Goal: Task Accomplishment & Management: Manage account settings

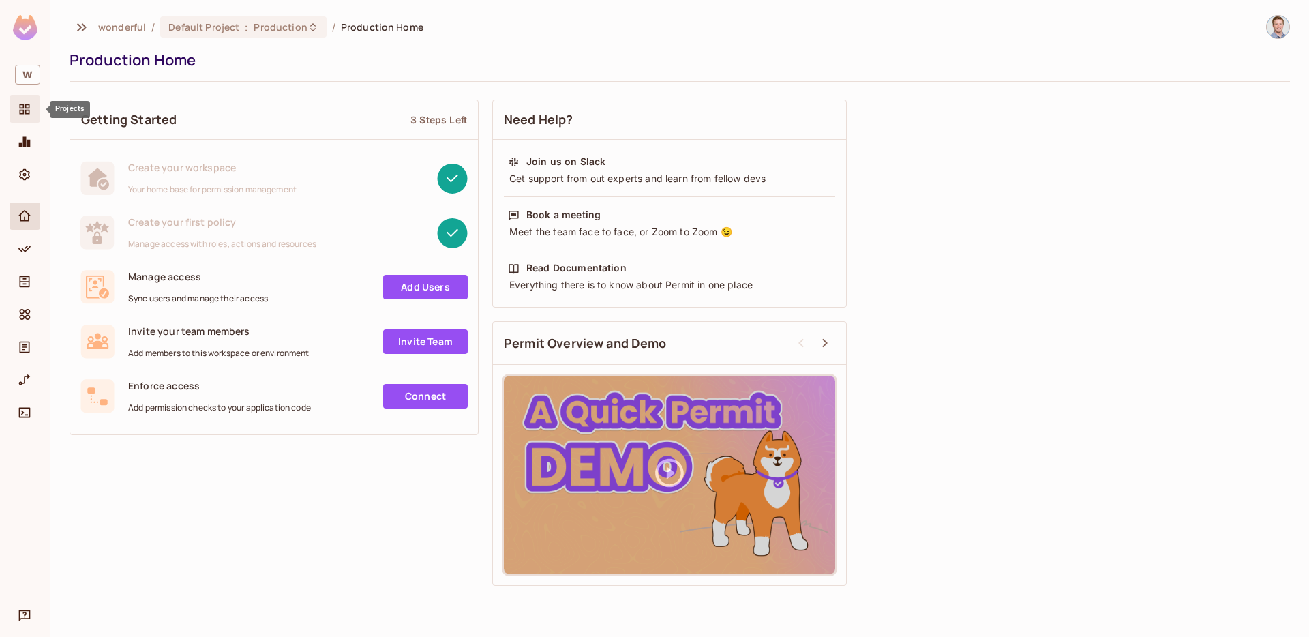
click at [32, 102] on span "Projects" at bounding box center [24, 109] width 16 height 16
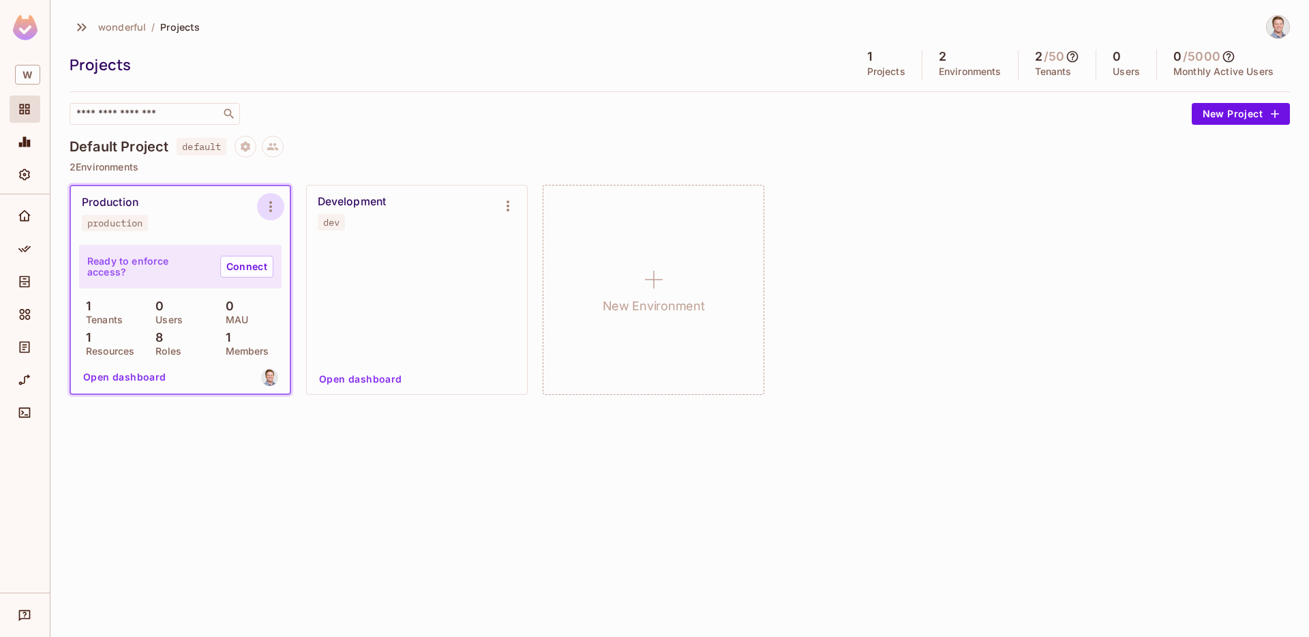
click at [271, 207] on icon "Environment settings" at bounding box center [270, 206] width 3 height 11
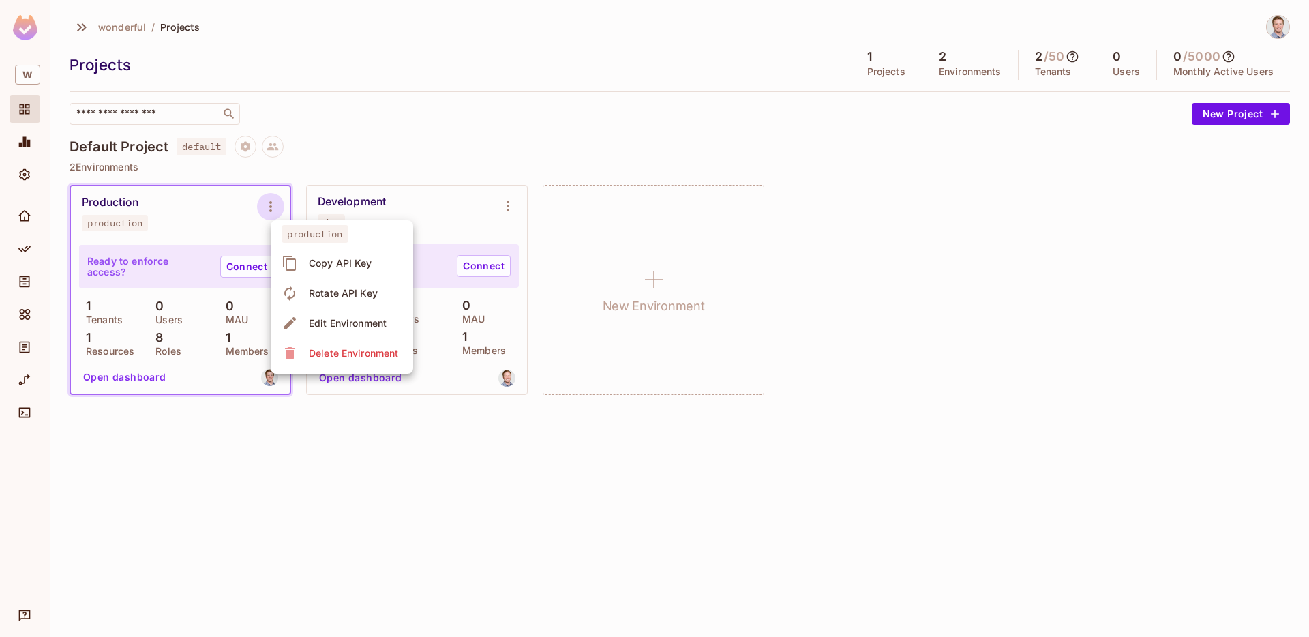
click at [326, 262] on div "Copy API Key" at bounding box center [340, 263] width 63 height 14
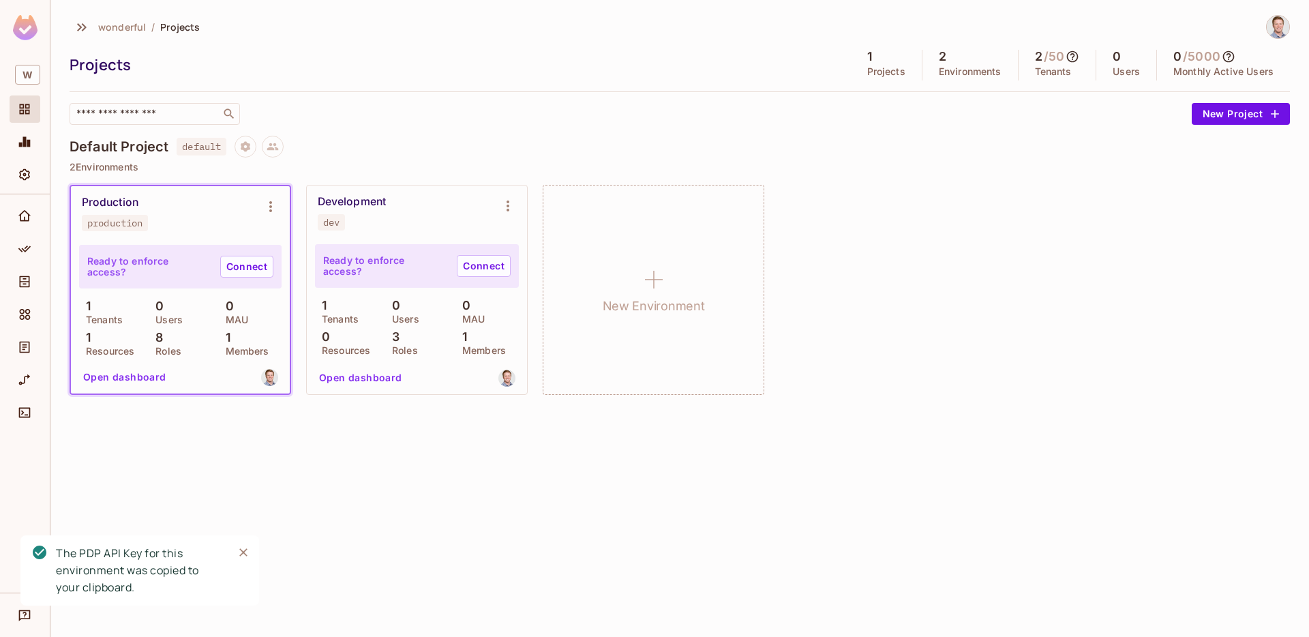
click at [414, 218] on div "Development dev" at bounding box center [406, 212] width 177 height 35
click at [503, 207] on icon "Environment settings" at bounding box center [508, 206] width 16 height 16
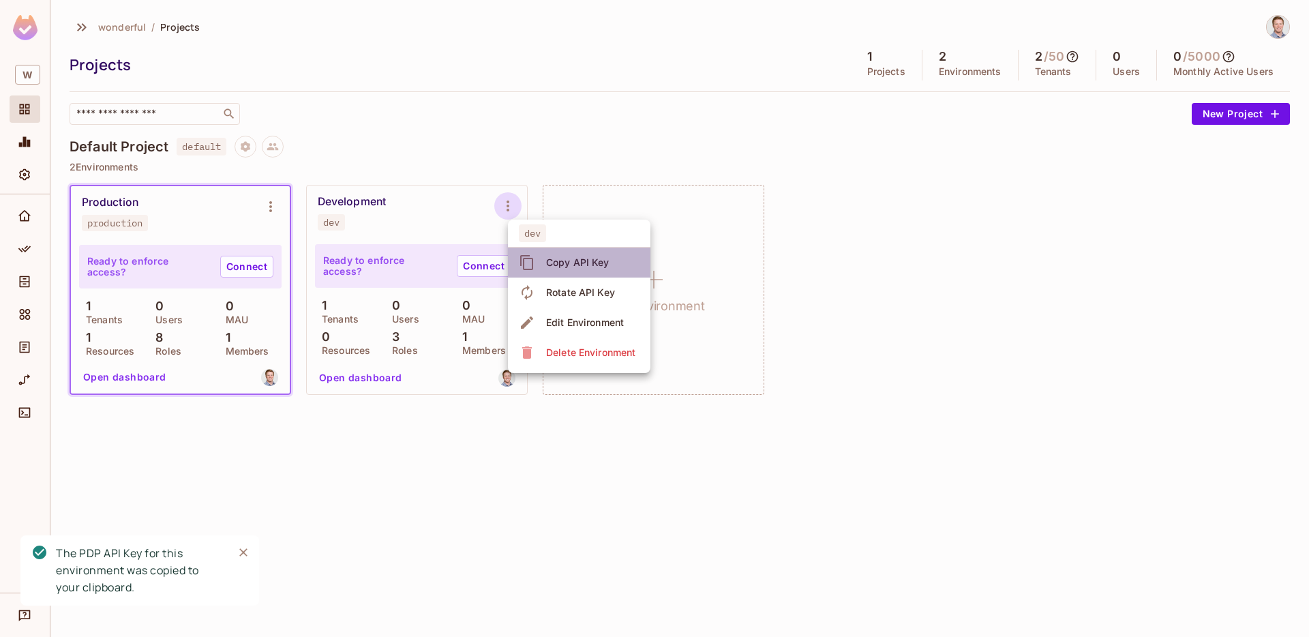
click at [555, 262] on div "Copy API Key" at bounding box center [577, 263] width 63 height 14
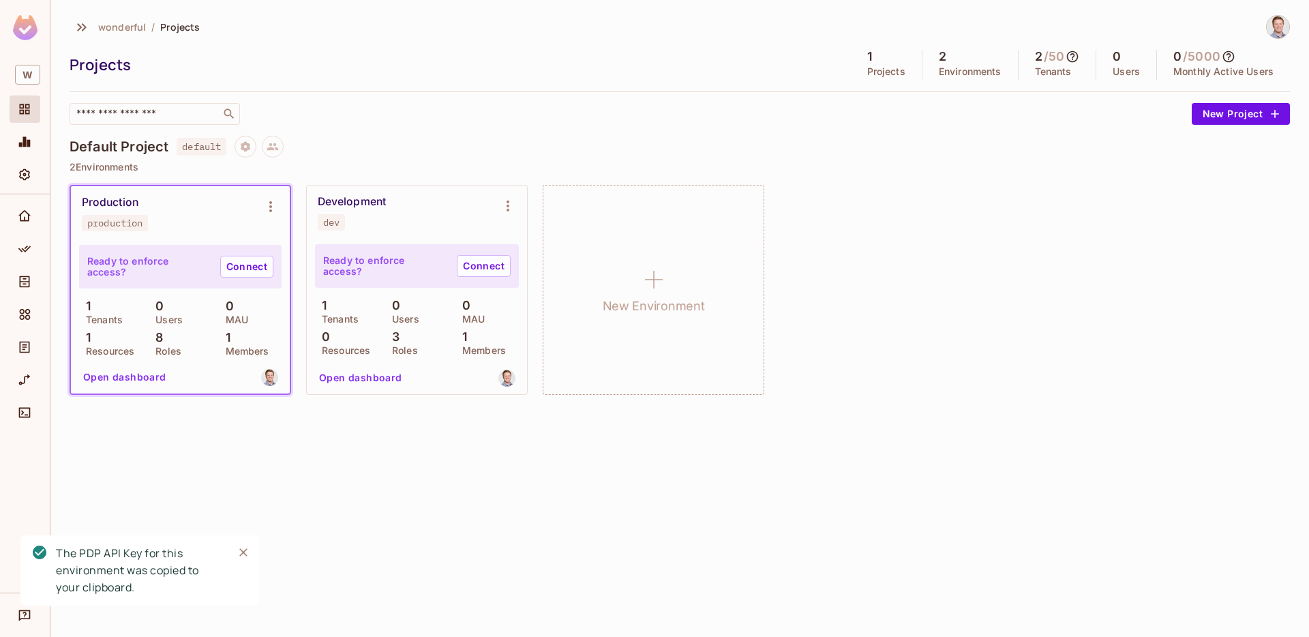
click at [371, 376] on button "Open dashboard" at bounding box center [361, 378] width 94 height 22
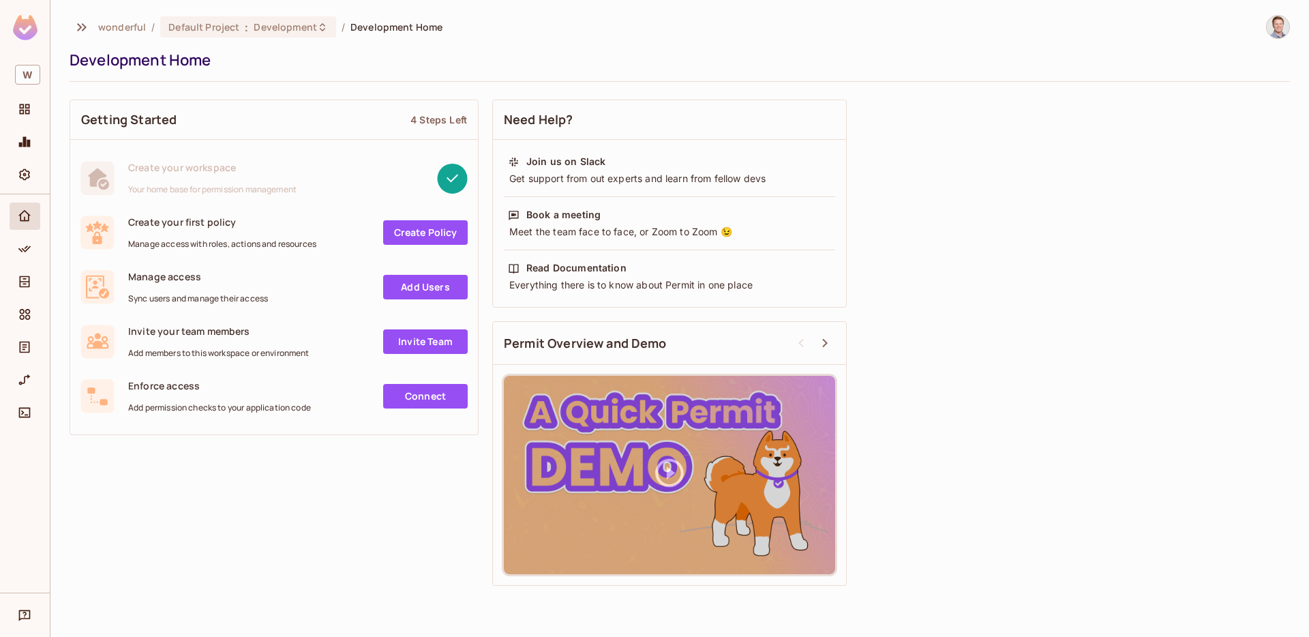
click at [1131, 97] on div "Getting Started 4 Steps Left Create your workspace Your home base for permissio…" at bounding box center [680, 343] width 1220 height 500
click at [435, 234] on link "Create Policy" at bounding box center [425, 232] width 85 height 25
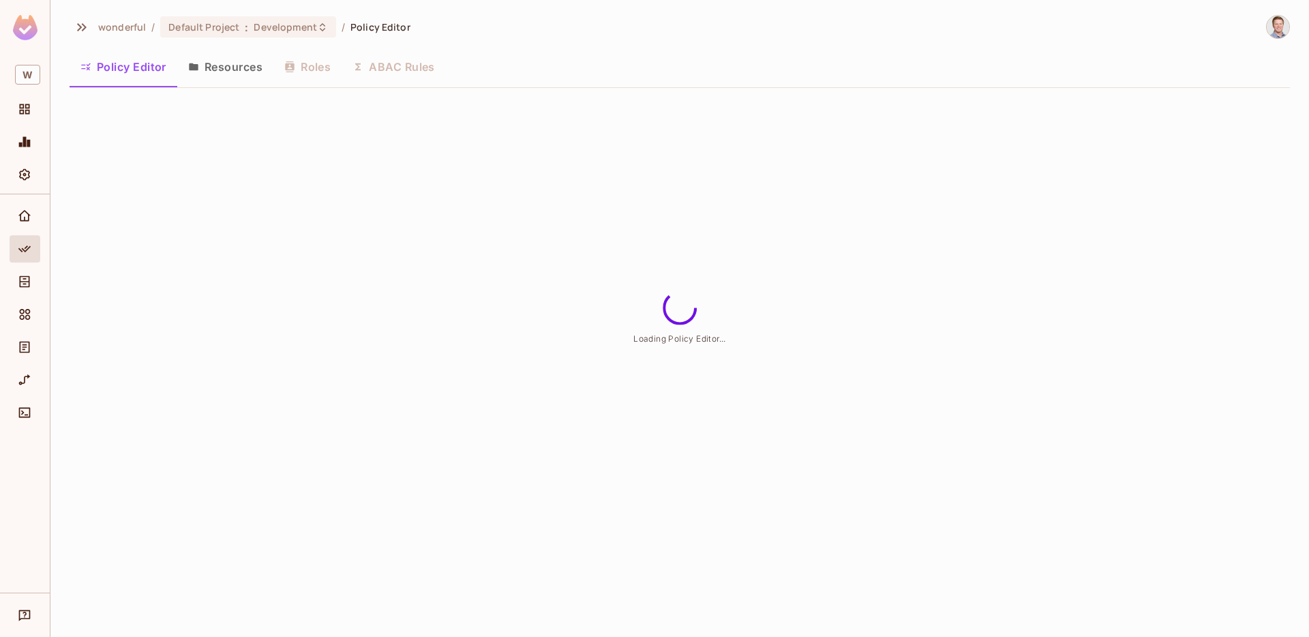
click at [234, 57] on button "Resources" at bounding box center [225, 67] width 96 height 34
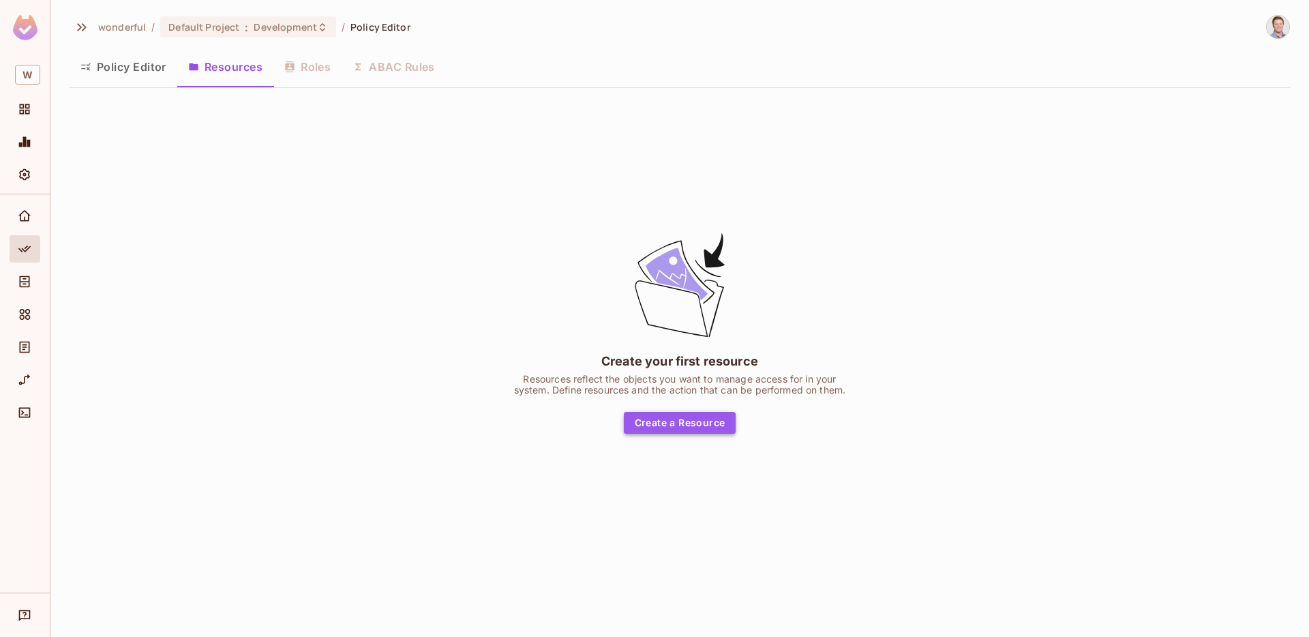
click at [707, 417] on button "Create a Resource" at bounding box center [680, 423] width 112 height 22
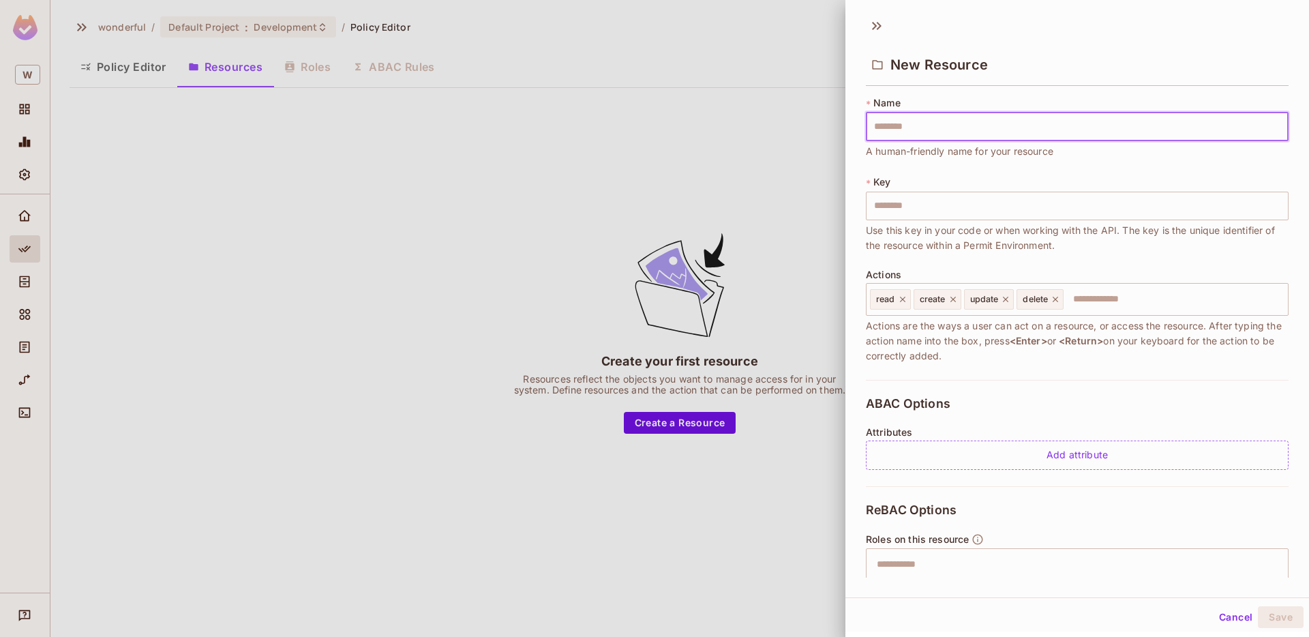
type input "*"
type input "**"
type input "***"
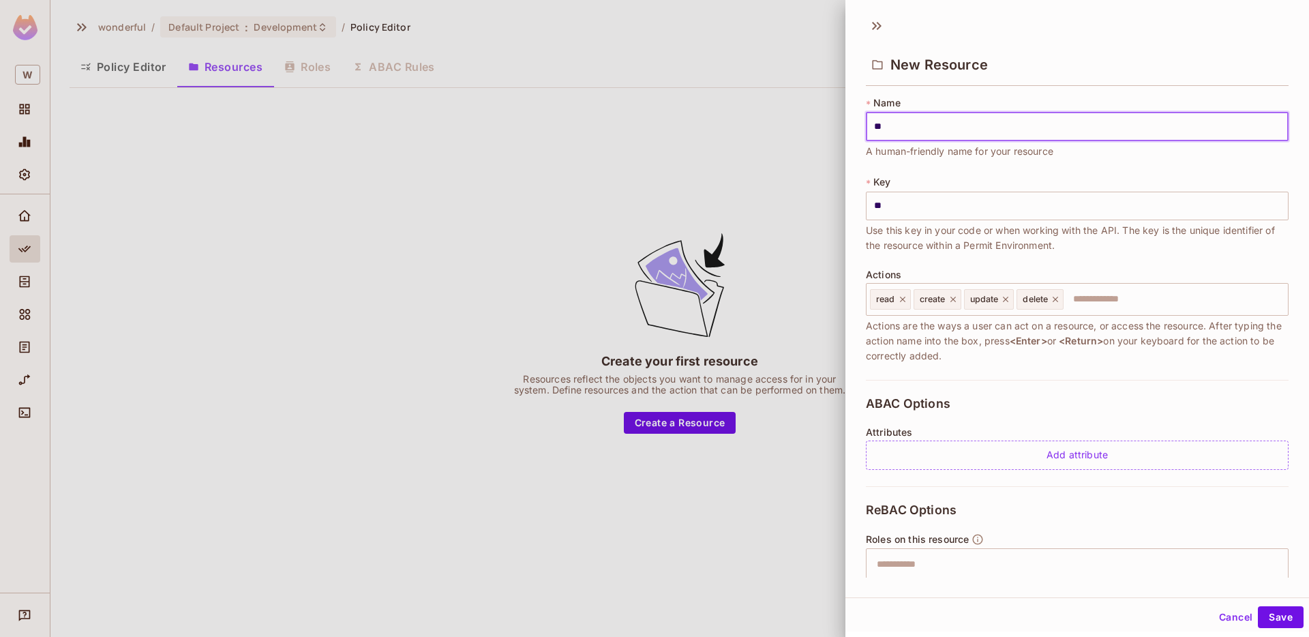
type input "***"
type input "****"
click at [884, 207] on input "****" at bounding box center [1077, 206] width 423 height 29
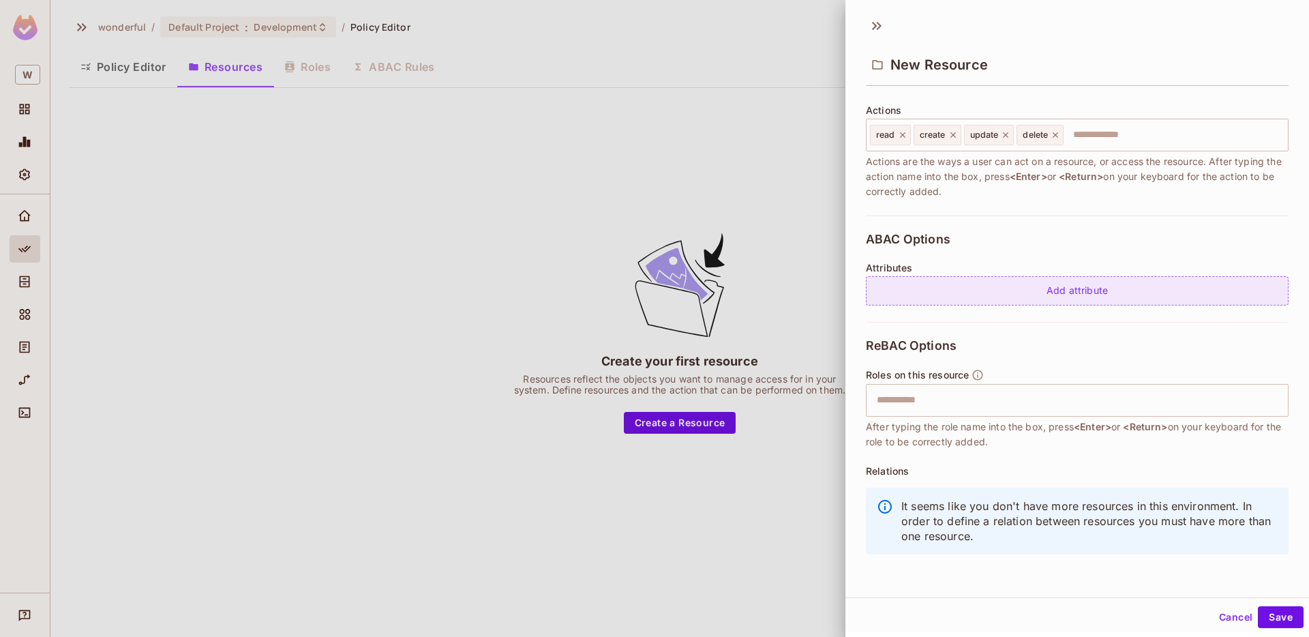
scroll to position [166, 0]
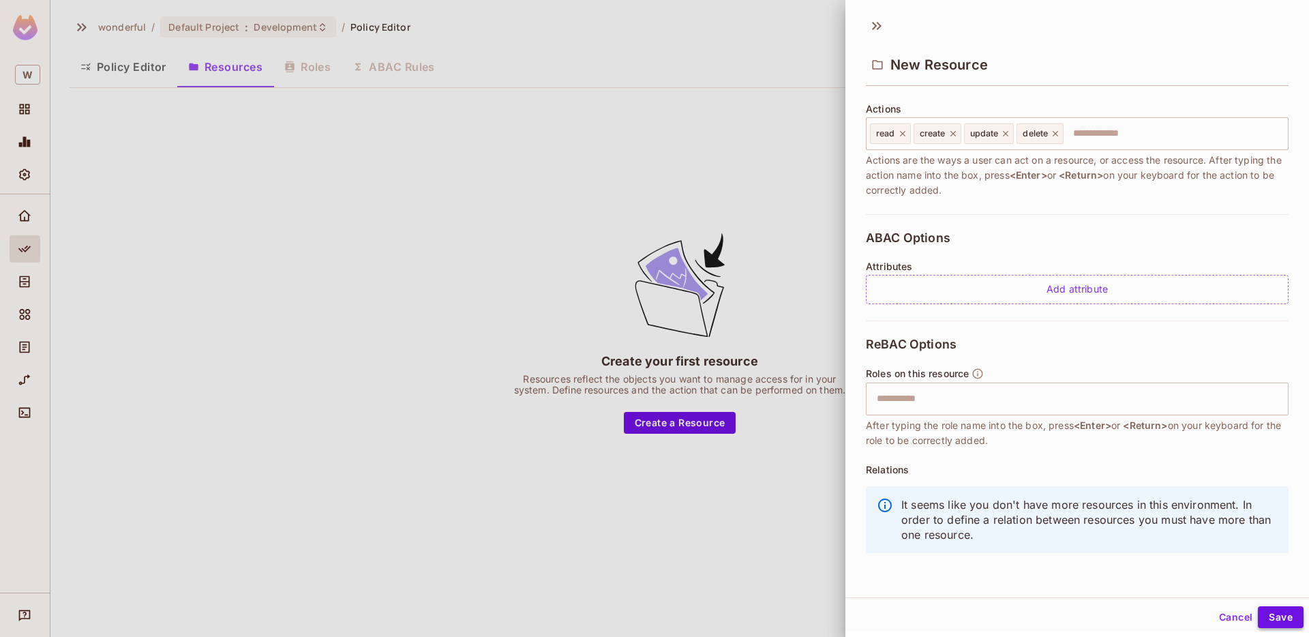
click at [1275, 622] on button "Save" at bounding box center [1281, 617] width 46 height 22
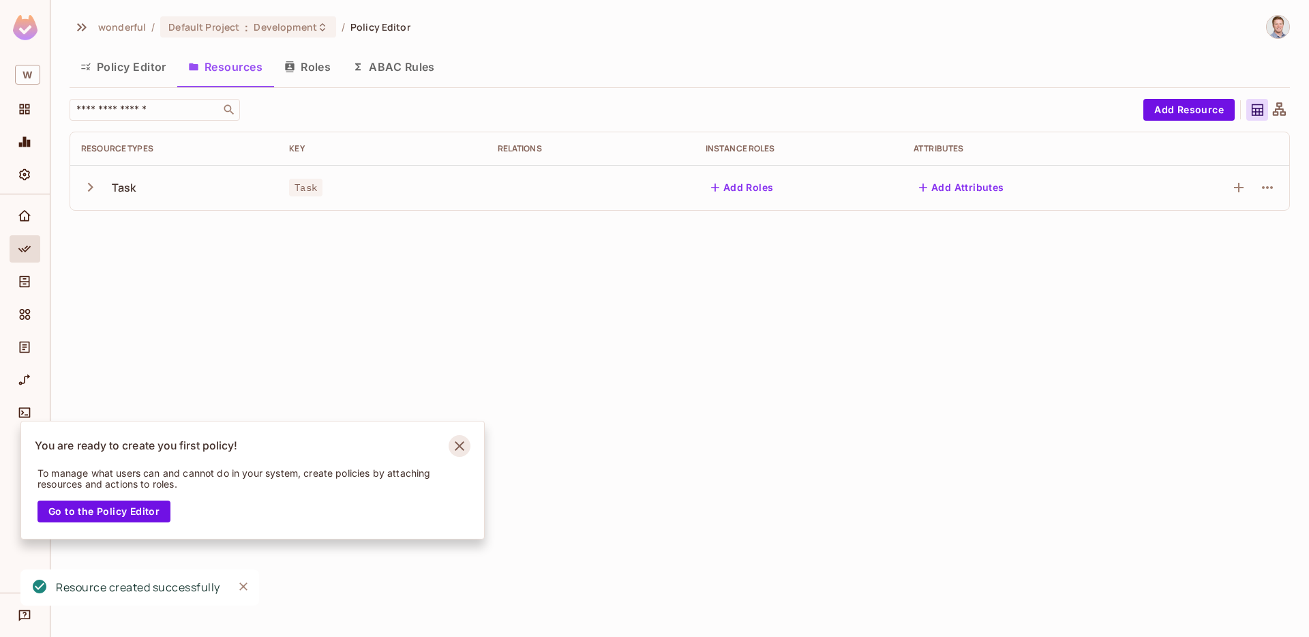
click at [457, 447] on icon "Notifications Alt+T" at bounding box center [460, 446] width 10 height 10
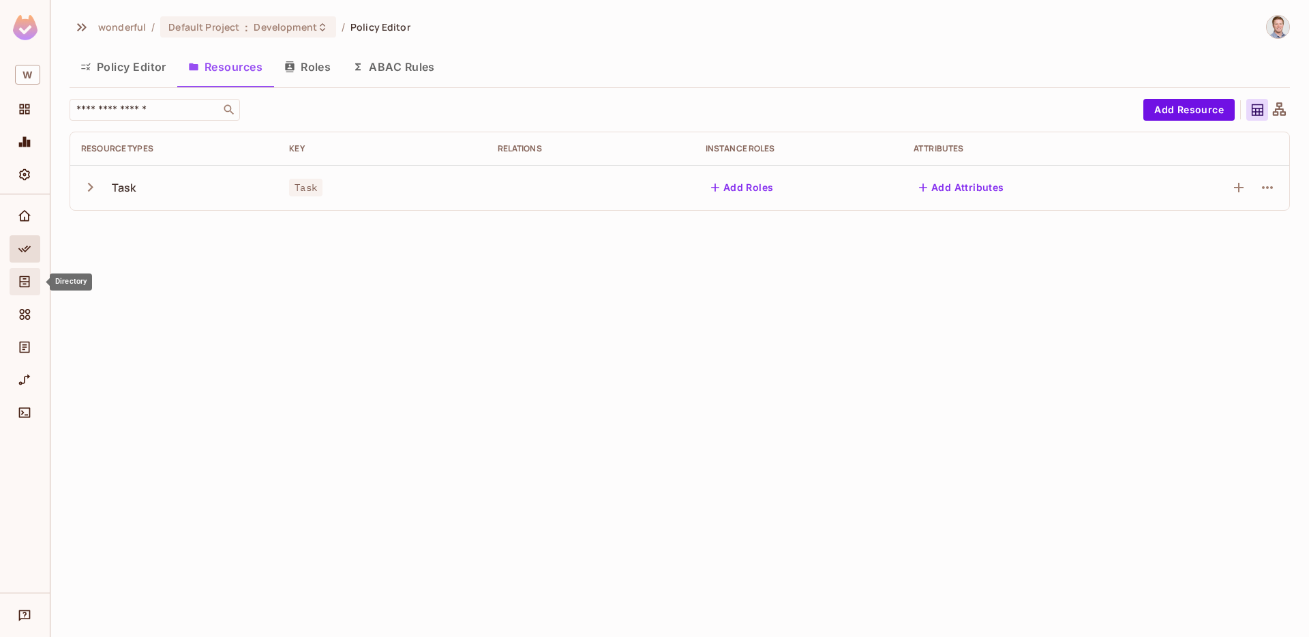
click at [30, 277] on icon "Directory" at bounding box center [25, 282] width 14 height 14
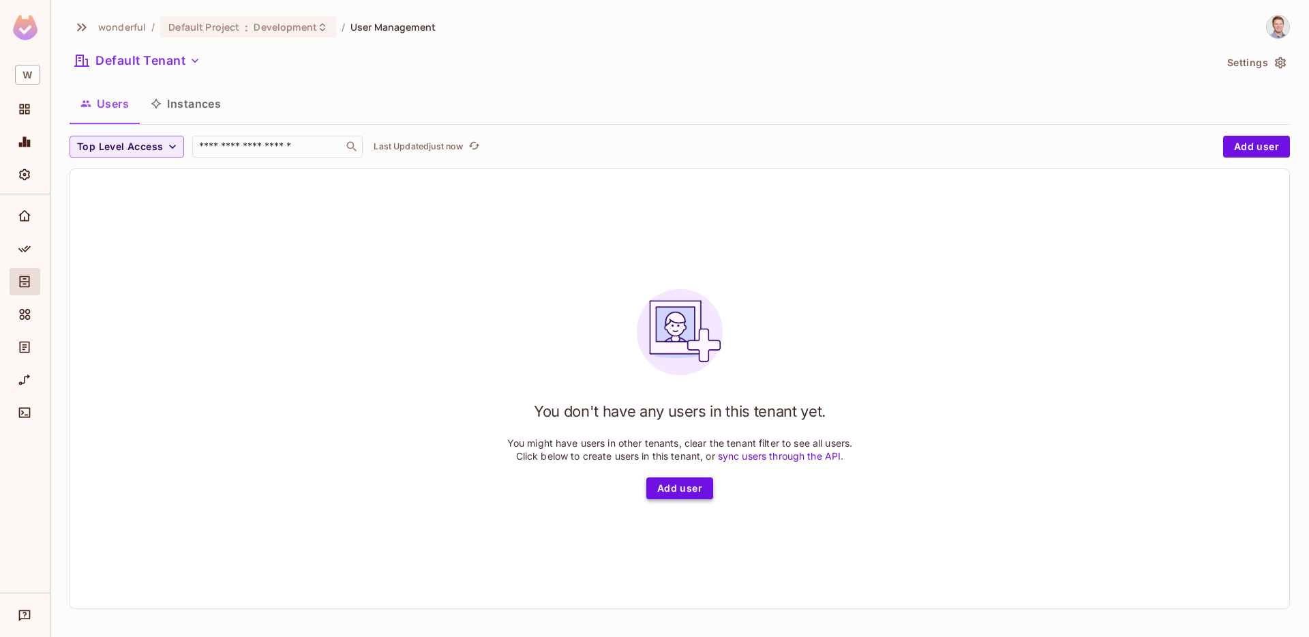
click at [687, 483] on button "Add user" at bounding box center [679, 488] width 67 height 22
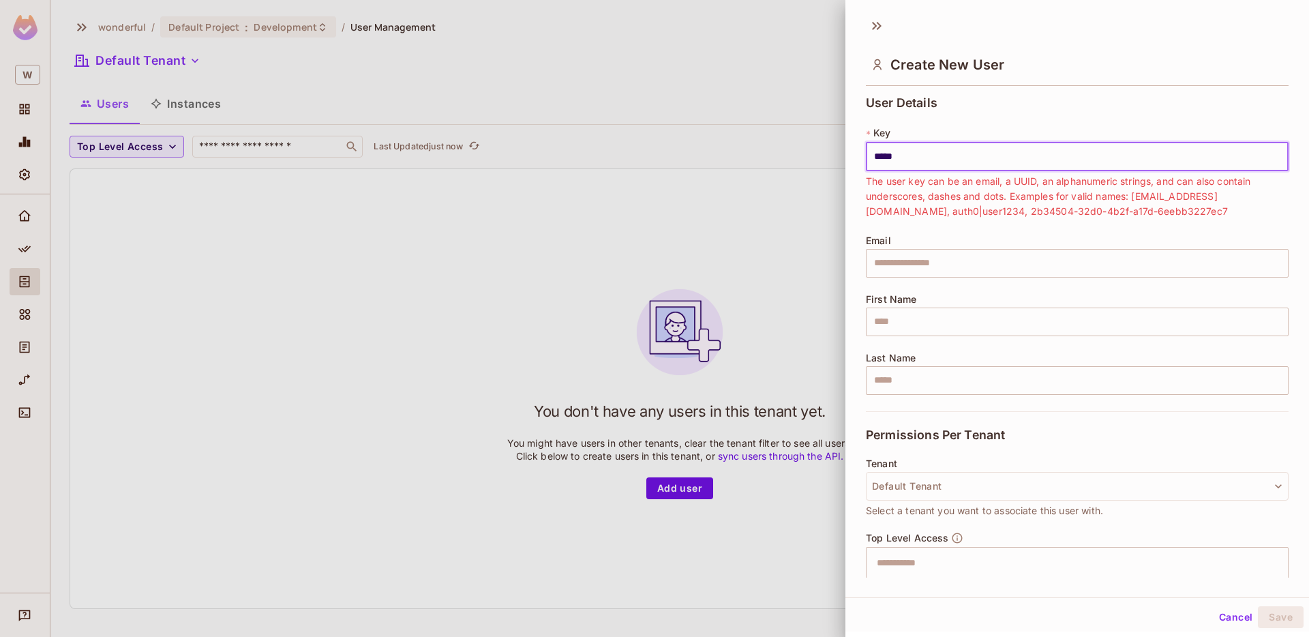
paste input "**********"
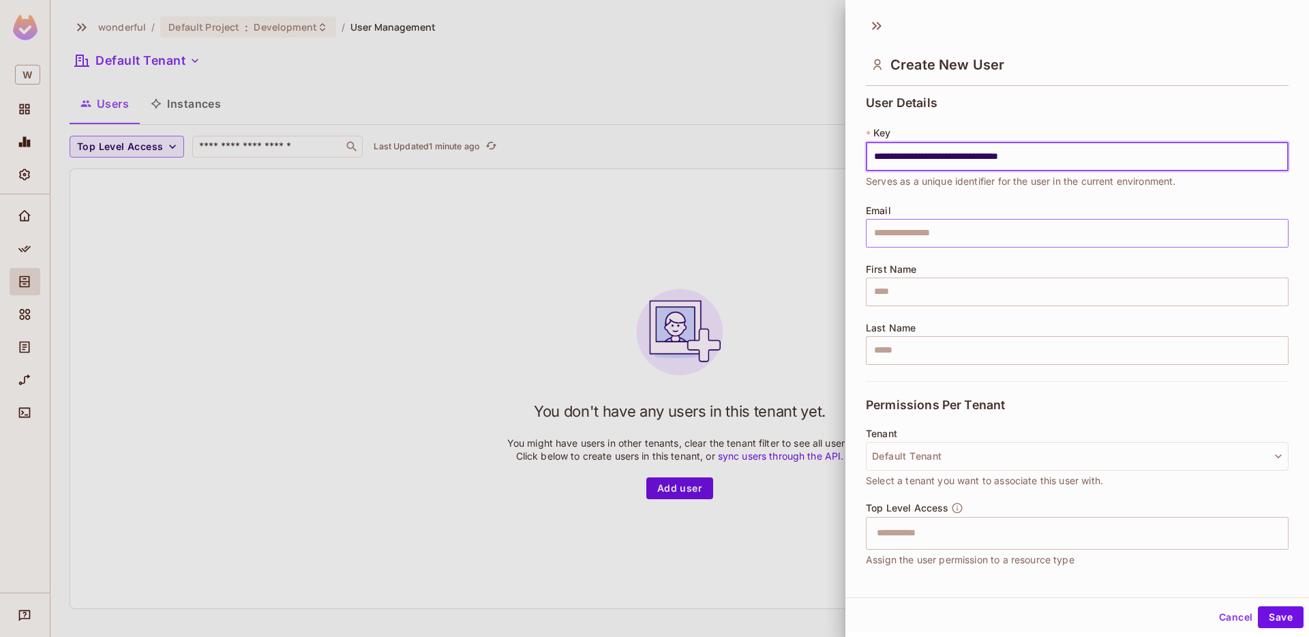
type input "**********"
click at [1041, 235] on input "text" at bounding box center [1077, 233] width 423 height 29
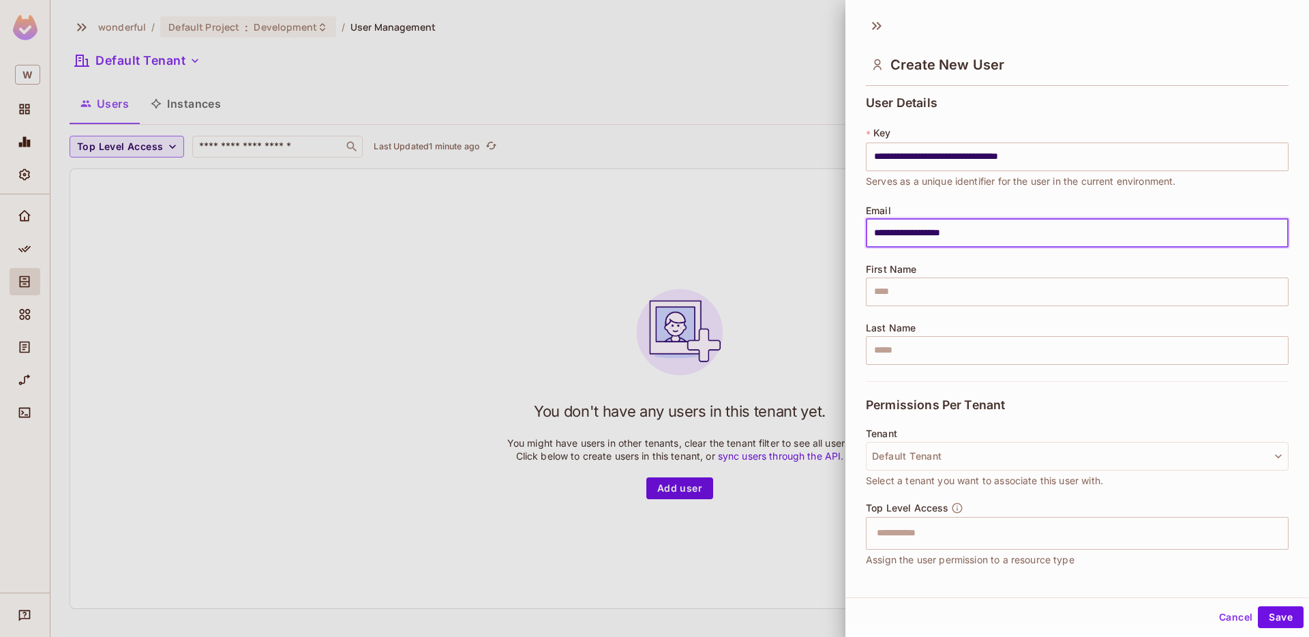
type input "**********"
click at [919, 398] on span "Permissions Per Tenant" at bounding box center [935, 405] width 139 height 14
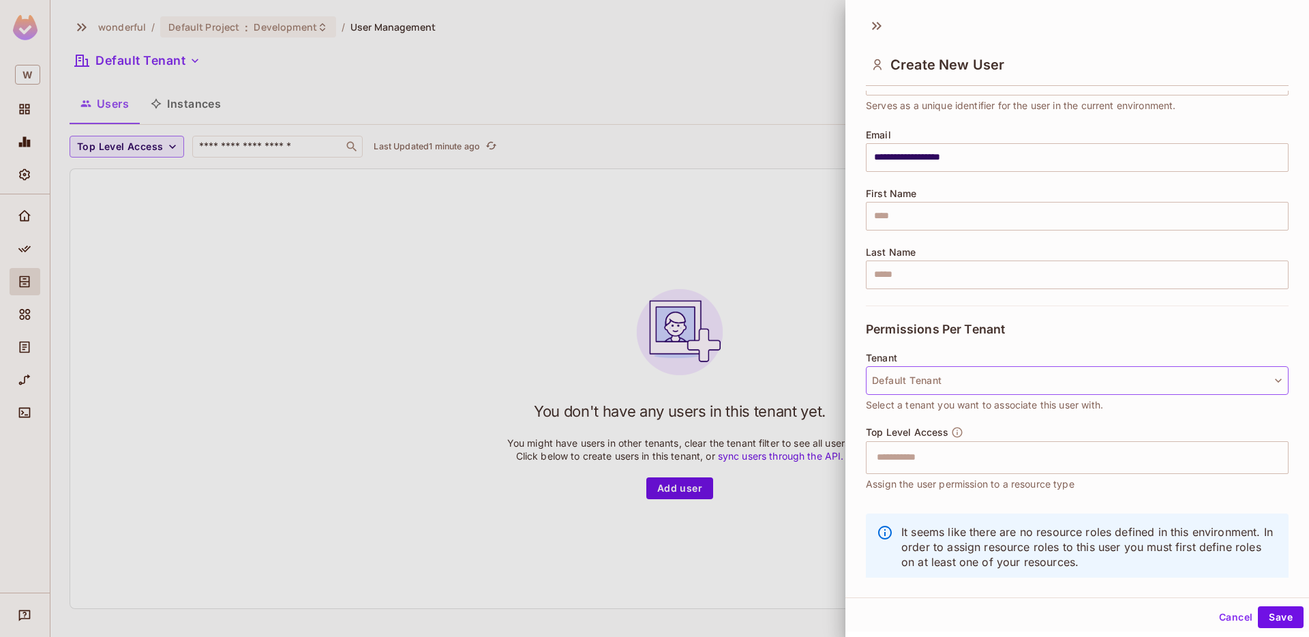
scroll to position [100, 0]
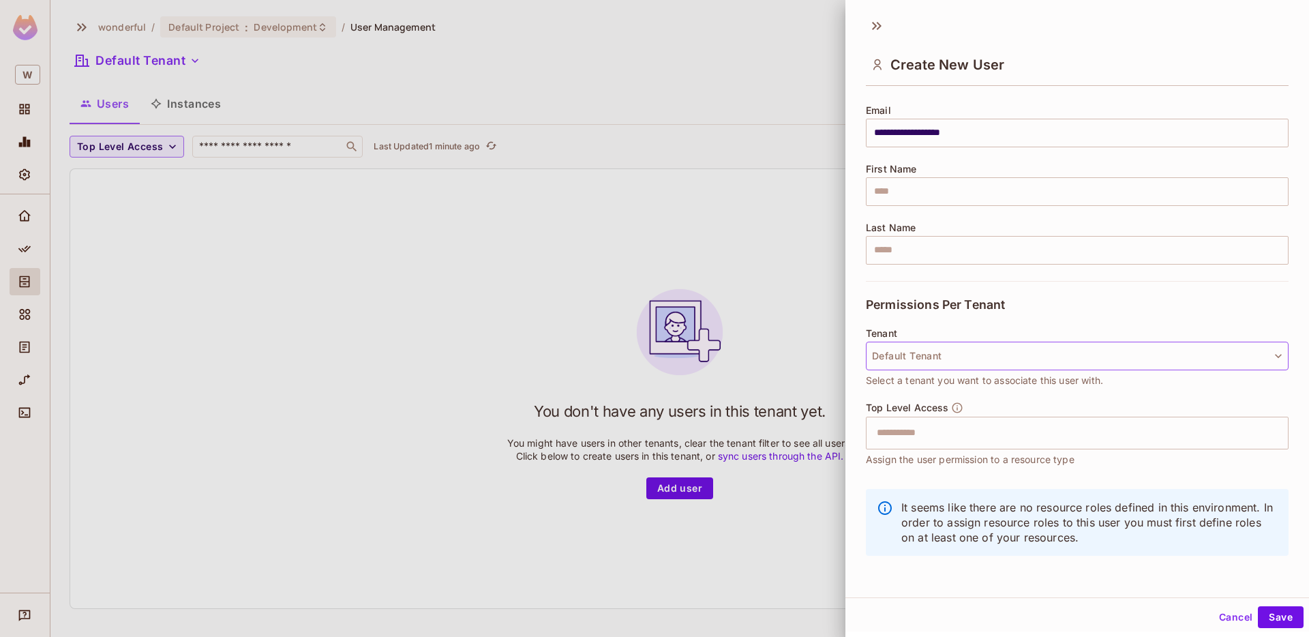
click at [1080, 360] on button "Default Tenant" at bounding box center [1077, 355] width 423 height 29
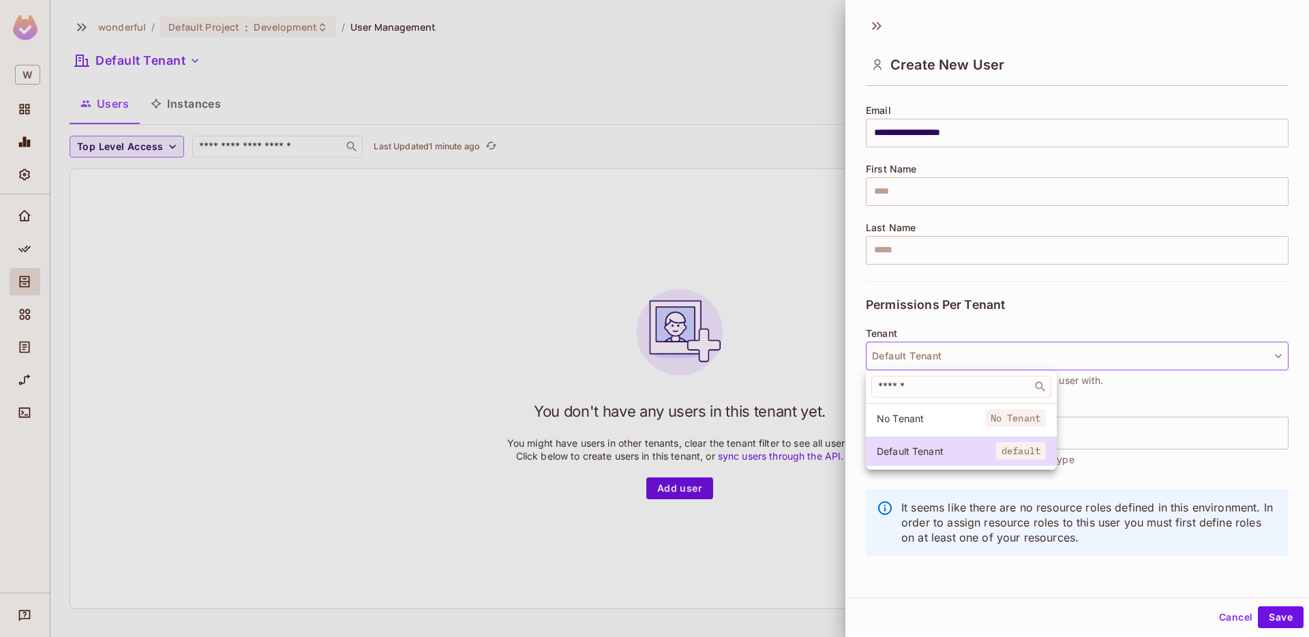
click at [1084, 319] on div at bounding box center [654, 318] width 1309 height 637
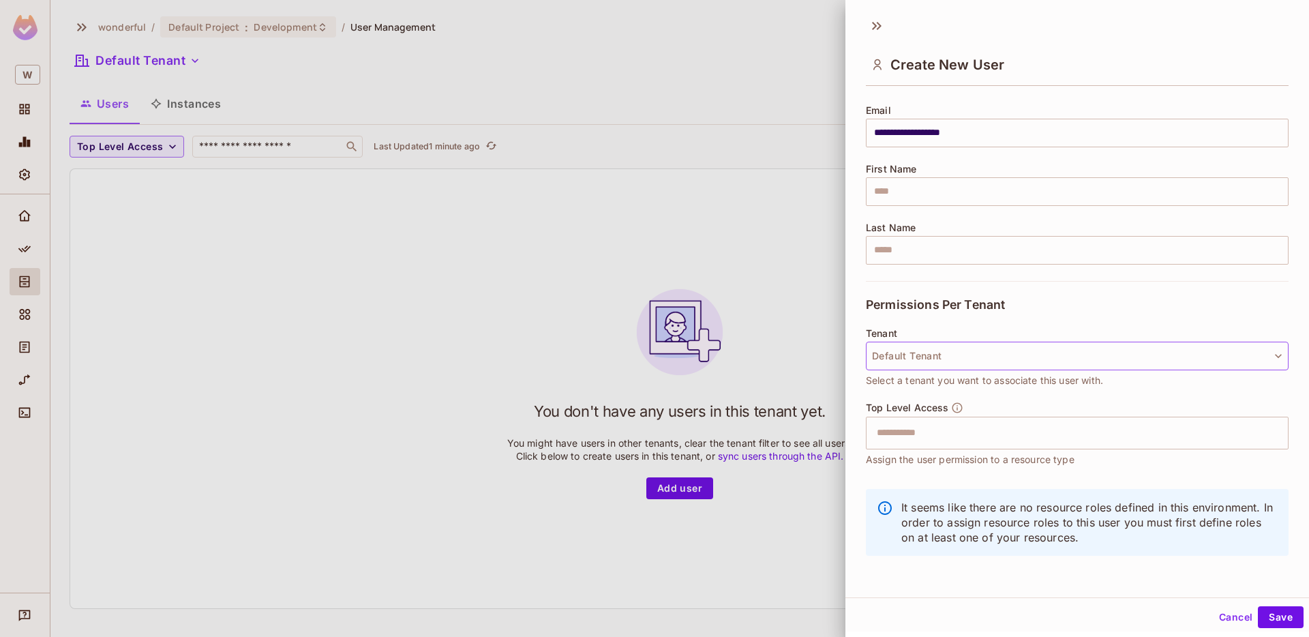
click at [1068, 356] on button "Default Tenant" at bounding box center [1077, 355] width 423 height 29
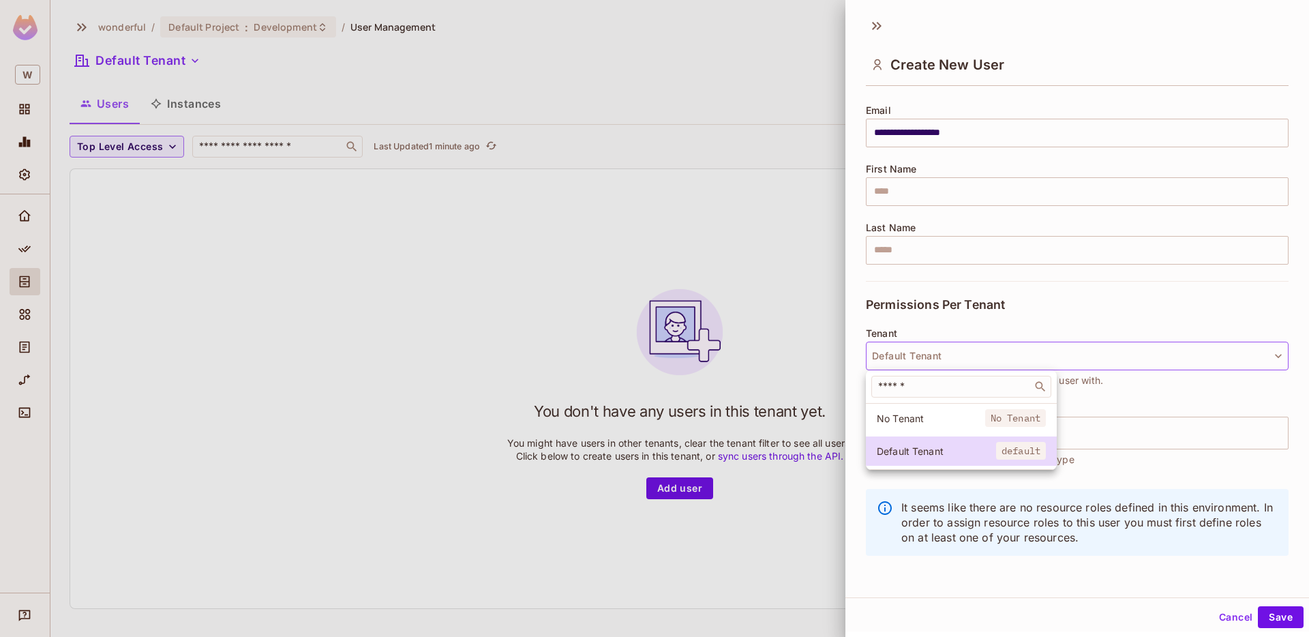
click at [1065, 324] on div at bounding box center [654, 318] width 1309 height 637
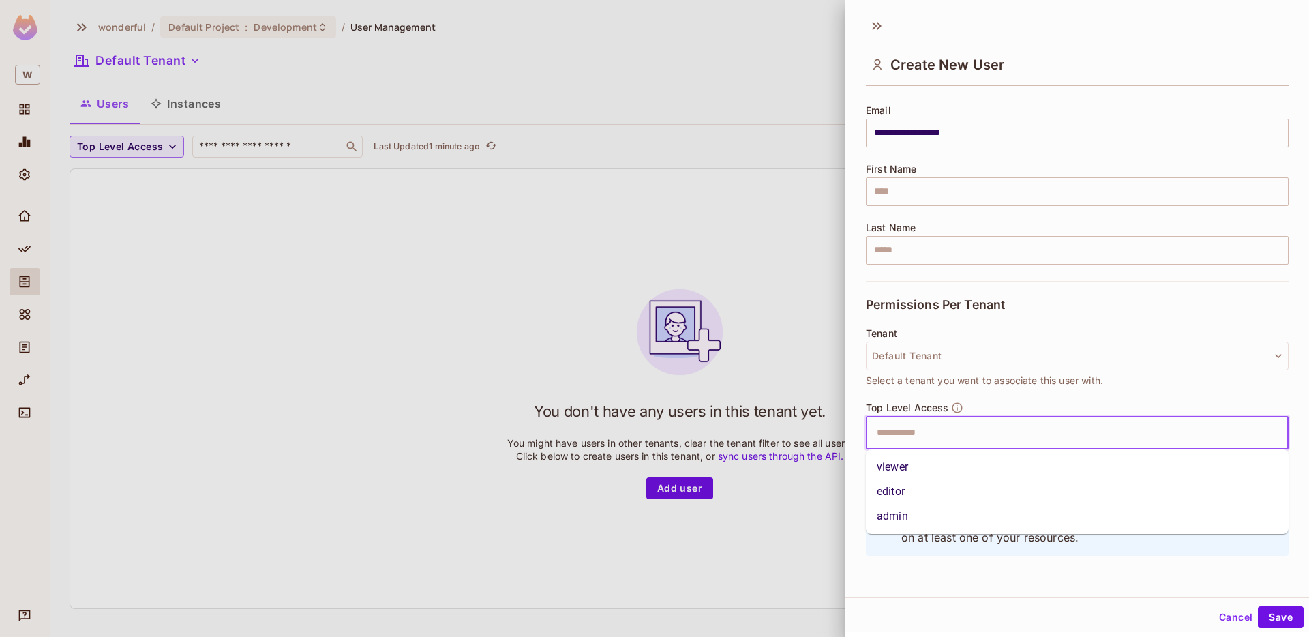
click at [1038, 432] on input "text" at bounding box center [1064, 432] width 393 height 27
click at [1018, 472] on li "viewer" at bounding box center [1077, 467] width 423 height 25
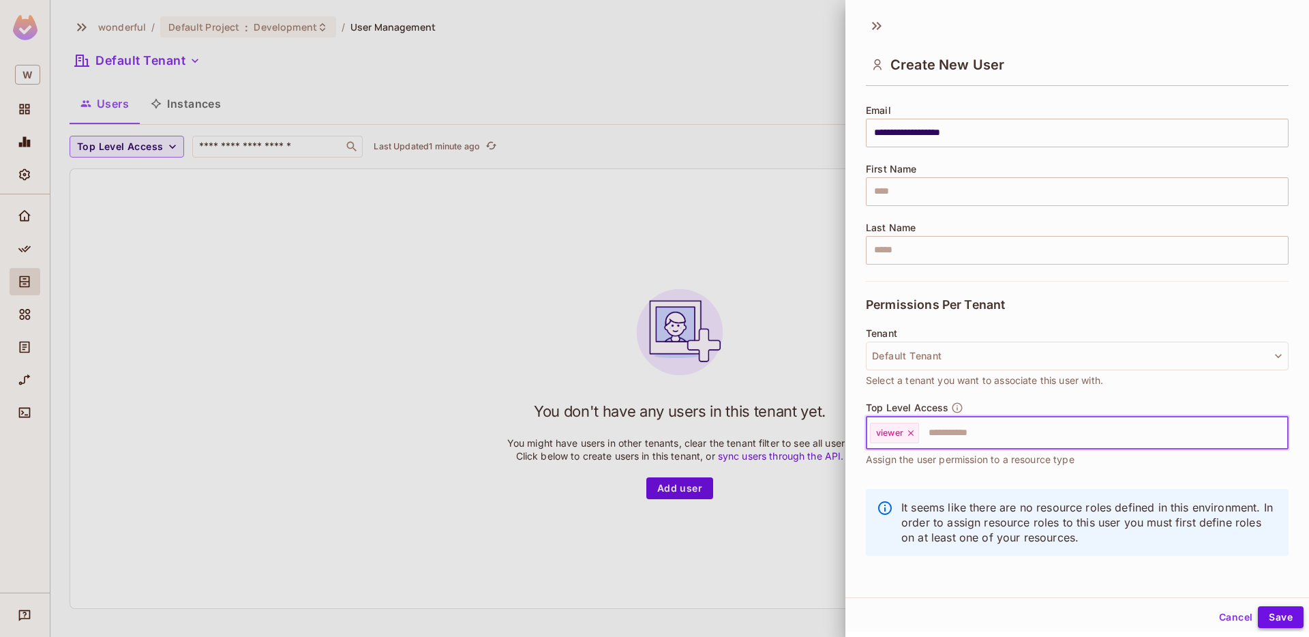
click at [1281, 614] on button "Save" at bounding box center [1281, 617] width 46 height 22
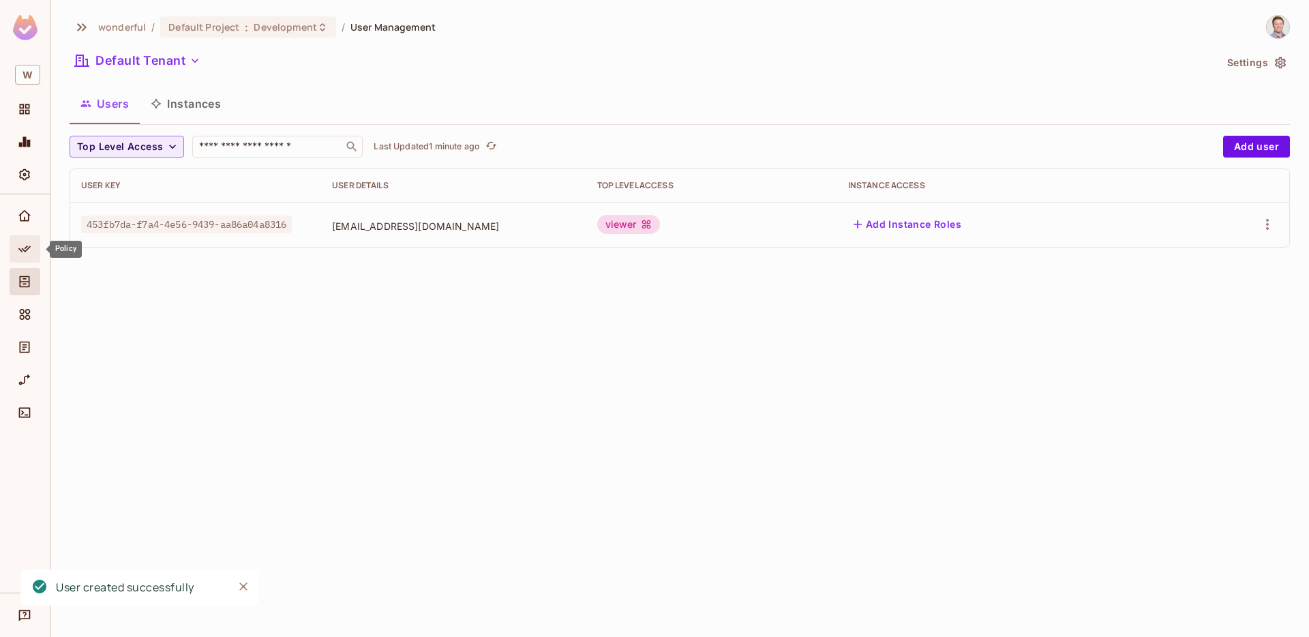
click at [31, 252] on icon "Policy" at bounding box center [25, 249] width 14 height 14
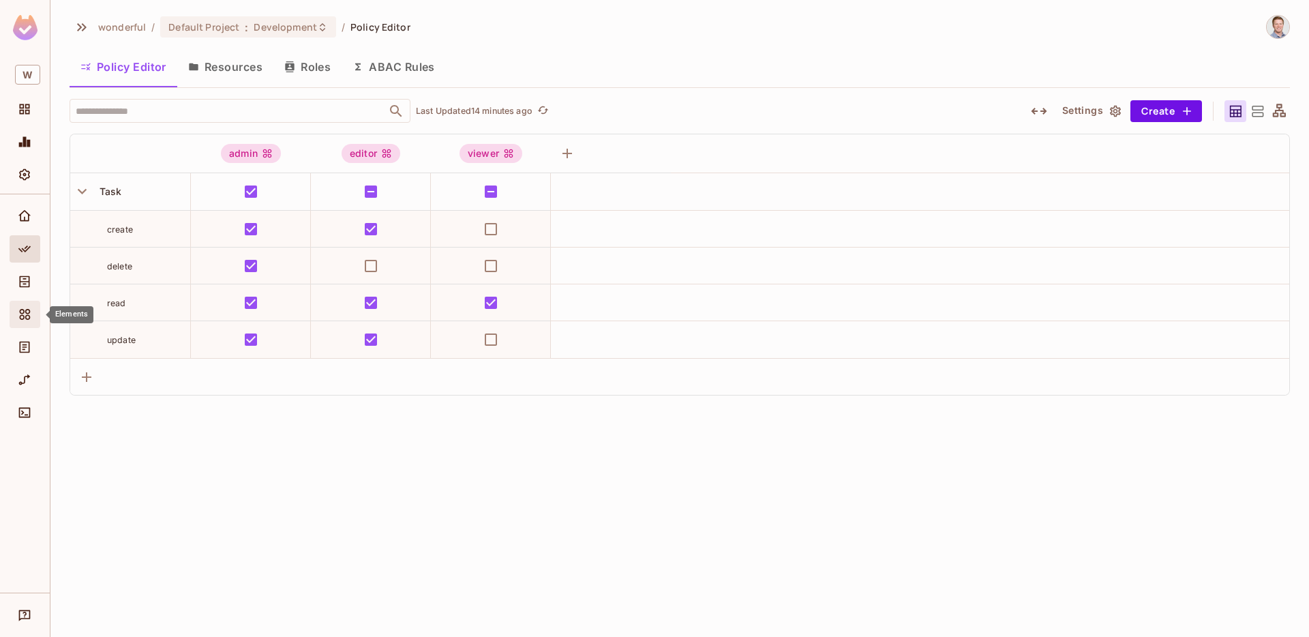
click at [27, 316] on icon "Elements" at bounding box center [25, 314] width 11 height 11
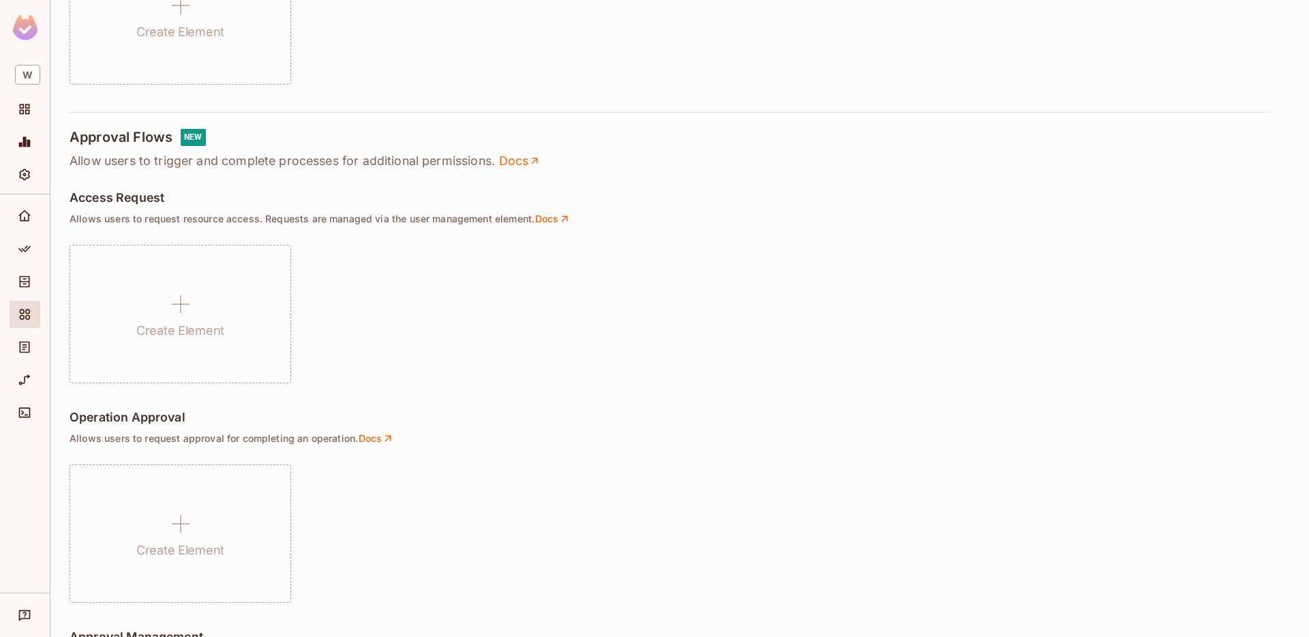
scroll to position [662, 0]
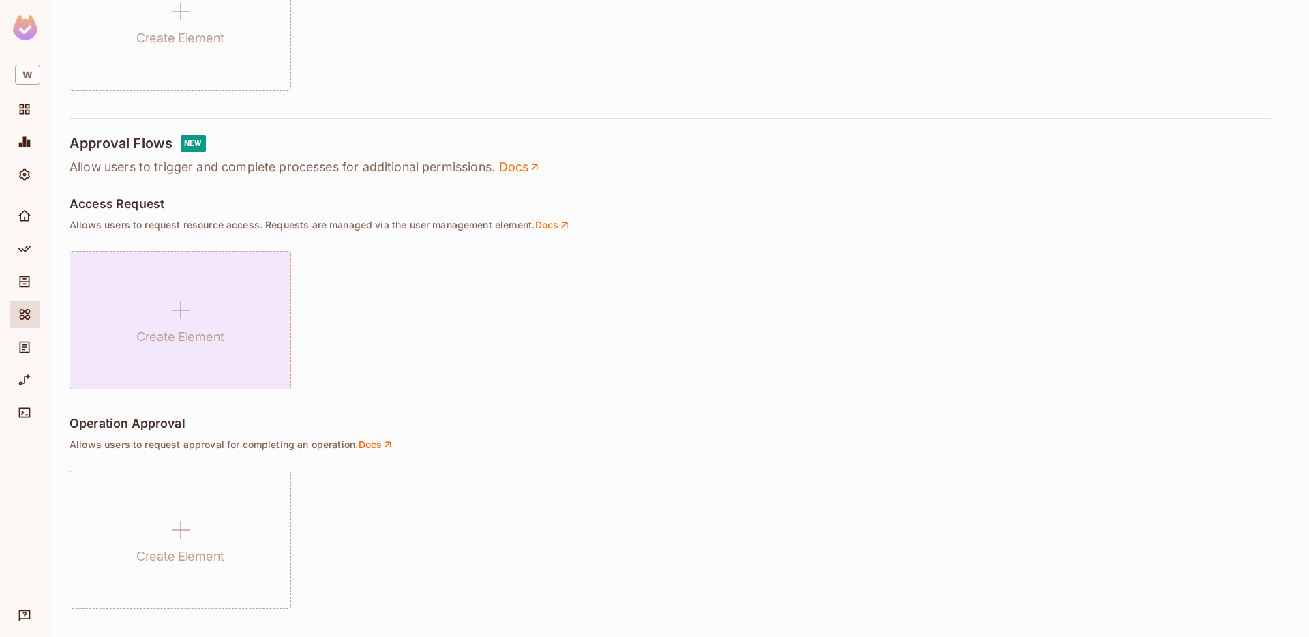
click at [215, 334] on h1 "Create Element" at bounding box center [180, 336] width 88 height 20
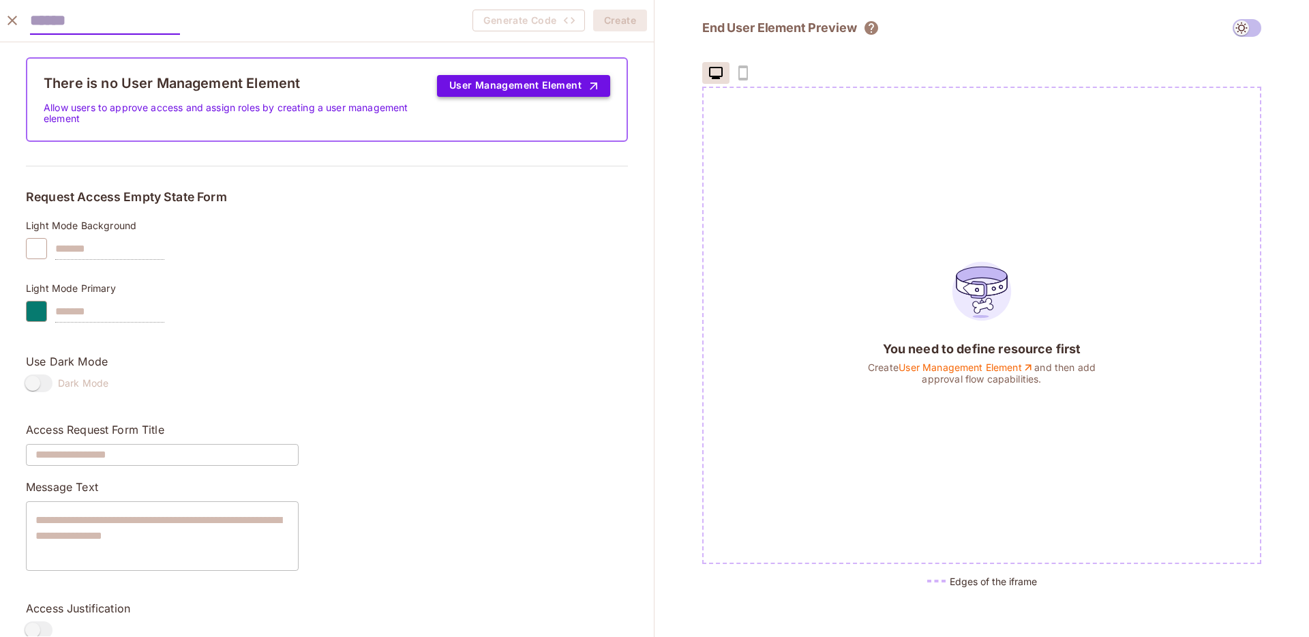
click at [511, 83] on button "User Management Element" at bounding box center [523, 86] width 173 height 22
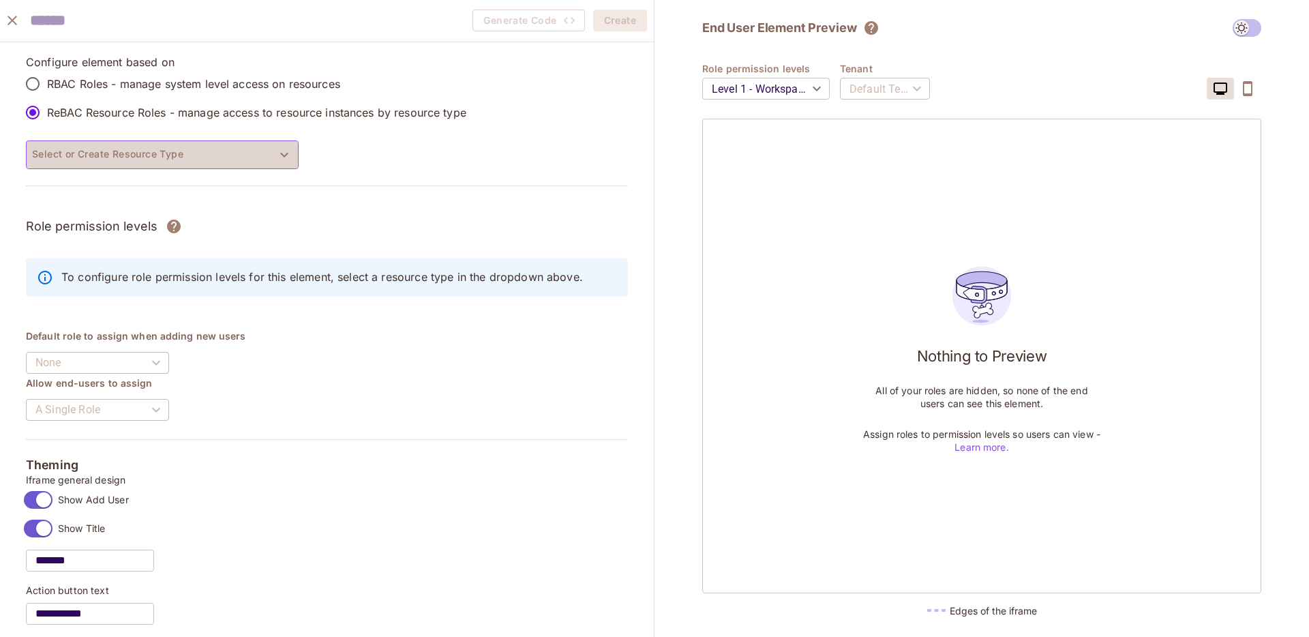
click at [206, 164] on button "Select or Create Resource Type" at bounding box center [162, 154] width 273 height 29
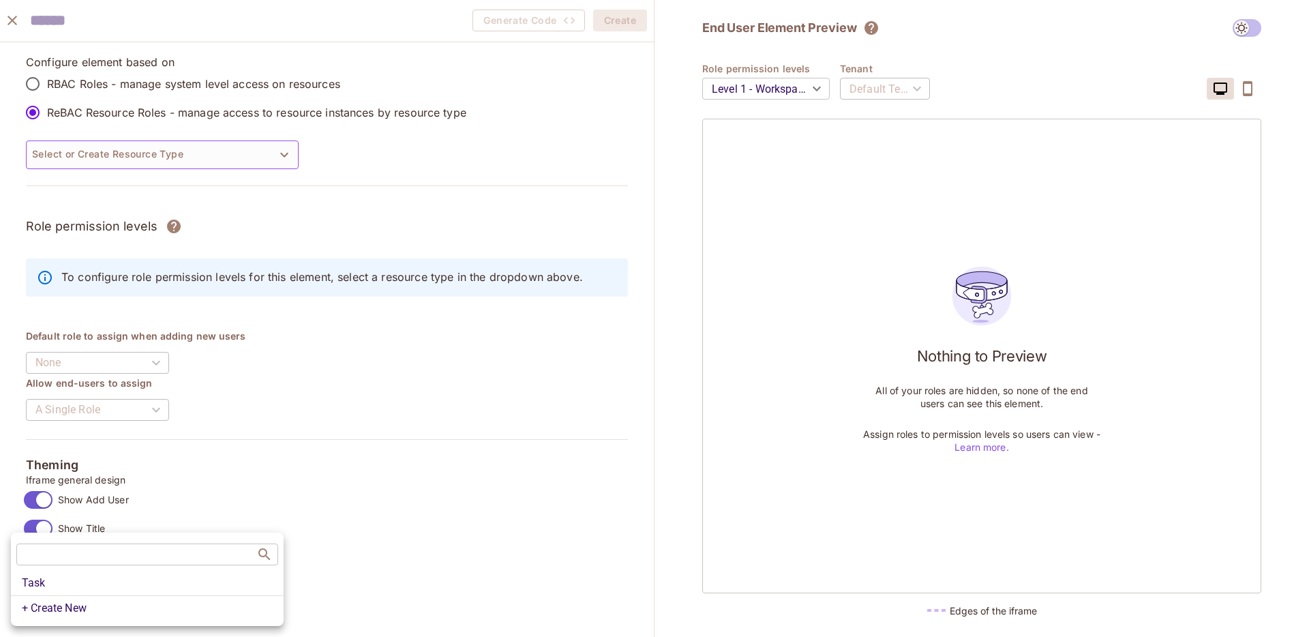
click at [14, 23] on div at bounding box center [654, 318] width 1309 height 637
click at [14, 22] on icon "close" at bounding box center [12, 21] width 10 height 10
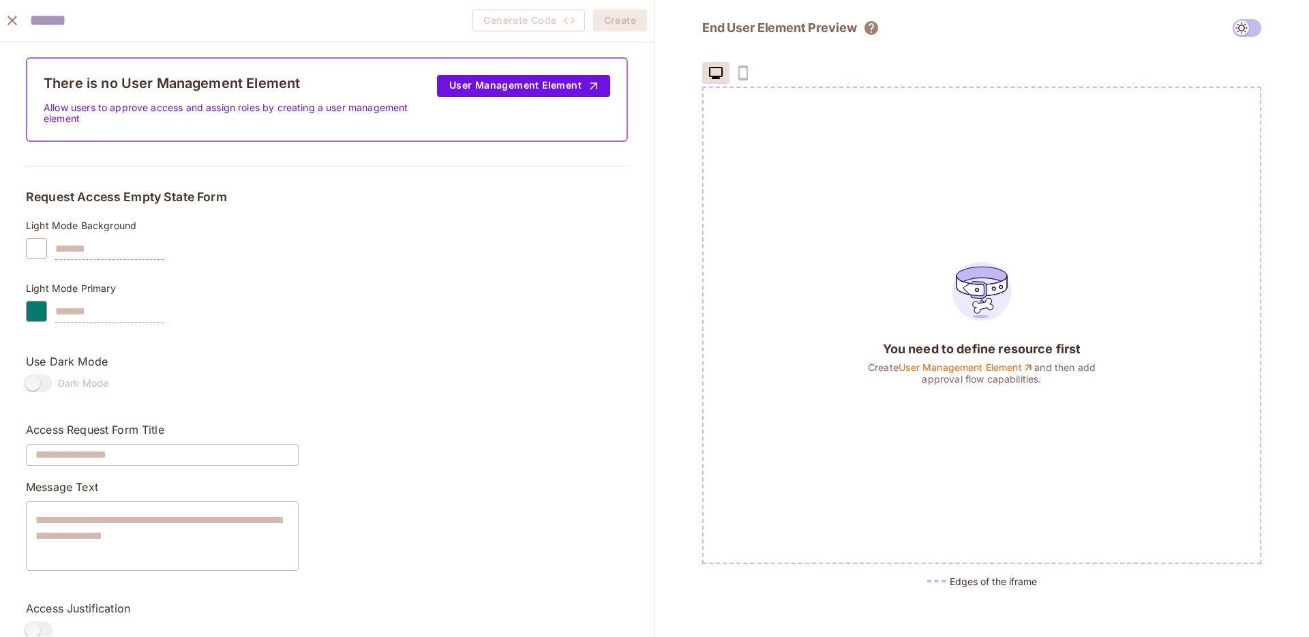
click at [5, 27] on icon "close" at bounding box center [12, 20] width 16 height 16
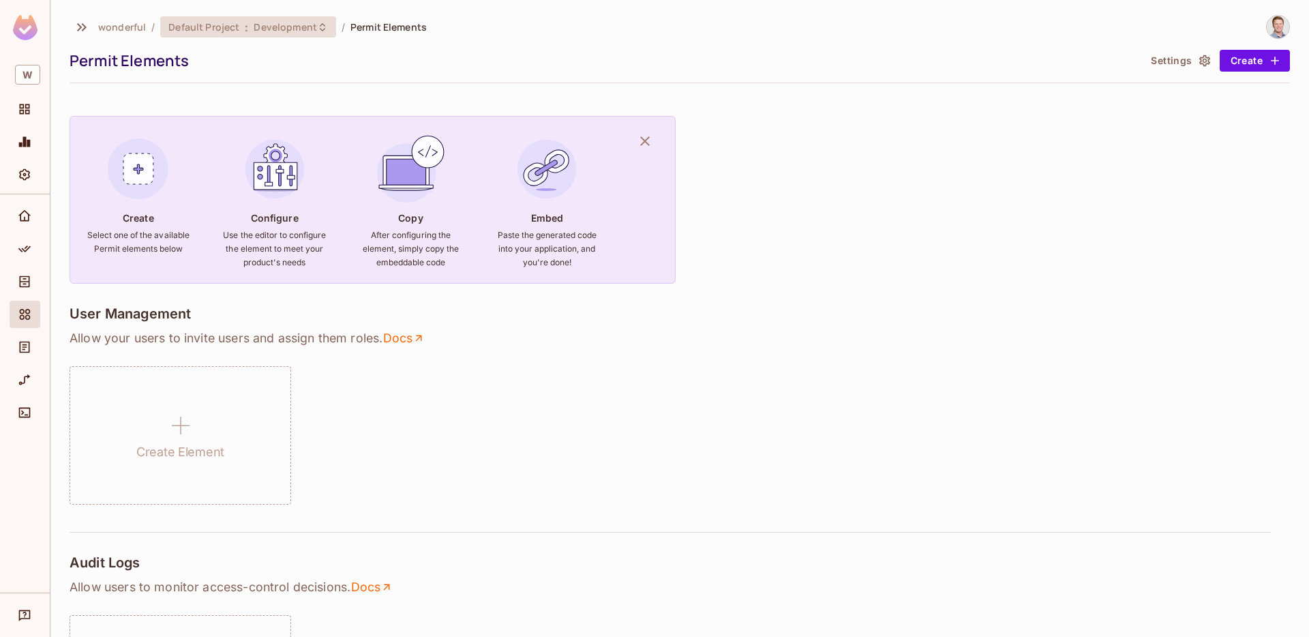
click at [281, 32] on span "Development" at bounding box center [285, 26] width 63 height 13
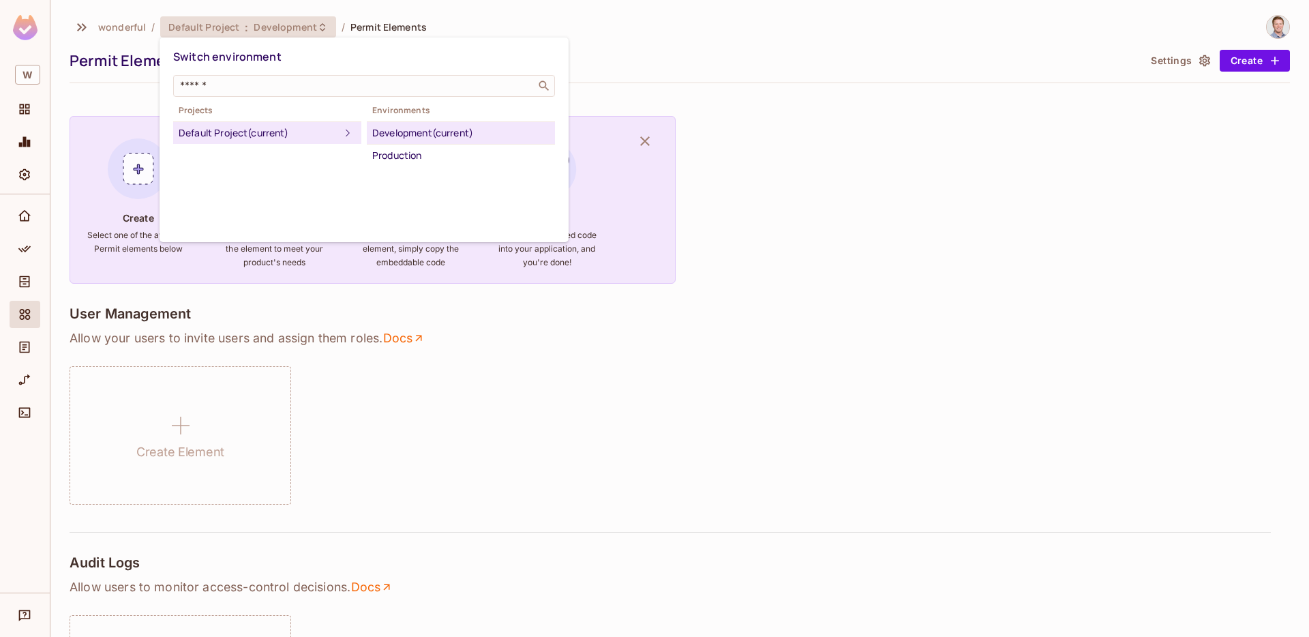
click at [281, 29] on div at bounding box center [654, 318] width 1309 height 637
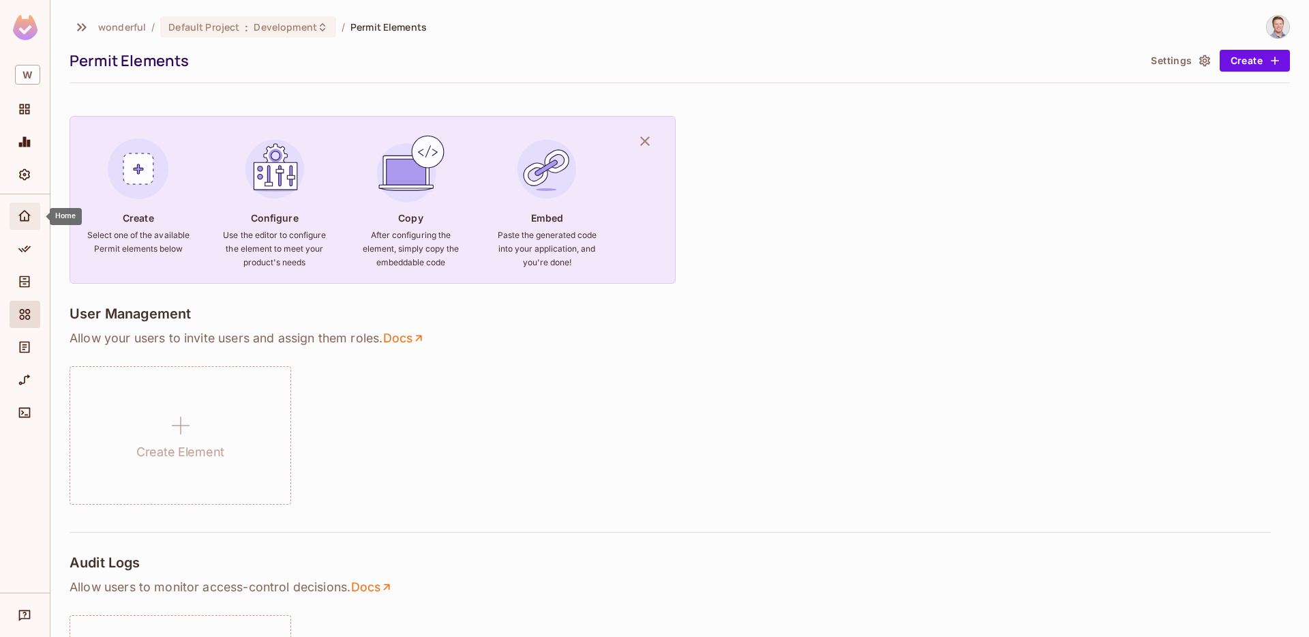
click at [24, 213] on icon "Home" at bounding box center [25, 216] width 14 height 14
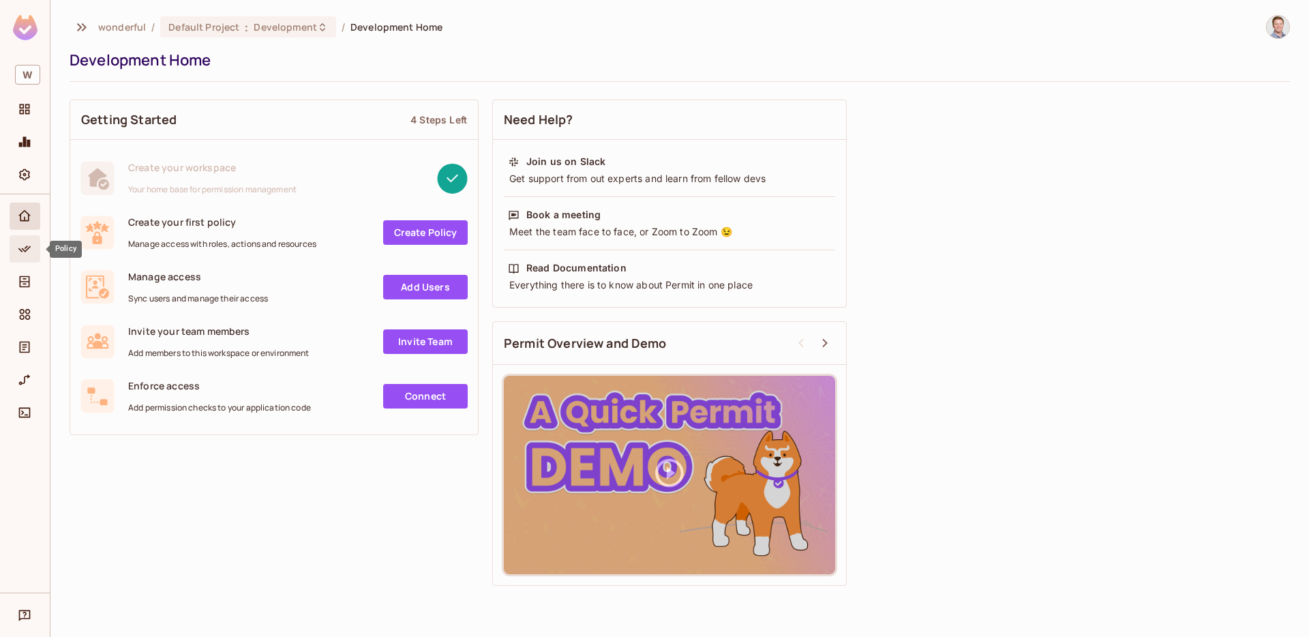
click at [26, 254] on icon "Policy" at bounding box center [25, 249] width 14 height 14
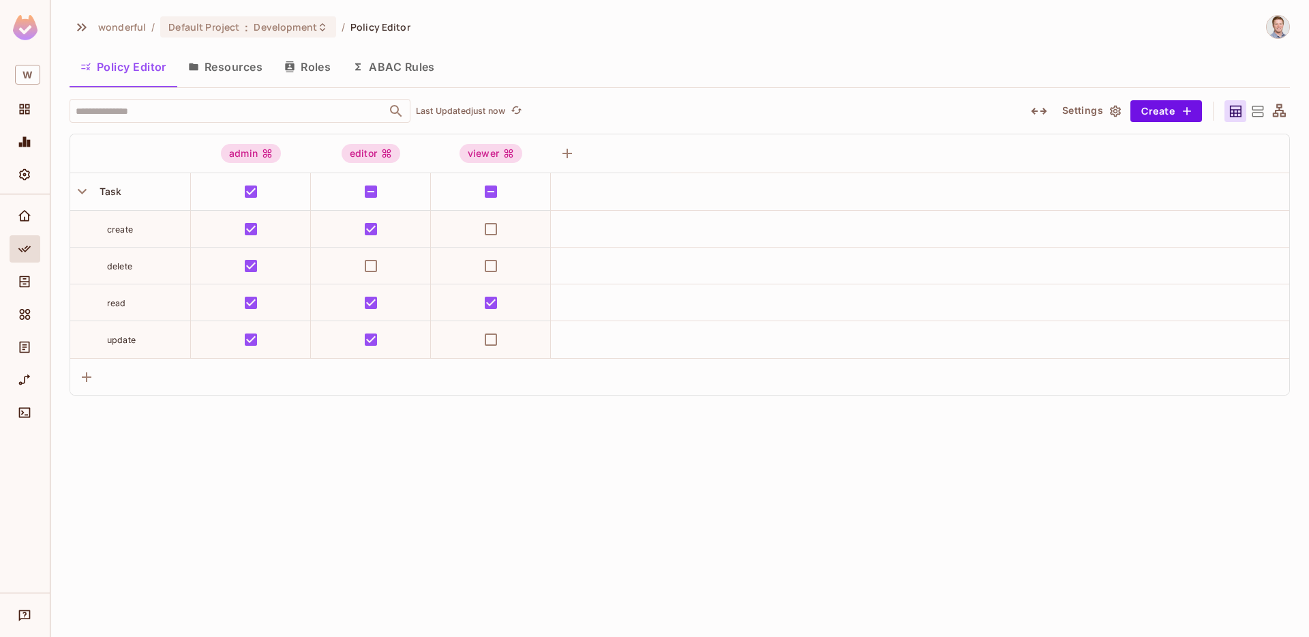
click at [213, 50] on button "Resources" at bounding box center [225, 67] width 96 height 34
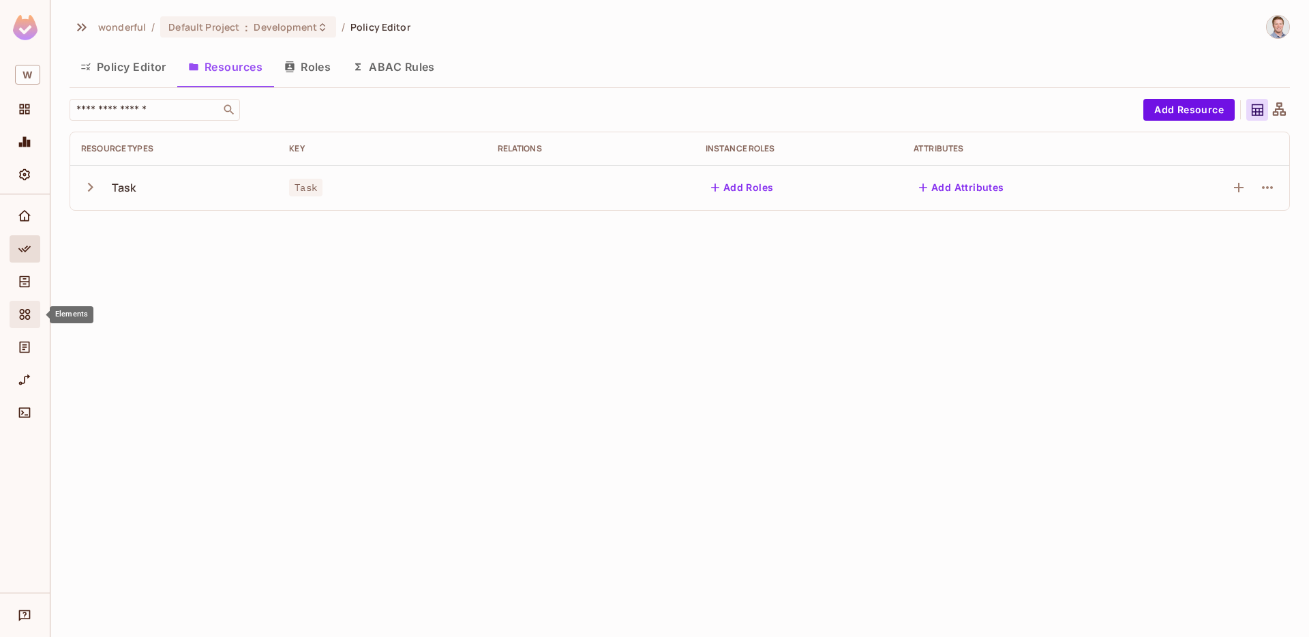
click at [22, 316] on icon "Elements" at bounding box center [25, 314] width 14 height 14
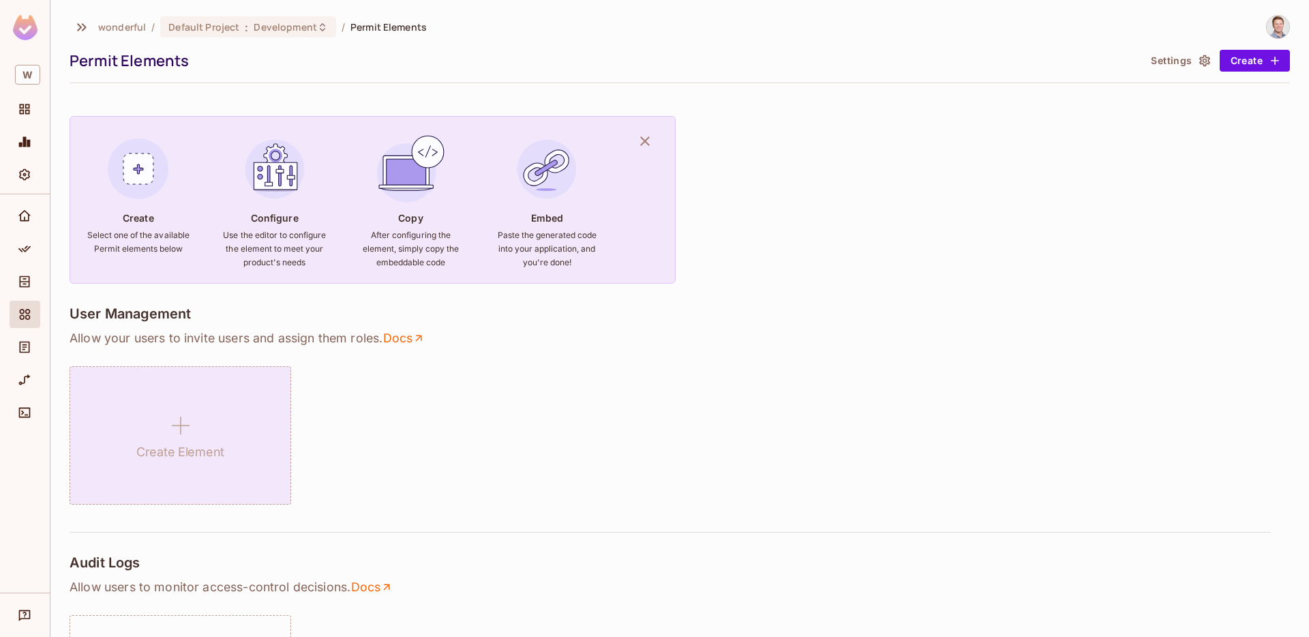
click at [173, 384] on div "Create Element" at bounding box center [181, 435] width 222 height 138
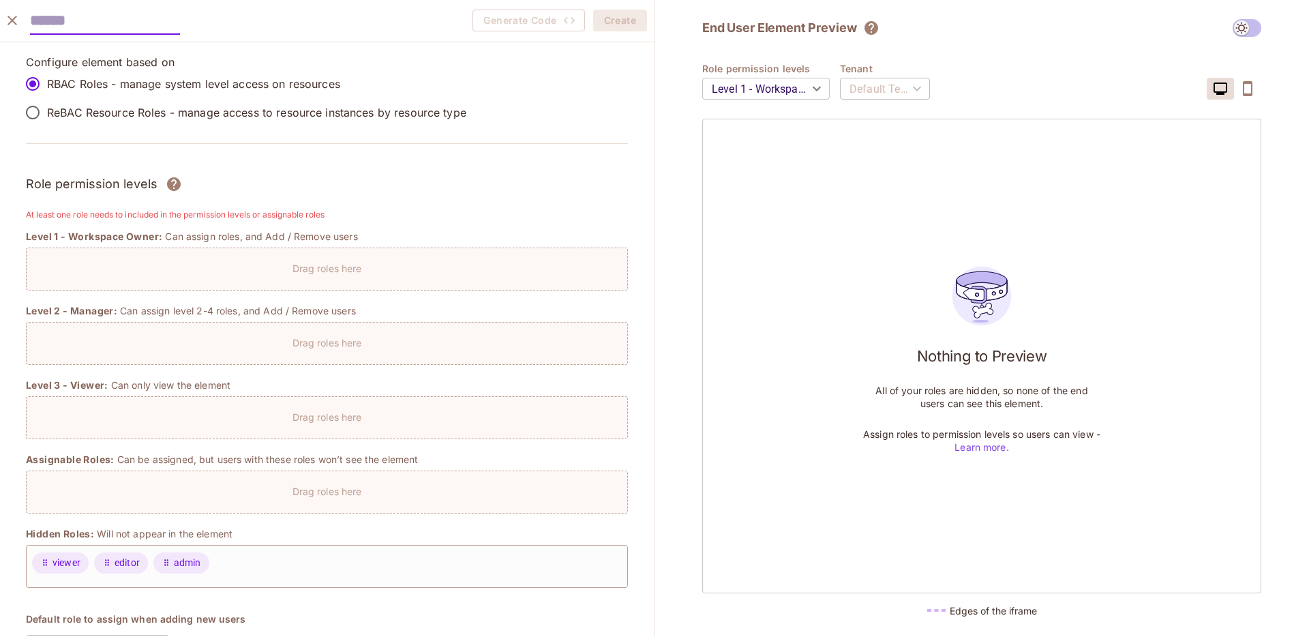
click at [127, 115] on p "ReBAC Resource Roles - manage access to resource instances by resource type" at bounding box center [256, 112] width 419 height 15
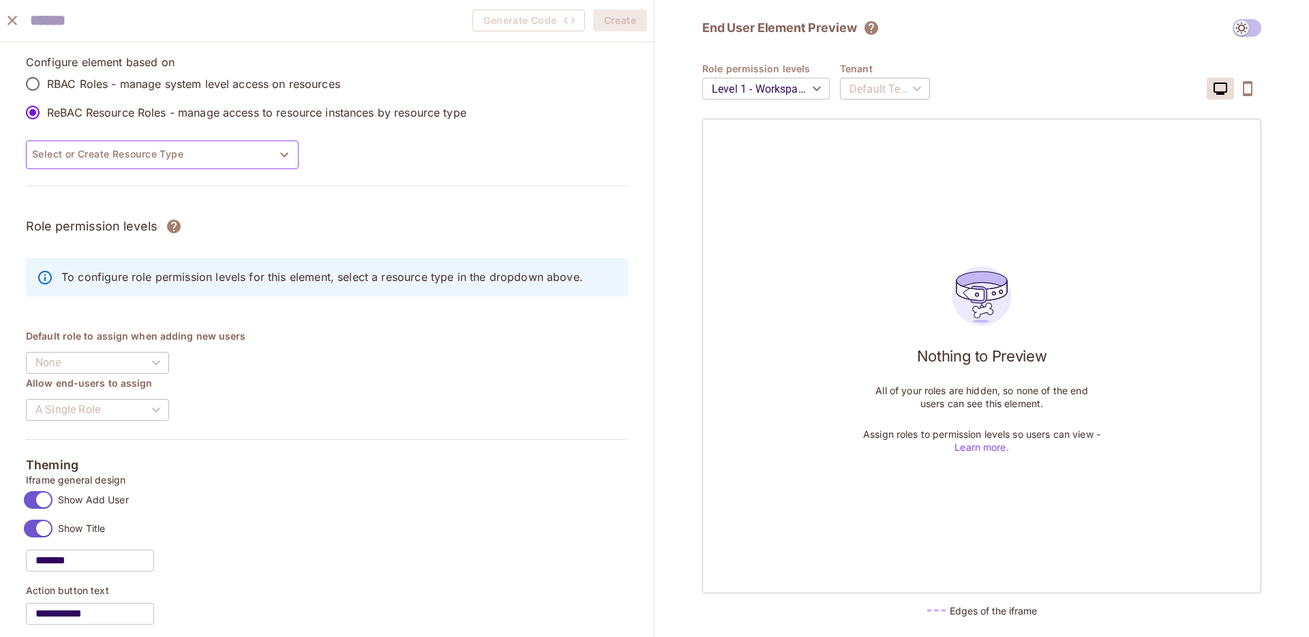
click at [140, 147] on button "Select or Create Resource Type" at bounding box center [162, 154] width 273 height 29
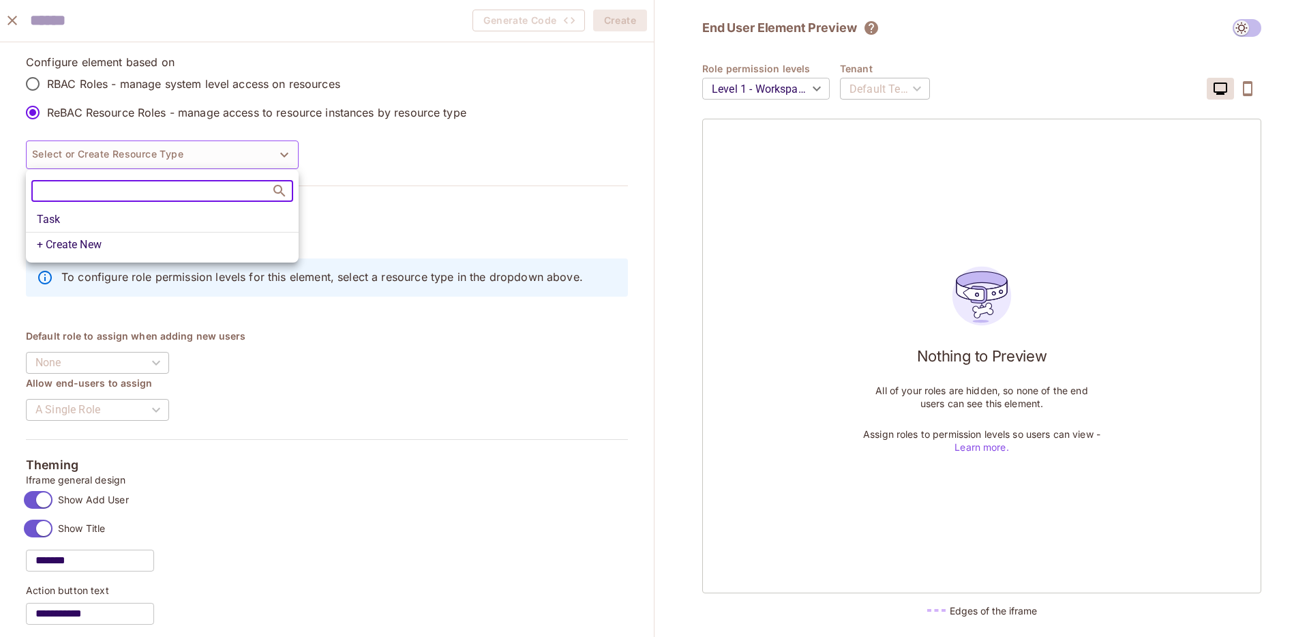
click at [138, 216] on li "Task" at bounding box center [162, 219] width 273 height 25
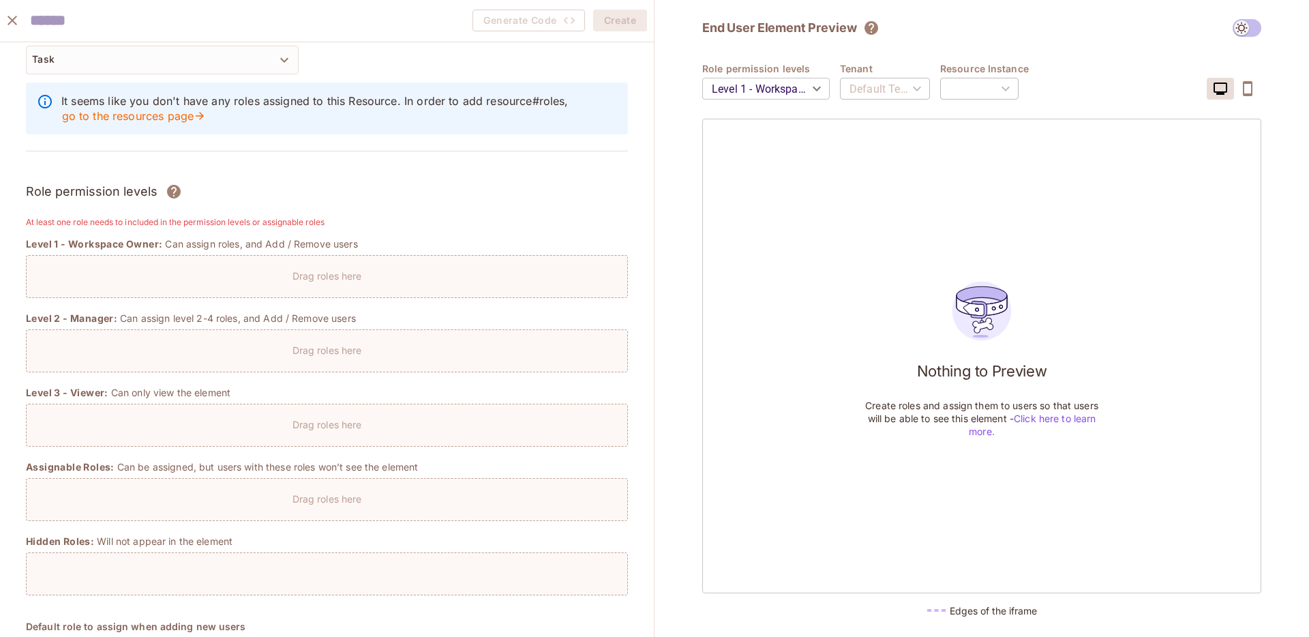
scroll to position [99, 0]
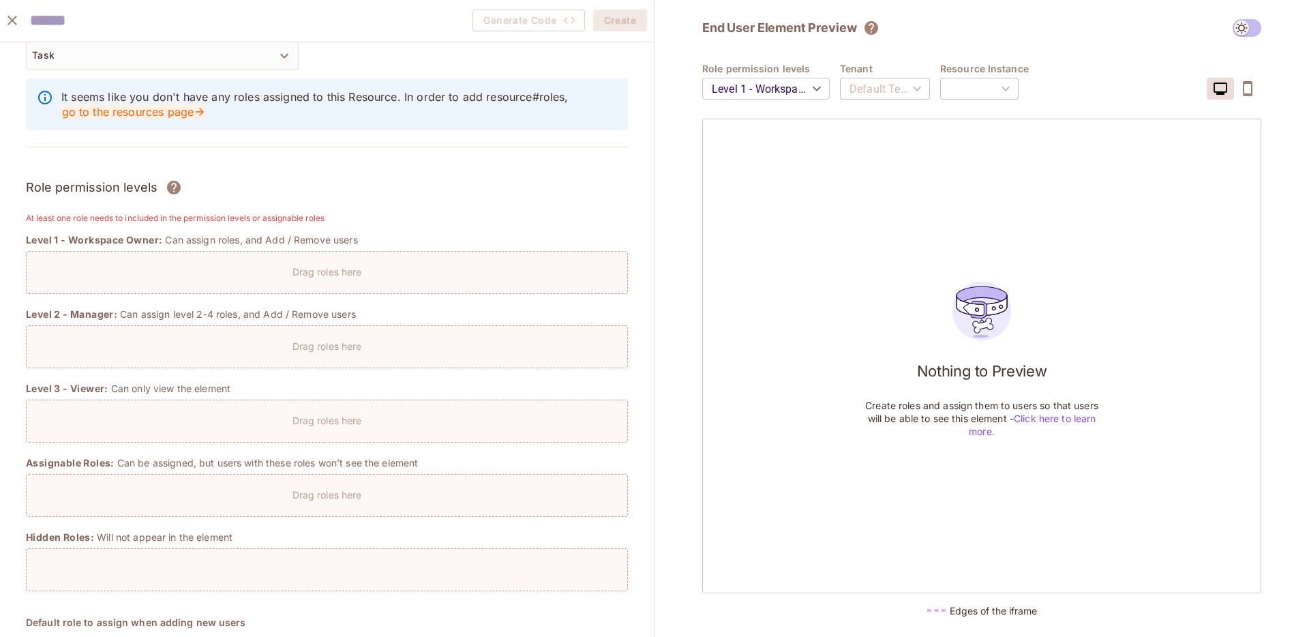
click at [185, 107] on link "go to the resources page" at bounding box center [133, 111] width 145 height 15
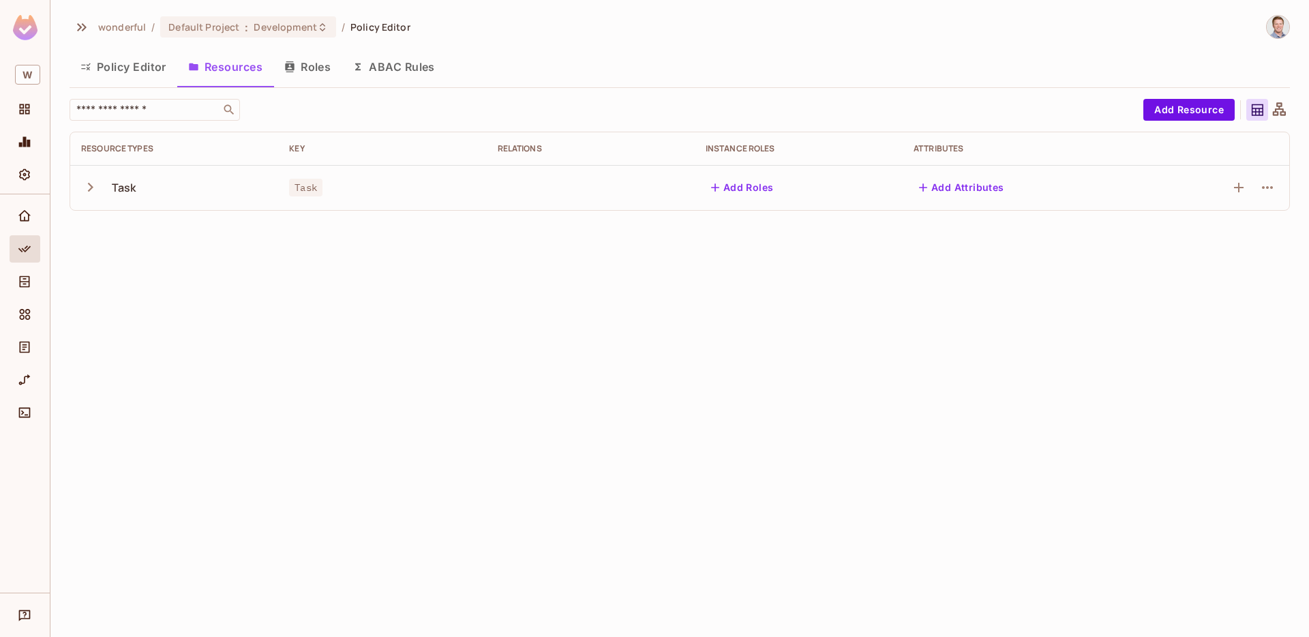
click at [95, 182] on icon "button" at bounding box center [90, 187] width 18 height 18
click at [319, 78] on button "Roles" at bounding box center [307, 67] width 68 height 34
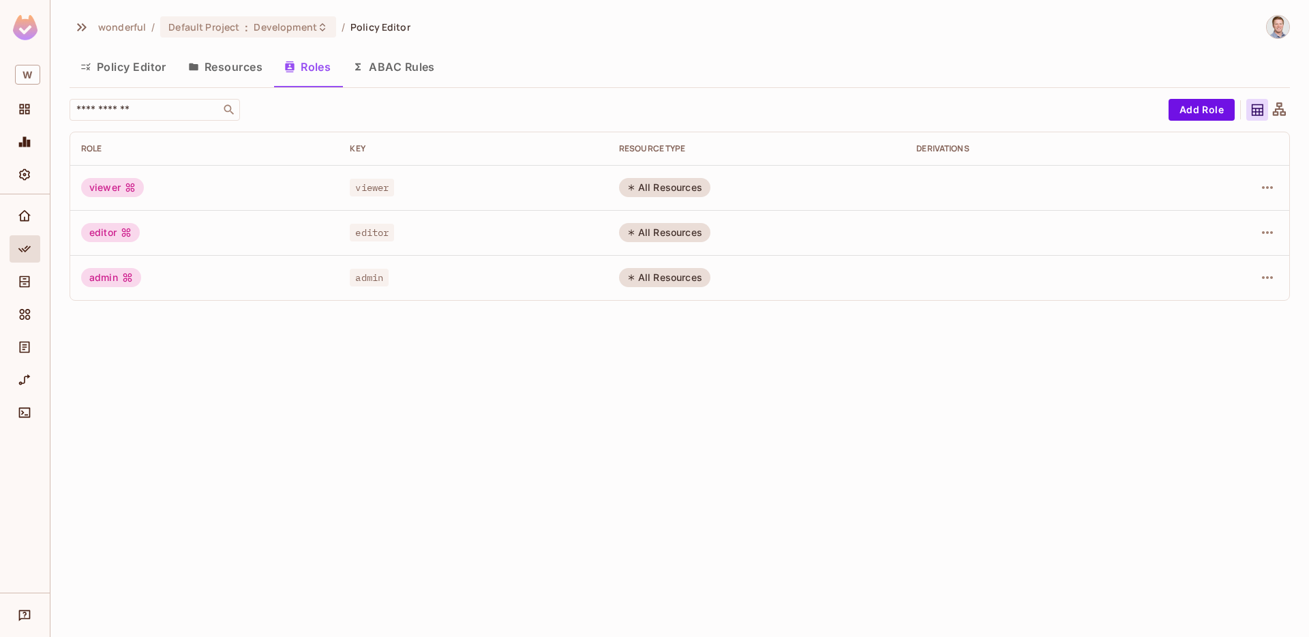
click at [215, 77] on button "Resources" at bounding box center [225, 67] width 96 height 34
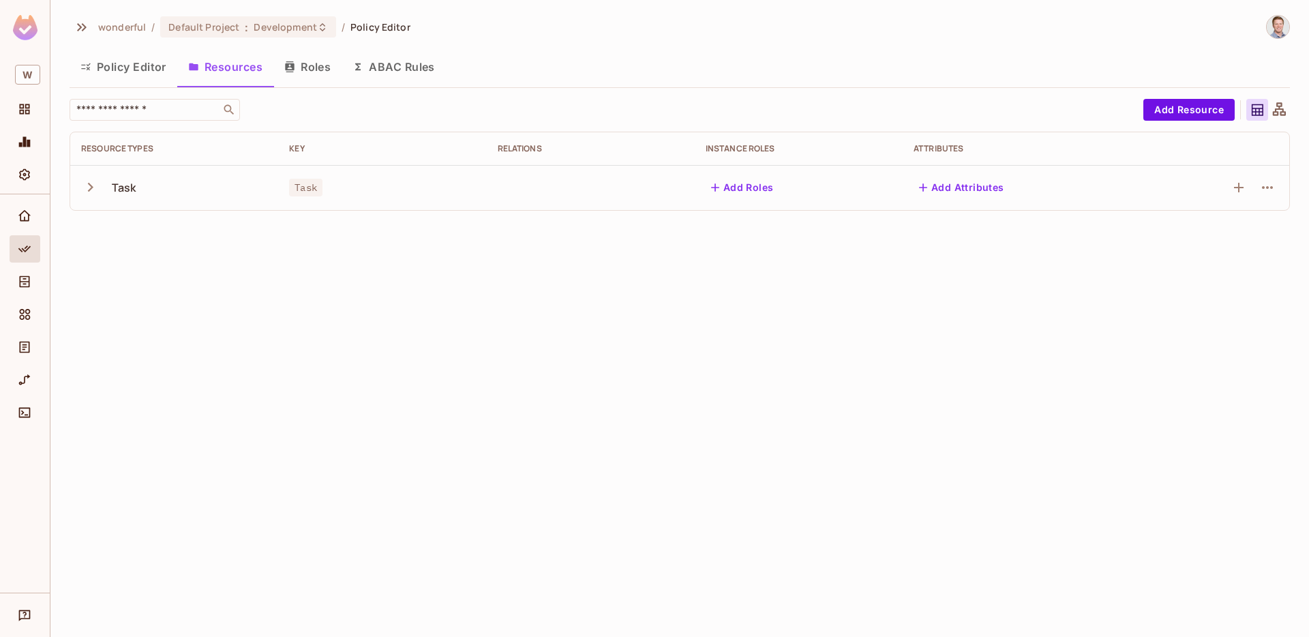
click at [752, 205] on td "Add Roles" at bounding box center [799, 187] width 208 height 45
click at [748, 191] on button "Add Roles" at bounding box center [742, 188] width 74 height 22
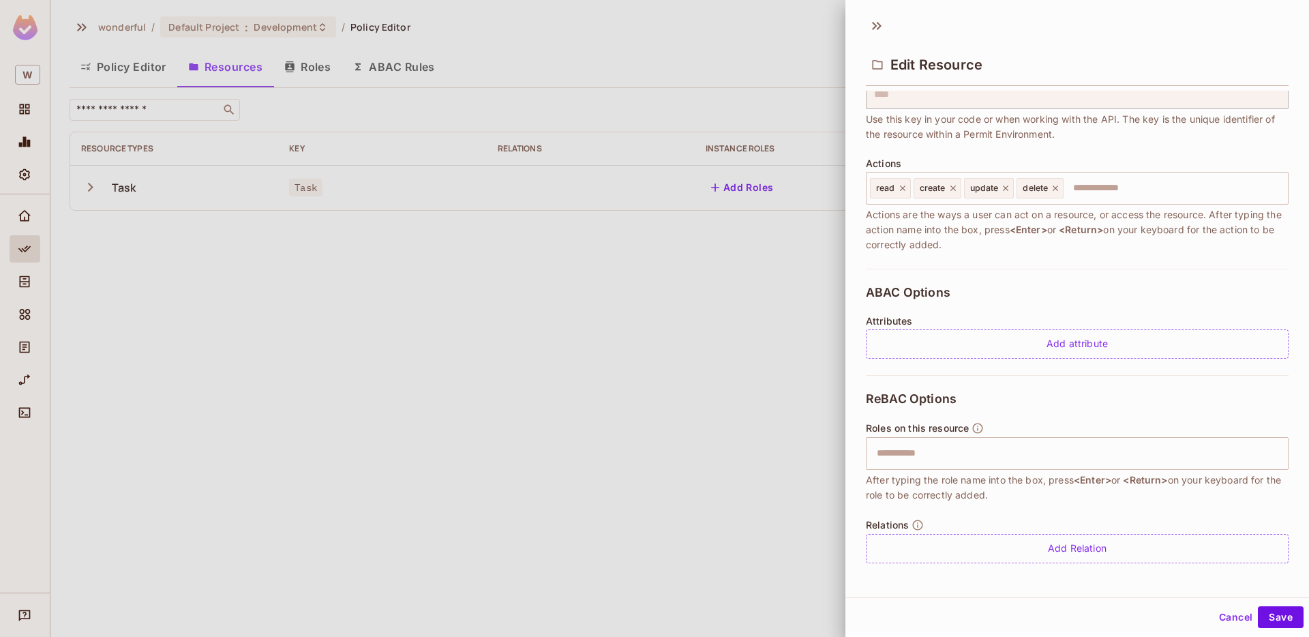
scroll to position [113, 0]
click at [966, 466] on div "​" at bounding box center [1077, 451] width 423 height 33
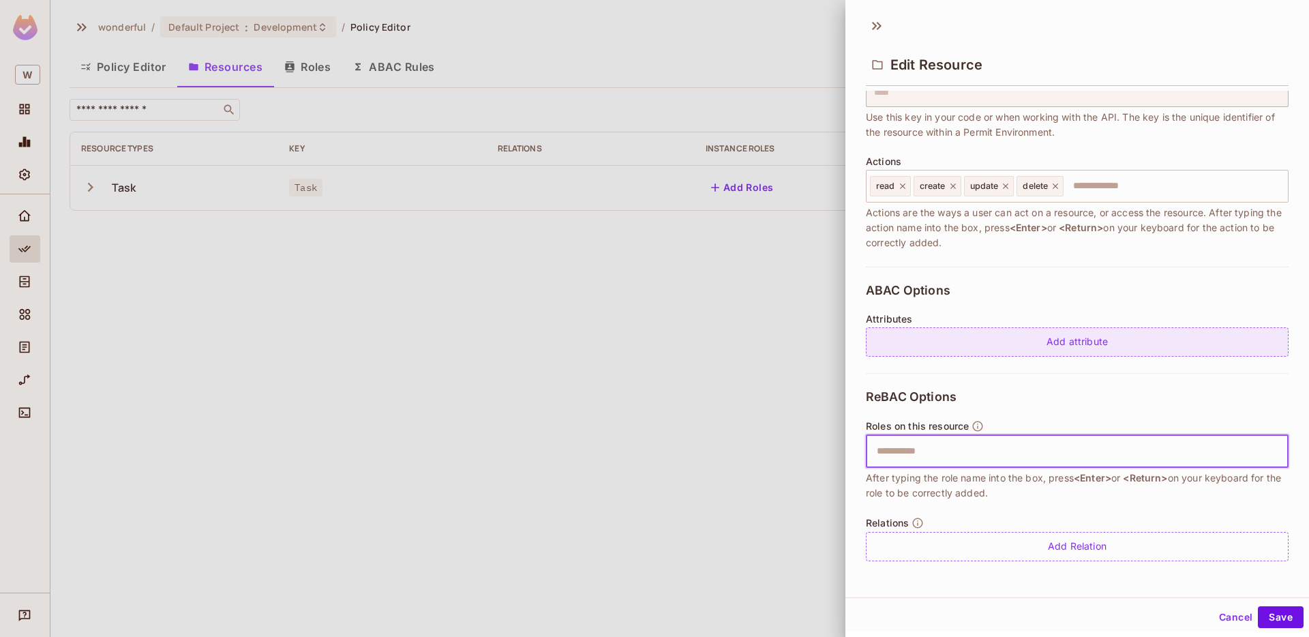
click at [1059, 341] on div "Add attribute" at bounding box center [1077, 341] width 423 height 29
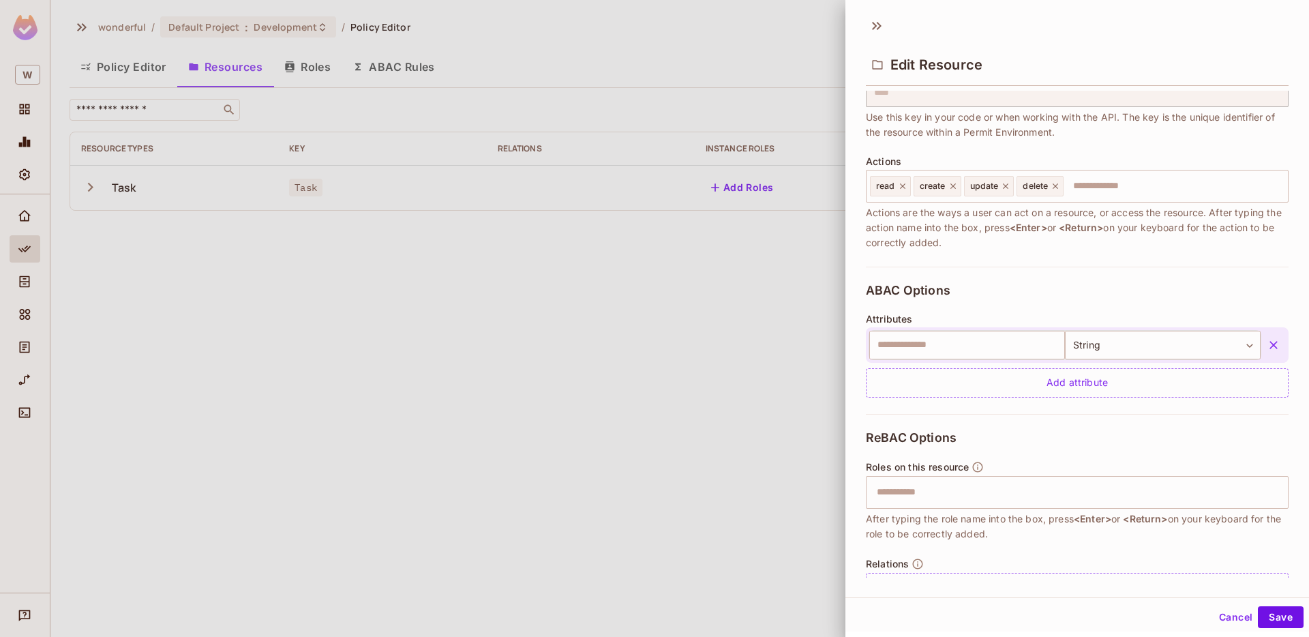
click at [1073, 292] on div "ABAC Options Attributes ​ String ****** ​ Add attribute" at bounding box center [1077, 339] width 423 height 147
click at [1275, 343] on icon "button" at bounding box center [1273, 345] width 8 height 8
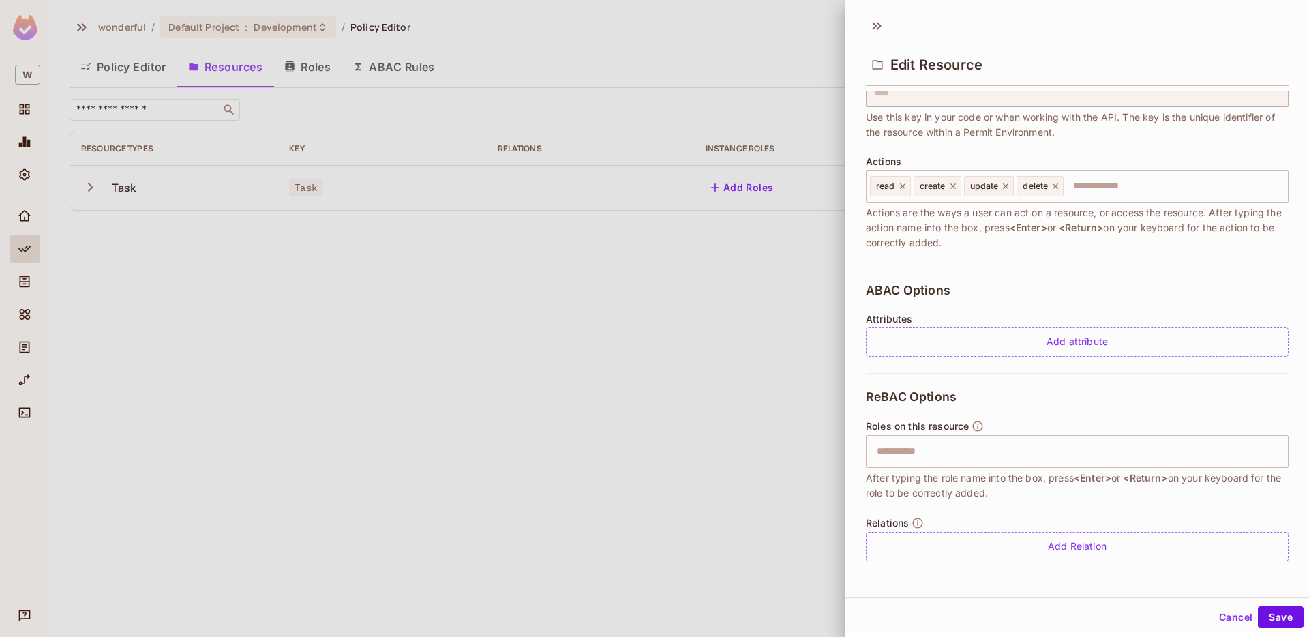
click at [1054, 468] on div "Roles on this resource ​ After typing the role name into the box, press <Enter>…" at bounding box center [1077, 460] width 423 height 80
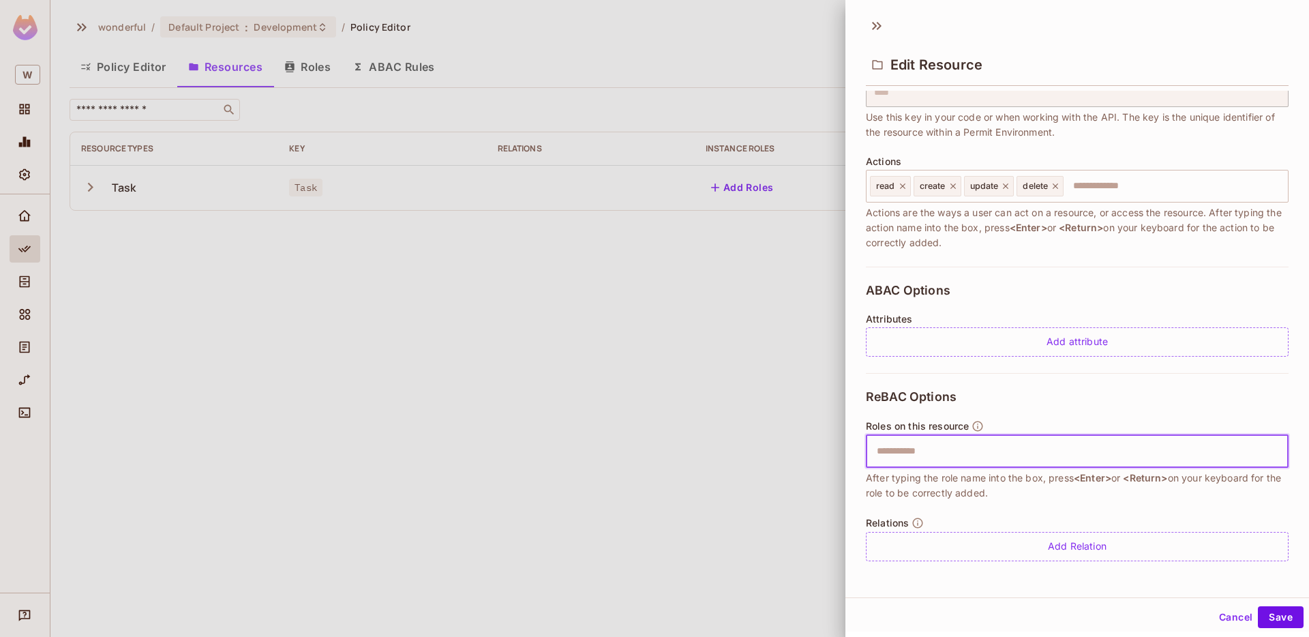
click at [1056, 451] on input "text" at bounding box center [1075, 451] width 414 height 27
click at [976, 455] on input "text" at bounding box center [1075, 451] width 414 height 27
type input "*"
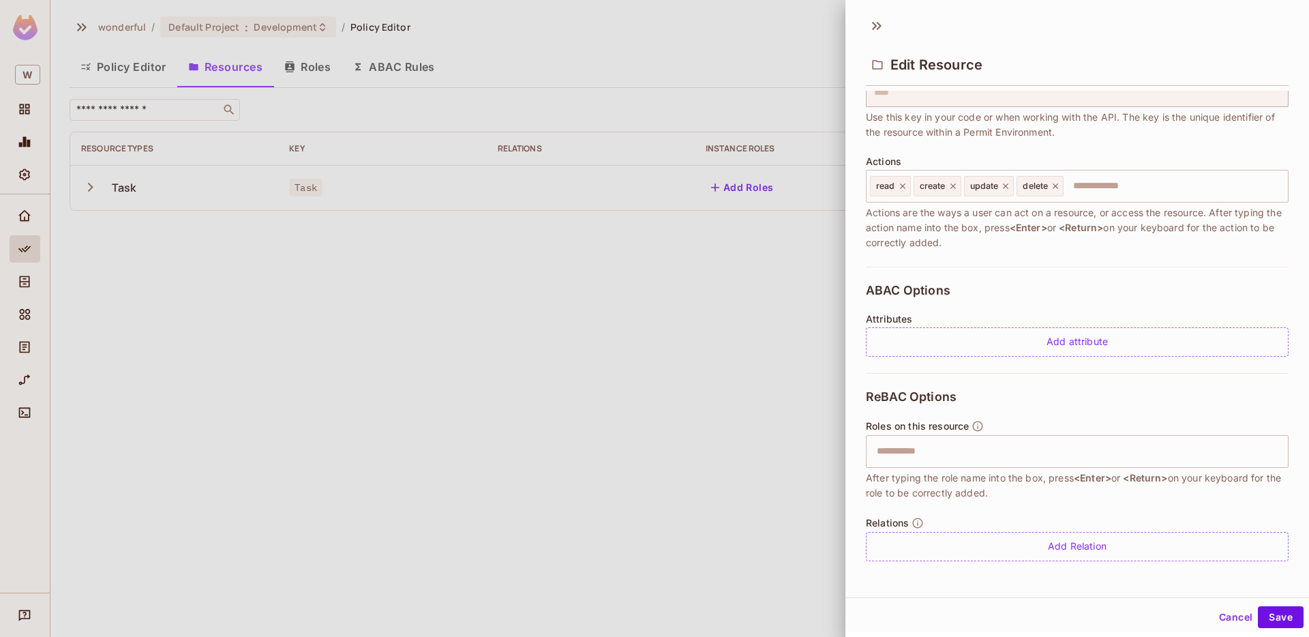
click at [330, 70] on div at bounding box center [654, 318] width 1309 height 637
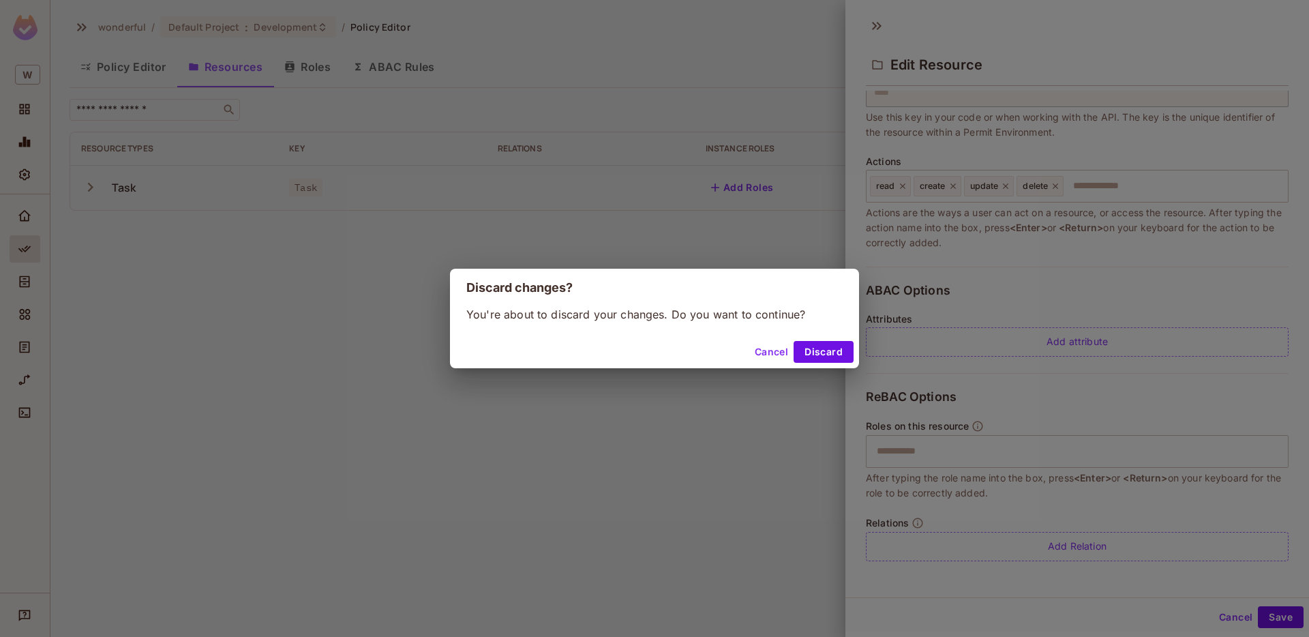
click at [327, 70] on div "Discard changes? You're about to discard your changes. Do you want to continue?…" at bounding box center [654, 318] width 1309 height 637
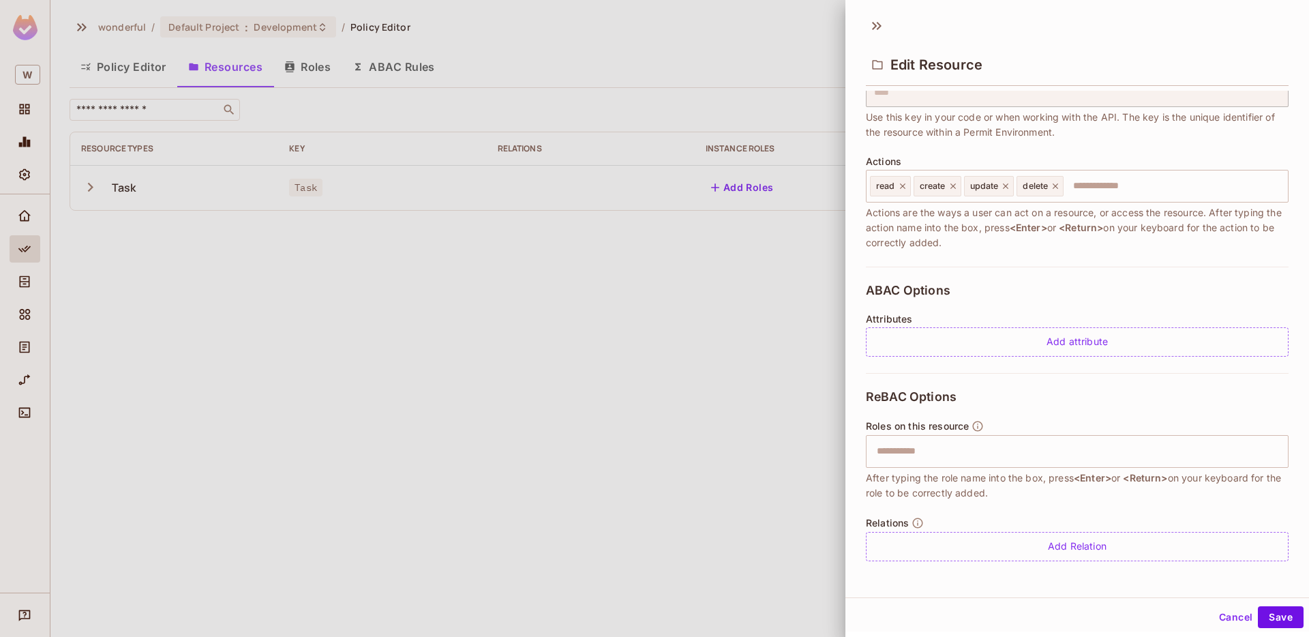
click at [316, 70] on div at bounding box center [654, 318] width 1309 height 637
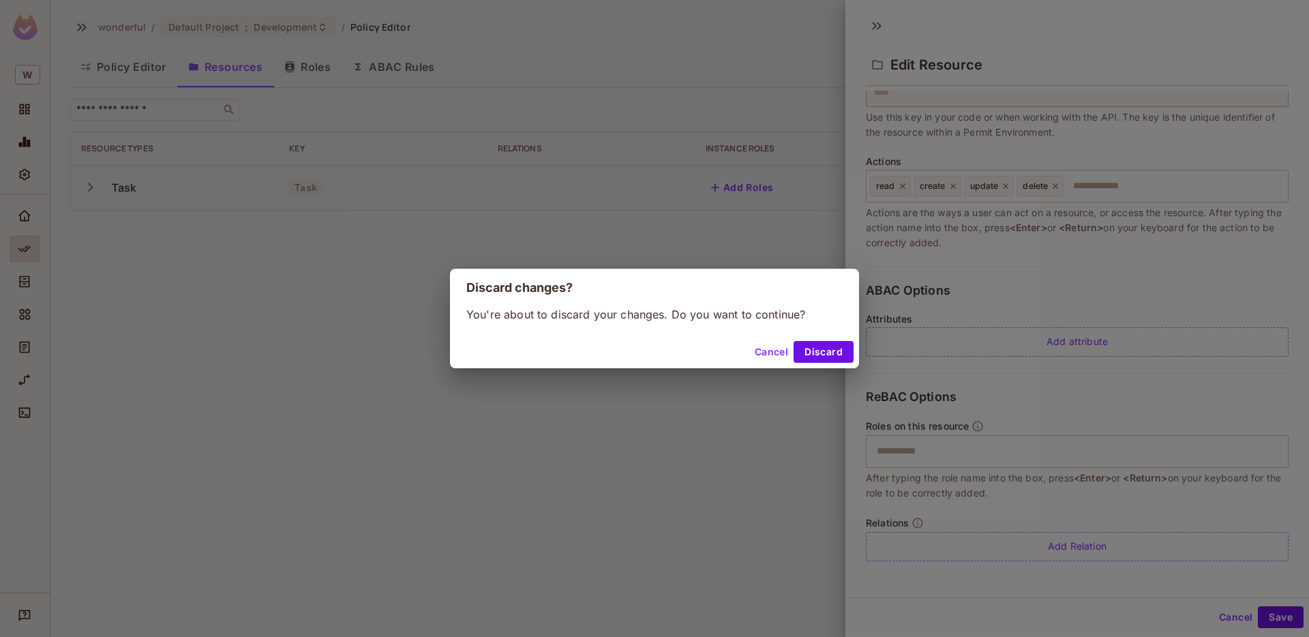
click at [824, 350] on button "Discard" at bounding box center [823, 352] width 60 height 22
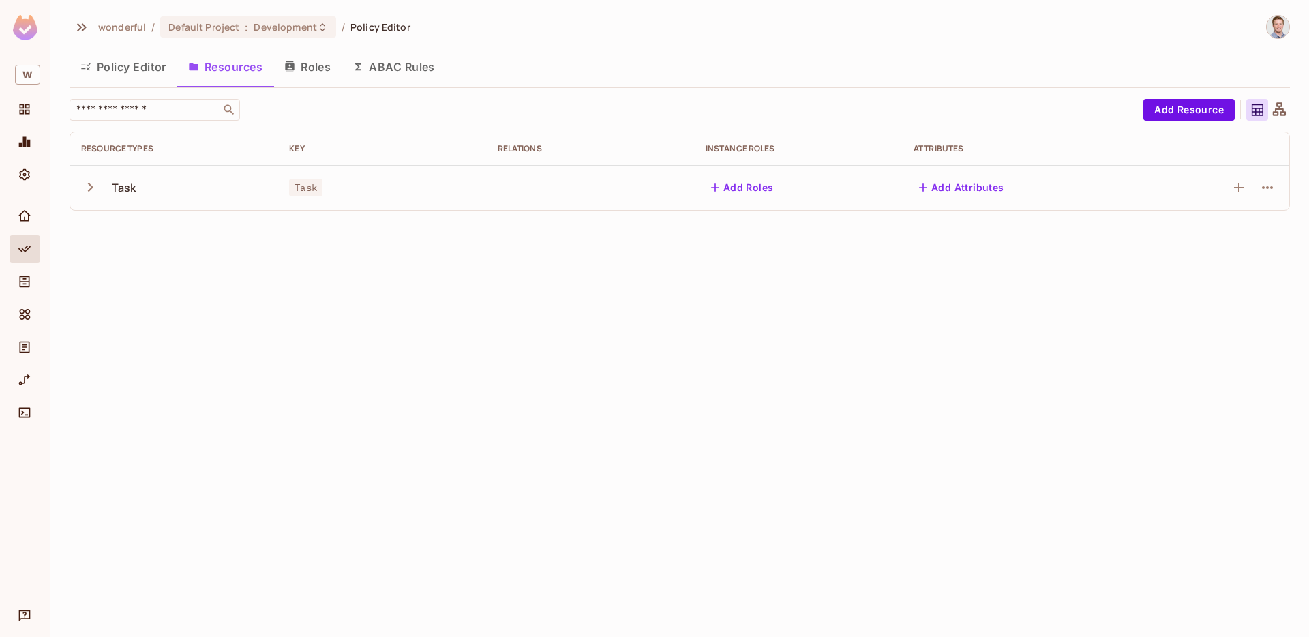
click at [305, 68] on button "Roles" at bounding box center [307, 67] width 68 height 34
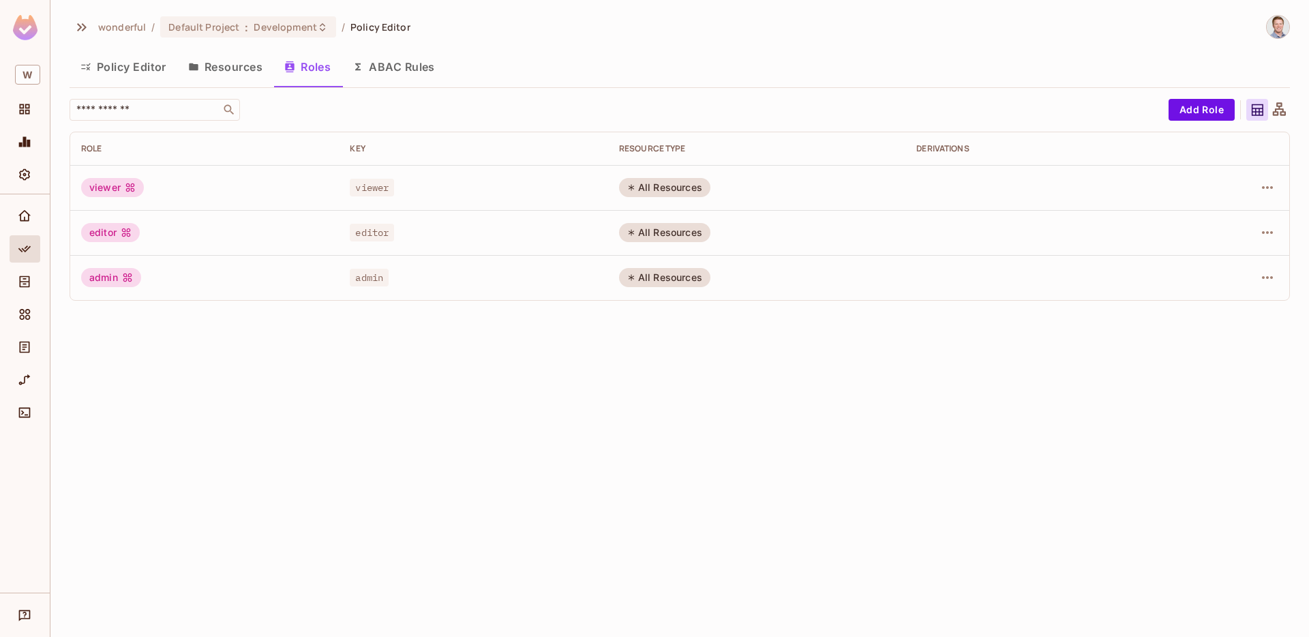
click at [233, 72] on button "Resources" at bounding box center [225, 67] width 96 height 34
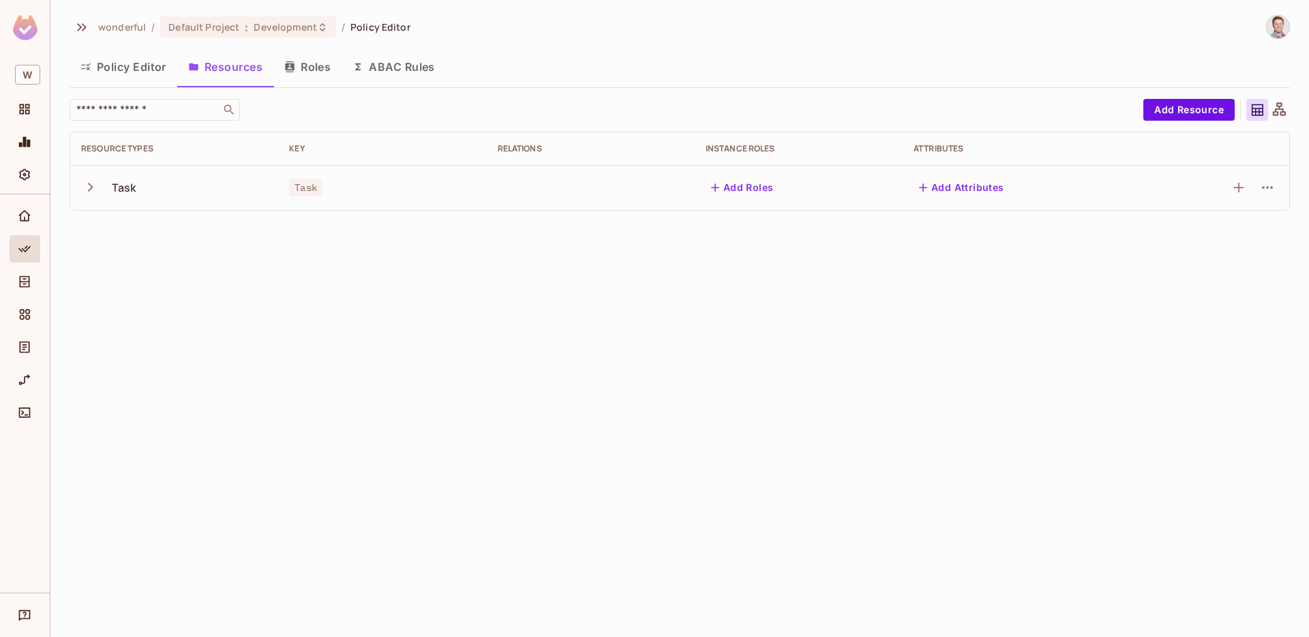
click at [543, 200] on td at bounding box center [591, 187] width 208 height 45
click at [757, 189] on button "Add Roles" at bounding box center [742, 188] width 74 height 22
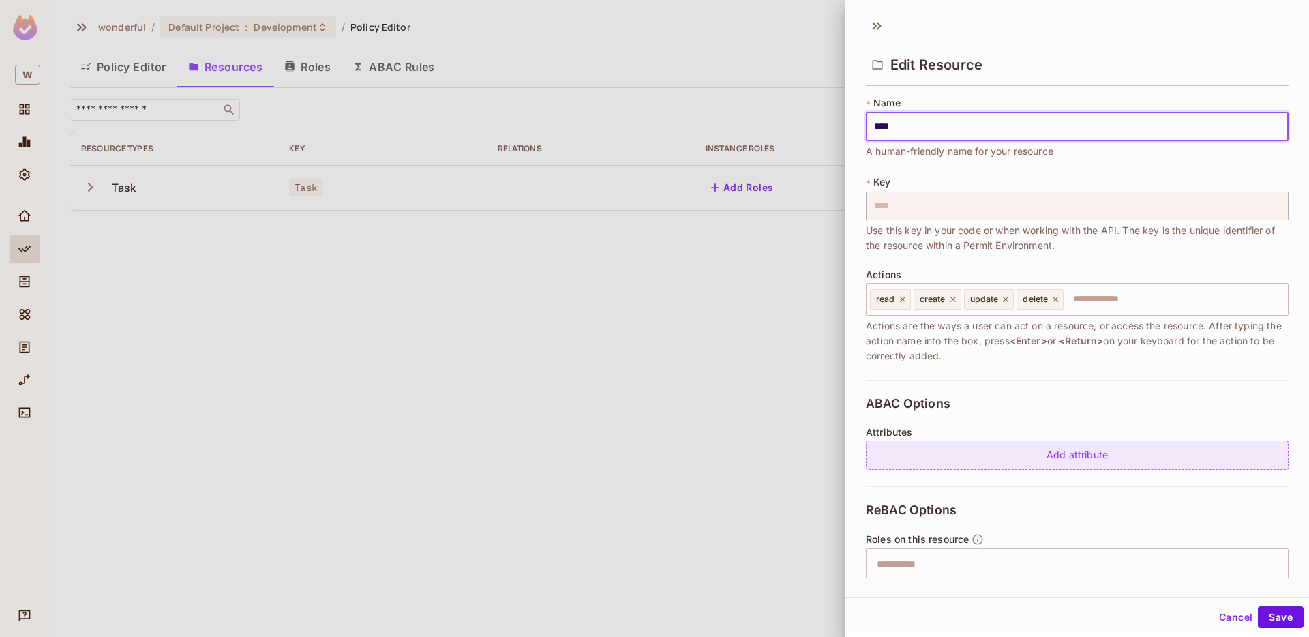
scroll to position [113, 0]
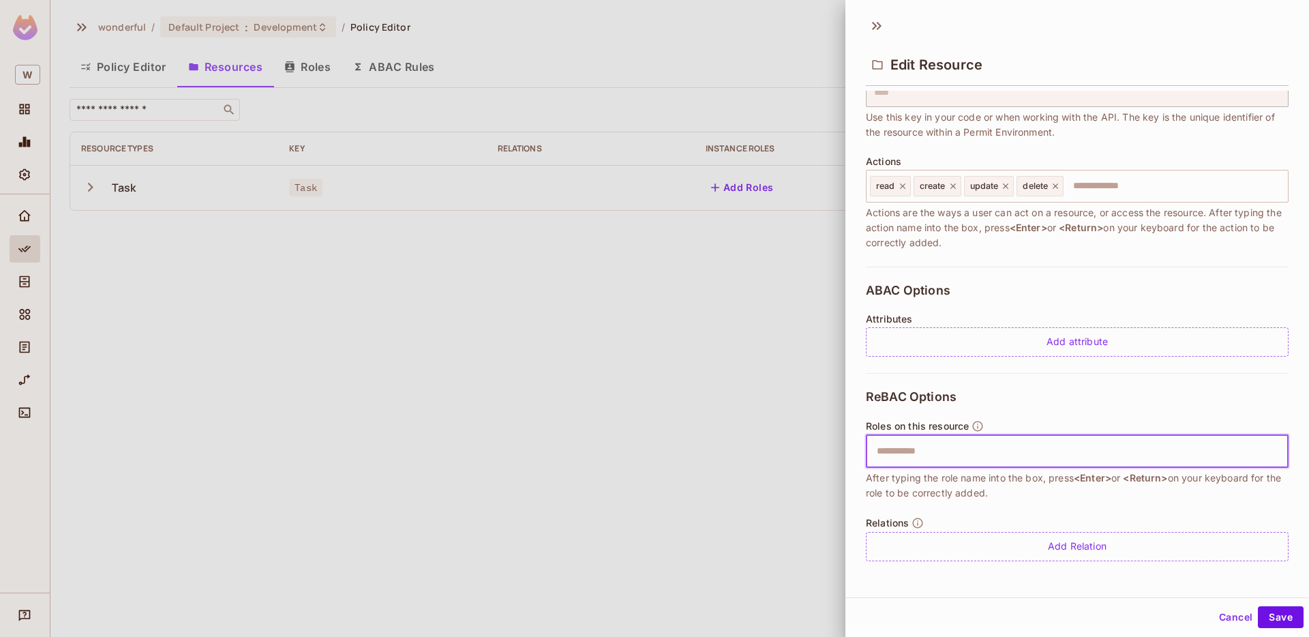
click at [1012, 461] on input "text" at bounding box center [1075, 451] width 414 height 27
type input "******"
click at [1195, 452] on input "text" at bounding box center [1075, 451] width 414 height 27
type input "******"
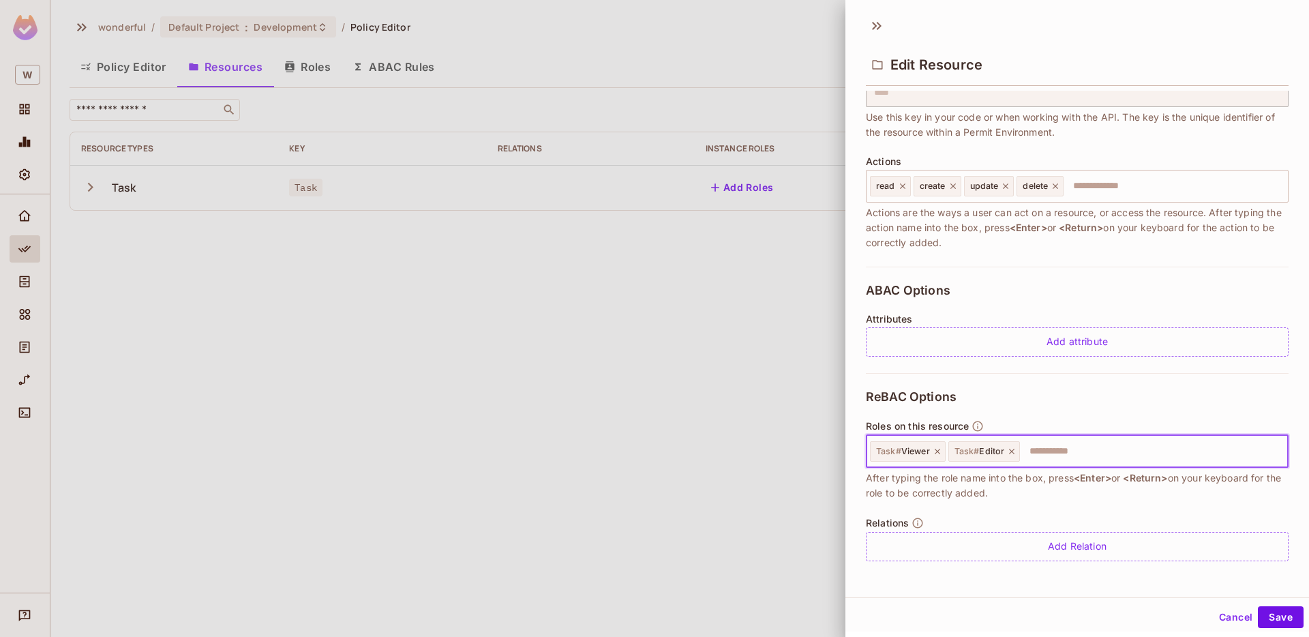
type input "*"
type input "*****"
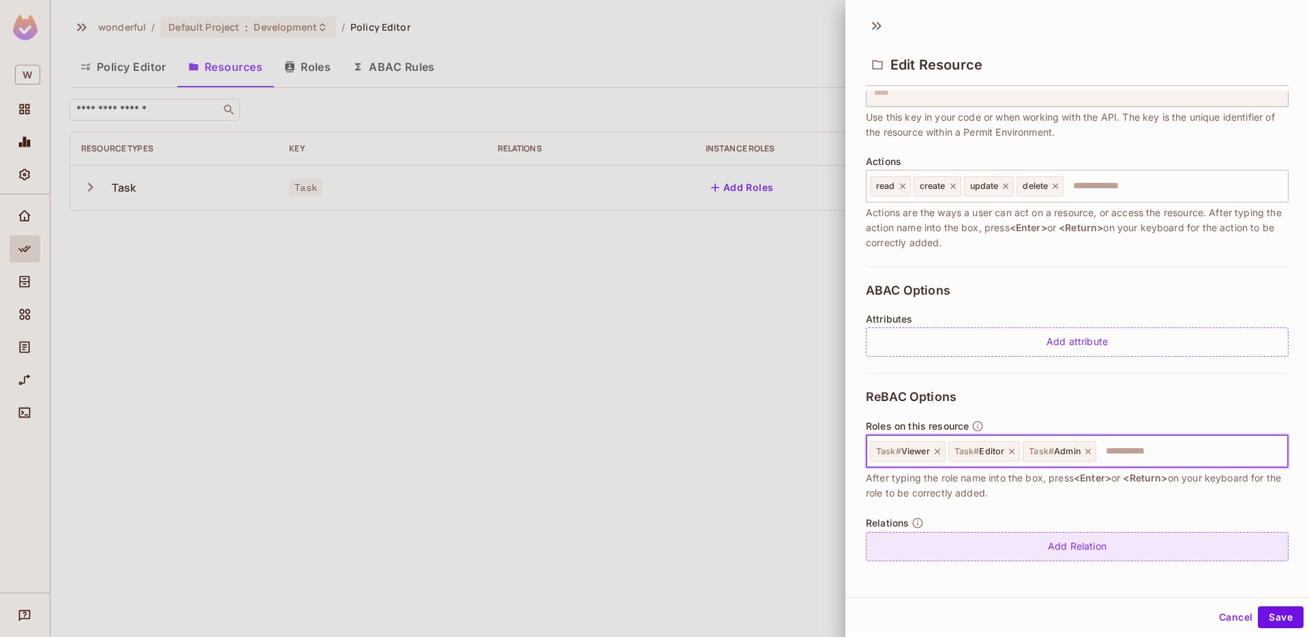
click at [1131, 542] on div "Add Relation" at bounding box center [1077, 546] width 423 height 29
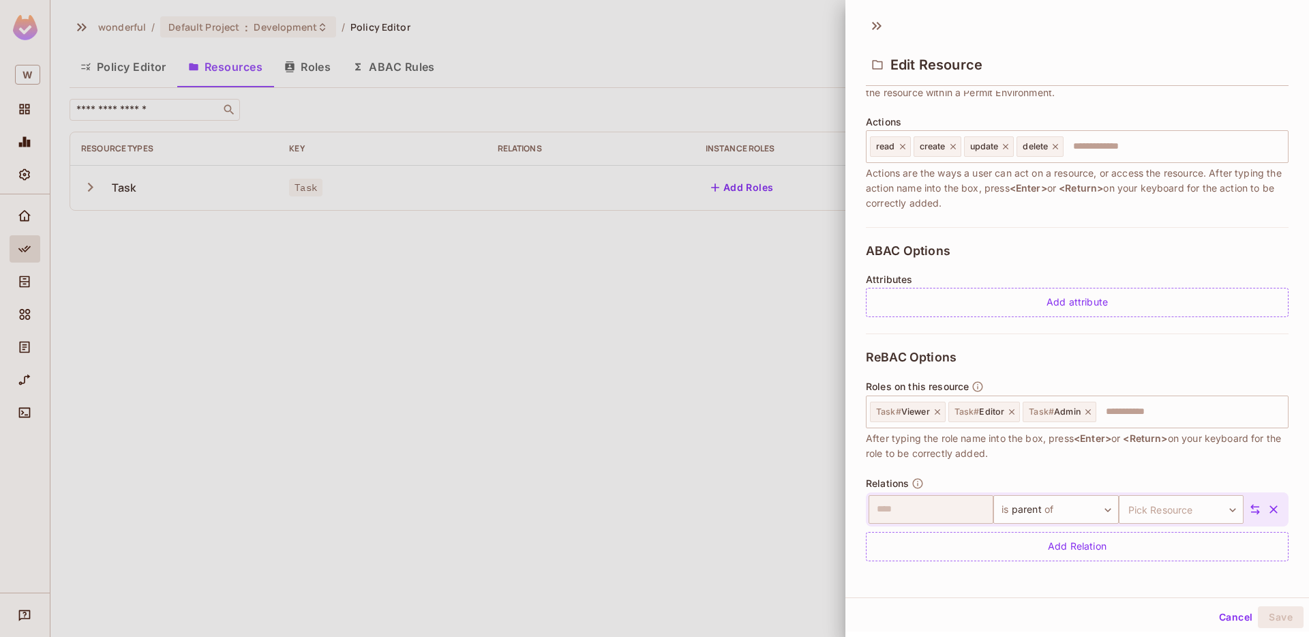
scroll to position [2, 0]
click at [1176, 501] on body "W wonderful / Default Project : Development / Policy Editor Policy Editor Resou…" at bounding box center [654, 318] width 1309 height 637
click at [1179, 468] on div at bounding box center [654, 318] width 1309 height 637
click at [1277, 504] on icon "button" at bounding box center [1273, 507] width 14 height 14
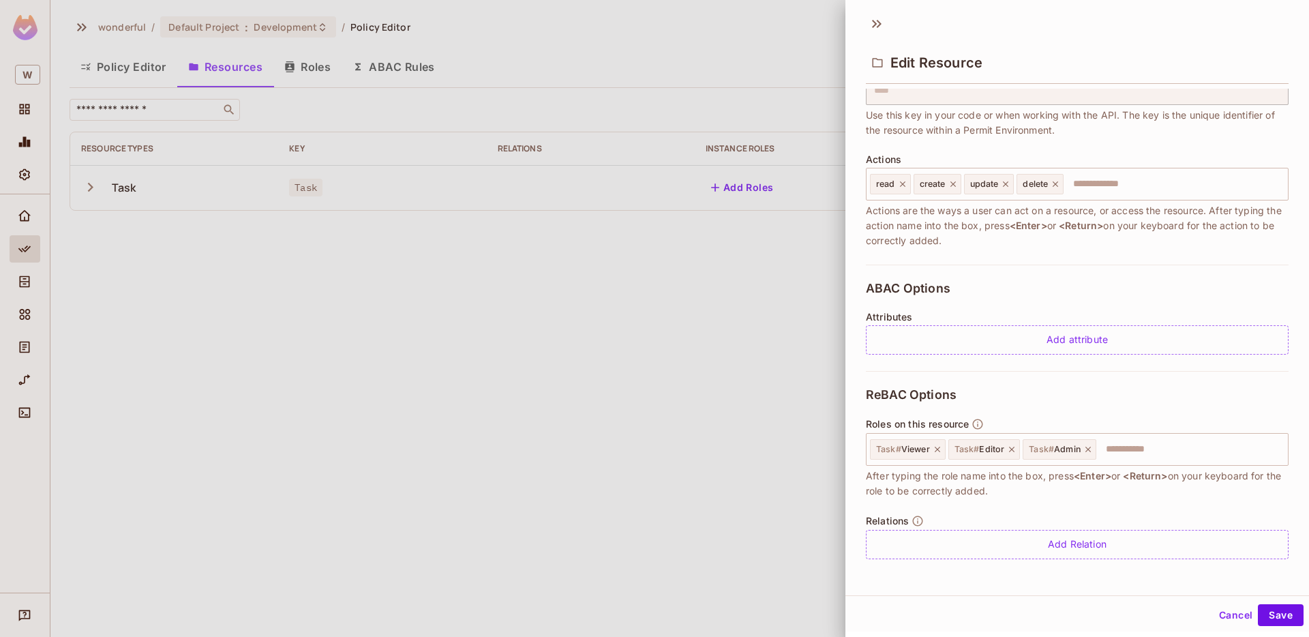
scroll to position [113, 0]
click at [1292, 611] on button "Save" at bounding box center [1281, 615] width 46 height 22
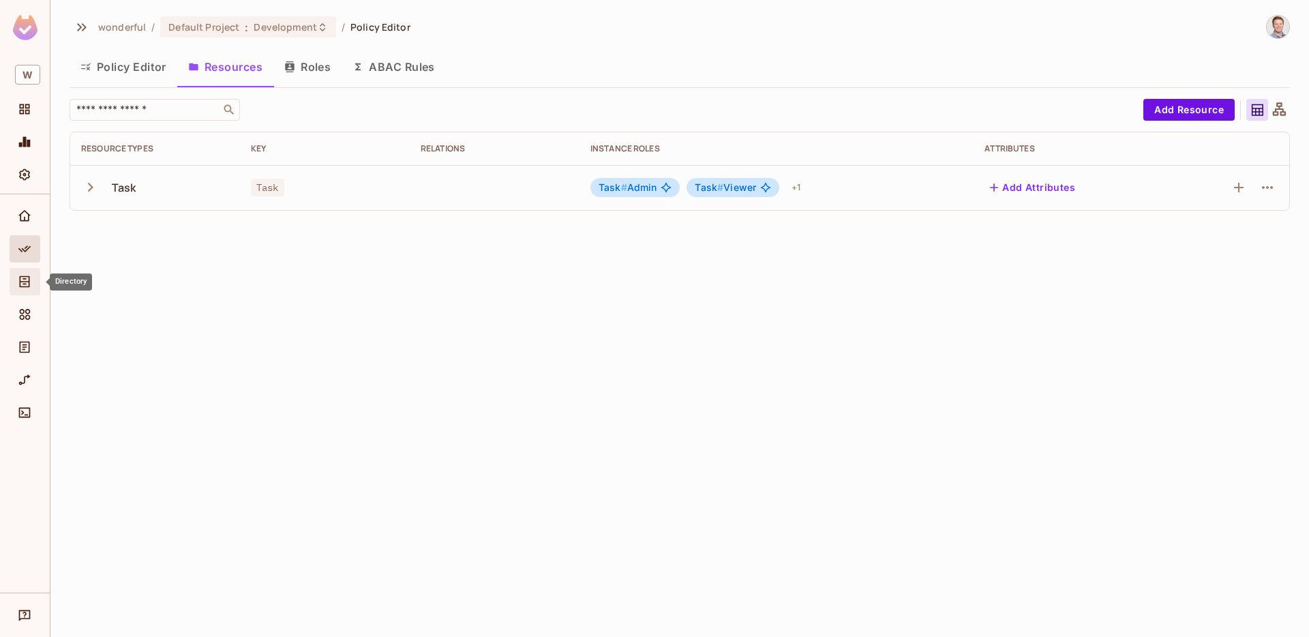
click at [36, 282] on div "Directory" at bounding box center [26, 281] width 23 height 16
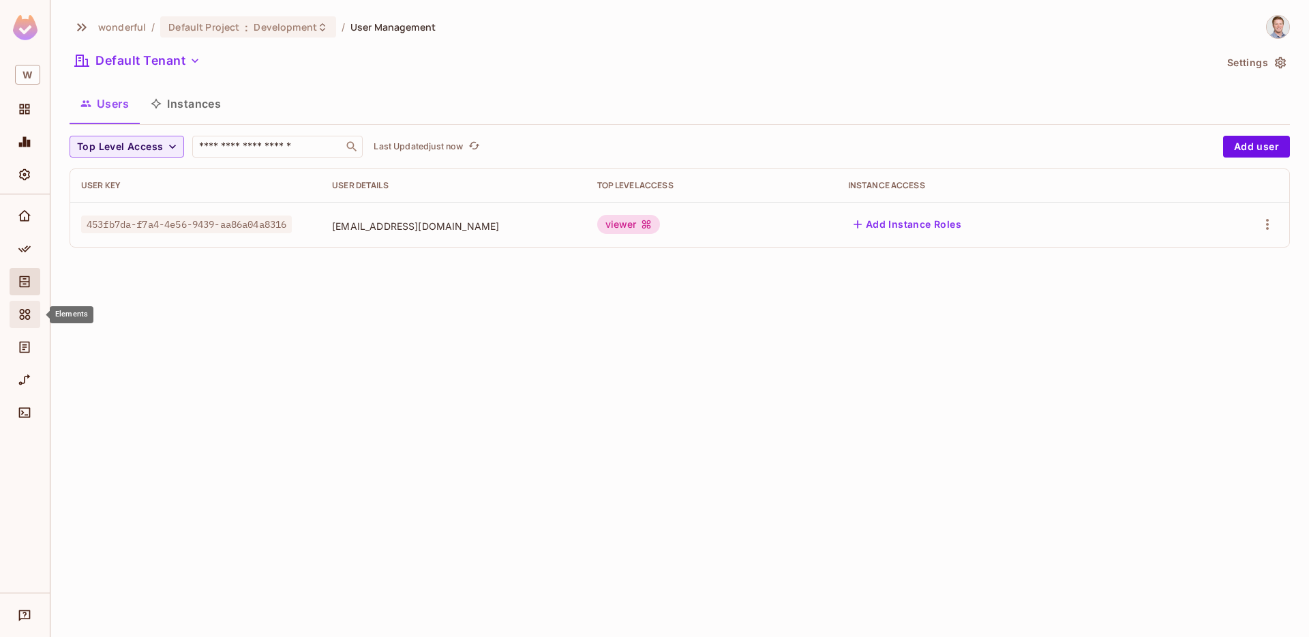
click at [31, 312] on icon "Elements" at bounding box center [25, 314] width 14 height 14
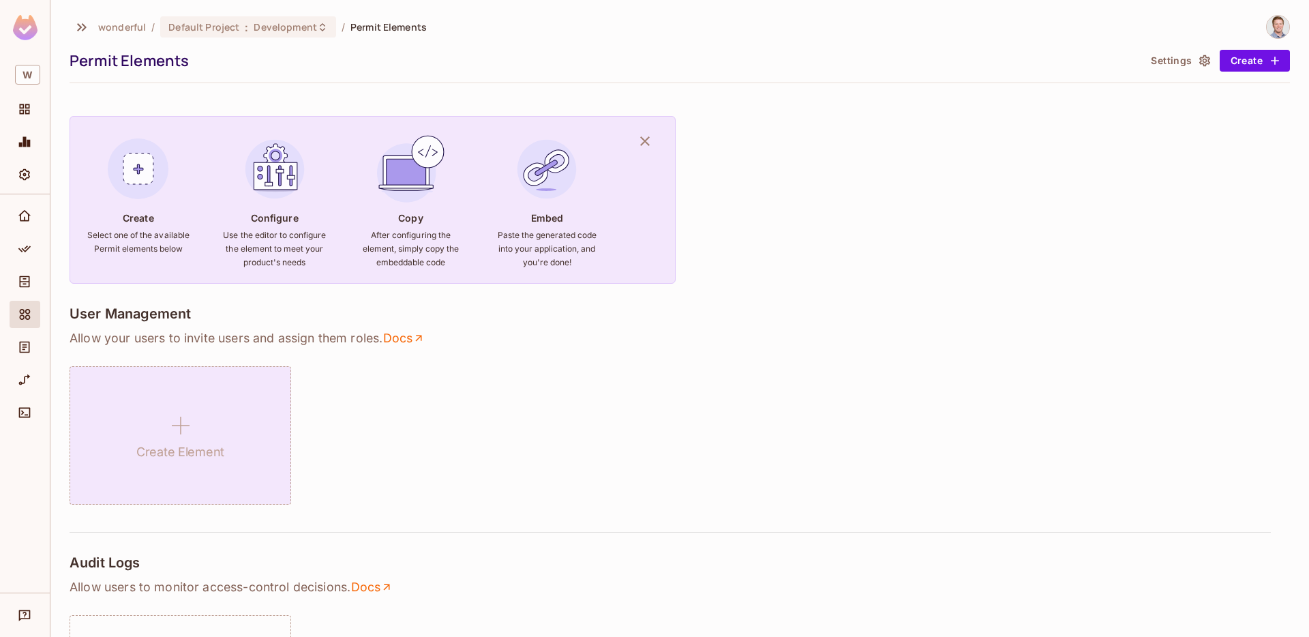
click at [196, 403] on div "Create Element" at bounding box center [181, 435] width 222 height 138
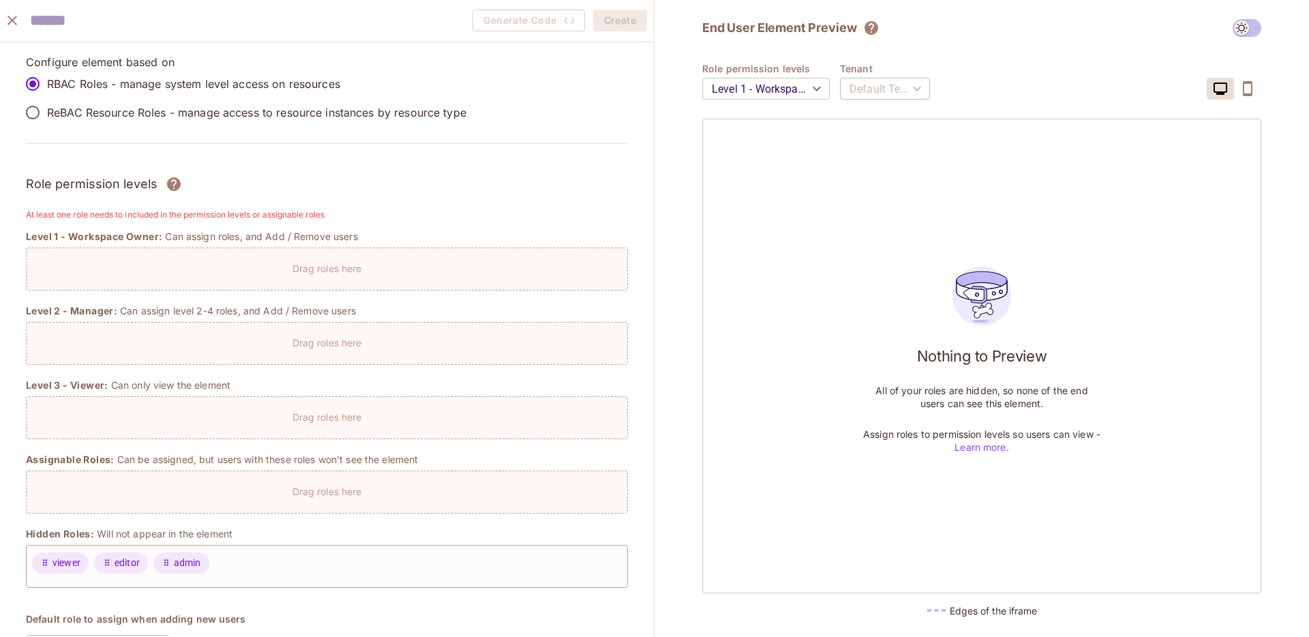
click at [130, 121] on label "ReBAC Resource Roles - manage access to resource instances by resource type" at bounding box center [242, 112] width 448 height 29
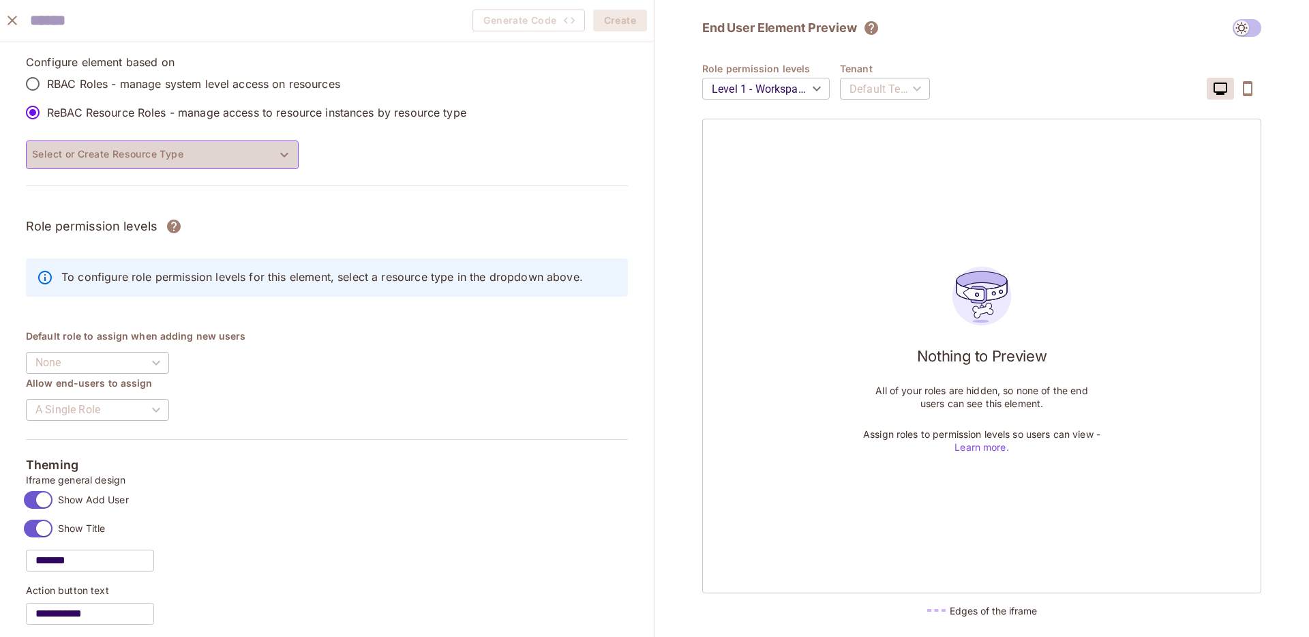
click at [147, 160] on button "Select or Create Resource Type" at bounding box center [162, 154] width 273 height 29
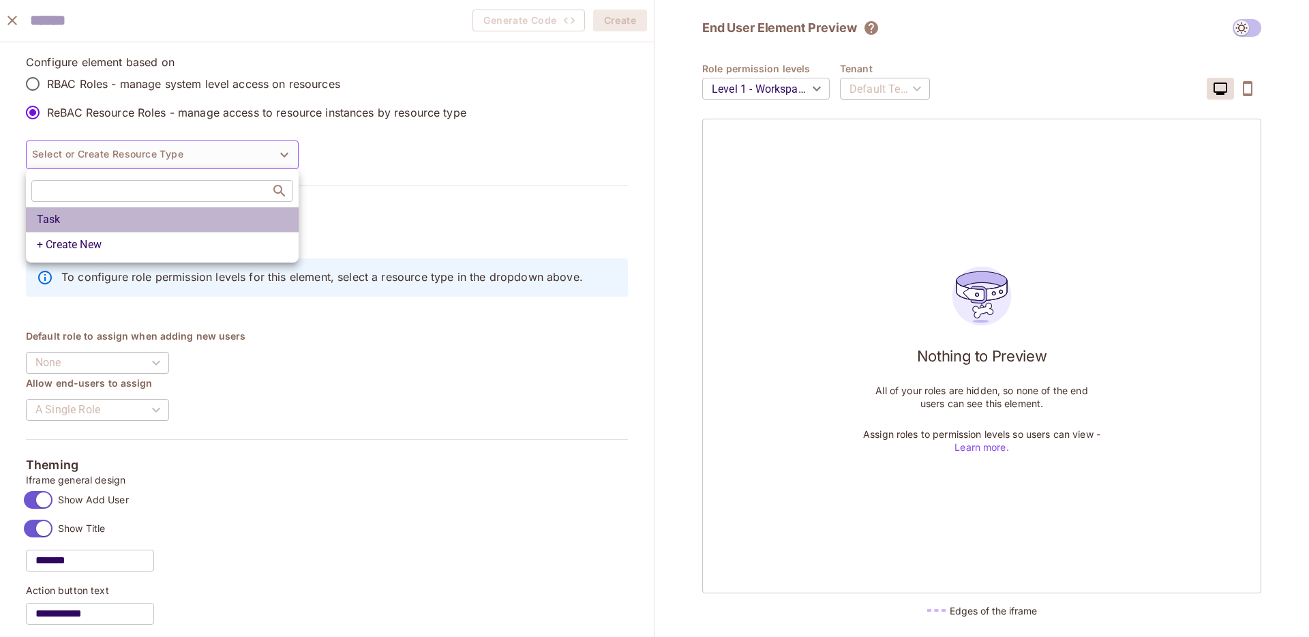
click at [153, 210] on li "Task" at bounding box center [162, 219] width 273 height 25
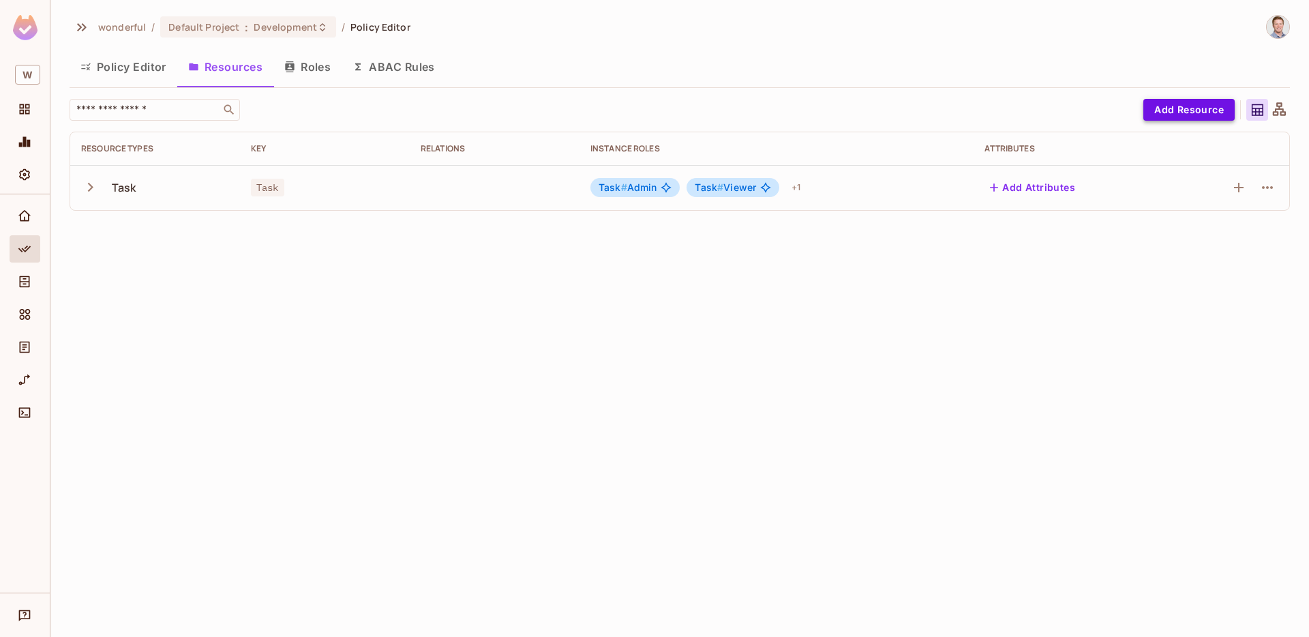
click at [1169, 104] on button "Add Resource" at bounding box center [1188, 110] width 91 height 22
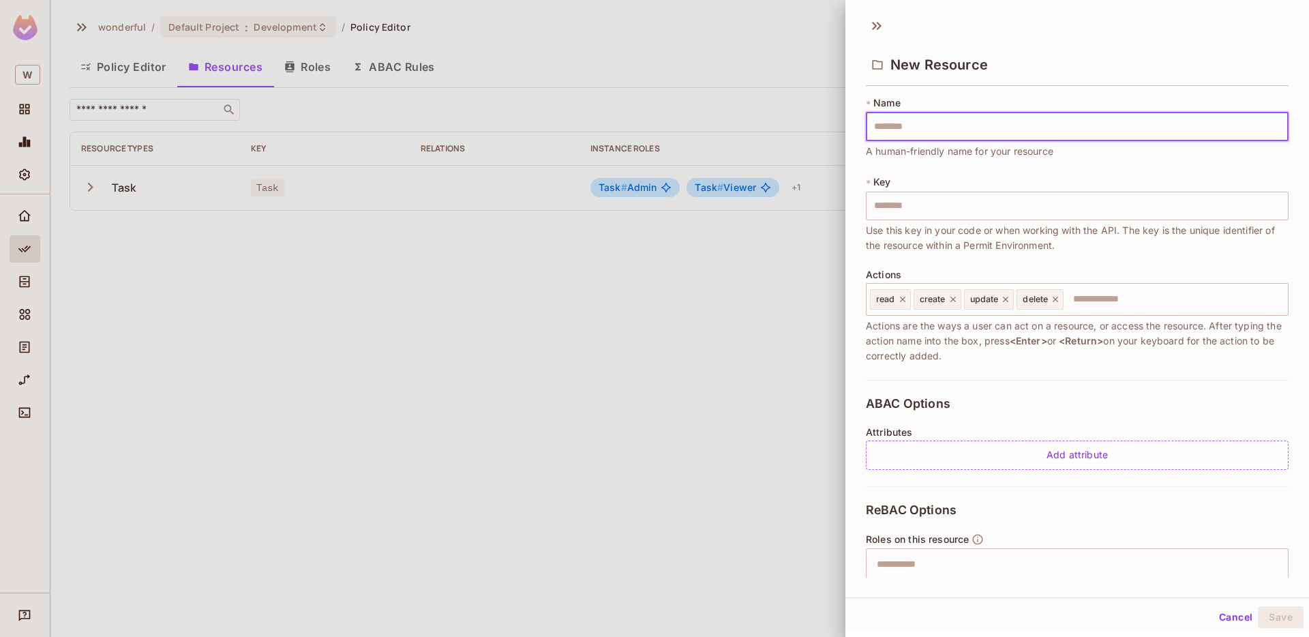
type input "*"
type input "**"
type input "***"
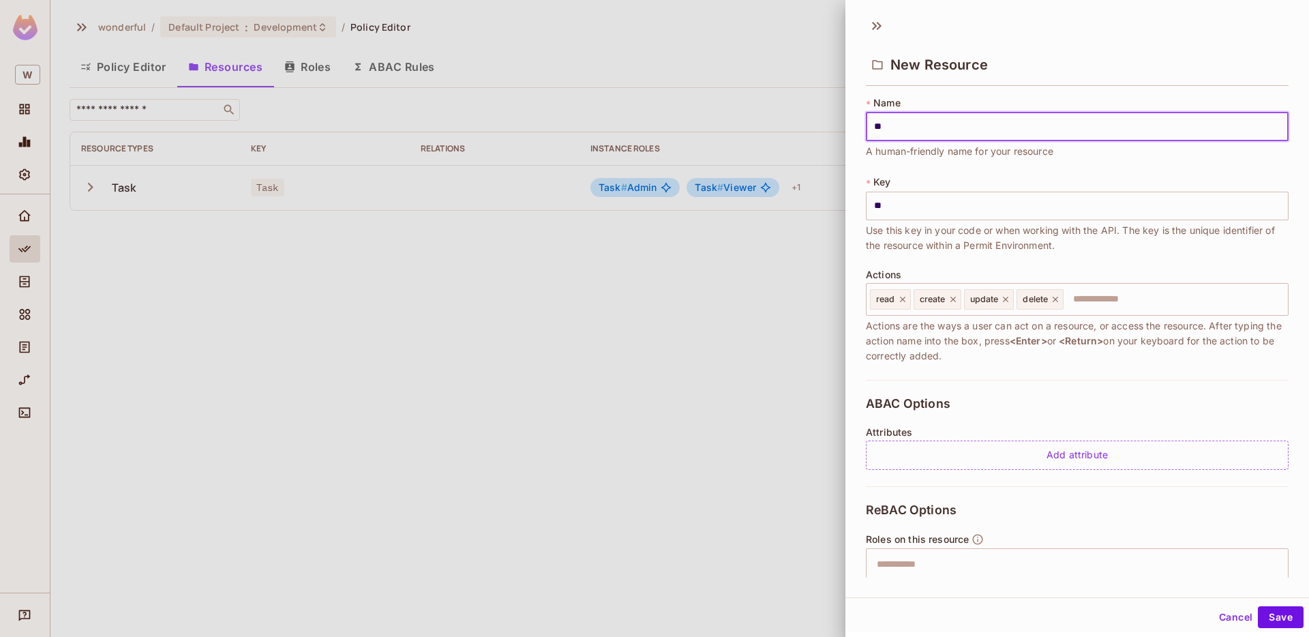
type input "***"
type input "****"
type input "*****"
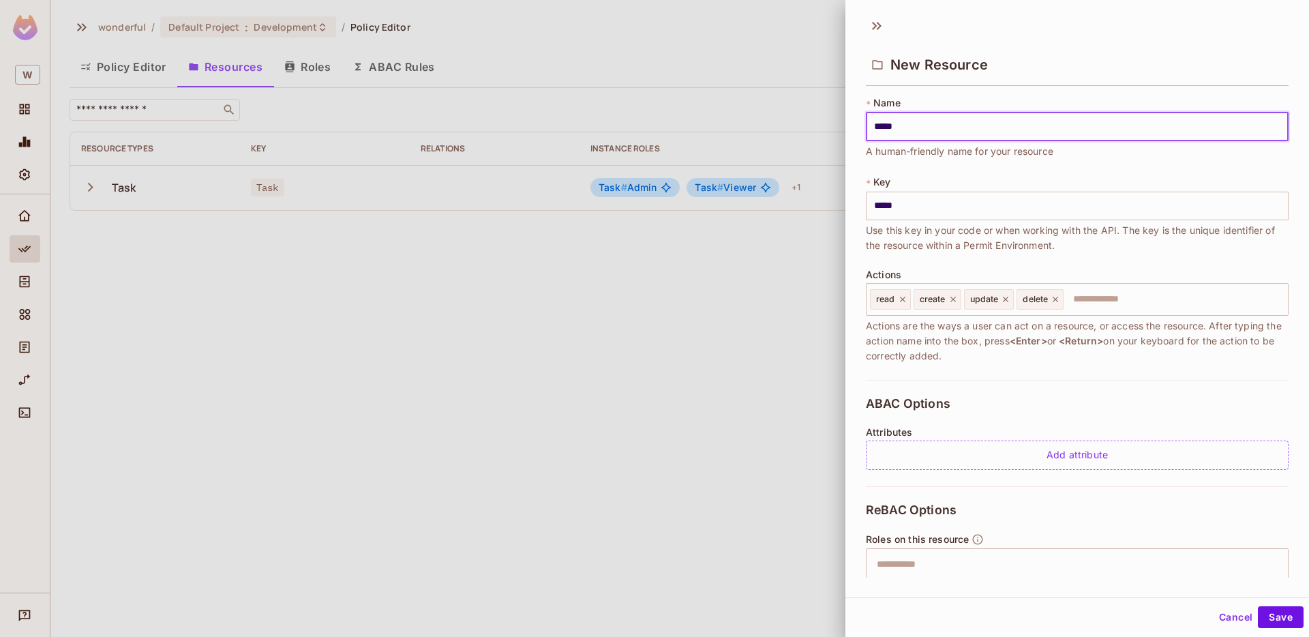
type input "******"
type input "*******"
type input "********"
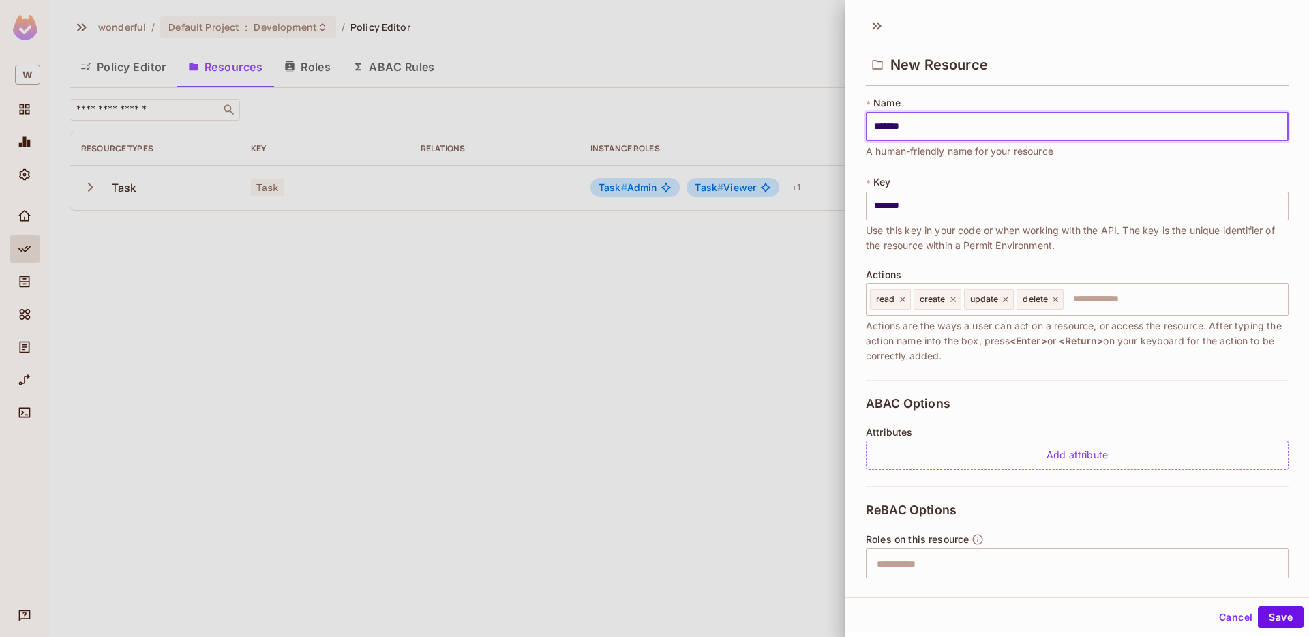
type input "********"
type input "*********"
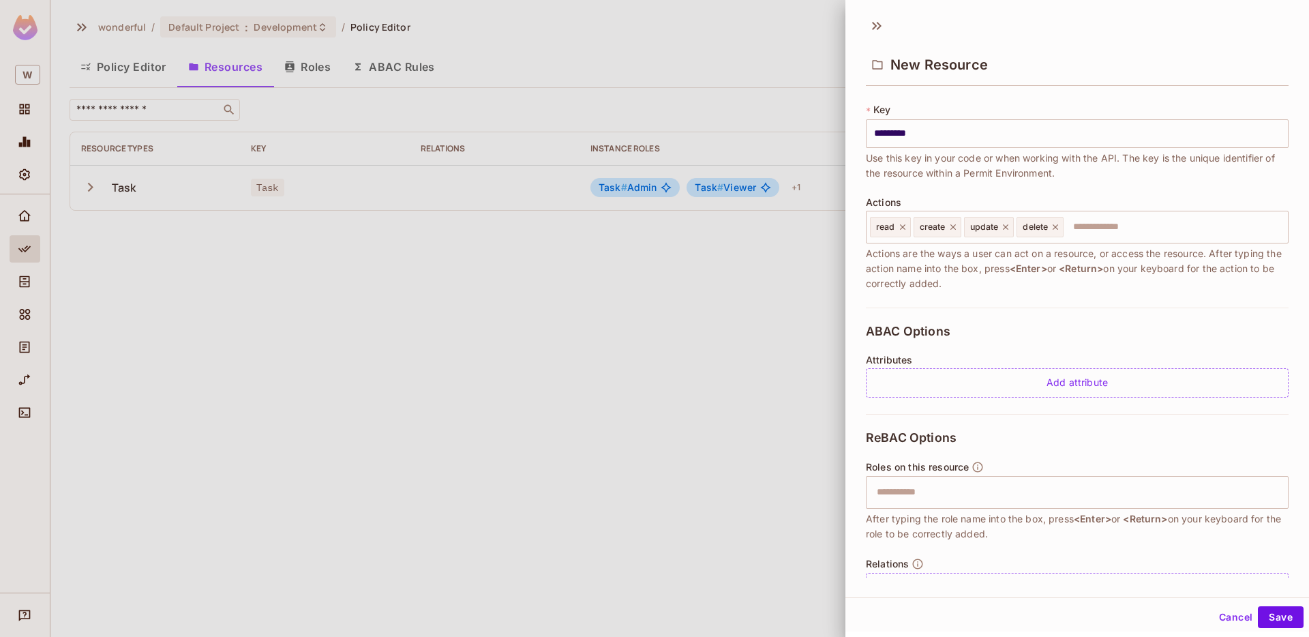
scroll to position [113, 0]
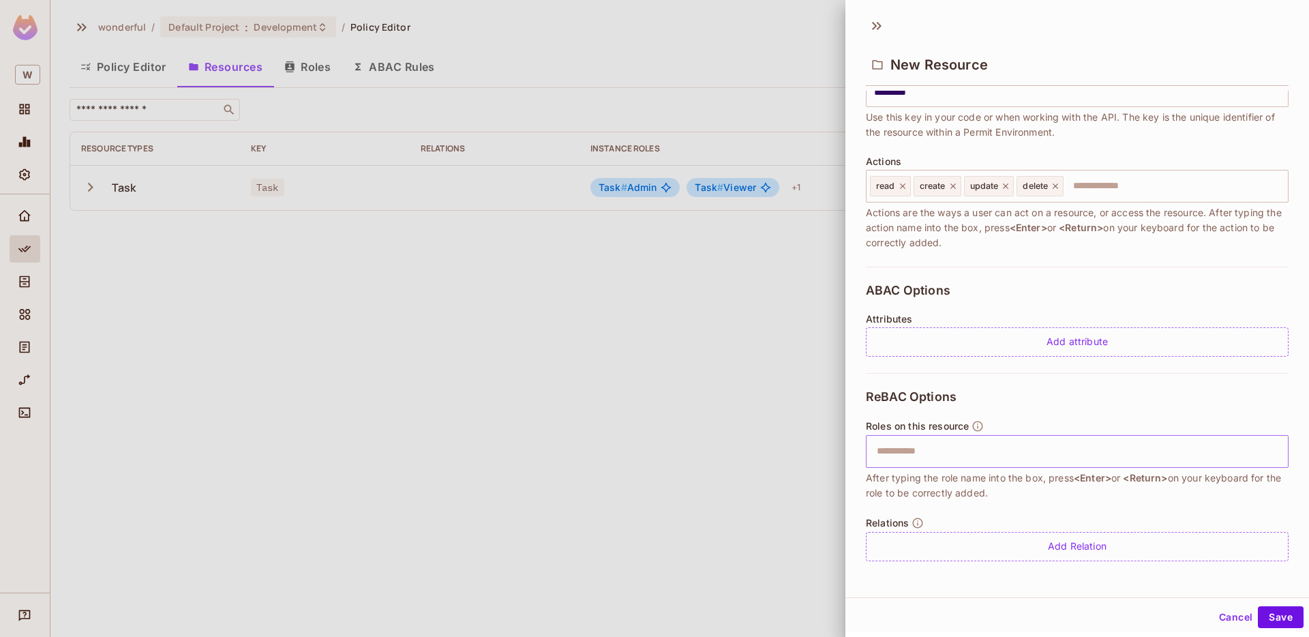
type input "*********"
click at [1003, 444] on input "text" at bounding box center [1075, 451] width 414 height 27
type input "*"
type input "******"
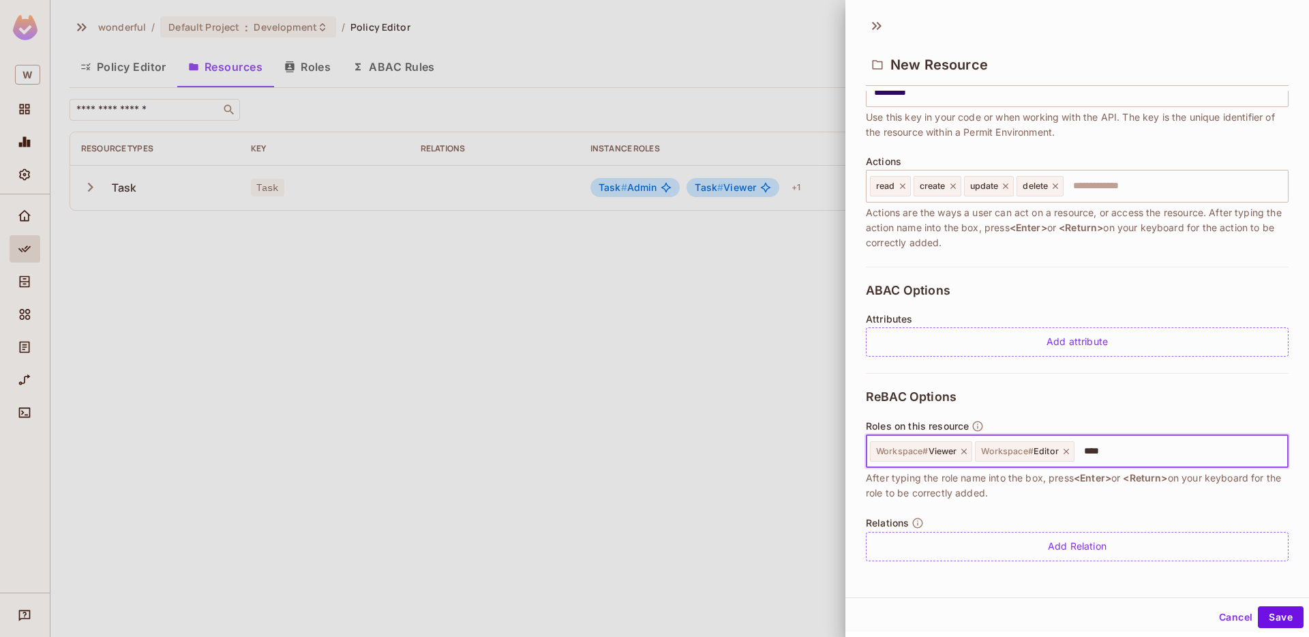
type input "*****"
type input "*"
click at [1282, 612] on button "Save" at bounding box center [1281, 617] width 46 height 22
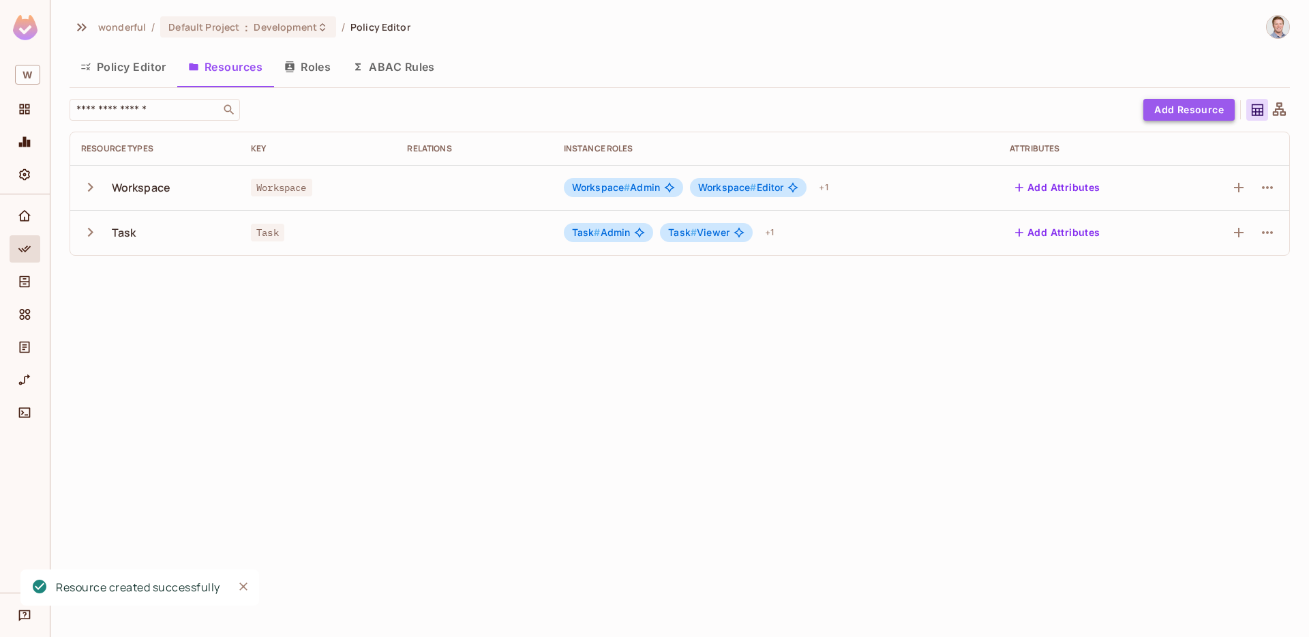
click at [1168, 110] on button "Add Resource" at bounding box center [1188, 110] width 91 height 22
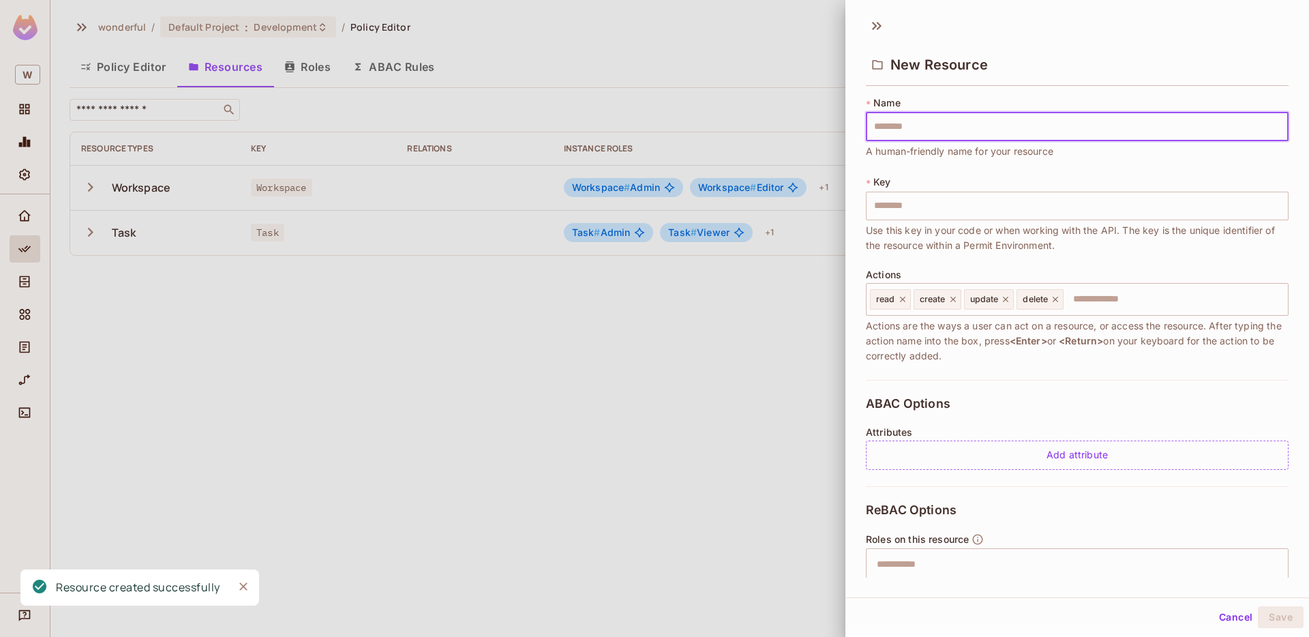
type input "*"
type input "**"
type input "***"
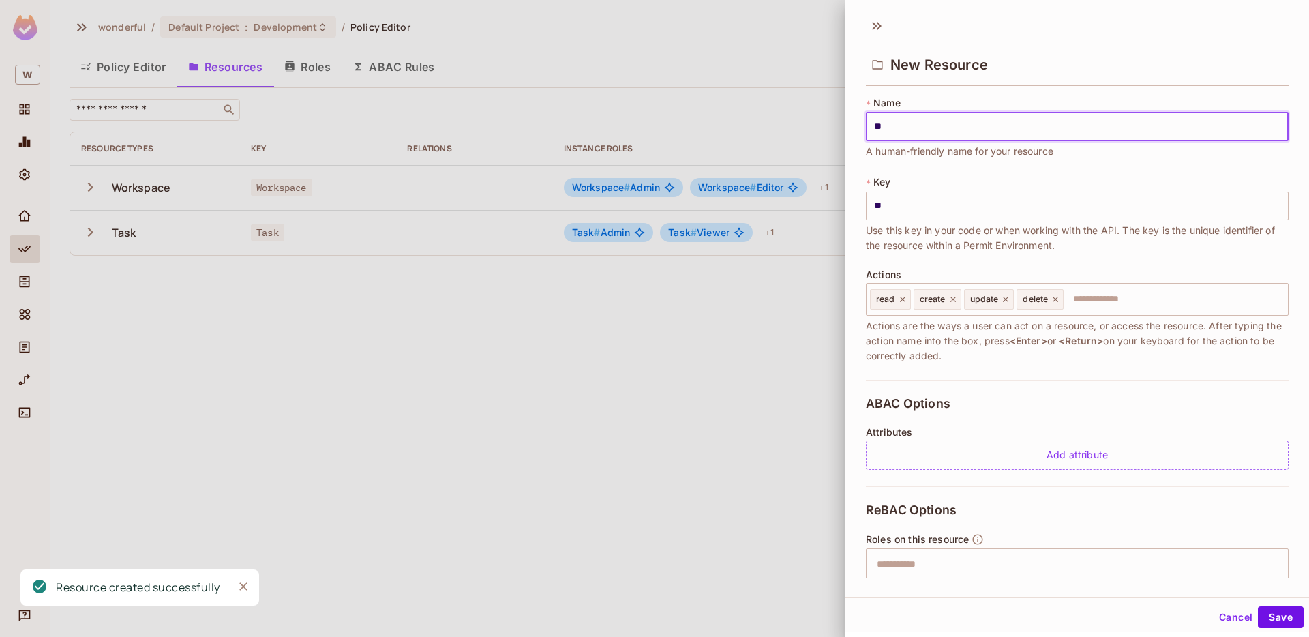
type input "***"
type input "****"
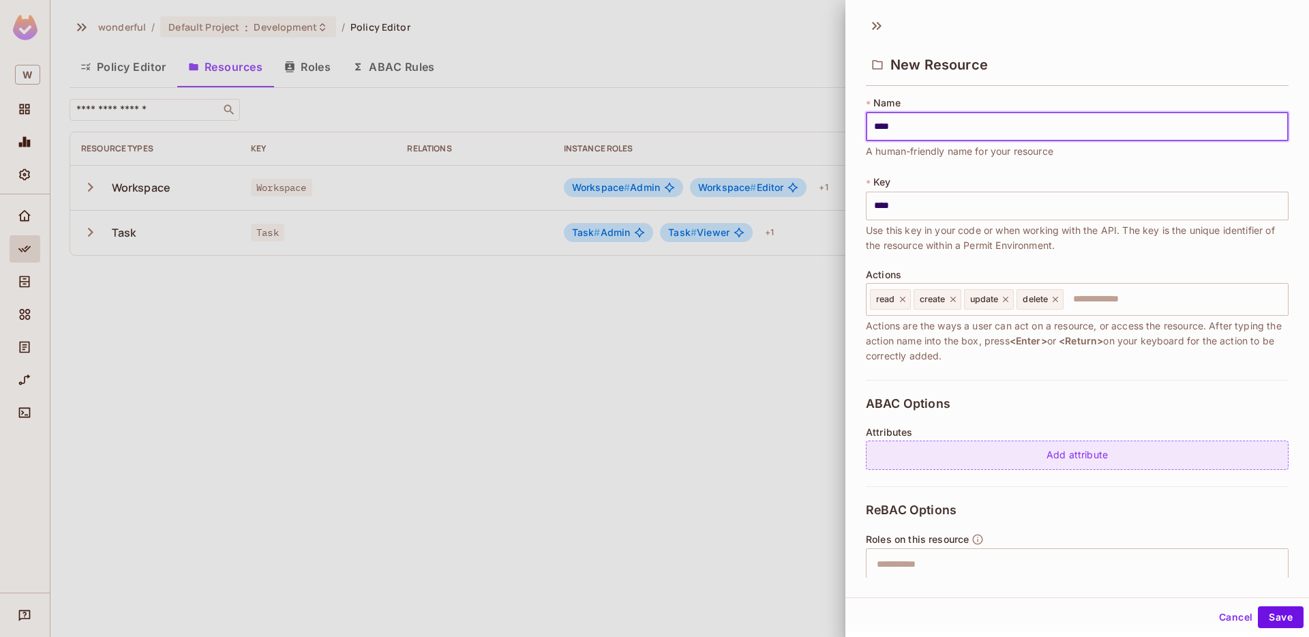
type input "****"
click at [1045, 462] on div "Add attribute" at bounding box center [1077, 454] width 423 height 29
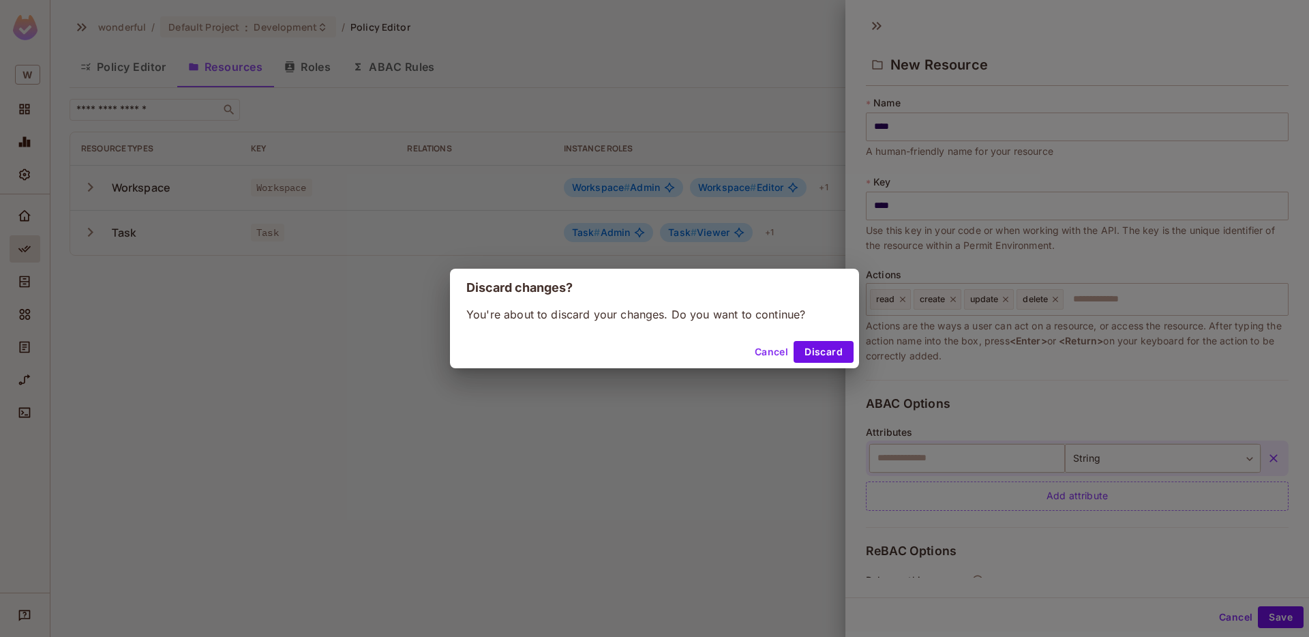
click at [765, 346] on button "Cancel" at bounding box center [771, 352] width 44 height 22
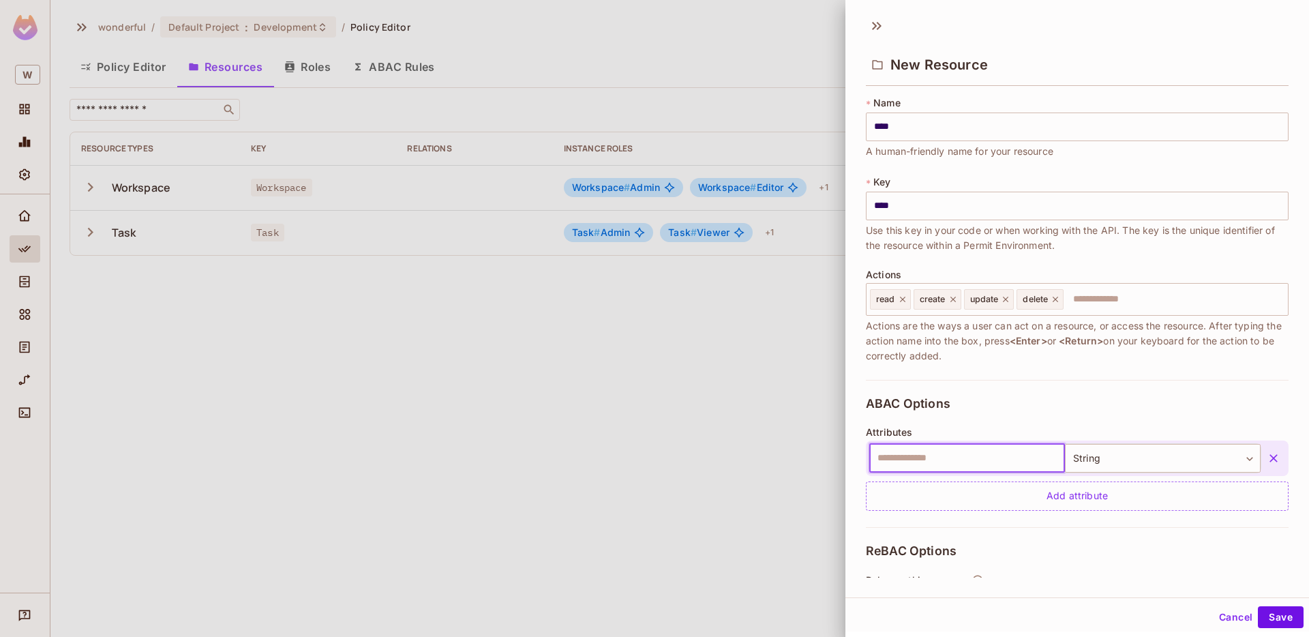
click at [1270, 455] on icon "button" at bounding box center [1273, 458] width 14 height 14
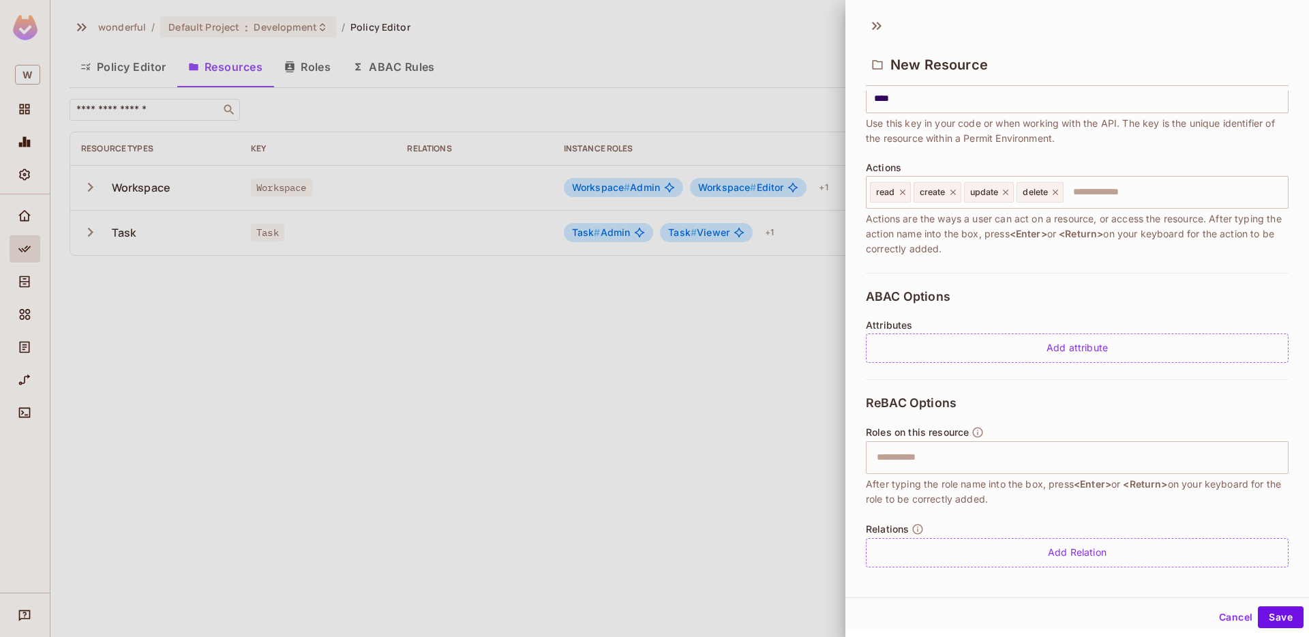
scroll to position [112, 0]
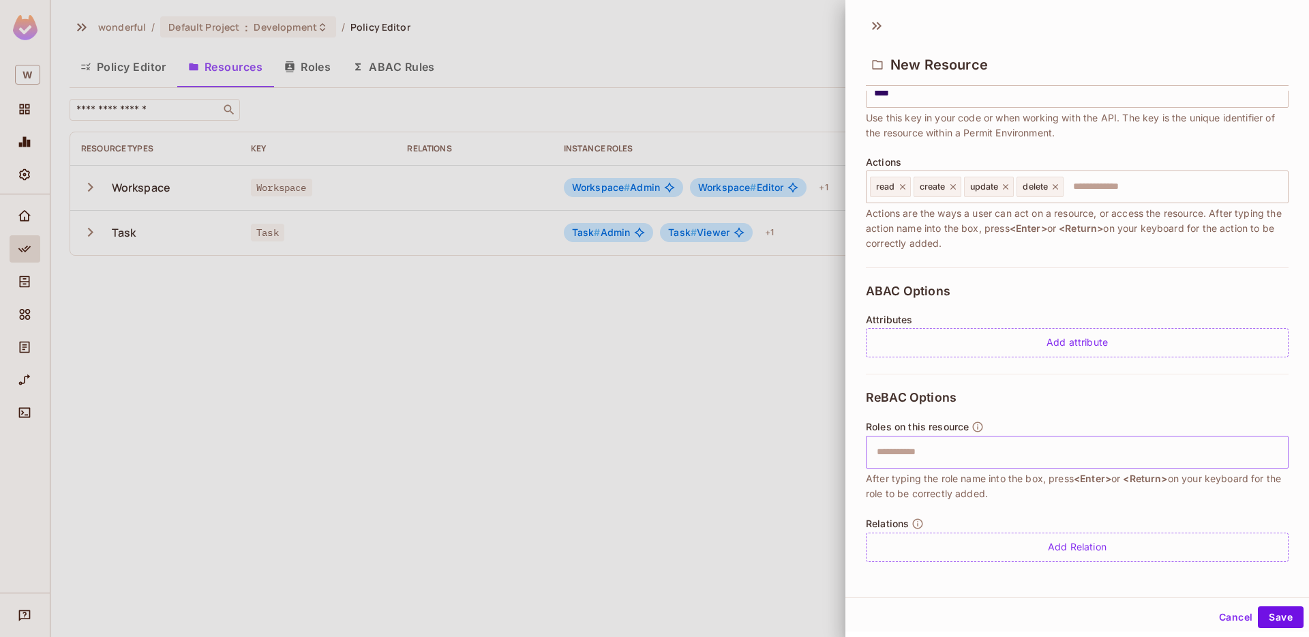
click at [1018, 443] on input "text" at bounding box center [1075, 451] width 414 height 27
type input "******"
type input "*****"
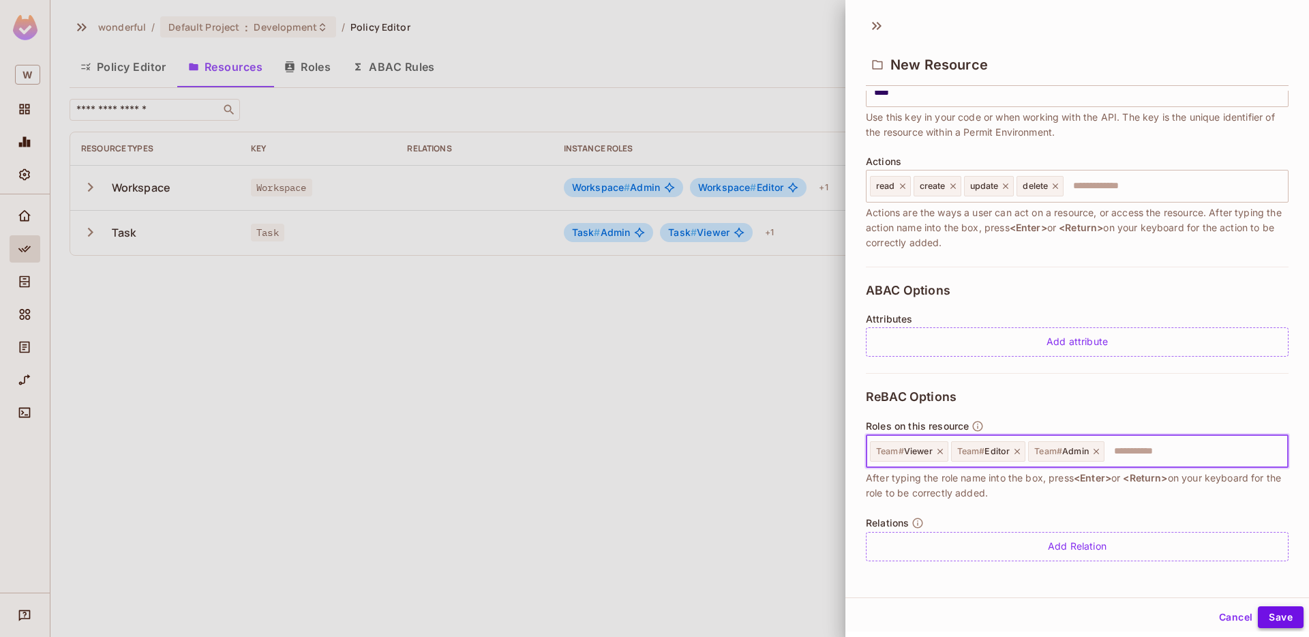
click at [1279, 617] on button "Save" at bounding box center [1281, 617] width 46 height 22
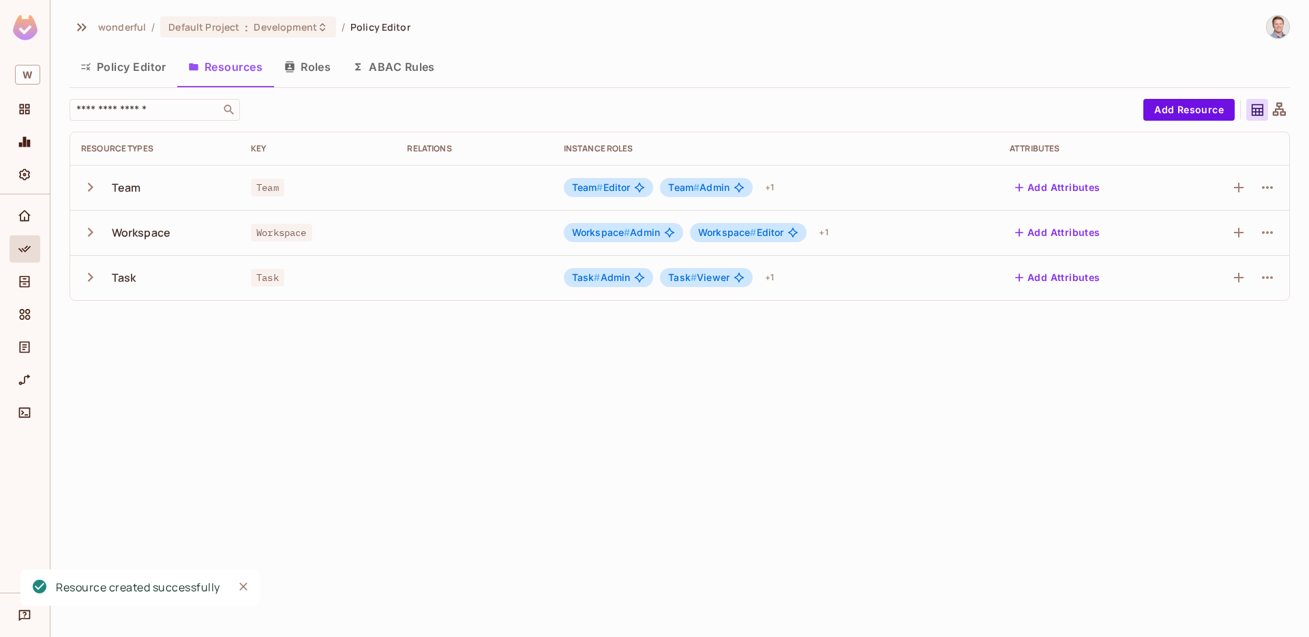
click at [166, 234] on div "Workspace" at bounding box center [141, 232] width 59 height 15
click at [1268, 227] on icon "button" at bounding box center [1267, 232] width 16 height 16
click at [1224, 295] on span "Edit Resource" at bounding box center [1208, 286] width 72 height 22
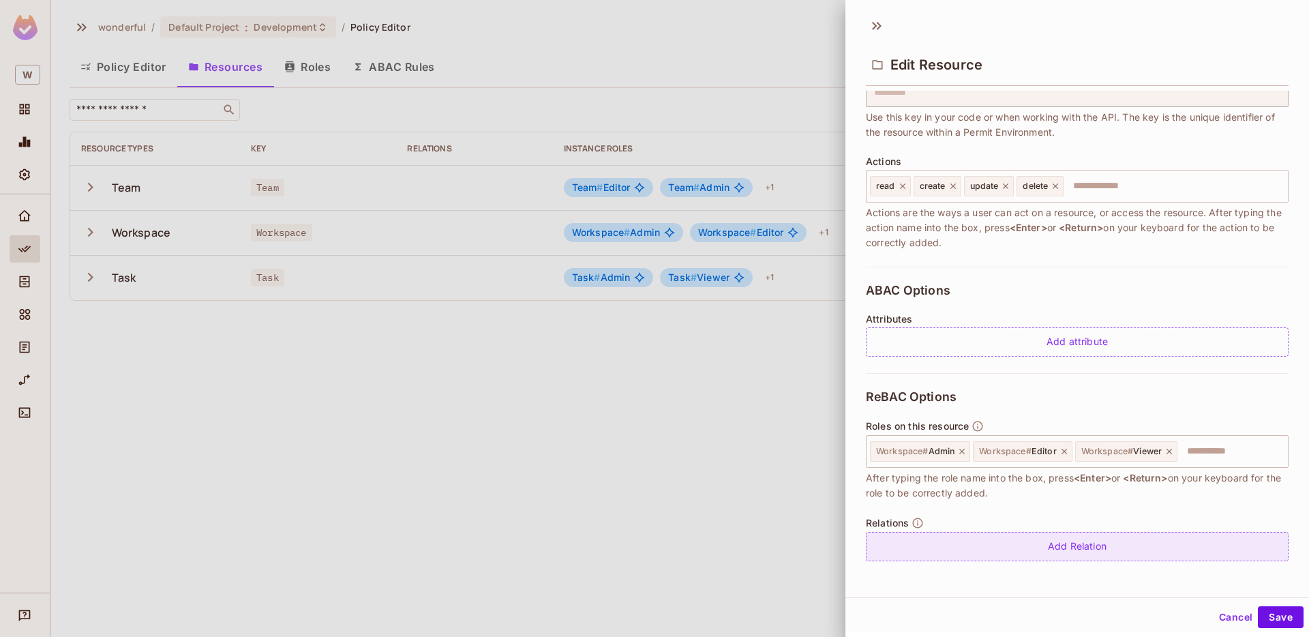
click at [1091, 552] on div "Add Relation" at bounding box center [1077, 546] width 423 height 29
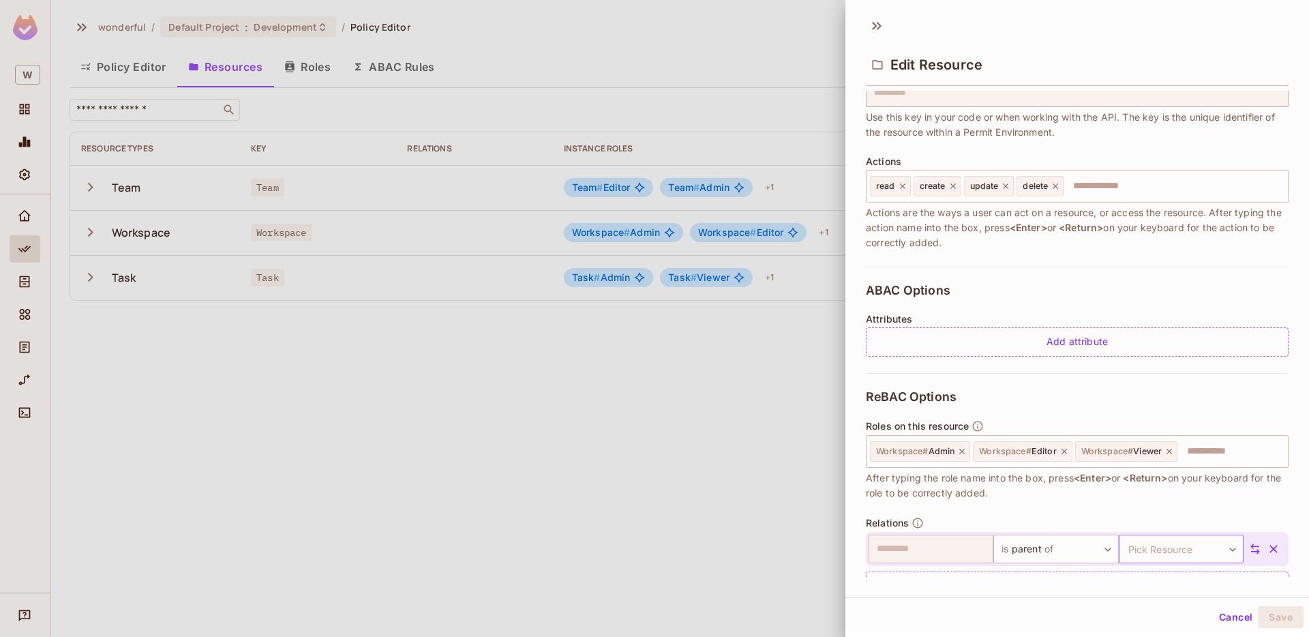
click at [1174, 544] on body "W wonderful / Default Project : Development / Policy Editor Policy Editor Resou…" at bounding box center [654, 318] width 1309 height 637
click at [1174, 609] on li "Task" at bounding box center [1178, 608] width 125 height 25
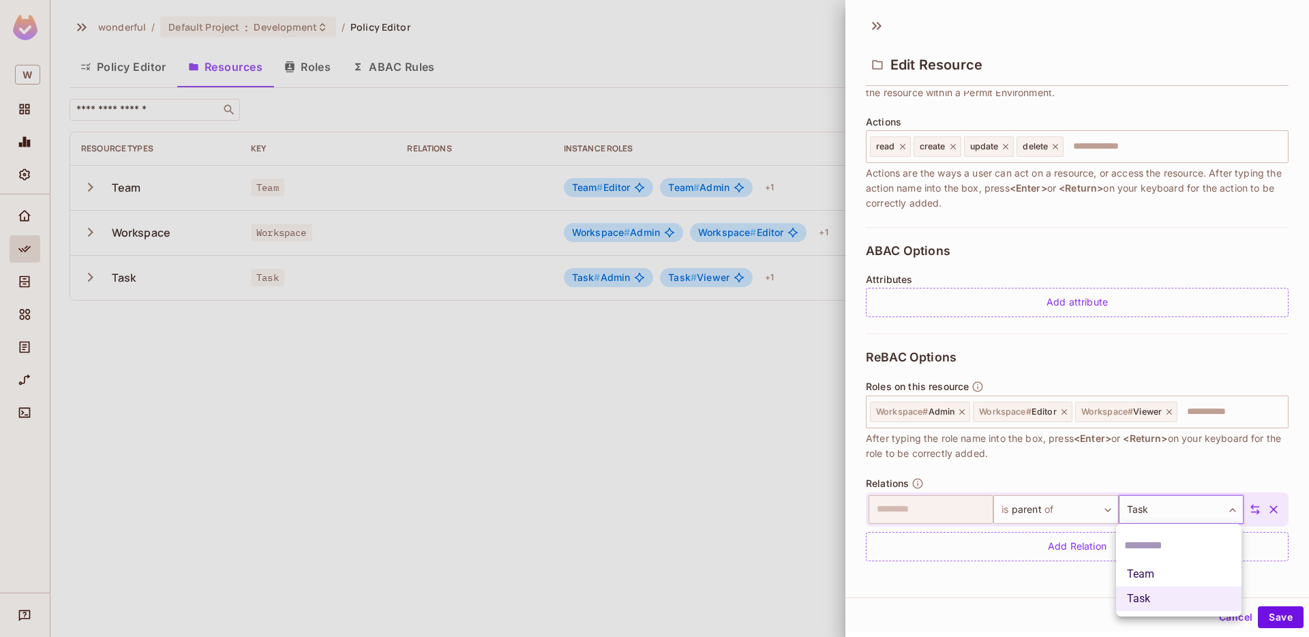
click at [1190, 507] on body "W wonderful / Default Project : Development / Policy Editor Policy Editor Resou…" at bounding box center [654, 318] width 1309 height 637
click at [1184, 575] on li "Team" at bounding box center [1178, 574] width 125 height 25
click at [1277, 615] on button "Save" at bounding box center [1281, 617] width 46 height 22
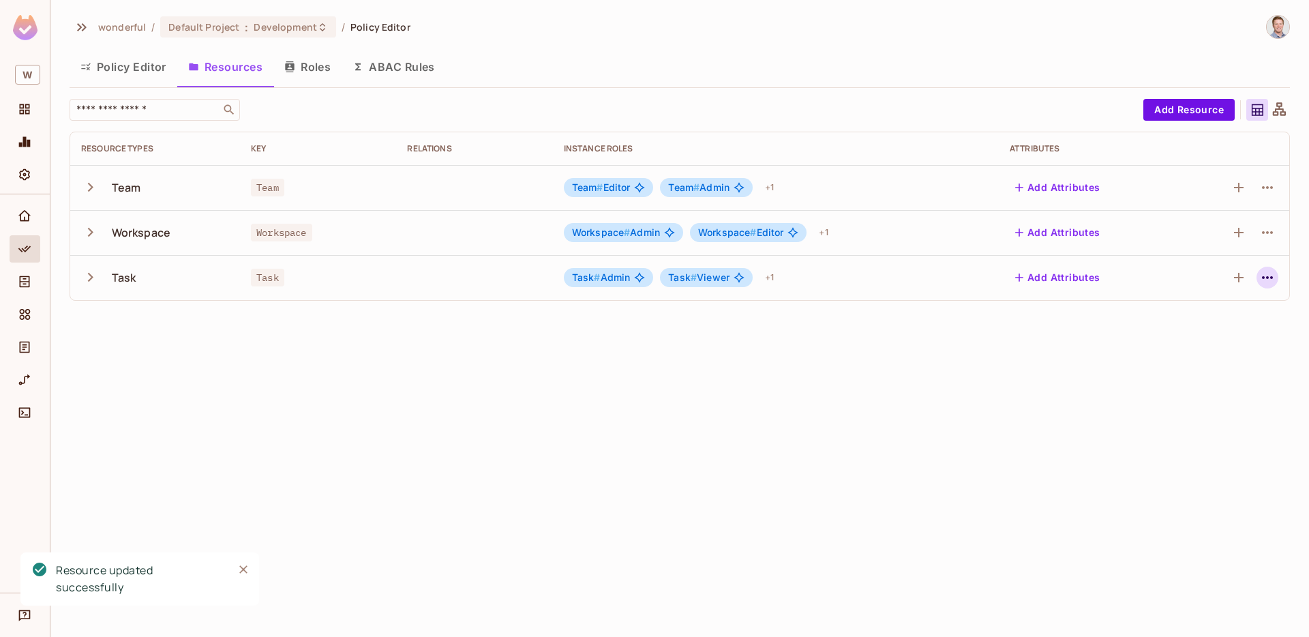
click at [1266, 278] on icon "button" at bounding box center [1267, 277] width 11 height 3
click at [1236, 328] on div "Edit Resource" at bounding box center [1208, 331] width 64 height 14
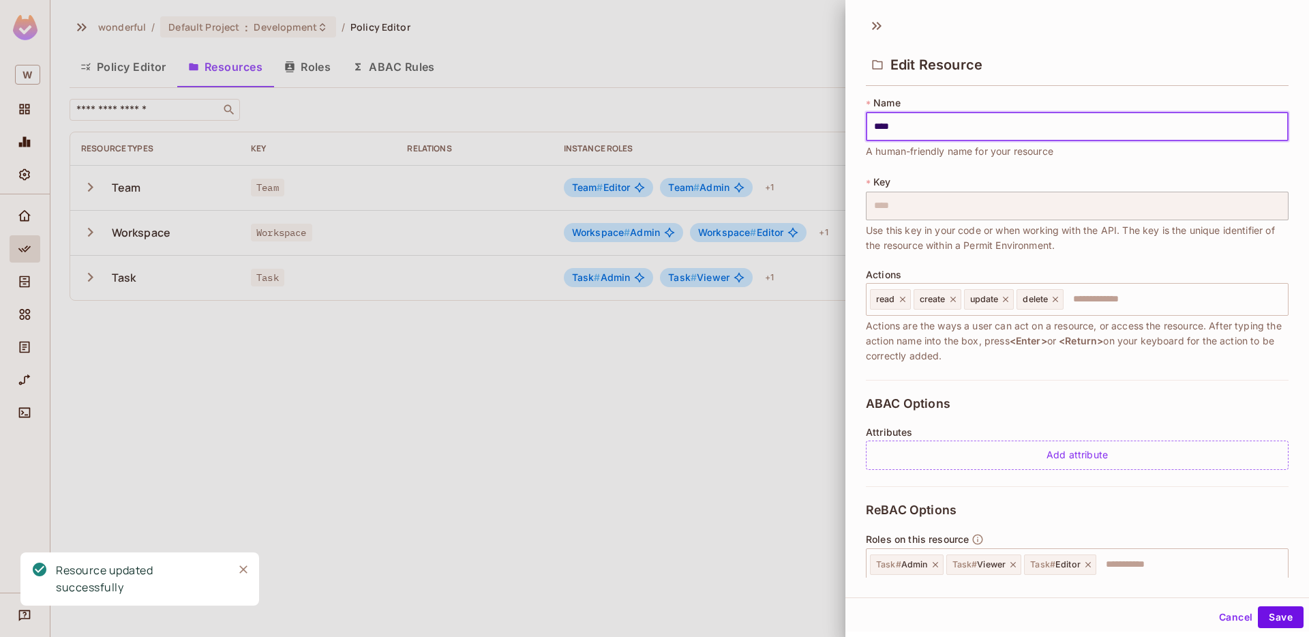
scroll to position [113, 0]
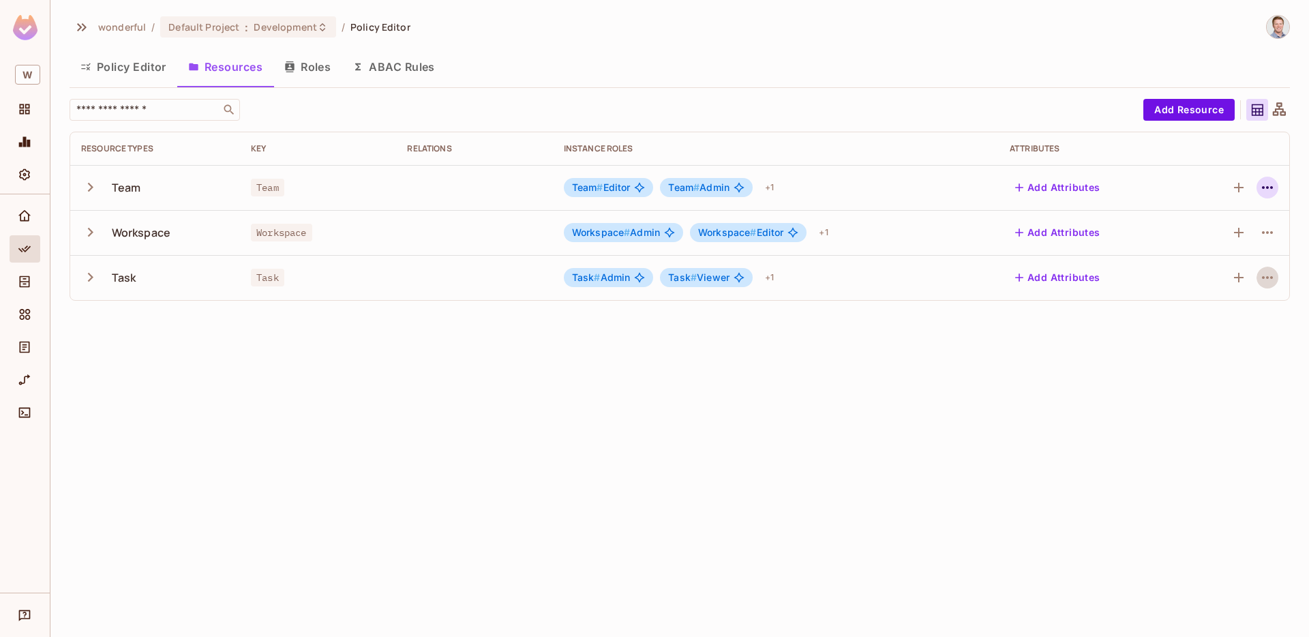
click at [1271, 188] on icon "button" at bounding box center [1267, 187] width 11 height 3
click at [1225, 238] on div "Edit Resource" at bounding box center [1208, 241] width 64 height 14
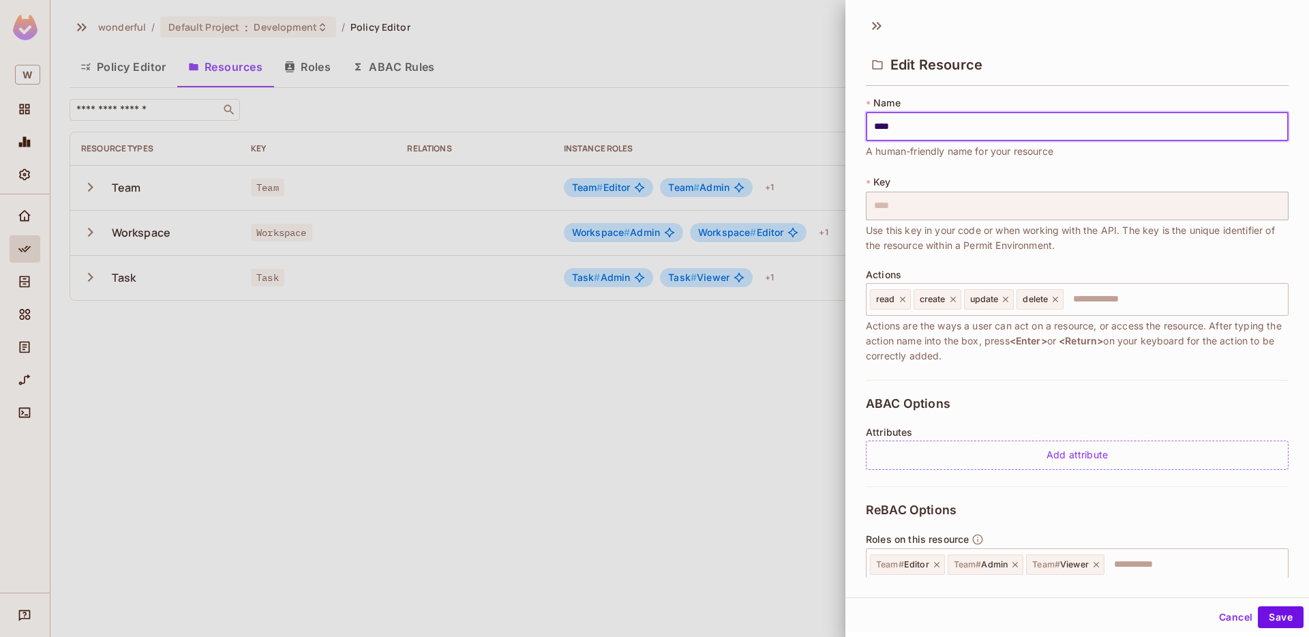
scroll to position [153, 0]
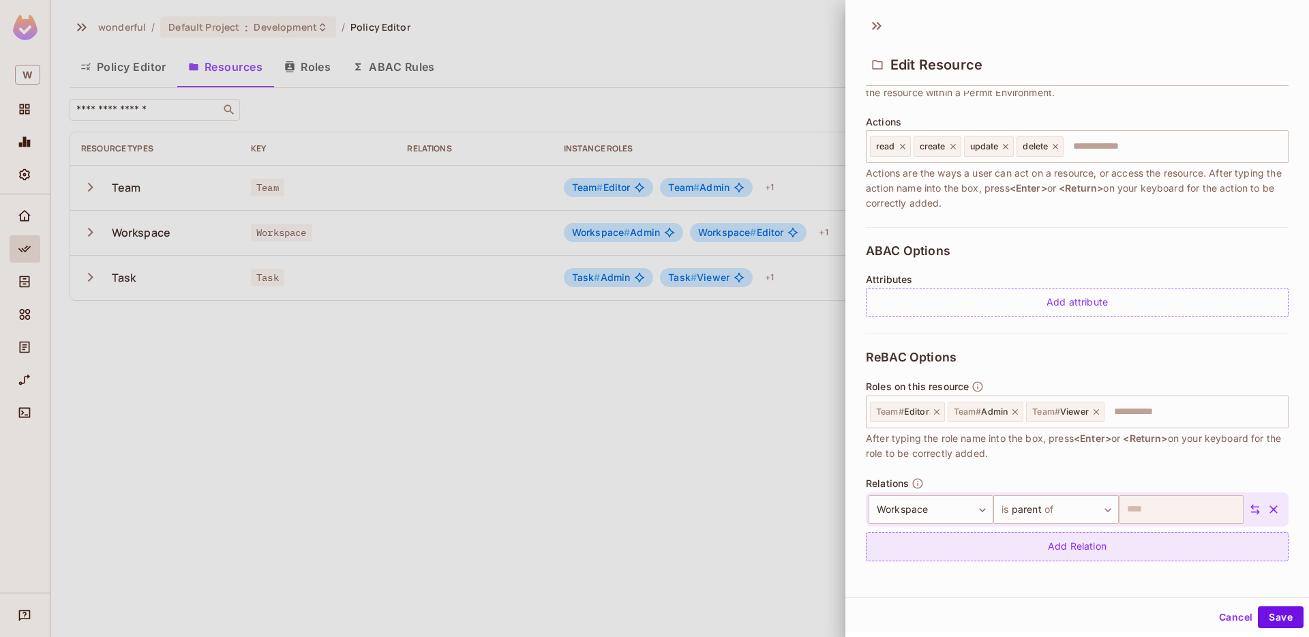
click at [1180, 540] on div "Add Relation" at bounding box center [1077, 546] width 423 height 29
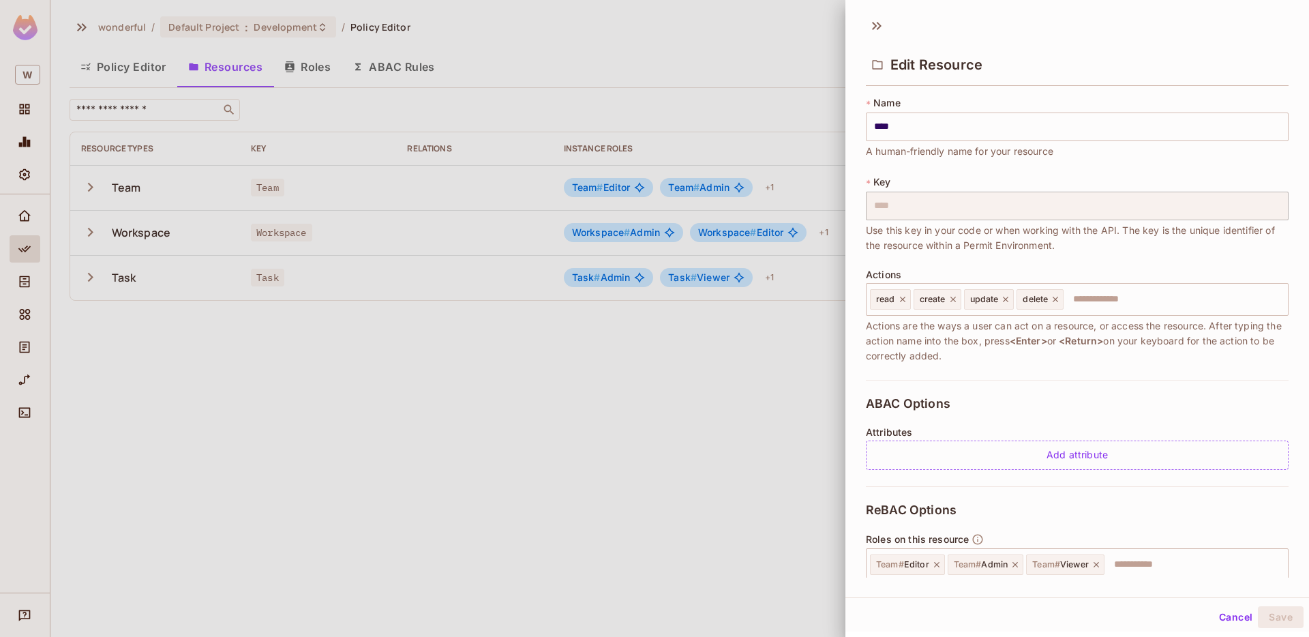
scroll to position [192, 0]
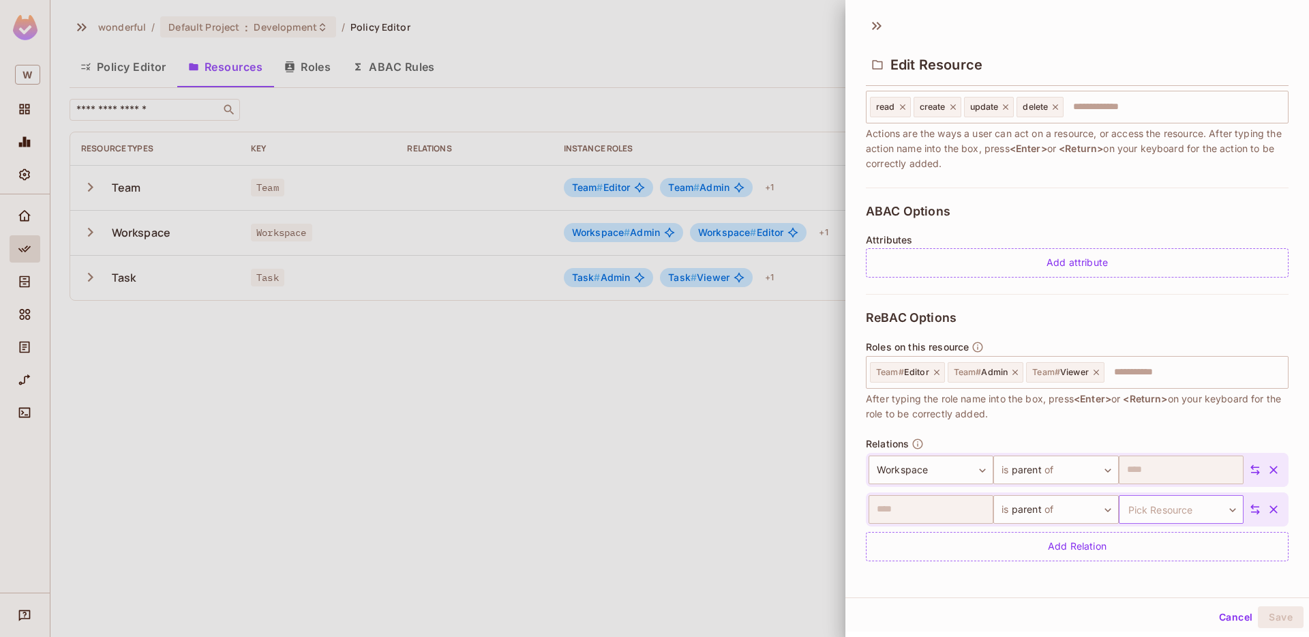
click at [1163, 504] on body "W wonderful / Default Project : Development / Policy Editor Policy Editor Resou…" at bounding box center [654, 318] width 1309 height 637
click at [1182, 596] on li "Task" at bounding box center [1178, 598] width 125 height 25
click at [1285, 618] on button "Save" at bounding box center [1281, 617] width 46 height 22
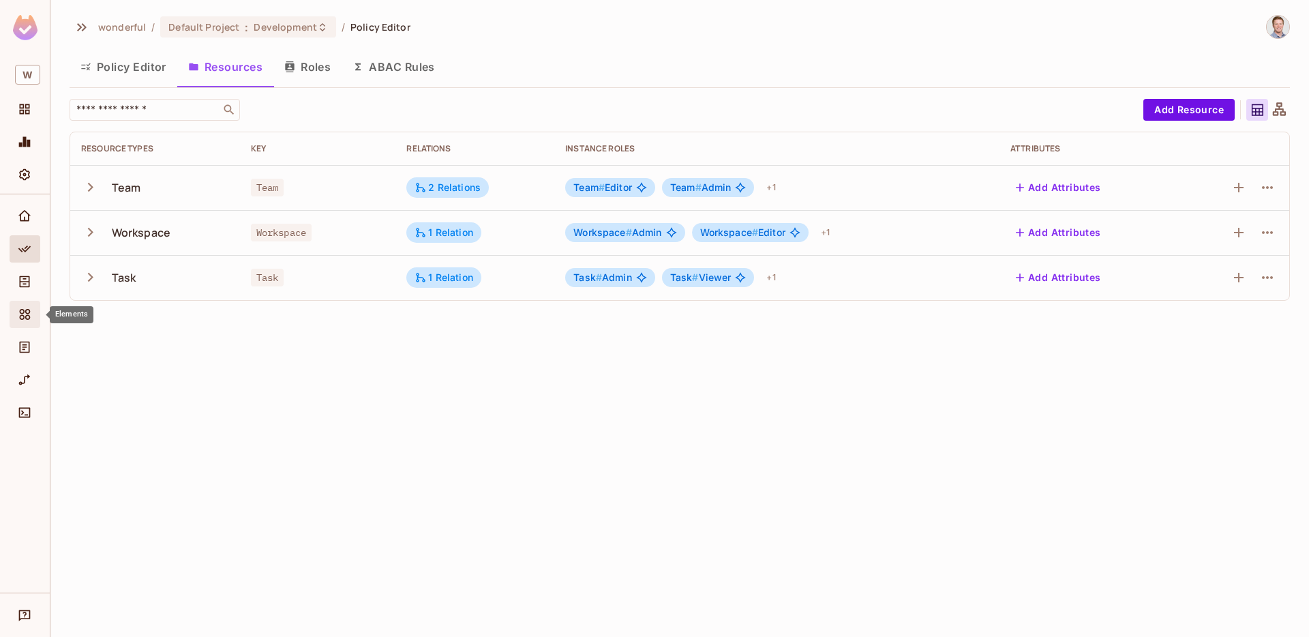
click at [31, 322] on div "Elements" at bounding box center [25, 314] width 31 height 27
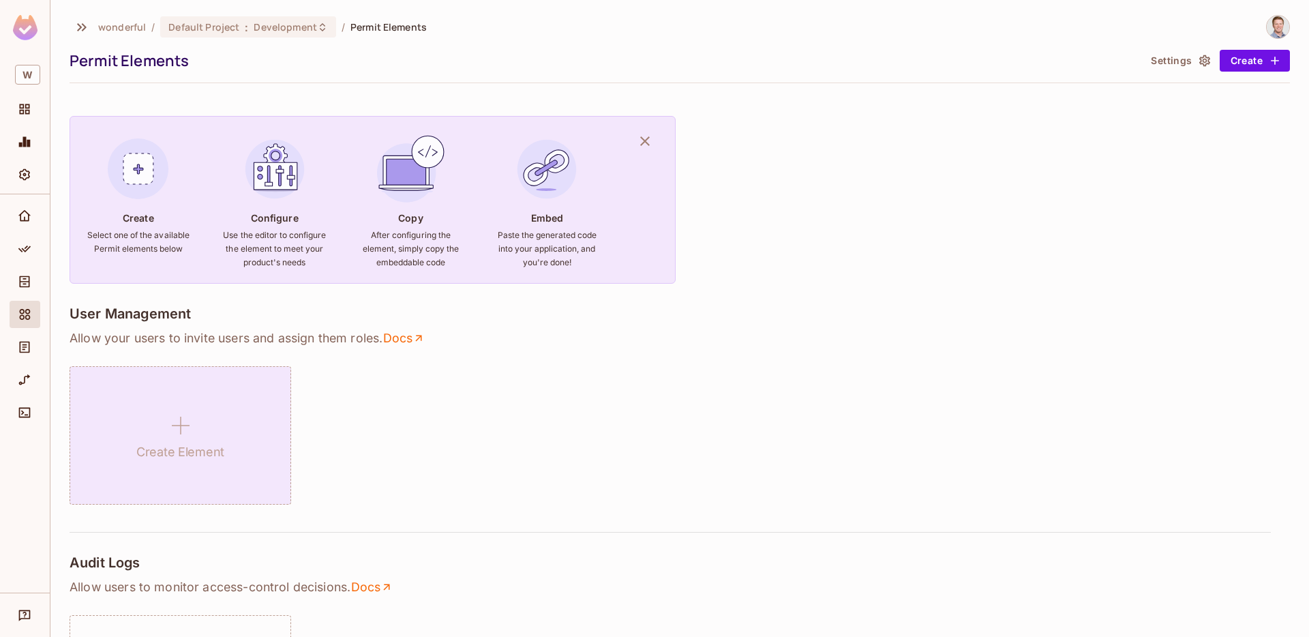
click at [190, 380] on div "Create Element" at bounding box center [181, 435] width 222 height 138
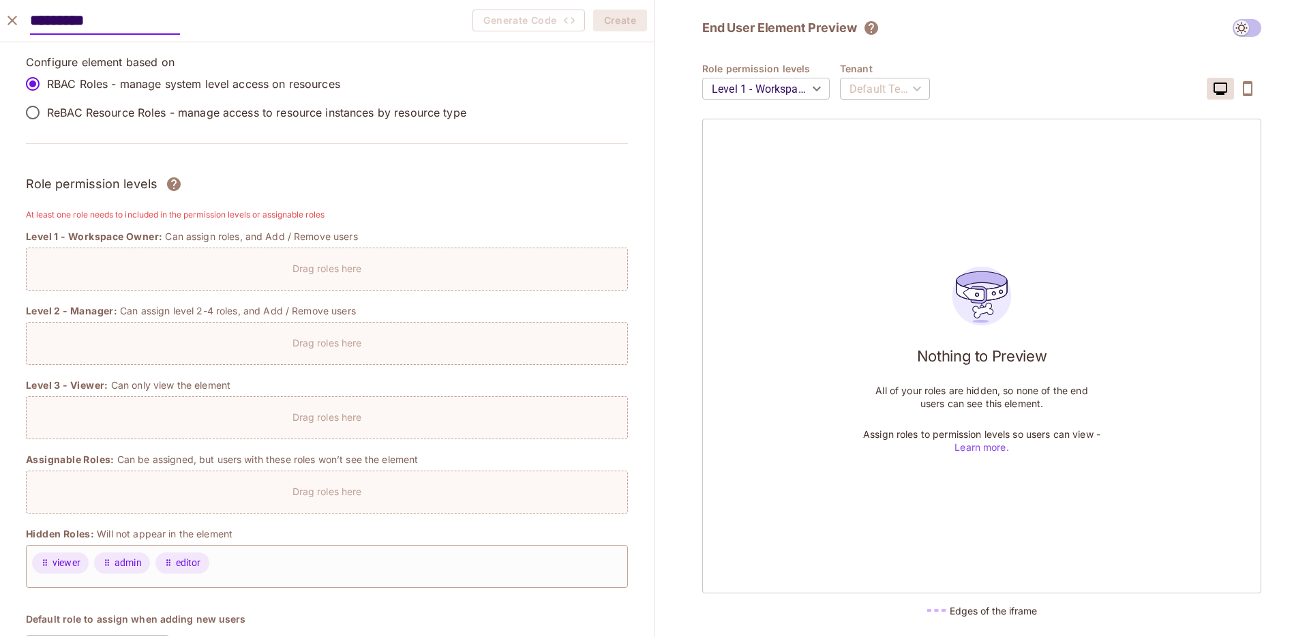
type input "*********"
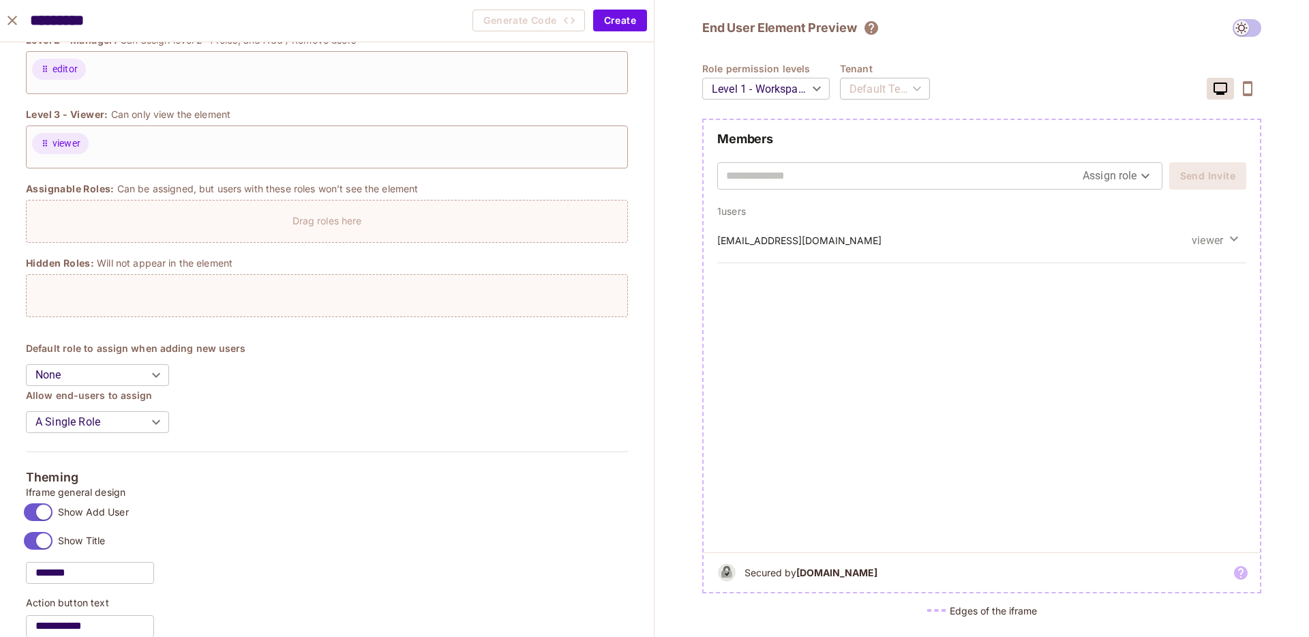
scroll to position [265, 0]
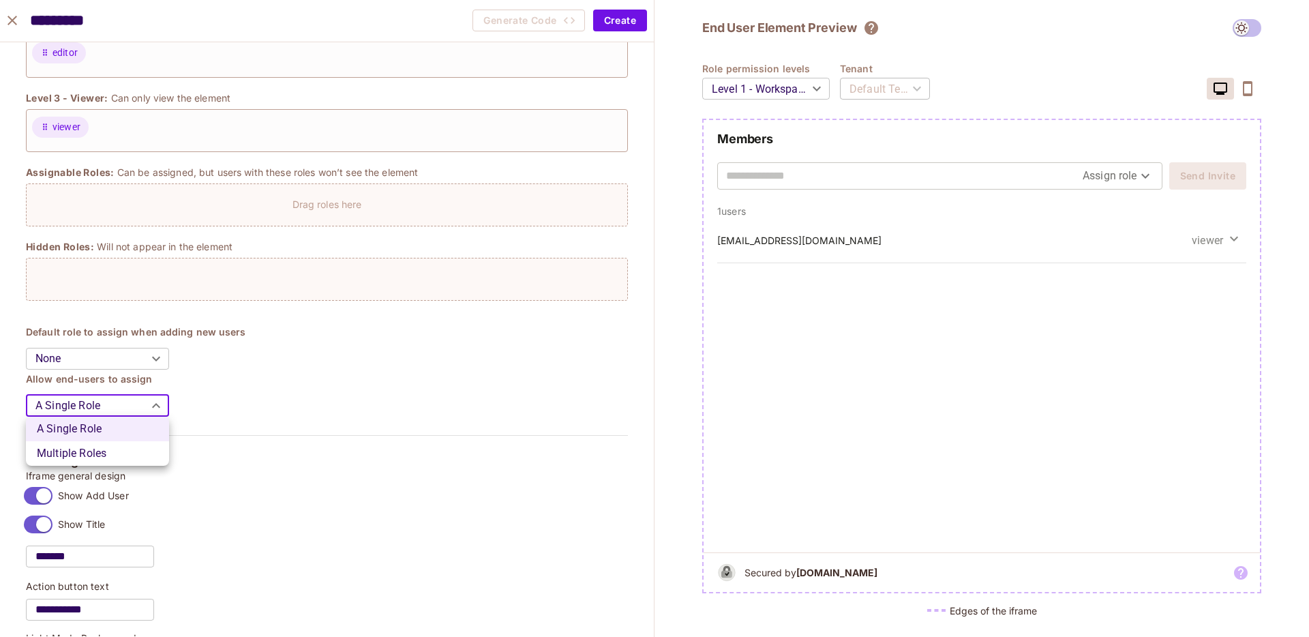
click at [149, 403] on body "W wonderful / Default Project : Development / Permit Elements Permit Elements S…" at bounding box center [654, 318] width 1309 height 637
click at [149, 403] on div at bounding box center [654, 318] width 1309 height 637
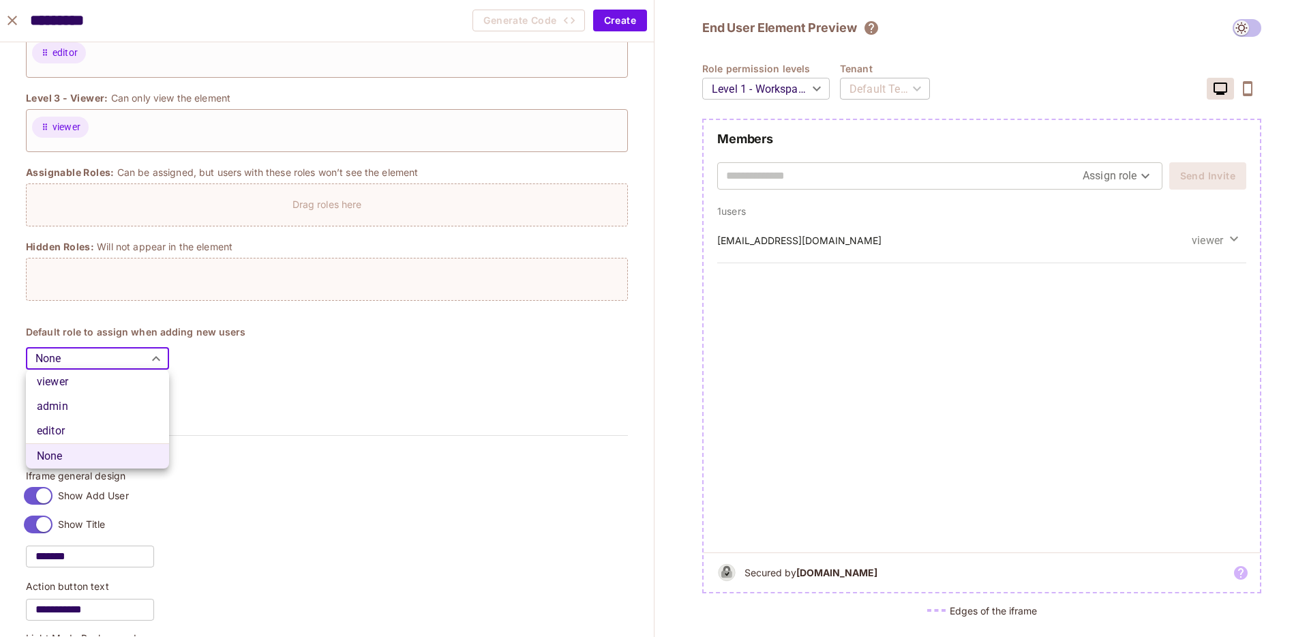
click at [139, 356] on body "W wonderful / Default Project : Development / Permit Elements Permit Elements S…" at bounding box center [654, 318] width 1309 height 637
click at [123, 429] on li "editor" at bounding box center [97, 430] width 143 height 25
type input "******"
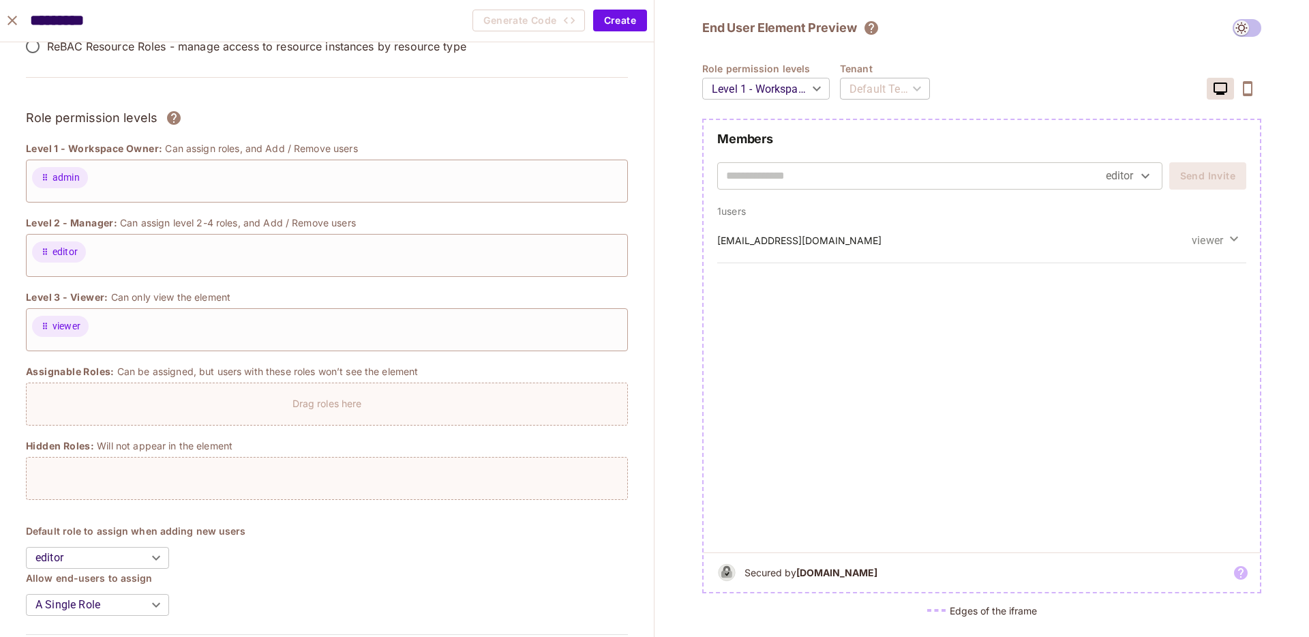
scroll to position [0, 0]
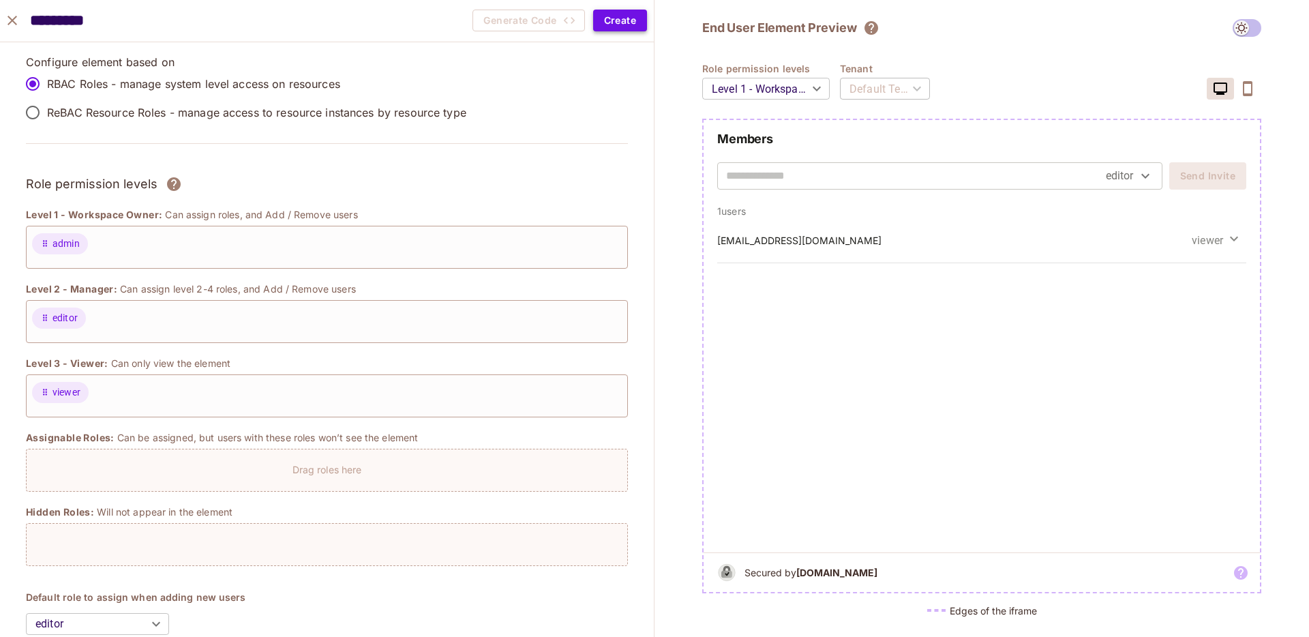
click at [616, 18] on button "Create" at bounding box center [620, 21] width 54 height 22
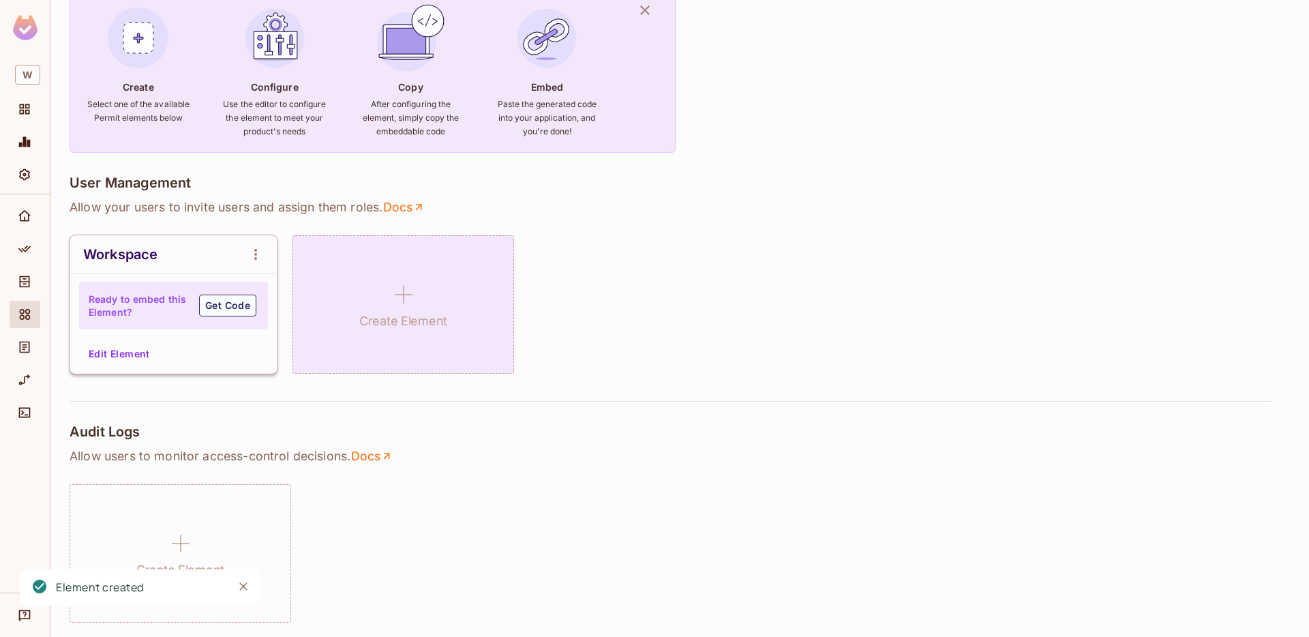
scroll to position [158, 0]
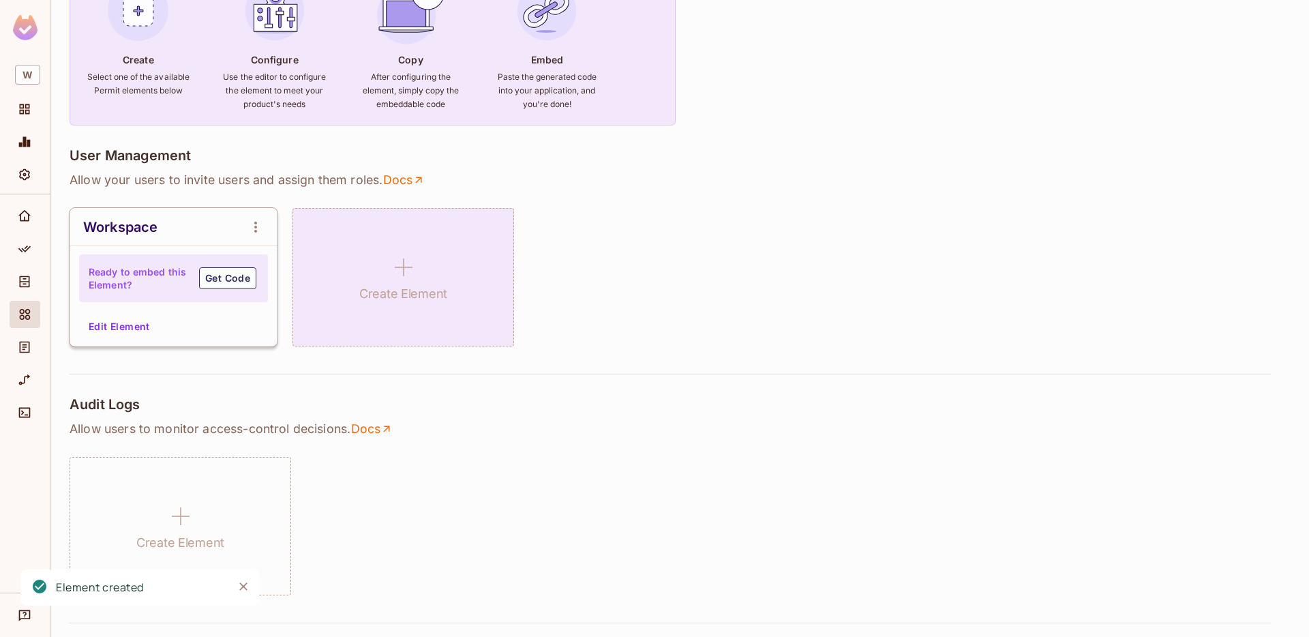
click at [438, 288] on h1 "Create Element" at bounding box center [403, 294] width 88 height 20
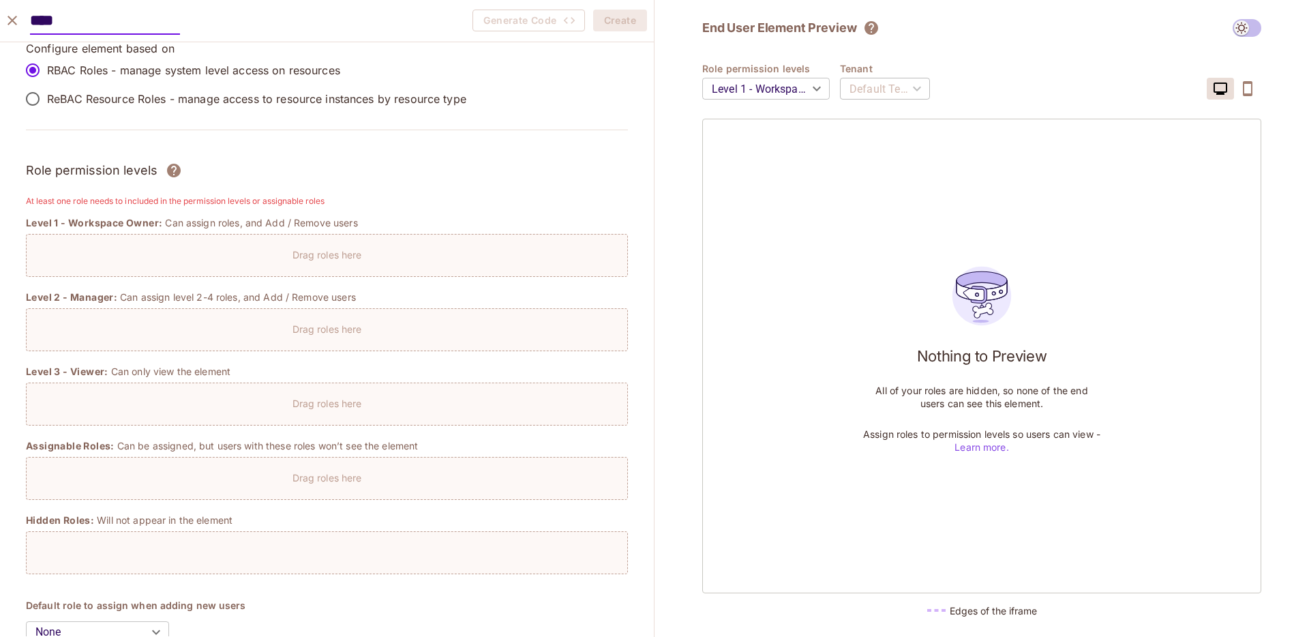
scroll to position [0, 0]
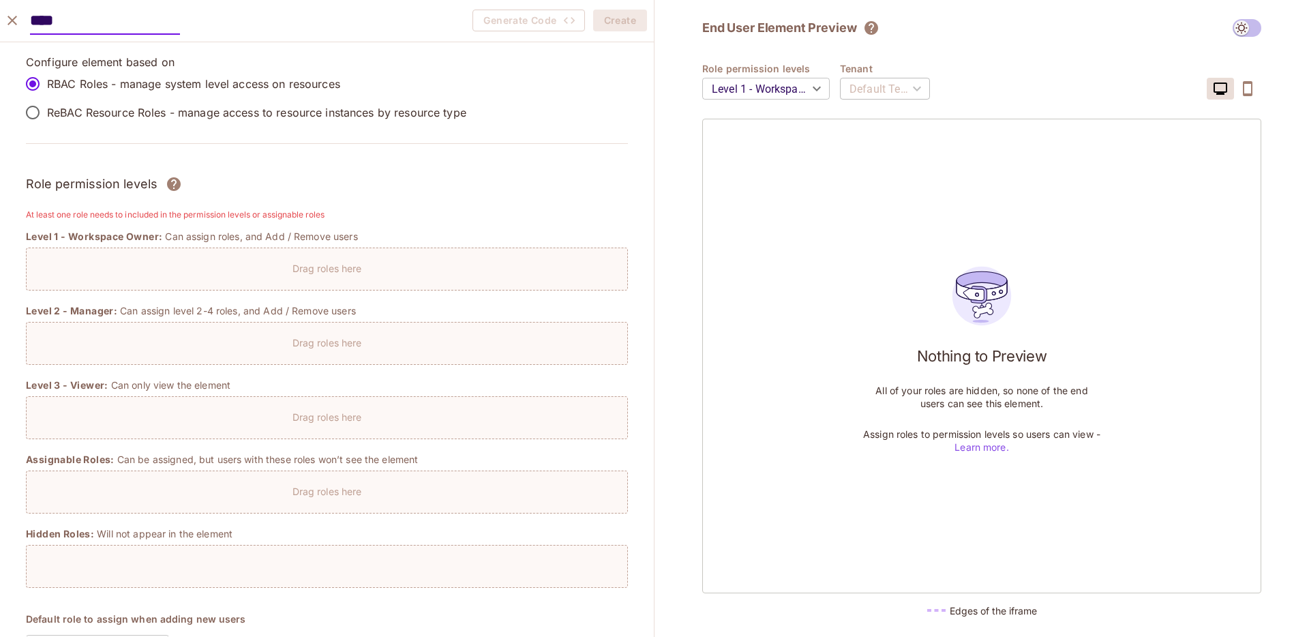
type input "****"
click at [236, 147] on div "Configure element based on RBAC Roles - manage system level access on resources…" at bounding box center [327, 108] width 602 height 106
click at [294, 267] on p "Drag roles here" at bounding box center [327, 268] width 70 height 13
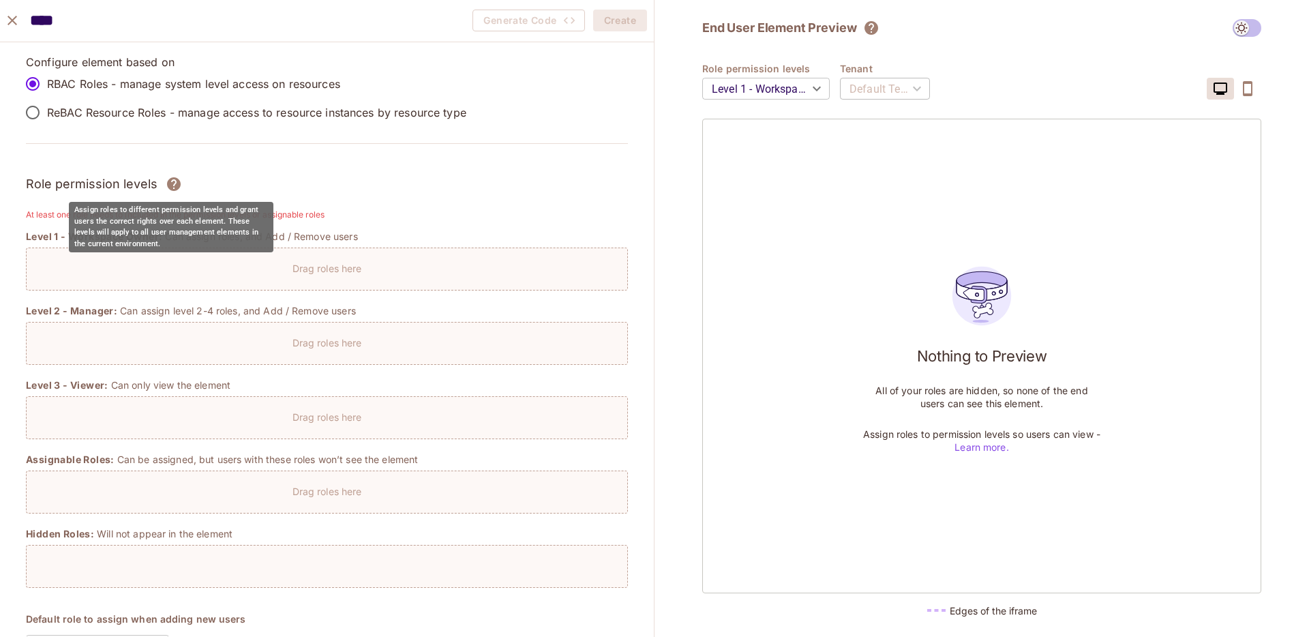
click at [172, 186] on icon "Assign roles to different permission levels and grant users the correct rights …" at bounding box center [174, 184] width 14 height 14
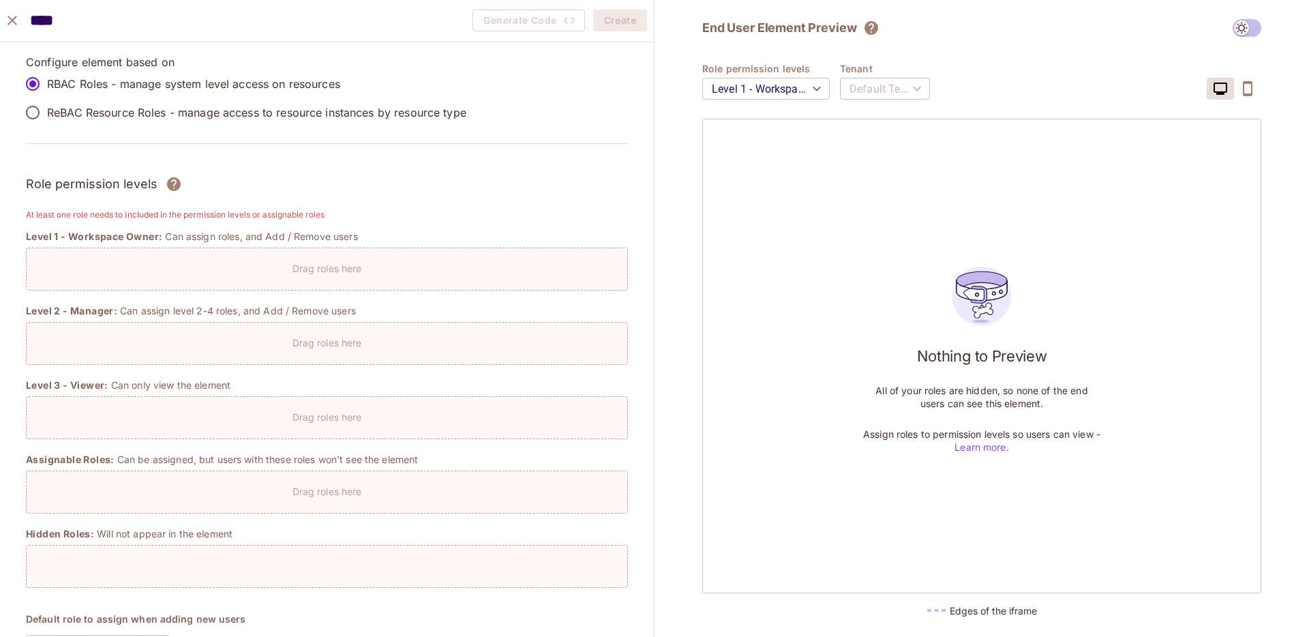
click at [323, 278] on div "Drag roles here" at bounding box center [327, 268] width 602 height 43
click at [98, 110] on p "ReBAC Resource Roles - manage access to resource instances by resource type" at bounding box center [256, 112] width 419 height 15
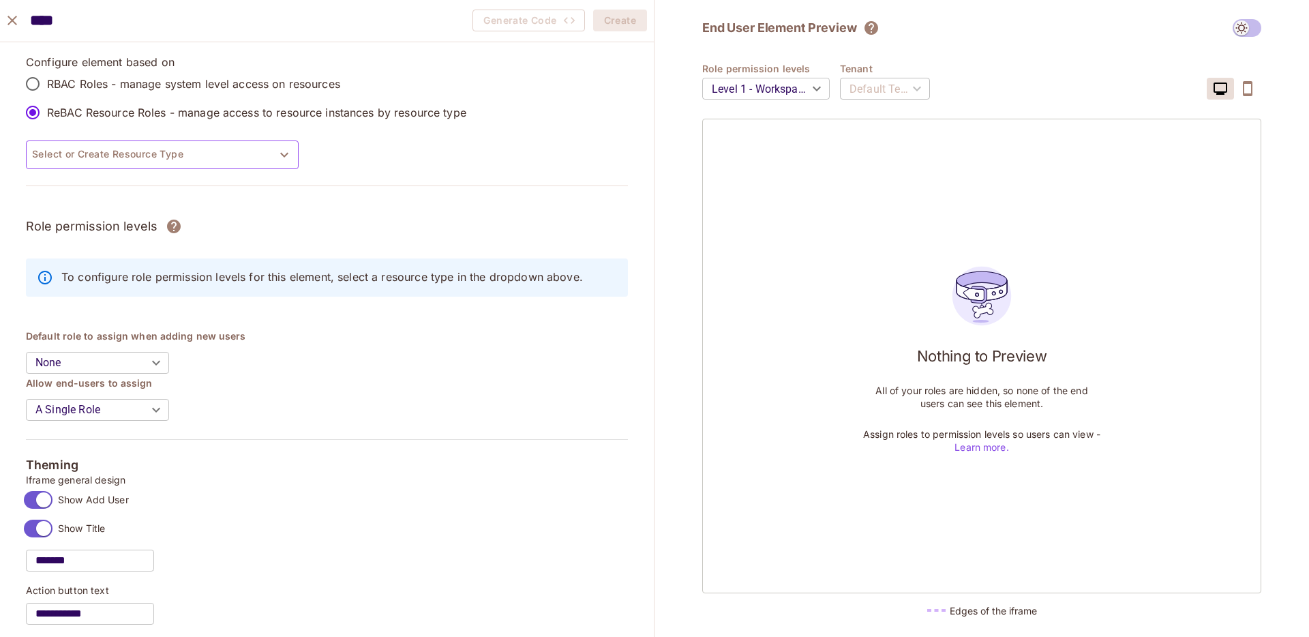
click at [126, 149] on button "Select or Create Resource Type" at bounding box center [162, 154] width 273 height 29
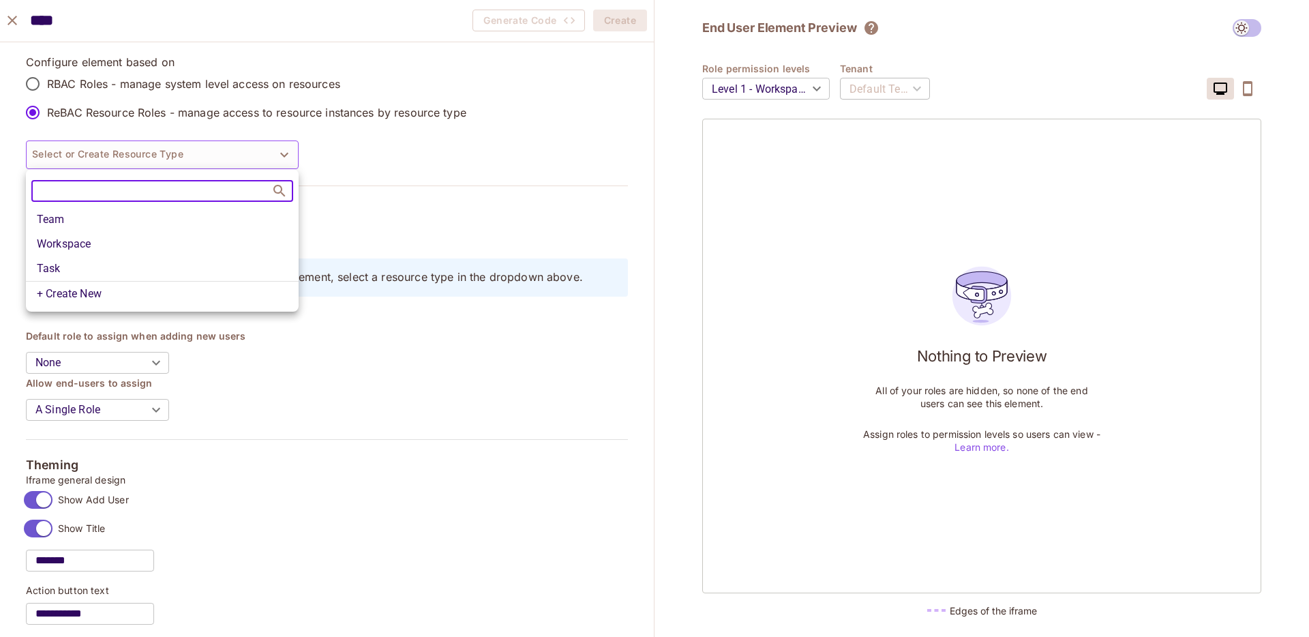
click at [123, 221] on li "Team" at bounding box center [162, 219] width 273 height 25
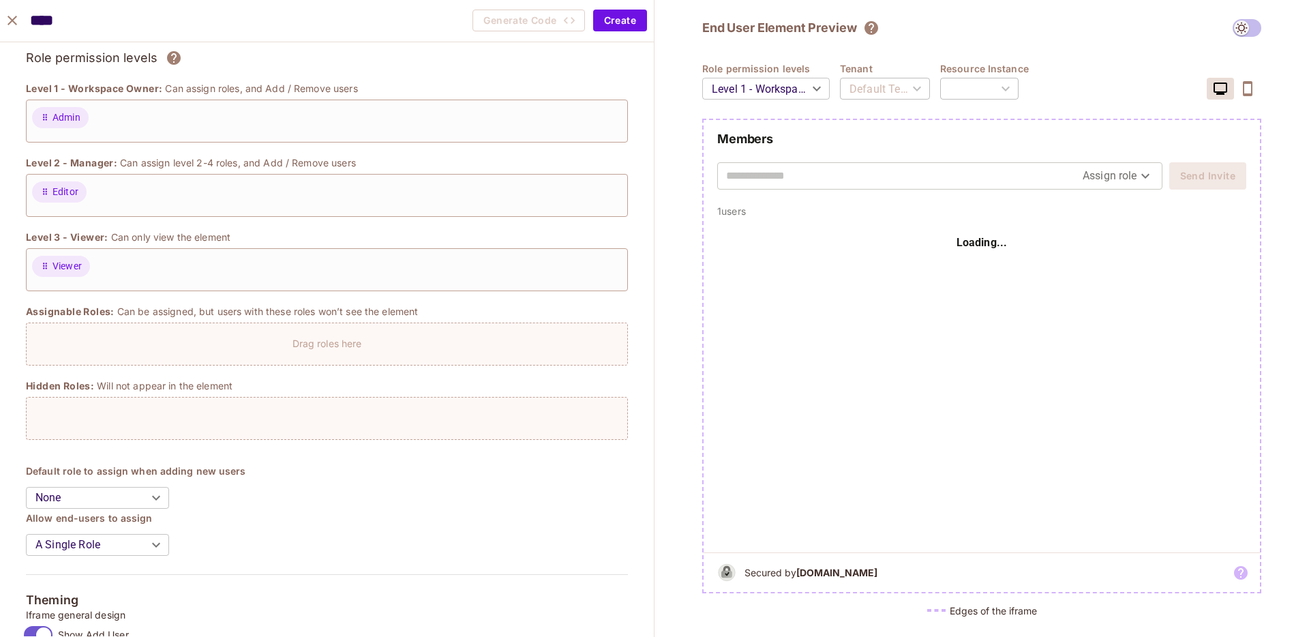
scroll to position [307, 0]
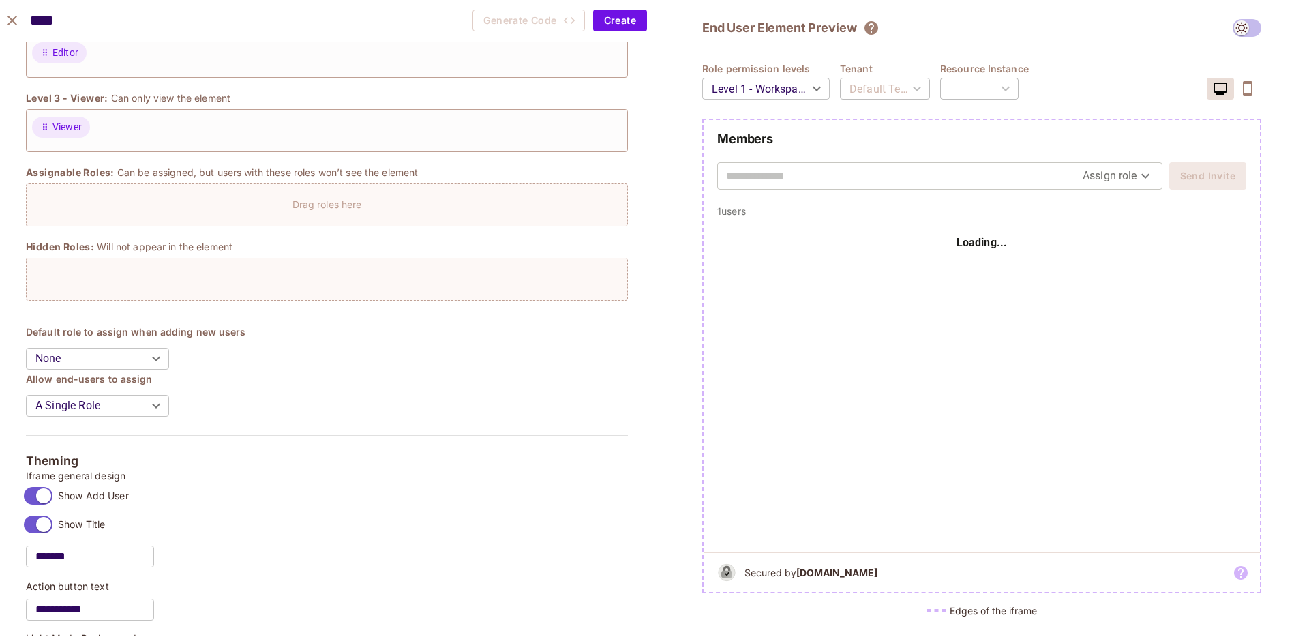
click at [110, 401] on body "W wonderful / Default Project : Development / Permit Elements Permit Elements S…" at bounding box center [654, 318] width 1309 height 637
click at [110, 401] on div at bounding box center [654, 318] width 1309 height 637
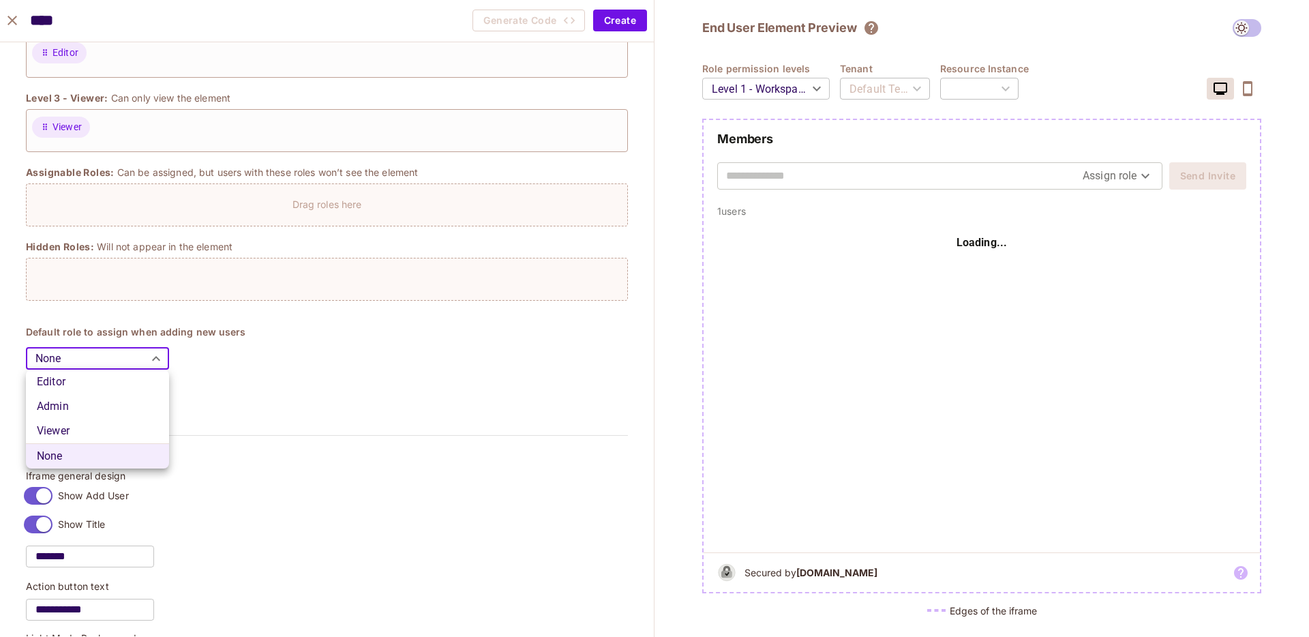
click at [117, 357] on body "W wonderful / Default Project : Development / Permit Elements Permit Elements S…" at bounding box center [654, 318] width 1309 height 637
click at [107, 386] on li "Editor" at bounding box center [97, 381] width 143 height 25
type input "******"
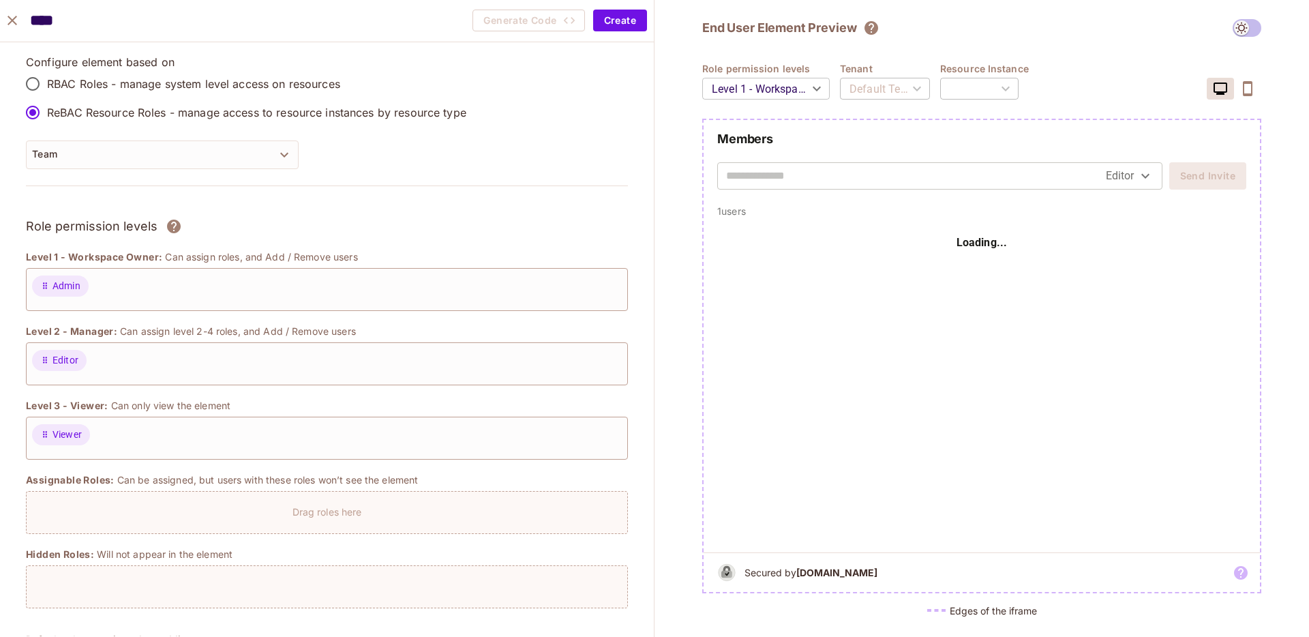
click at [752, 83] on body "W wonderful / Default Project : Development / Permit Elements Permit Elements S…" at bounding box center [654, 318] width 1309 height 637
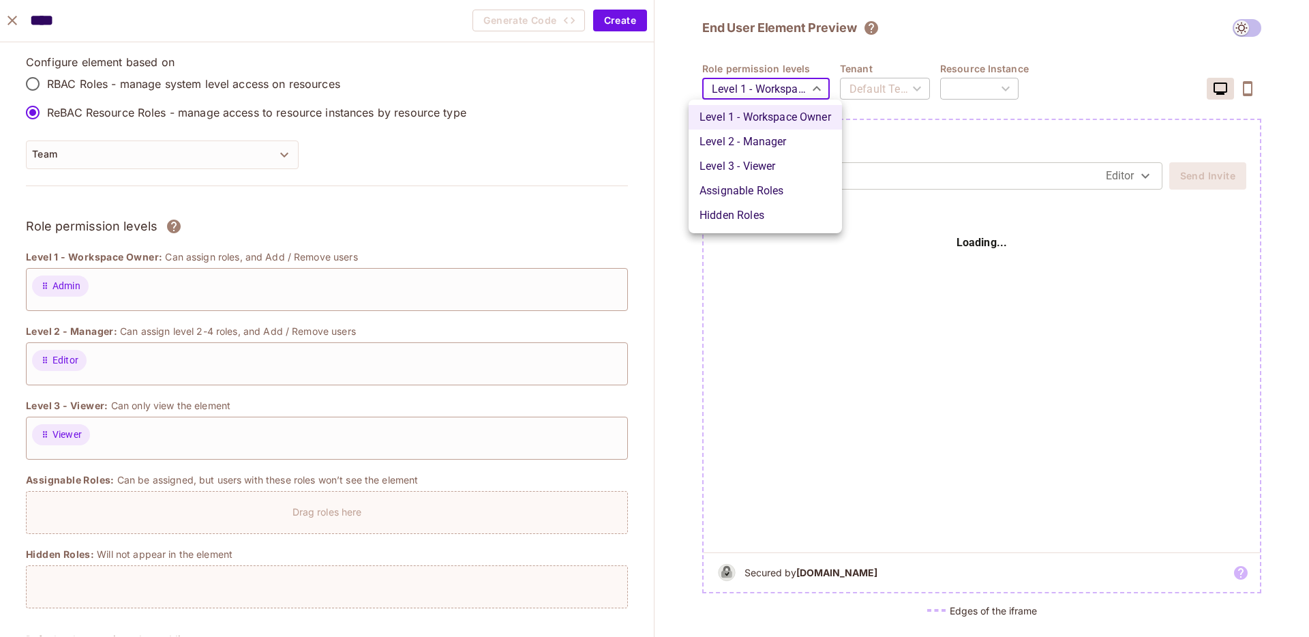
click at [744, 137] on li "Level 2 - Manager" at bounding box center [764, 141] width 153 height 25
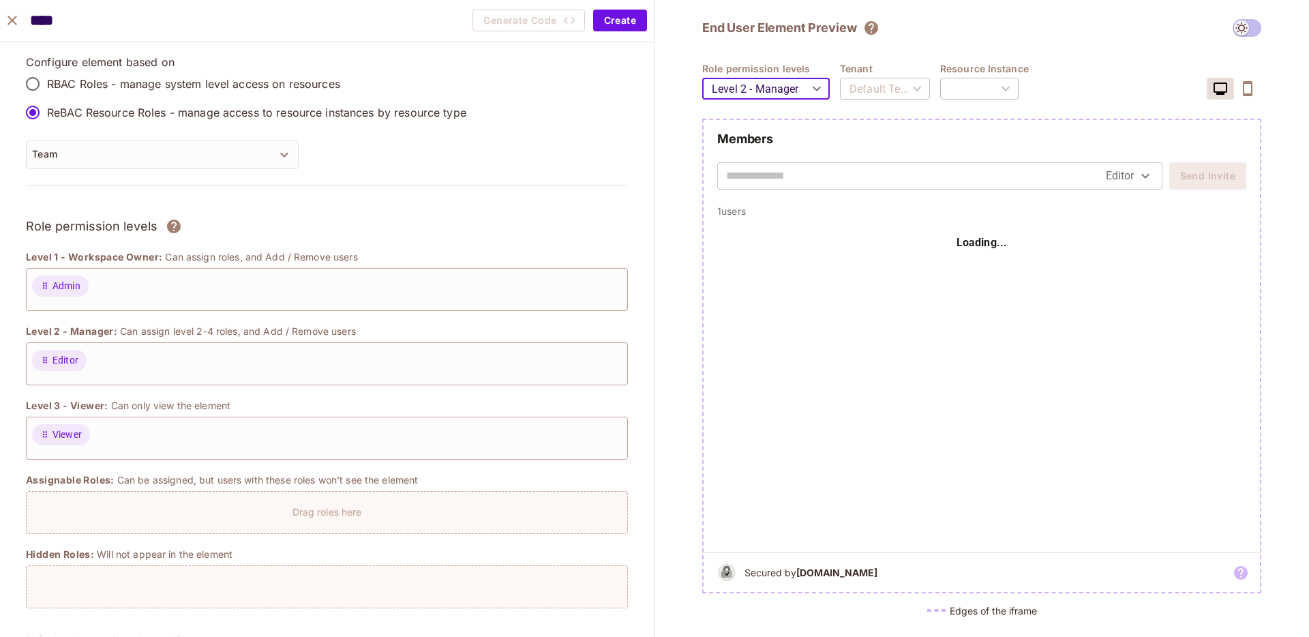
click at [764, 89] on body "W wonderful / Default Project : Development / Permit Elements Permit Elements S…" at bounding box center [654, 318] width 1309 height 637
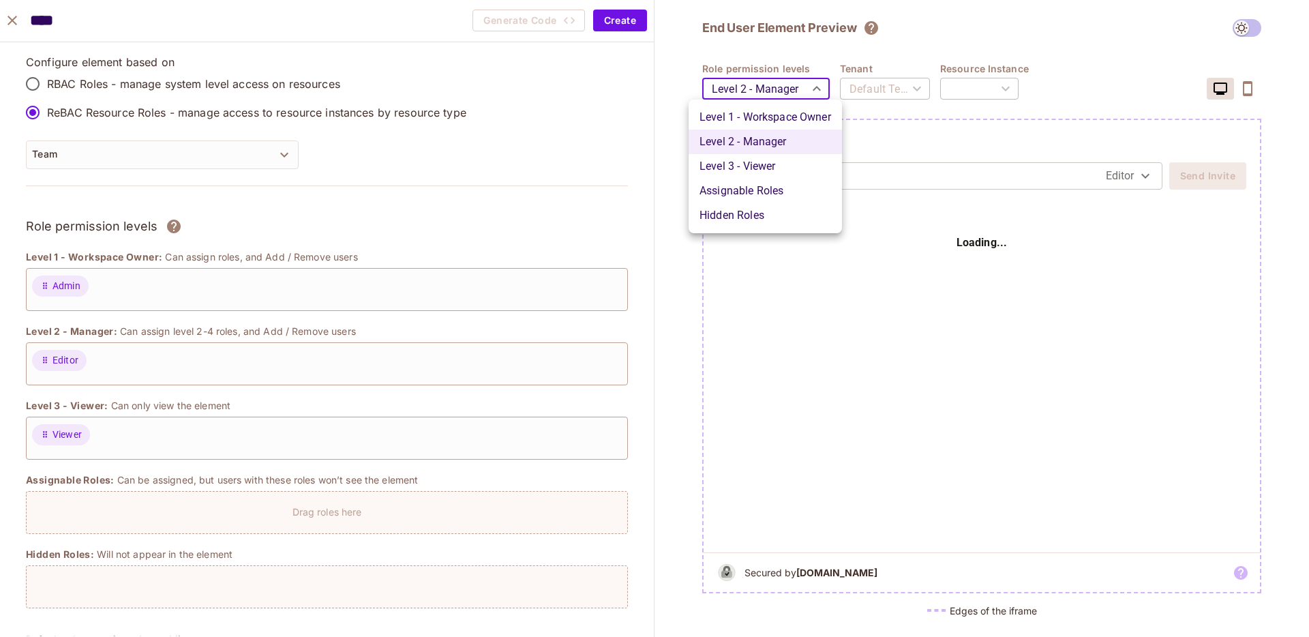
click at [749, 159] on li "Level 3 - Viewer" at bounding box center [764, 166] width 153 height 25
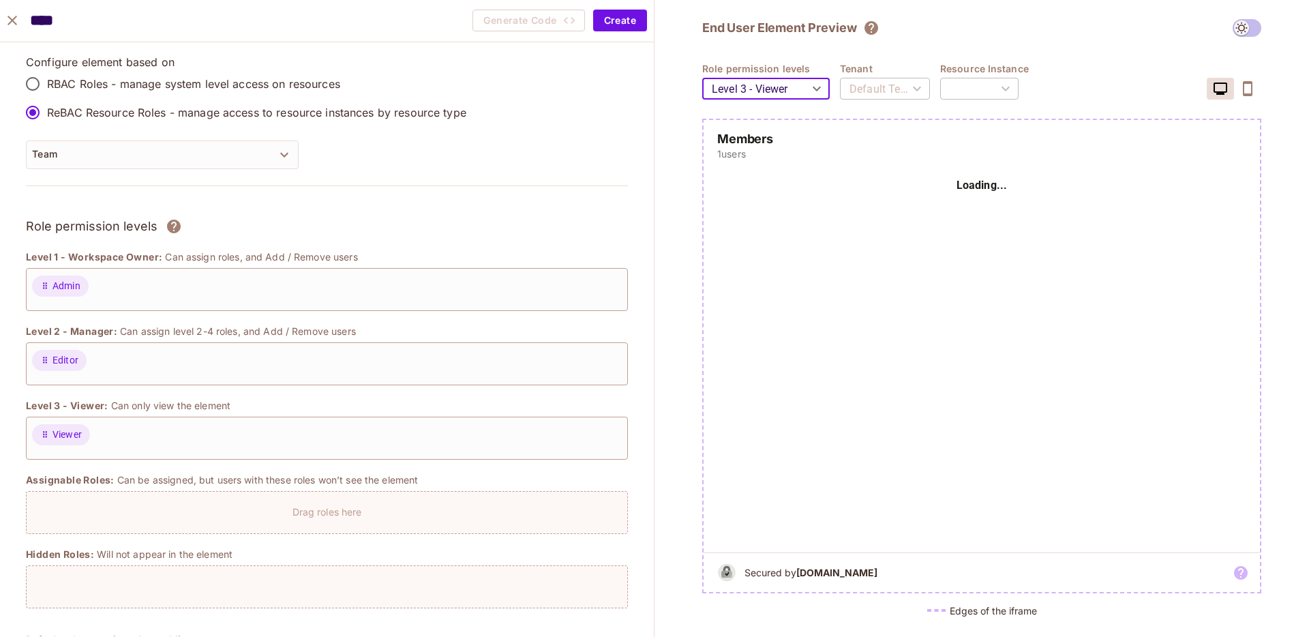
click at [755, 92] on body "W wonderful / Default Project : Development / Permit Elements Permit Elements S…" at bounding box center [654, 318] width 1309 height 637
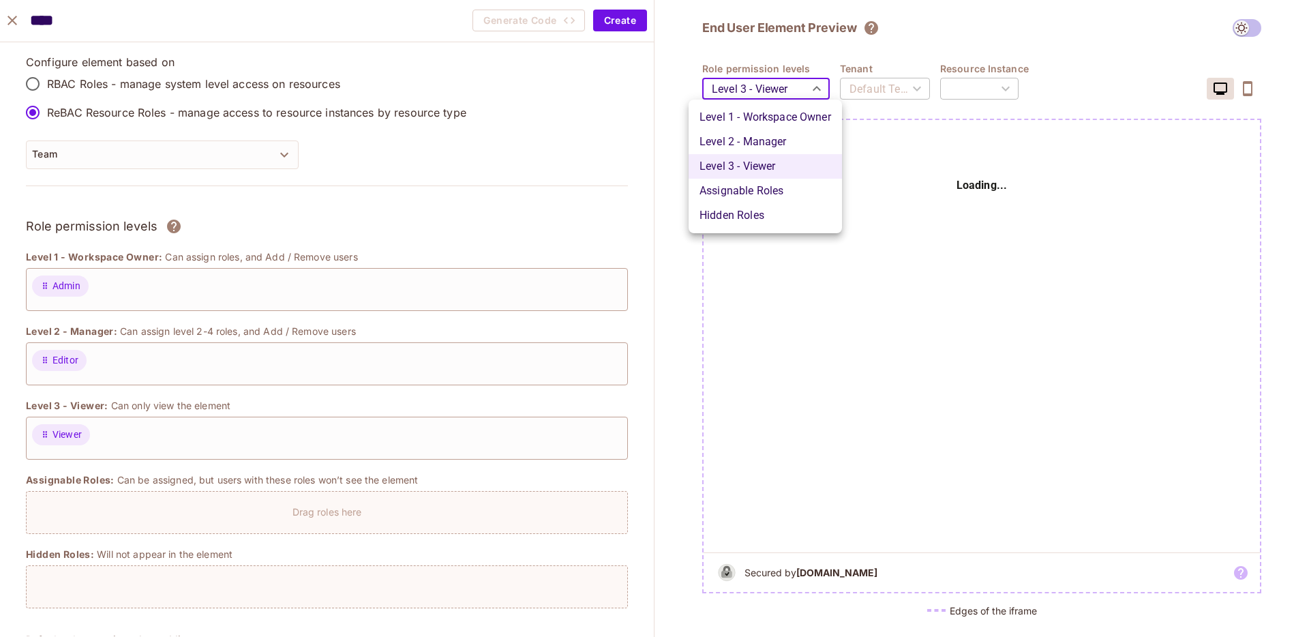
click at [744, 187] on li "Assignable Roles" at bounding box center [764, 191] width 153 height 25
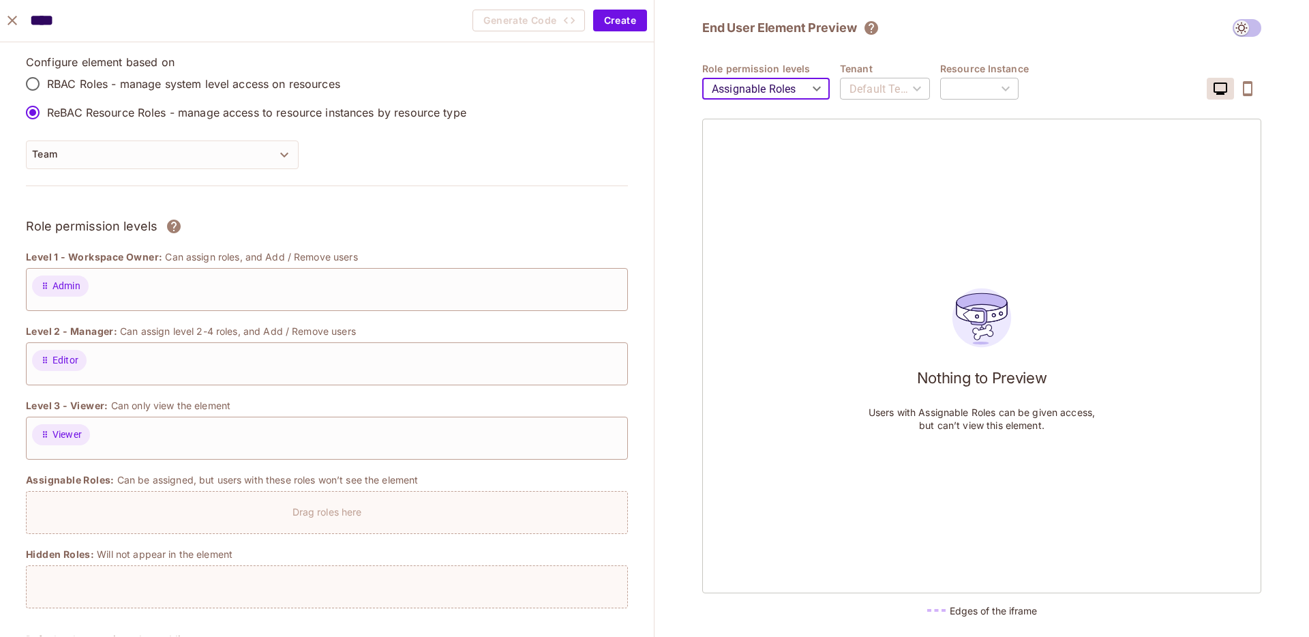
click at [758, 80] on body "W wonderful / Default Project : Development / Permit Elements Permit Elements S…" at bounding box center [654, 318] width 1309 height 637
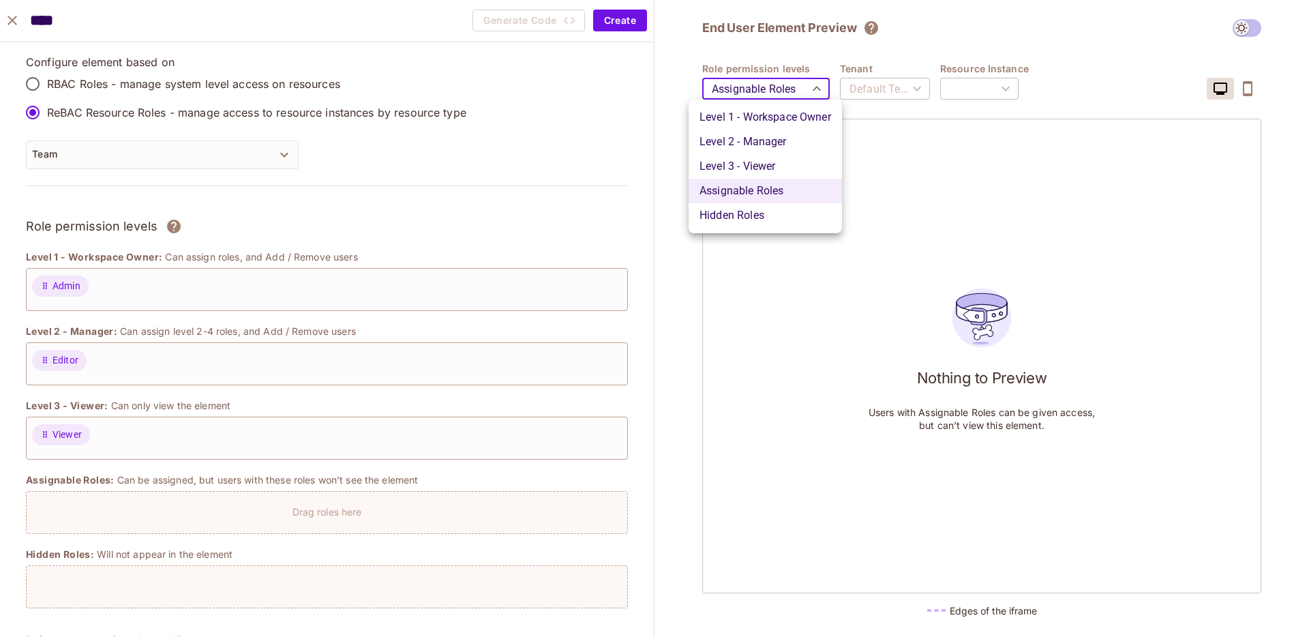
click at [744, 115] on li "Level 1 - Workspace Owner" at bounding box center [764, 117] width 153 height 25
type input "*******"
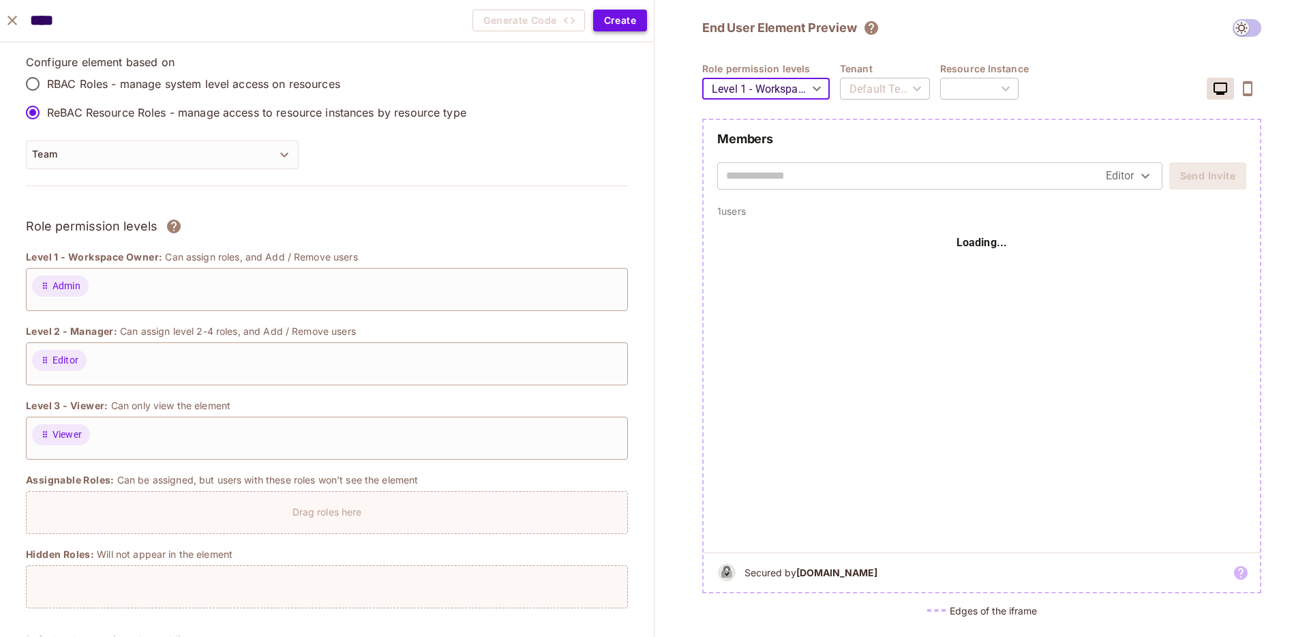
click at [628, 23] on button "Create" at bounding box center [620, 21] width 54 height 22
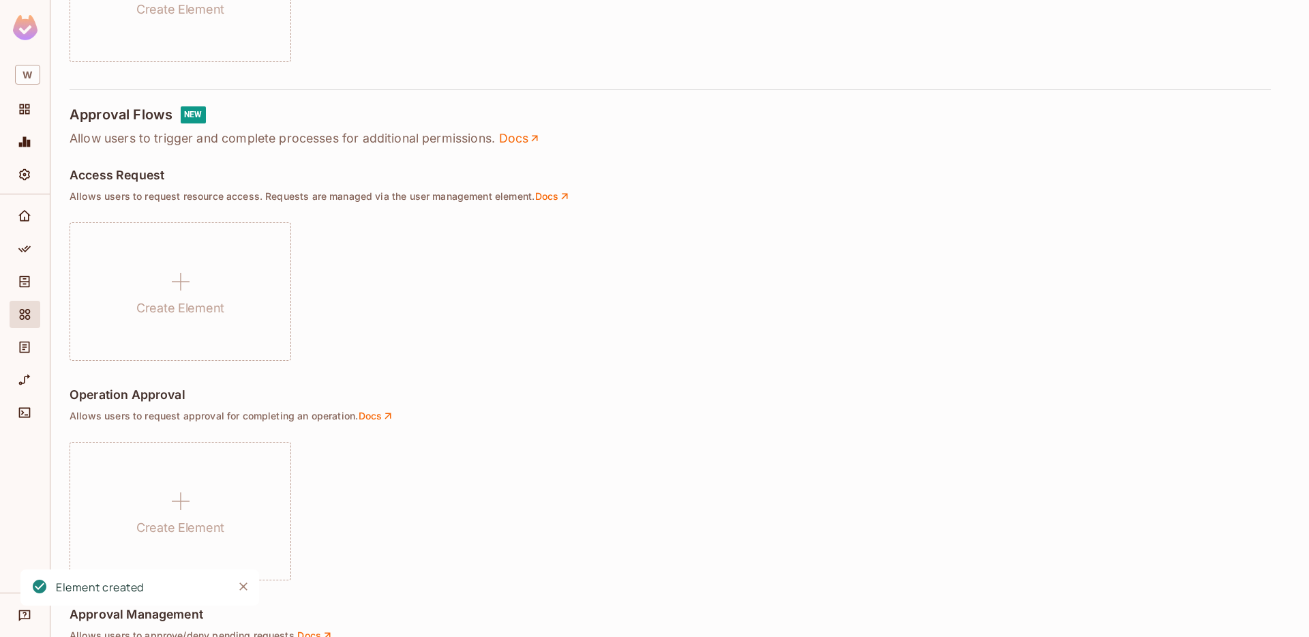
scroll to position [704, 0]
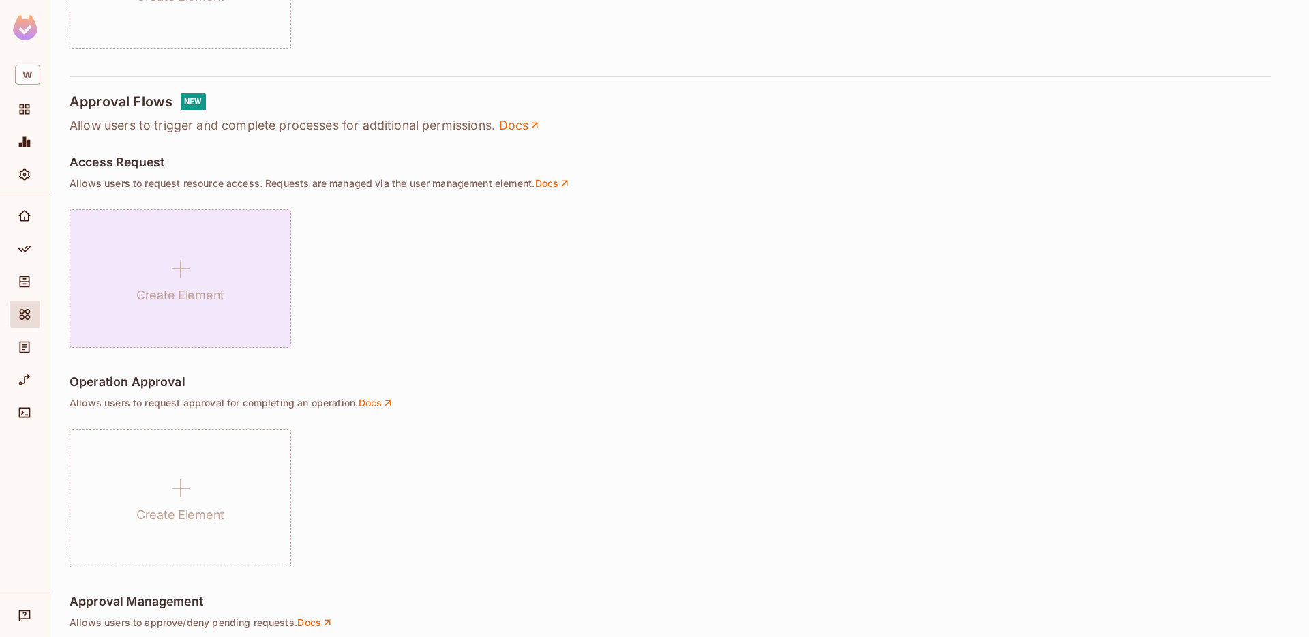
click at [211, 283] on div "Create Element" at bounding box center [181, 278] width 222 height 138
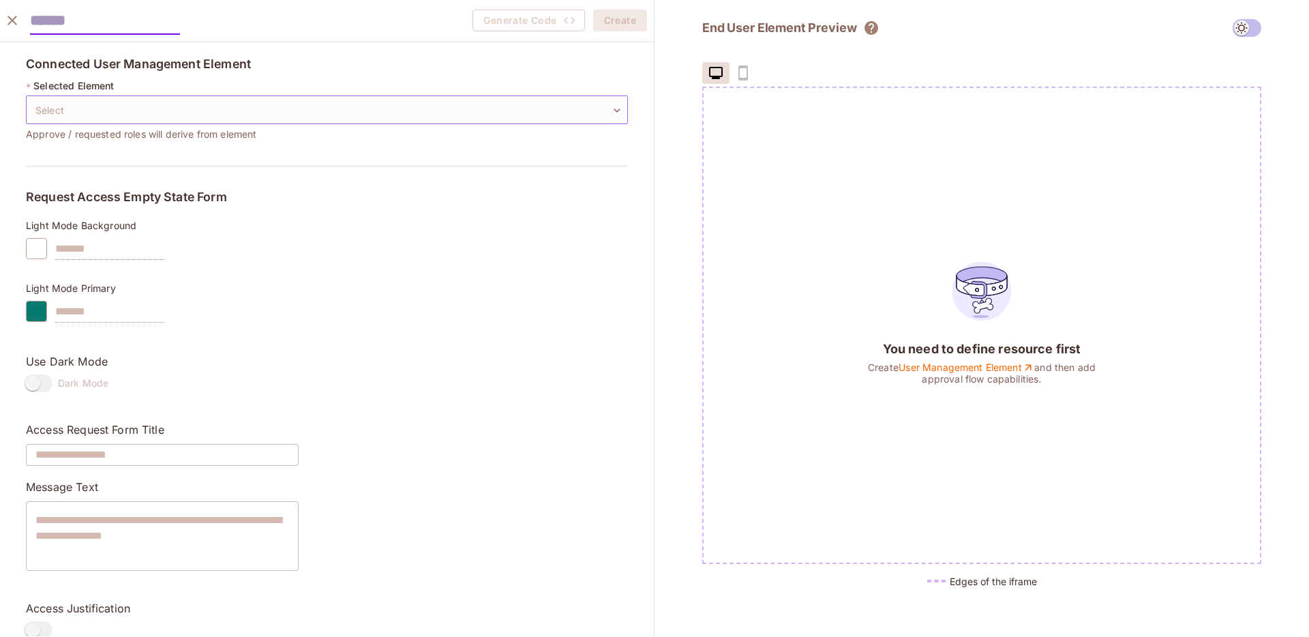
click at [175, 100] on body "W wonderful / Default Project : Development / Permit Elements Permit Elements S…" at bounding box center [654, 318] width 1309 height 637
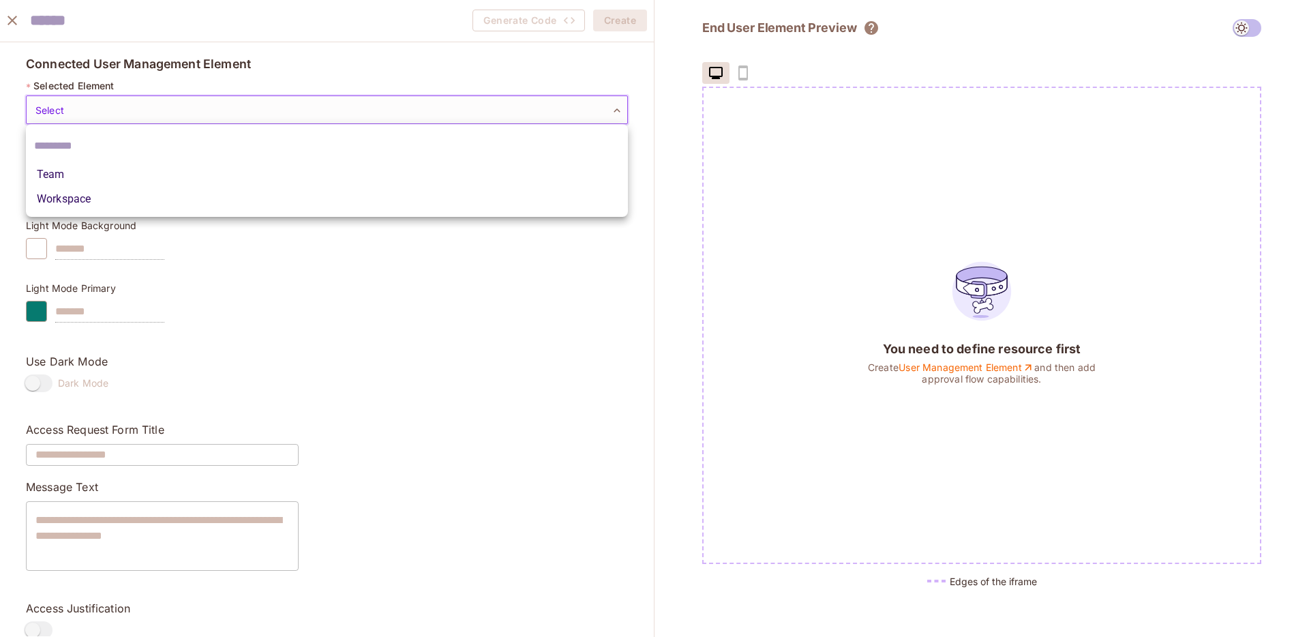
click at [355, 316] on div at bounding box center [654, 318] width 1309 height 637
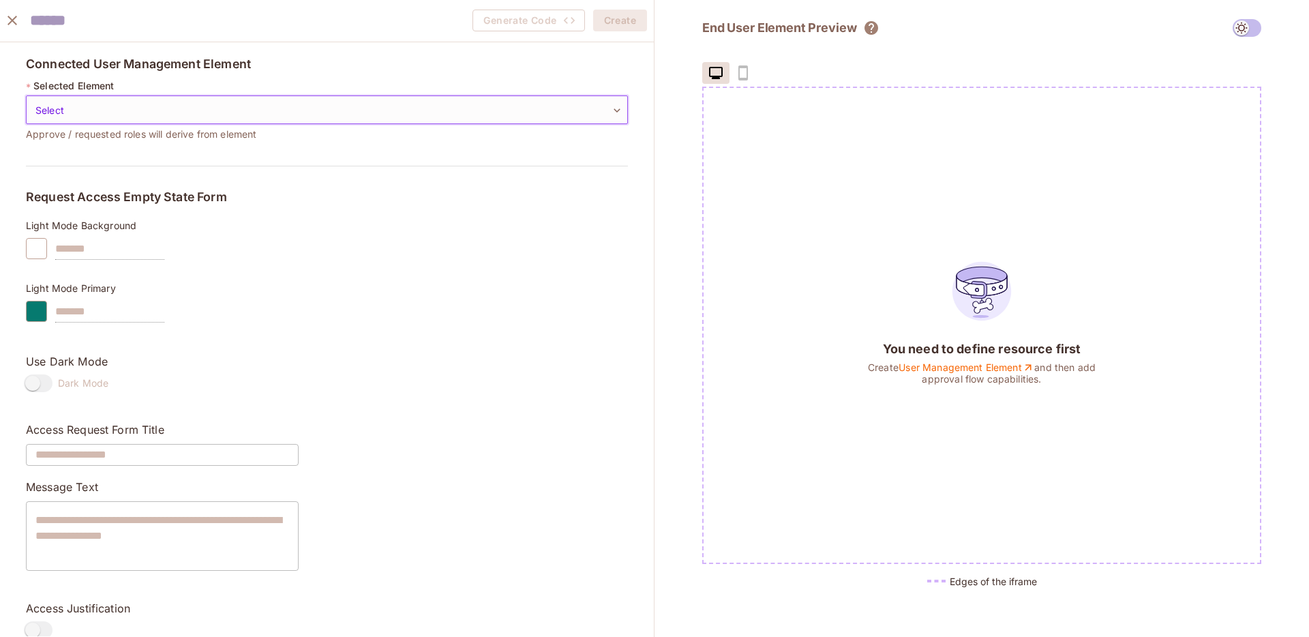
click at [14, 22] on icon "close" at bounding box center [12, 20] width 16 height 16
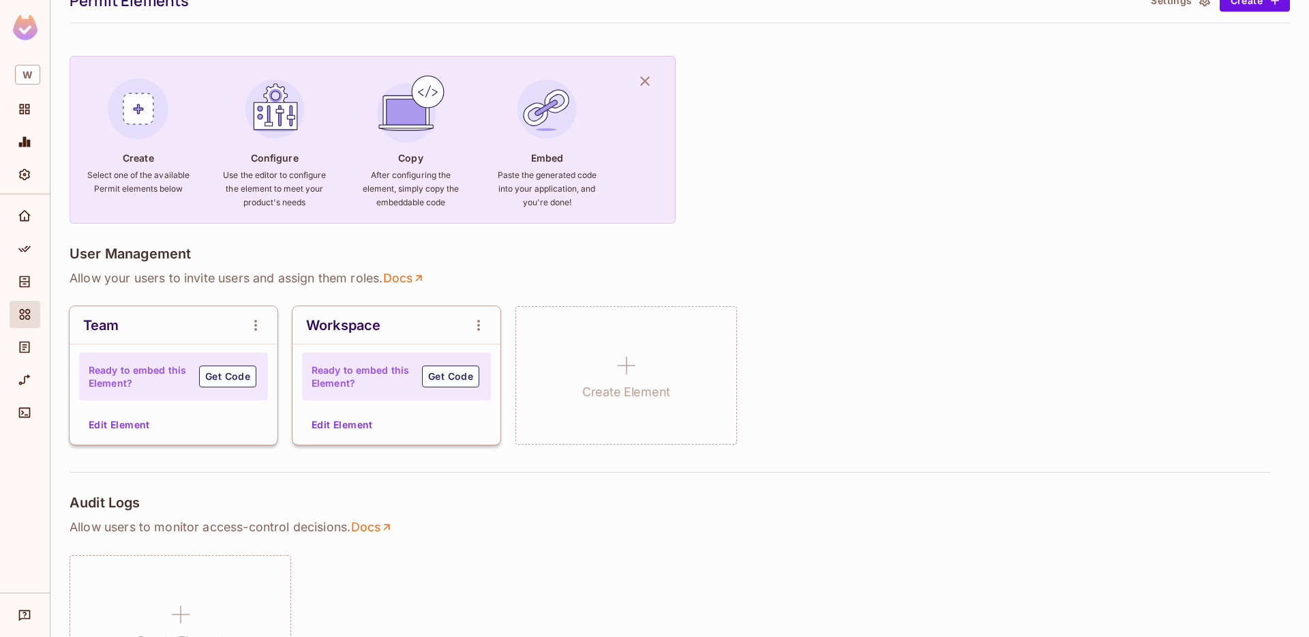
scroll to position [0, 0]
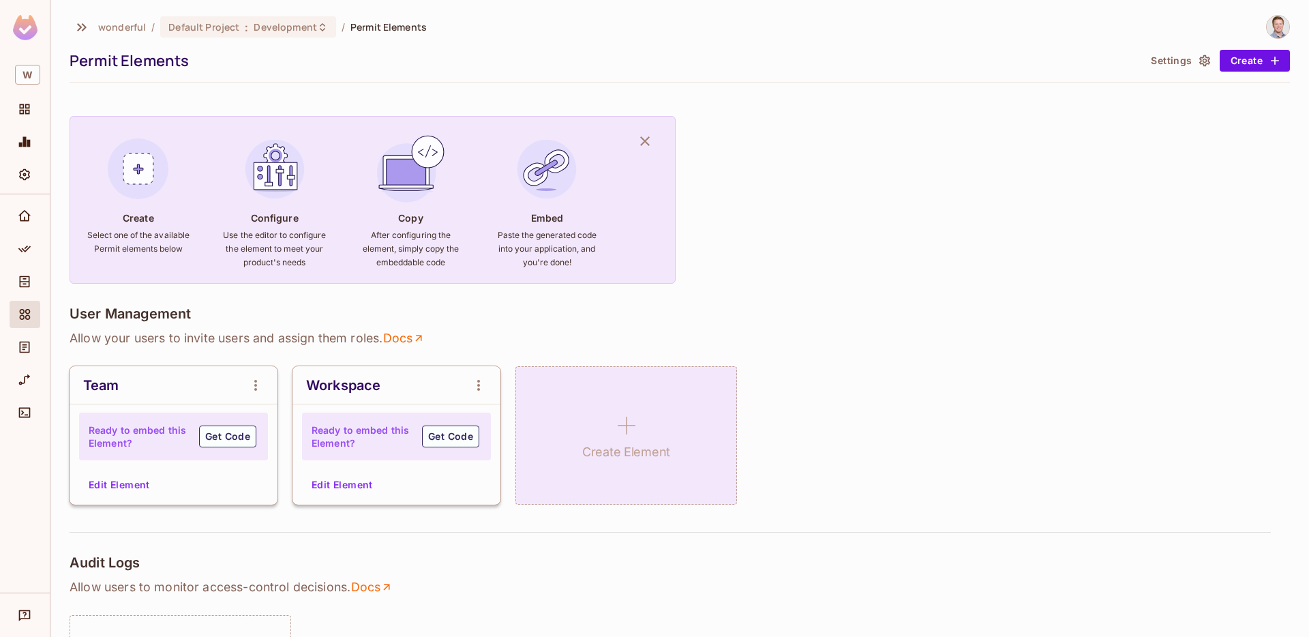
click at [634, 423] on icon at bounding box center [626, 425] width 33 height 33
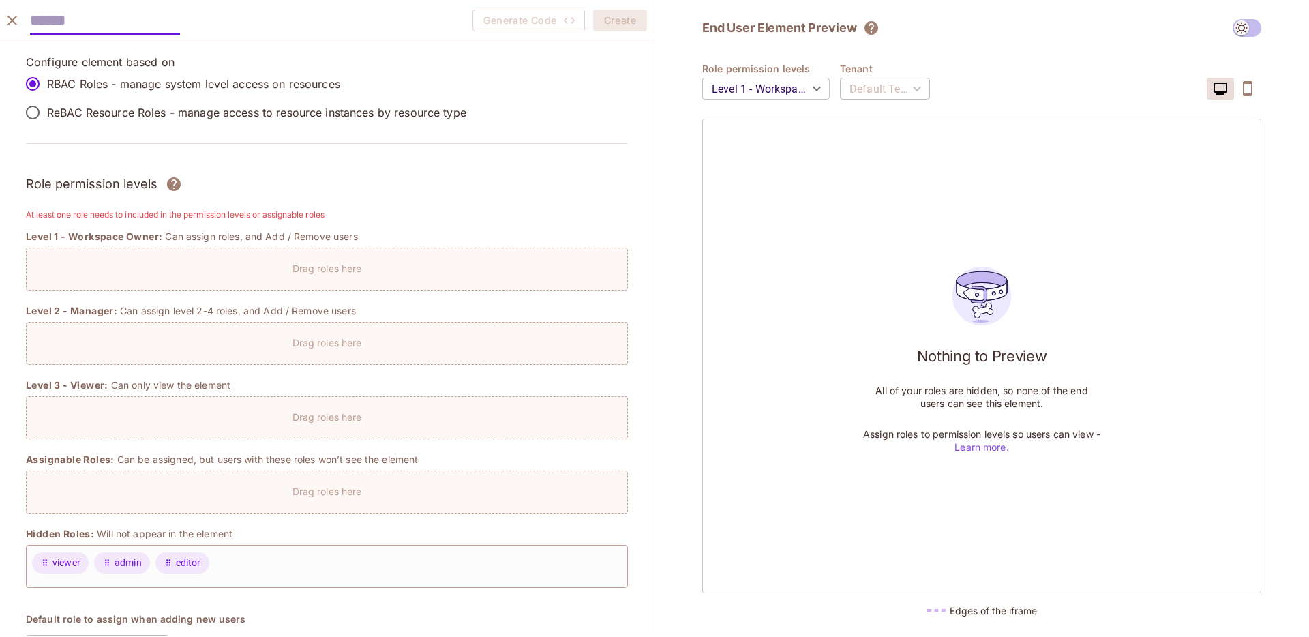
click at [119, 112] on p "ReBAC Resource Roles - manage access to resource instances by resource type" at bounding box center [256, 112] width 419 height 15
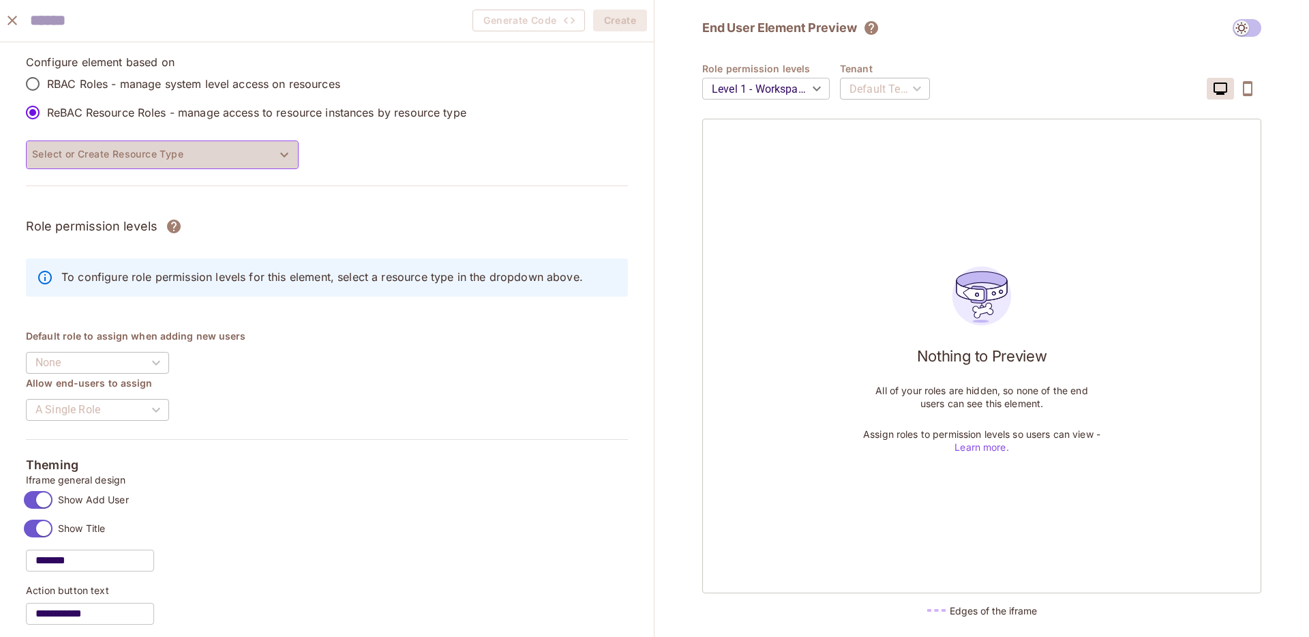
click at [168, 154] on button "Select or Create Resource Type" at bounding box center [162, 154] width 273 height 29
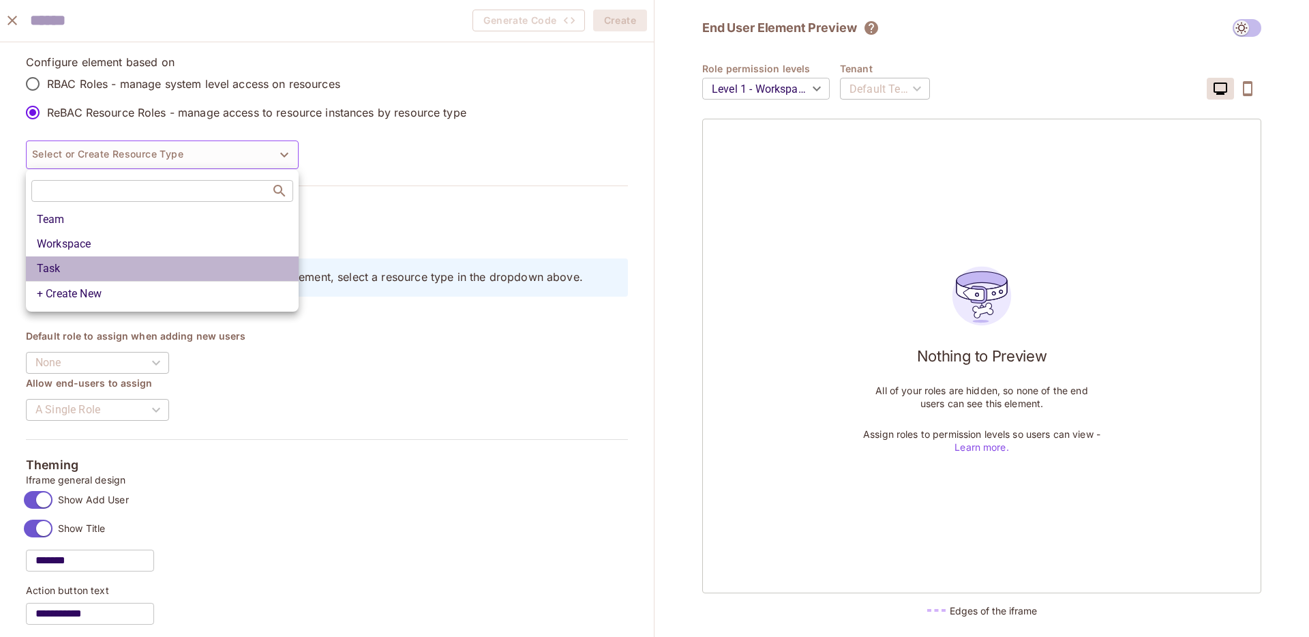
click at [164, 277] on li "Task" at bounding box center [162, 268] width 273 height 25
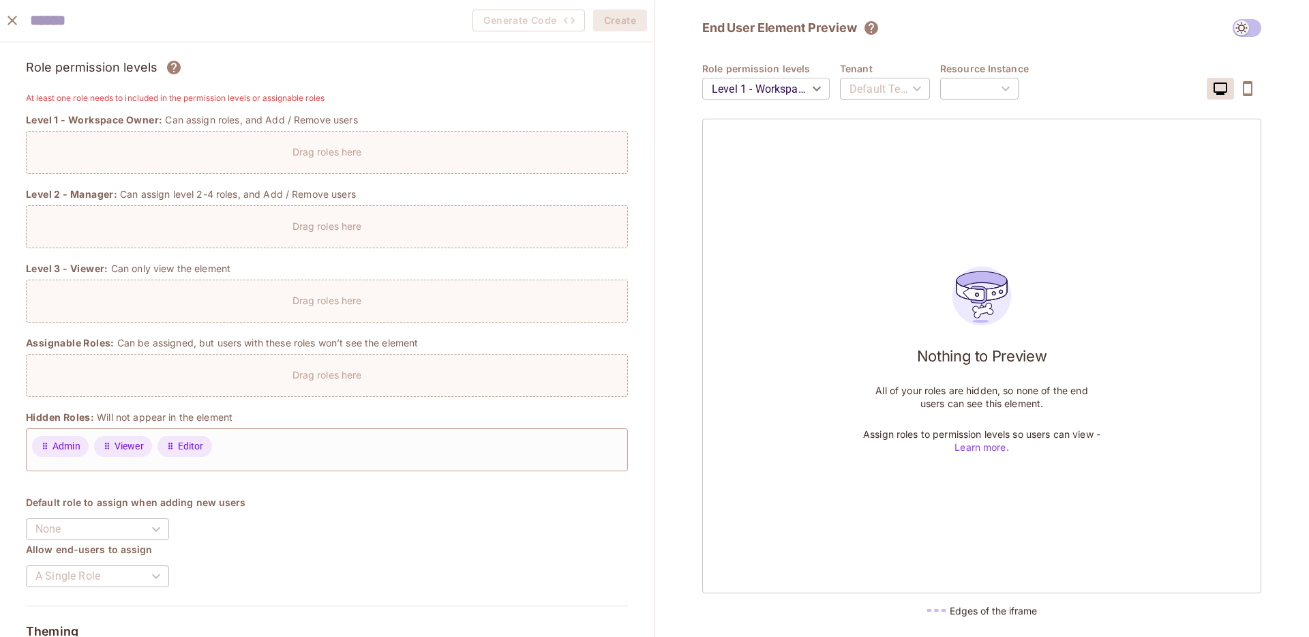
scroll to position [164, 0]
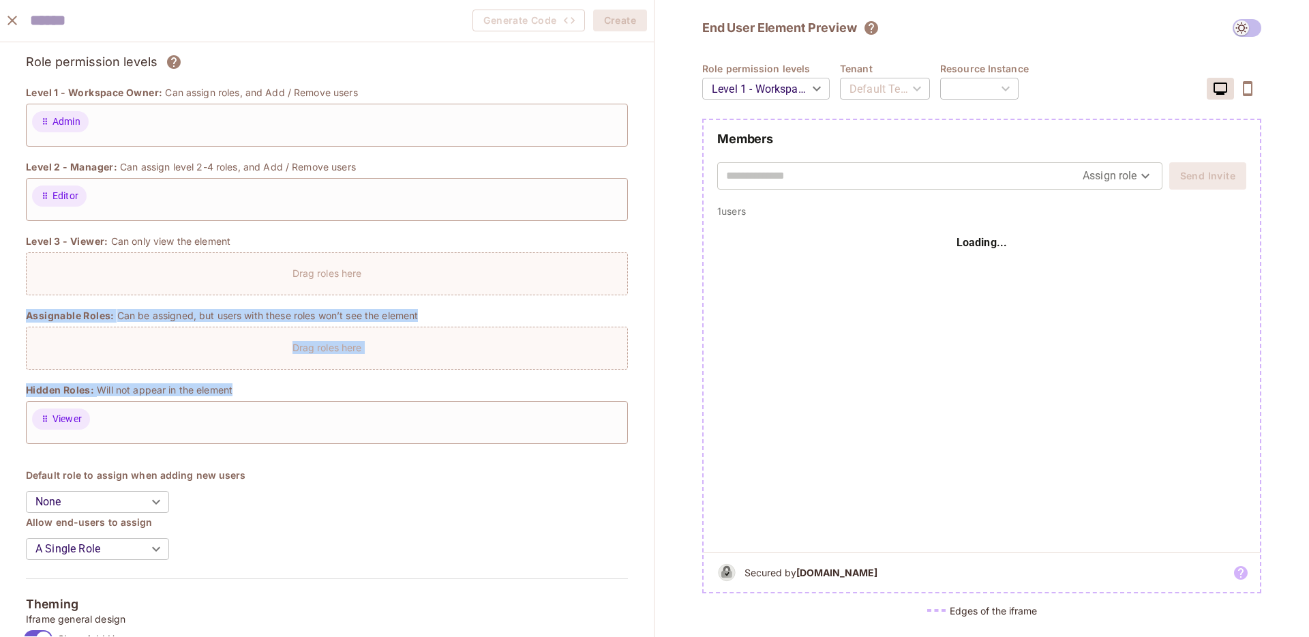
drag, startPoint x: 65, startPoint y: 429, endPoint x: 95, endPoint y: 286, distance: 146.8
click at [95, 286] on div "**********" at bounding box center [327, 629] width 654 height 1503
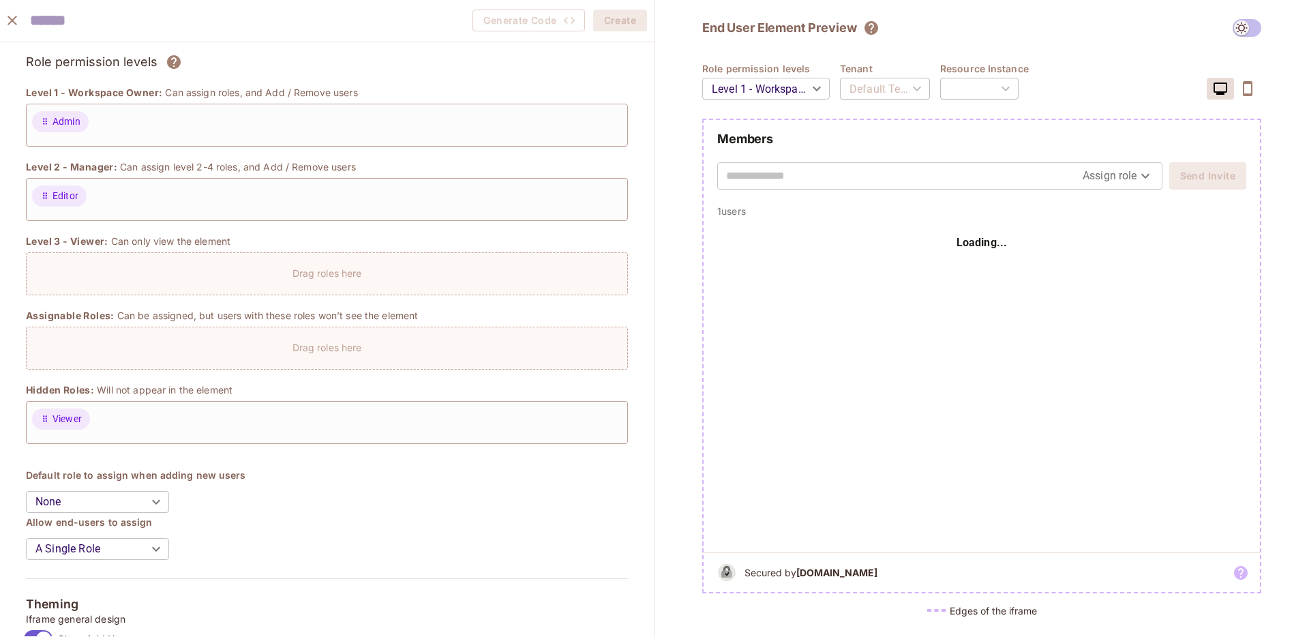
click at [99, 329] on div "Drag roles here" at bounding box center [327, 347] width 602 height 43
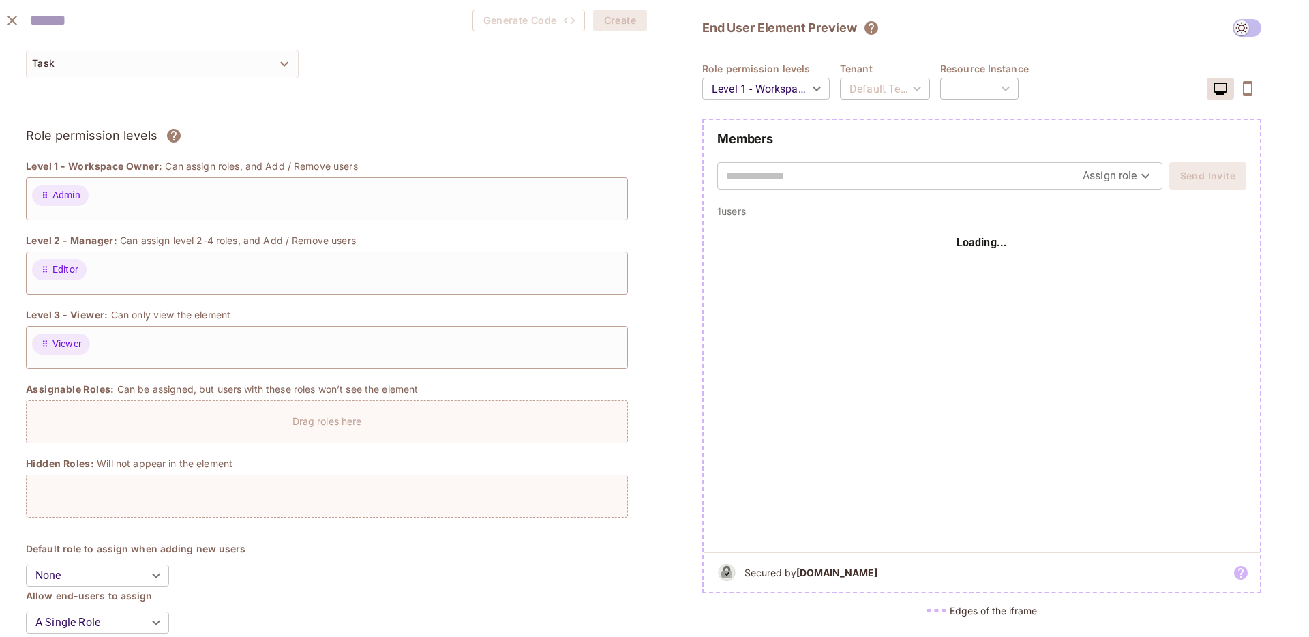
scroll to position [0, 0]
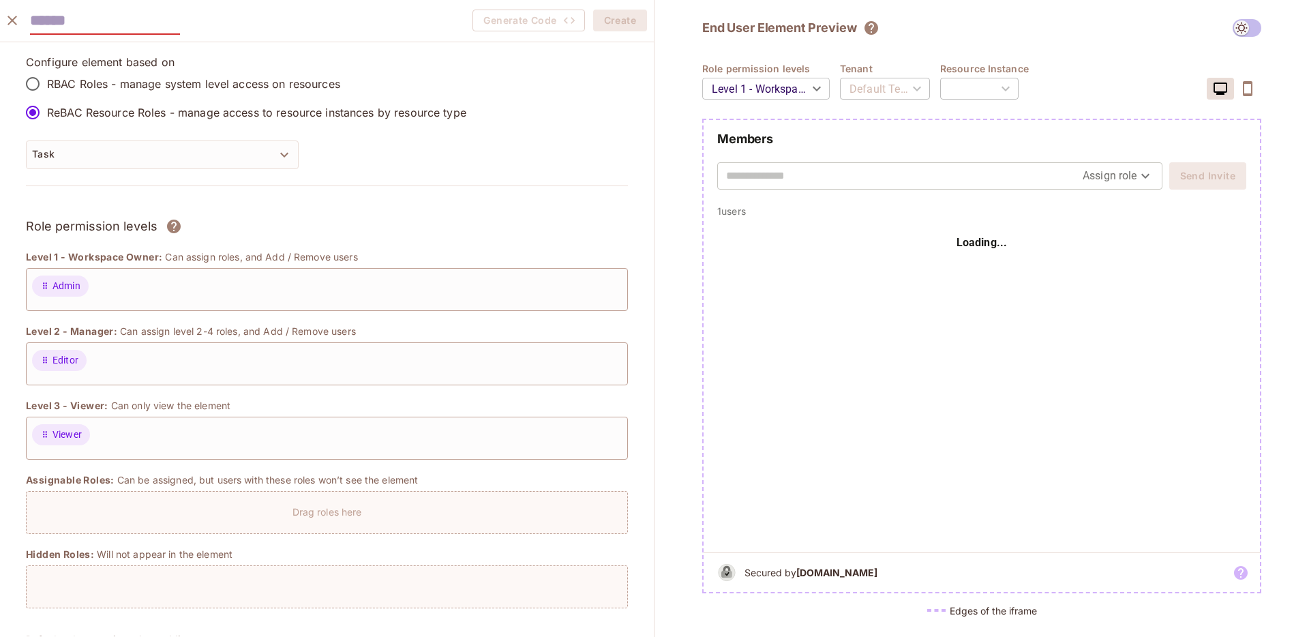
click at [80, 25] on input "text" at bounding box center [105, 21] width 150 height 28
type input "****"
click at [609, 3] on div "**** Generate Code Create" at bounding box center [327, 21] width 654 height 42
click at [614, 17] on button "Create" at bounding box center [620, 21] width 54 height 22
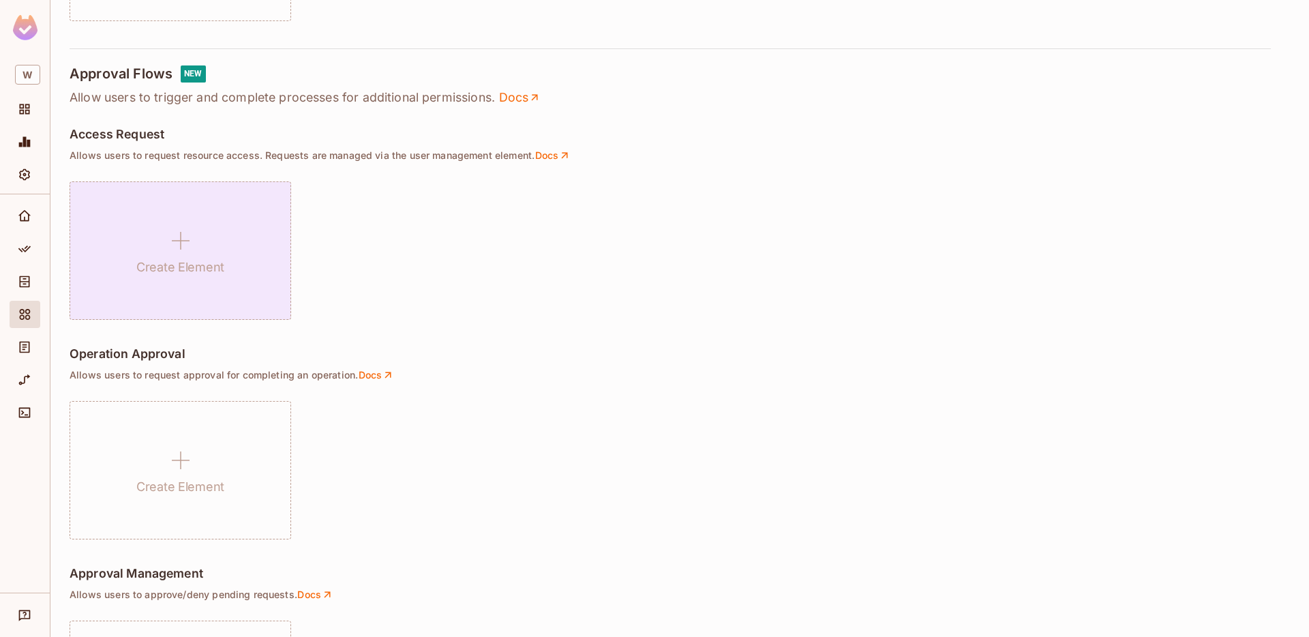
scroll to position [722, 0]
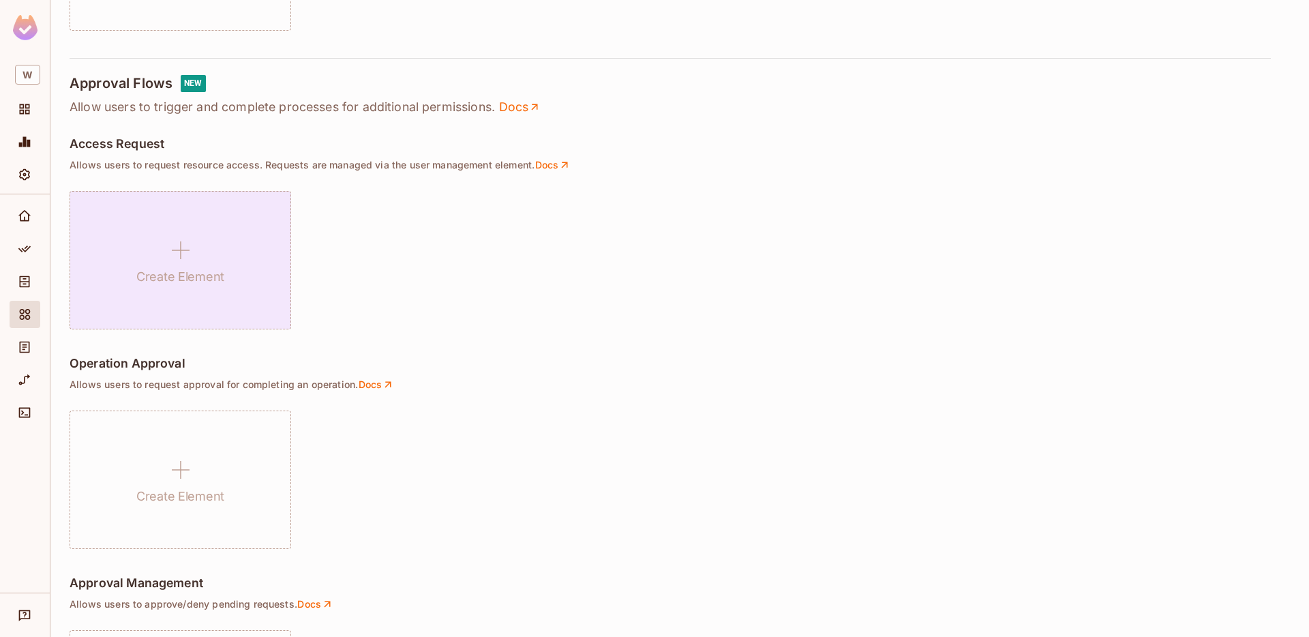
click at [181, 307] on div "Create Element" at bounding box center [181, 260] width 222 height 138
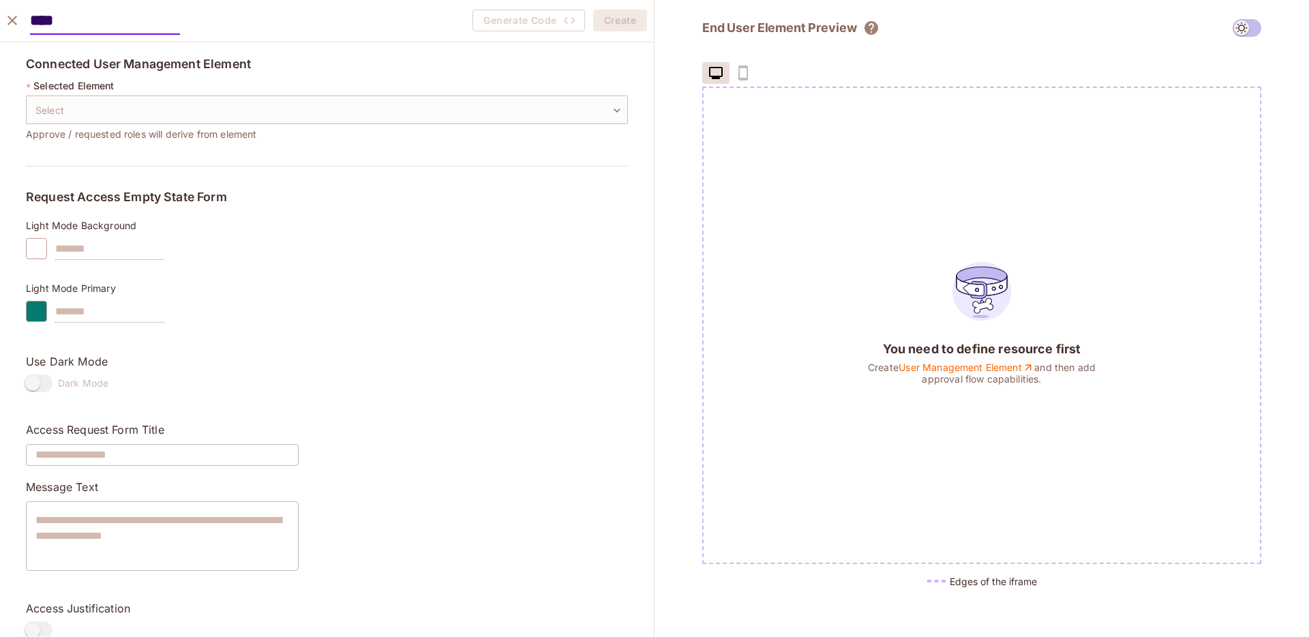
type input "****"
click at [326, 70] on h5 "Connected User Management Element" at bounding box center [327, 64] width 602 height 14
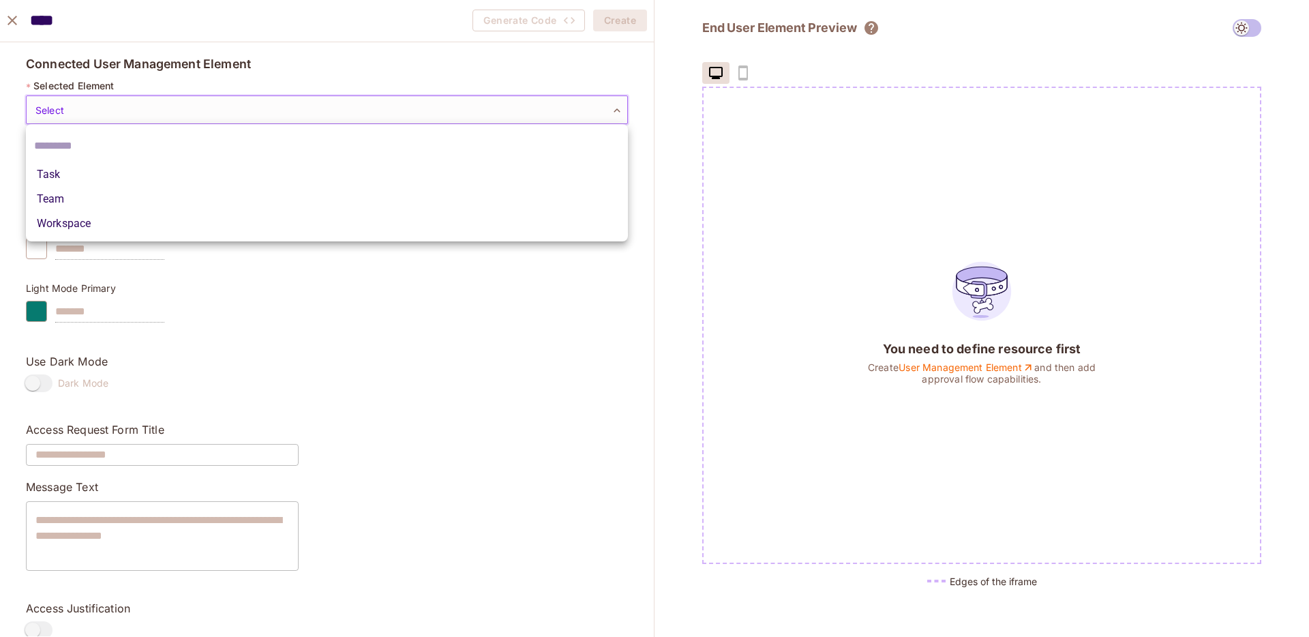
click at [325, 113] on body "W wonderful / Default Project : Development / Permit Elements Permit Elements S…" at bounding box center [654, 318] width 1309 height 637
click at [292, 177] on li "Task" at bounding box center [327, 174] width 602 height 25
type input "**********"
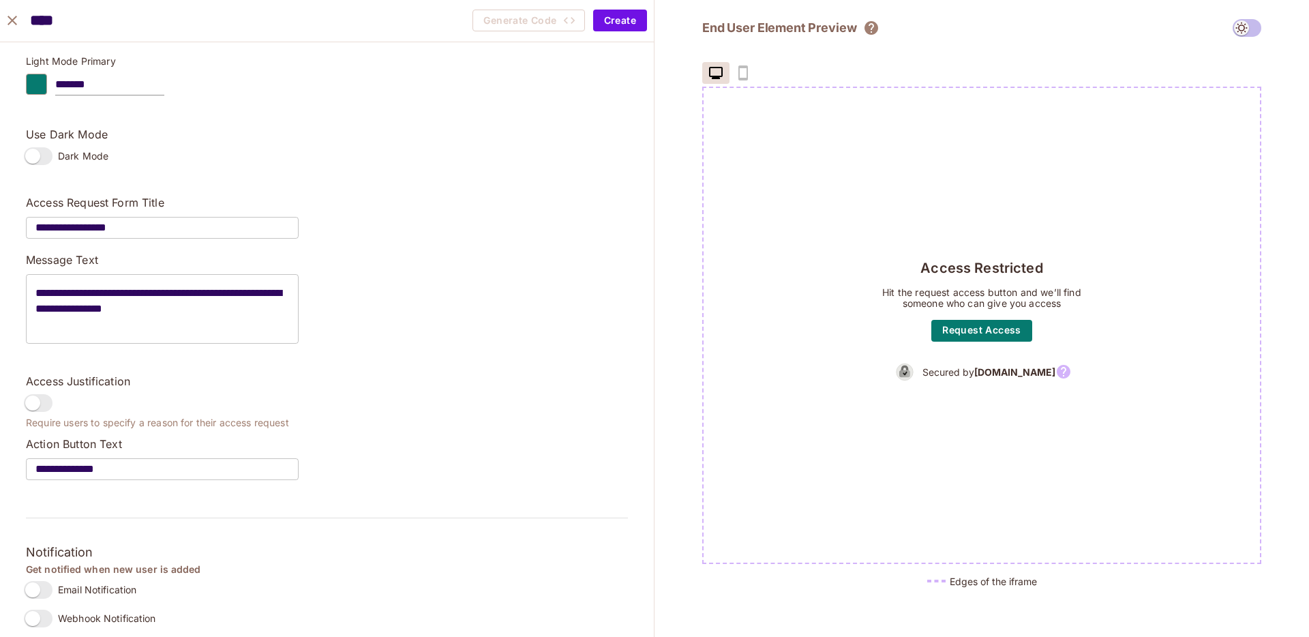
scroll to position [239, 0]
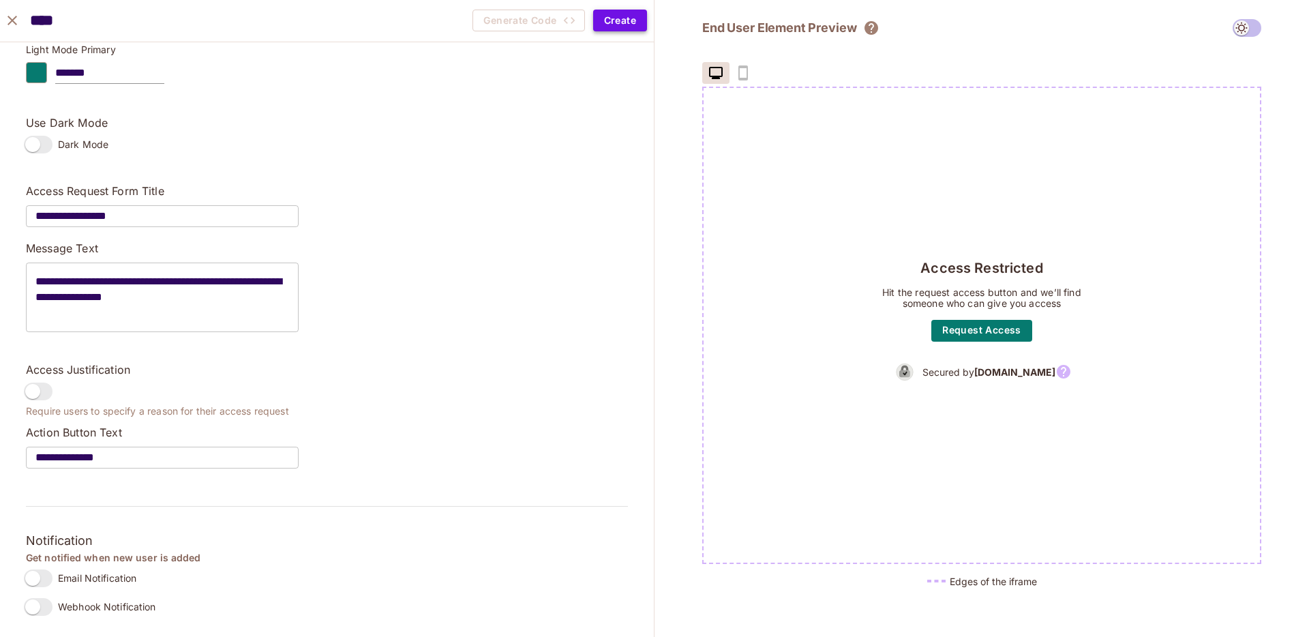
click at [616, 22] on button "Create" at bounding box center [620, 21] width 54 height 22
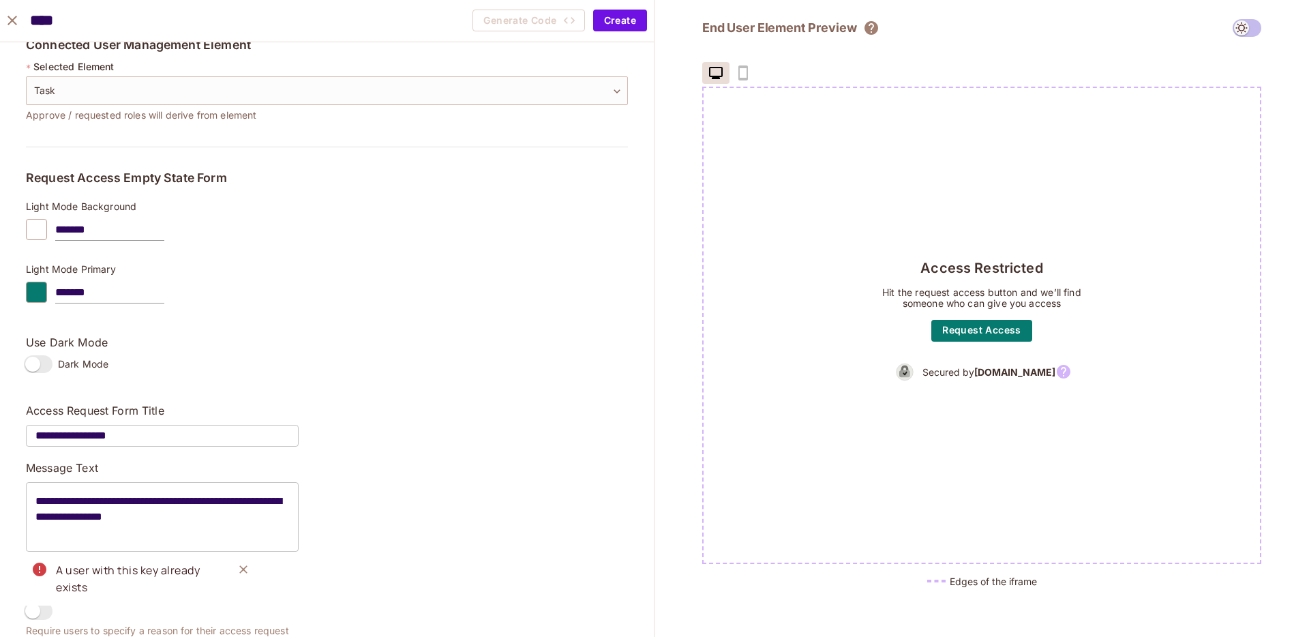
scroll to position [0, 0]
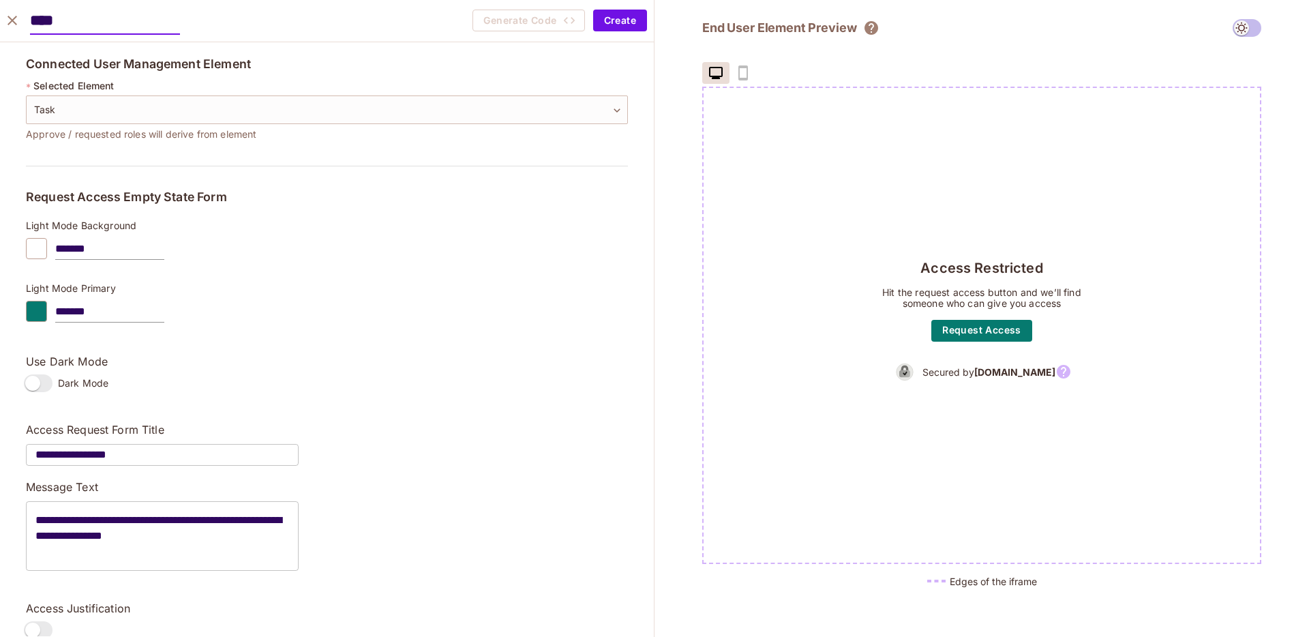
click at [171, 22] on input "****" at bounding box center [105, 21] width 150 height 28
type input "**********"
click at [643, 25] on button "Create" at bounding box center [620, 21] width 54 height 22
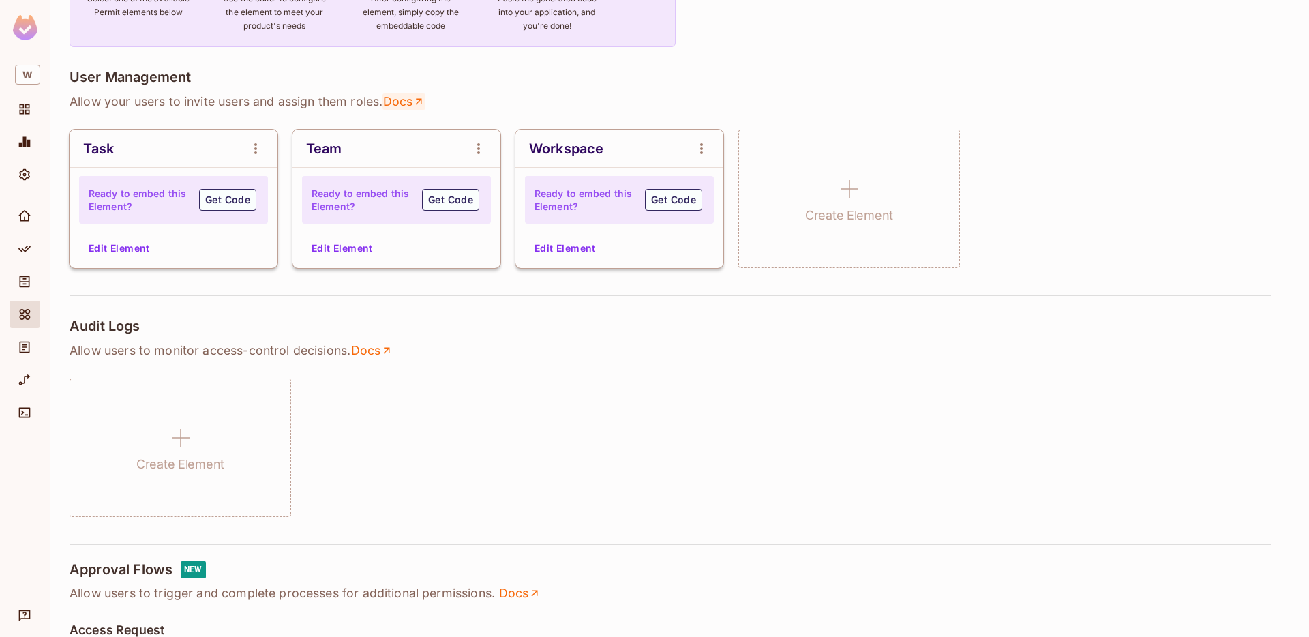
scroll to position [224, 0]
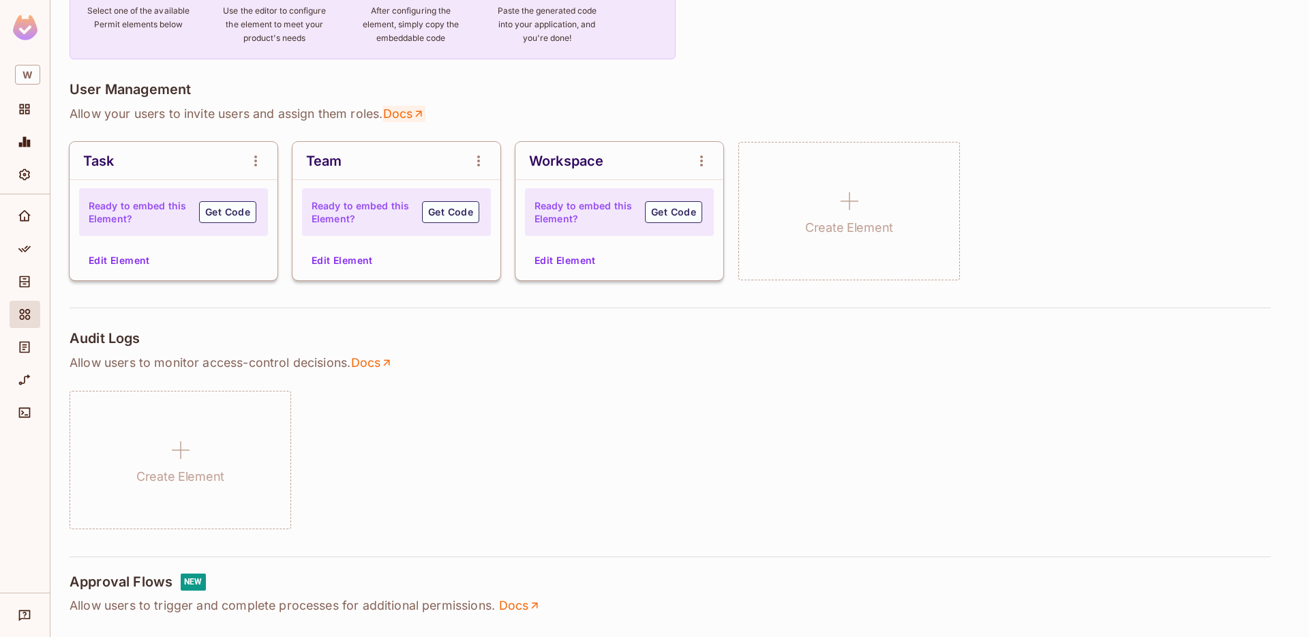
click at [418, 112] on icon at bounding box center [418, 114] width 12 height 12
click at [645, 168] on div "Workspace" at bounding box center [619, 161] width 208 height 38
click at [583, 255] on button "Edit Element" at bounding box center [565, 260] width 72 height 22
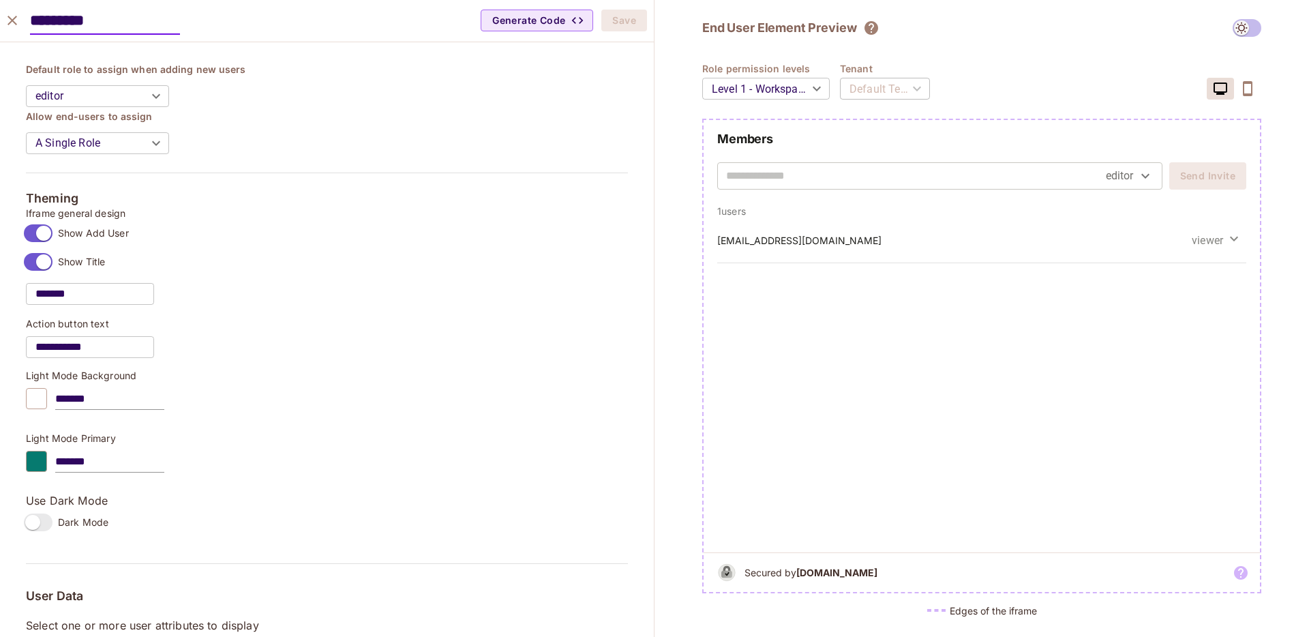
scroll to position [885, 0]
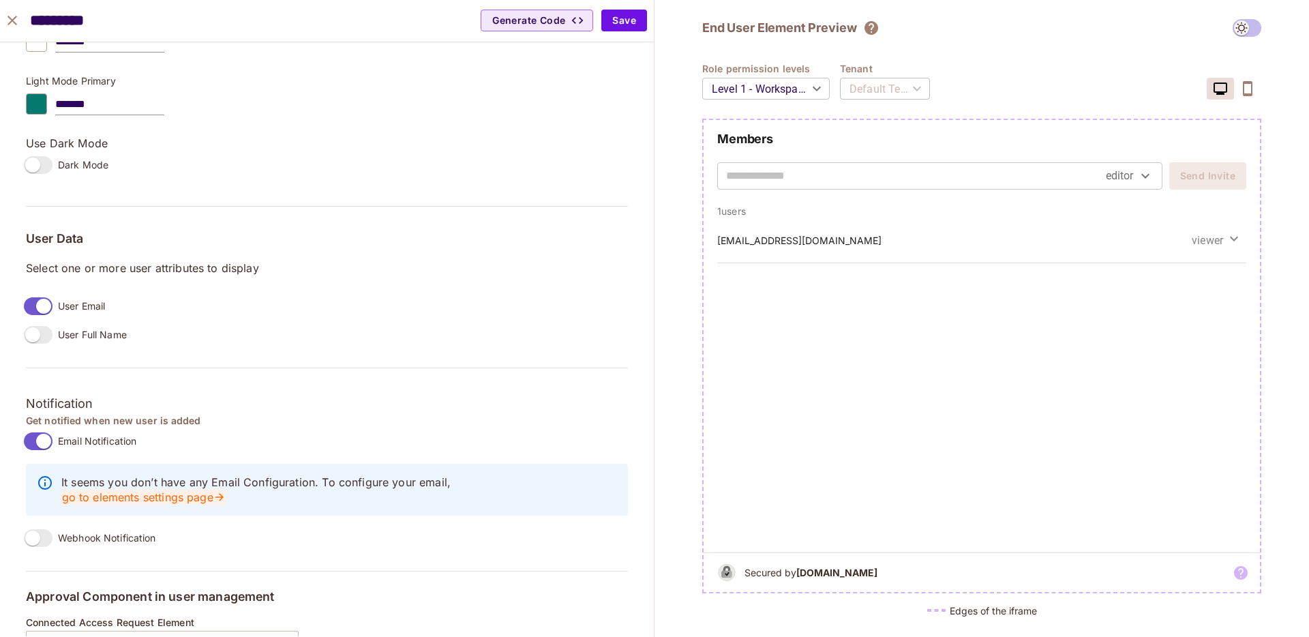
click at [226, 489] on link "go to elements settings page" at bounding box center [143, 496] width 164 height 15
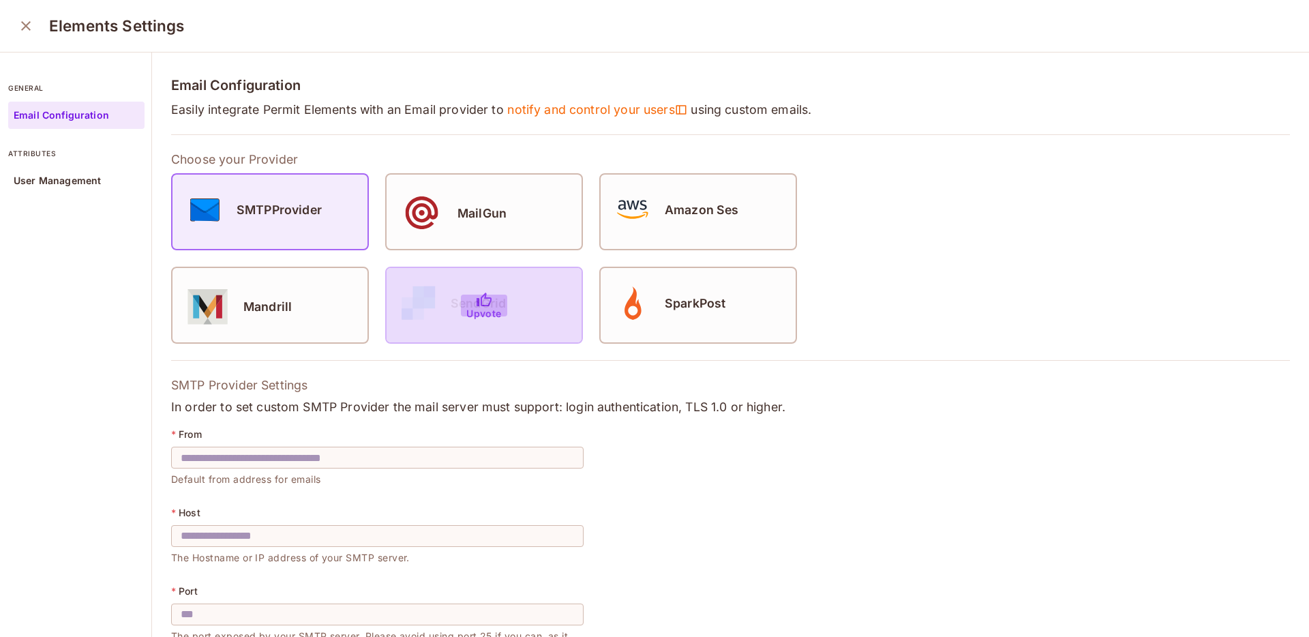
click at [473, 313] on p "Upvote" at bounding box center [483, 313] width 35 height 11
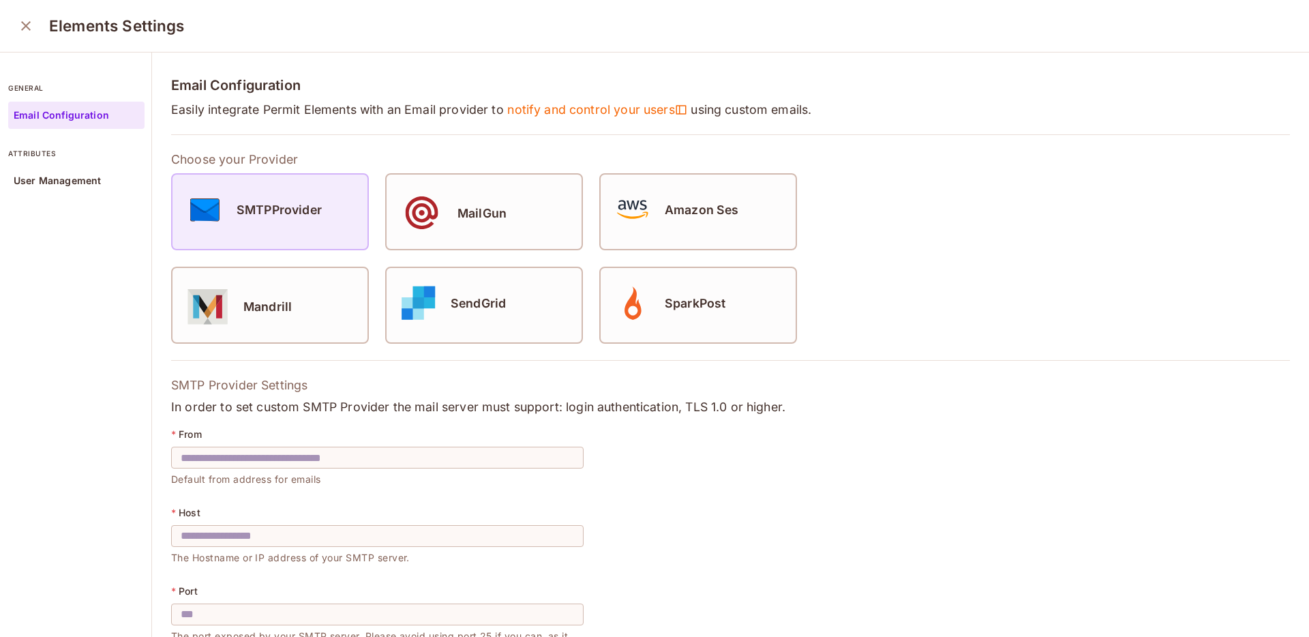
click at [264, 223] on div "SMTPProvider" at bounding box center [269, 209] width 195 height 48
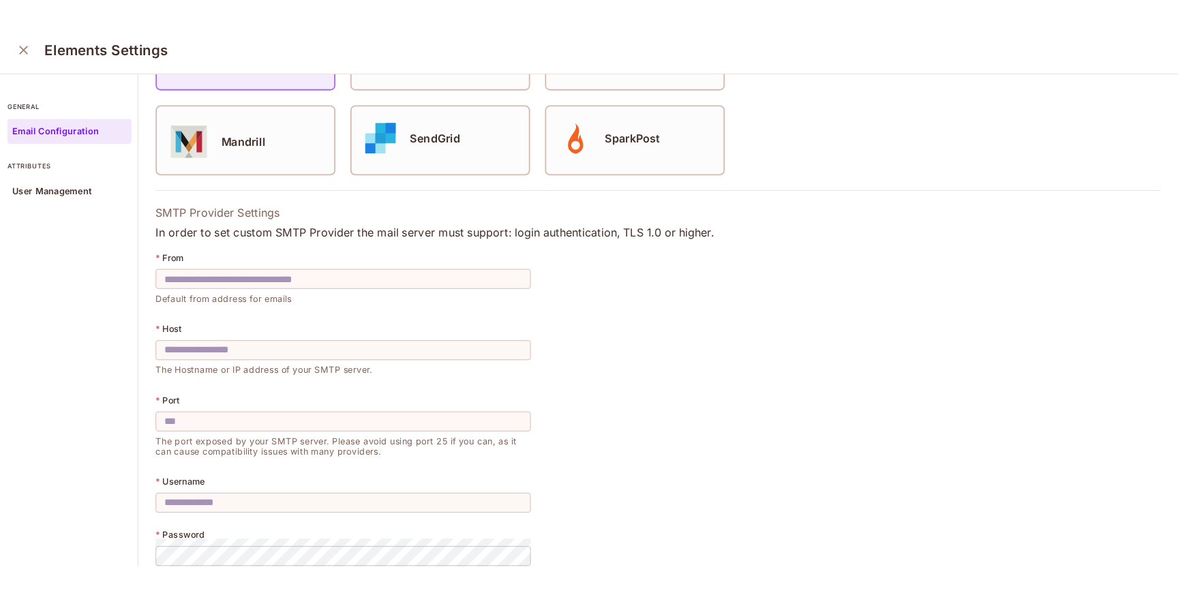
scroll to position [180, 0]
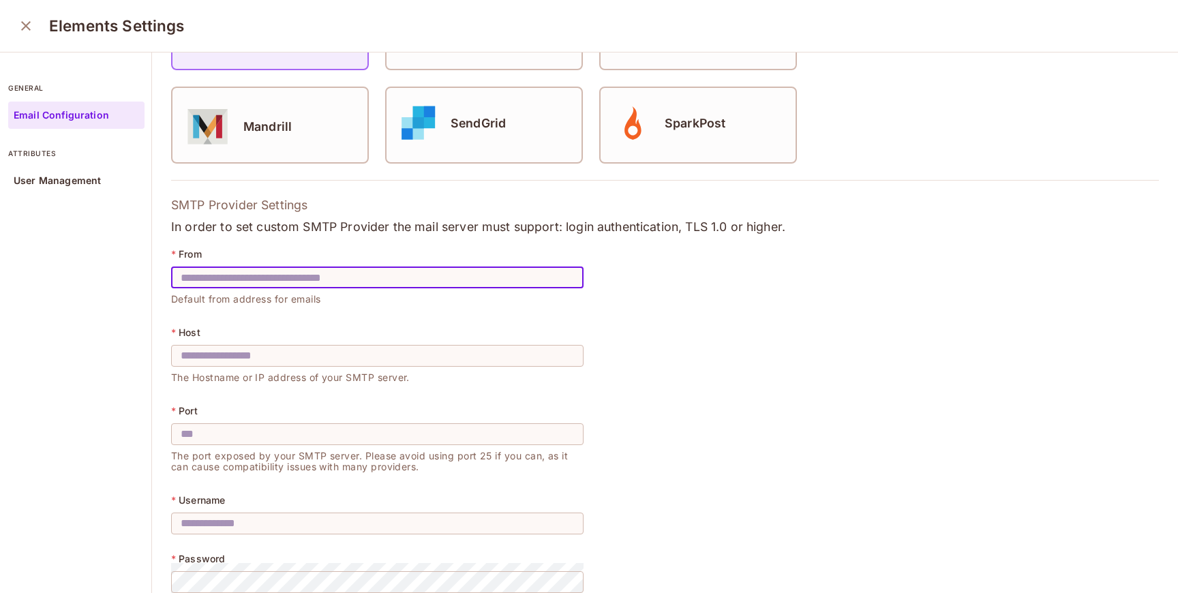
click at [309, 276] on input "text" at bounding box center [377, 277] width 412 height 38
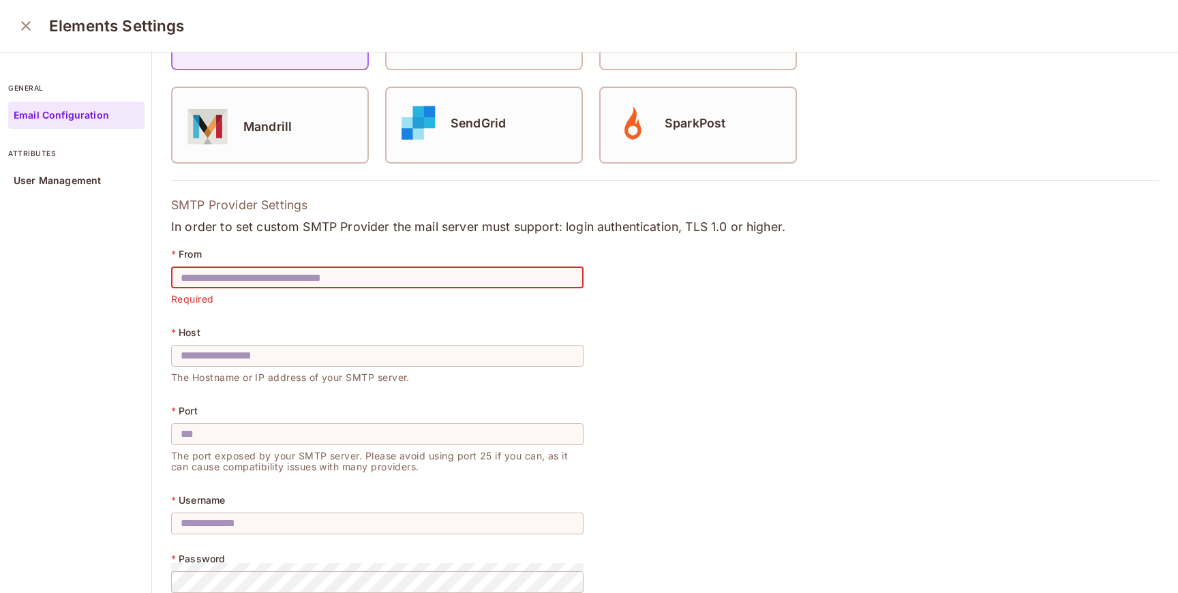
click at [352, 354] on input "text" at bounding box center [377, 356] width 412 height 38
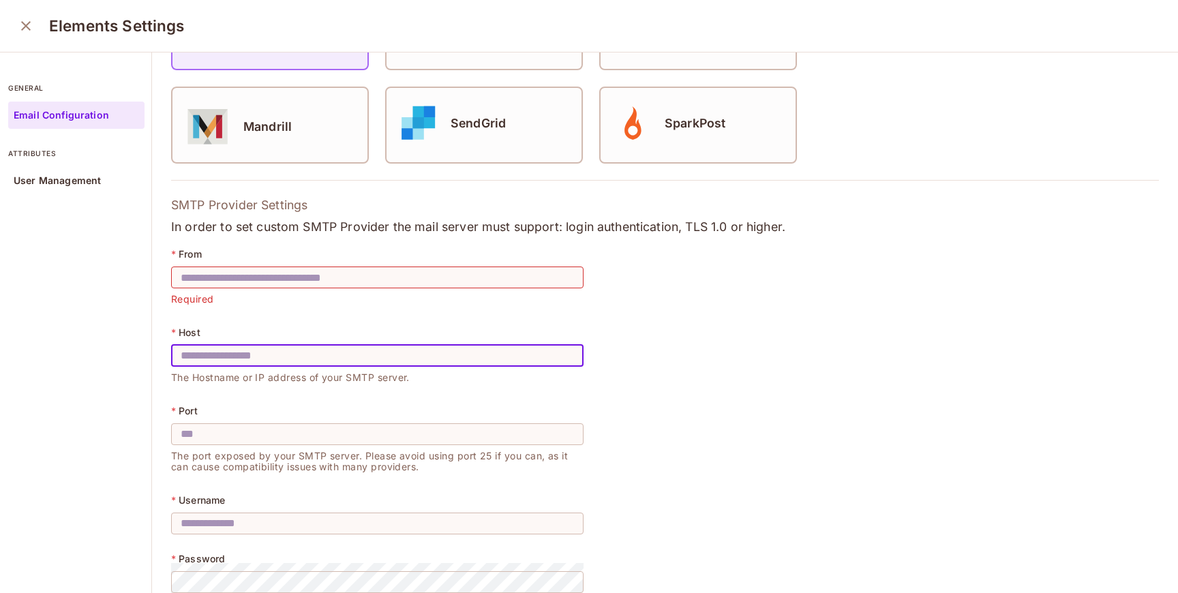
paste input "**********"
type input "**********"
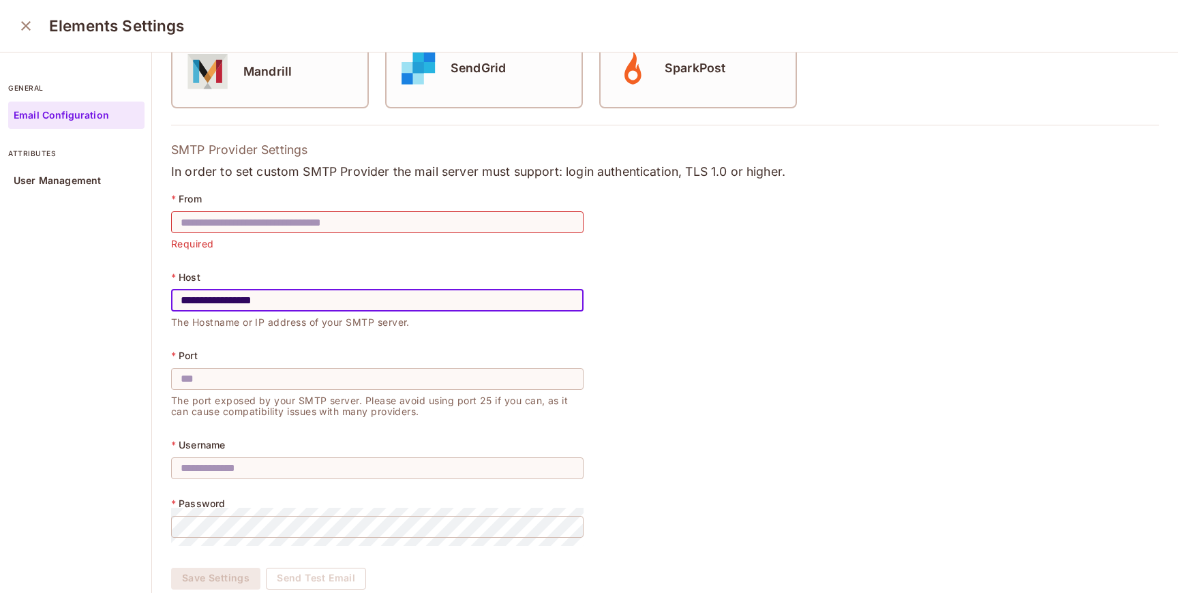
scroll to position [245, 0]
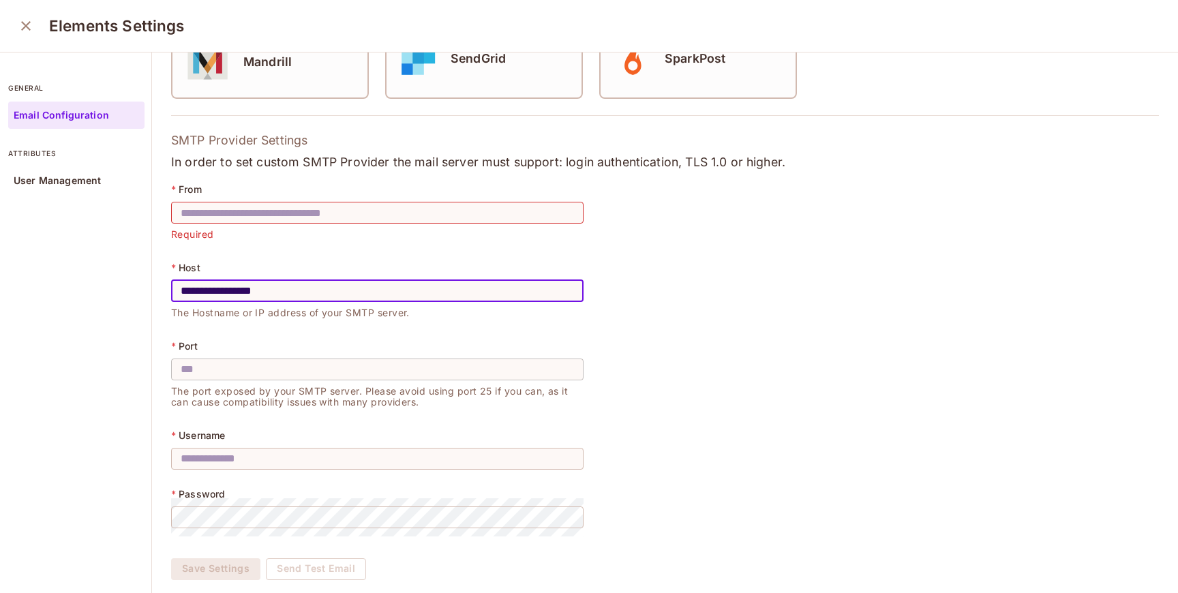
click at [276, 368] on input "text" at bounding box center [377, 369] width 412 height 38
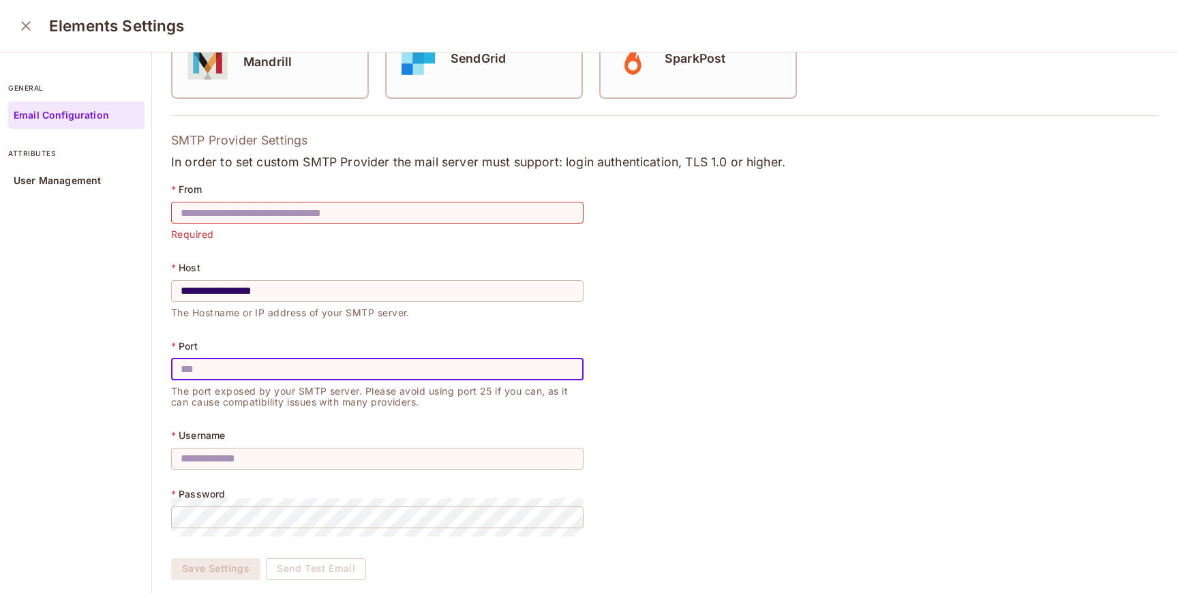
paste input "*******"
click at [245, 375] on input "***" at bounding box center [377, 369] width 412 height 38
paste input "text"
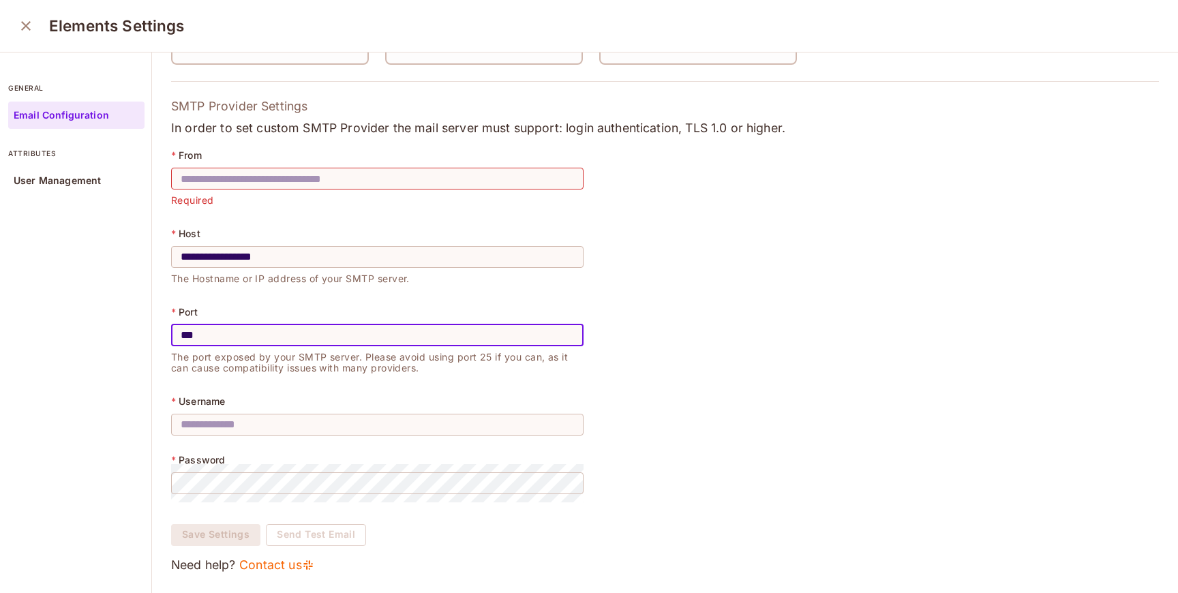
type input "***"
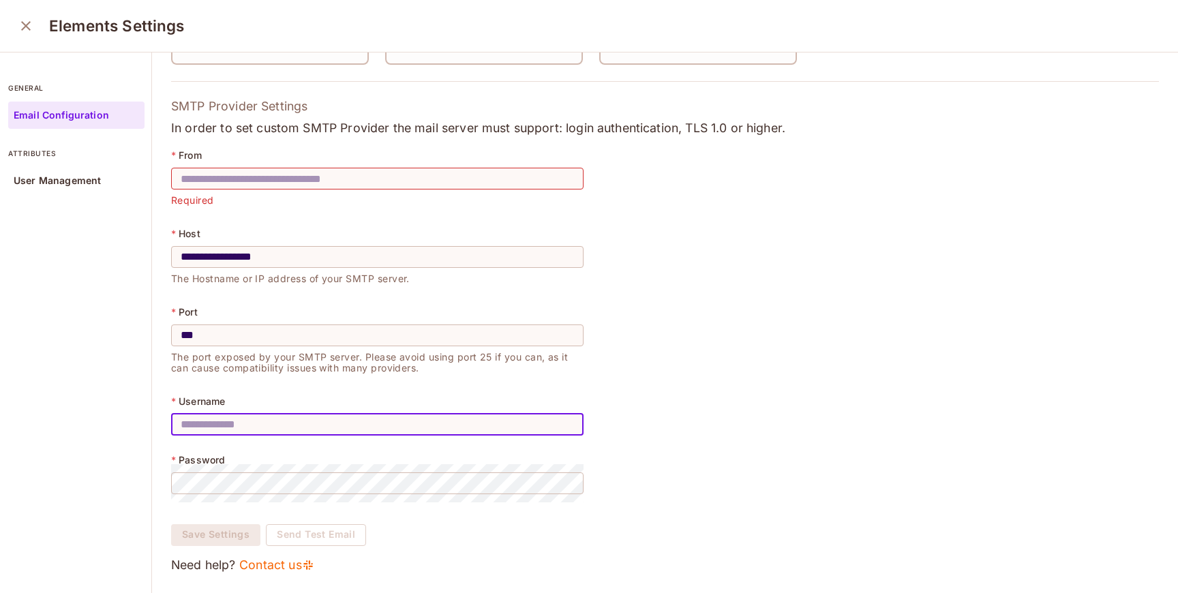
click at [357, 418] on input "text" at bounding box center [377, 425] width 412 height 38
paste input "******"
type input "******"
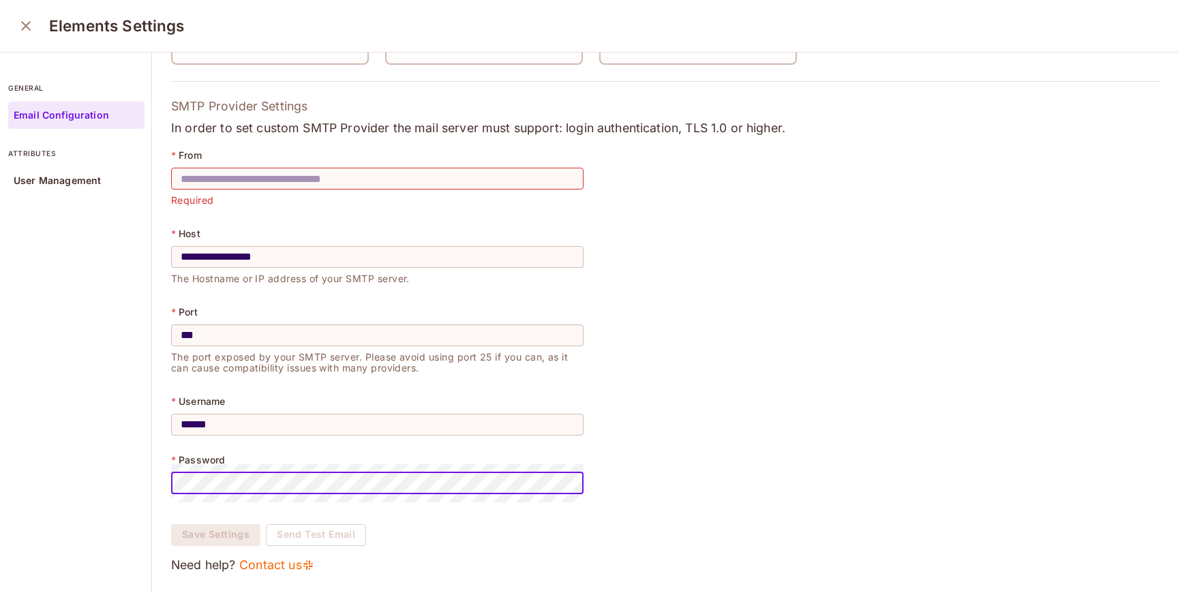
scroll to position [4, 0]
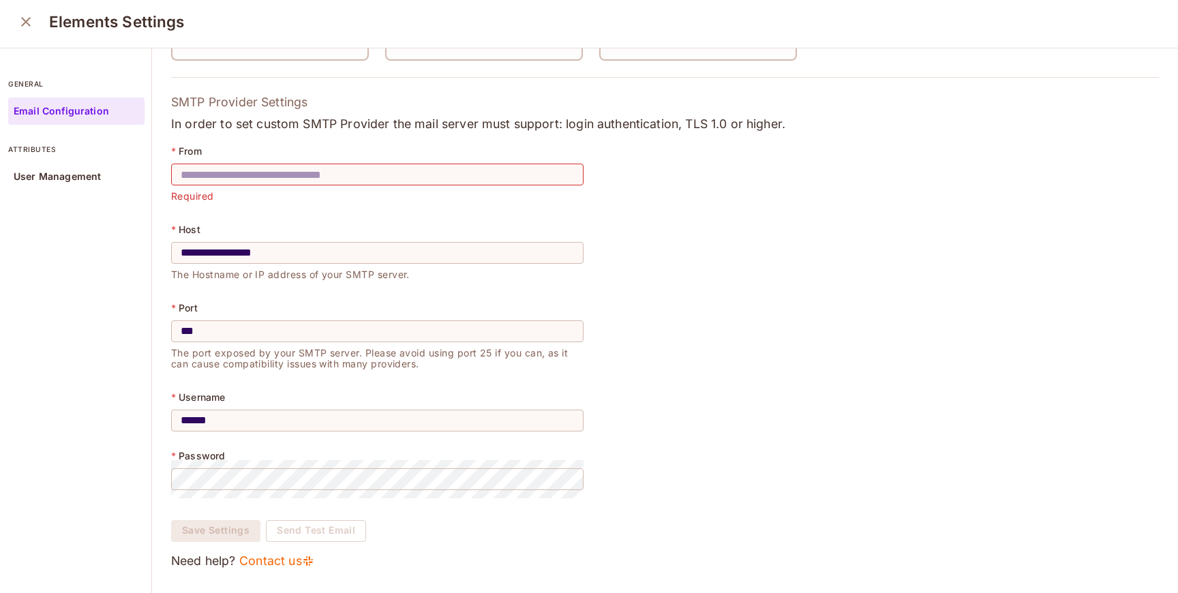
click at [447, 506] on div "Save Settings Send Test Email" at bounding box center [665, 523] width 988 height 38
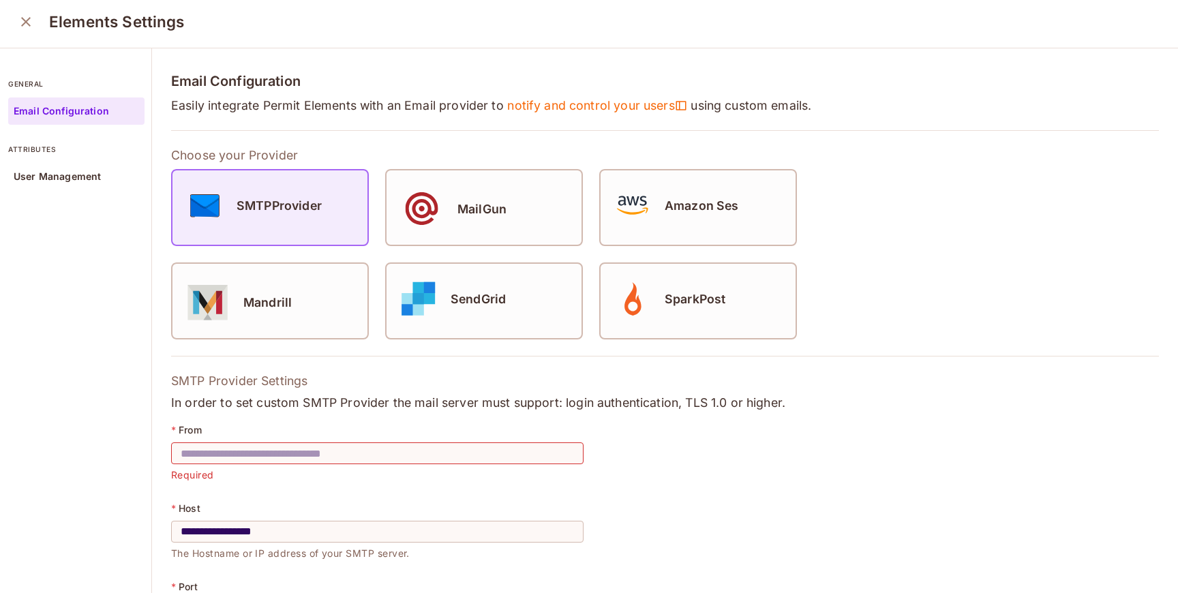
click at [372, 453] on input "text" at bounding box center [377, 453] width 412 height 38
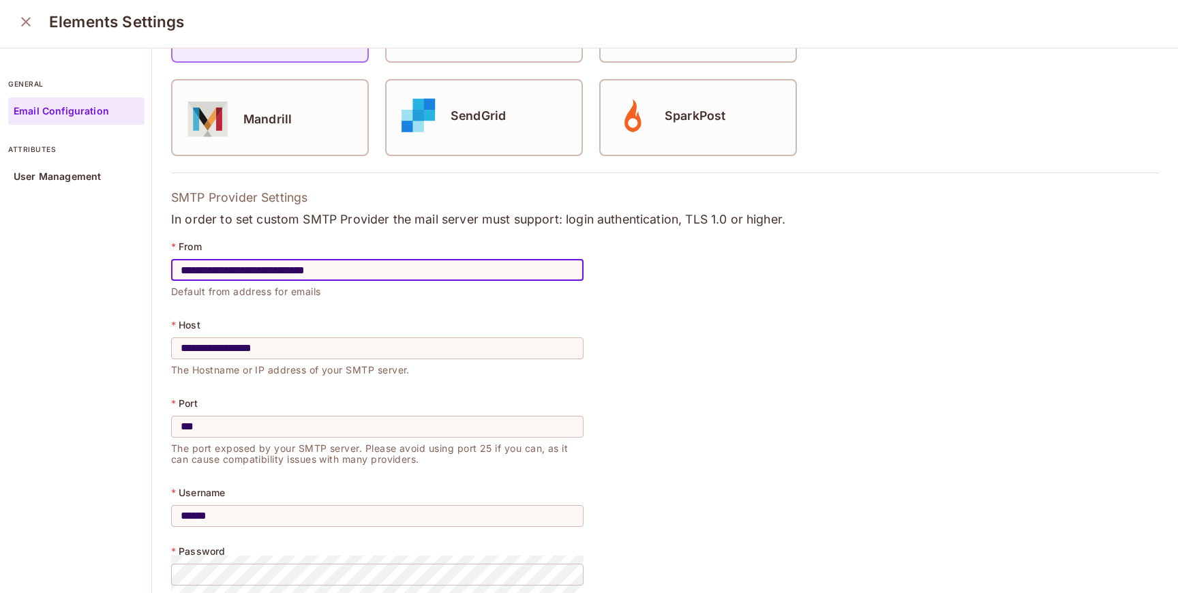
scroll to position [279, 0]
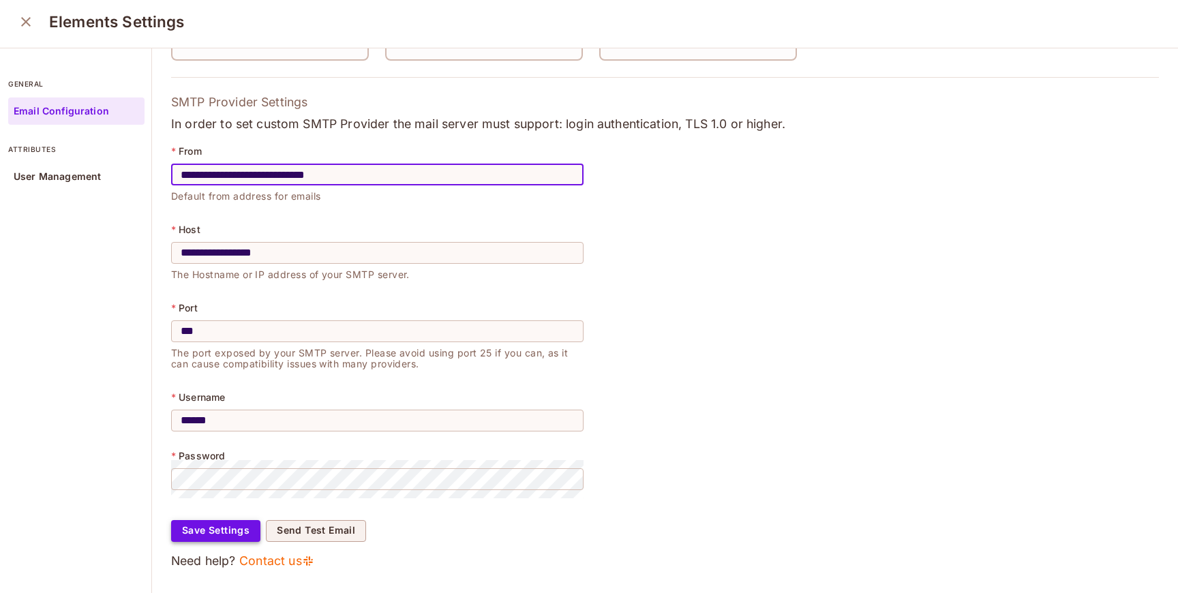
type input "**********"
click at [234, 528] on button "Save Settings" at bounding box center [215, 531] width 89 height 22
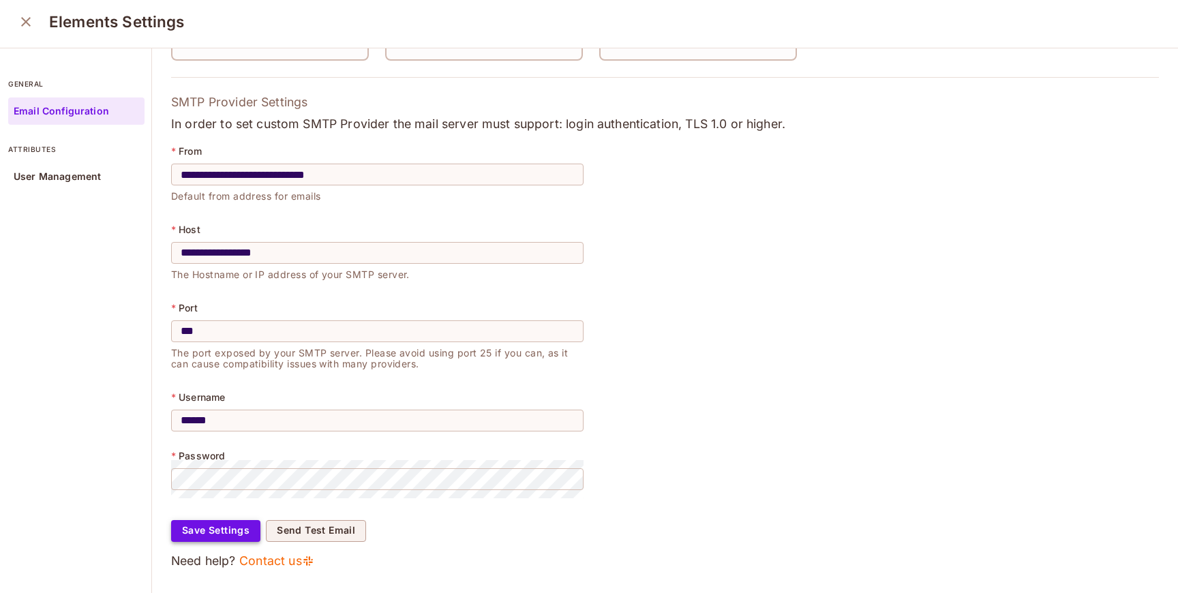
scroll to position [0, 0]
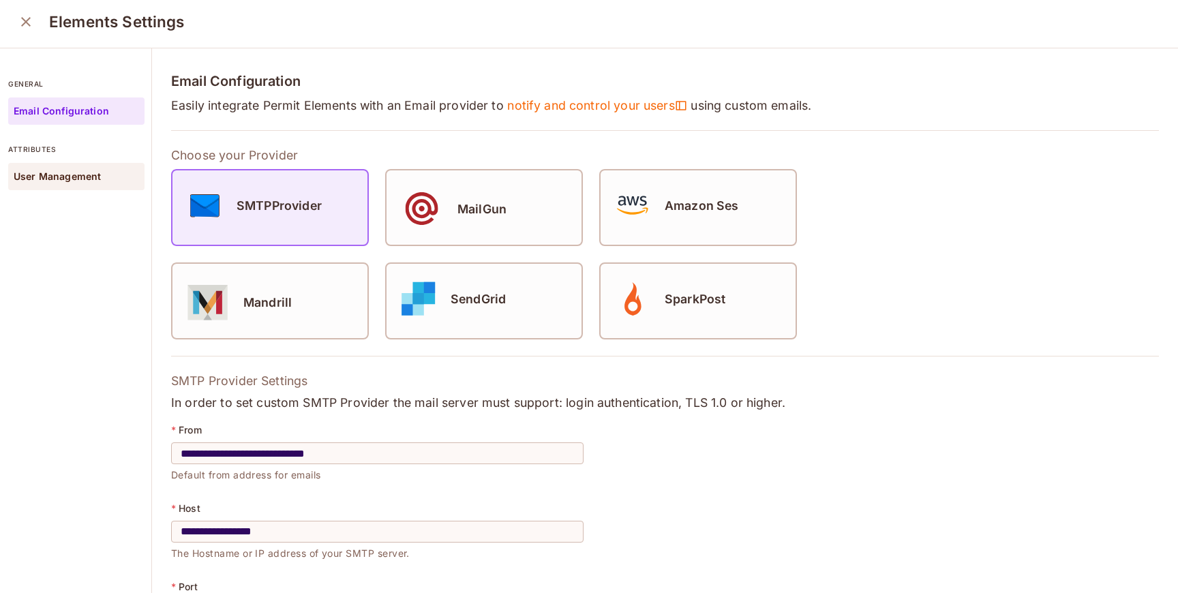
click at [76, 183] on div "User Management" at bounding box center [76, 176] width 136 height 27
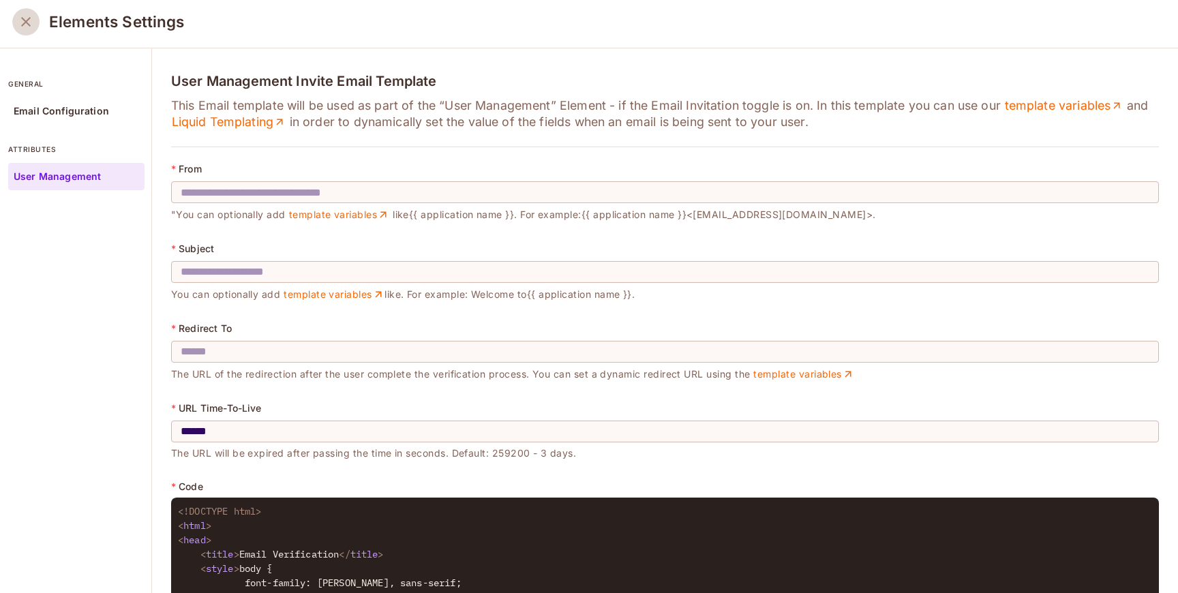
click at [16, 26] on button "close" at bounding box center [25, 21] width 27 height 27
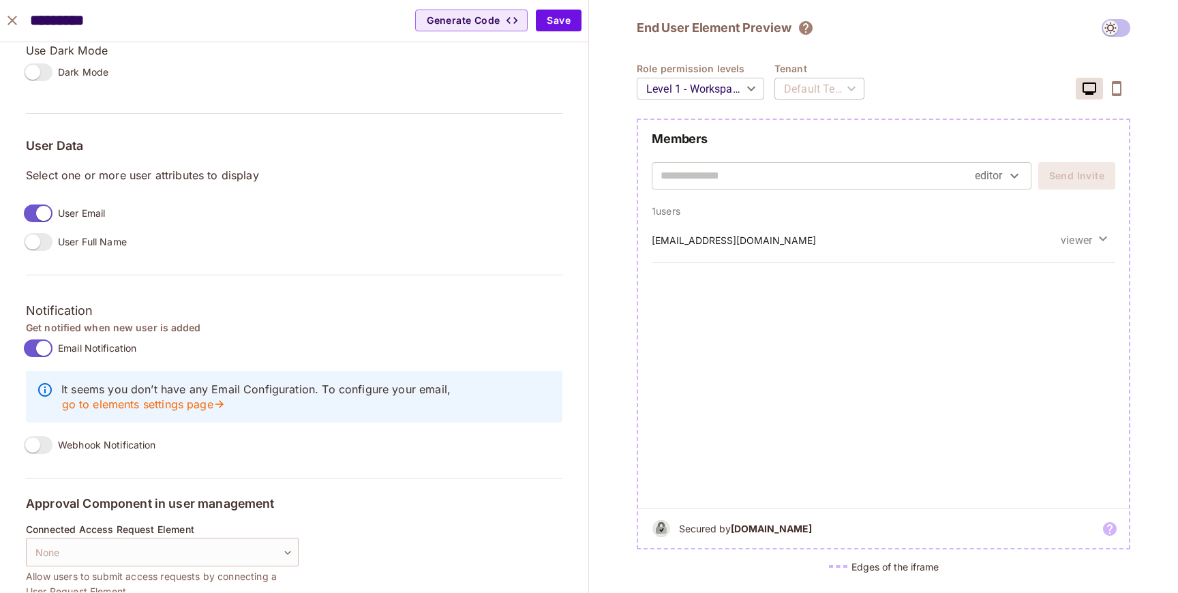
scroll to position [996, 0]
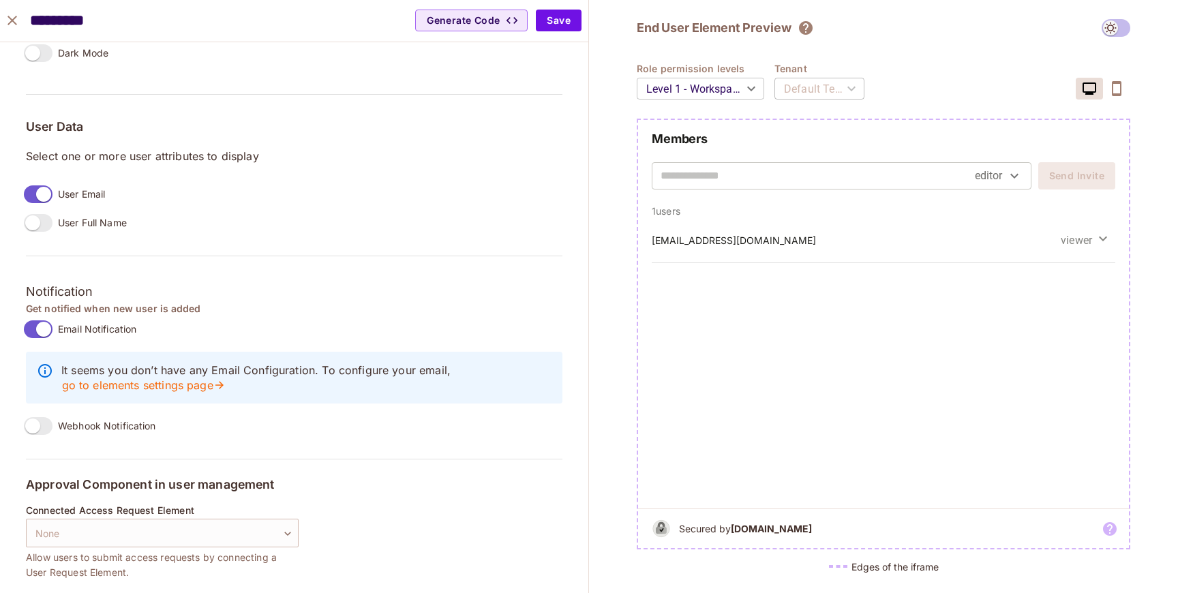
click at [818, 172] on input "text" at bounding box center [817, 176] width 314 height 22
click at [522, 482] on h5 "Approval Component in user management" at bounding box center [294, 485] width 536 height 14
click at [275, 529] on body "W wonderful / Default Project : Development / Permit Elements Permit Elements S…" at bounding box center [589, 296] width 1178 height 593
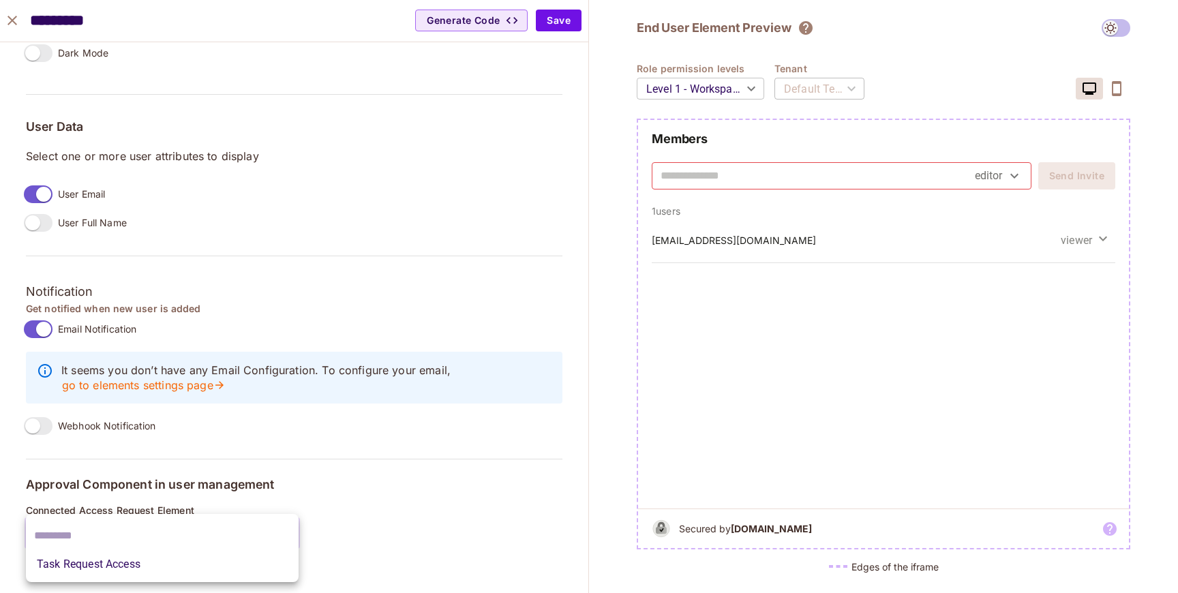
click at [343, 515] on div at bounding box center [589, 296] width 1178 height 593
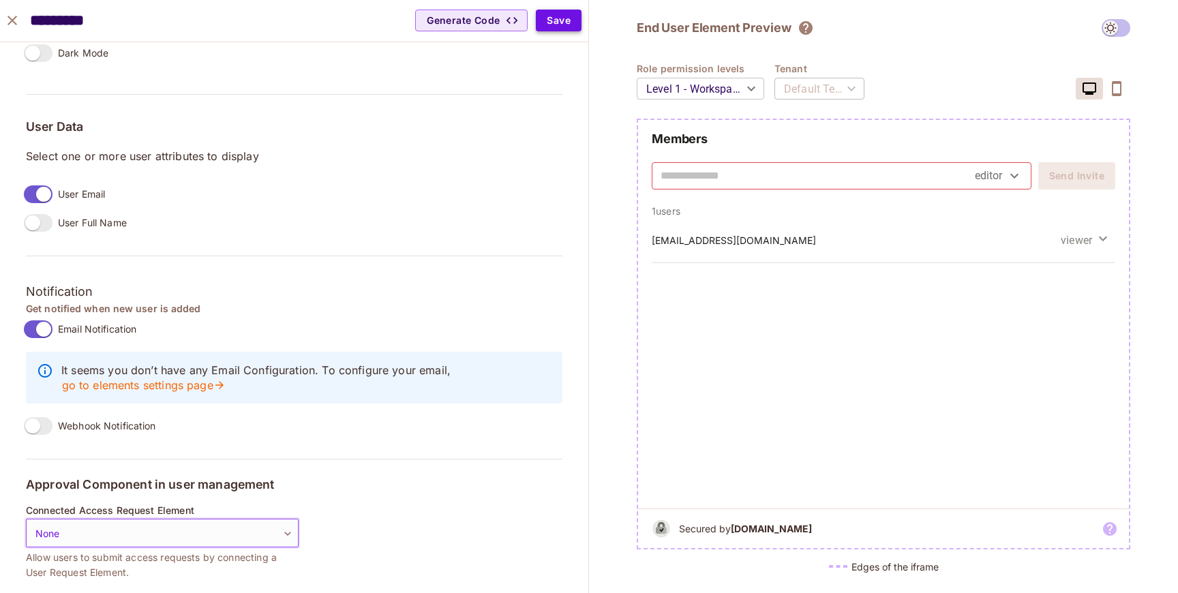
click at [556, 22] on button "Save" at bounding box center [559, 21] width 46 height 22
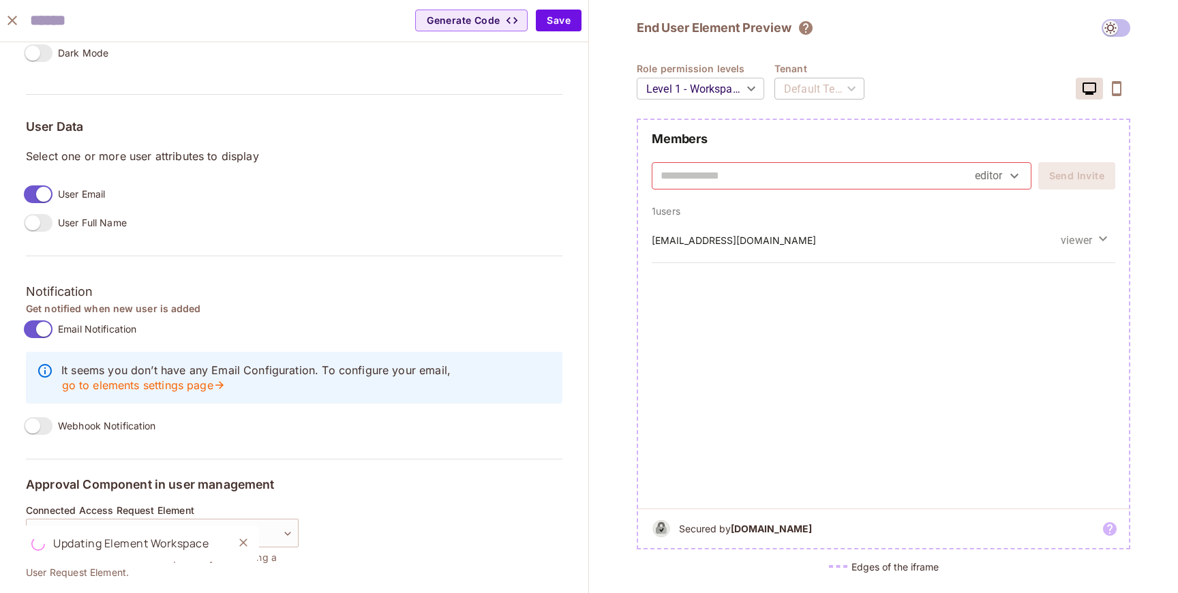
scroll to position [950, 0]
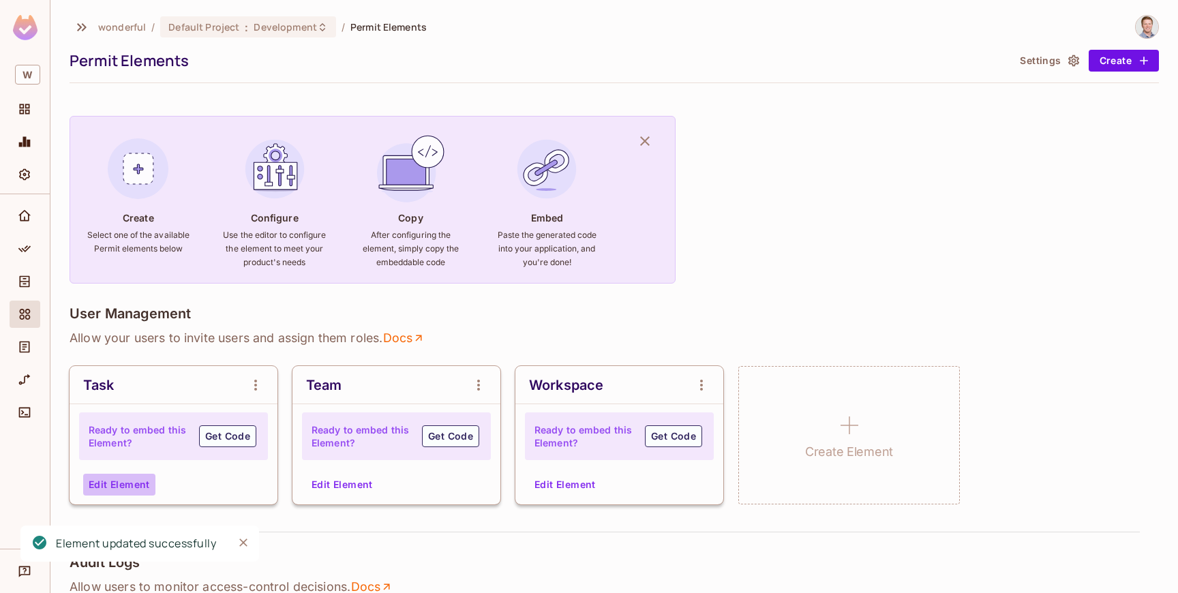
click at [121, 485] on button "Edit Element" at bounding box center [119, 485] width 72 height 22
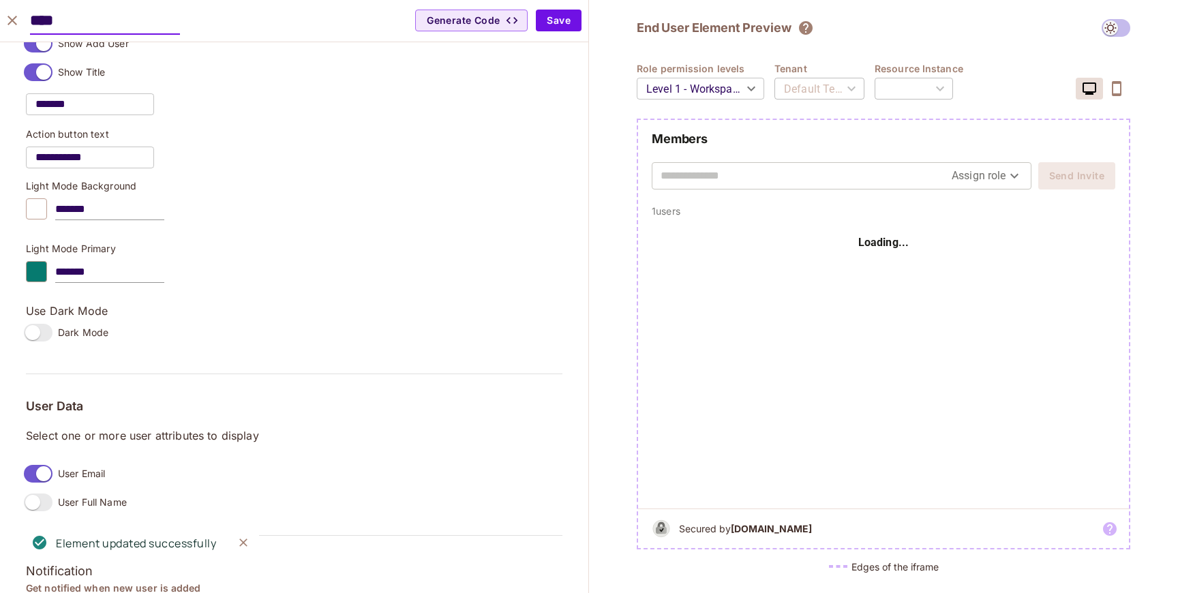
scroll to position [971, 0]
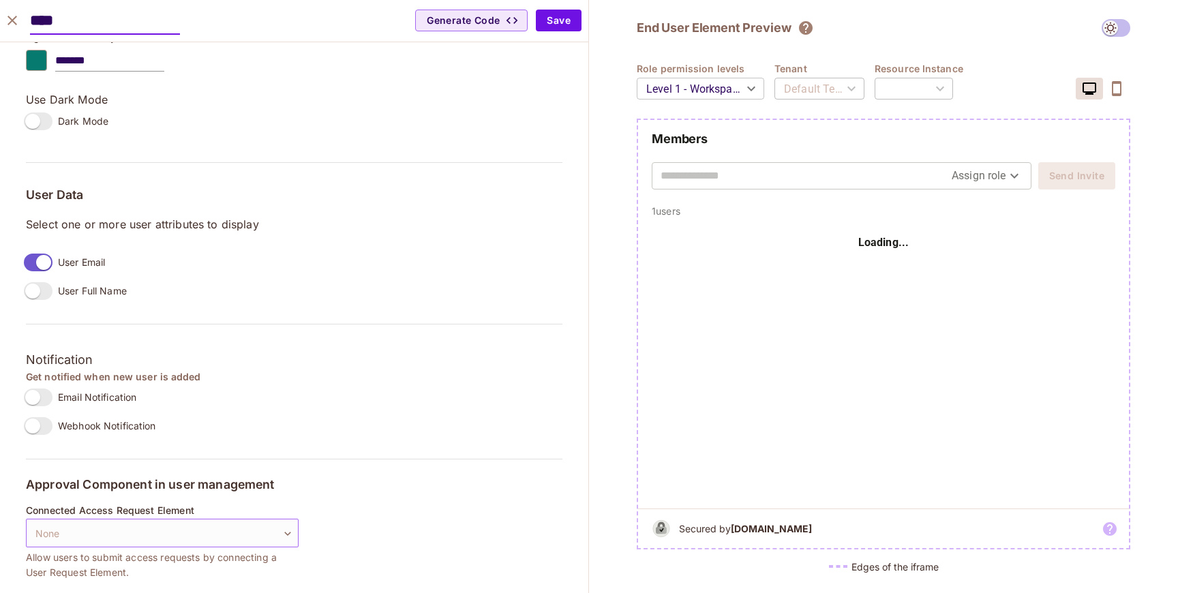
click at [288, 530] on body "W wonderful / Default Project : Development / Permit Elements Permit Elements S…" at bounding box center [589, 296] width 1178 height 593
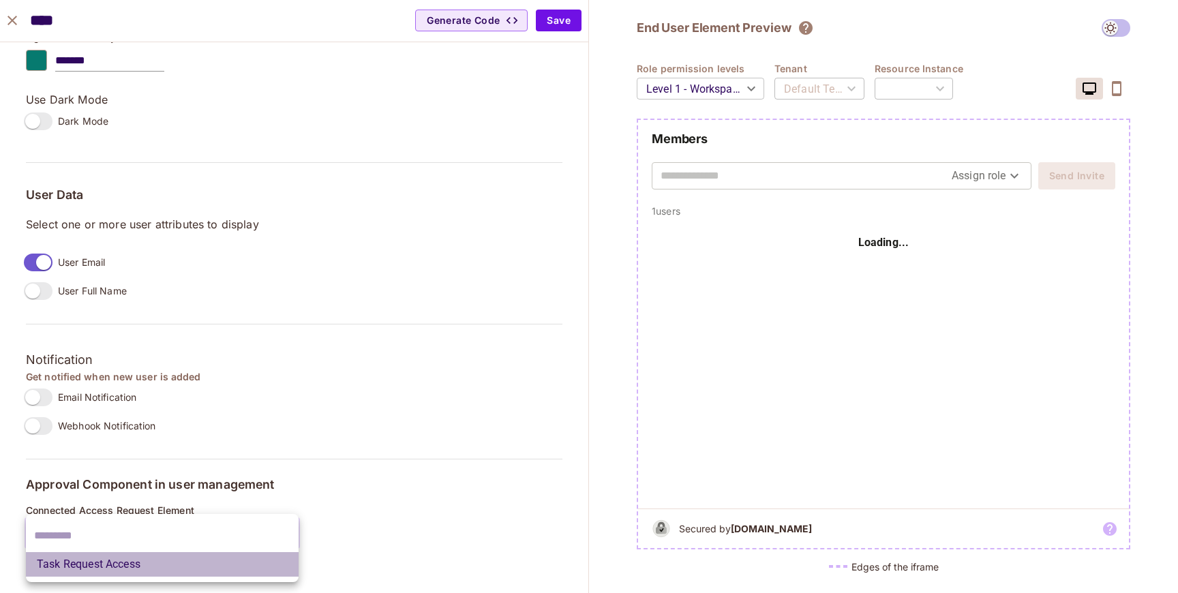
click at [247, 562] on li "Task Request Access" at bounding box center [162, 564] width 273 height 25
type input "**********"
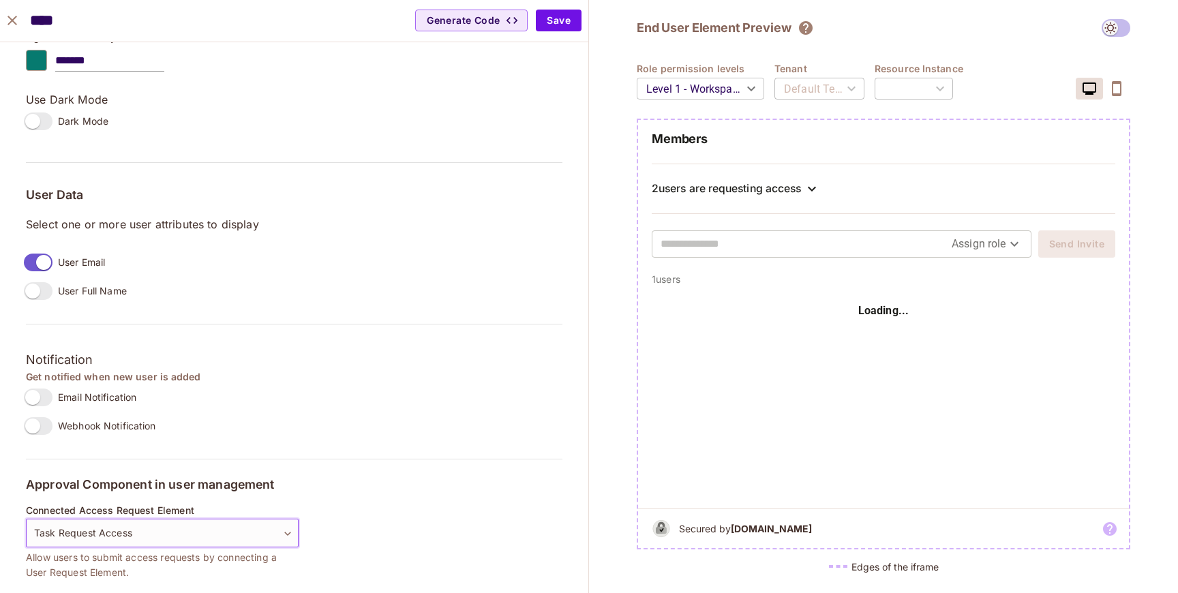
click at [728, 188] on div "2 users are requesting access" at bounding box center [726, 189] width 149 height 14
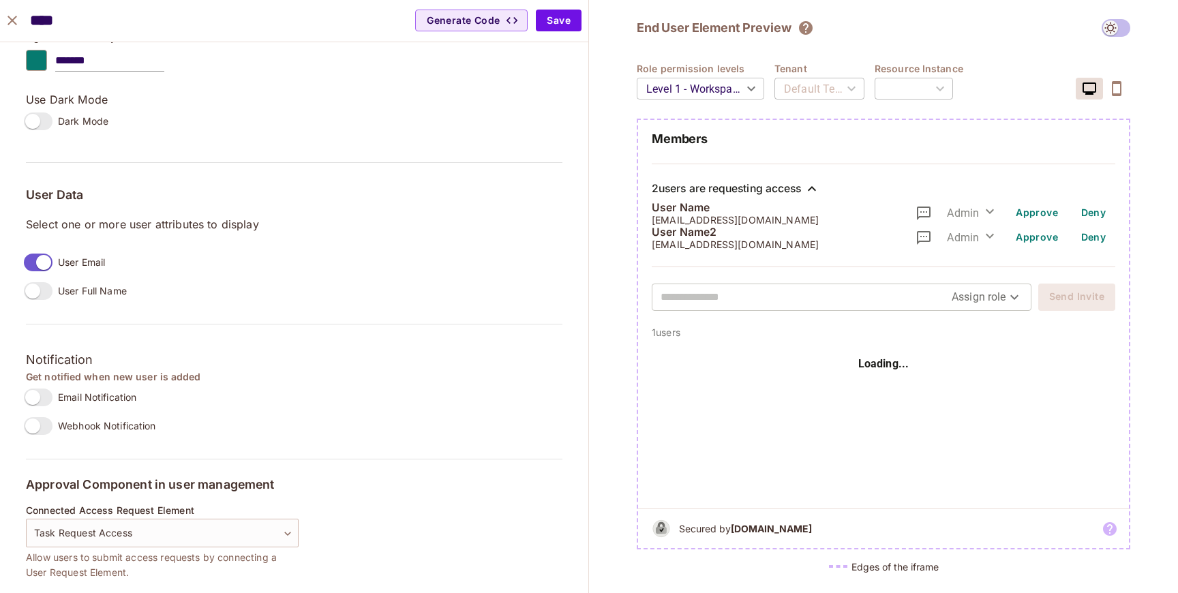
click at [728, 188] on div "2 users are requesting access" at bounding box center [726, 189] width 149 height 14
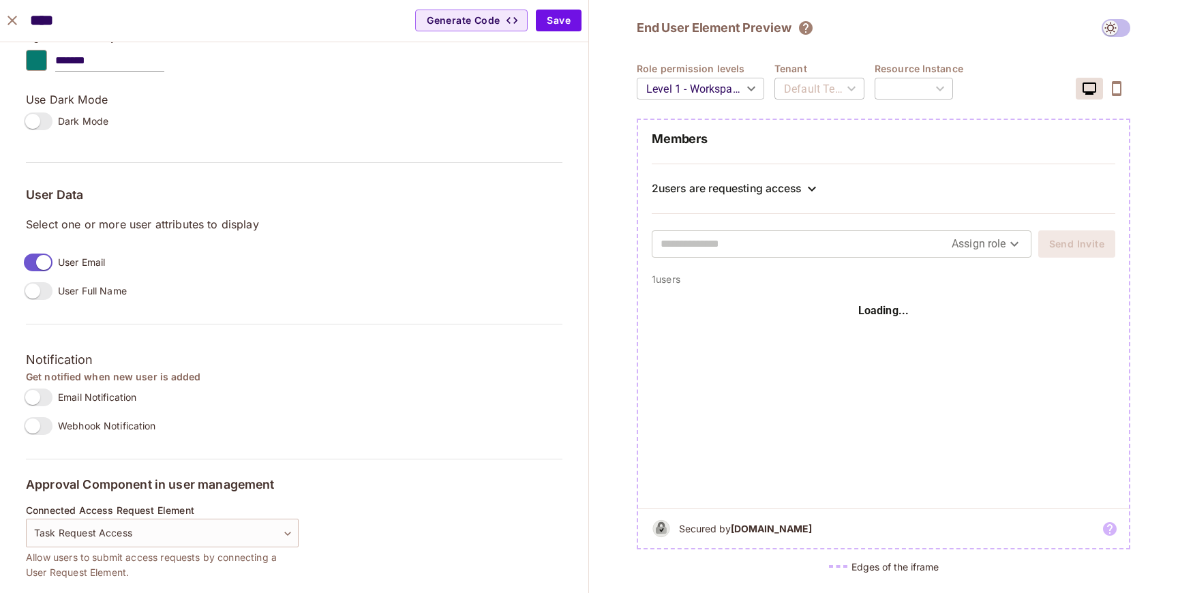
scroll to position [1165, 0]
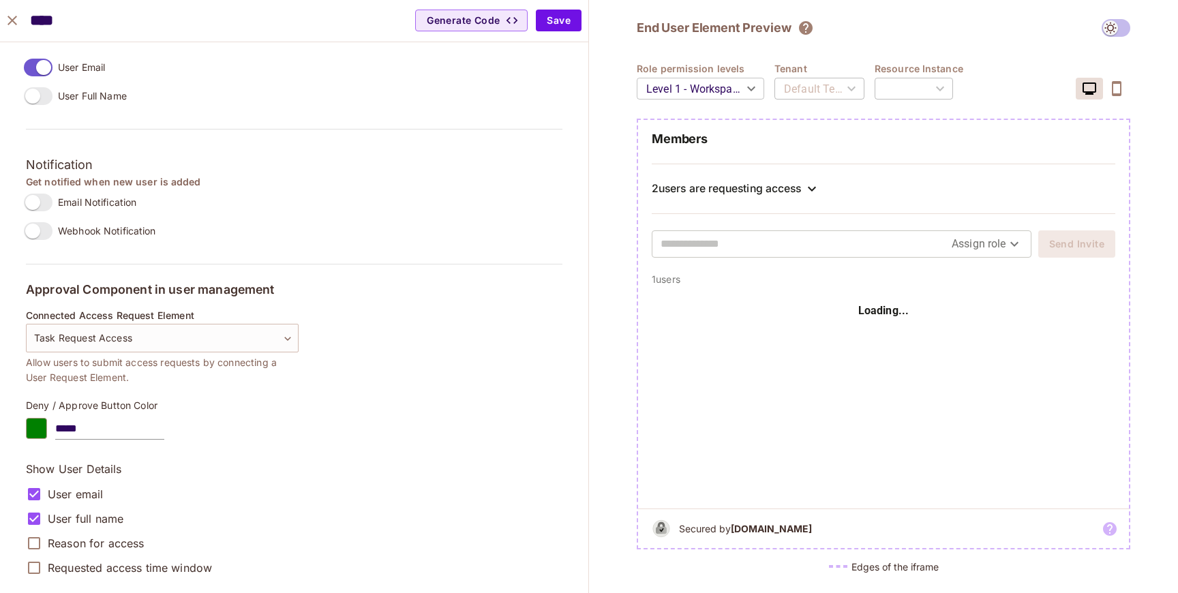
click at [718, 188] on div "2 users are requesting access" at bounding box center [726, 189] width 149 height 14
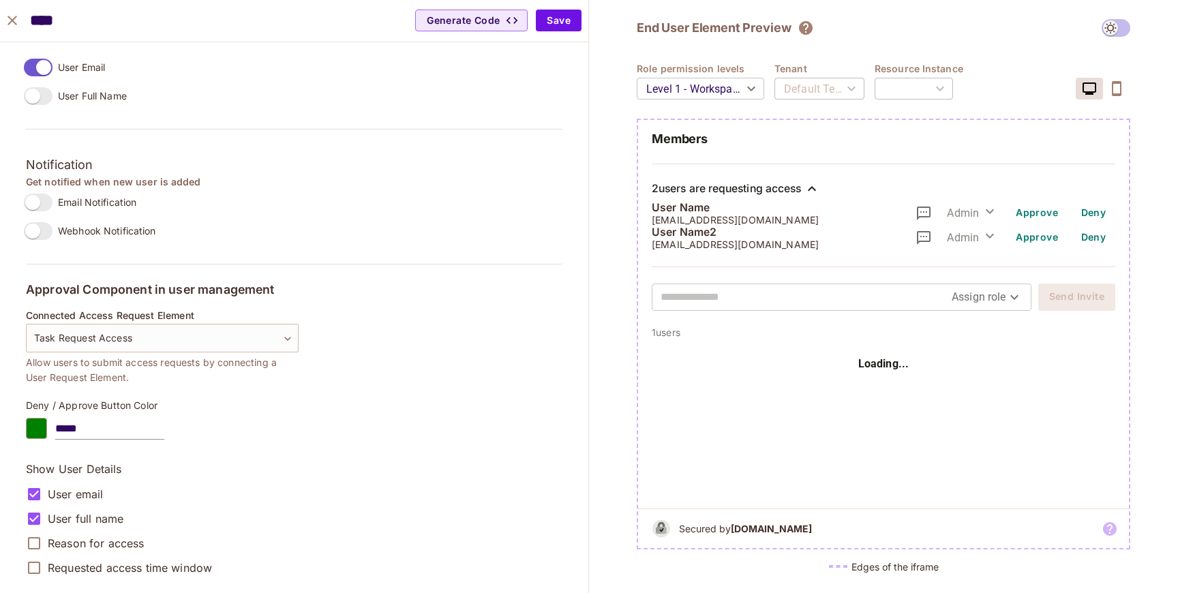
click at [117, 575] on div "Requested access time window" at bounding box center [162, 567] width 273 height 25
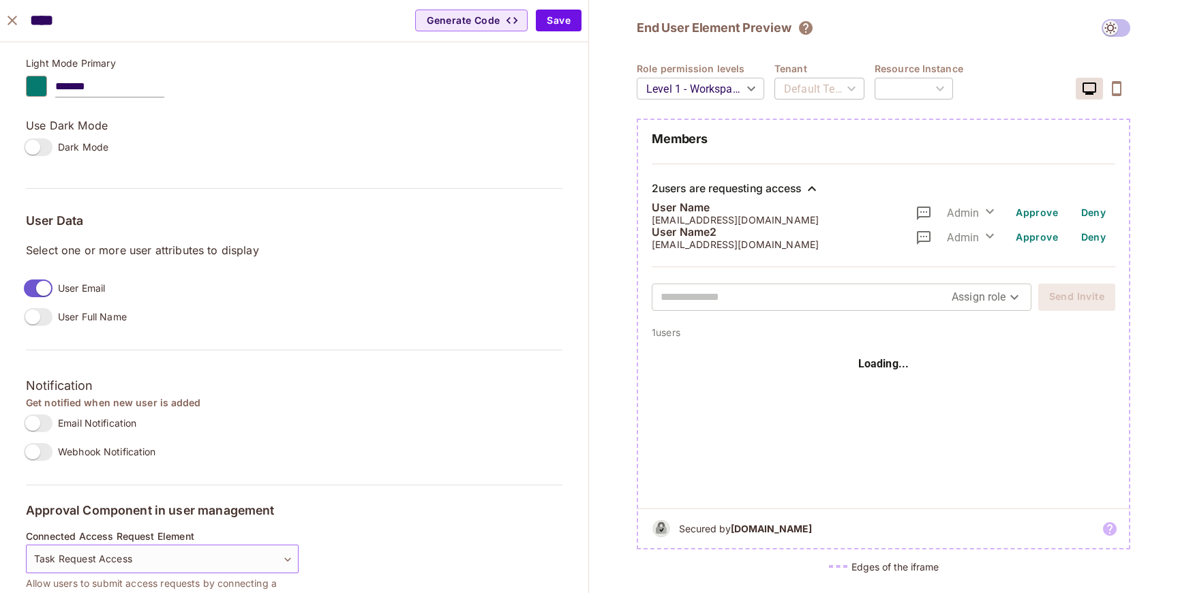
scroll to position [946, 0]
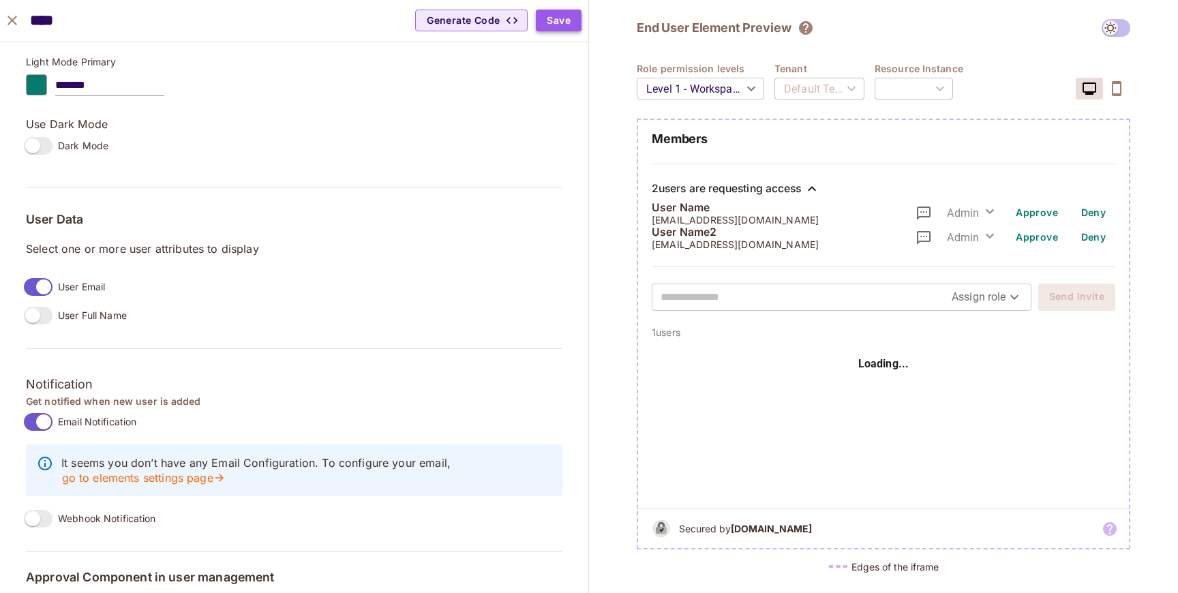
click at [553, 21] on button "Save" at bounding box center [559, 21] width 46 height 22
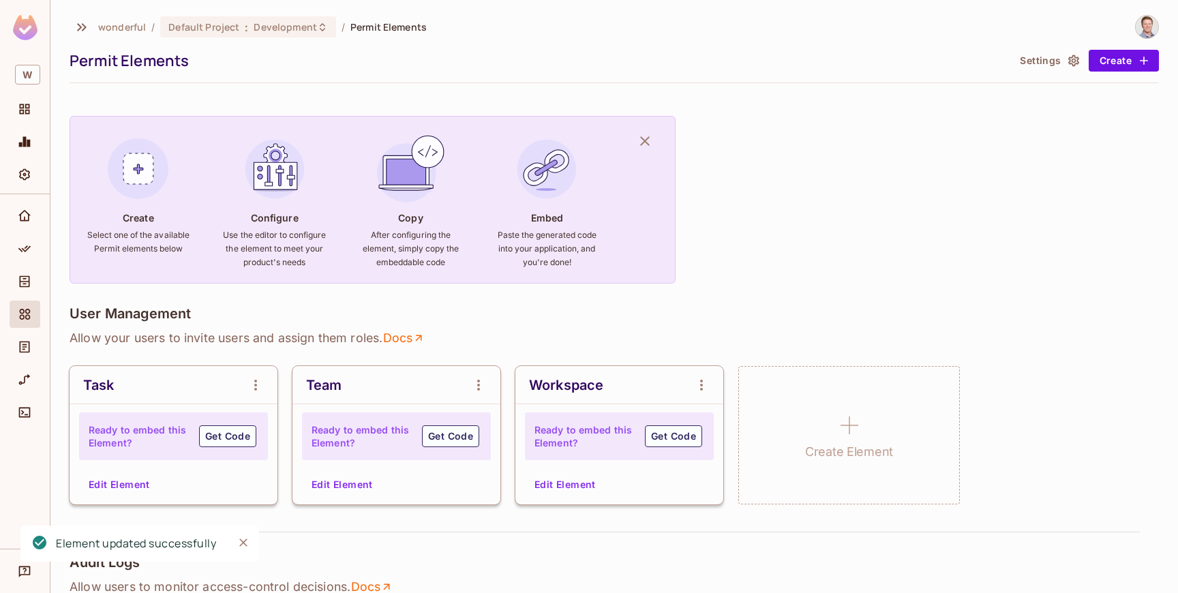
scroll to position [926, 0]
click at [132, 481] on button "Edit Element" at bounding box center [119, 485] width 72 height 22
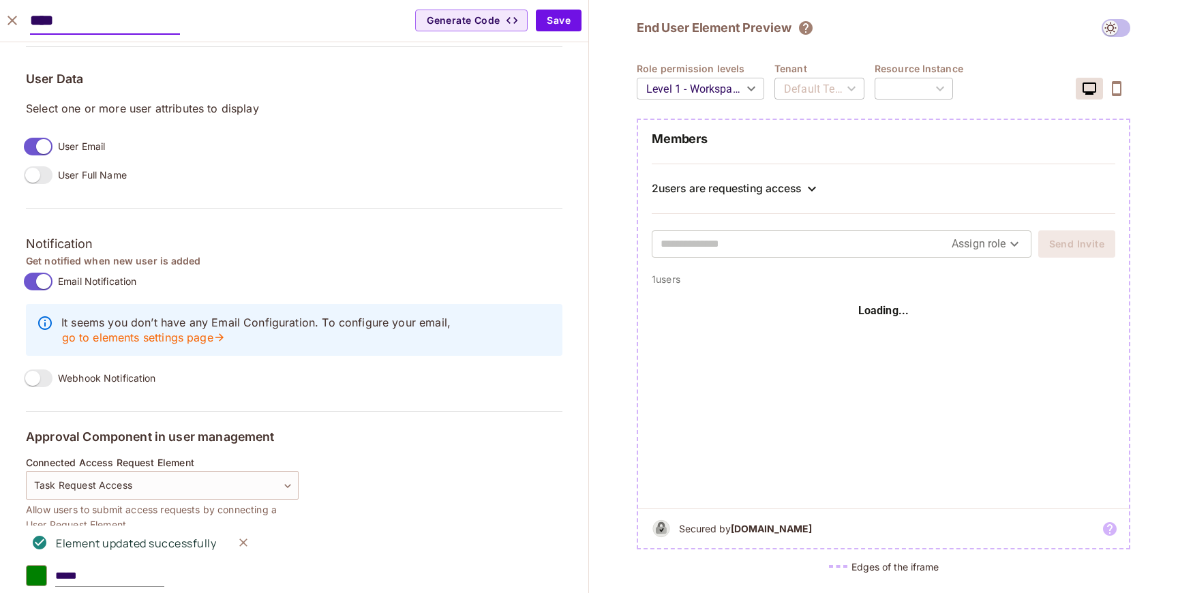
scroll to position [1107, 0]
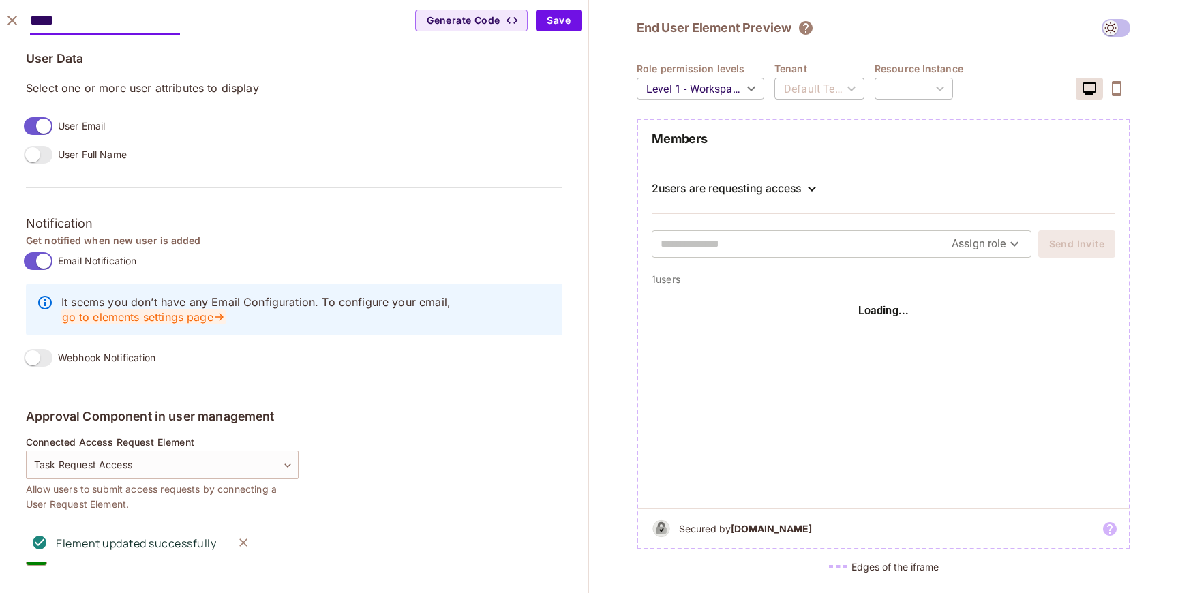
click at [144, 317] on link "go to elements settings page" at bounding box center [143, 316] width 164 height 15
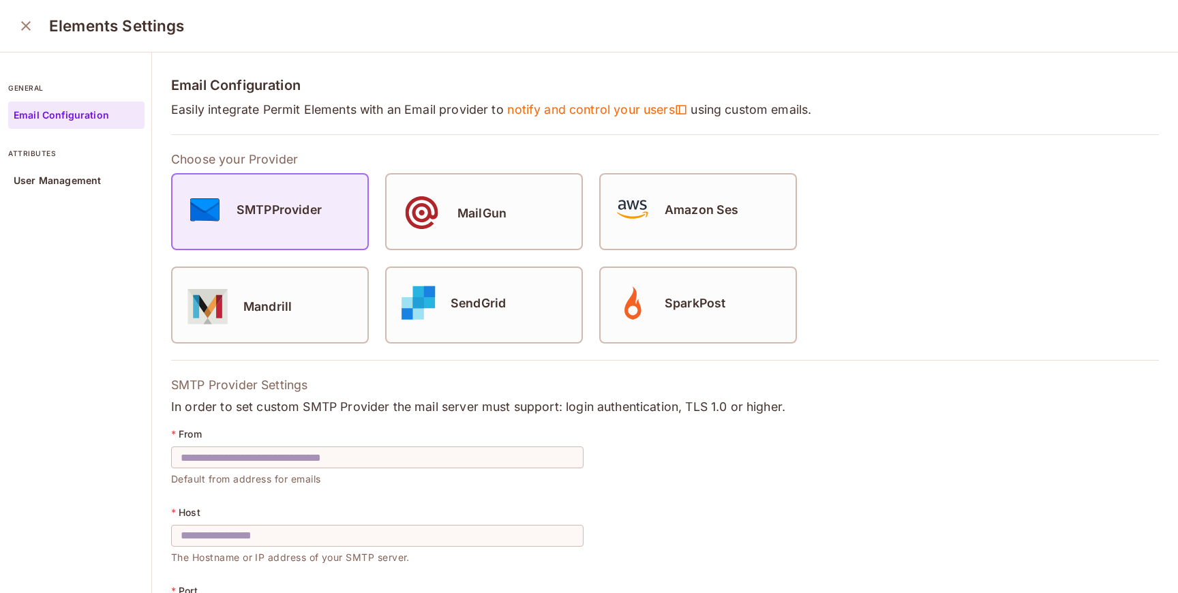
type input "**********"
type input "***"
type input "******"
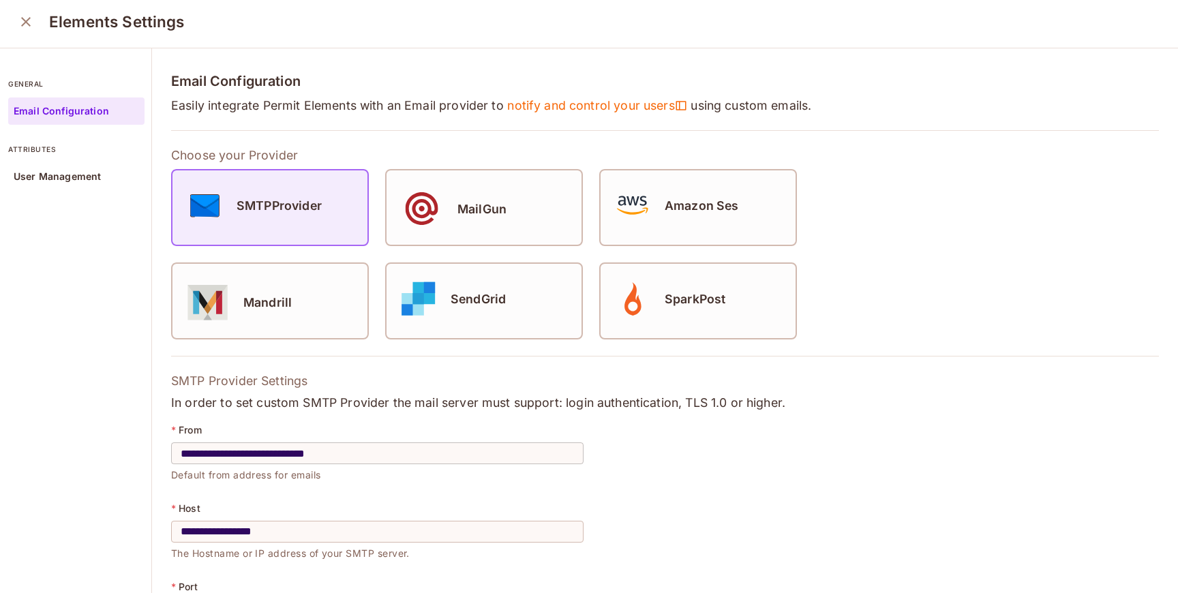
scroll to position [279, 0]
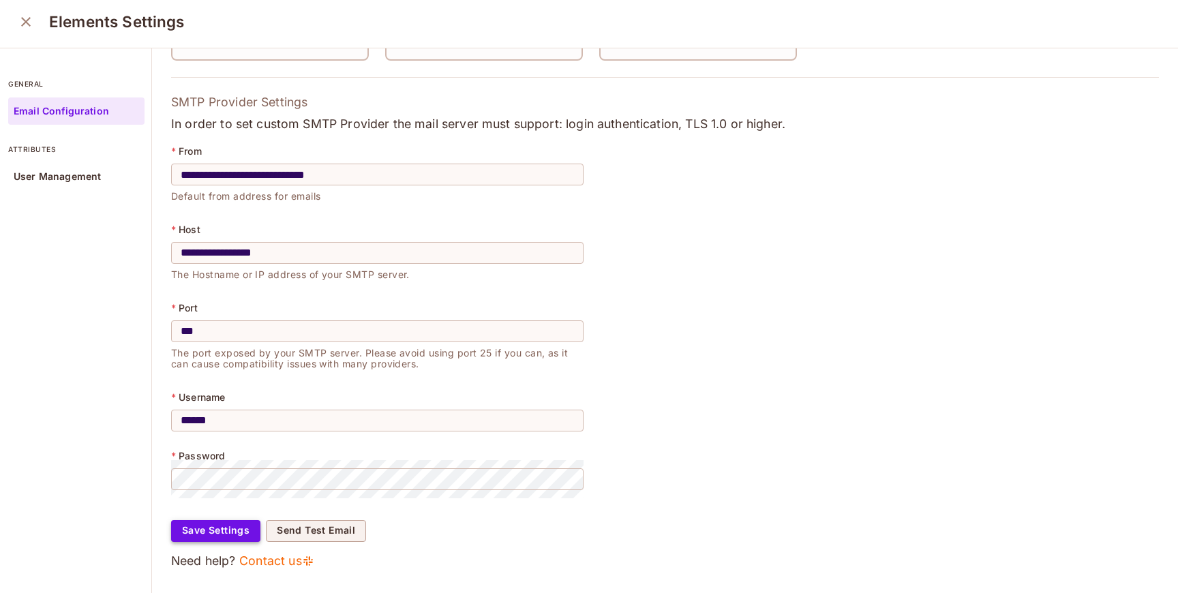
click at [227, 534] on button "Save Settings" at bounding box center [215, 531] width 89 height 22
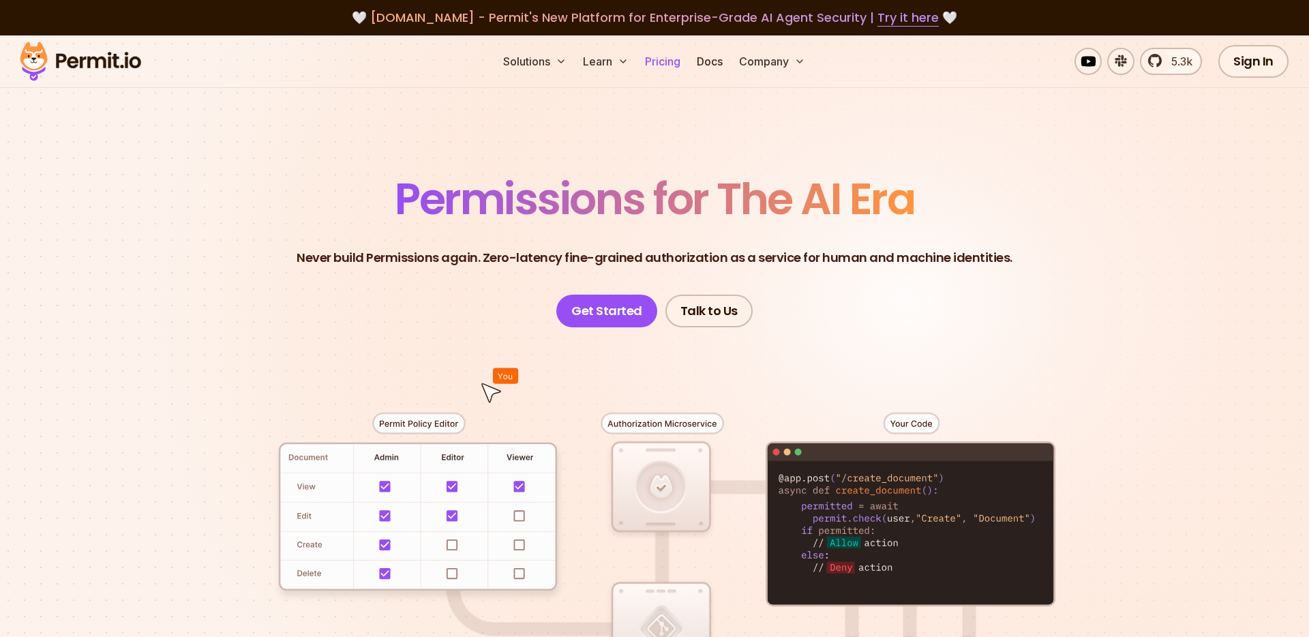
click at [664, 56] on link "Pricing" at bounding box center [662, 61] width 46 height 27
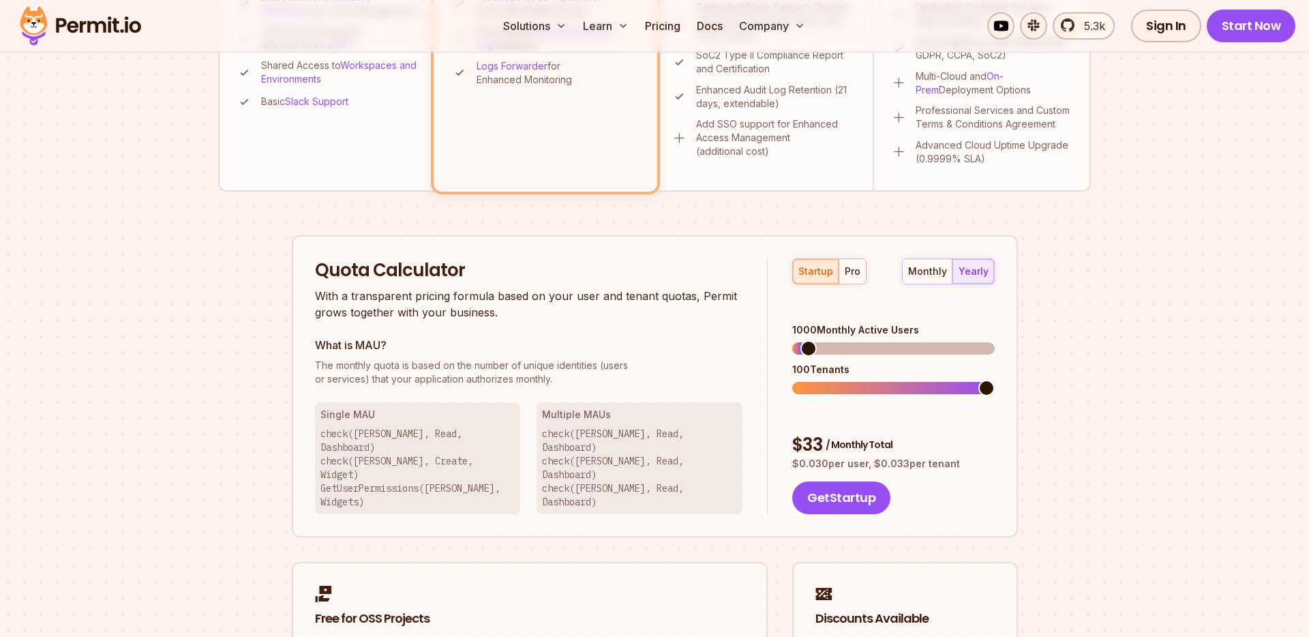
scroll to position [691, 0]
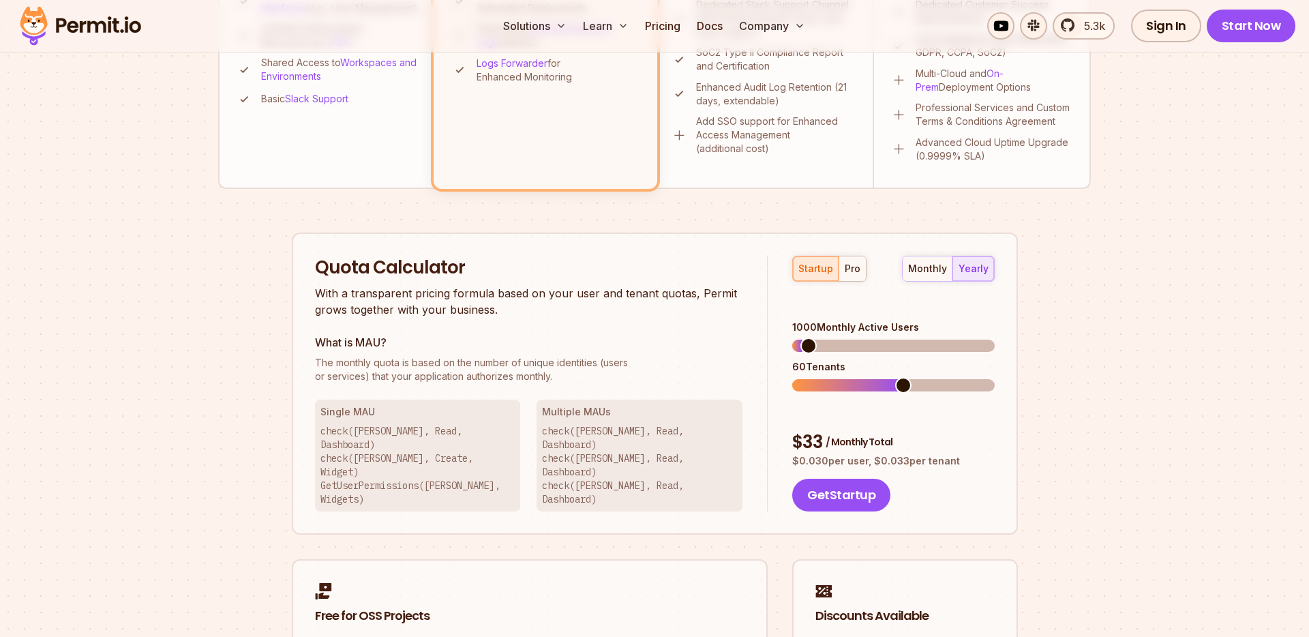
click at [906, 377] on span at bounding box center [903, 385] width 16 height 16
click at [930, 337] on span at bounding box center [927, 345] width 16 height 16
click at [994, 351] on span at bounding box center [986, 345] width 16 height 16
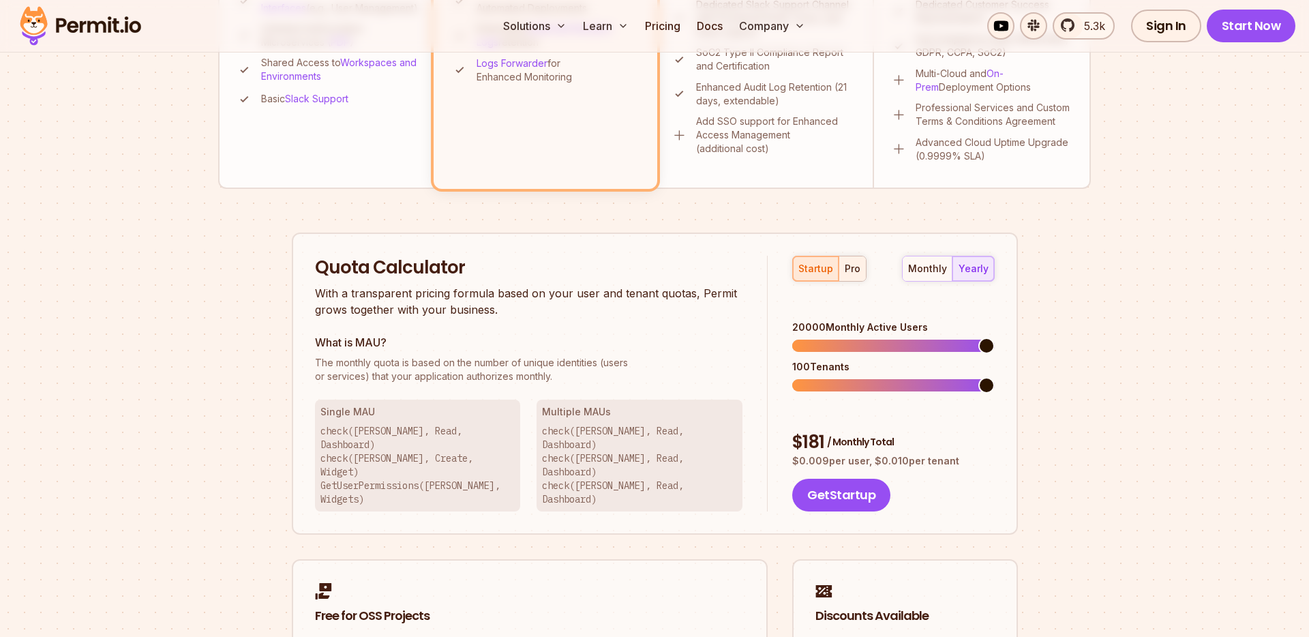
click at [845, 264] on div "pro" at bounding box center [852, 269] width 16 height 14
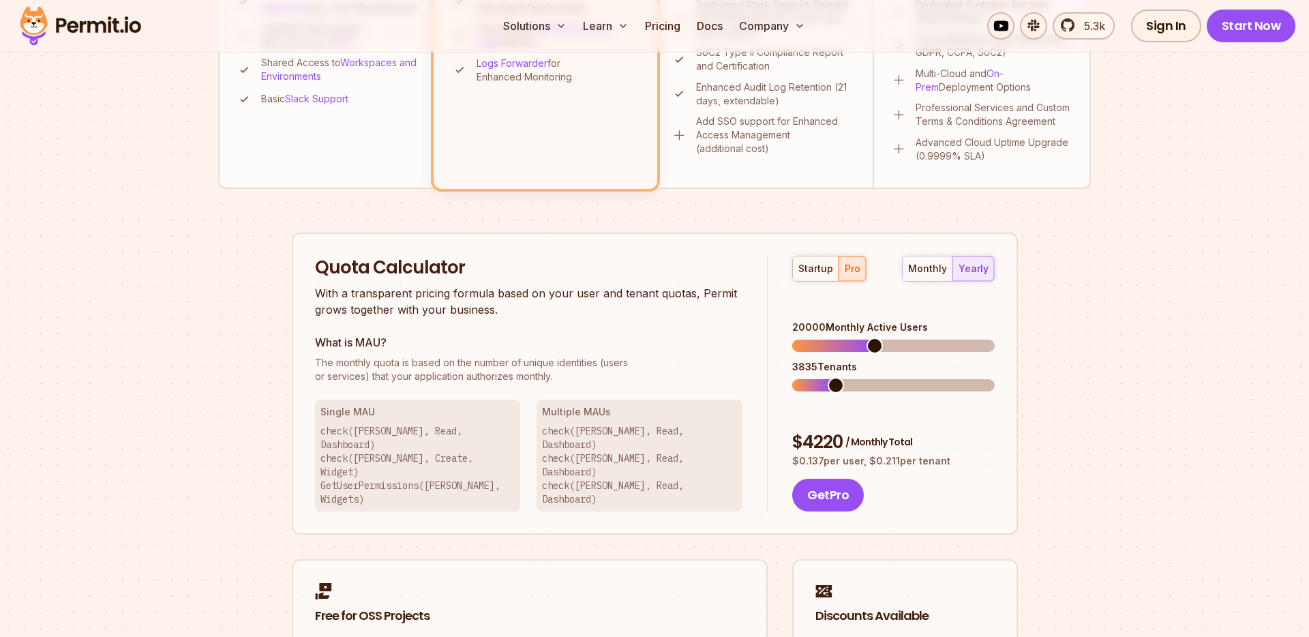
click at [830, 377] on span at bounding box center [835, 385] width 16 height 16
click at [796, 377] on span at bounding box center [804, 385] width 16 height 16
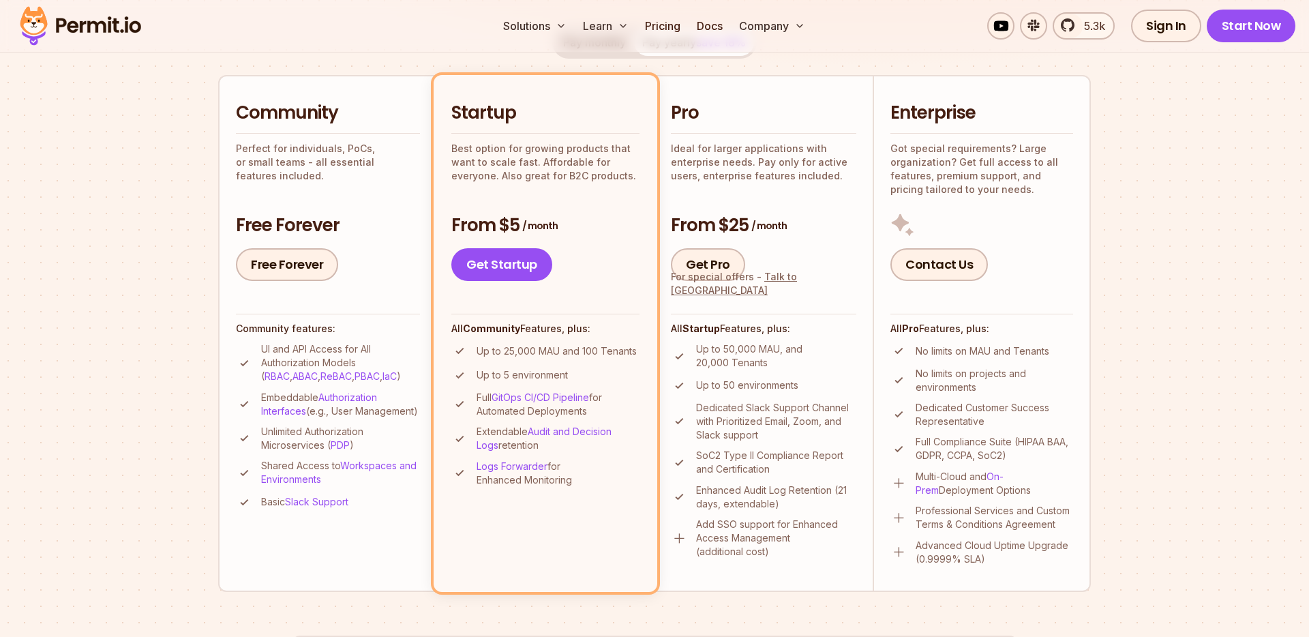
scroll to position [0, 0]
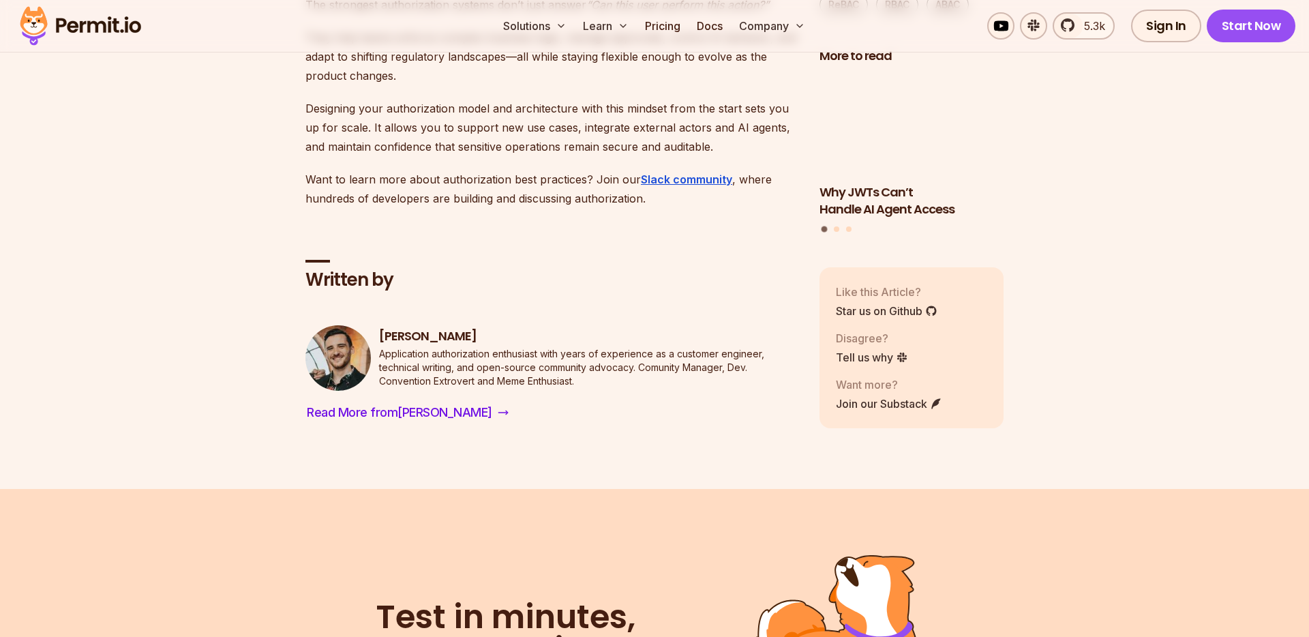
scroll to position [12870, 0]
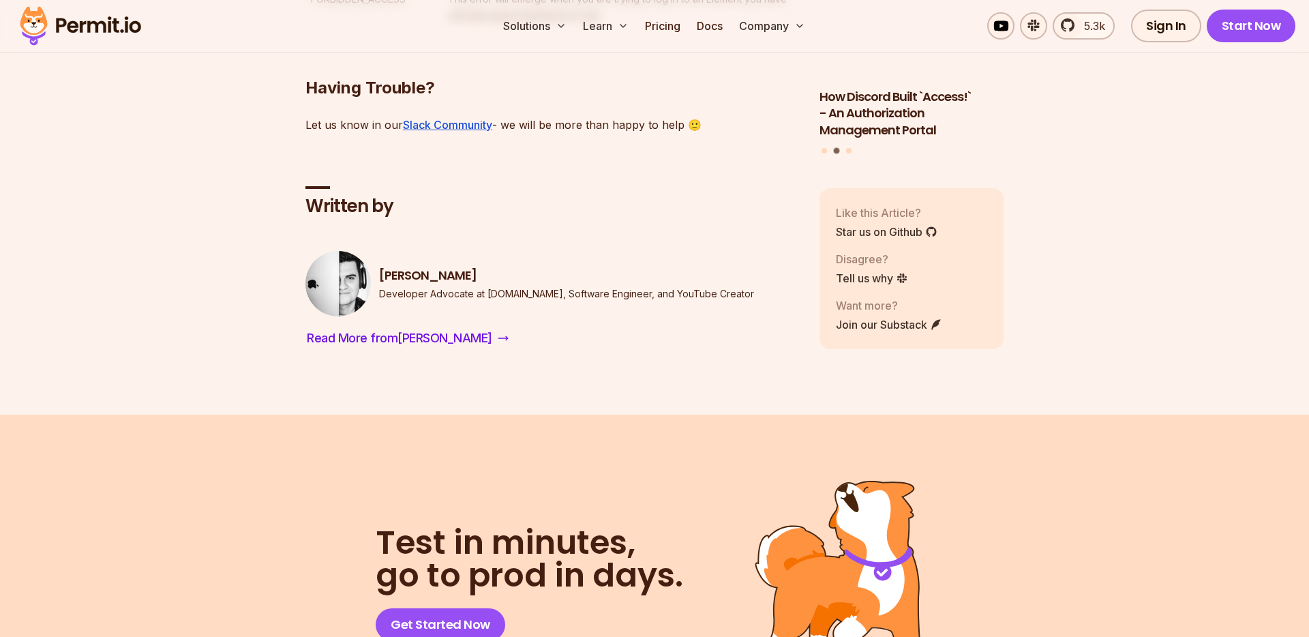
scroll to position [7074, 0]
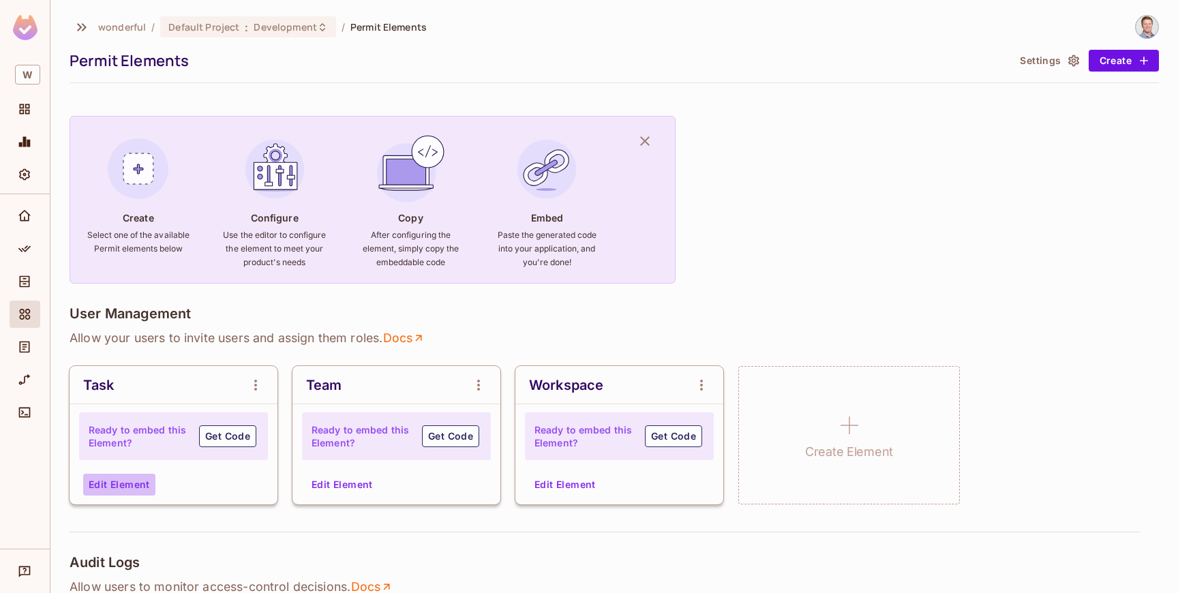
click at [133, 483] on button "Edit Element" at bounding box center [119, 485] width 72 height 22
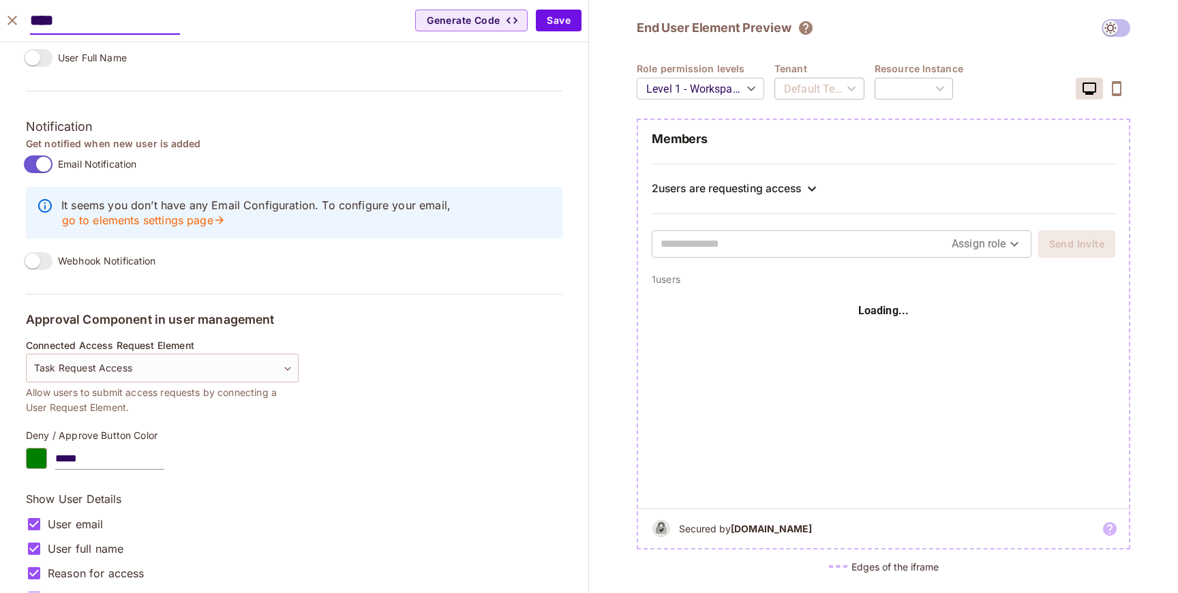
scroll to position [1206, 0]
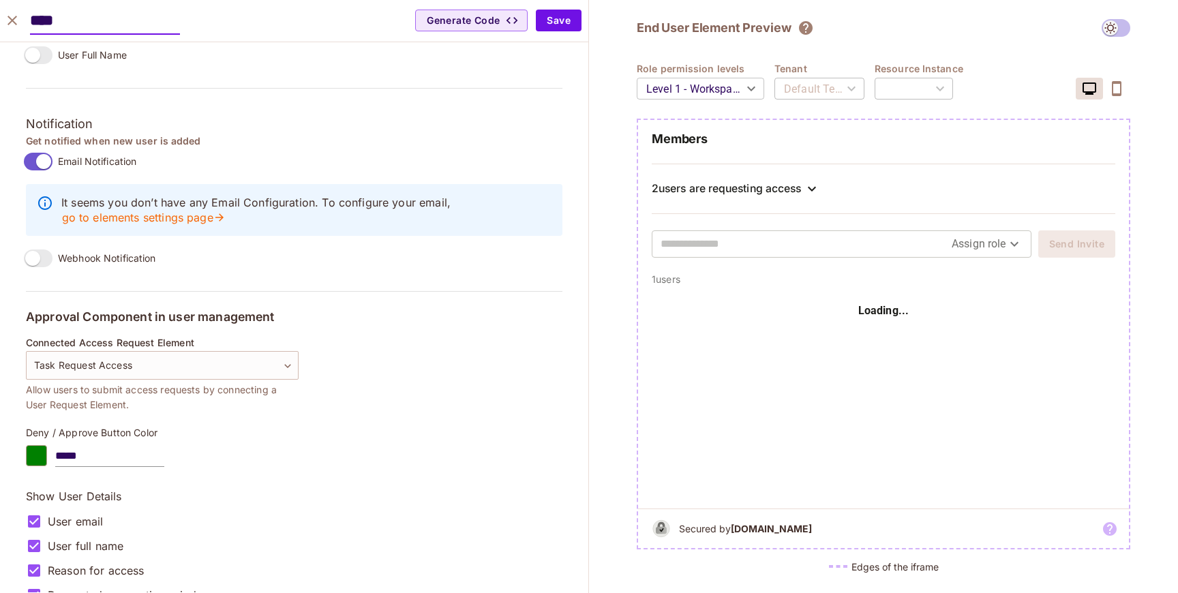
click at [247, 266] on div "Get notified when new user is added Email Notification It seems you don’t have …" at bounding box center [294, 203] width 536 height 138
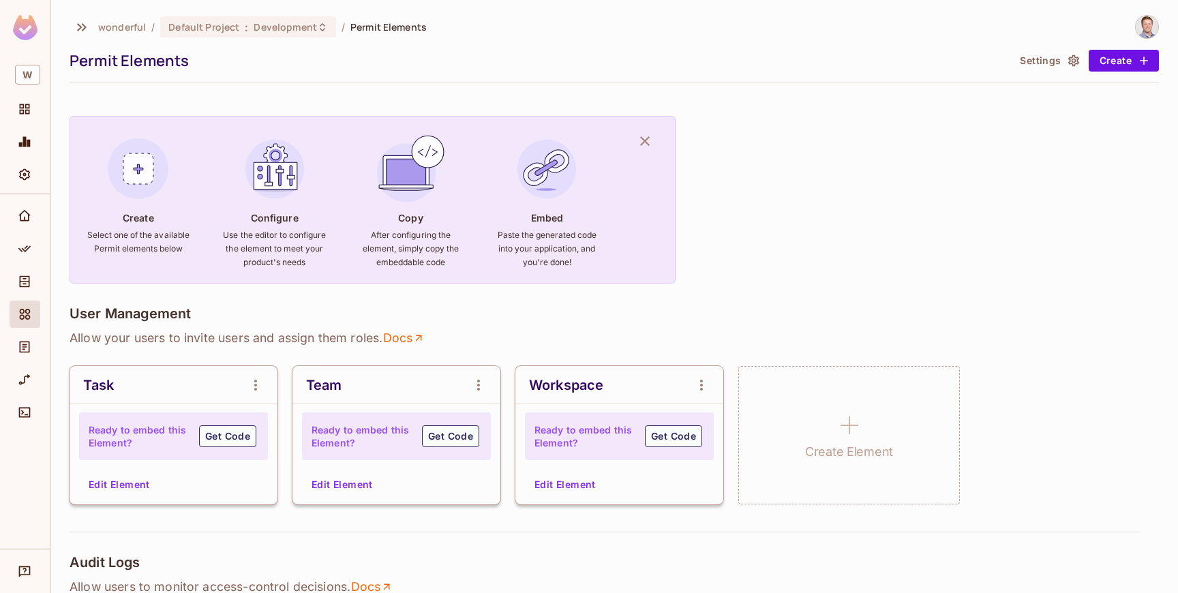
scroll to position [254, 0]
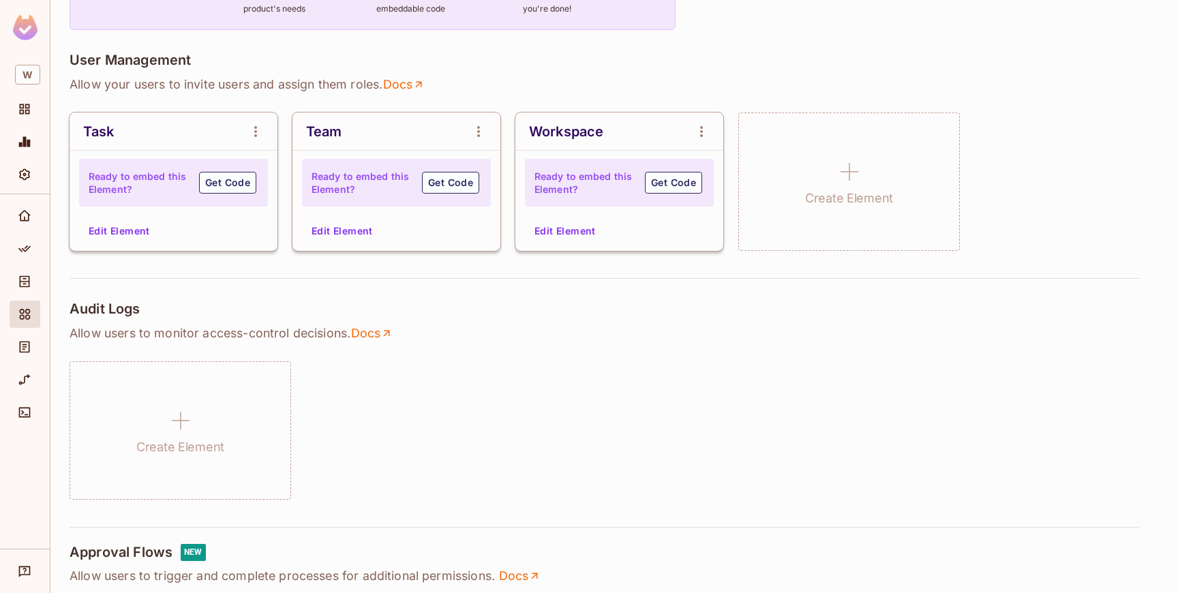
click at [183, 222] on div "Edit Element" at bounding box center [174, 231] width 208 height 22
click at [118, 234] on button "Edit Element" at bounding box center [119, 231] width 72 height 22
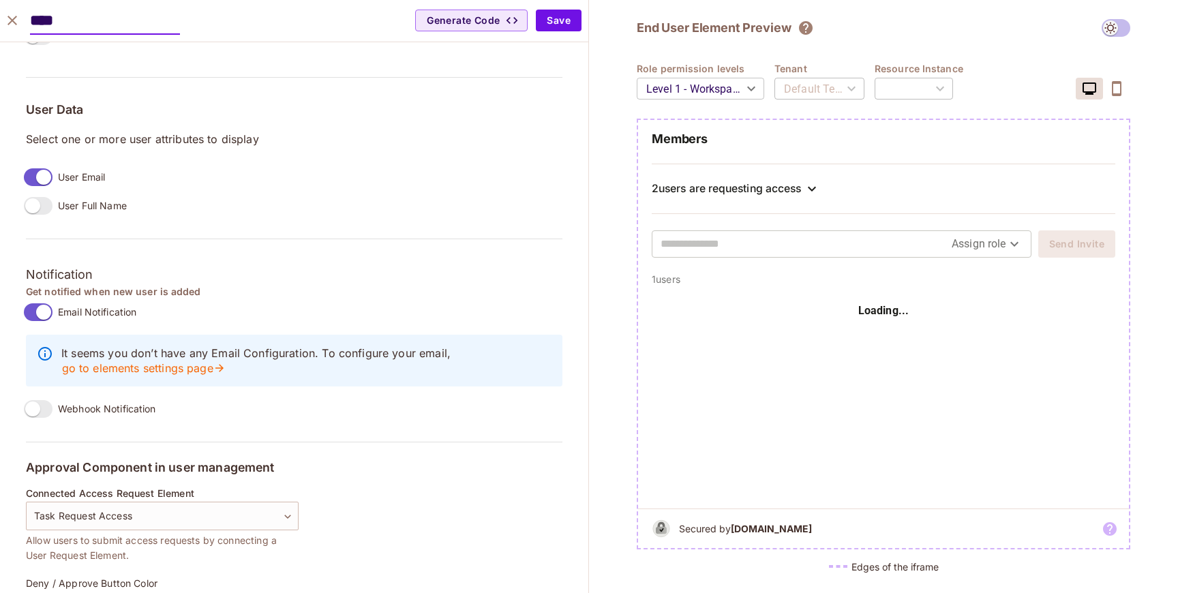
scroll to position [1053, 0]
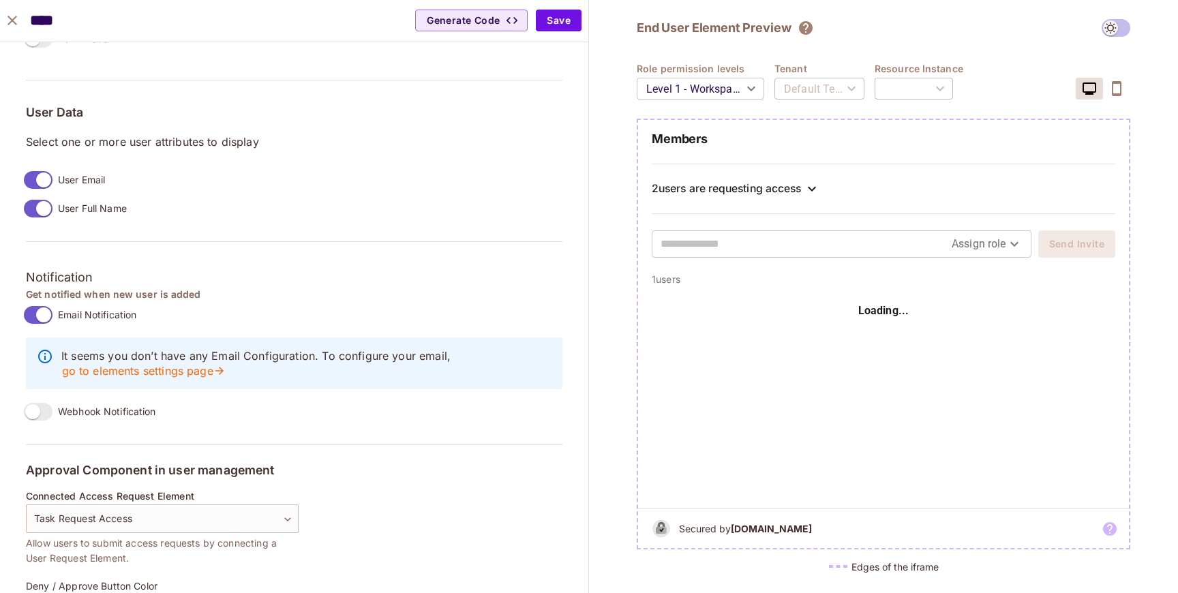
click at [728, 190] on div "2 users are requesting access" at bounding box center [726, 189] width 149 height 14
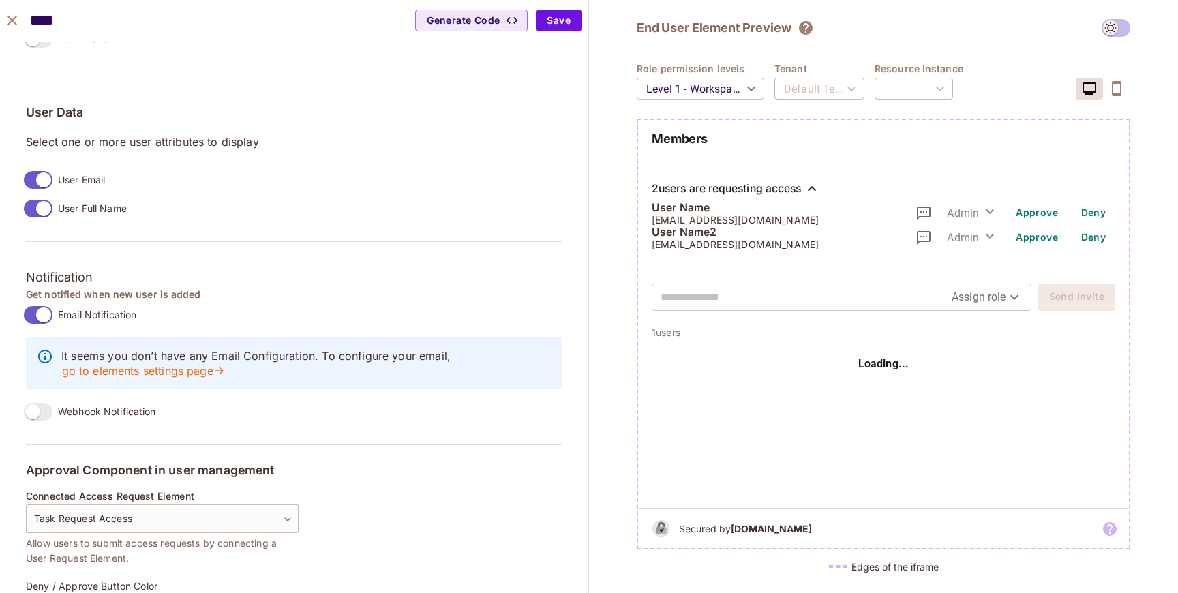
click at [728, 190] on div "2 users are requesting access" at bounding box center [726, 189] width 149 height 14
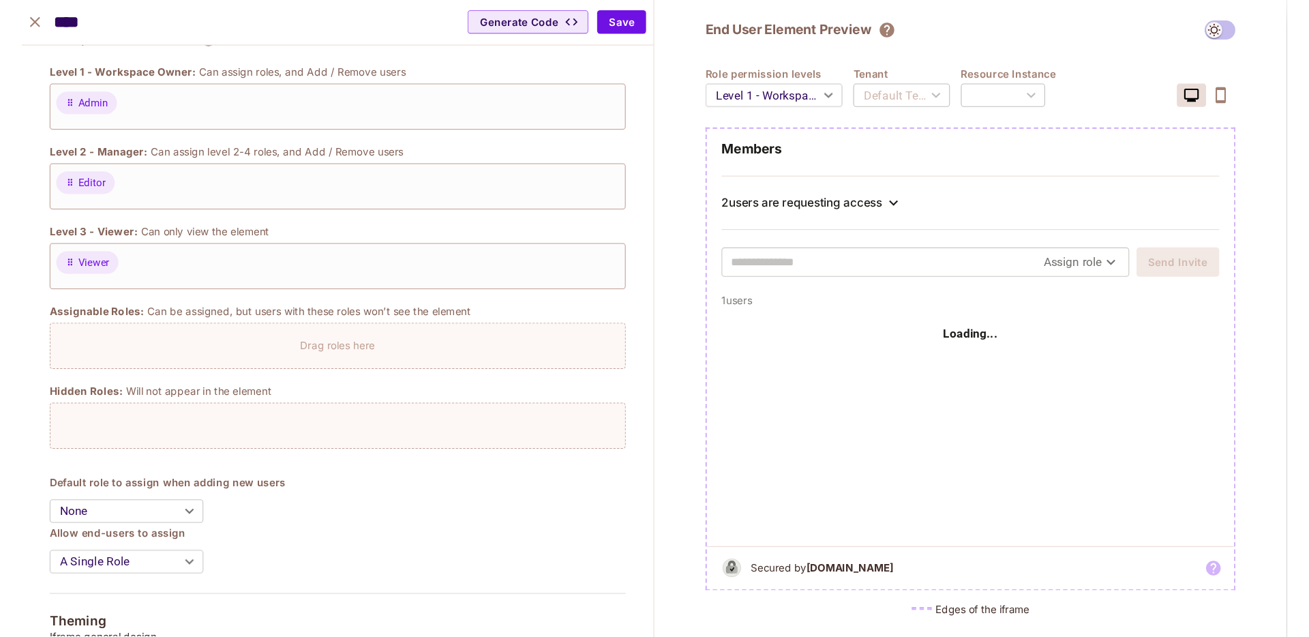
scroll to position [10, 0]
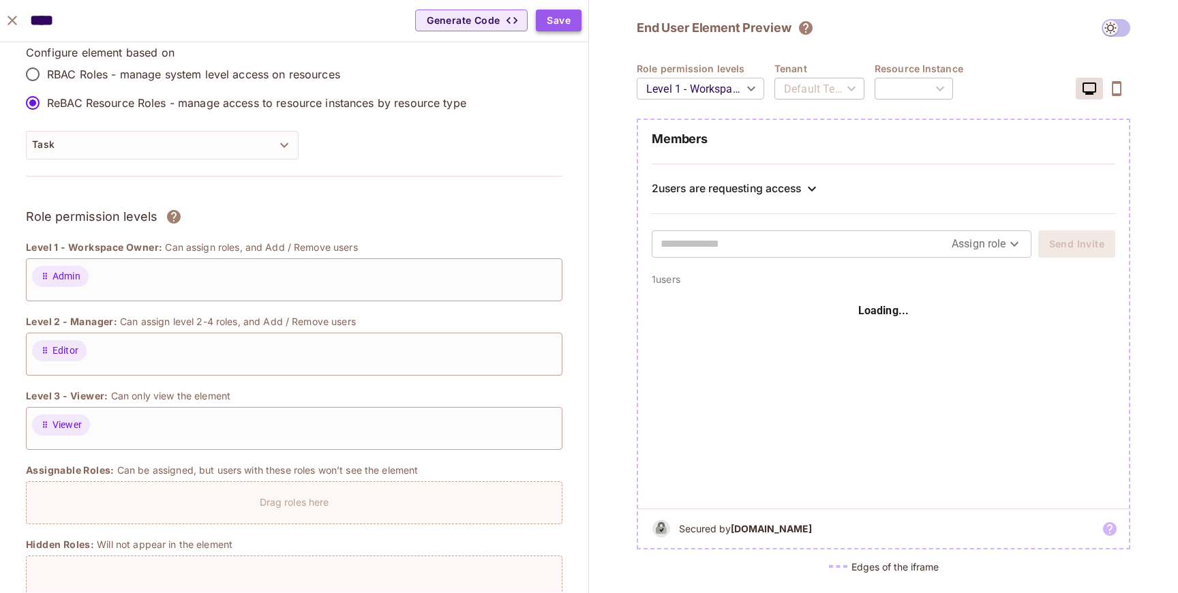
click at [547, 20] on button "Save" at bounding box center [559, 21] width 46 height 22
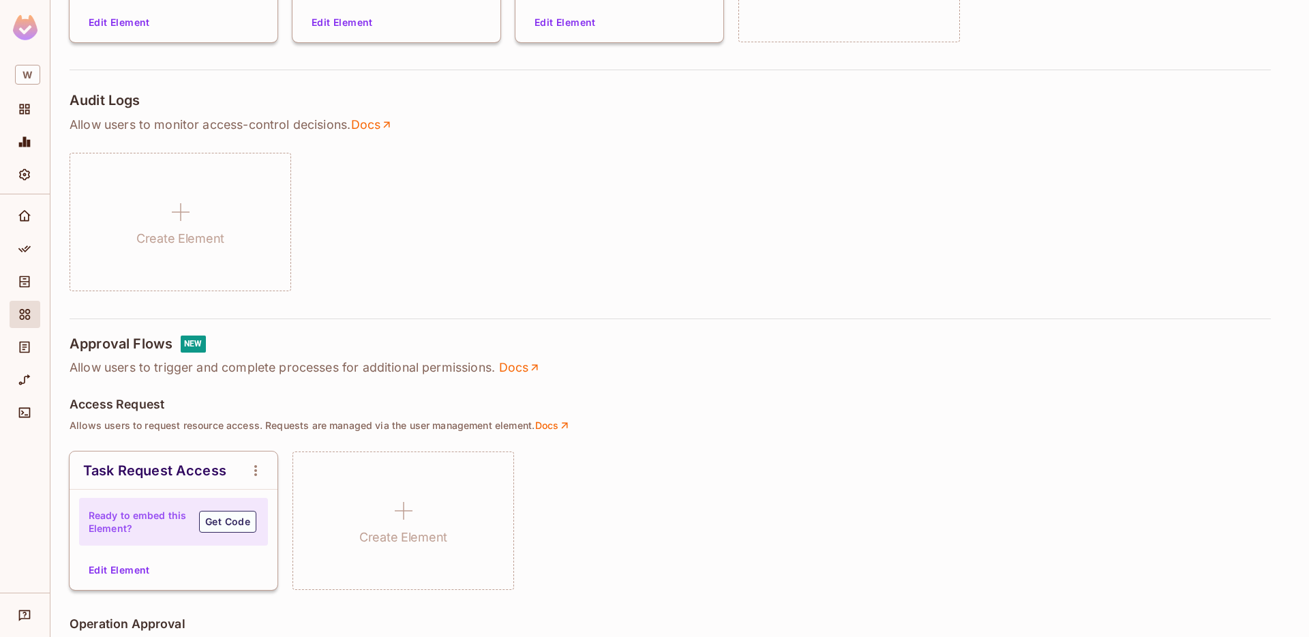
scroll to position [326, 0]
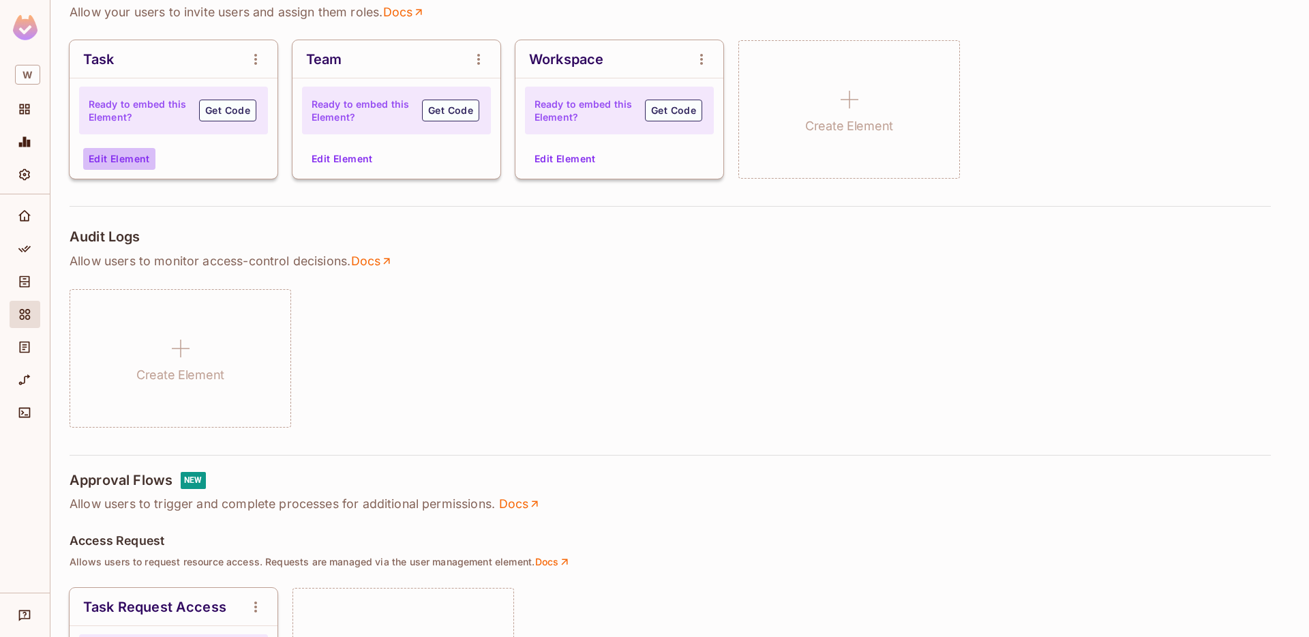
click at [147, 160] on button "Edit Element" at bounding box center [119, 159] width 72 height 22
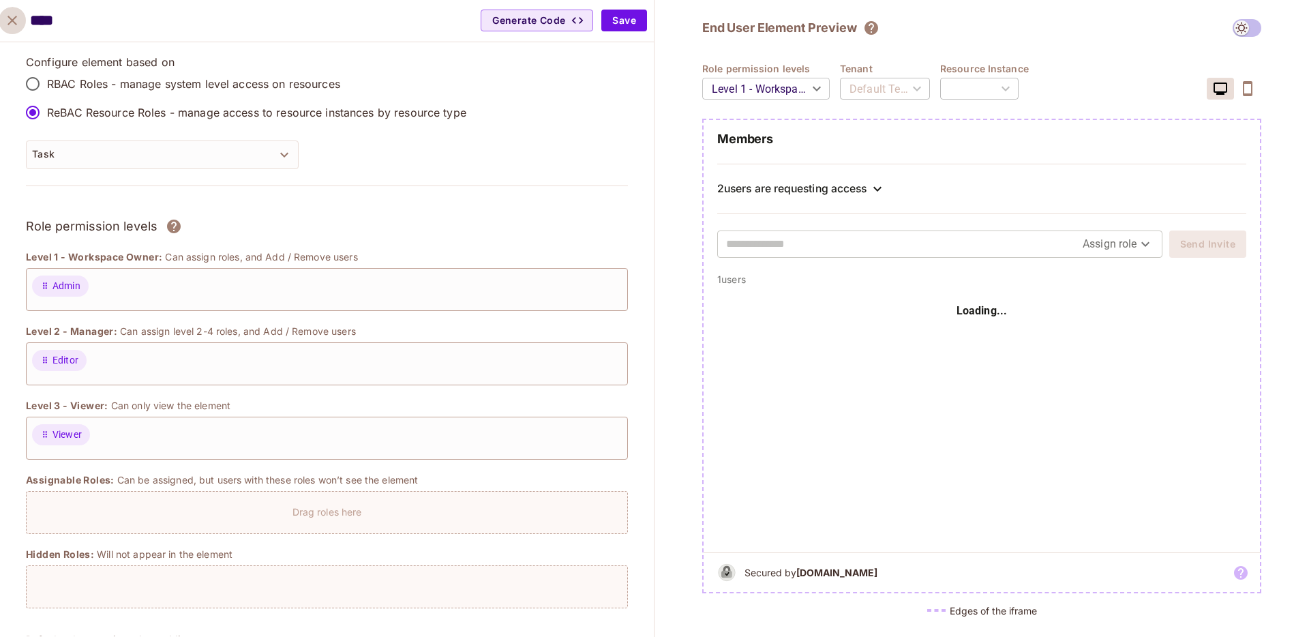
click at [7, 20] on icon "close" at bounding box center [12, 20] width 16 height 16
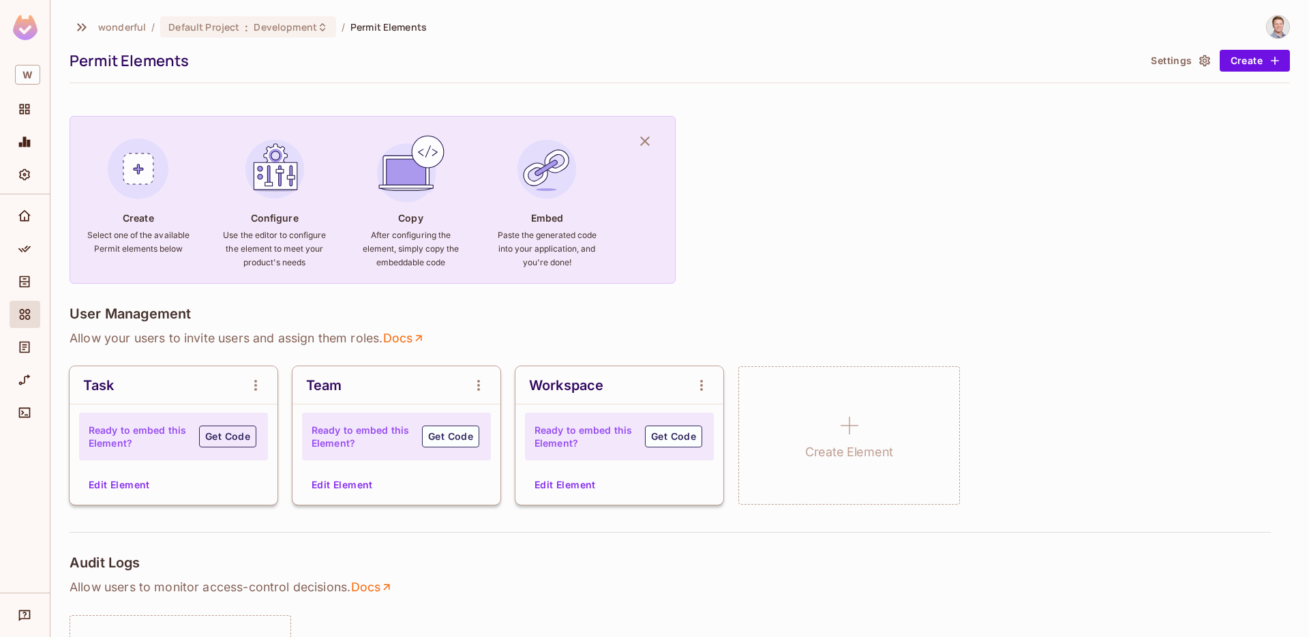
click at [214, 430] on button "Get Code" at bounding box center [227, 436] width 57 height 22
click at [691, 436] on button "Get Code" at bounding box center [673, 436] width 57 height 22
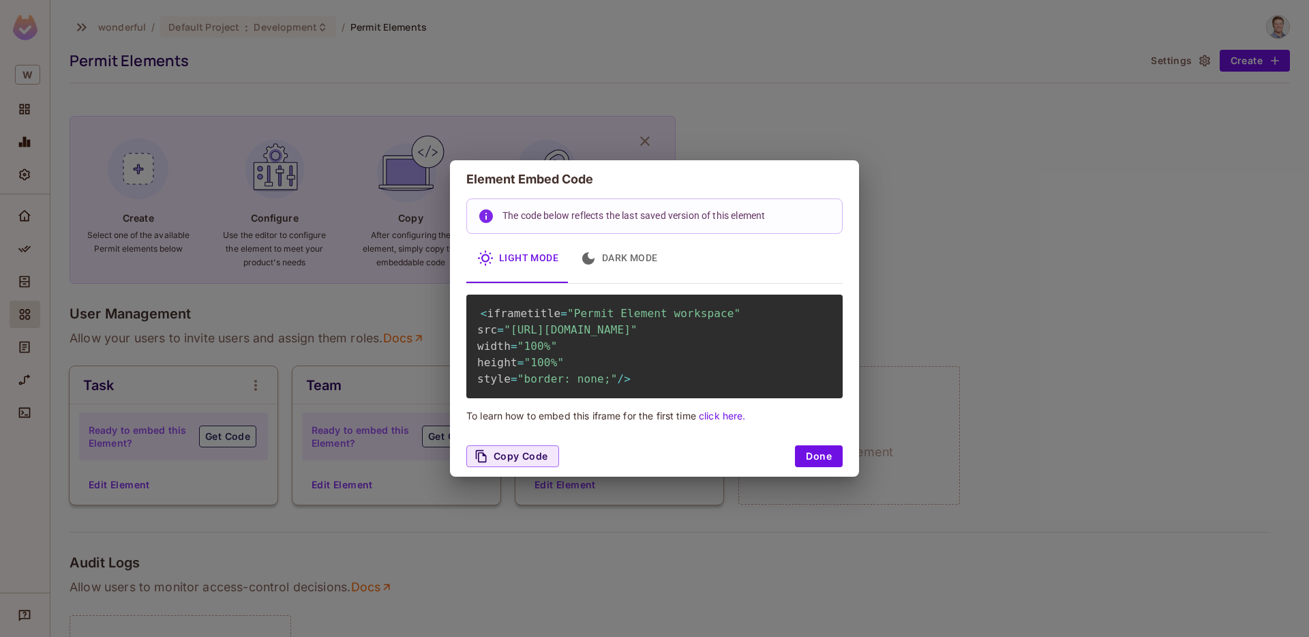
click at [734, 421] on link "click here." at bounding box center [722, 416] width 46 height 12
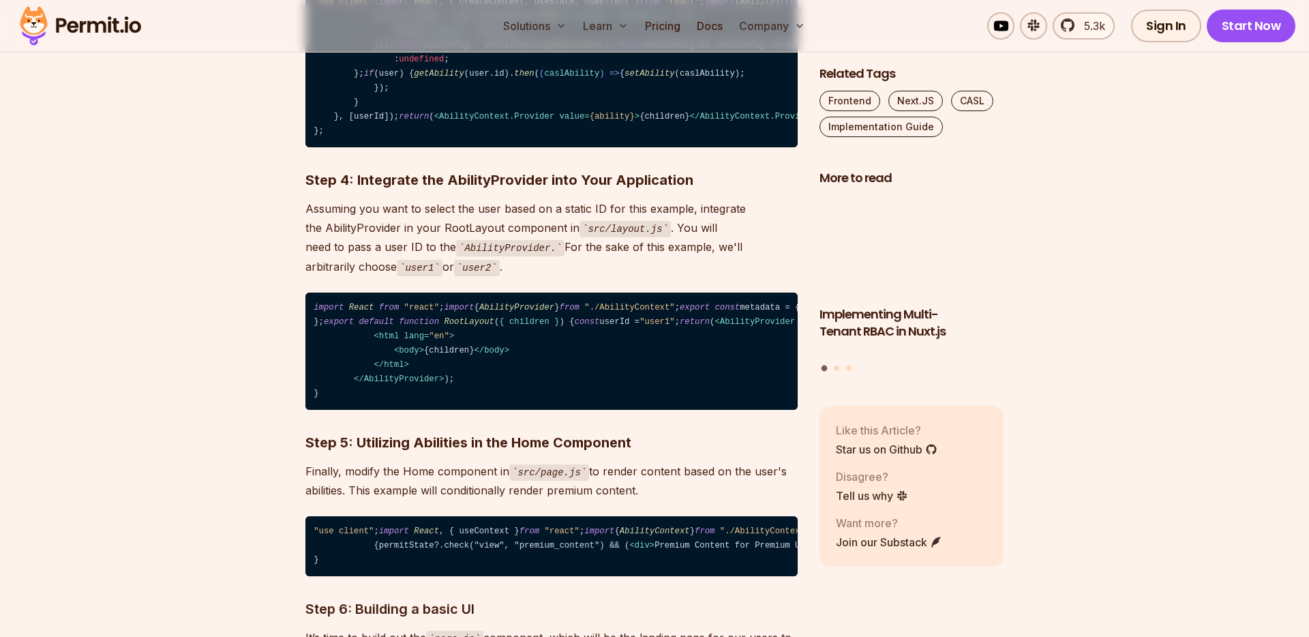
scroll to position [2495, 0]
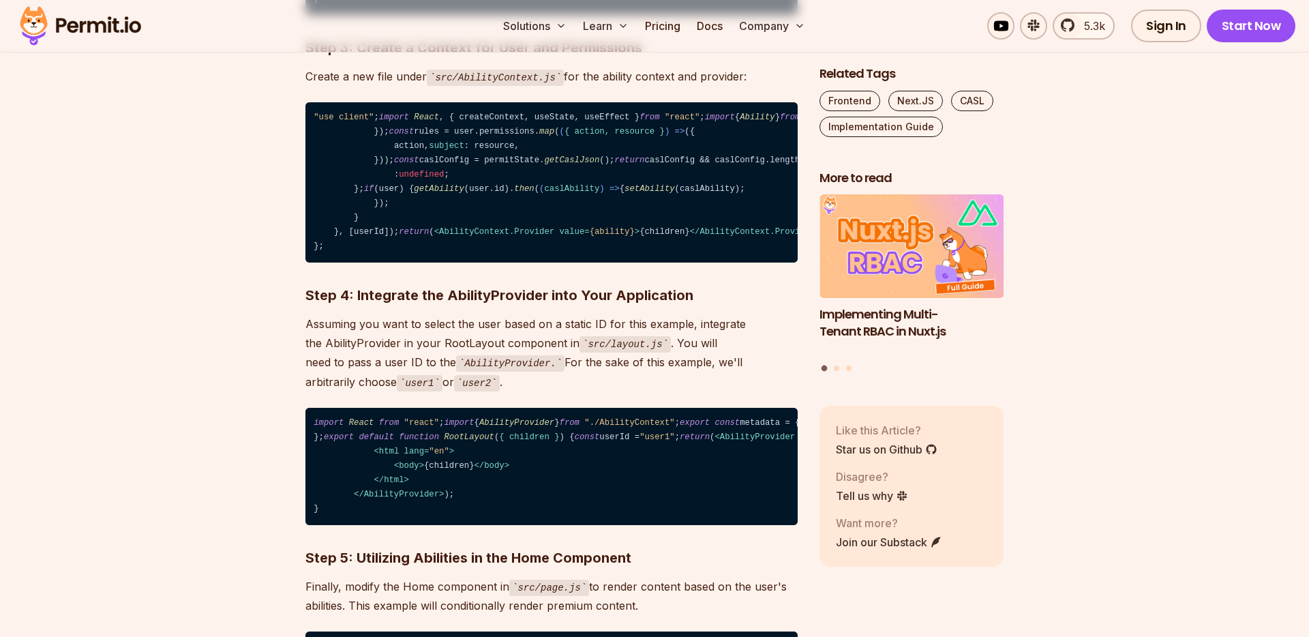
drag, startPoint x: 338, startPoint y: 566, endPoint x: 329, endPoint y: 359, distance: 207.4
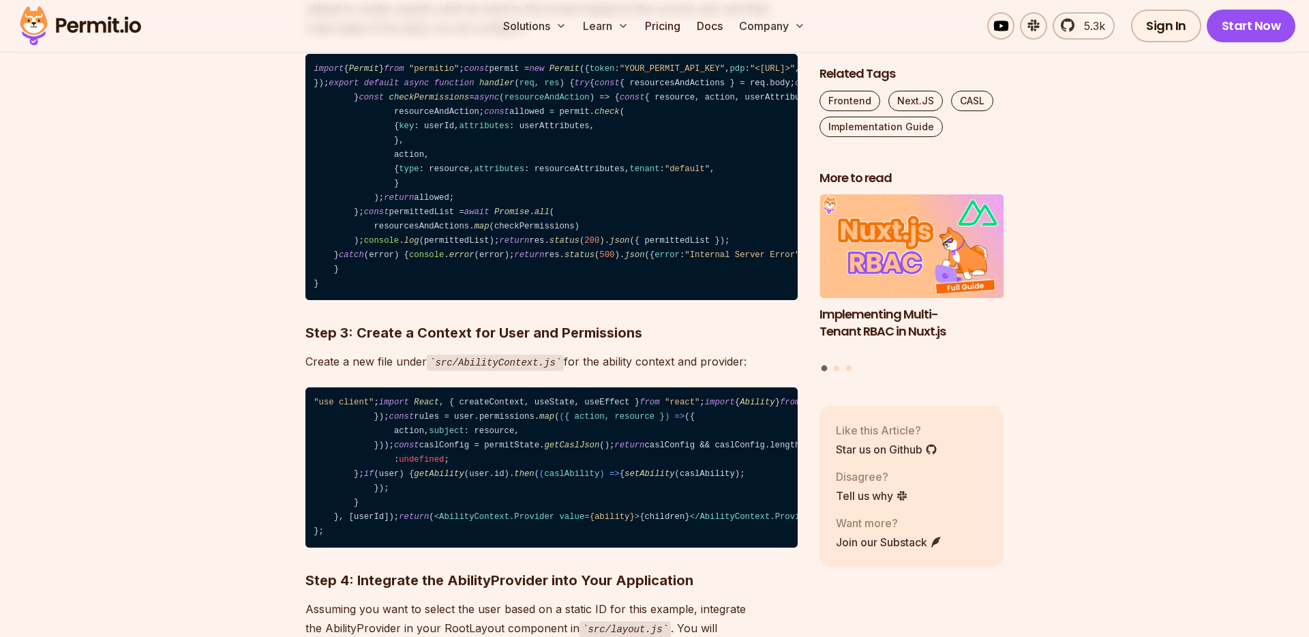
scroll to position [2190, 0]
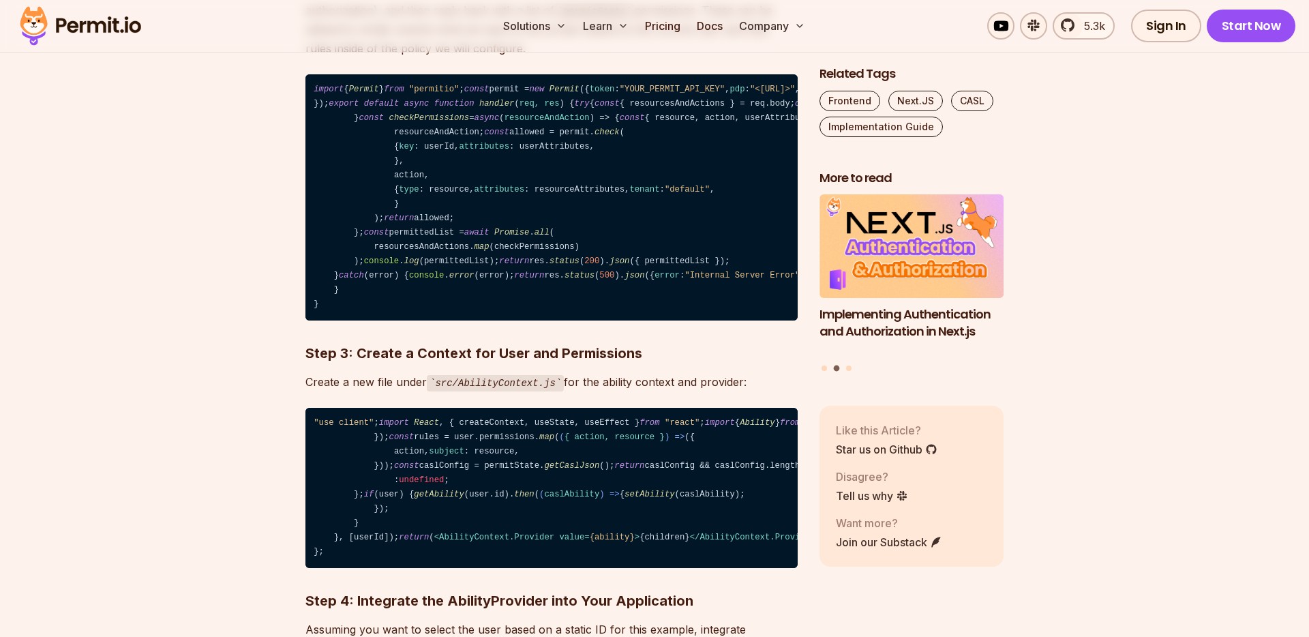
click at [315, 200] on code "import { Permit } from "permitio" ; const permit = new Permit ({ token : "YOUR_…" at bounding box center [551, 197] width 492 height 246
copy code "import { Permit } from "permitio" ; const permit = new Permit ({ token : "YOUR_…"
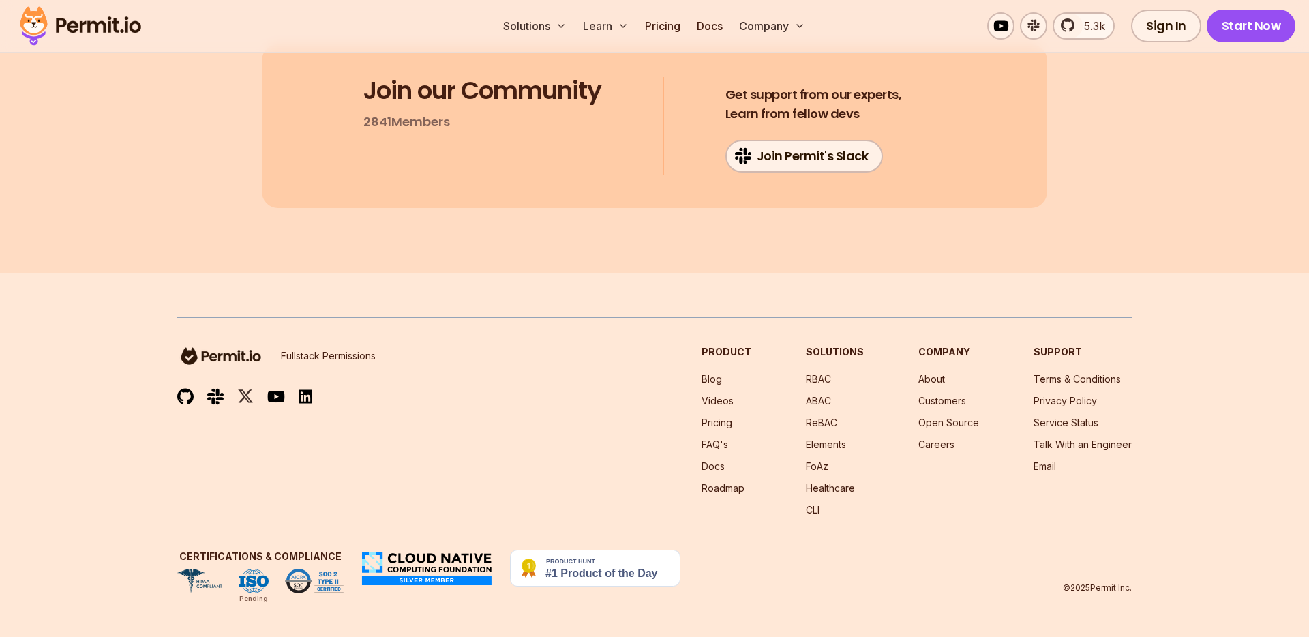
scroll to position [11122, 0]
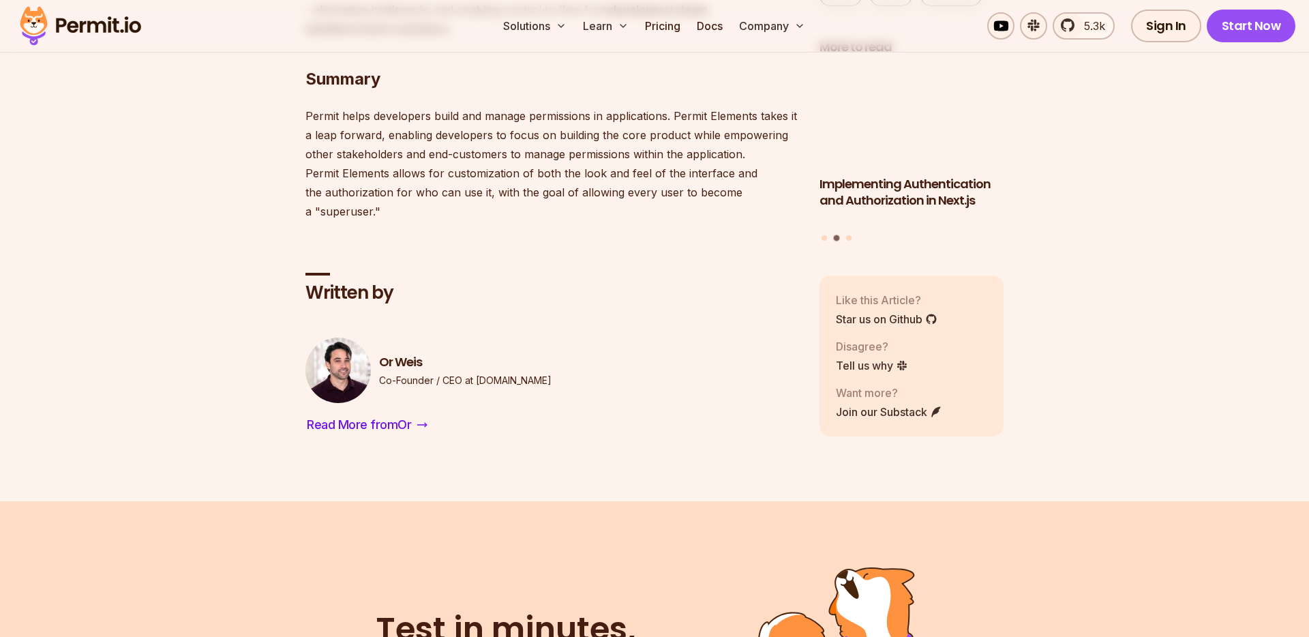
scroll to position [3124, 0]
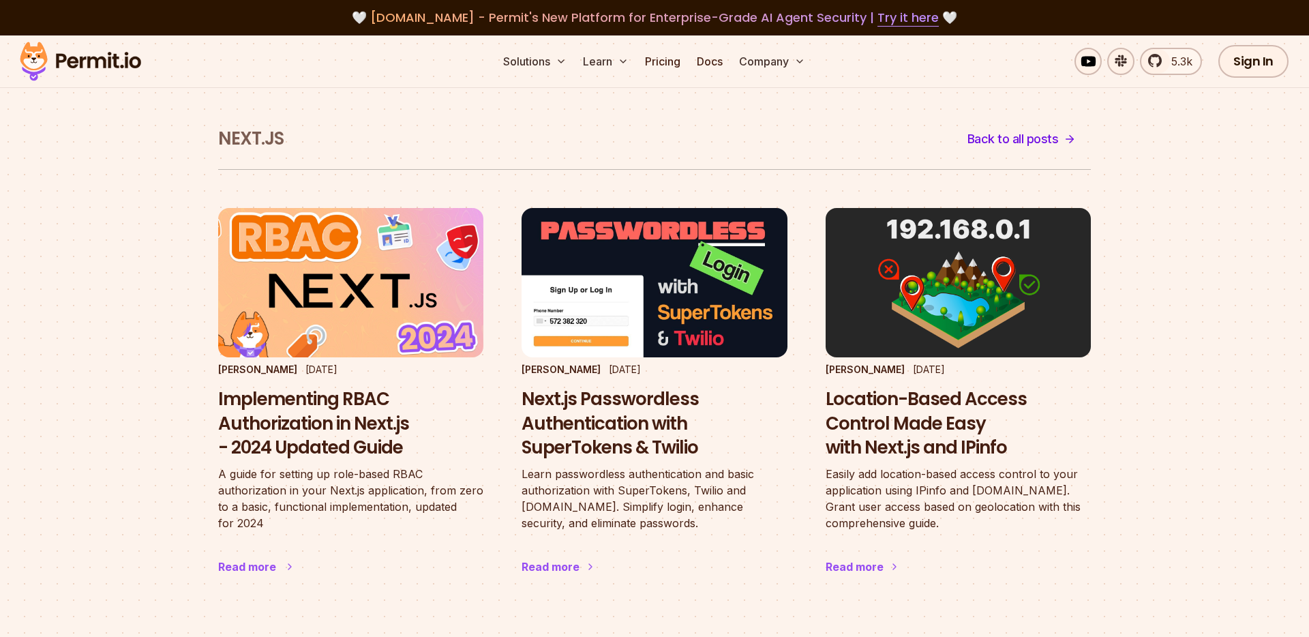
click at [335, 350] on img at bounding box center [351, 282] width 292 height 164
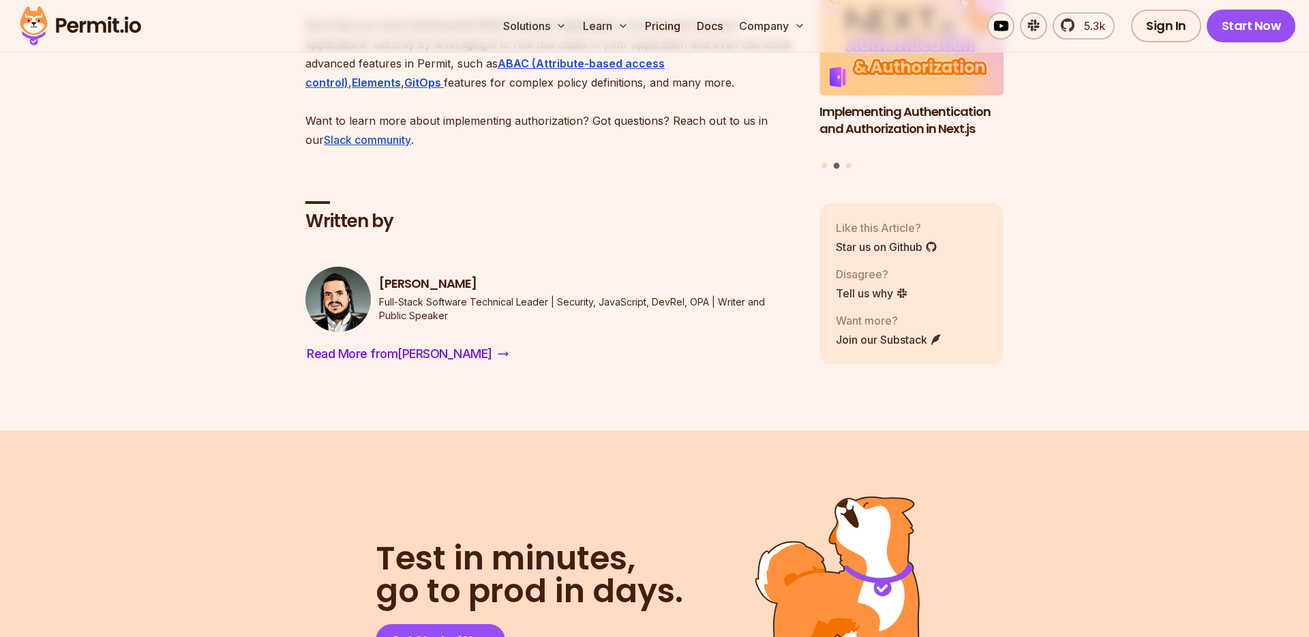
scroll to position [7820, 0]
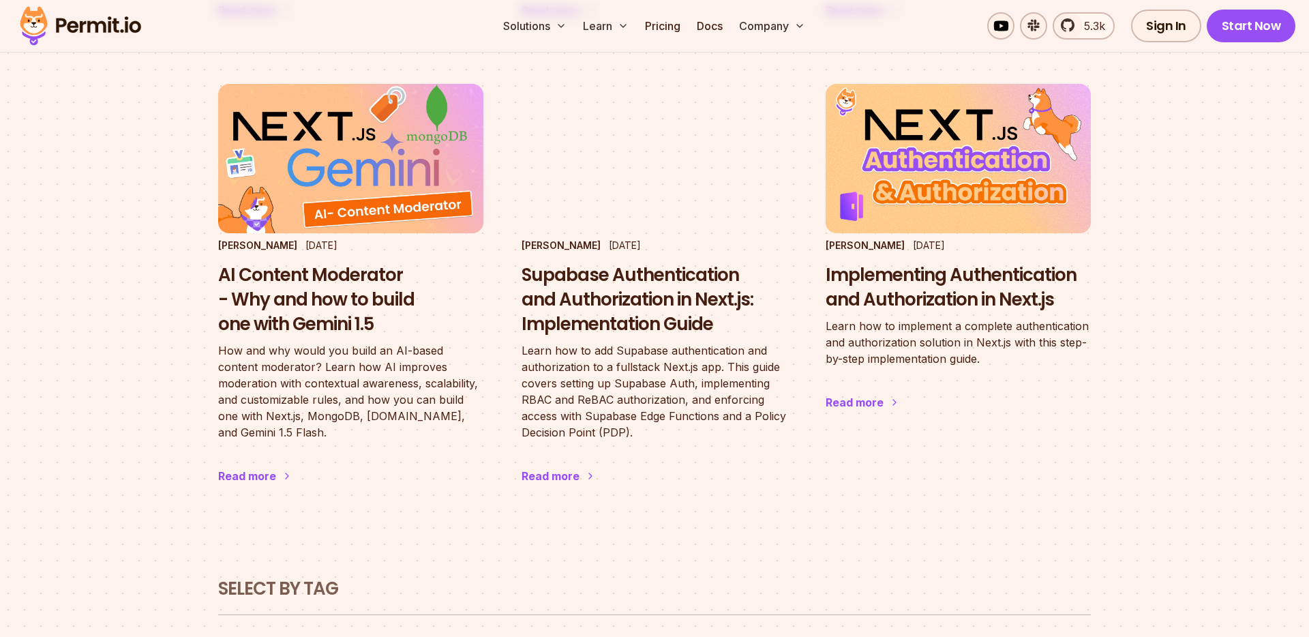
scroll to position [1009, 0]
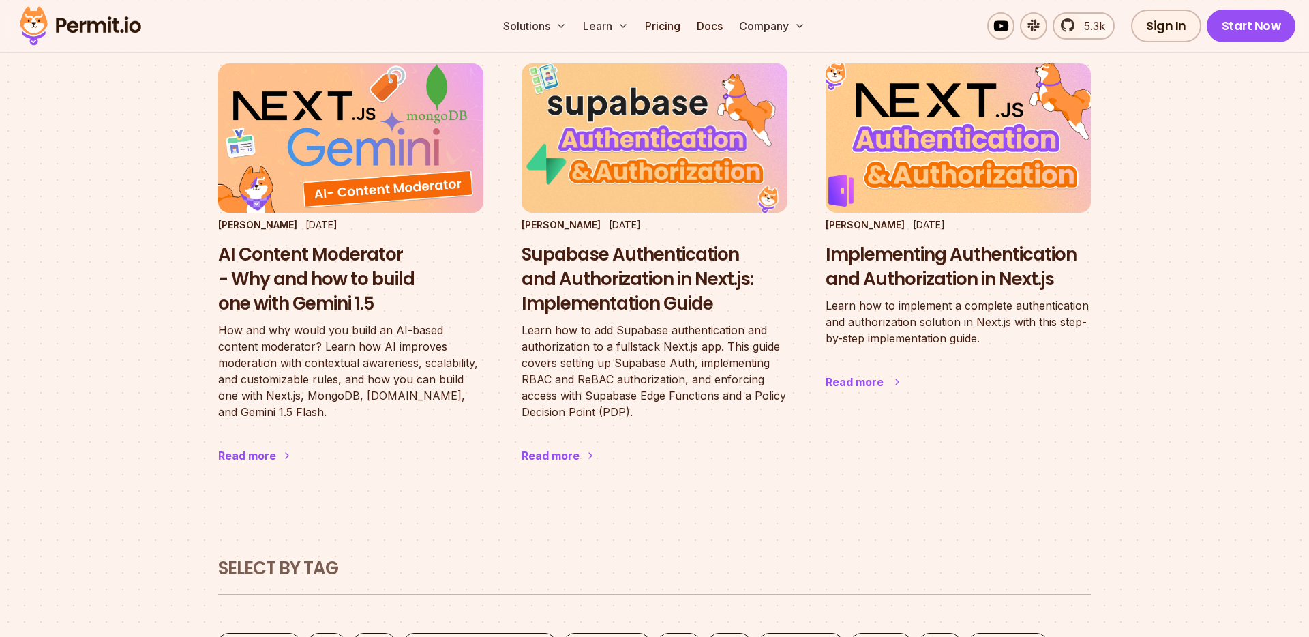
click at [1037, 85] on img at bounding box center [958, 138] width 292 height 164
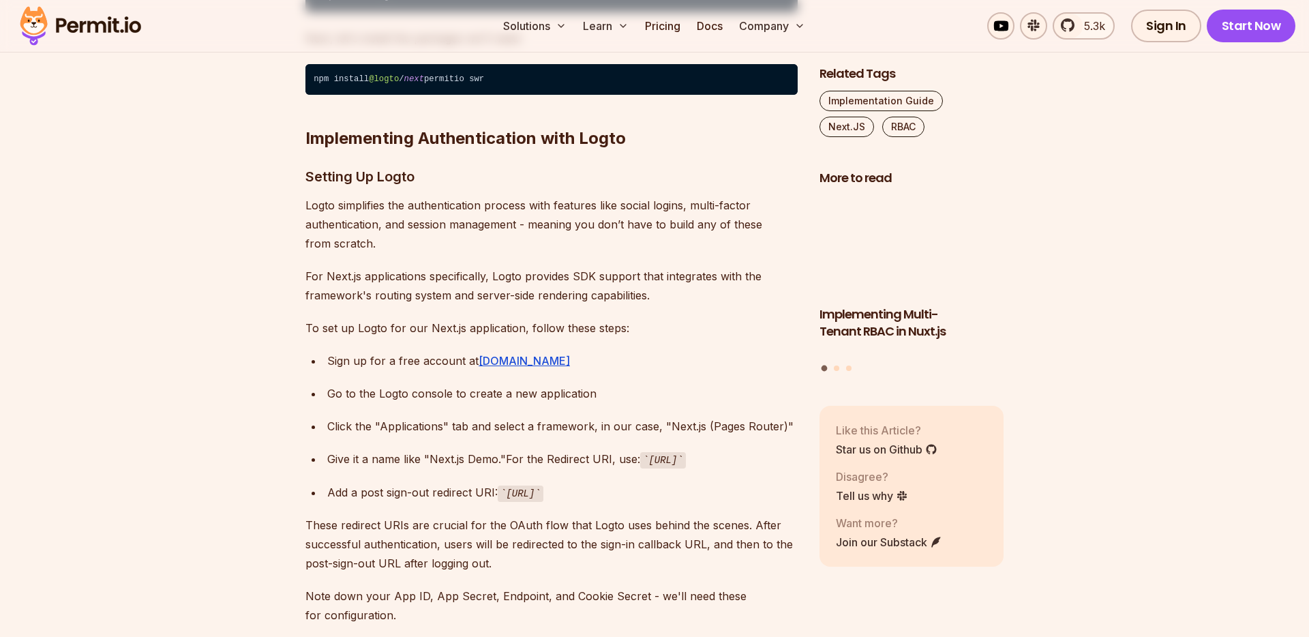
scroll to position [2955, 0]
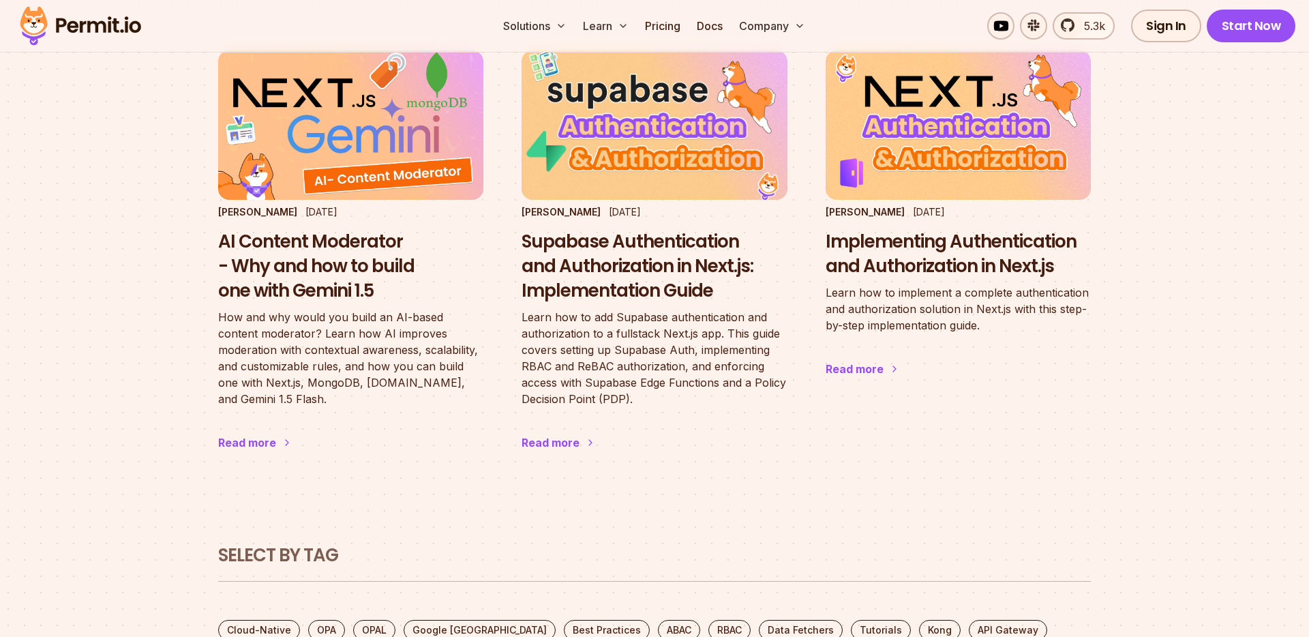
scroll to position [1009, 0]
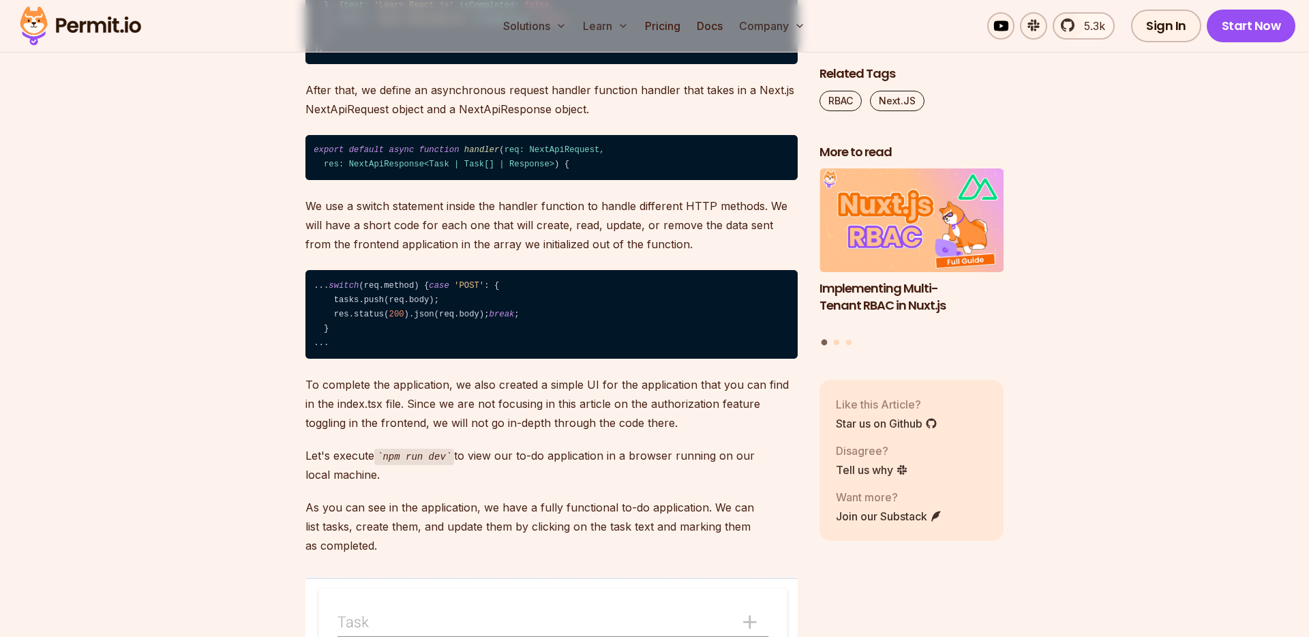
scroll to position [2727, 0]
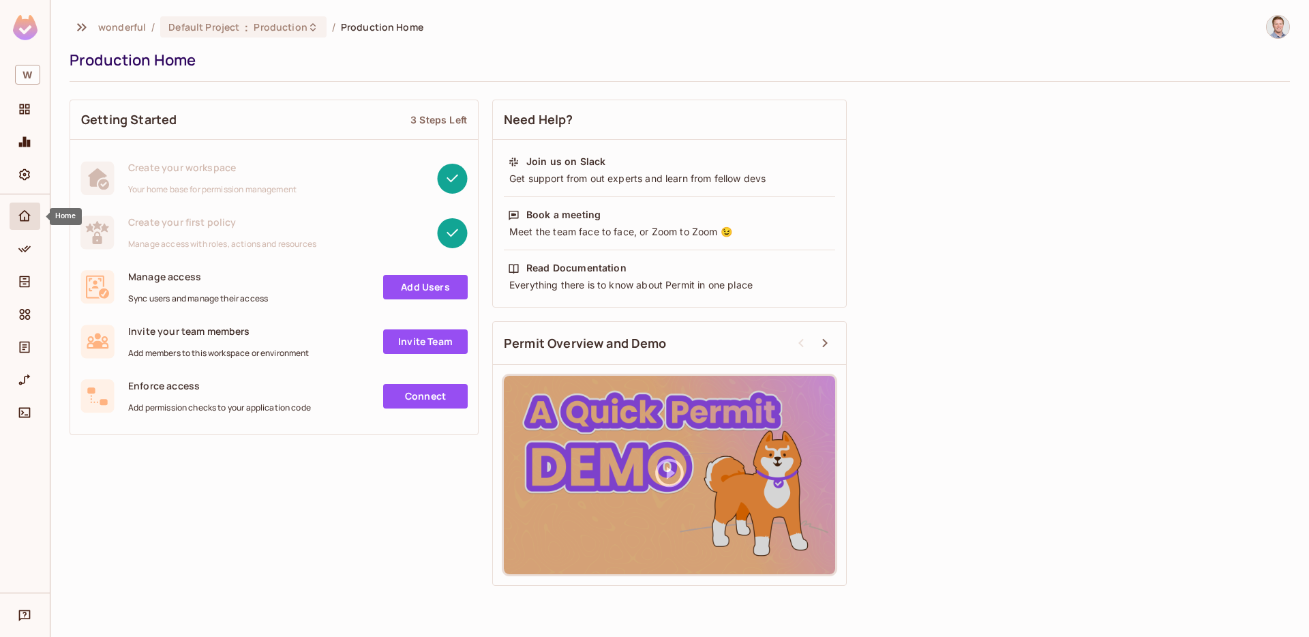
click at [13, 223] on div "Home" at bounding box center [25, 215] width 31 height 27
click at [223, 32] on span "Default Project" at bounding box center [203, 26] width 71 height 13
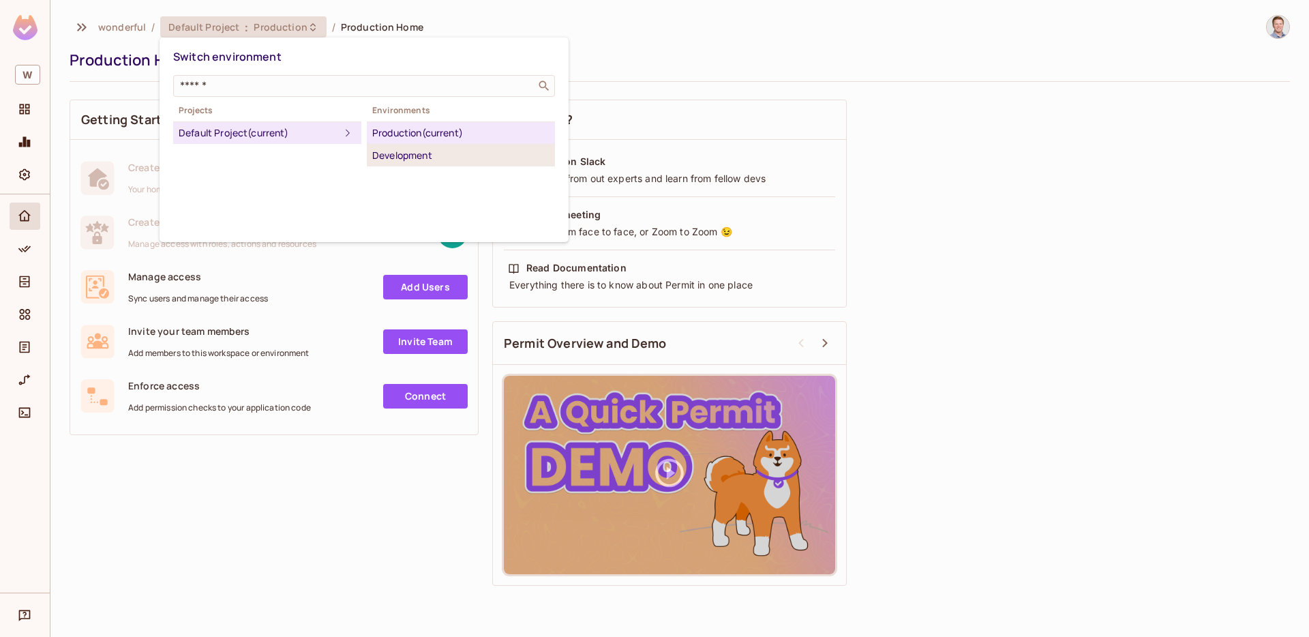
click at [414, 152] on div "Development" at bounding box center [460, 155] width 177 height 16
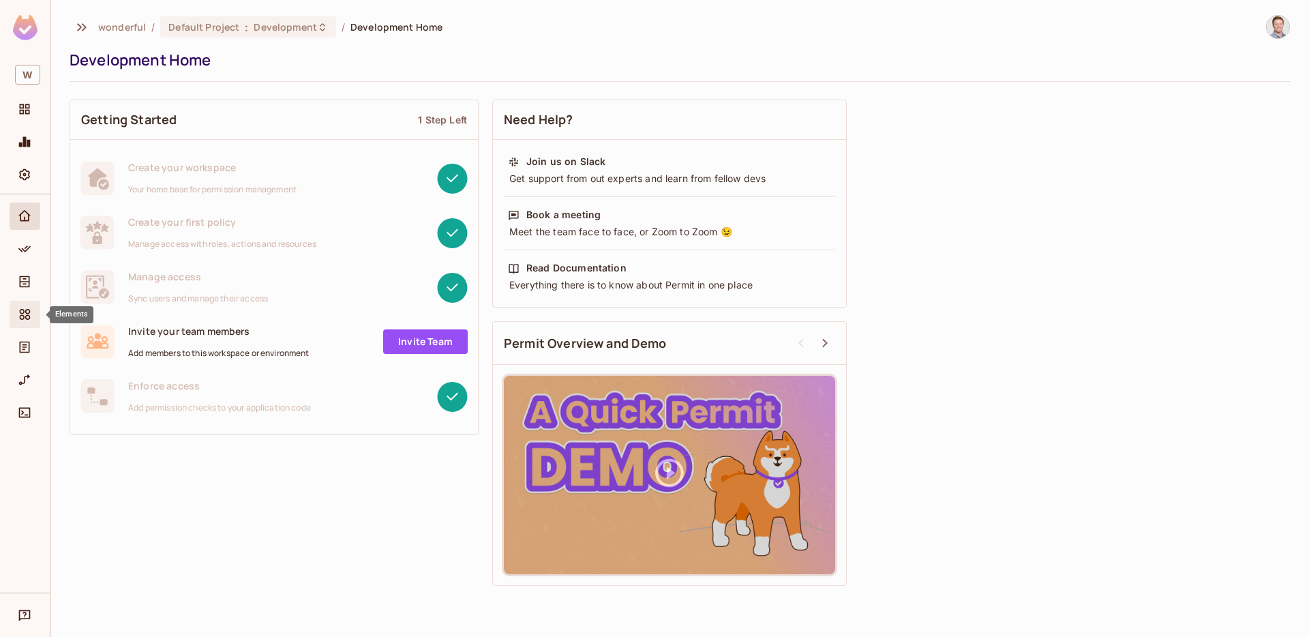
click at [27, 318] on icon "Elements" at bounding box center [25, 314] width 14 height 14
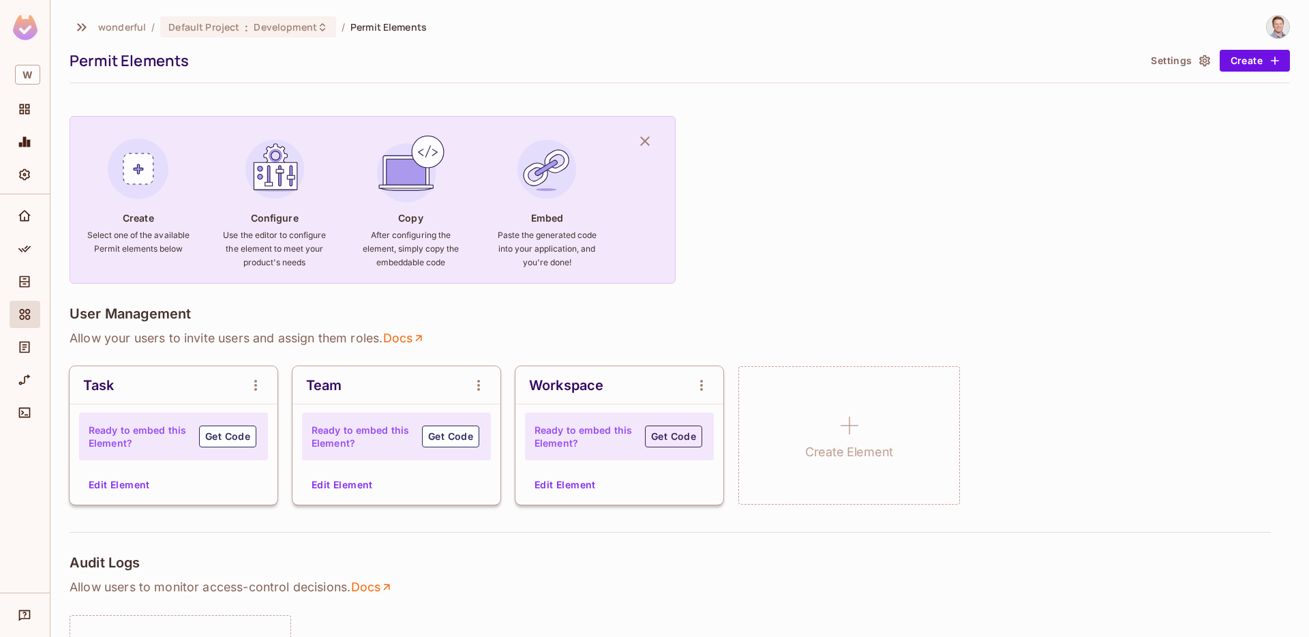
click at [661, 436] on button "Get Code" at bounding box center [673, 436] width 57 height 22
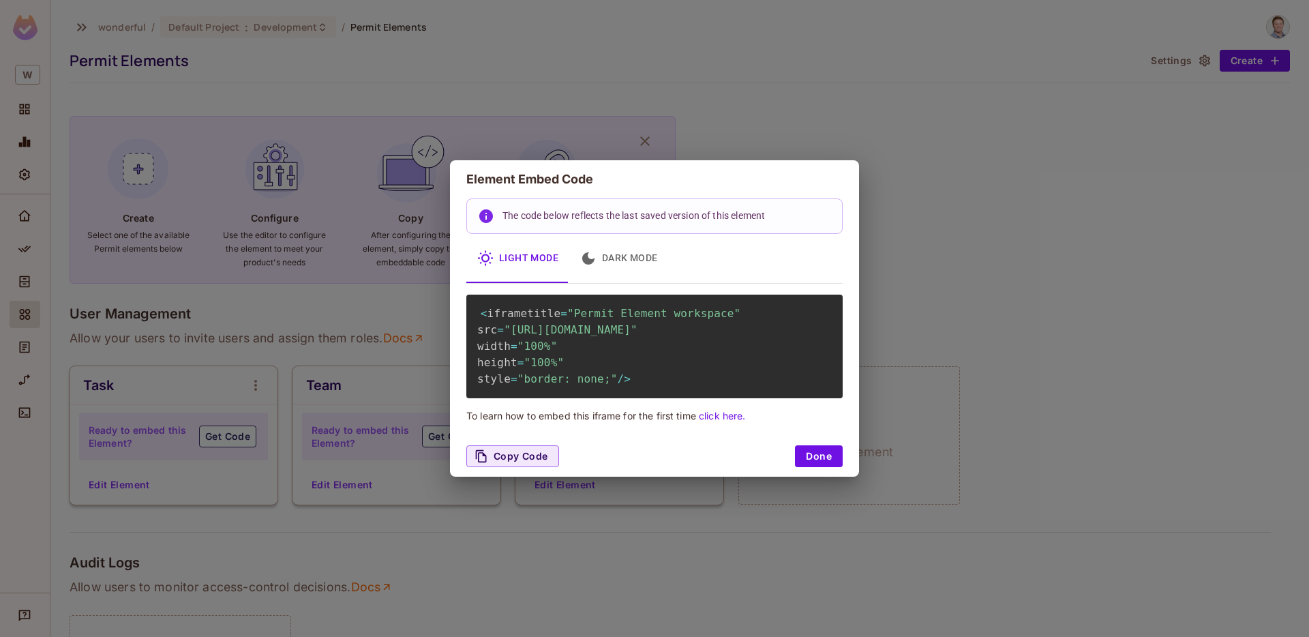
drag, startPoint x: 516, startPoint y: 346, endPoint x: 731, endPoint y: 340, distance: 214.8
click at [637, 336] on span ""[URL][DOMAIN_NAME]"" at bounding box center [571, 329] width 134 height 13
copy span "8671f6b2ae42487fa851e9f6c43a8cbd"
click at [609, 326] on span ""[URL][DOMAIN_NAME]"" at bounding box center [571, 329] width 134 height 13
drag, startPoint x: 511, startPoint y: 329, endPoint x: 827, endPoint y: 348, distance: 316.2
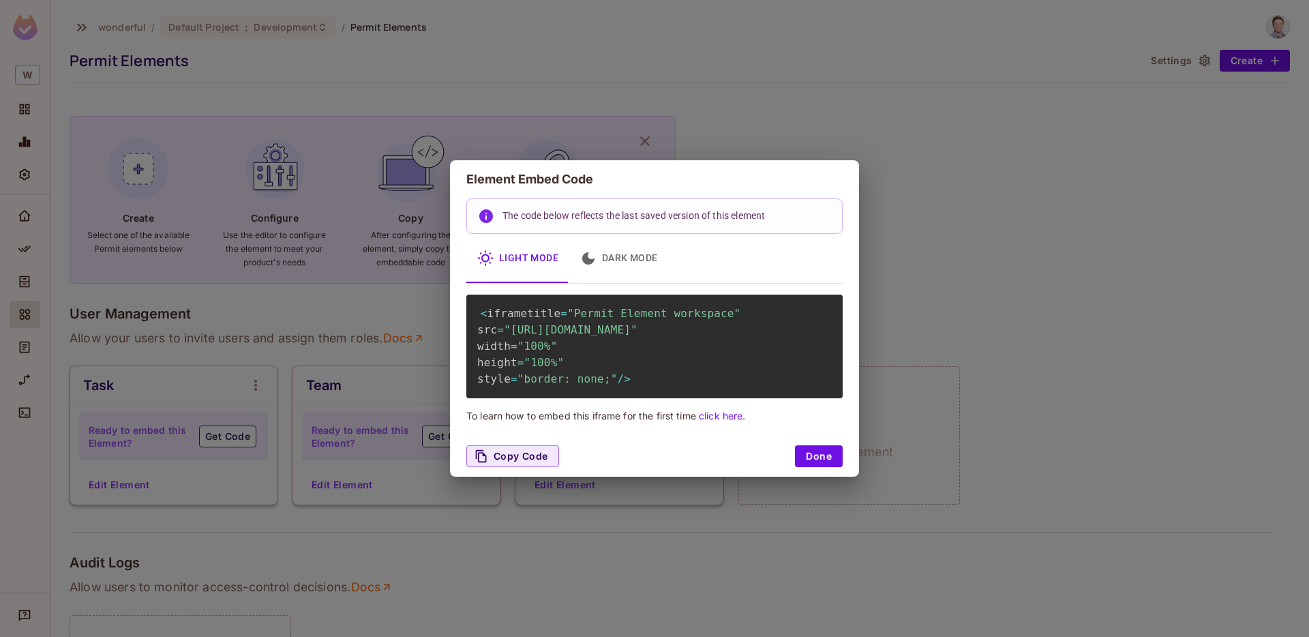
click at [637, 336] on span ""[URL][DOMAIN_NAME]"" at bounding box center [571, 329] width 134 height 13
copy span "https://embed.permit.io/workspace?envId=8671f6b2ae42487fa851e9f6c43a8cbd&darkMo…"
click at [815, 467] on button "Done" at bounding box center [819, 456] width 48 height 22
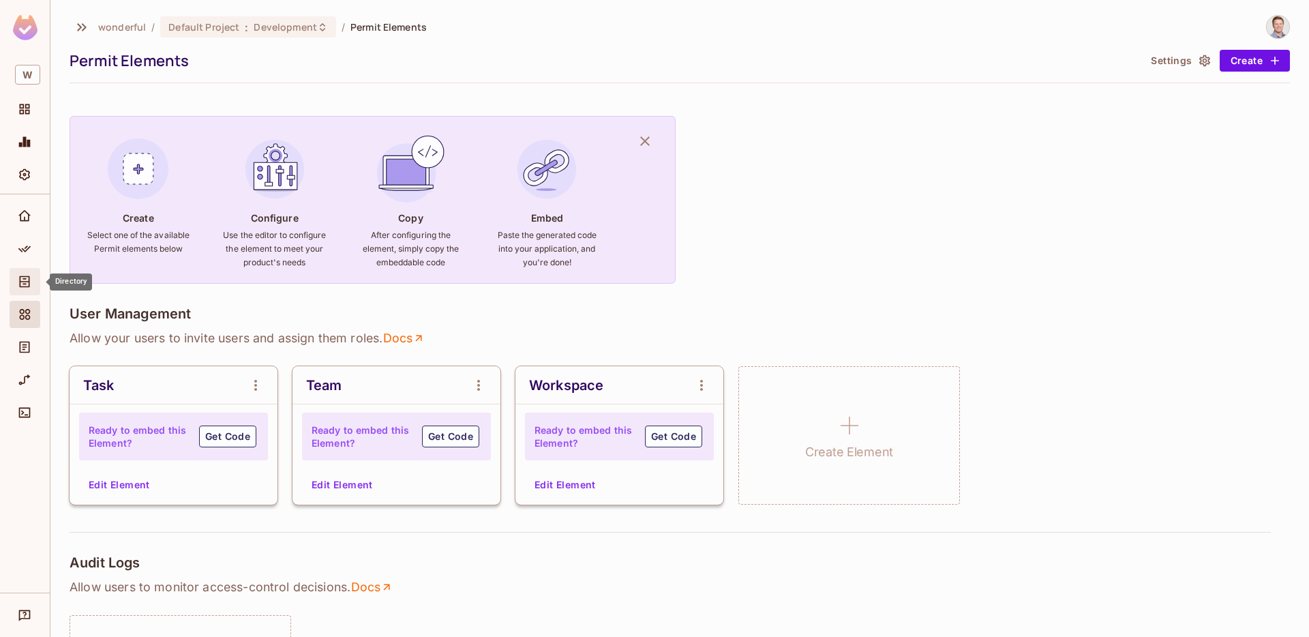
click at [25, 290] on span "Directory" at bounding box center [24, 281] width 16 height 16
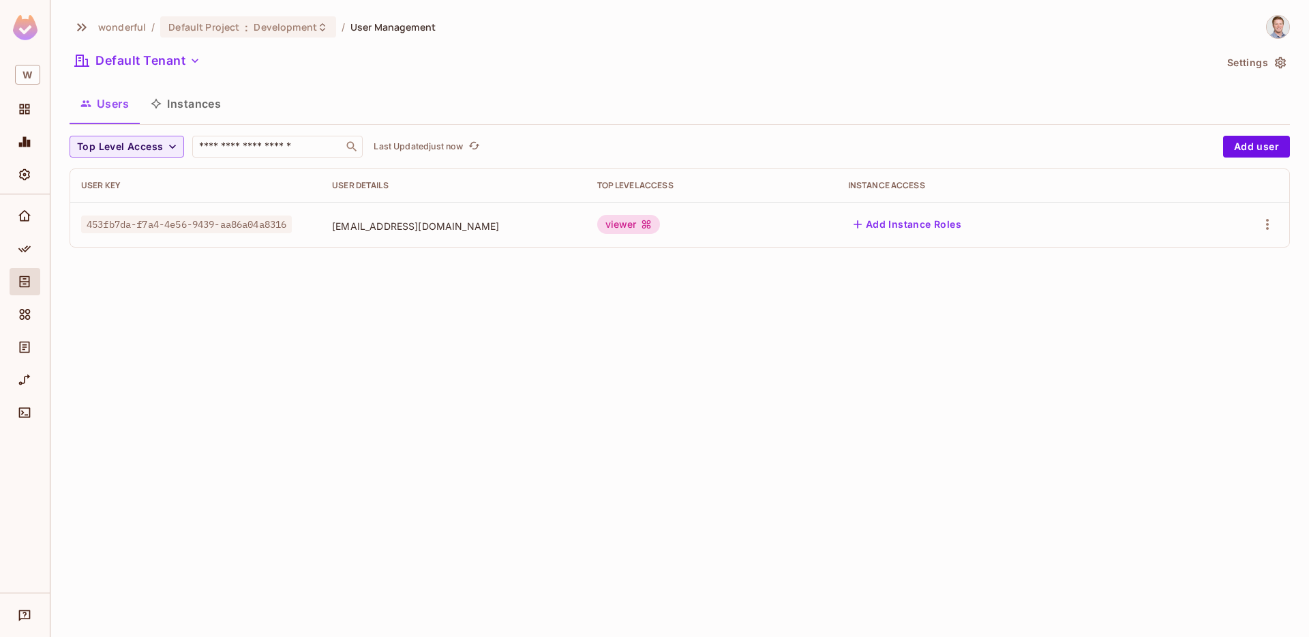
click at [660, 230] on div "viewer" at bounding box center [628, 224] width 63 height 19
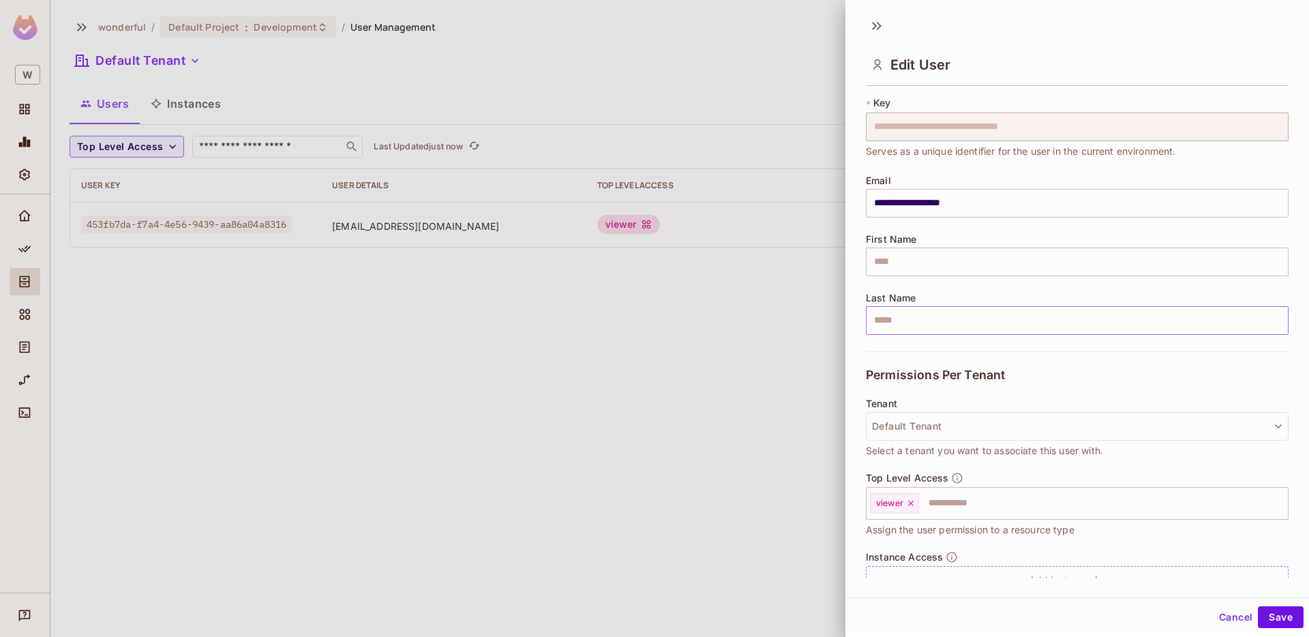
scroll to position [89, 0]
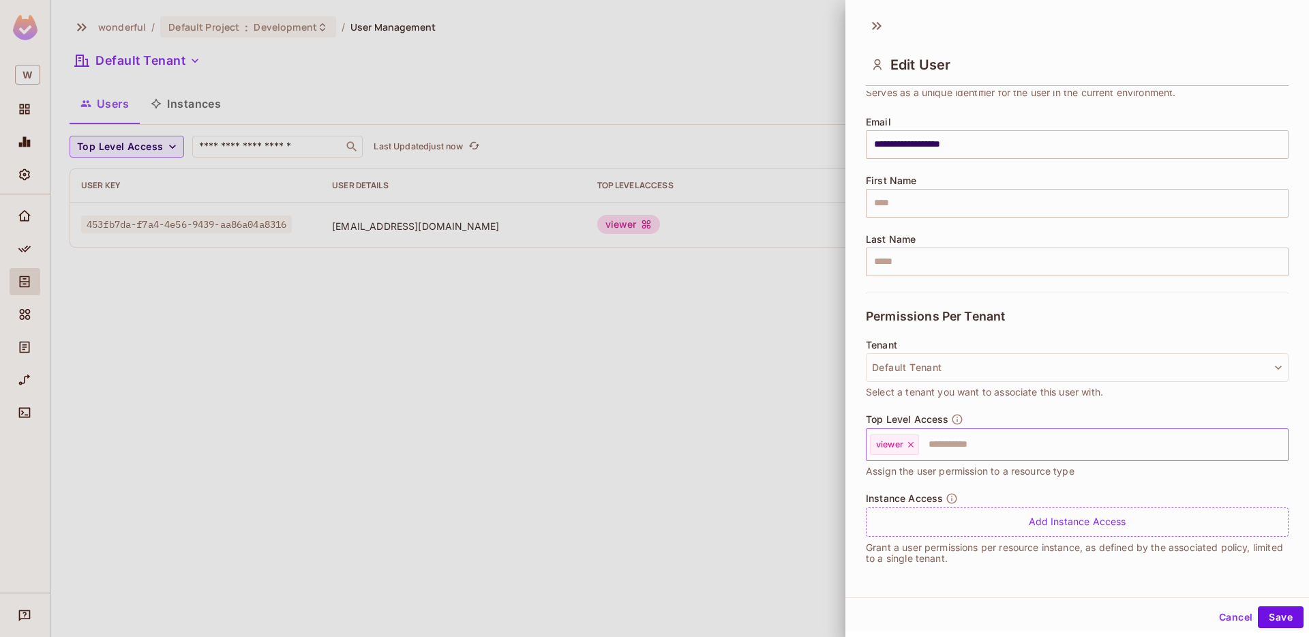
click at [939, 444] on input "text" at bounding box center [1090, 444] width 341 height 27
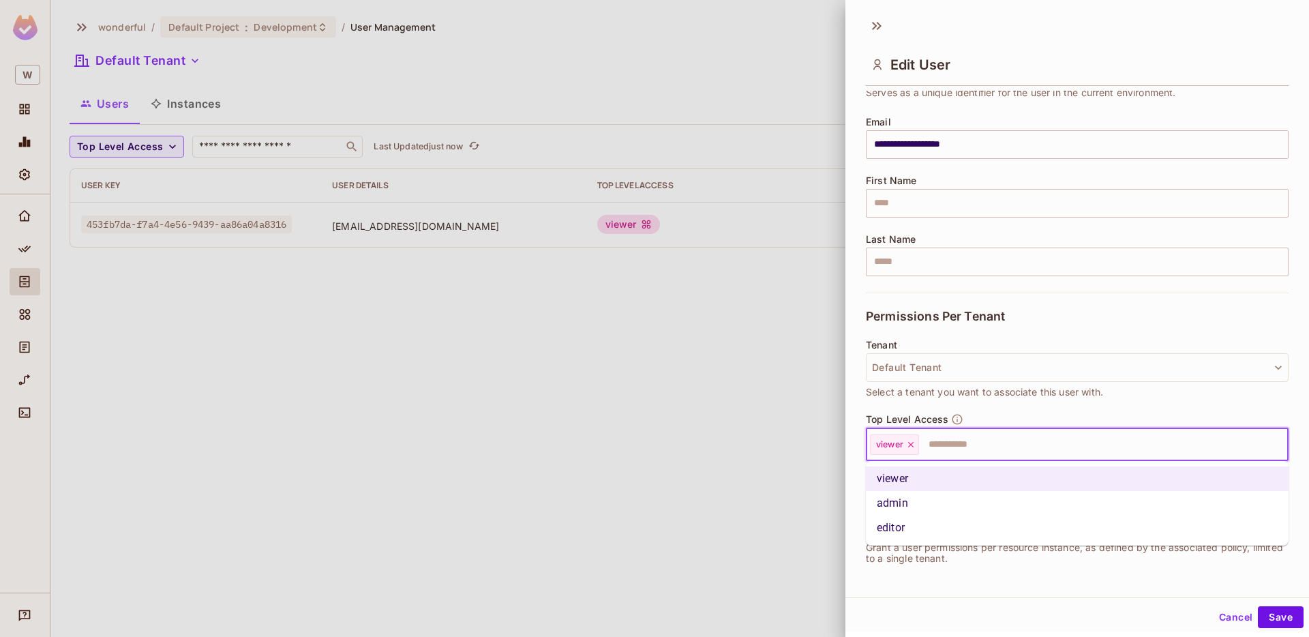
click at [917, 498] on li "admin" at bounding box center [1077, 503] width 423 height 25
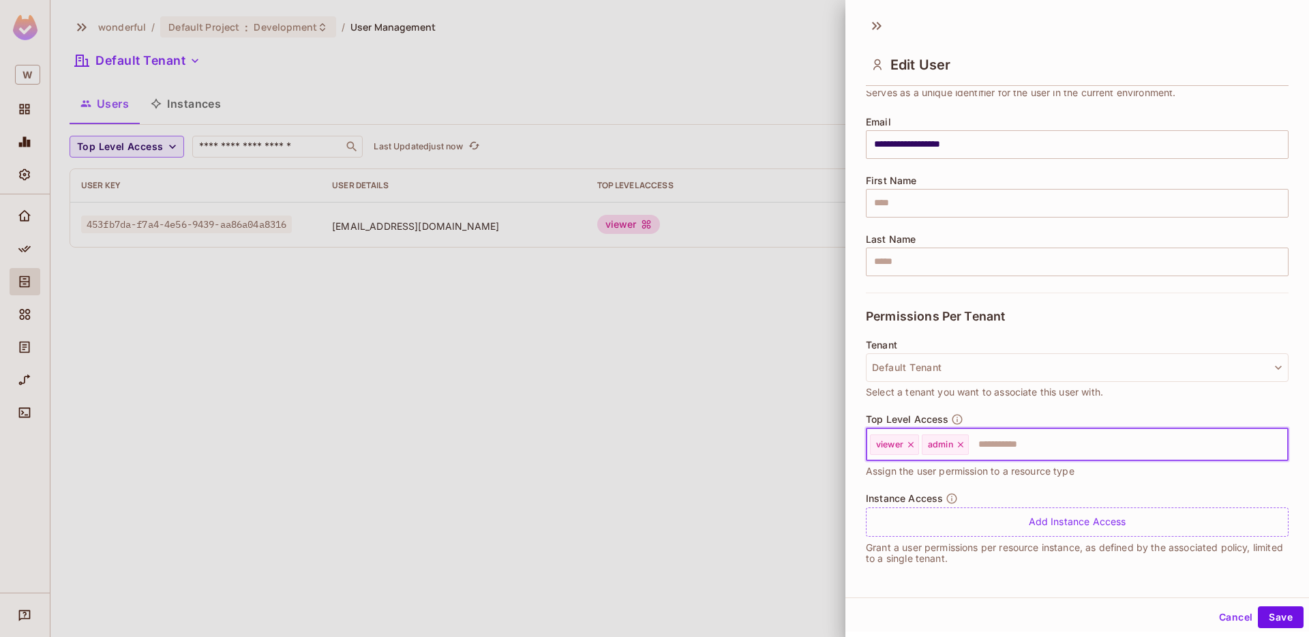
click at [908, 442] on icon at bounding box center [911, 445] width 10 height 10
click at [1287, 611] on button "Save" at bounding box center [1281, 617] width 46 height 22
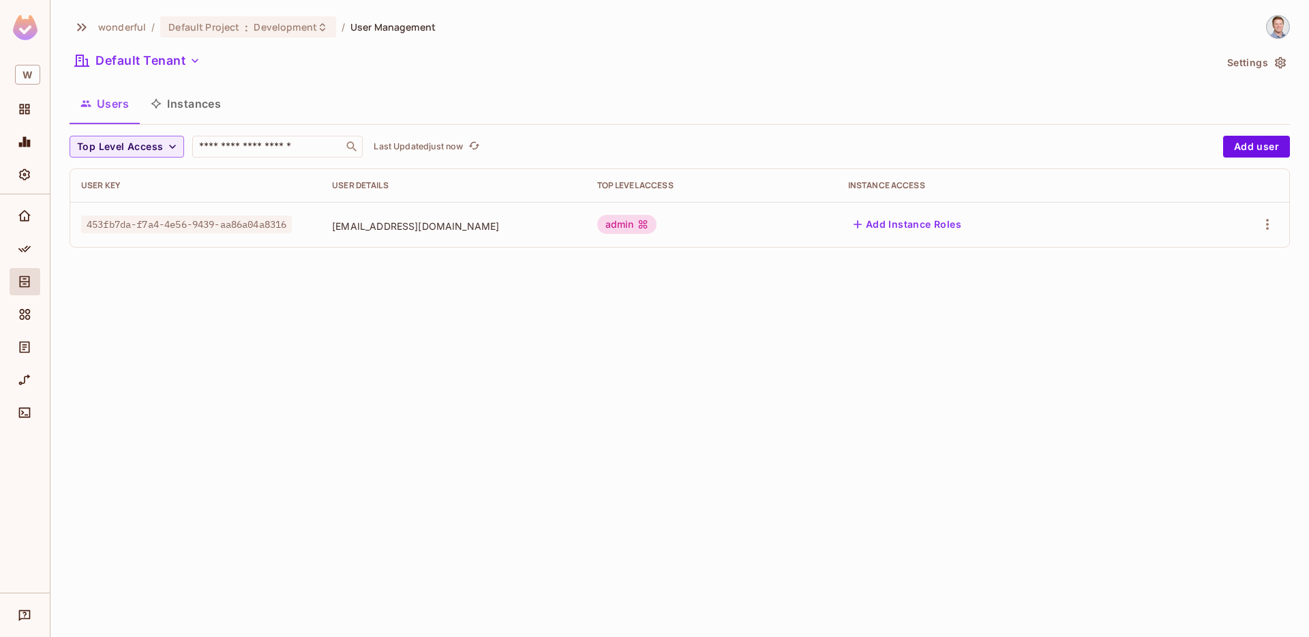
click at [179, 102] on button "Instances" at bounding box center [186, 104] width 92 height 34
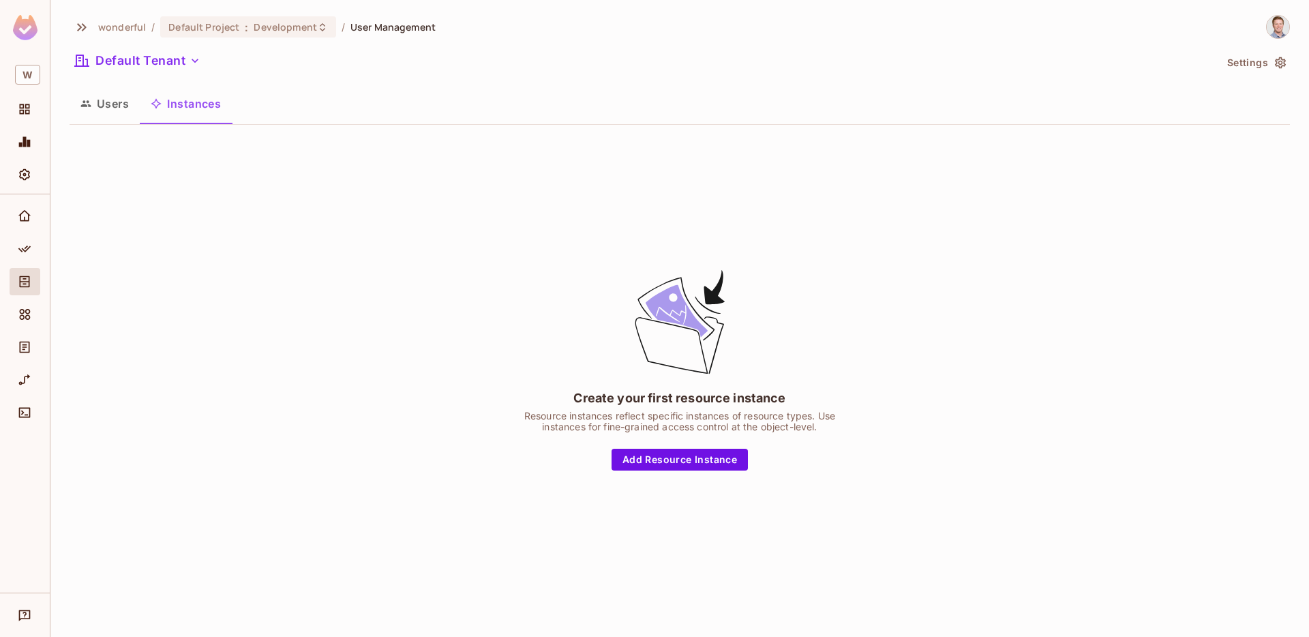
click at [119, 102] on button "Users" at bounding box center [105, 104] width 70 height 34
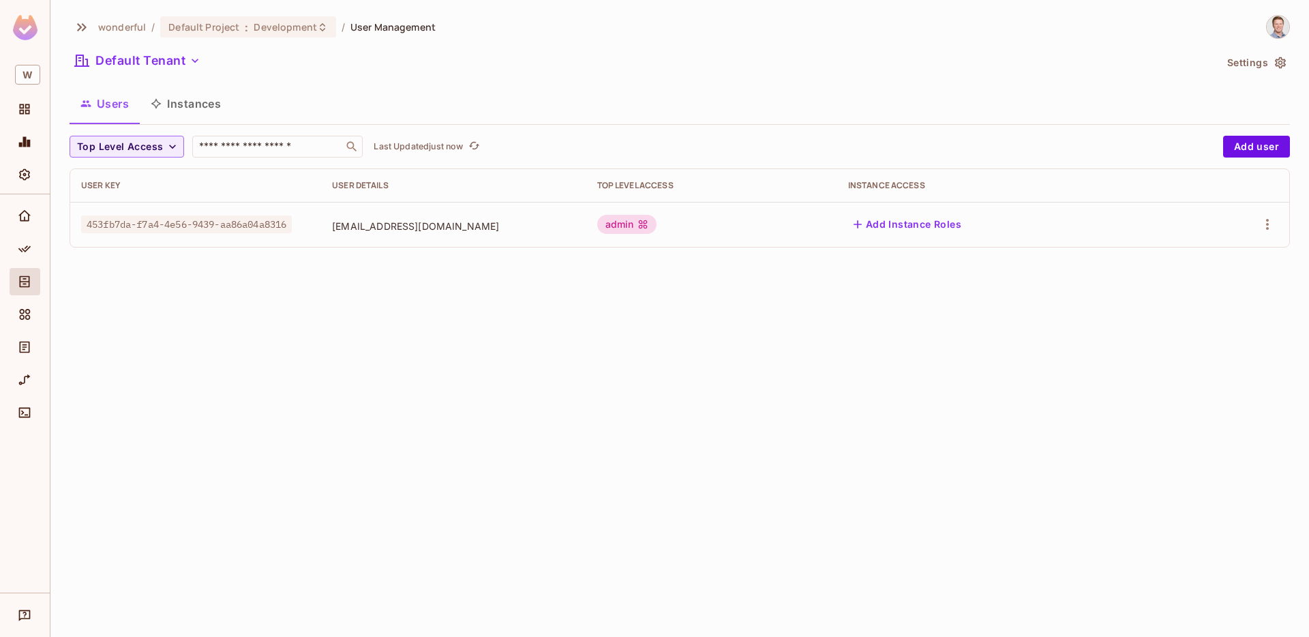
click at [187, 108] on button "Instances" at bounding box center [186, 104] width 92 height 34
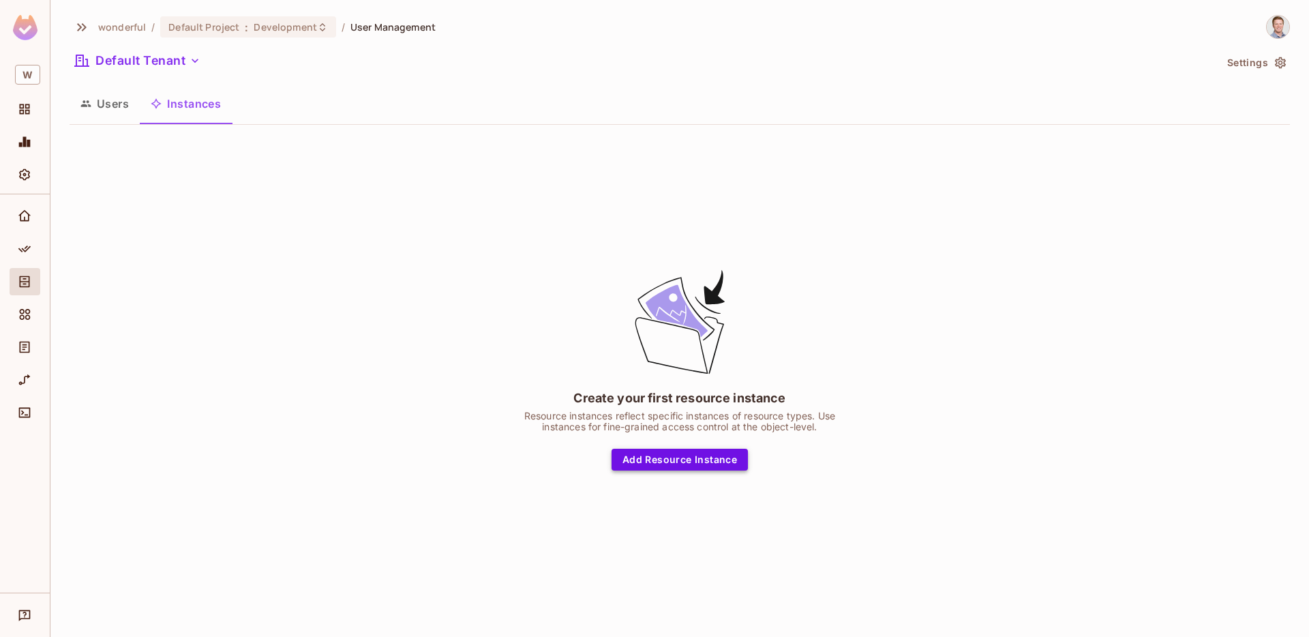
click at [655, 465] on button "Add Resource Instance" at bounding box center [679, 459] width 136 height 22
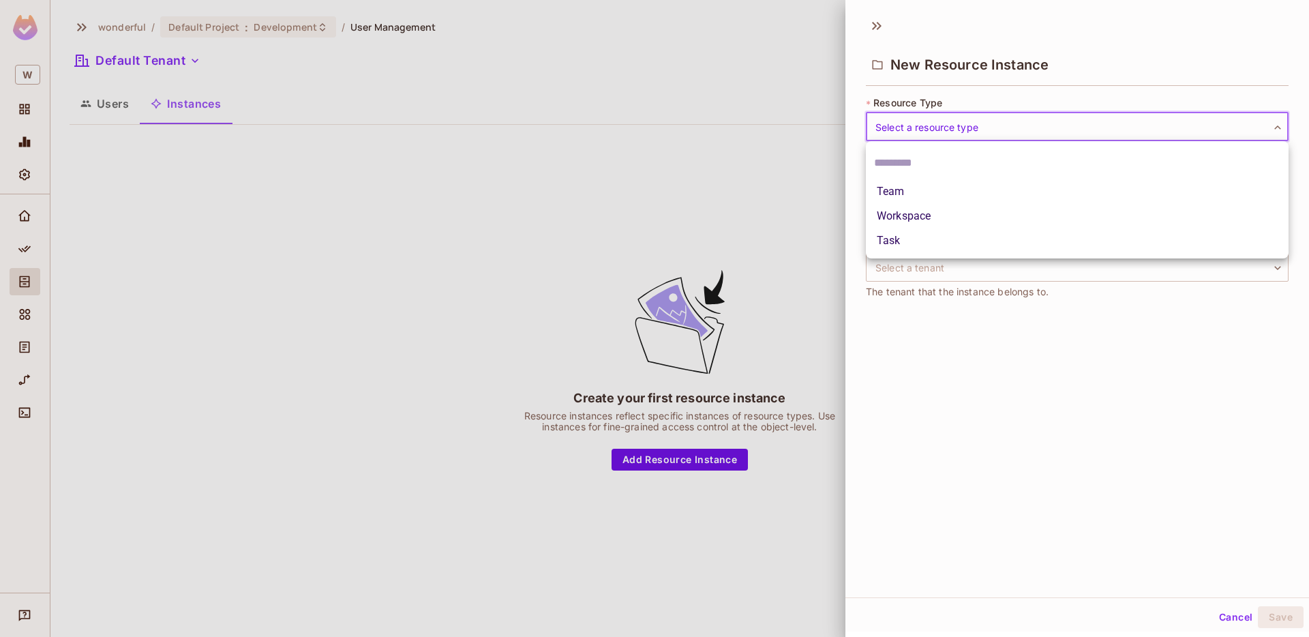
click at [956, 134] on body "W wonderful / Default Project : Development / User Management Default Tenant Se…" at bounding box center [654, 318] width 1309 height 637
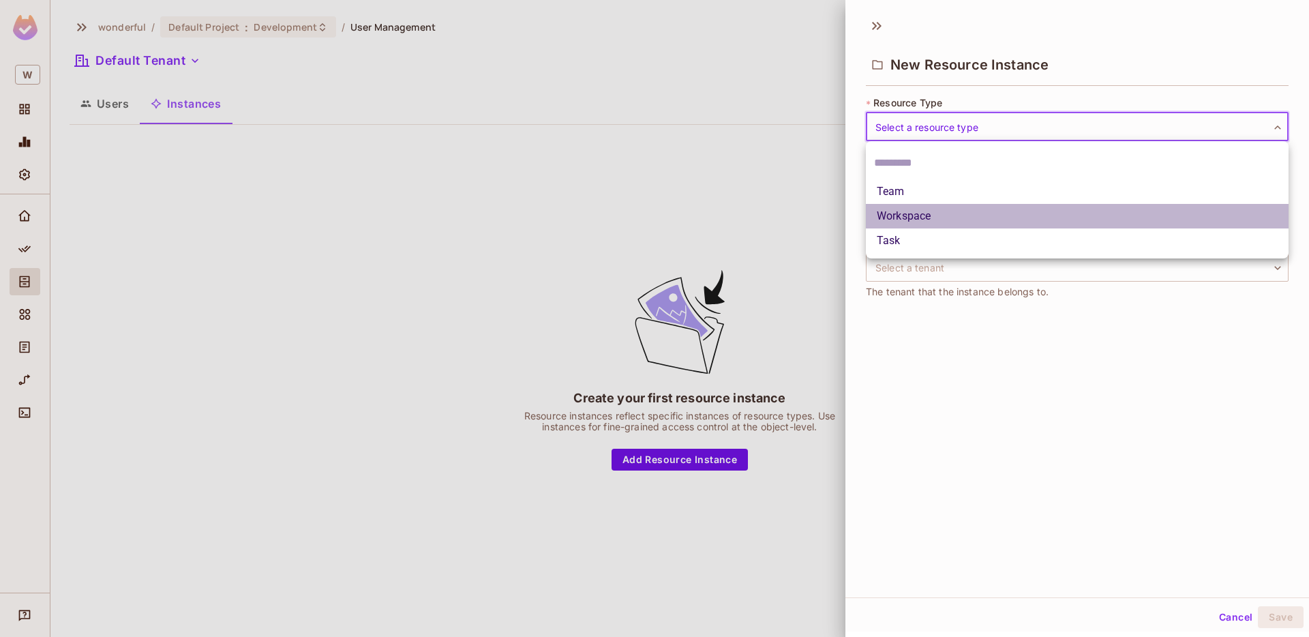
click at [949, 214] on li "Workspace" at bounding box center [1077, 216] width 423 height 25
type input "*********"
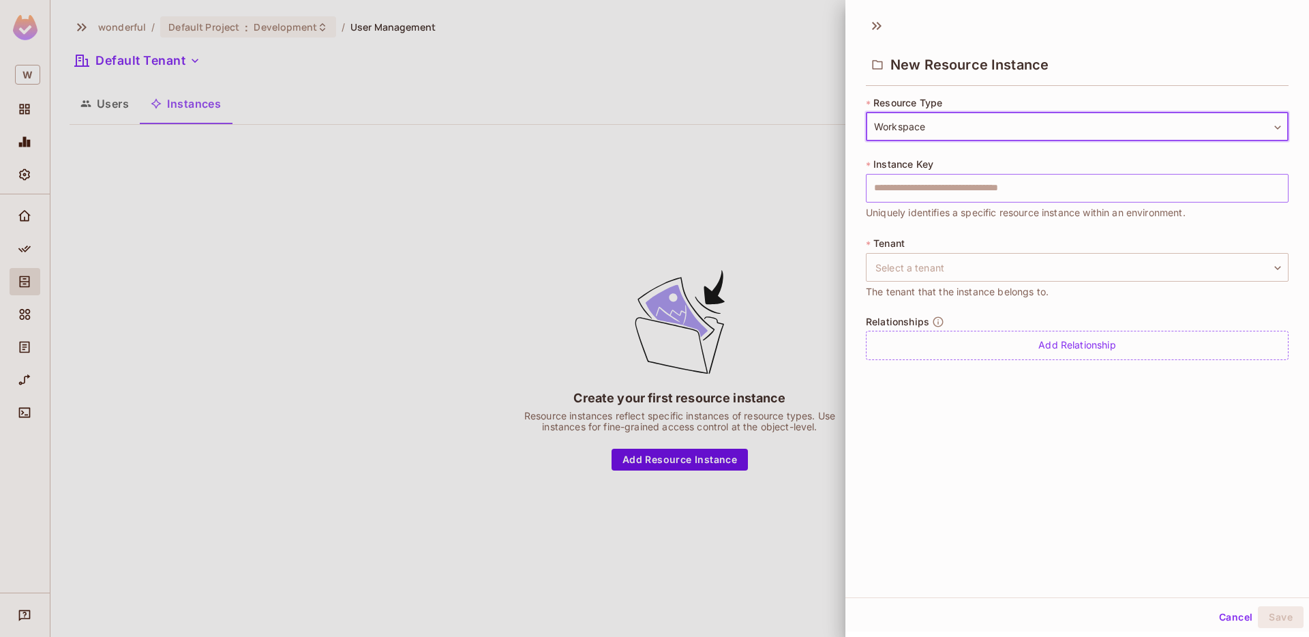
click at [997, 189] on input "text" at bounding box center [1077, 188] width 423 height 29
paste input "**********"
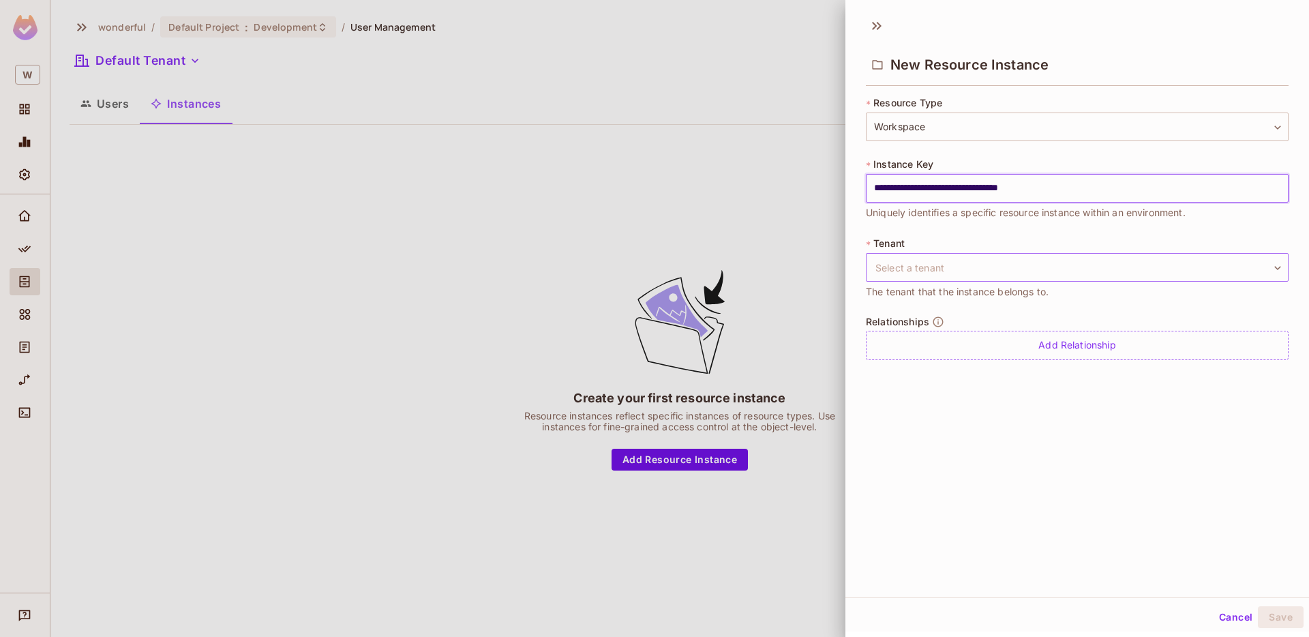
type input "**********"
click at [922, 273] on body "**********" at bounding box center [654, 318] width 1309 height 637
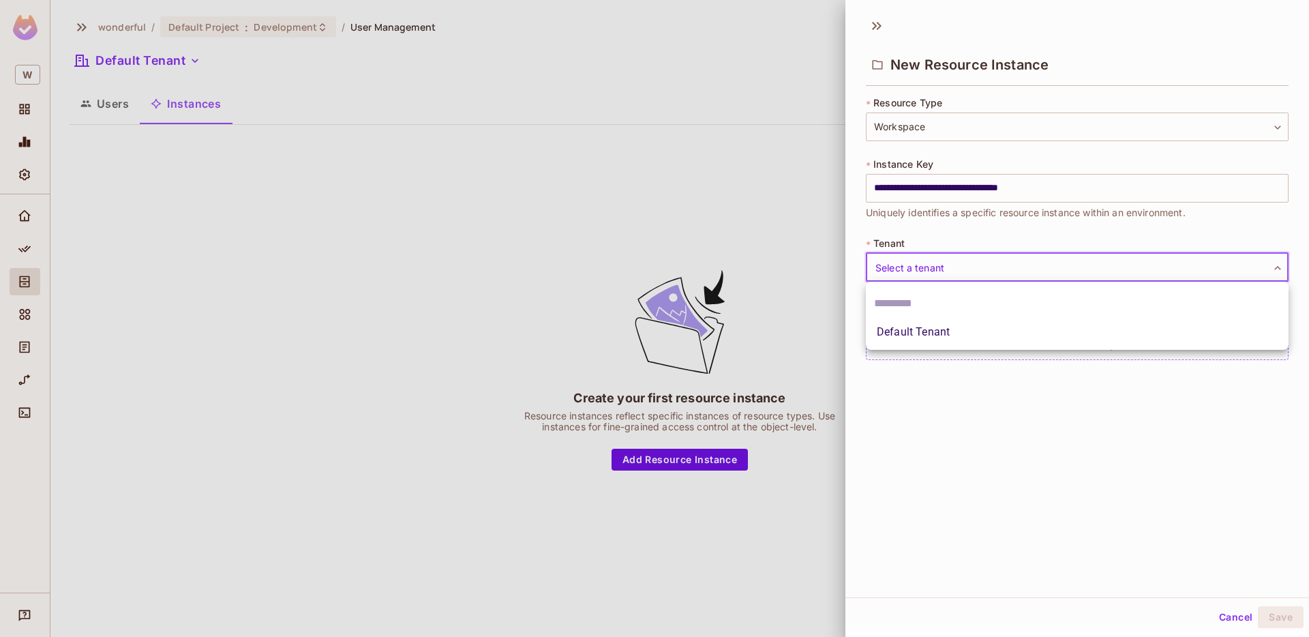
click at [915, 333] on li "Default Tenant" at bounding box center [1077, 332] width 423 height 25
type input "*******"
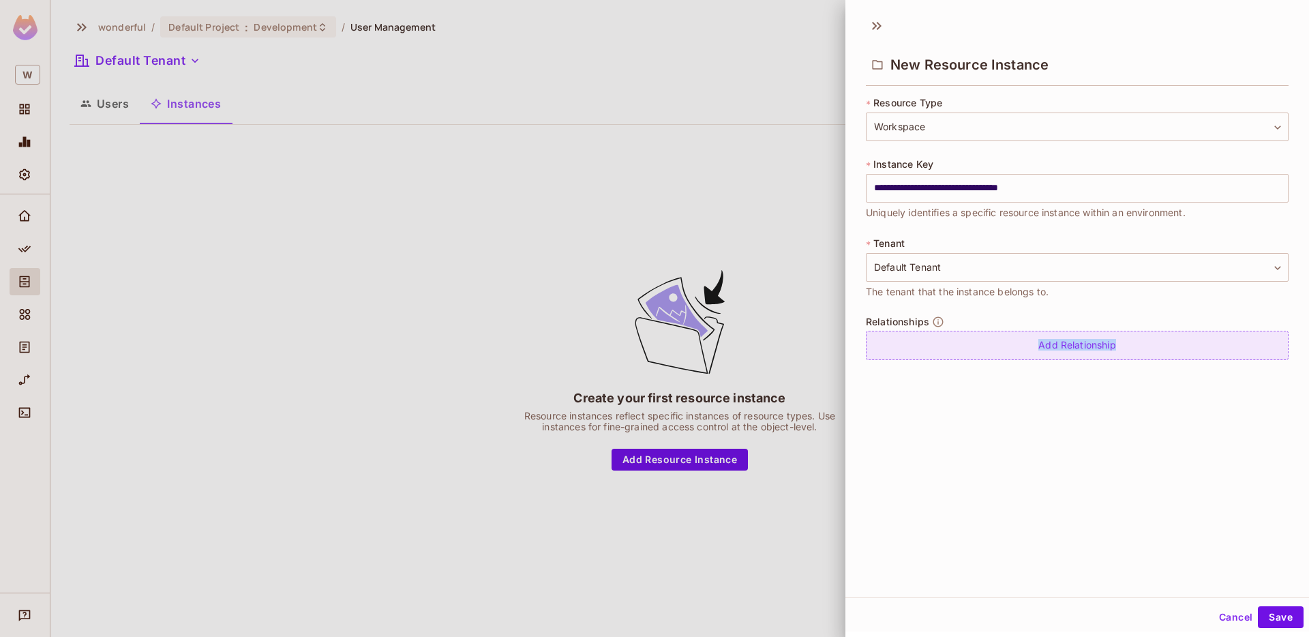
click at [996, 350] on div "Add Relationship" at bounding box center [1077, 345] width 423 height 29
click at [1052, 349] on body "**********" at bounding box center [654, 318] width 1309 height 637
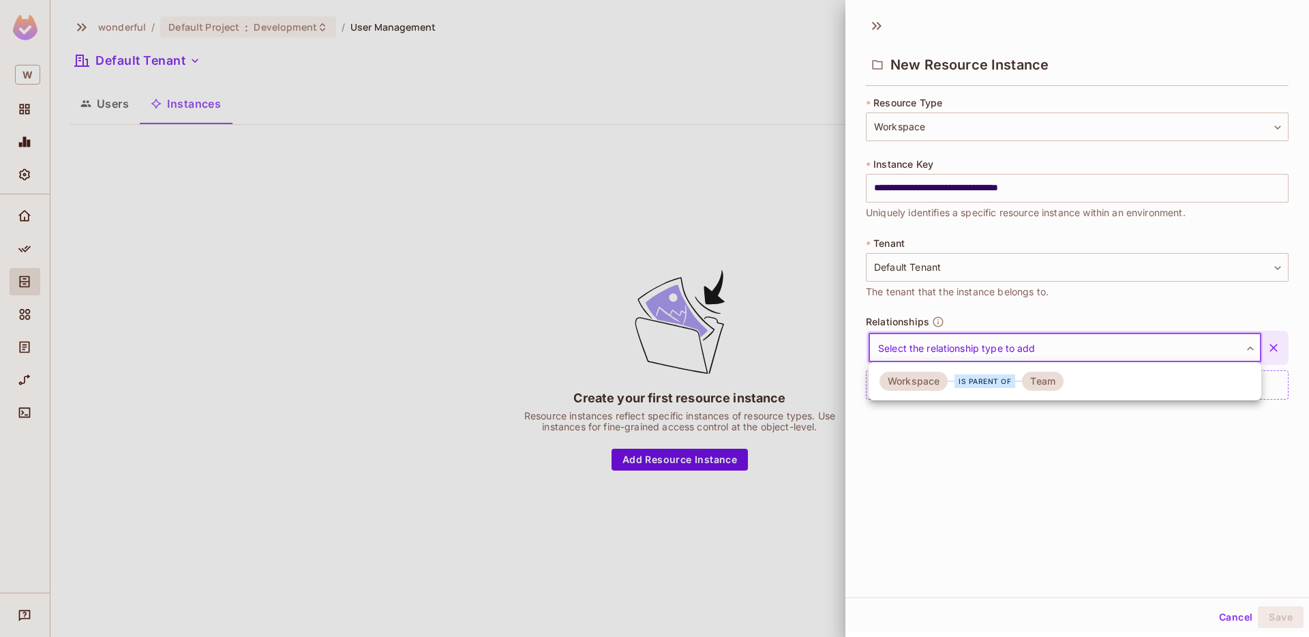
click at [1037, 422] on div at bounding box center [654, 318] width 1309 height 637
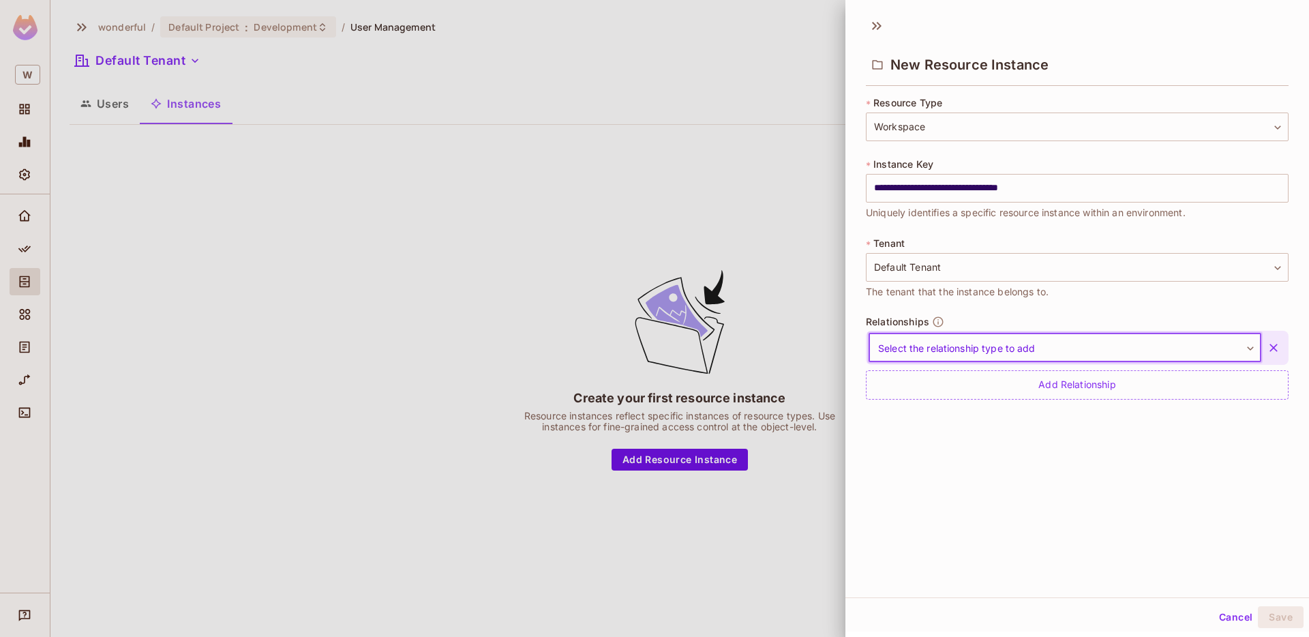
click at [1276, 341] on icon "button" at bounding box center [1273, 348] width 14 height 14
click at [1155, 339] on div "Add Relationship" at bounding box center [1077, 345] width 423 height 29
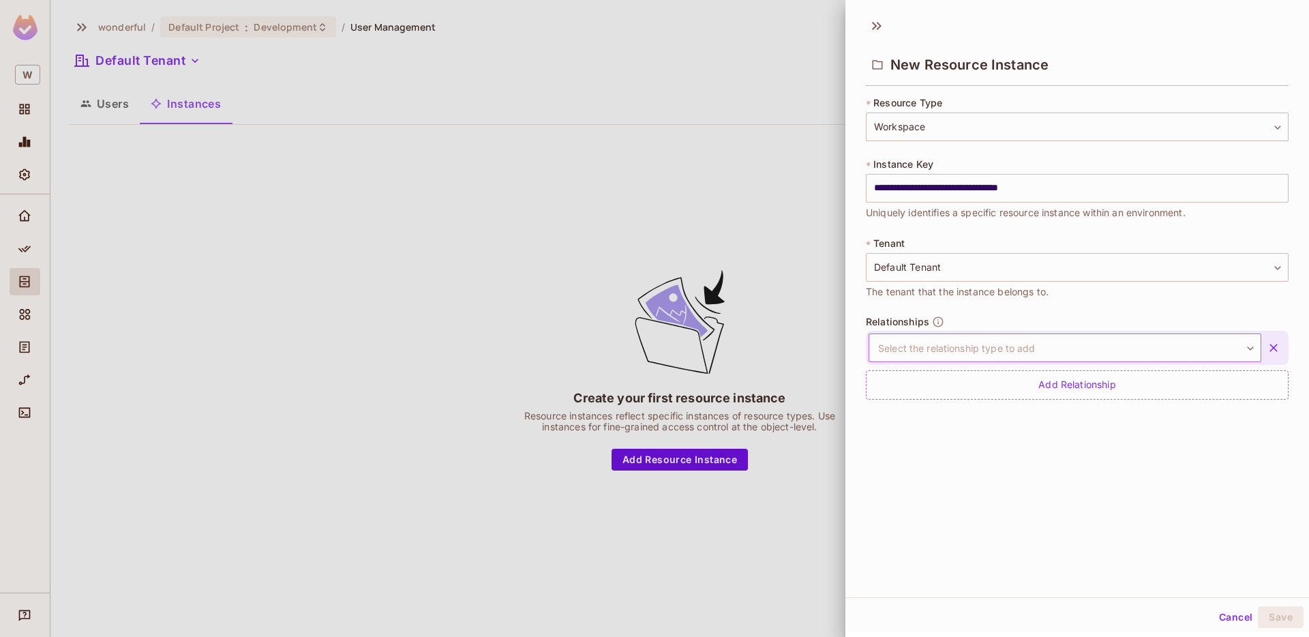
click at [1106, 340] on body "**********" at bounding box center [654, 318] width 1309 height 637
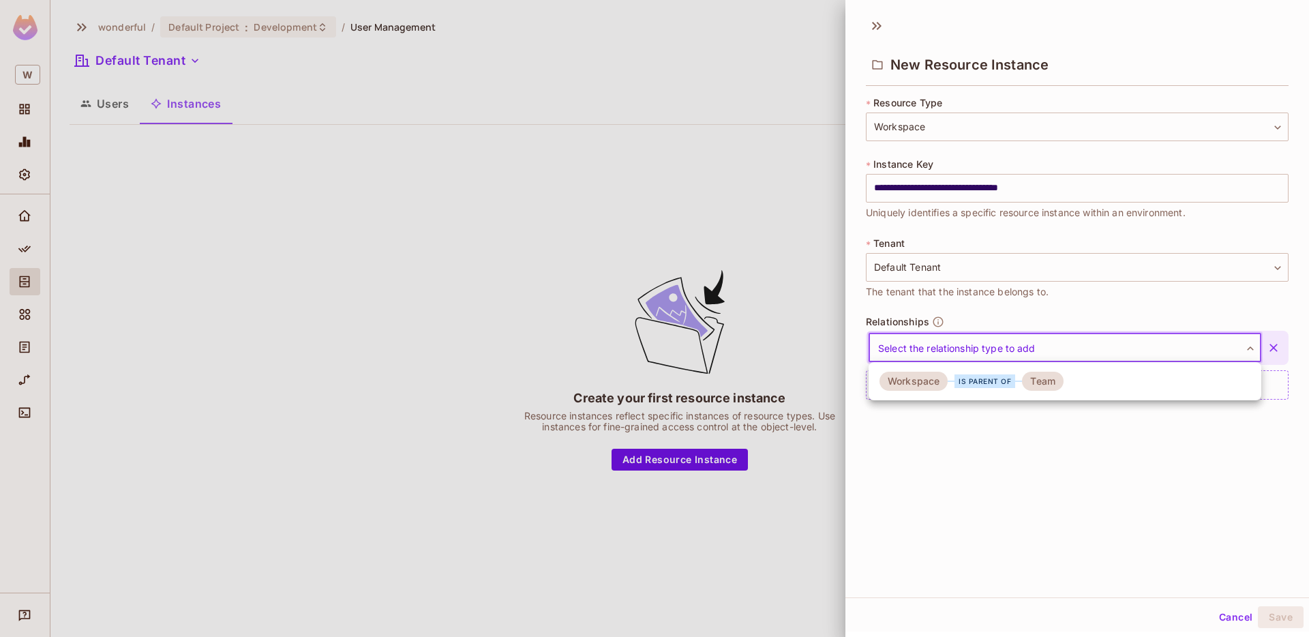
click at [1051, 384] on div "Team" at bounding box center [1043, 380] width 42 height 19
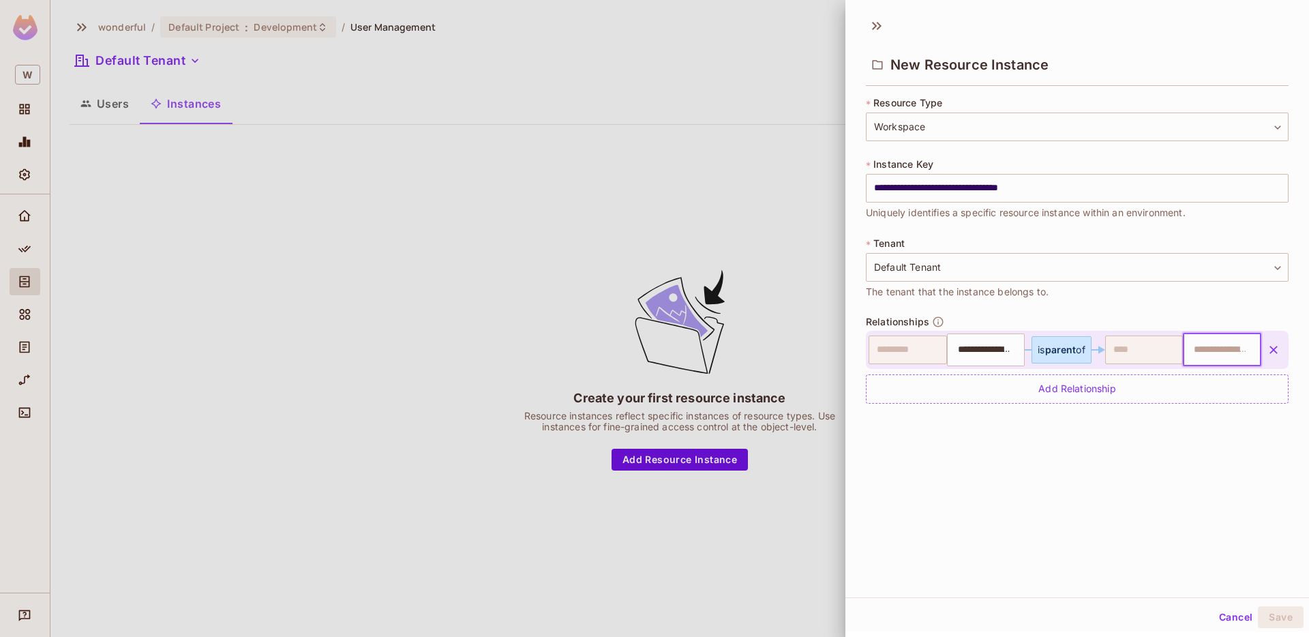
click at [1219, 351] on input "text" at bounding box center [1220, 349] width 70 height 27
paste input "**********"
type input "**********"
click at [1256, 513] on div "**********" at bounding box center [1076, 304] width 463 height 588
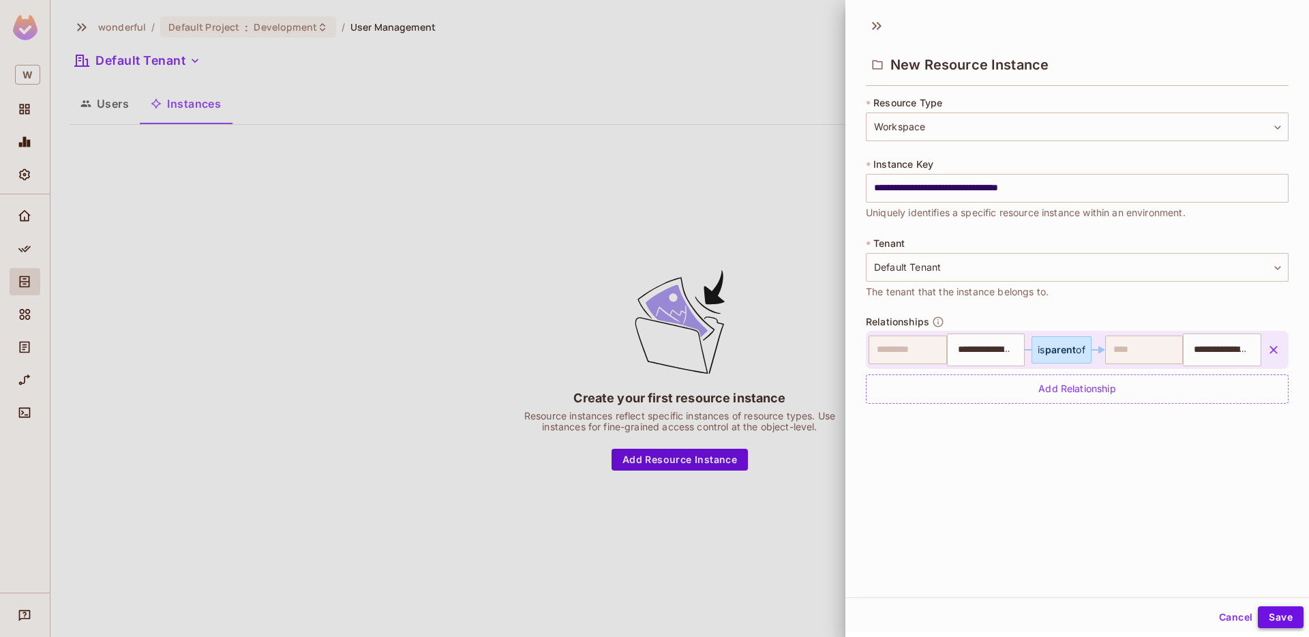
click at [1276, 615] on button "Save" at bounding box center [1281, 617] width 46 height 22
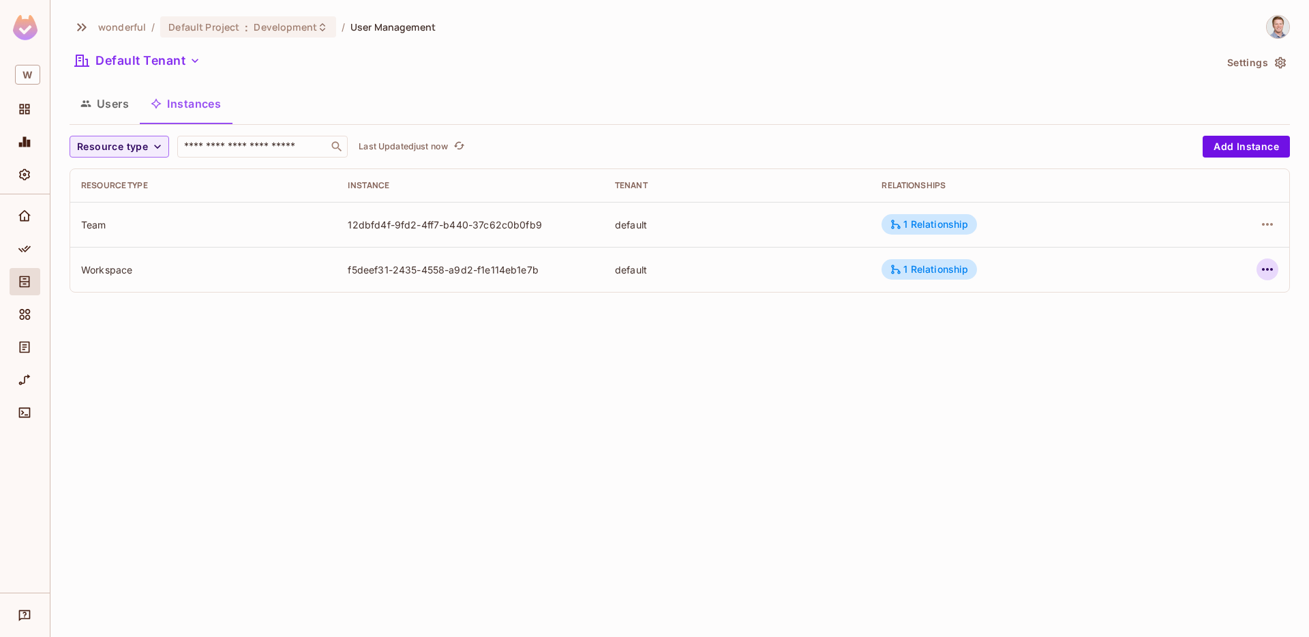
click at [1270, 271] on icon "button" at bounding box center [1267, 269] width 16 height 16
click at [540, 452] on div at bounding box center [654, 318] width 1309 height 637
click at [116, 104] on button "Users" at bounding box center [105, 104] width 70 height 34
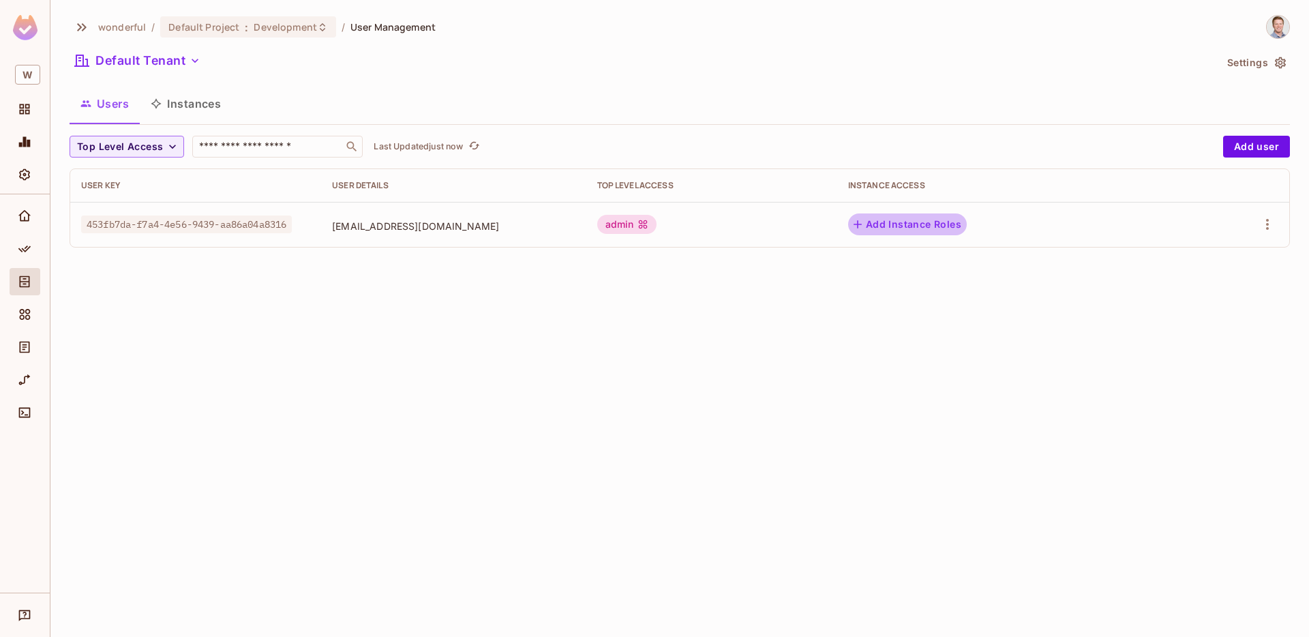
click at [947, 215] on button "Add Instance Roles" at bounding box center [907, 224] width 119 height 22
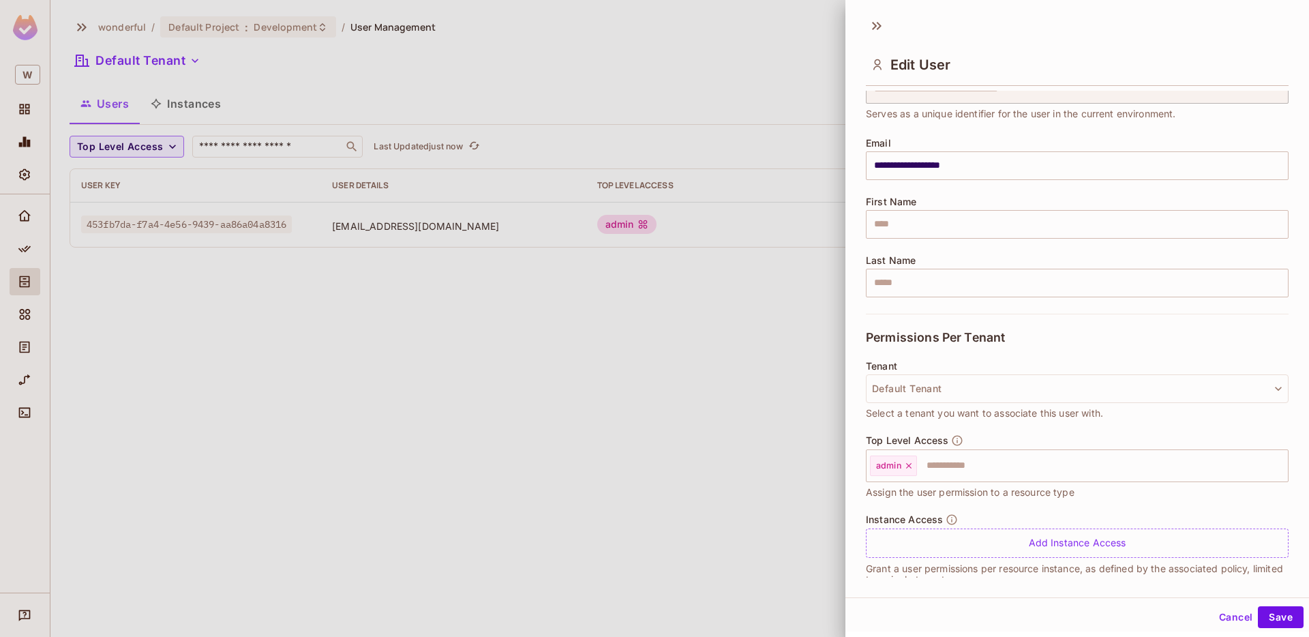
scroll to position [89, 0]
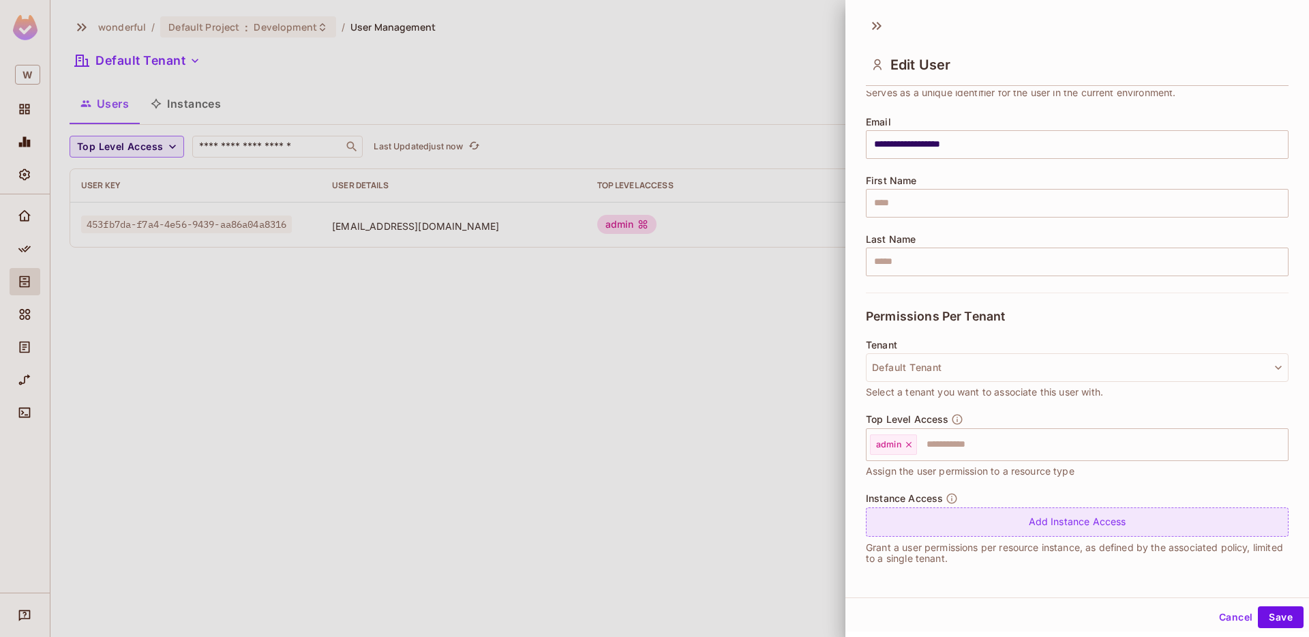
click at [984, 525] on div "Add Instance Access" at bounding box center [1077, 521] width 423 height 29
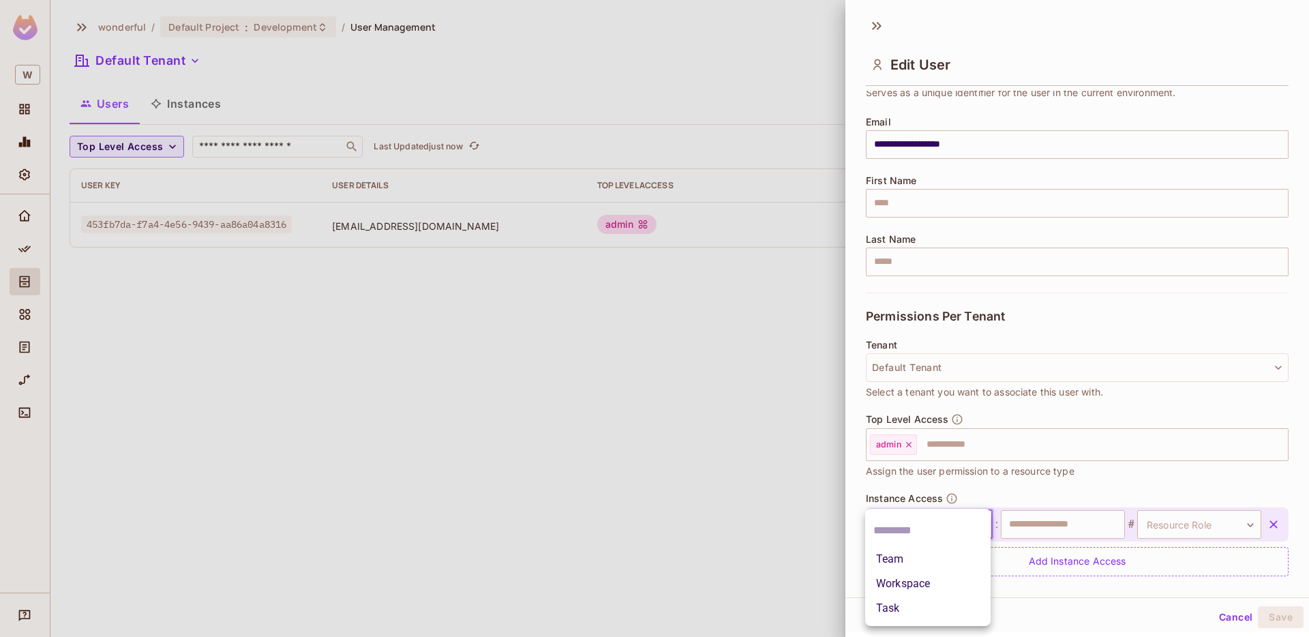
click at [971, 525] on body "**********" at bounding box center [654, 318] width 1309 height 637
click at [950, 579] on li "Workspace" at bounding box center [927, 583] width 125 height 25
click at [1069, 527] on input "text" at bounding box center [1063, 524] width 124 height 29
paste input "**********"
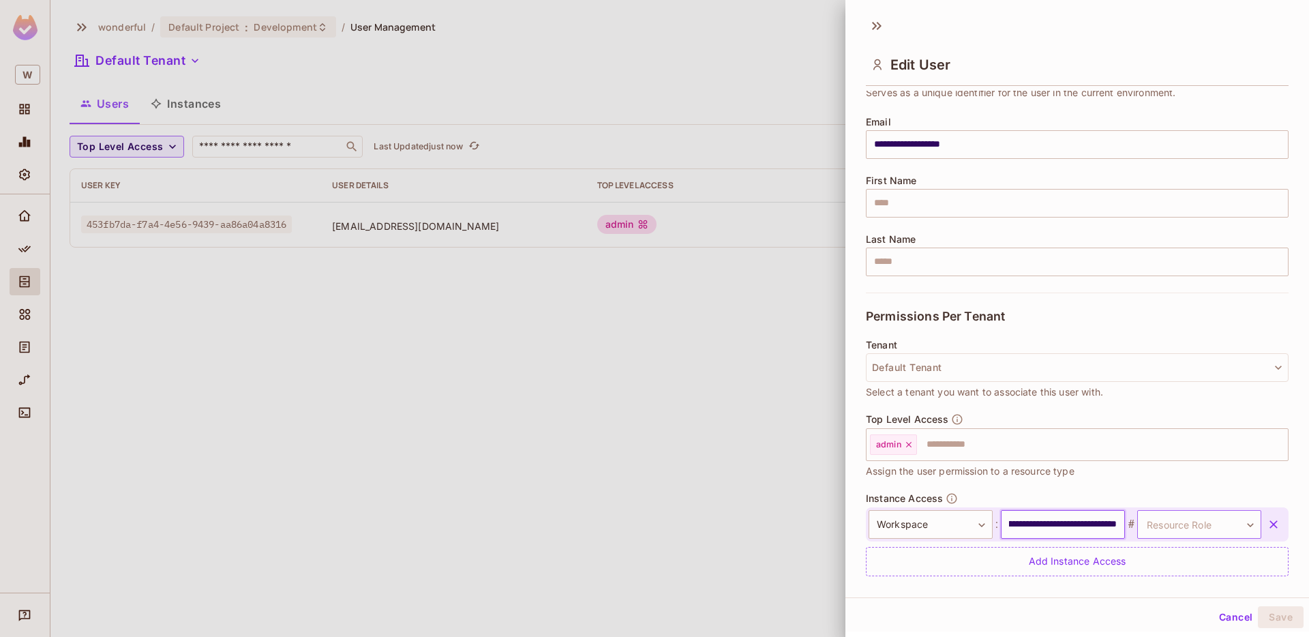
type input "**********"
click at [1191, 523] on body "**********" at bounding box center [654, 318] width 1309 height 637
click at [1184, 560] on li "Admin" at bounding box center [1196, 559] width 125 height 25
click at [1277, 611] on button "Save" at bounding box center [1281, 617] width 46 height 22
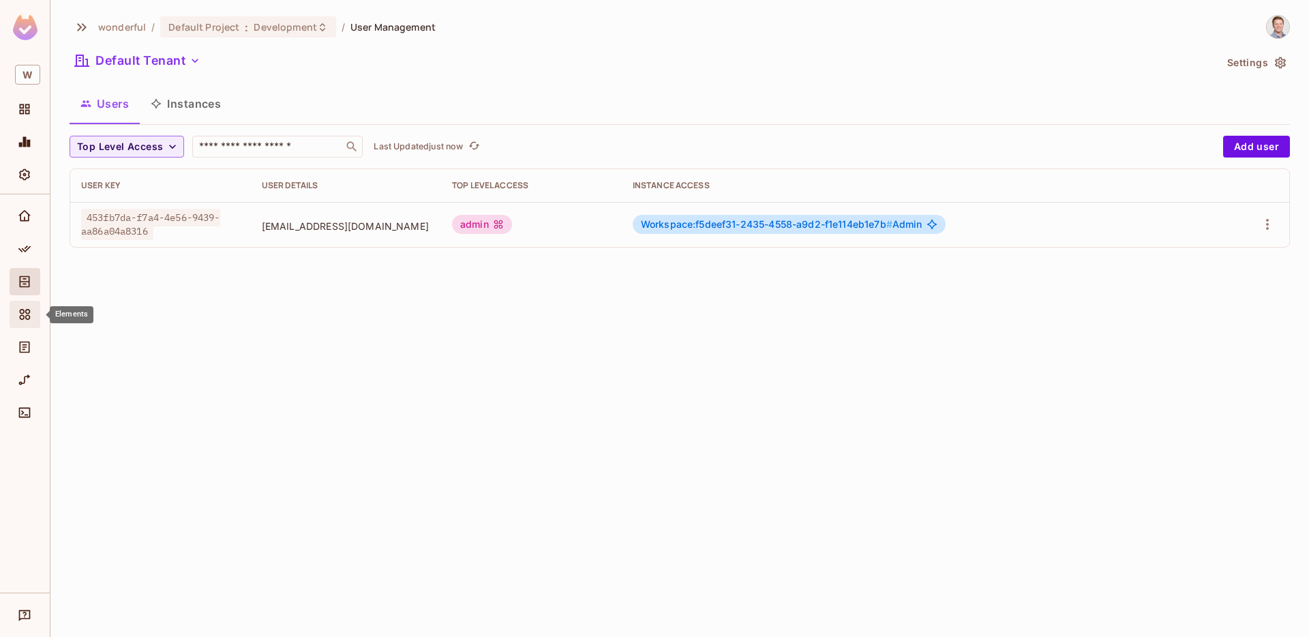
click at [23, 312] on icon "Elements" at bounding box center [25, 314] width 14 height 14
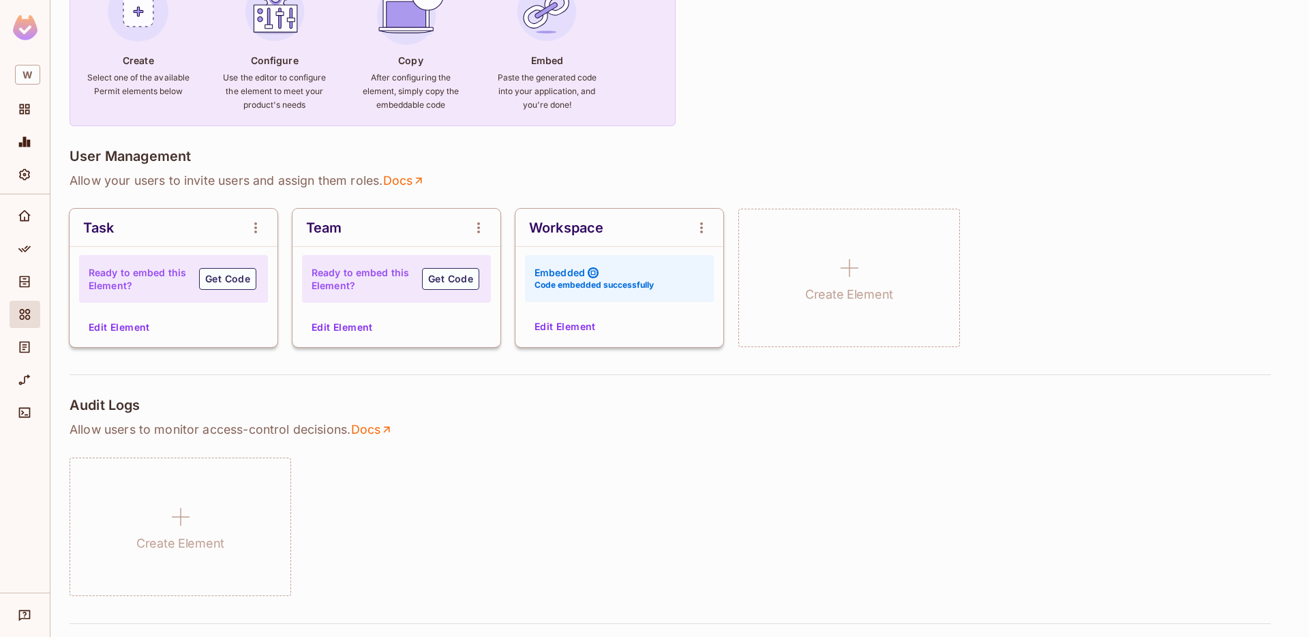
scroll to position [176, 0]
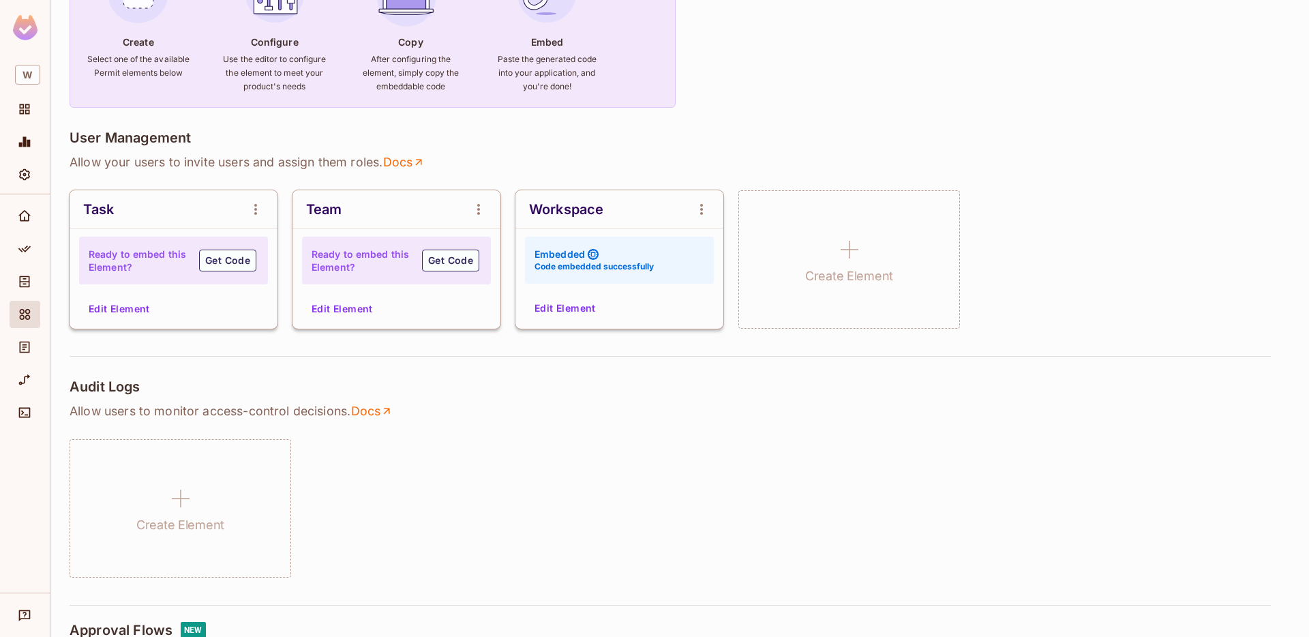
click at [548, 306] on button "Edit Element" at bounding box center [565, 308] width 72 height 22
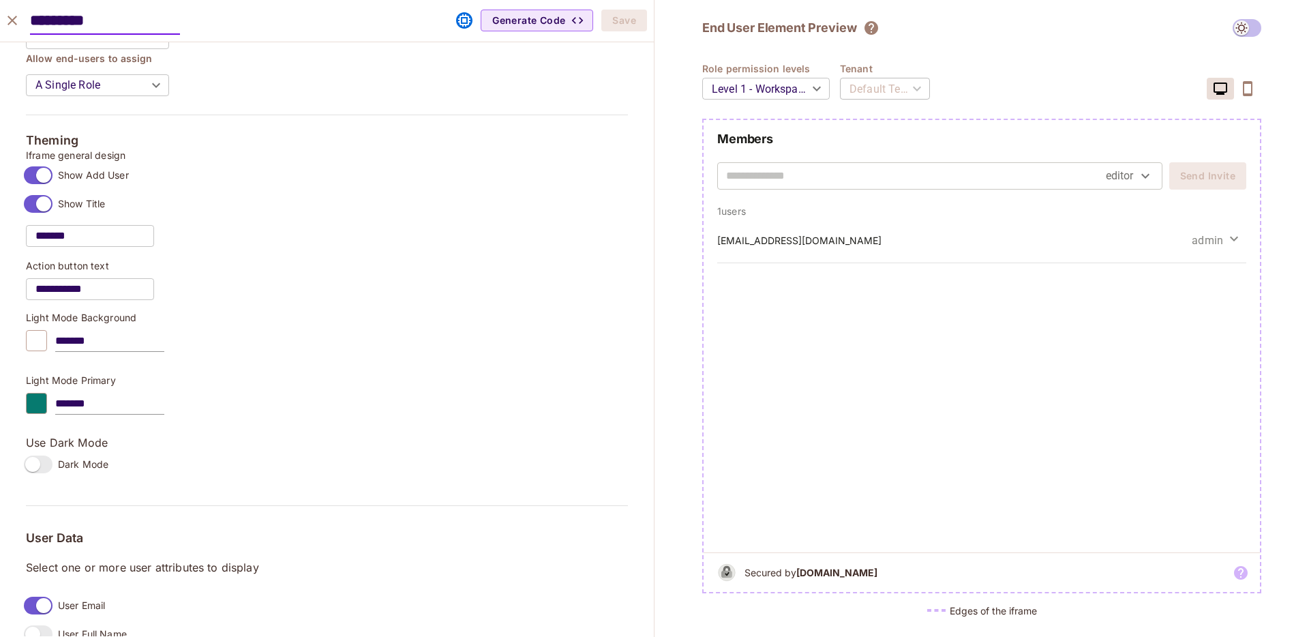
scroll to position [0, 0]
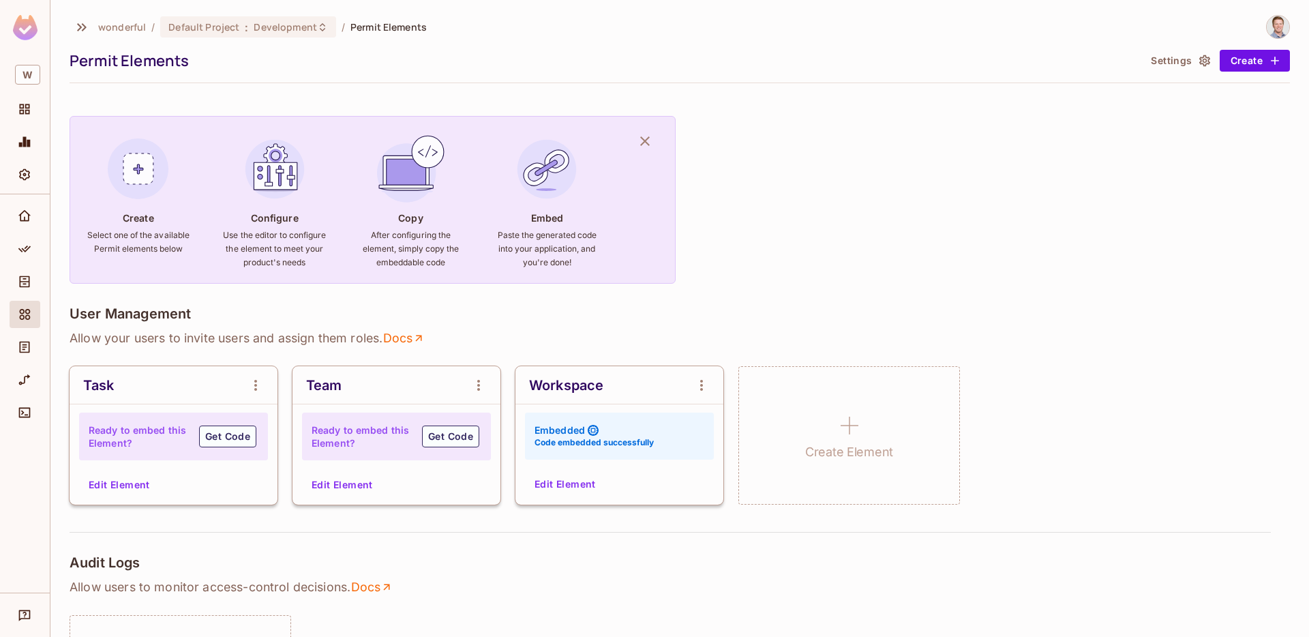
click at [575, 488] on button "Edit Element" at bounding box center [565, 484] width 72 height 22
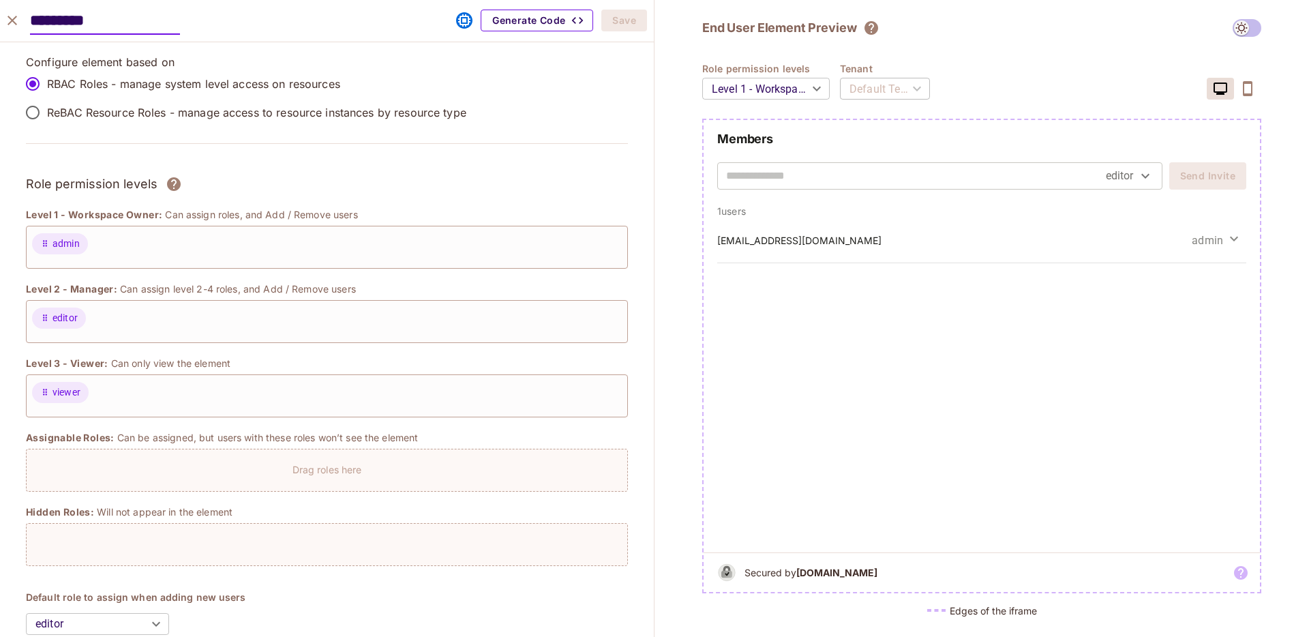
click at [512, 16] on button "Generate Code" at bounding box center [537, 21] width 112 height 22
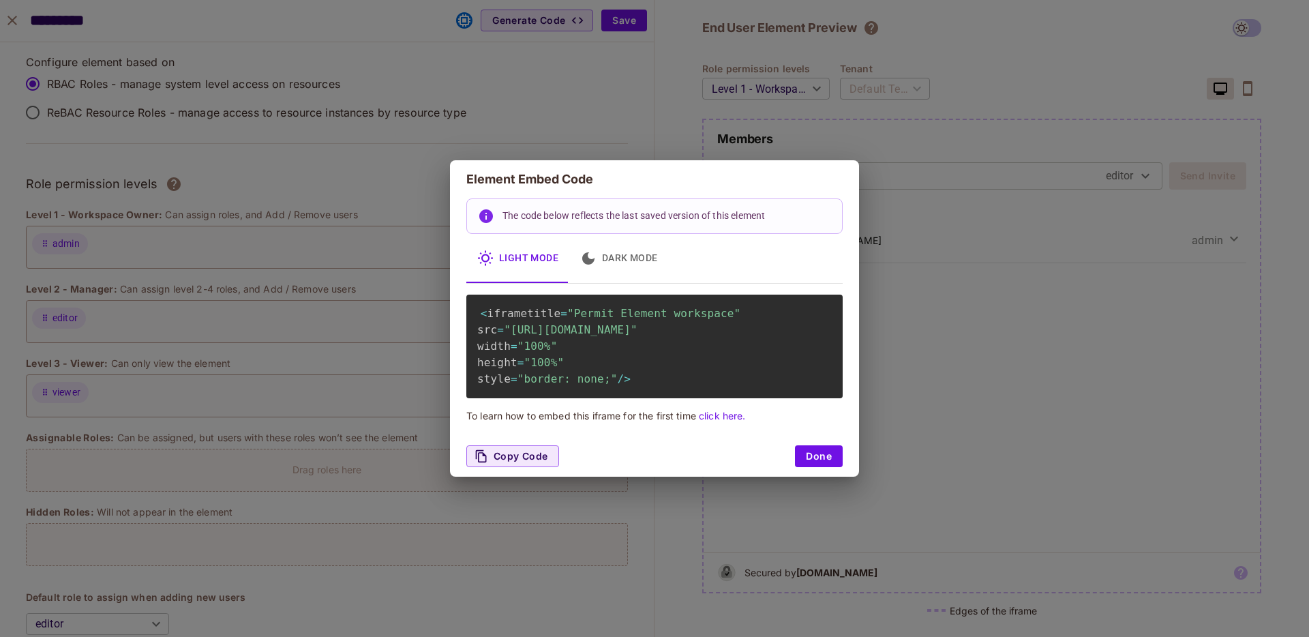
click at [725, 421] on link "click here." at bounding box center [722, 416] width 46 height 12
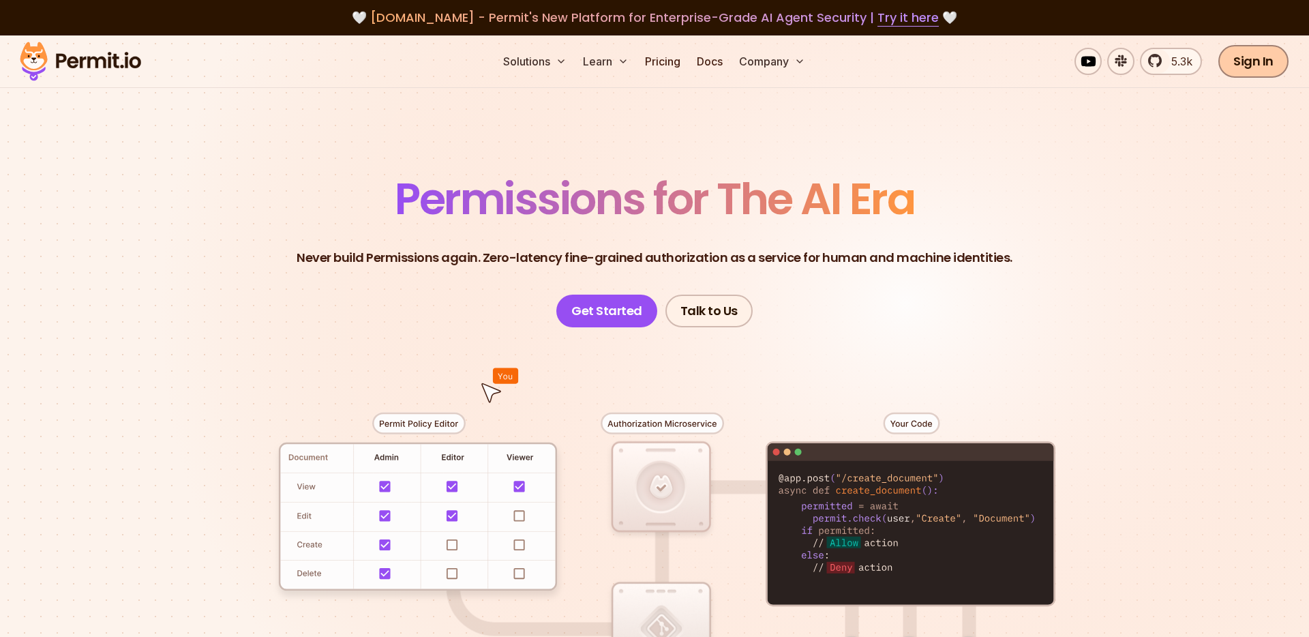
click at [1233, 64] on link "Sign In" at bounding box center [1253, 61] width 70 height 33
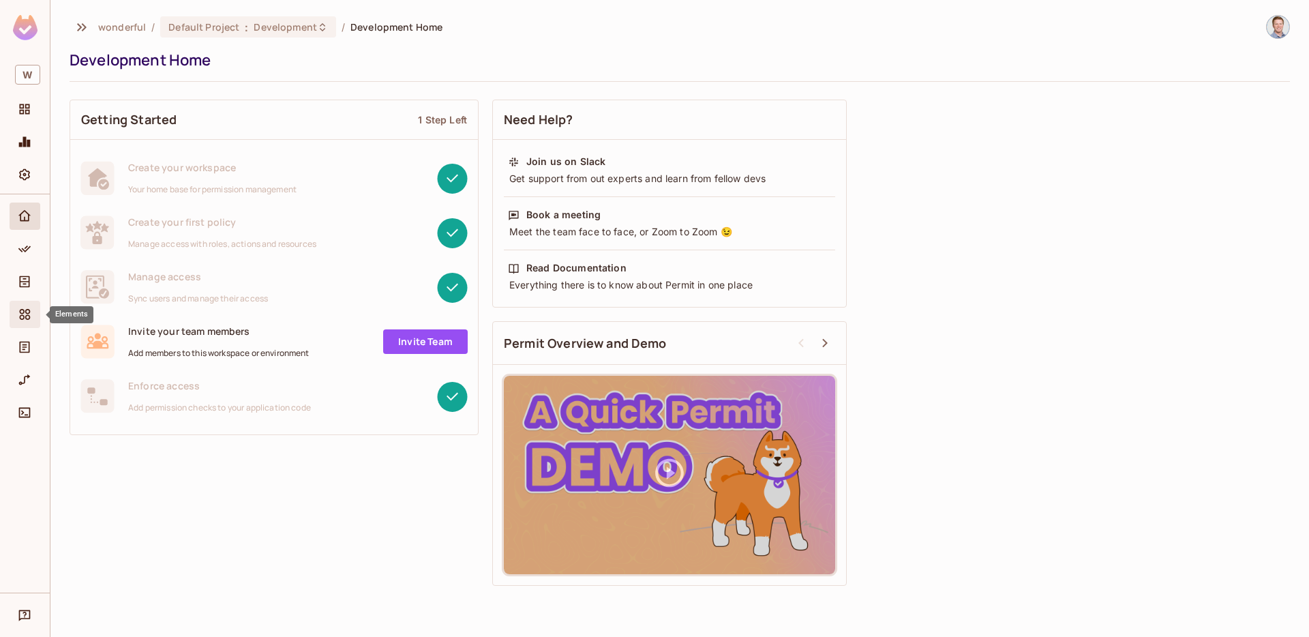
click at [27, 304] on div "Elements" at bounding box center [25, 314] width 31 height 27
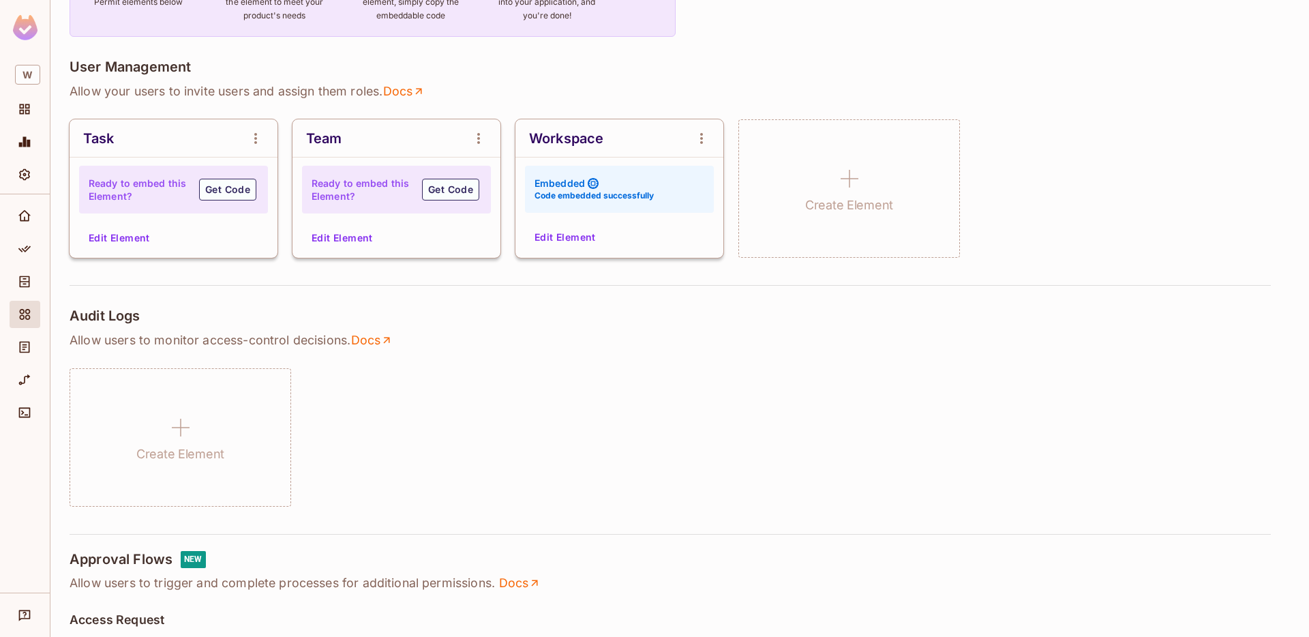
scroll to position [225, 0]
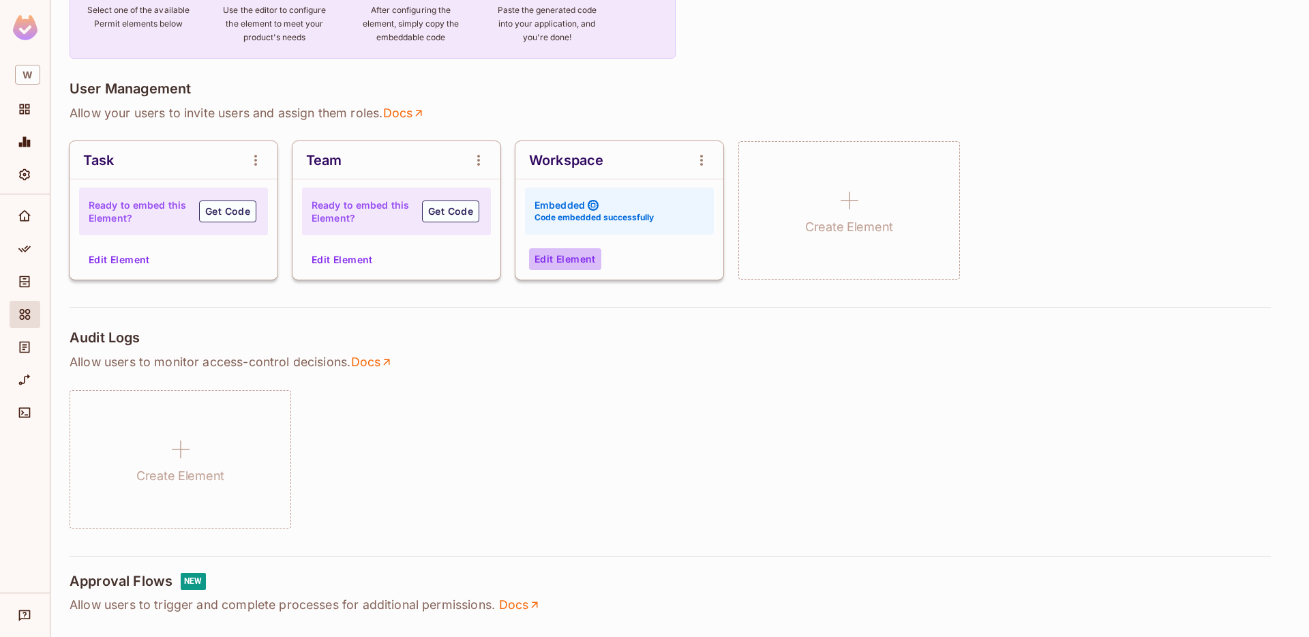
click at [570, 250] on button "Edit Element" at bounding box center [565, 259] width 72 height 22
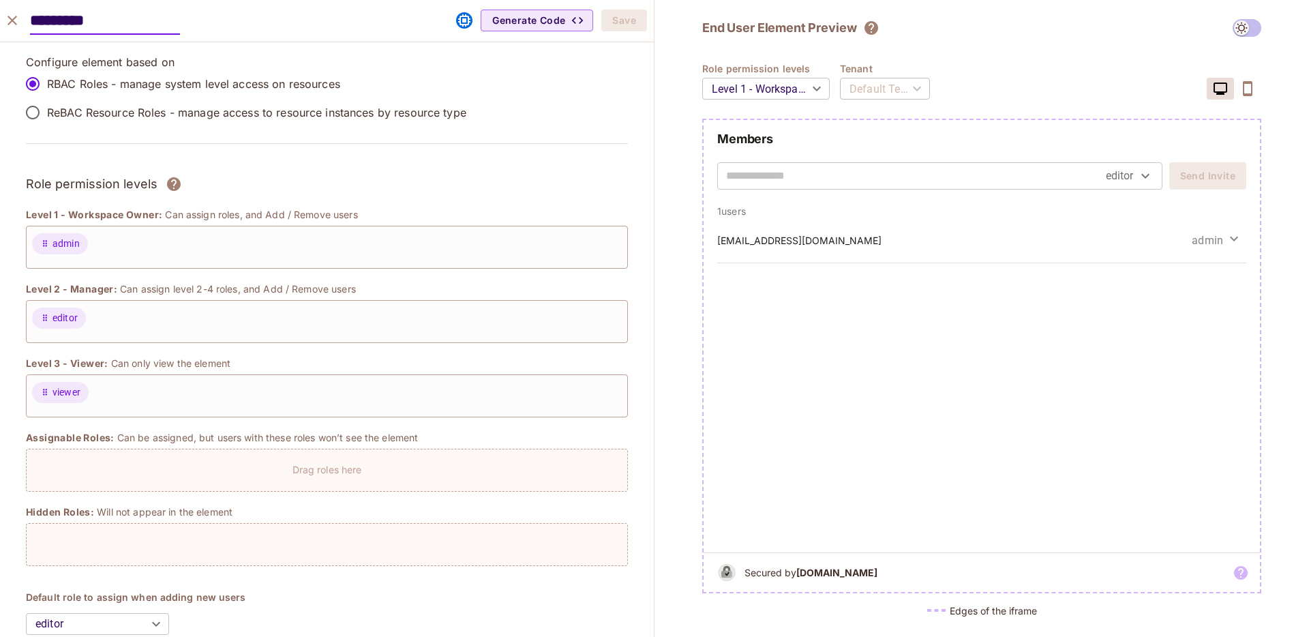
click at [908, 85] on div "Default Tenant" at bounding box center [885, 89] width 90 height 38
click at [397, 108] on p "ReBAC Resource Roles - manage access to resource instances by resource type" at bounding box center [256, 112] width 419 height 15
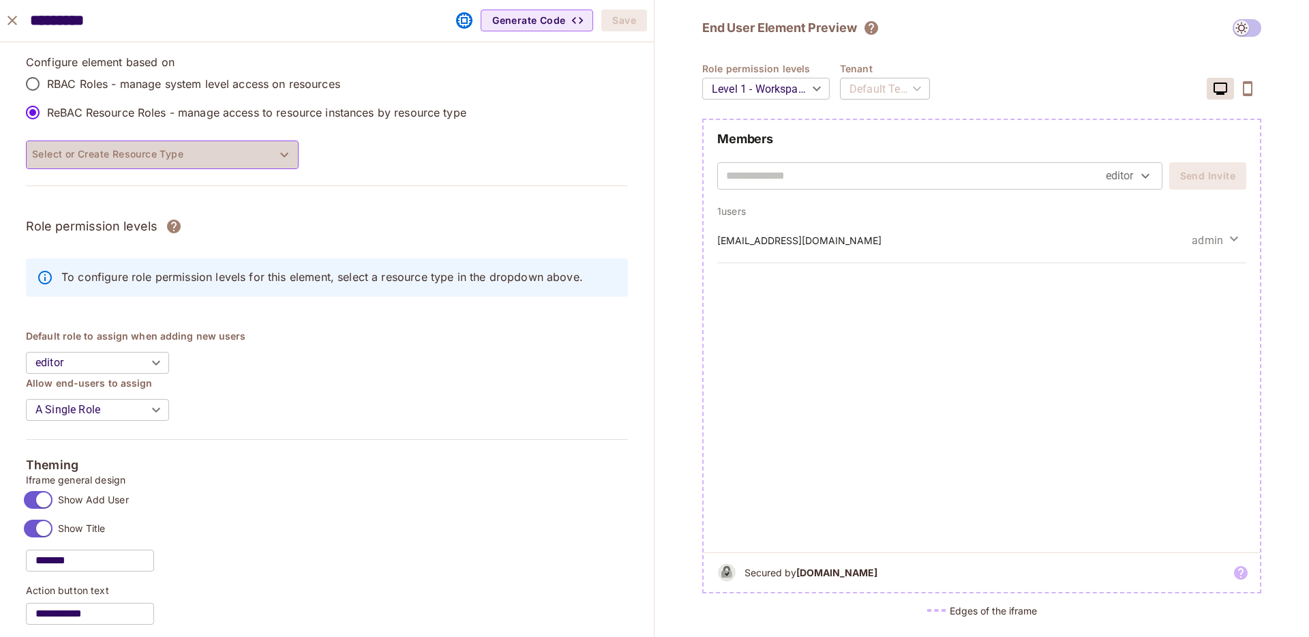
click at [190, 168] on button "Select or Create Resource Type" at bounding box center [162, 154] width 273 height 29
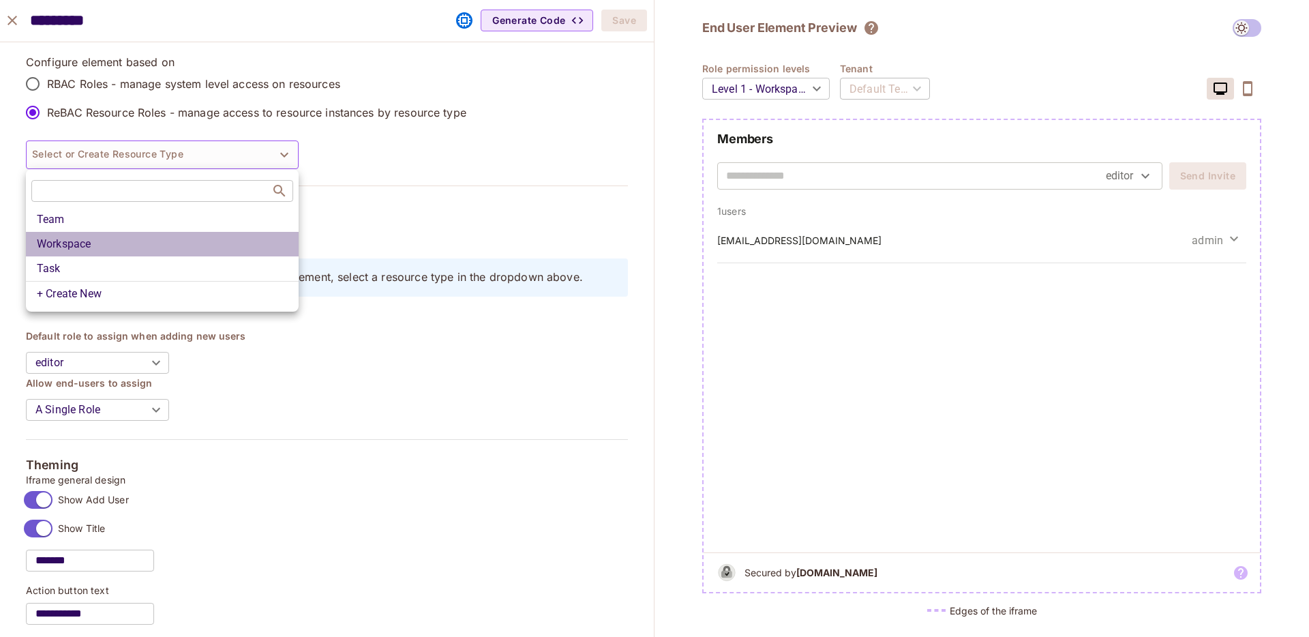
click at [168, 232] on li "Workspace" at bounding box center [162, 244] width 273 height 25
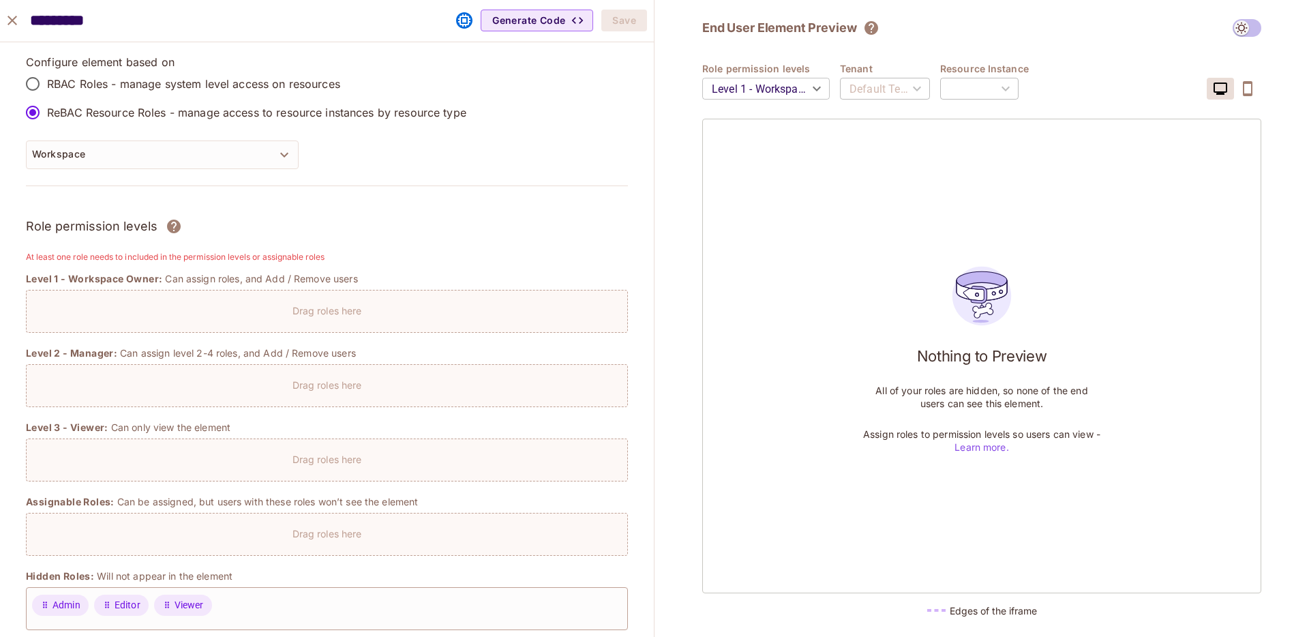
type input "**********"
click at [895, 93] on div "Default Tenant" at bounding box center [885, 89] width 90 height 38
click at [1018, 87] on div "Workspace : f5deef31-2435-4558-a9d2-f1e114eb1e7b" at bounding box center [1025, 89] width 170 height 38
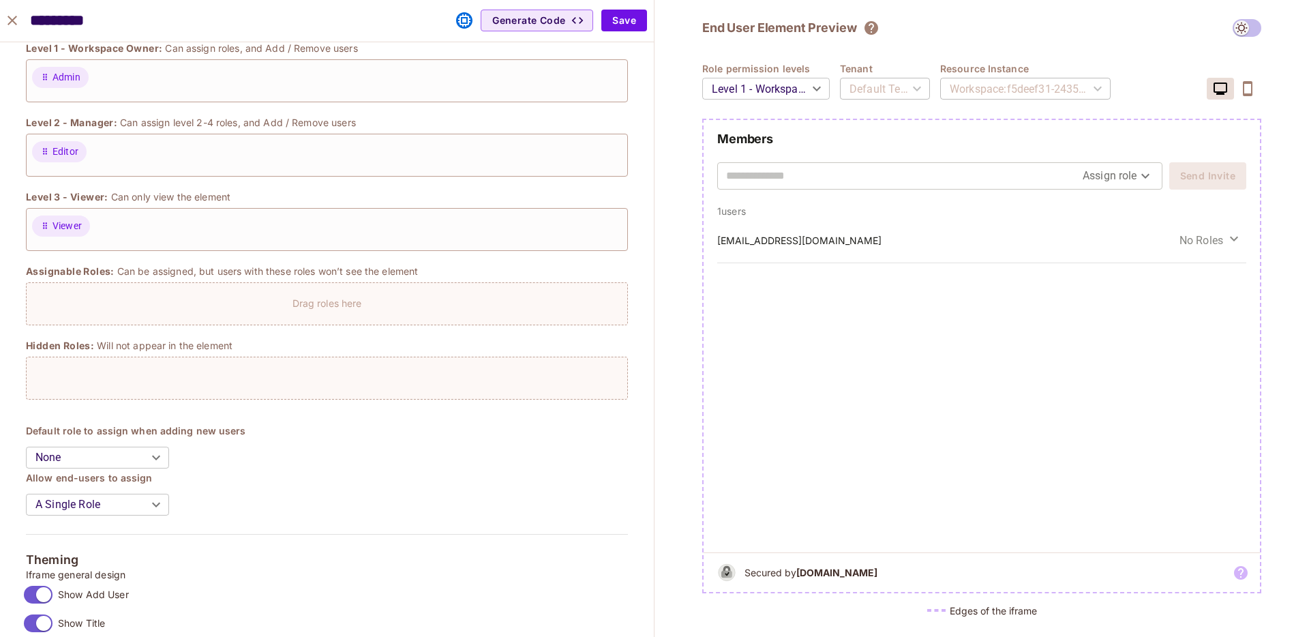
scroll to position [0, 0]
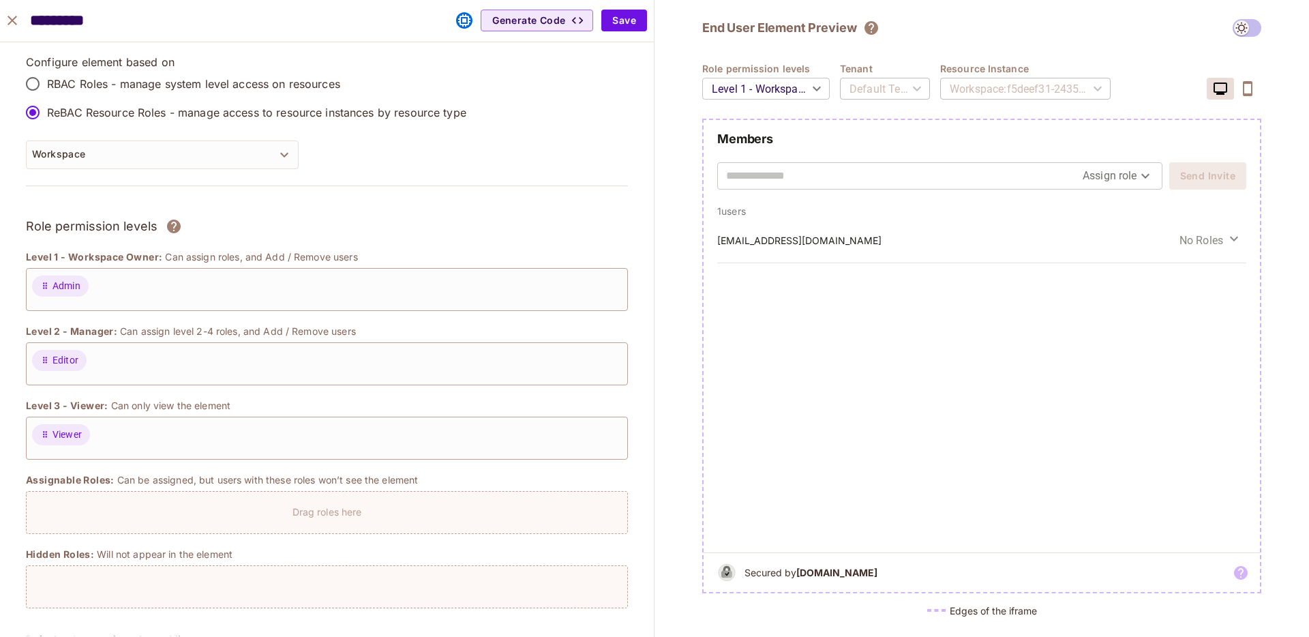
click at [1014, 87] on div "Workspace : f5deef31-2435-4558-a9d2-f1e114eb1e7b" at bounding box center [1025, 89] width 170 height 38
click at [1040, 91] on div "Workspace : f5deef31-2435-4558-a9d2-f1e114eb1e7b" at bounding box center [1025, 89] width 170 height 38
click at [577, 25] on icon "button" at bounding box center [577, 21] width 14 height 14
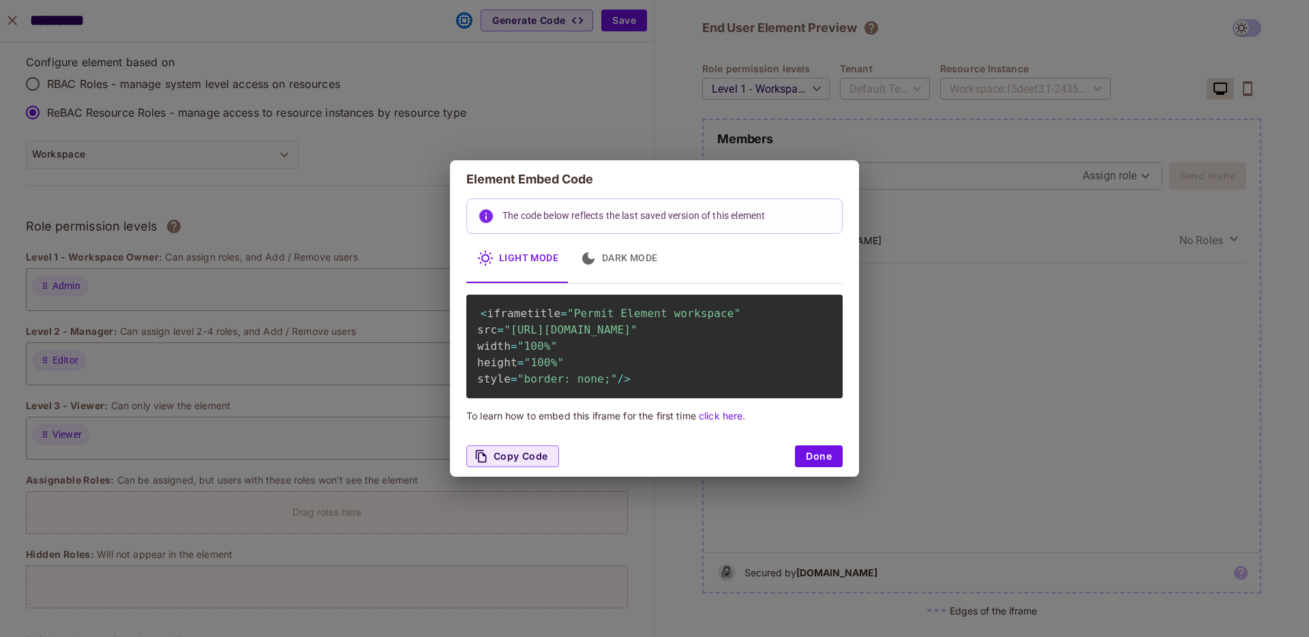
click at [748, 363] on div "< iframe title = "Permit Element workspace" src = "[URL][DOMAIN_NAME]" width = …" at bounding box center [654, 346] width 376 height 104
click at [834, 457] on div "Copy Code Done" at bounding box center [654, 456] width 409 height 41
click at [806, 467] on button "Done" at bounding box center [819, 456] width 48 height 22
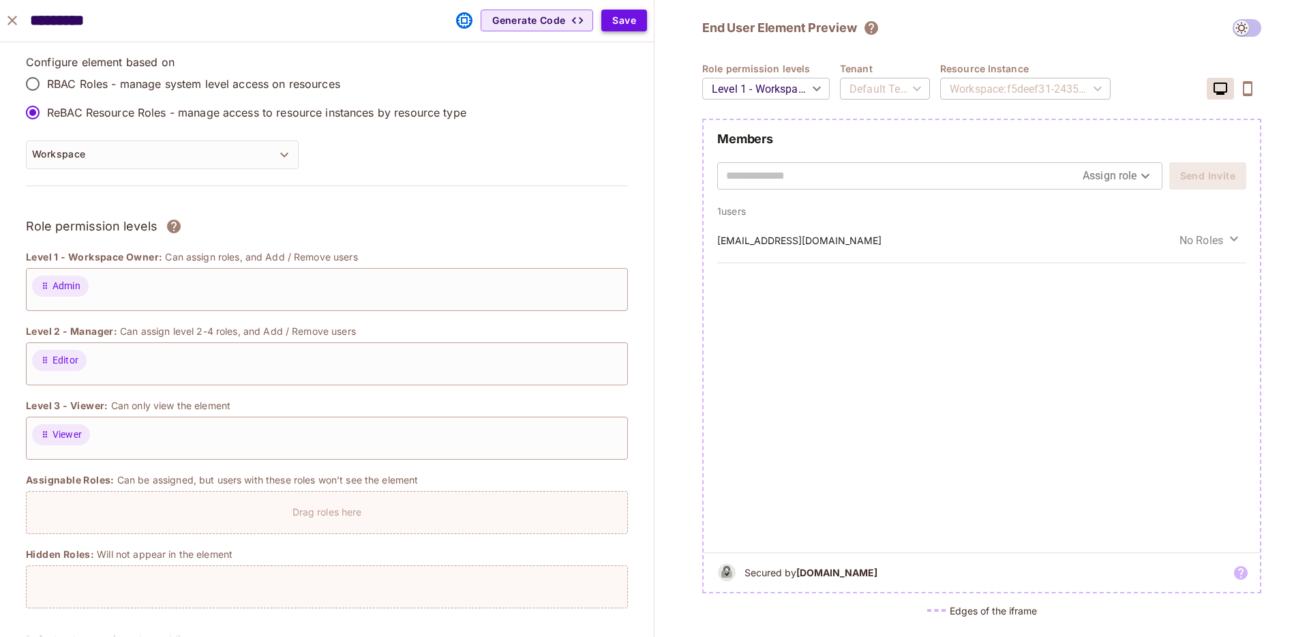
click at [628, 21] on button "Save" at bounding box center [624, 21] width 46 height 22
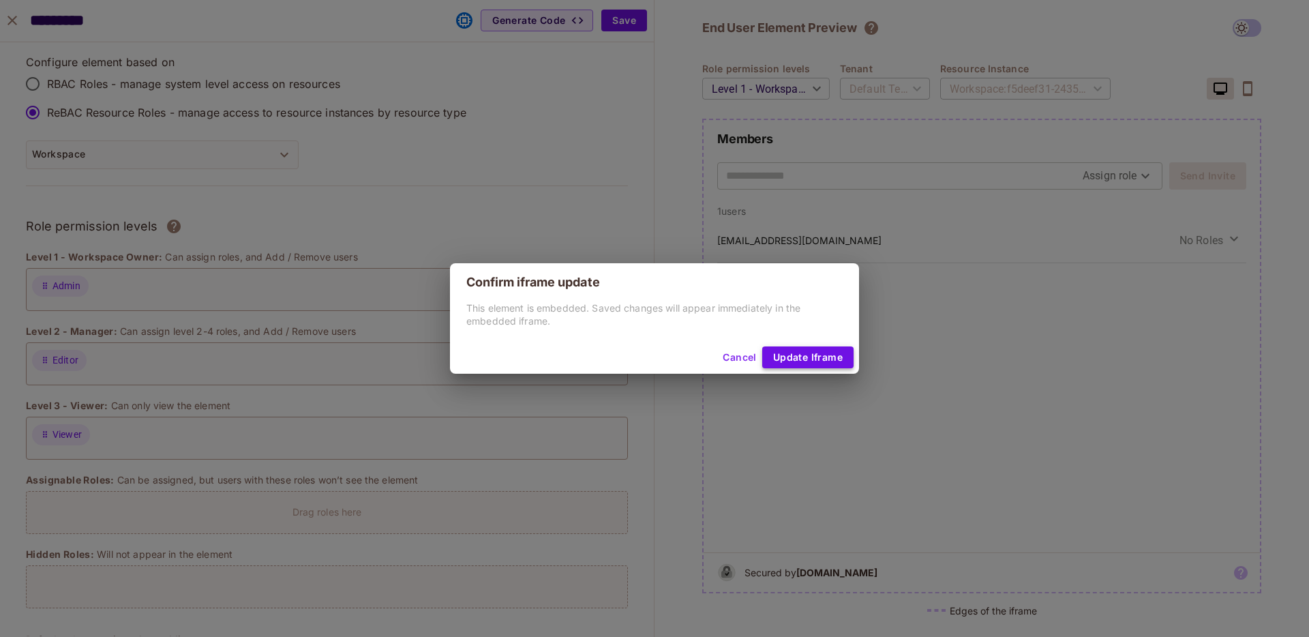
click at [791, 353] on button "Update Iframe" at bounding box center [807, 357] width 91 height 22
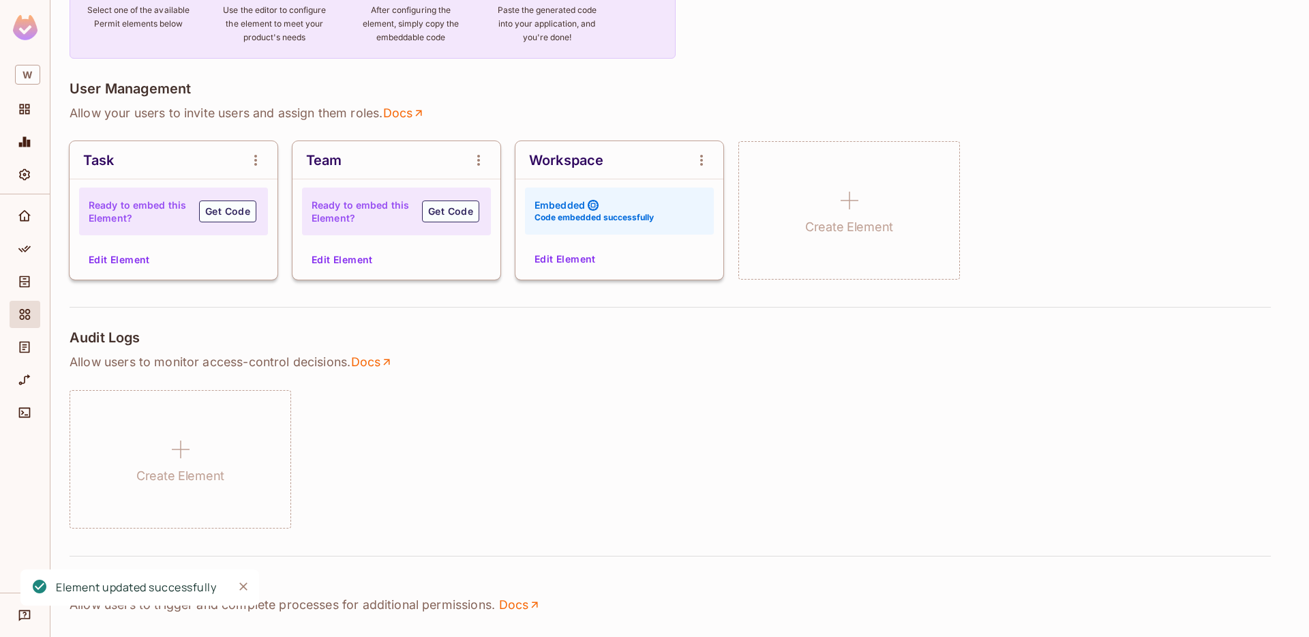
click at [570, 268] on button "Edit Element" at bounding box center [565, 259] width 72 height 22
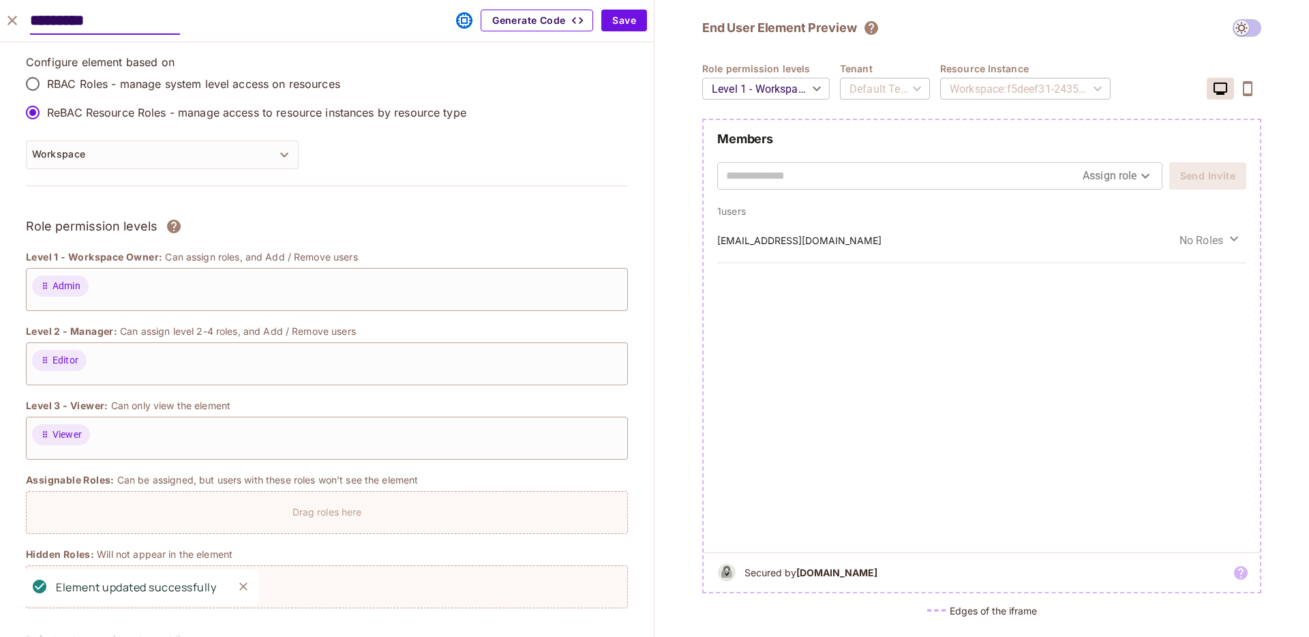
click at [547, 19] on button "Generate Code" at bounding box center [537, 21] width 112 height 22
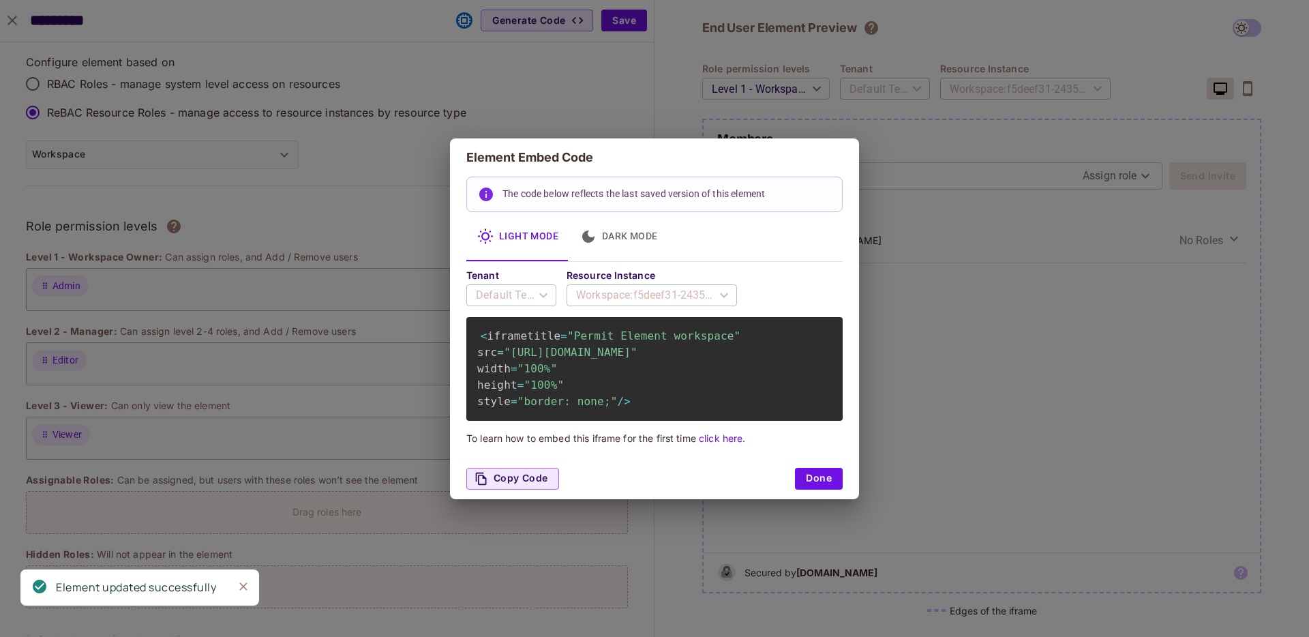
click at [692, 276] on div "Workspace : f5deef31-2435-4558-a9d2-f1e114eb1e7b" at bounding box center [651, 295] width 170 height 38
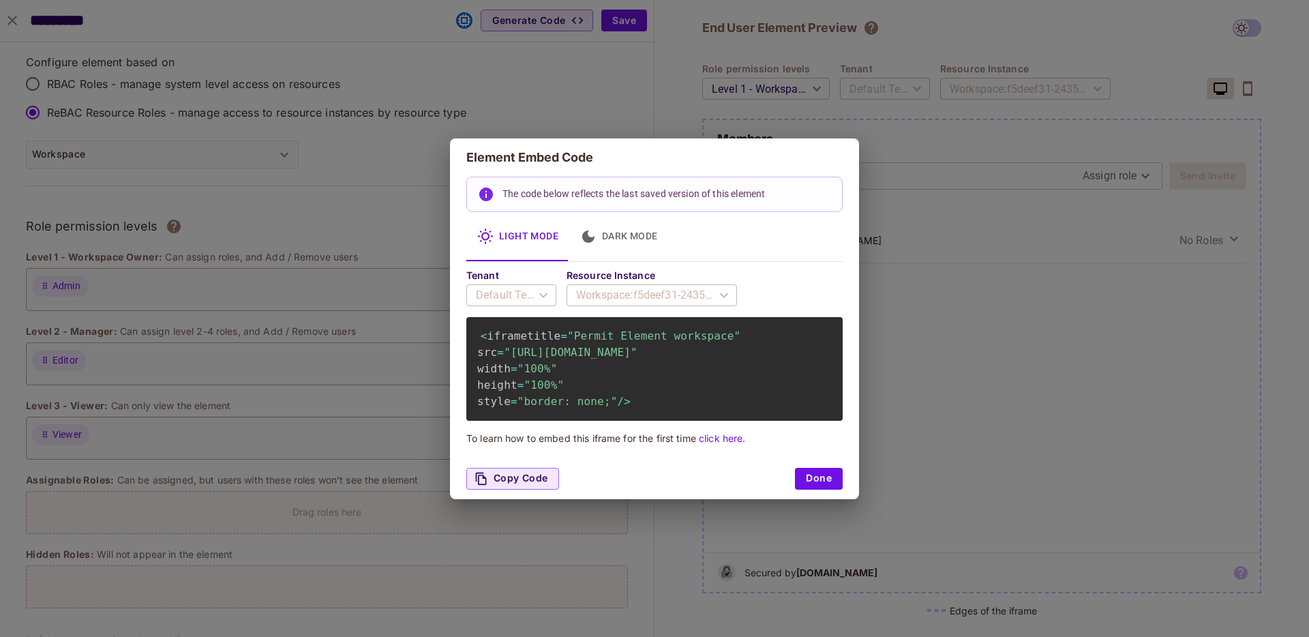
scroll to position [0, 197]
click at [637, 359] on span ""[URL][DOMAIN_NAME]"" at bounding box center [571, 352] width 134 height 13
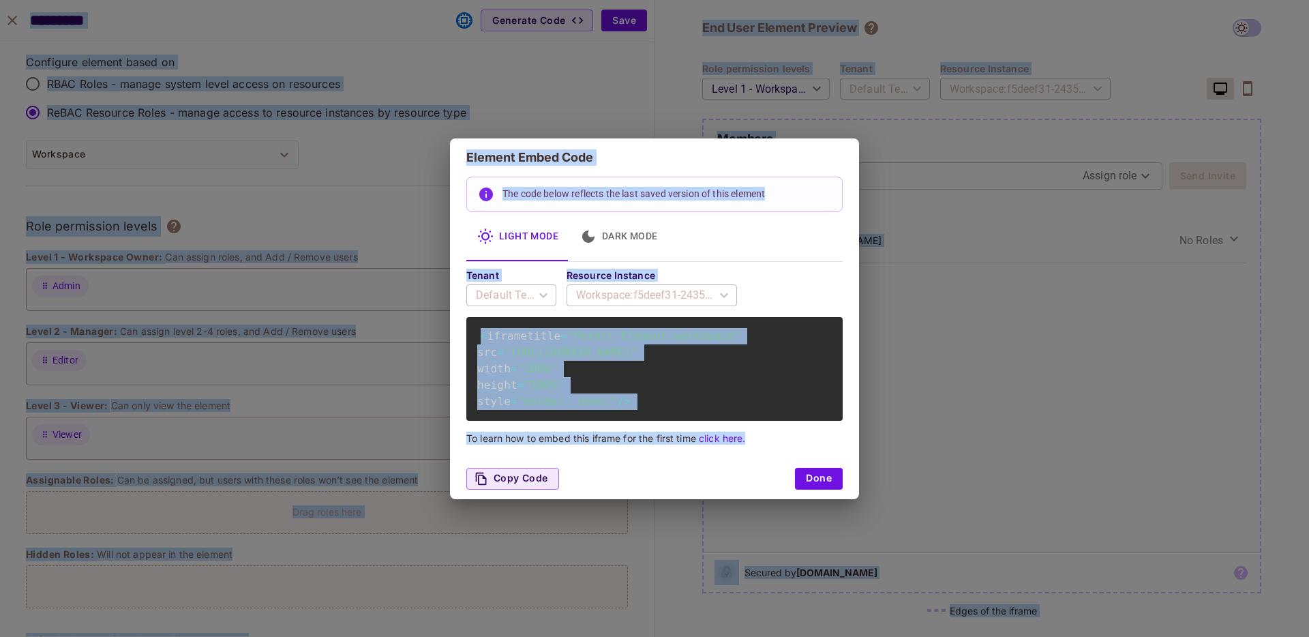
click at [637, 359] on span ""[URL][DOMAIN_NAME]"" at bounding box center [571, 352] width 134 height 13
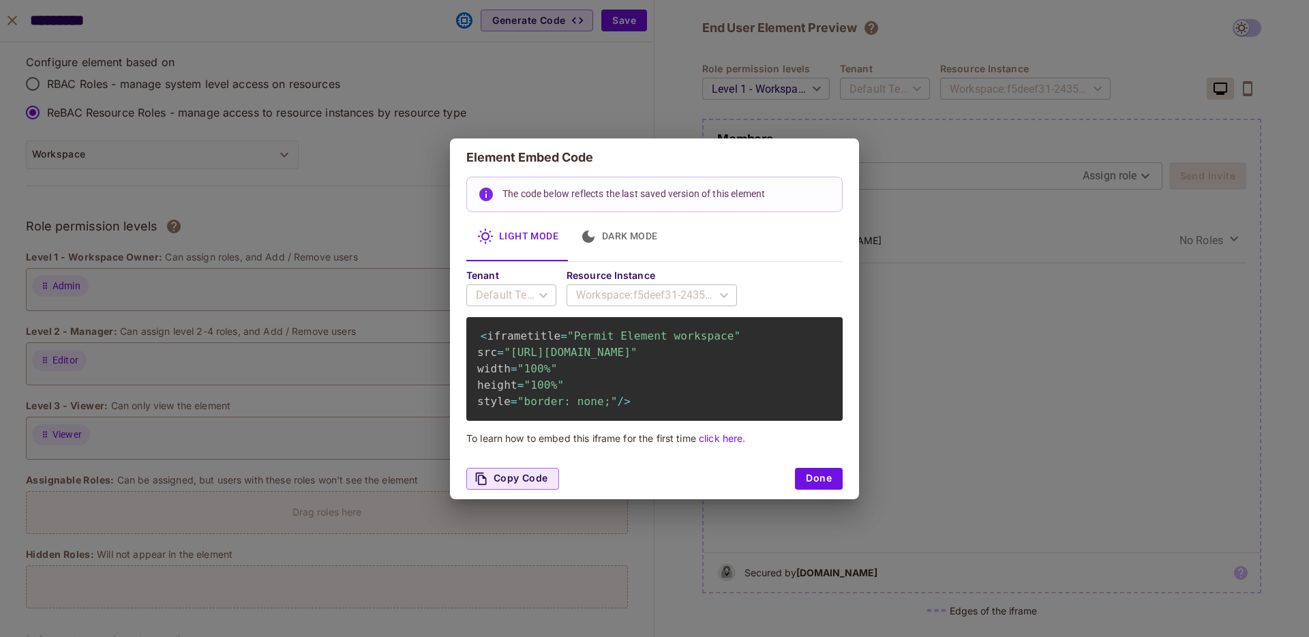
scroll to position [0, 0]
click at [517, 489] on button "Copy Code" at bounding box center [512, 479] width 93 height 22
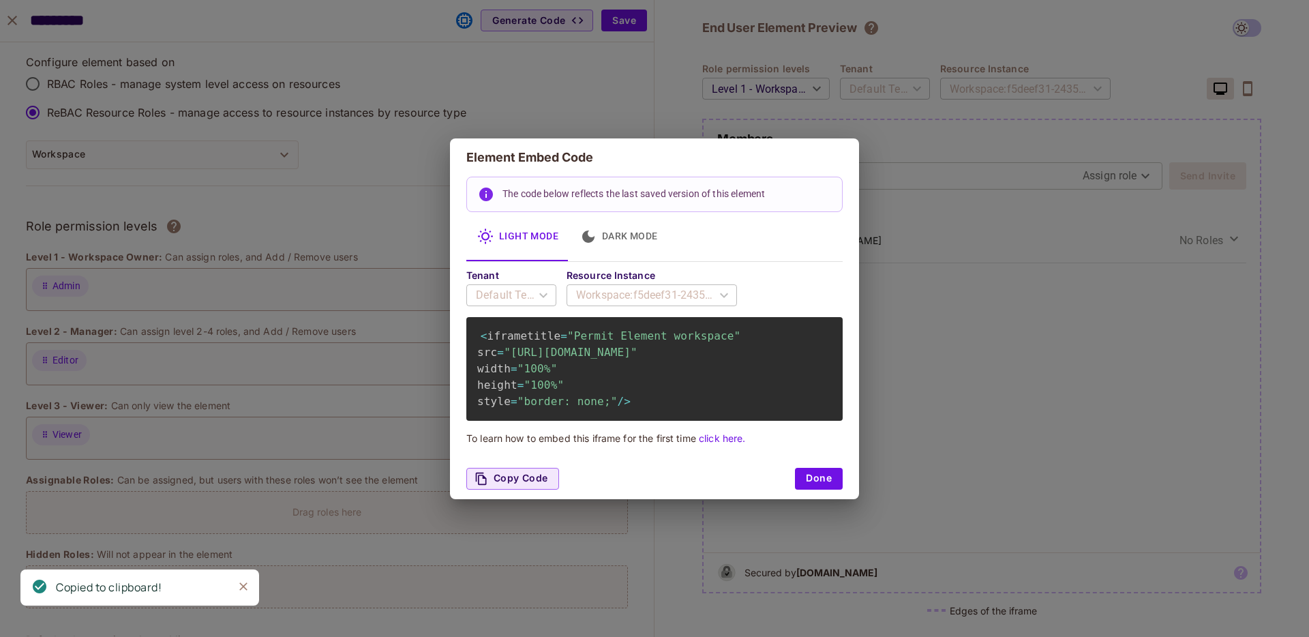
click at [377, 123] on div "**********" at bounding box center [654, 318] width 1309 height 637
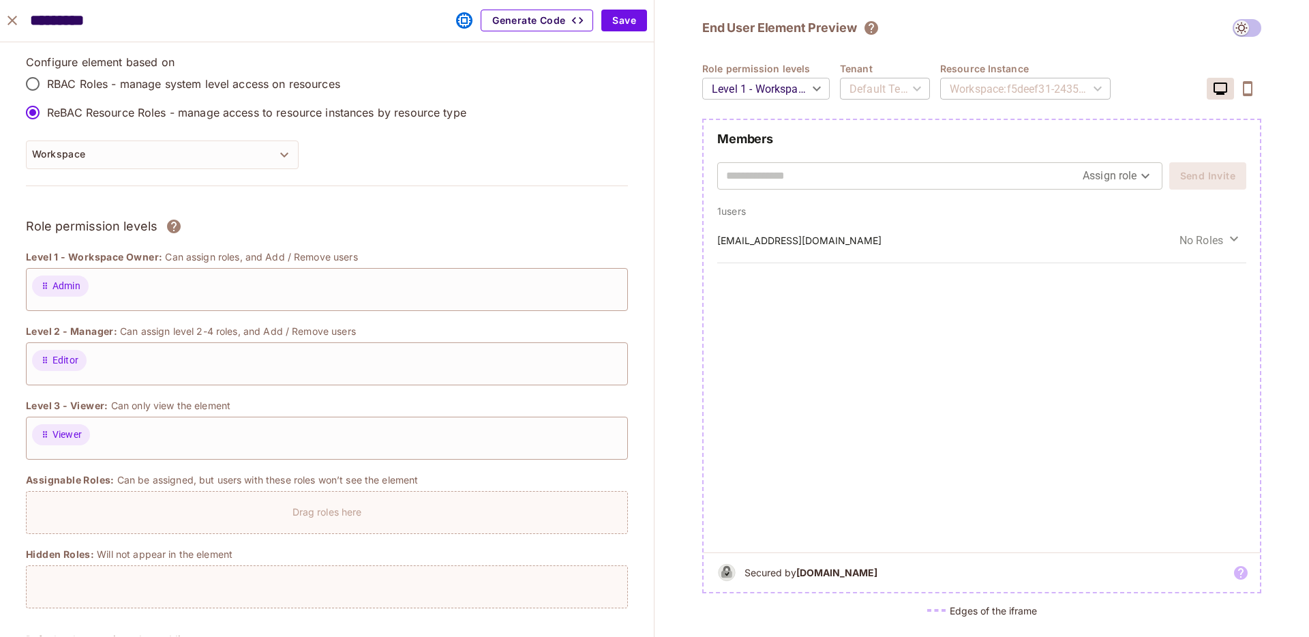
click at [538, 16] on button "Generate Code" at bounding box center [537, 21] width 112 height 22
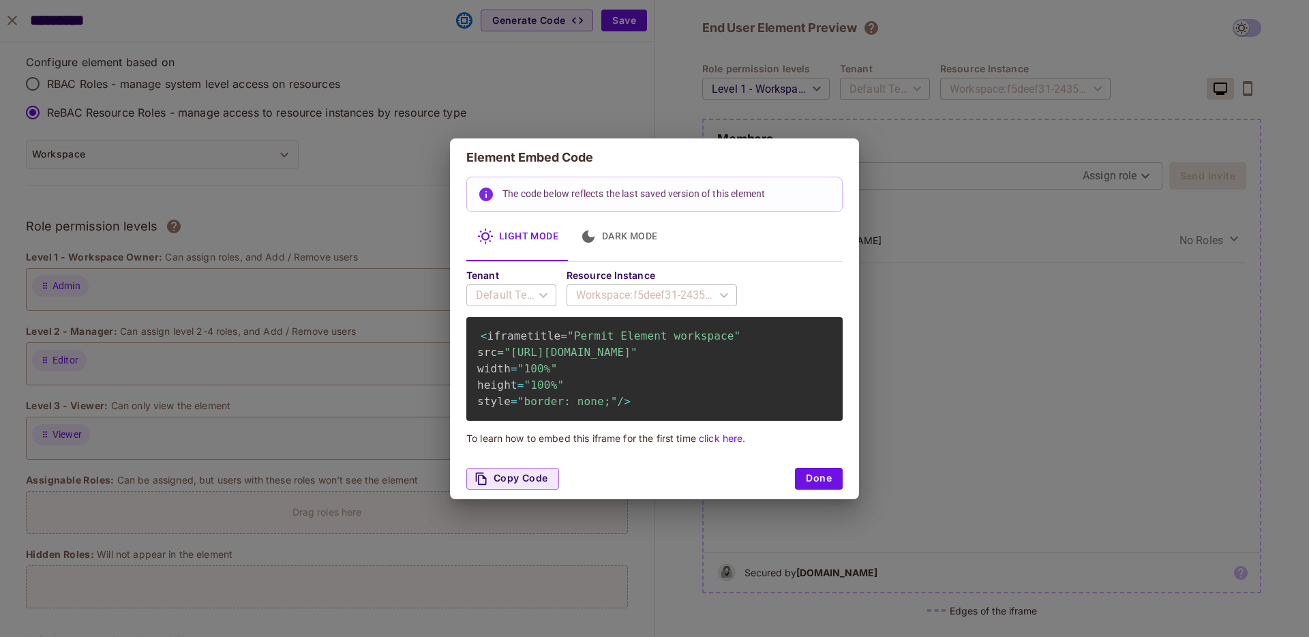
scroll to position [0, 197]
click at [811, 489] on button "Done" at bounding box center [819, 479] width 48 height 22
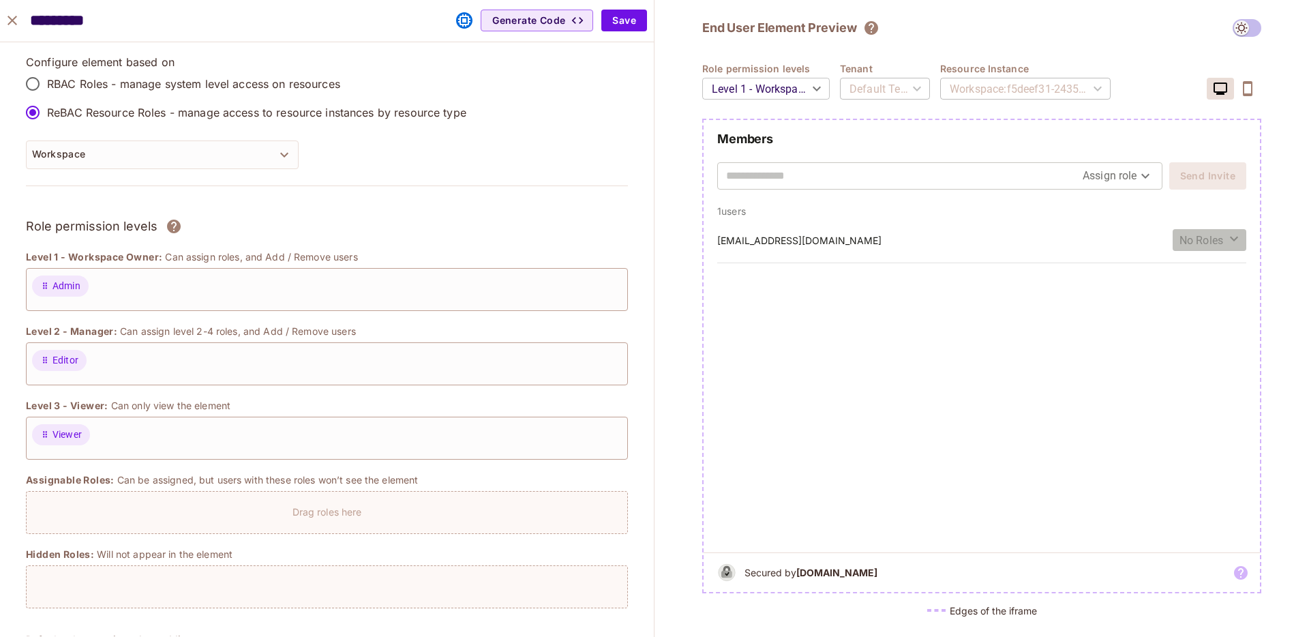
click at [1210, 234] on span "No Roles" at bounding box center [1201, 240] width 44 height 16
click at [1210, 267] on span "Admin" at bounding box center [1215, 270] width 64 height 13
click at [14, 18] on icon "close" at bounding box center [12, 21] width 10 height 10
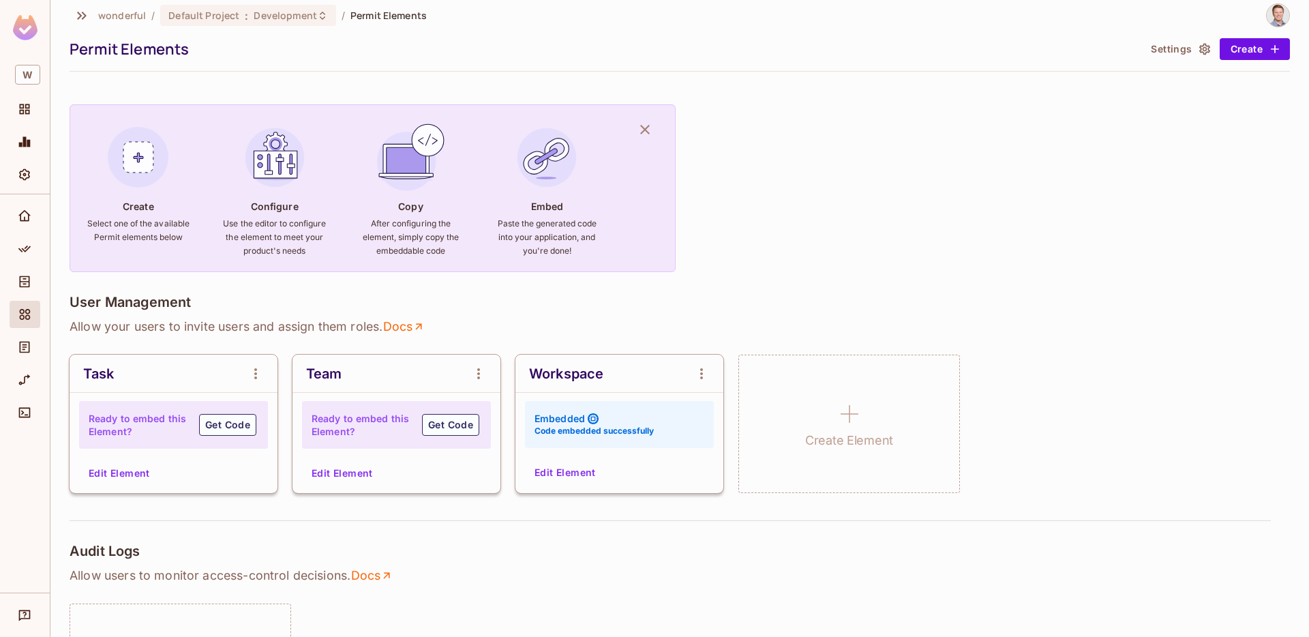
scroll to position [0, 0]
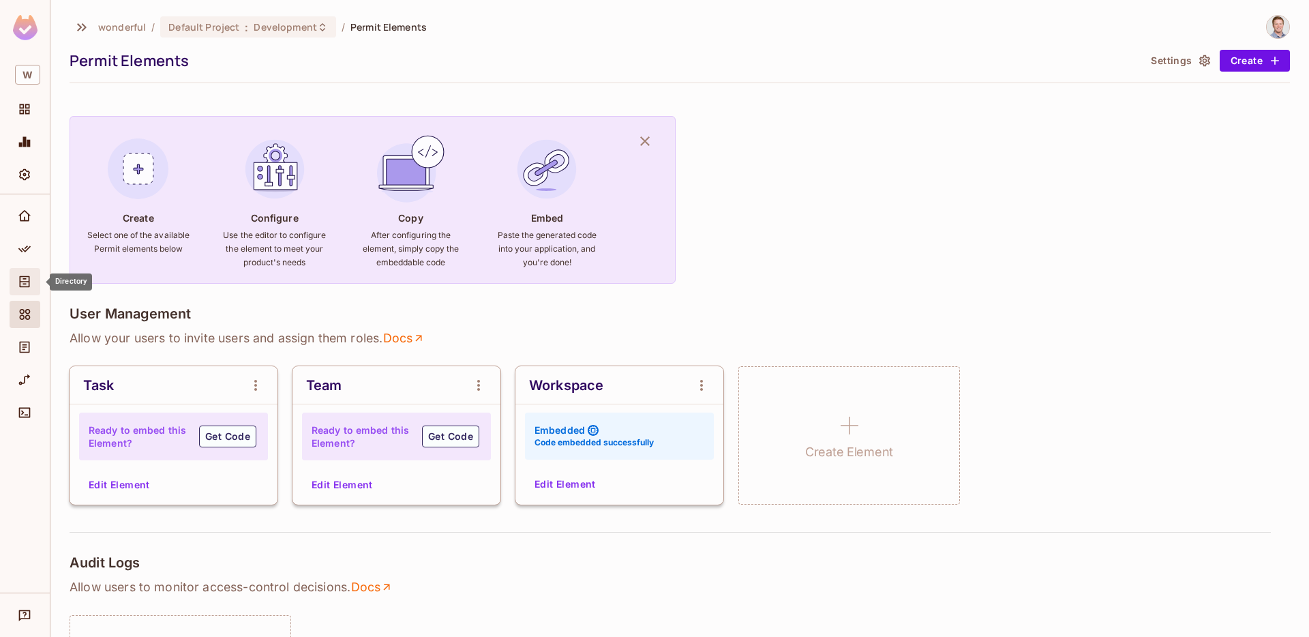
click at [37, 280] on div "Directory" at bounding box center [25, 281] width 31 height 27
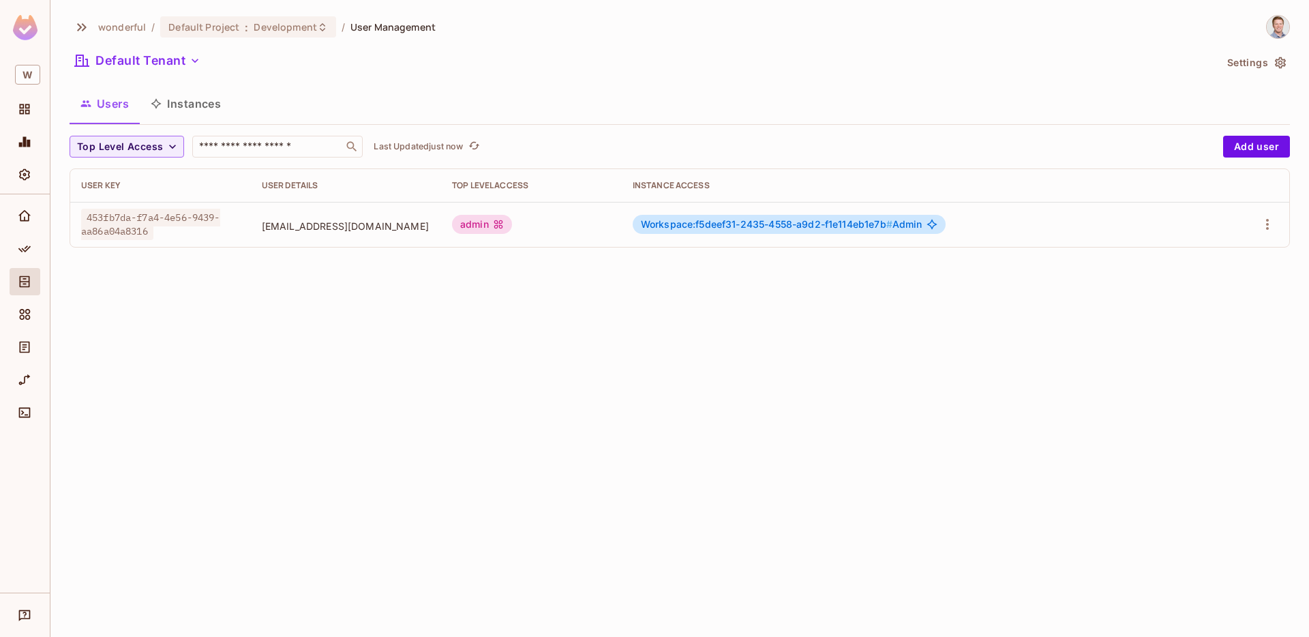
click at [915, 226] on span "Workspace:f5deef31-2435-4558-a9d2-f1e114eb1e7b # Admin" at bounding box center [781, 224] width 281 height 11
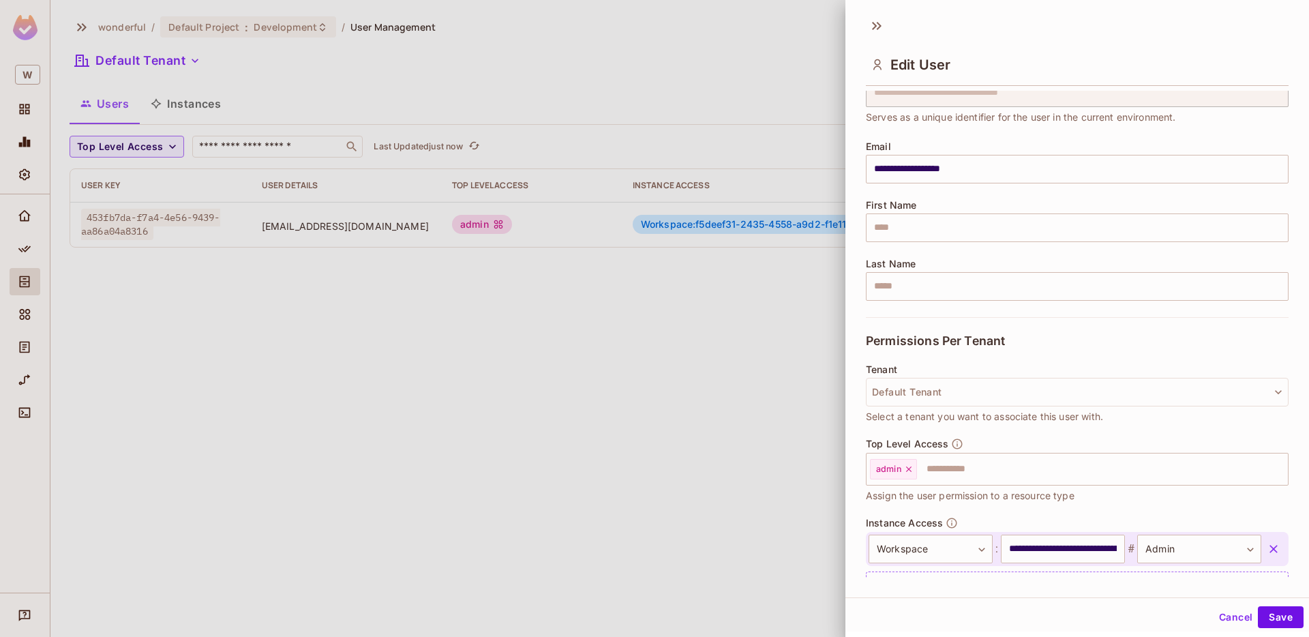
scroll to position [128, 0]
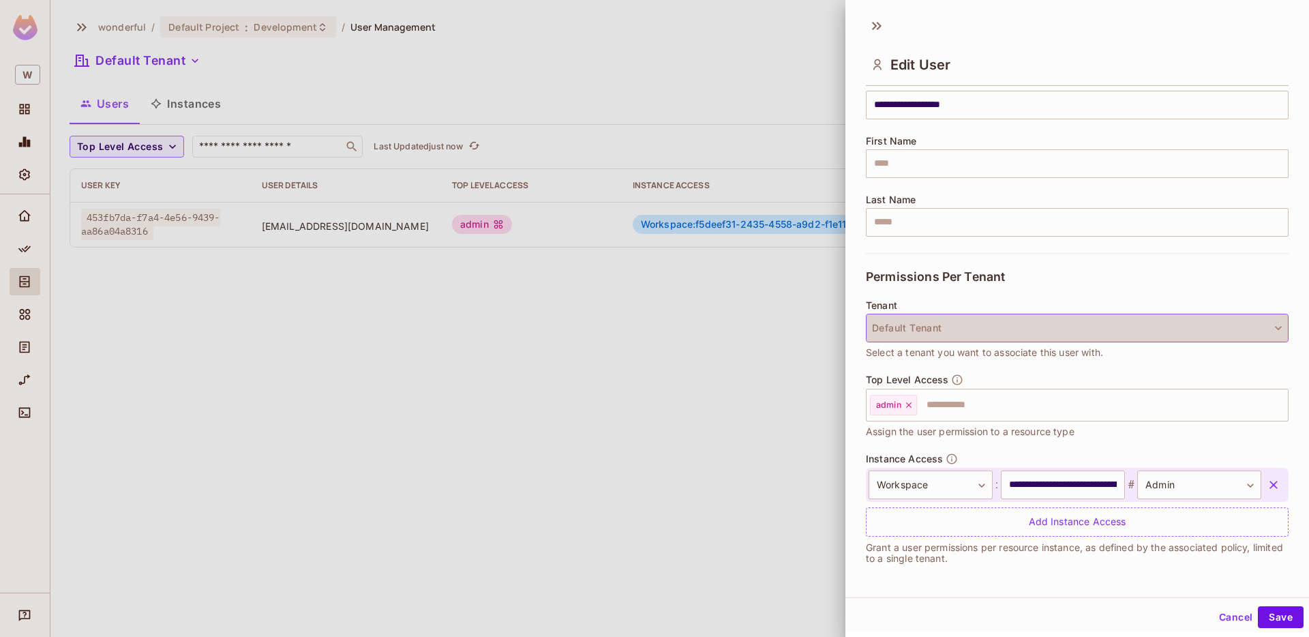
click at [1003, 331] on button "Default Tenant" at bounding box center [1077, 328] width 423 height 29
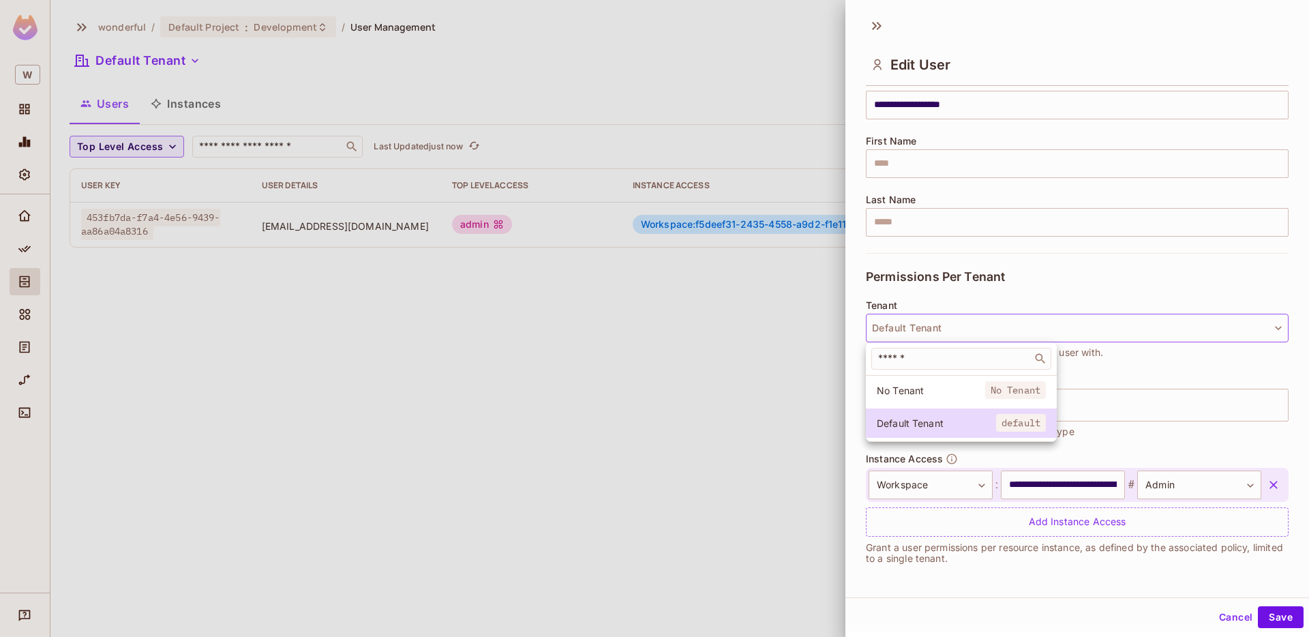
click at [999, 290] on div at bounding box center [654, 318] width 1309 height 637
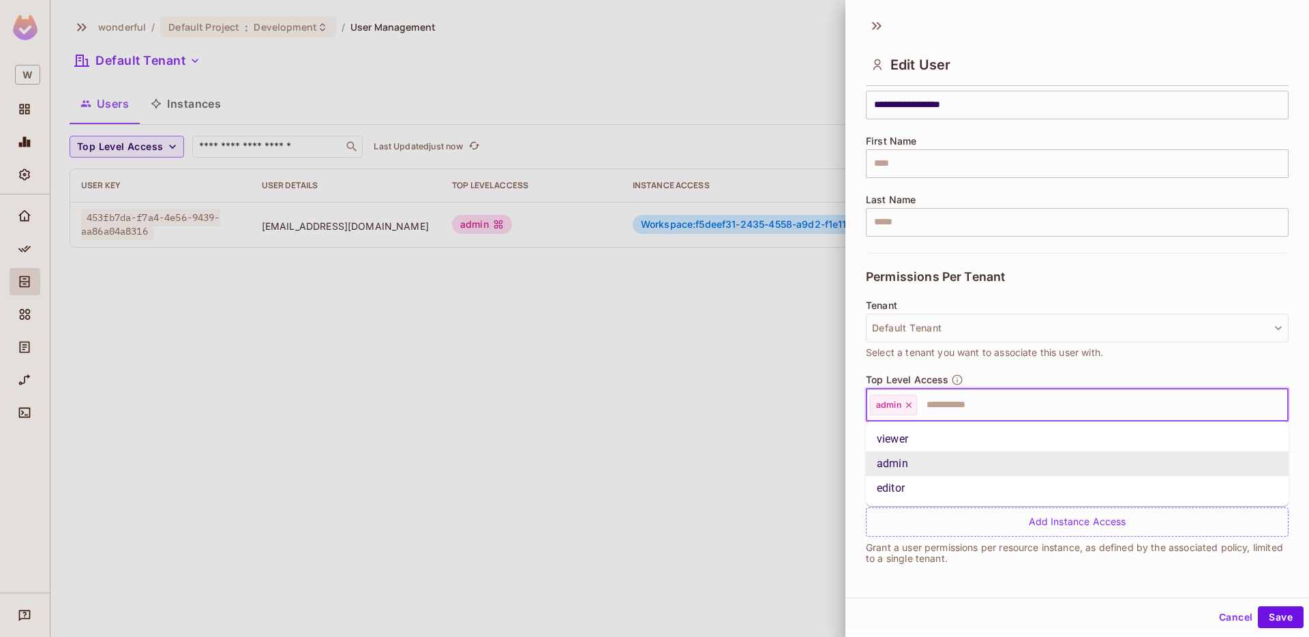
click at [954, 412] on input "text" at bounding box center [1090, 404] width 344 height 27
click at [1038, 360] on div "Tenant Default Tenant Select a tenant you want to associate this user with." at bounding box center [1077, 337] width 423 height 74
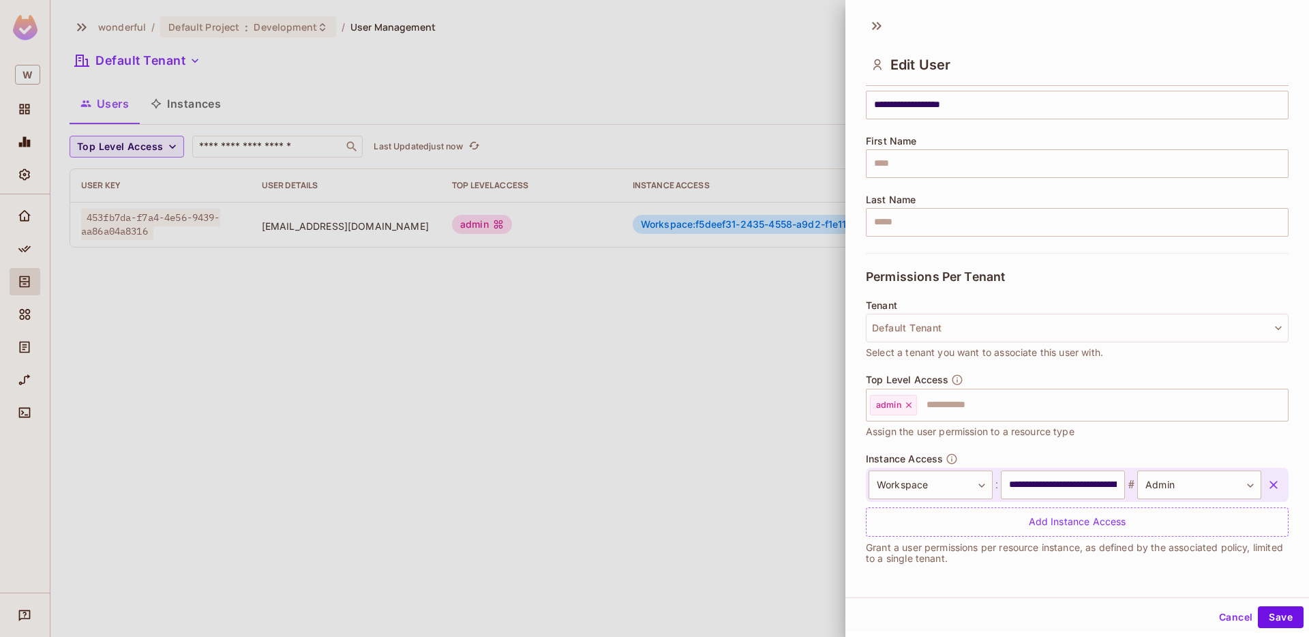
scroll to position [2, 0]
click at [1287, 615] on button "Save" at bounding box center [1281, 615] width 46 height 22
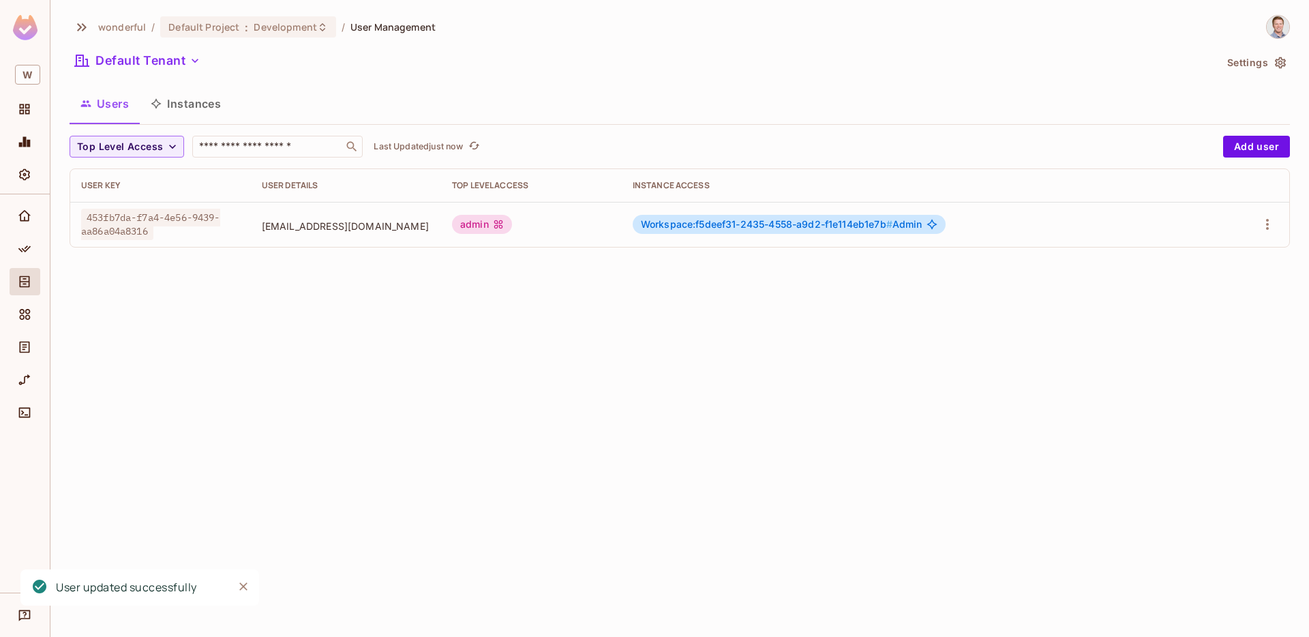
click at [363, 314] on div "wonderful / Default Project : Development / User Management Default Tenant Sett…" at bounding box center [679, 318] width 1258 height 637
click at [187, 112] on button "Instances" at bounding box center [186, 104] width 92 height 34
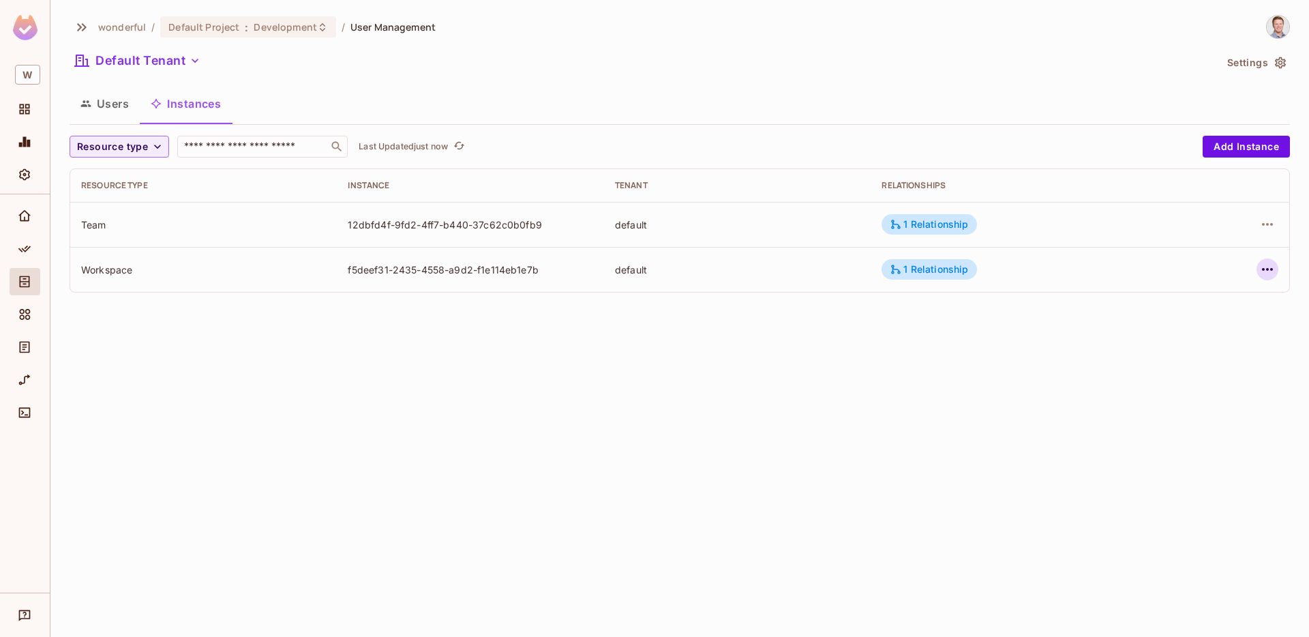
click at [1264, 267] on icon "button" at bounding box center [1267, 269] width 16 height 16
click at [1224, 299] on div "Edit Resource Instance" at bounding box center [1186, 301] width 106 height 14
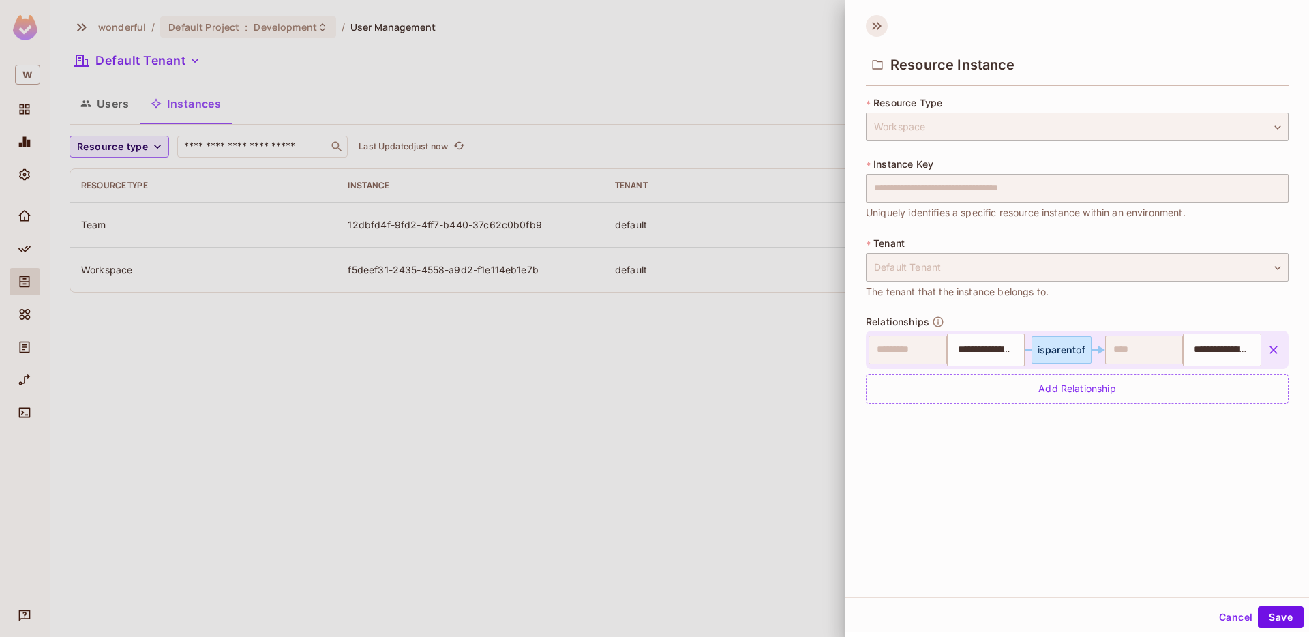
click at [868, 17] on div "Resource Instance" at bounding box center [1076, 53] width 463 height 76
click at [875, 18] on icon at bounding box center [877, 26] width 22 height 22
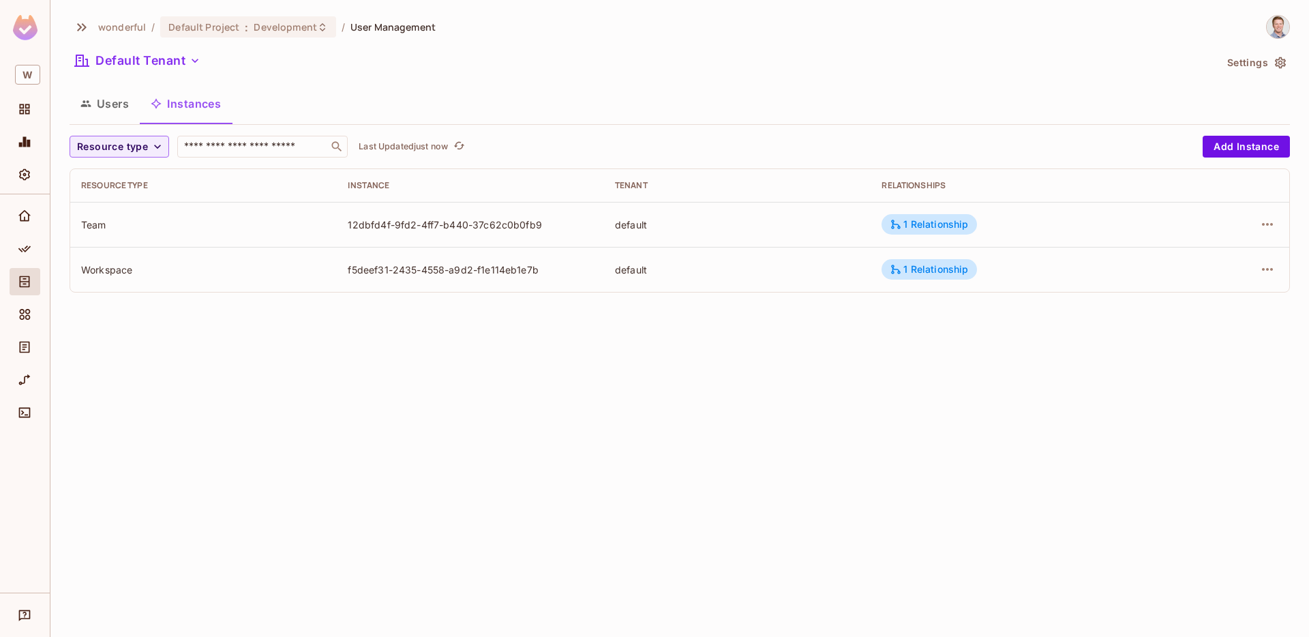
click at [110, 104] on button "Users" at bounding box center [105, 104] width 70 height 34
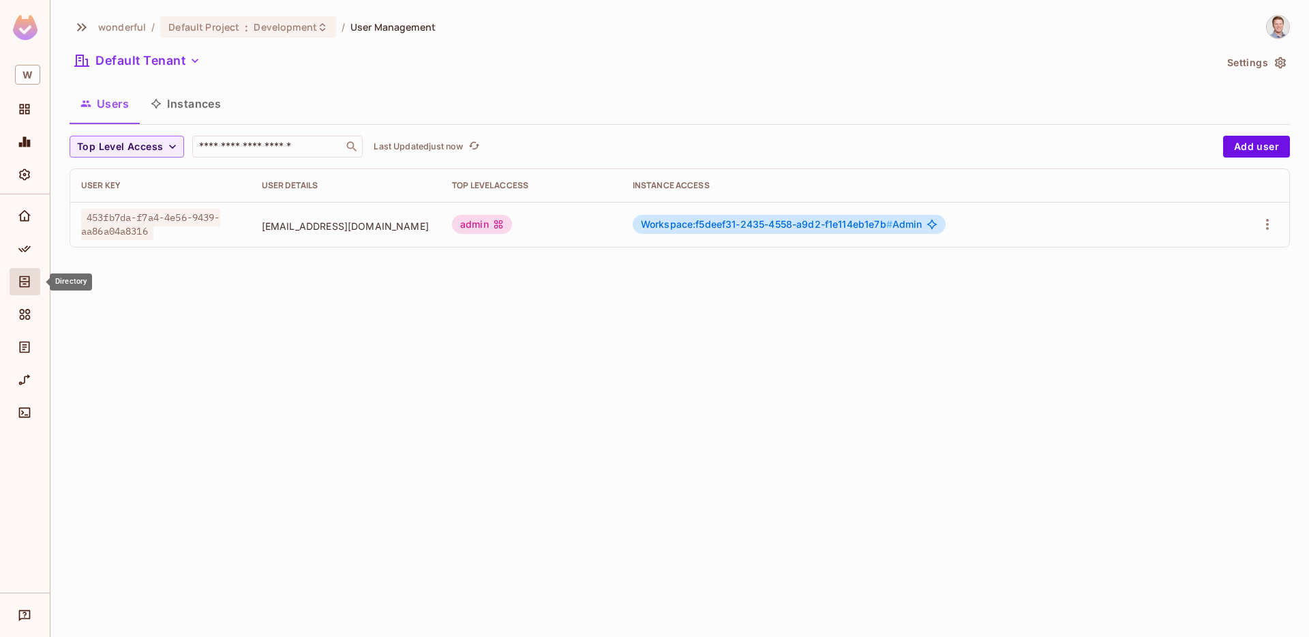
click at [29, 281] on icon "Directory" at bounding box center [25, 282] width 10 height 12
click at [27, 307] on span "Elements" at bounding box center [24, 314] width 16 height 16
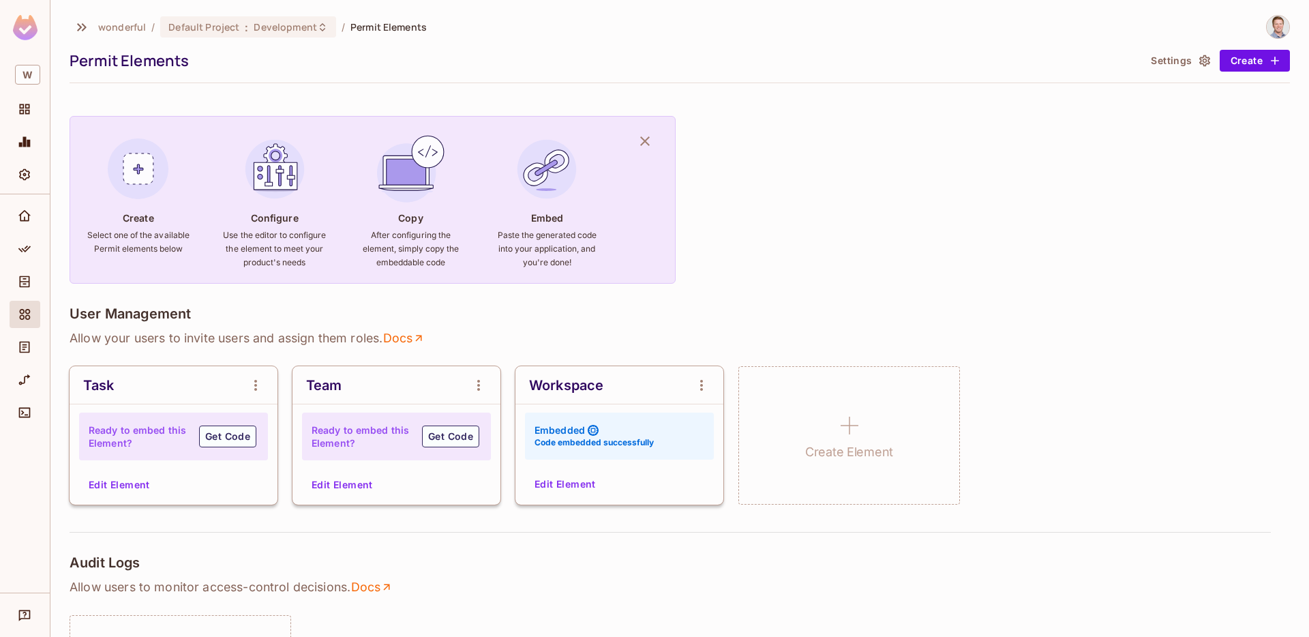
scroll to position [3, 0]
click at [583, 483] on button "Edit Element" at bounding box center [565, 481] width 72 height 22
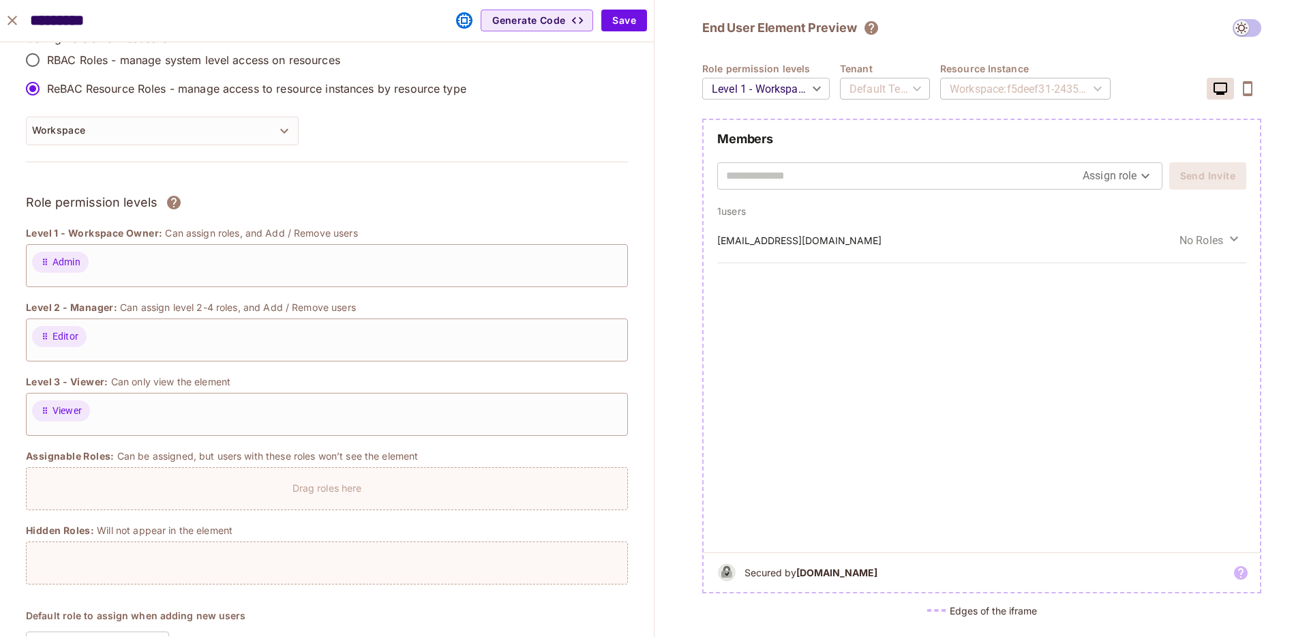
scroll to position [27, 0]
click at [1014, 91] on div "Workspace : f5deef31-2435-4558-a9d2-f1e114eb1e7b" at bounding box center [1025, 89] width 170 height 38
click at [898, 89] on div "Default Tenant" at bounding box center [885, 89] width 90 height 38
click at [871, 107] on div "Default Tenant" at bounding box center [885, 89] width 90 height 38
click at [615, 22] on button "Save" at bounding box center [624, 21] width 46 height 22
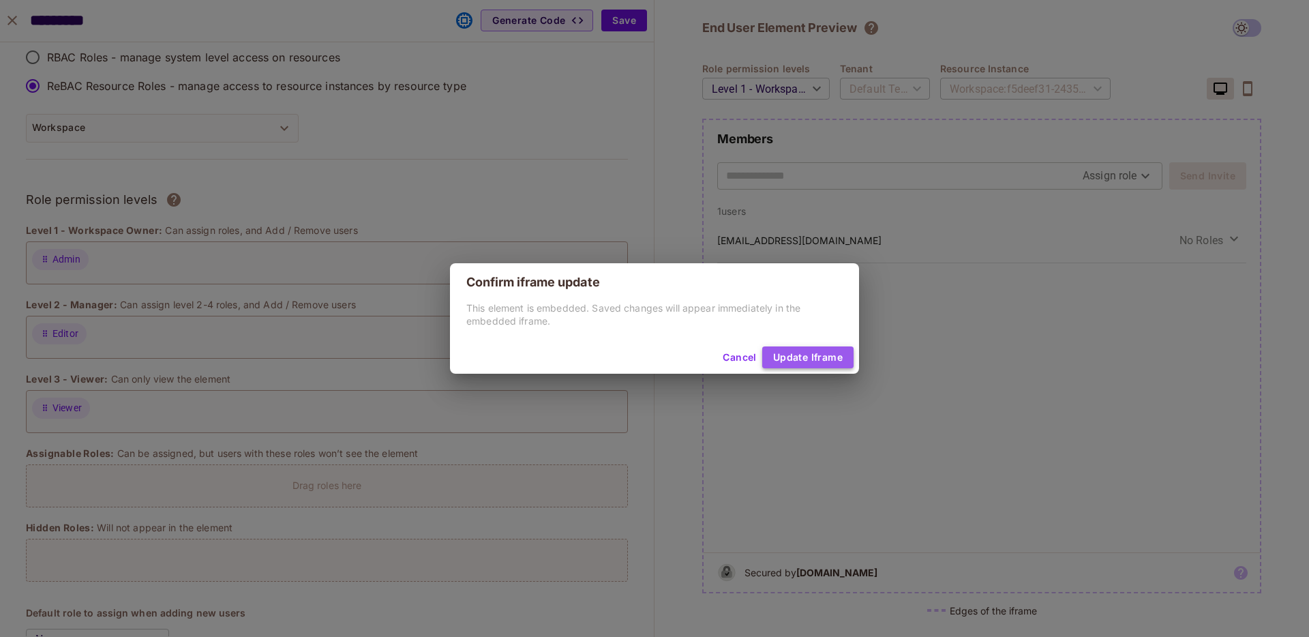
click at [797, 350] on button "Update Iframe" at bounding box center [807, 357] width 91 height 22
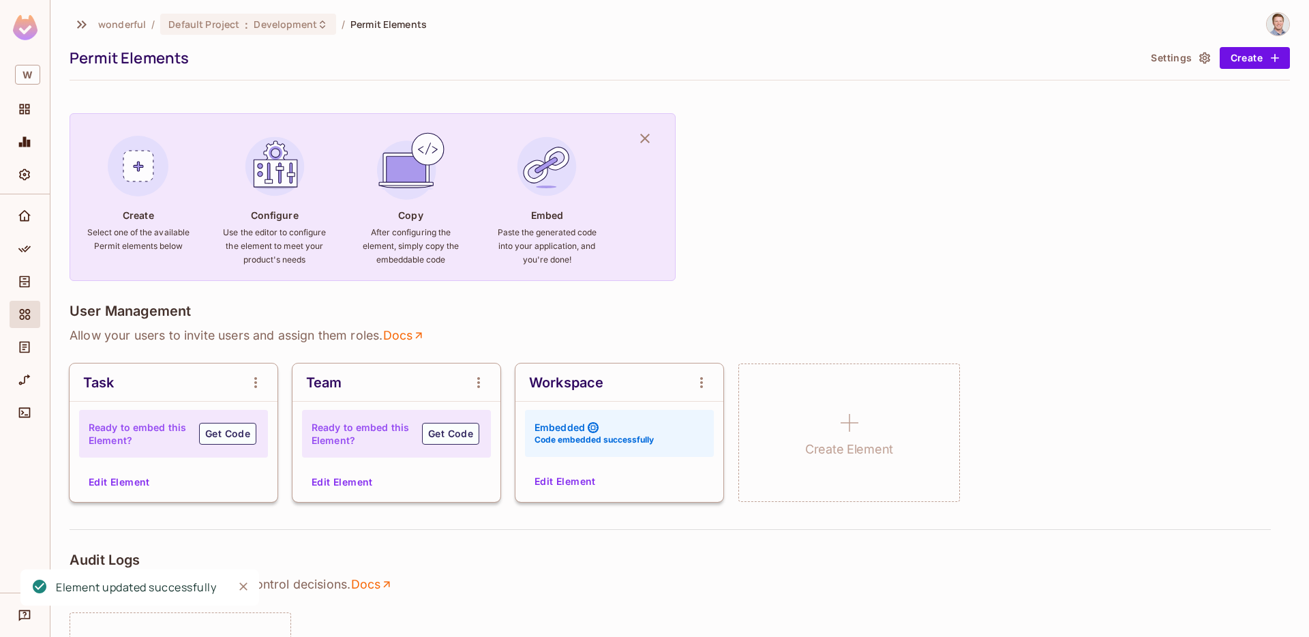
click at [598, 476] on button "Edit Element" at bounding box center [565, 481] width 72 height 22
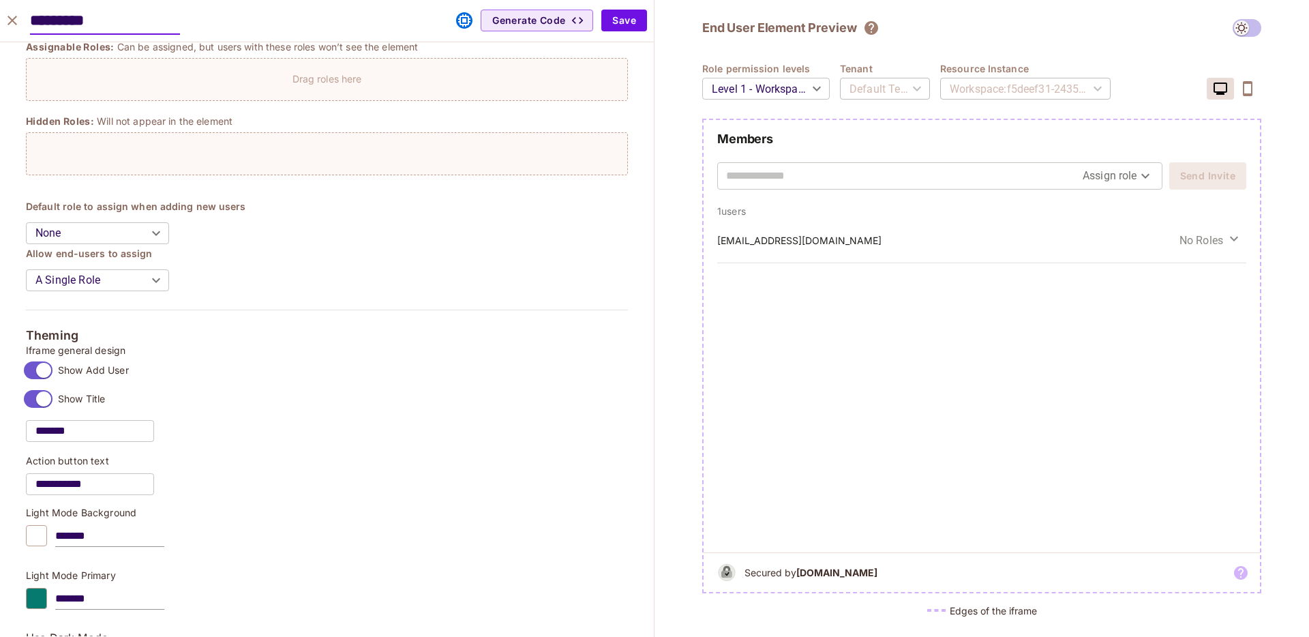
scroll to position [433, 0]
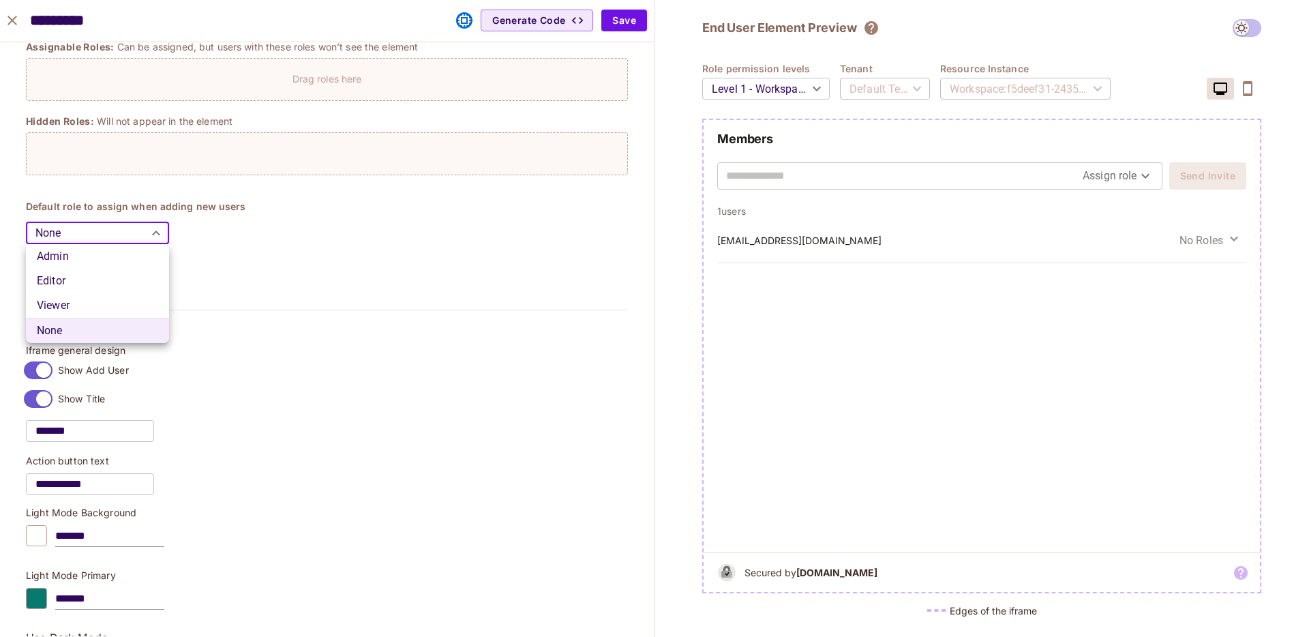
click at [132, 228] on body "W wonderful / Default Project : Development / Permit Elements Permit Elements S…" at bounding box center [654, 318] width 1309 height 637
click at [120, 277] on li "Editor" at bounding box center [97, 281] width 143 height 25
type input "******"
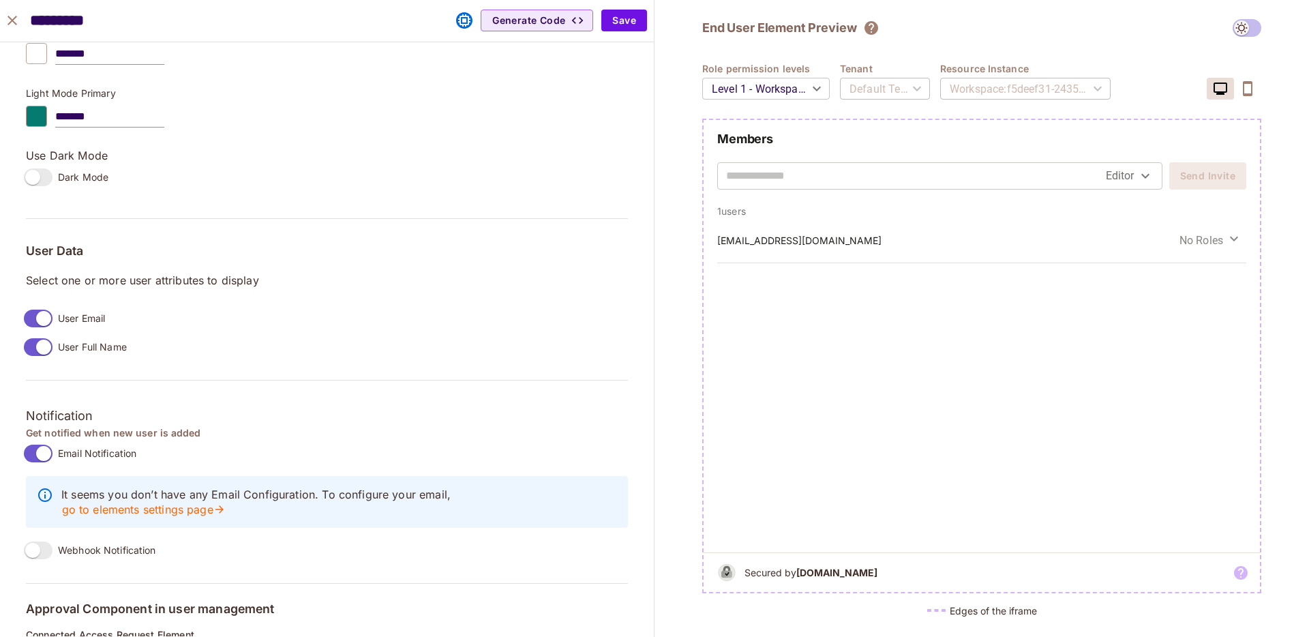
scroll to position [981, 0]
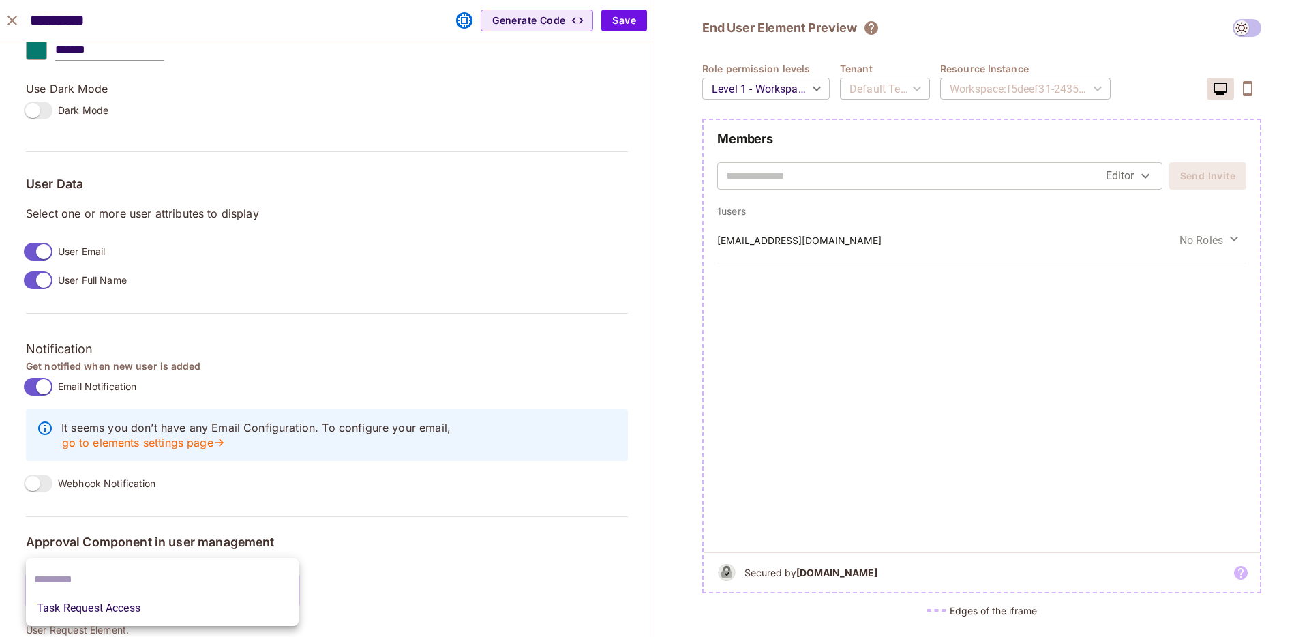
click at [215, 579] on body "W wonderful / Default Project : Development / Permit Elements Permit Elements S…" at bounding box center [654, 318] width 1309 height 637
click at [260, 542] on div at bounding box center [654, 318] width 1309 height 637
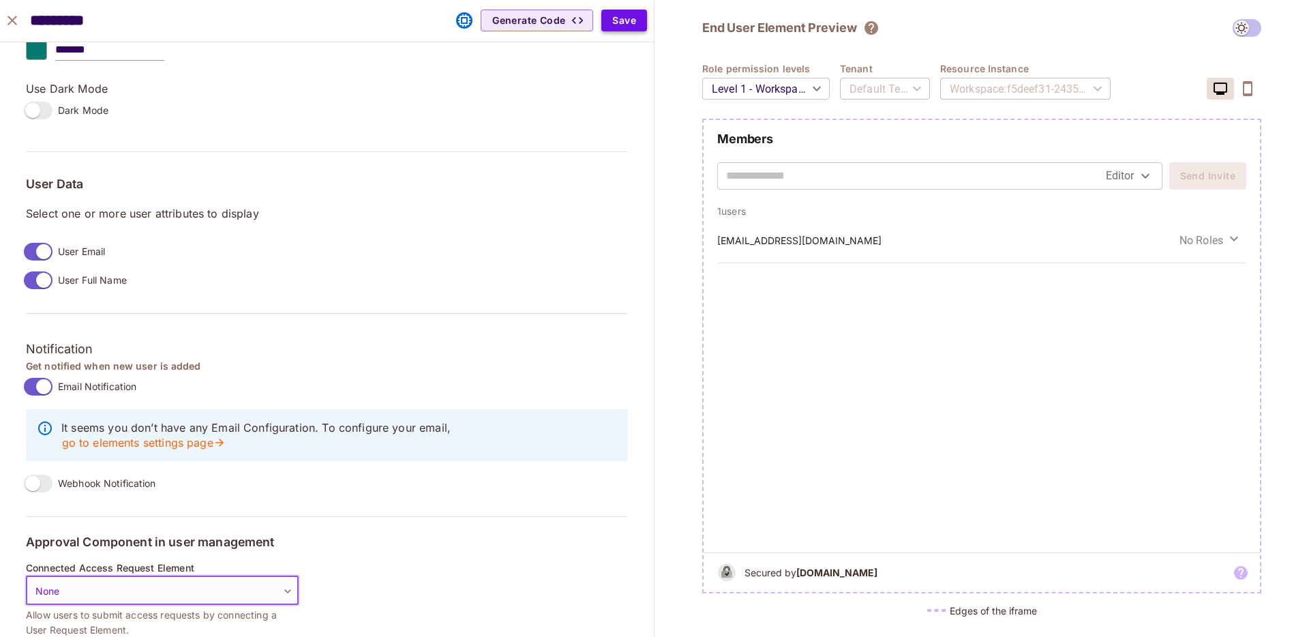
click at [612, 29] on button "Save" at bounding box center [624, 21] width 46 height 22
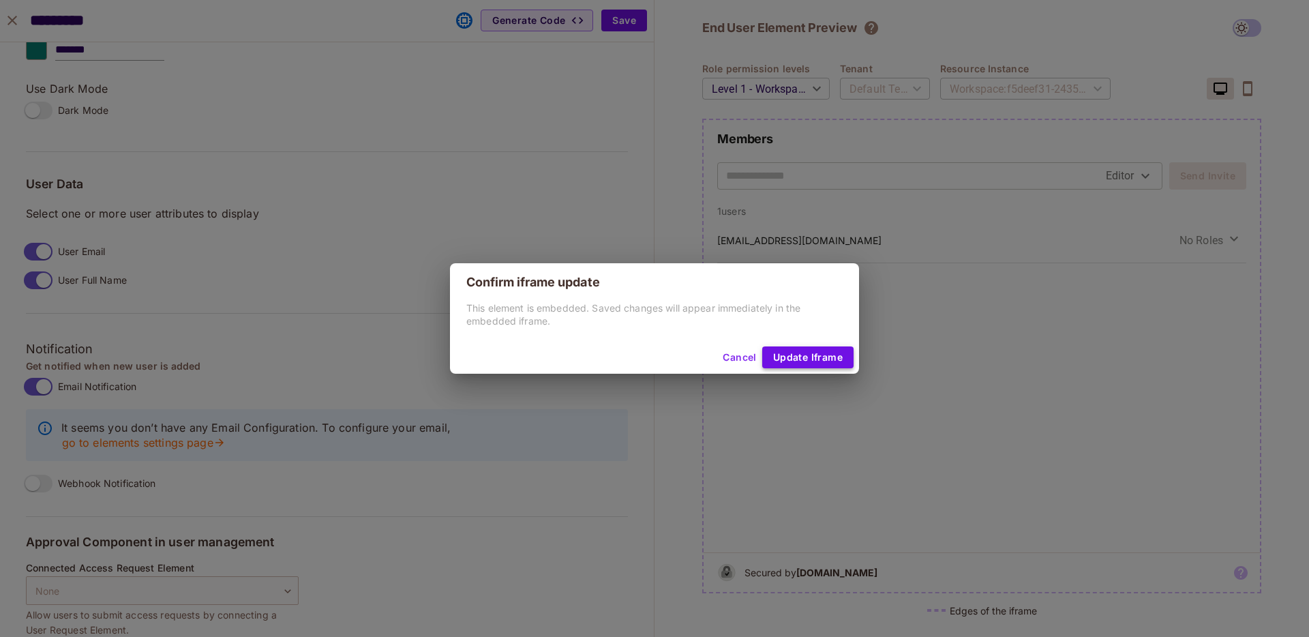
click at [810, 359] on button "Update Iframe" at bounding box center [807, 357] width 91 height 22
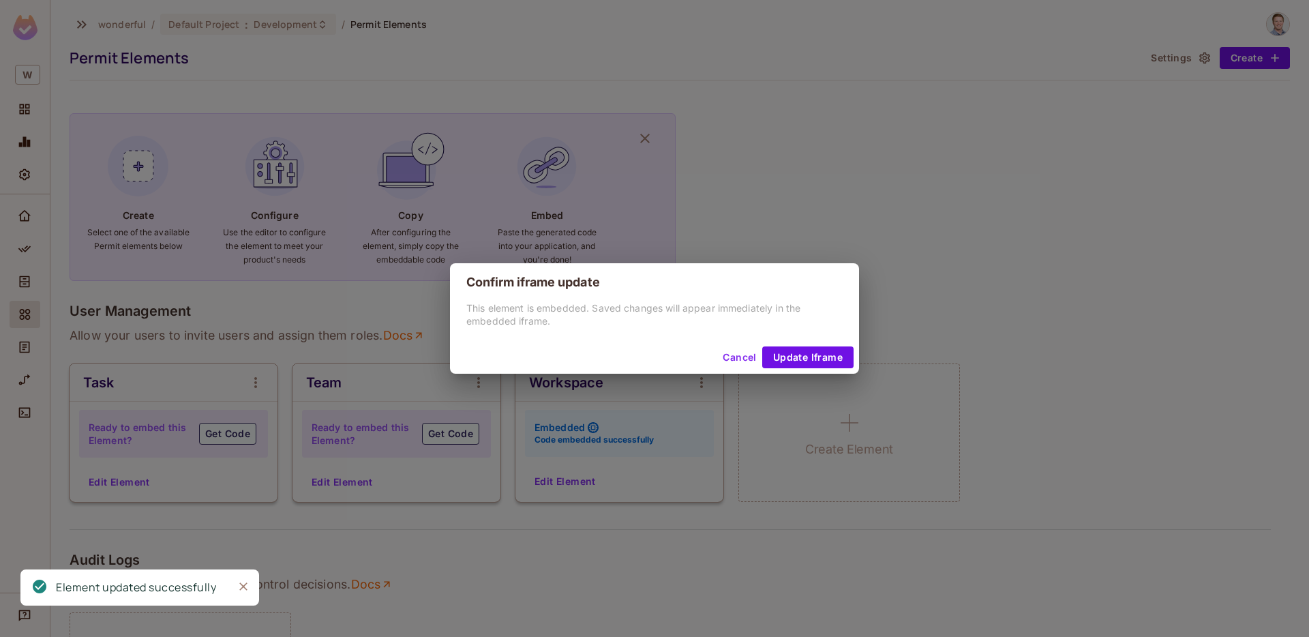
scroll to position [906, 0]
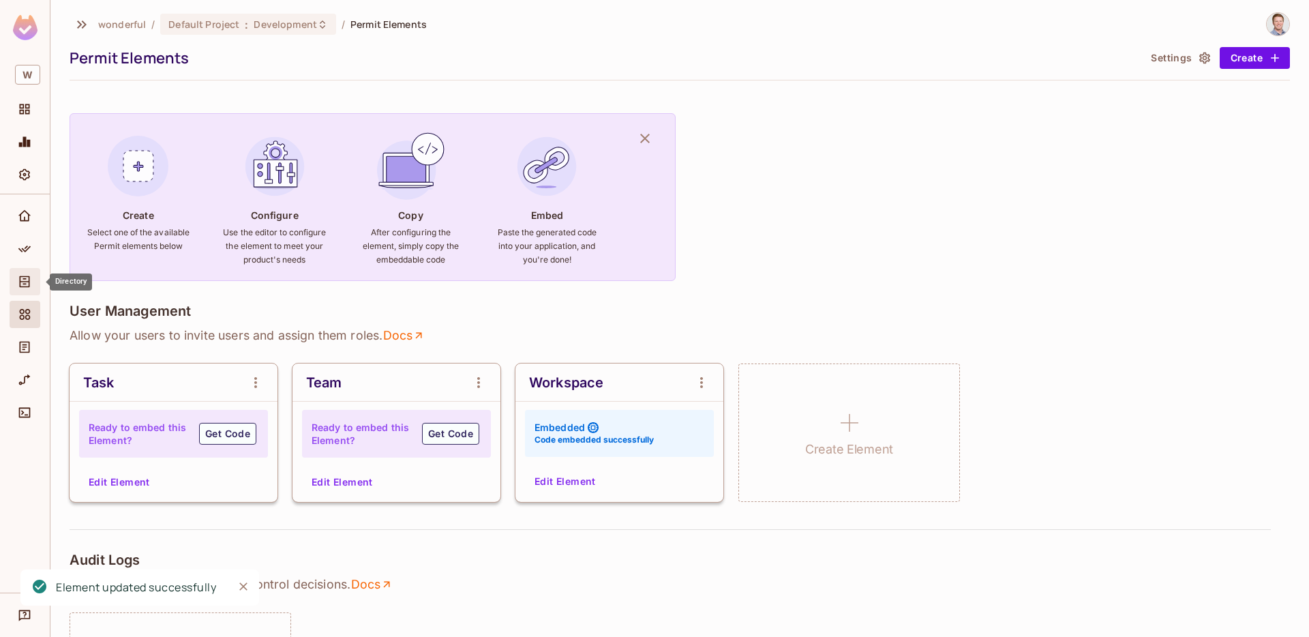
click at [25, 279] on icon "Directory" at bounding box center [25, 282] width 14 height 14
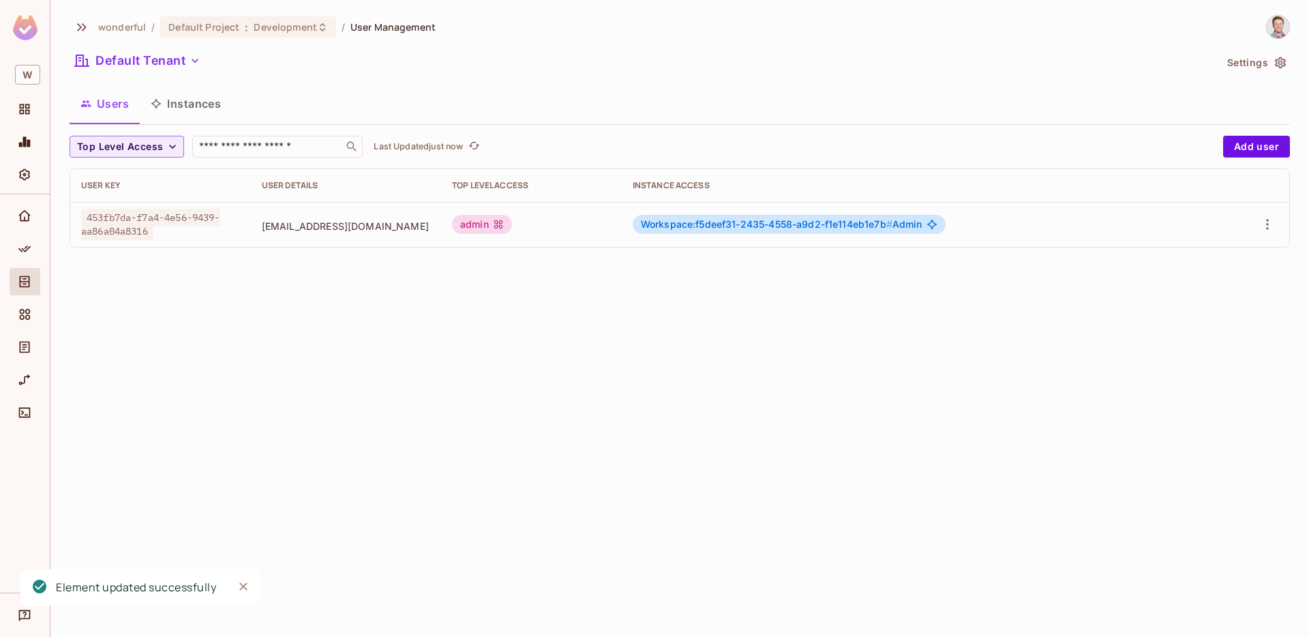
click at [180, 107] on button "Instances" at bounding box center [186, 104] width 92 height 34
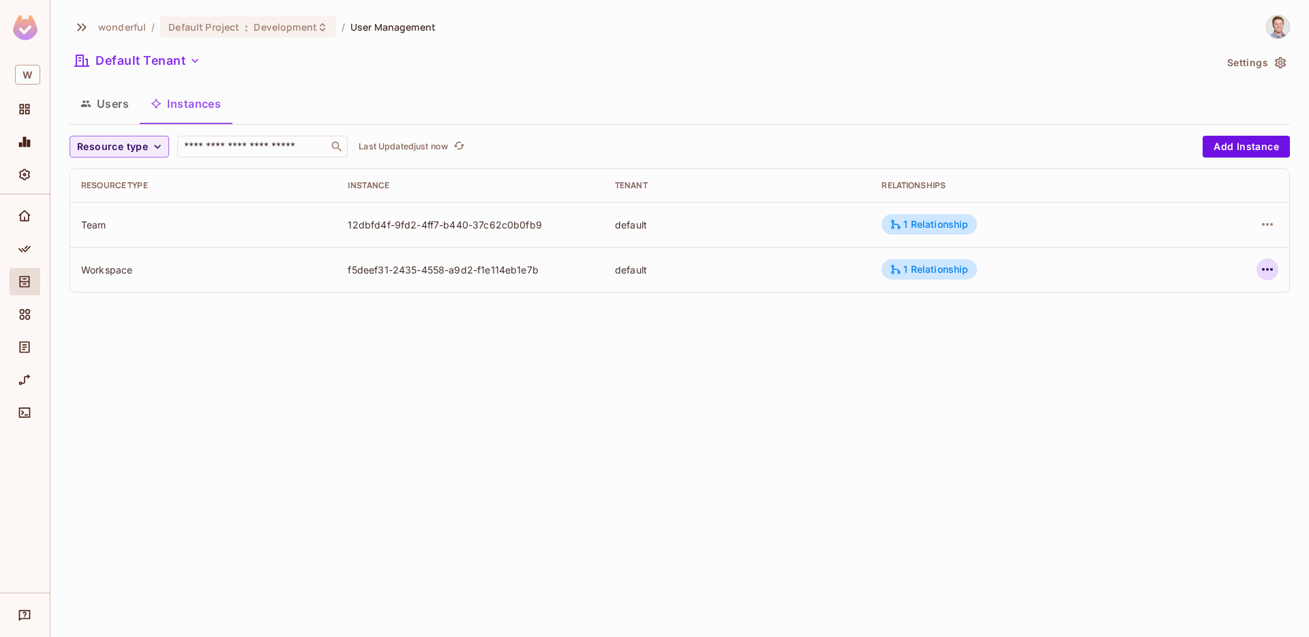
click at [1261, 267] on icon "button" at bounding box center [1267, 269] width 16 height 16
click at [1234, 302] on div "Edit Resource Instance" at bounding box center [1186, 301] width 106 height 14
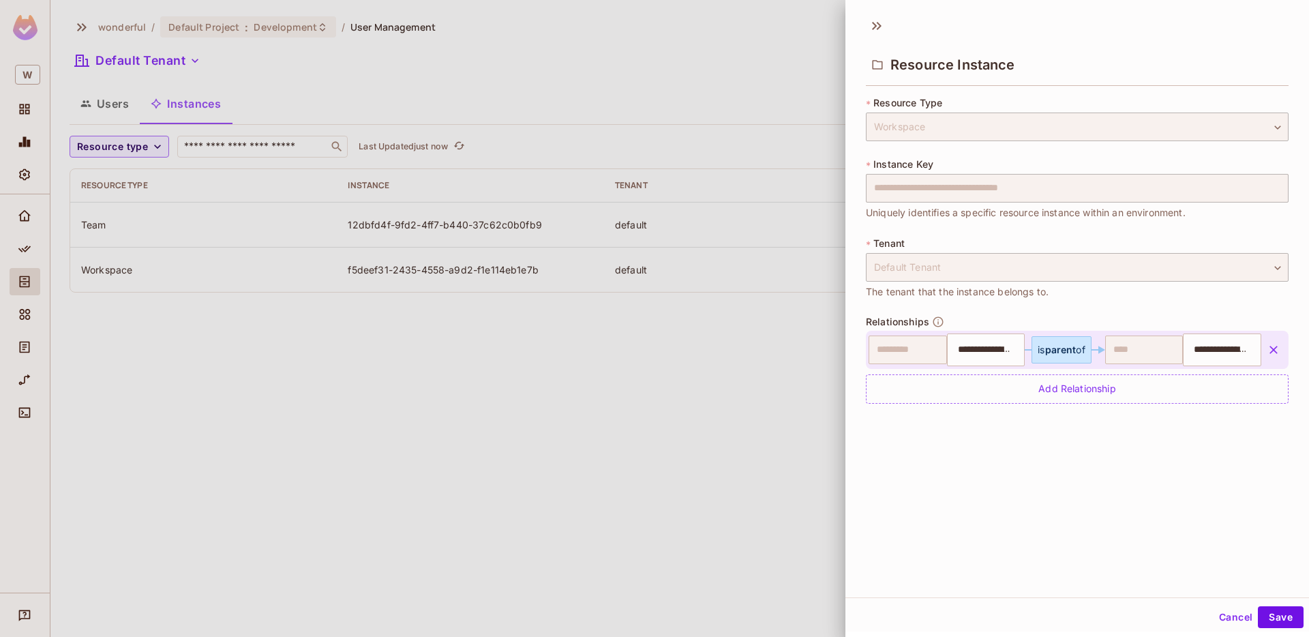
click at [791, 473] on div at bounding box center [654, 318] width 1309 height 637
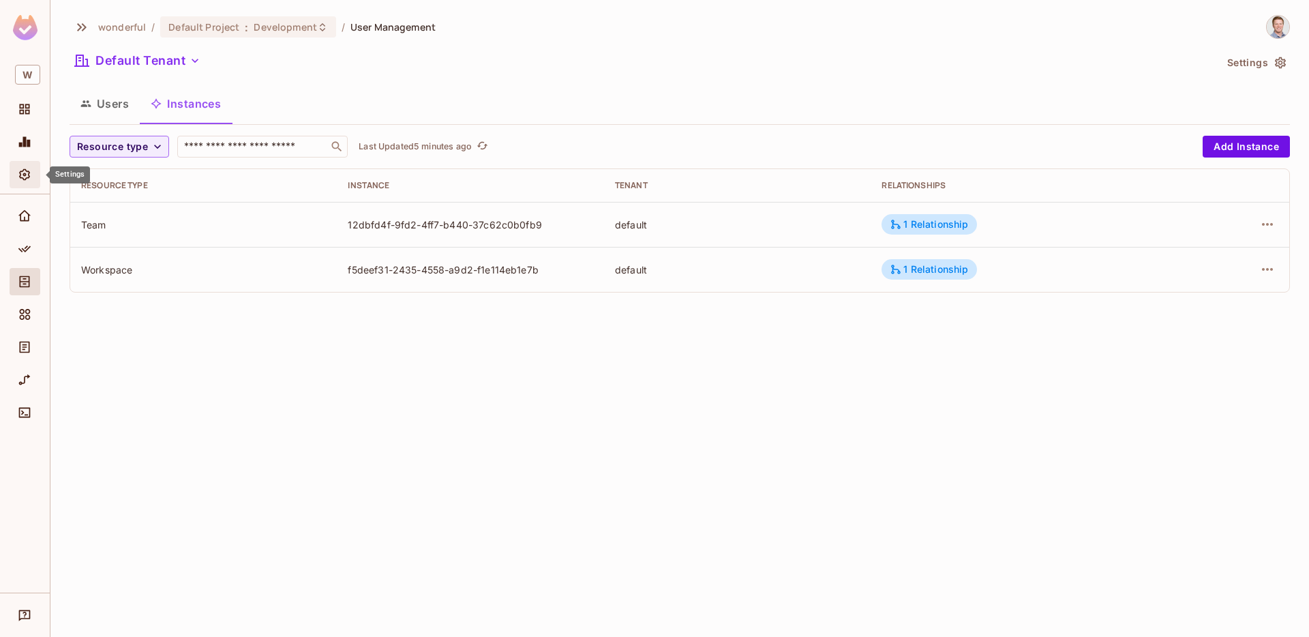
click at [27, 179] on icon "Settings" at bounding box center [25, 175] width 14 height 14
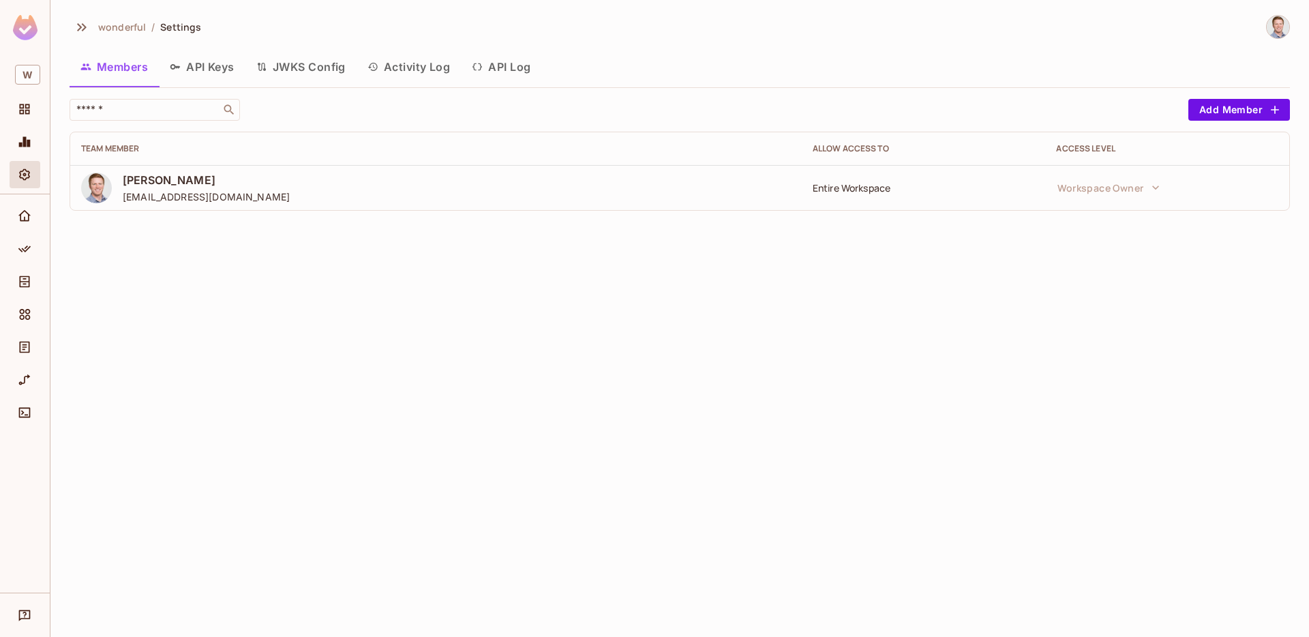
click at [409, 67] on button "Activity Log" at bounding box center [408, 67] width 105 height 34
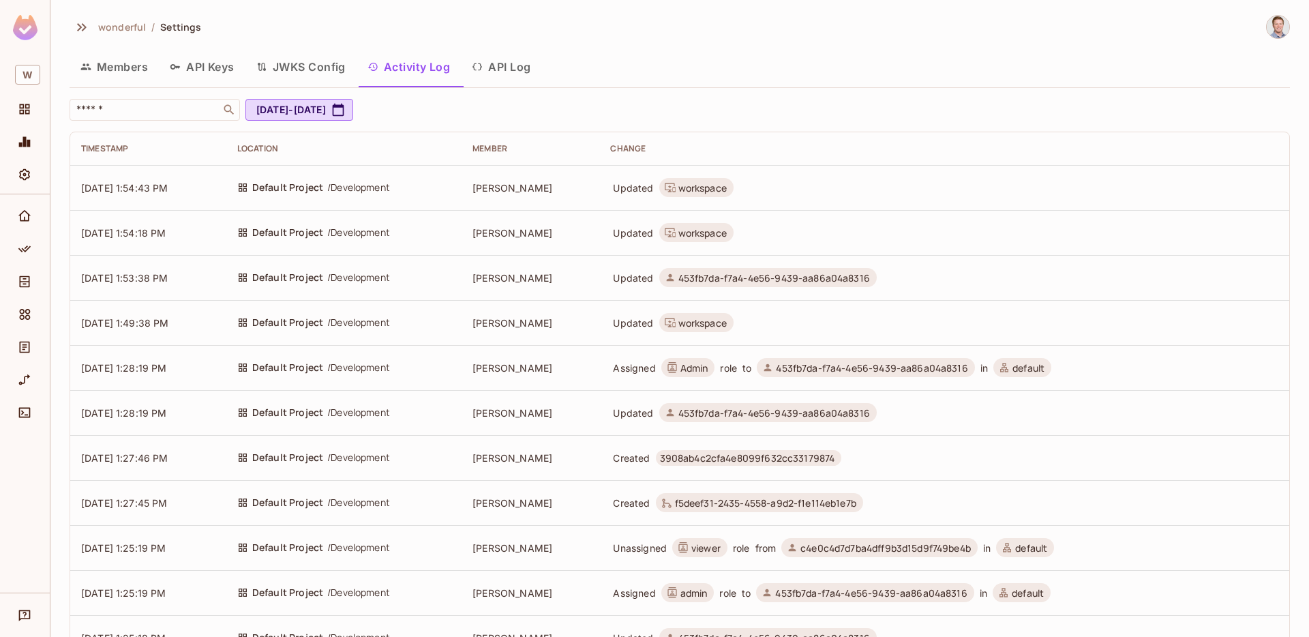
click at [536, 78] on button "API Log" at bounding box center [501, 67] width 80 height 34
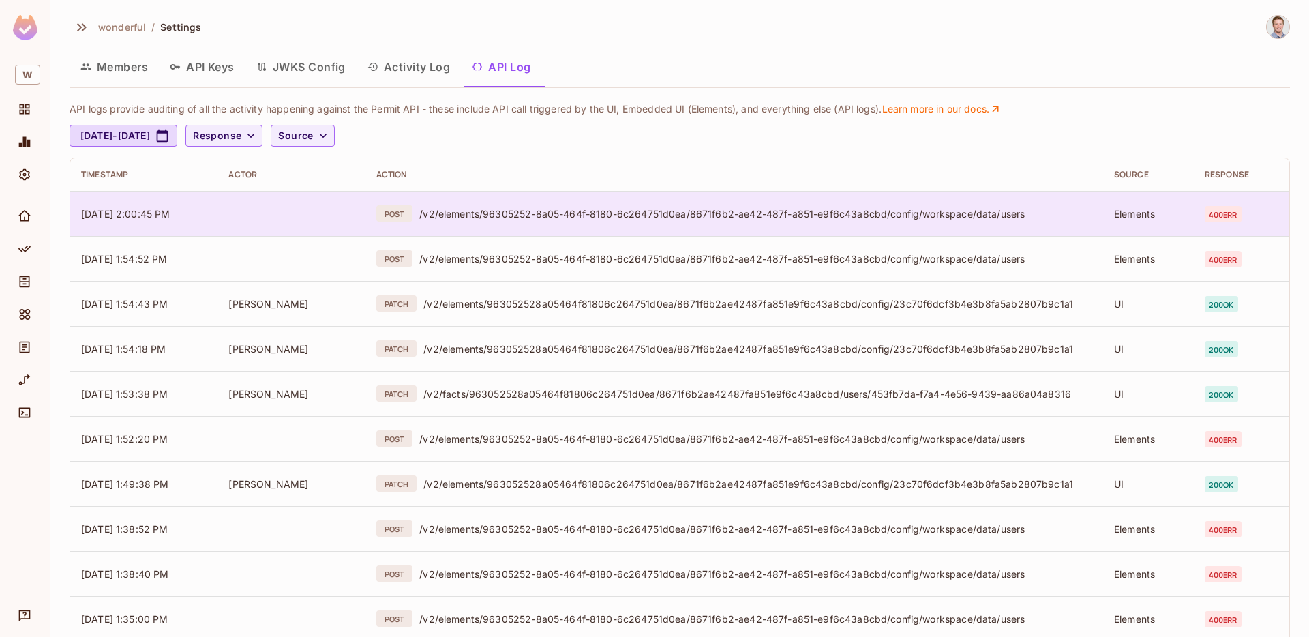
click at [530, 203] on td "POST /v2/elements/96305252-8a05-464f-8180-6c264751d0ea/8671f6b2-ae42-487f-a851-…" at bounding box center [733, 213] width 737 height 45
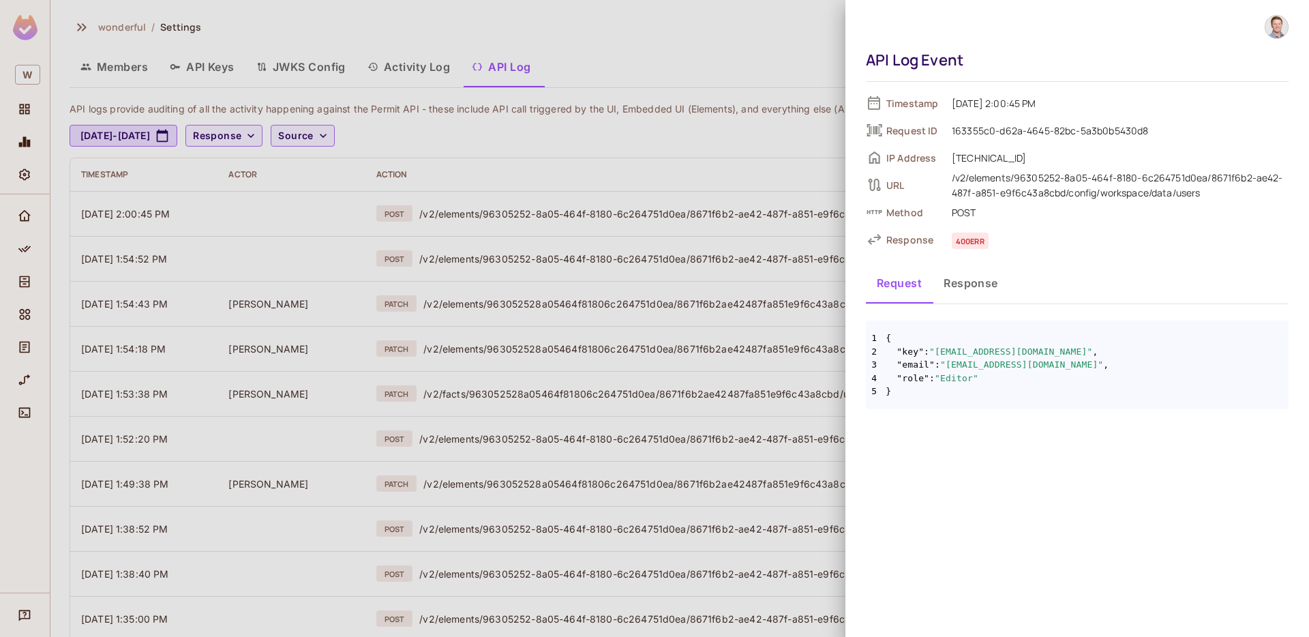
click at [984, 284] on button "Response" at bounding box center [970, 283] width 76 height 34
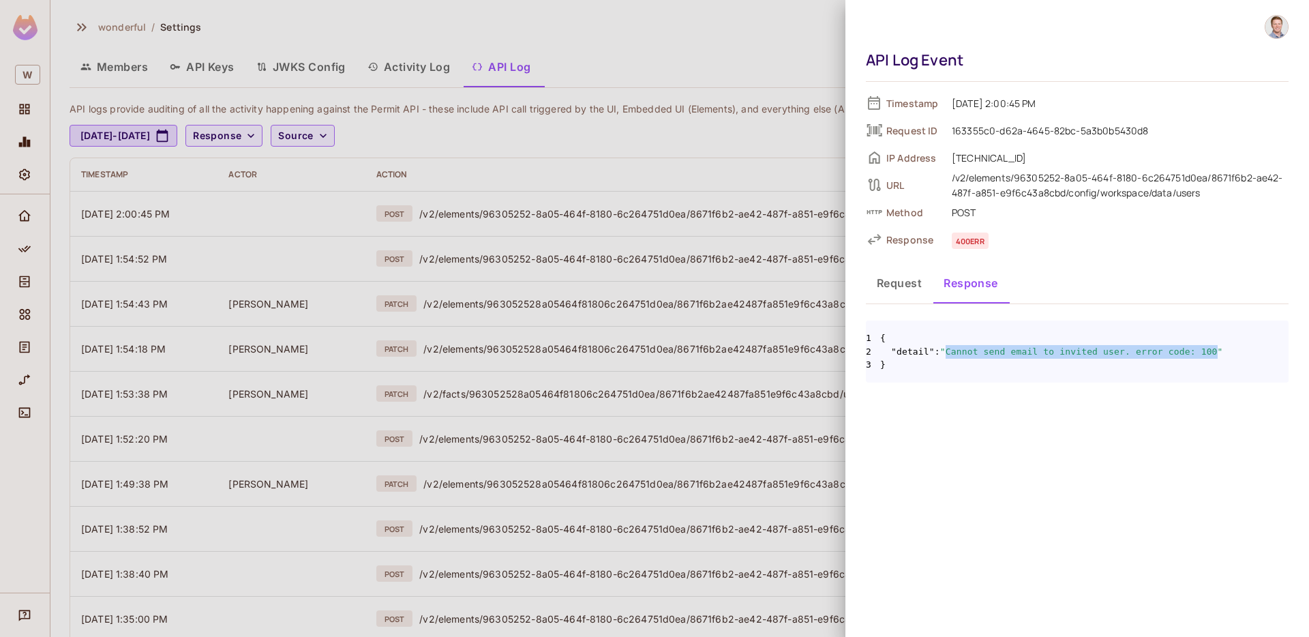
drag, startPoint x: 950, startPoint y: 352, endPoint x: 1219, endPoint y: 344, distance: 268.7
click at [1219, 345] on span ""Cannot send email to invited user. error code: 100"" at bounding box center [1081, 352] width 283 height 14
copy span "Cannot send email to invited user. error code: 100"
click at [35, 282] on div at bounding box center [654, 318] width 1309 height 637
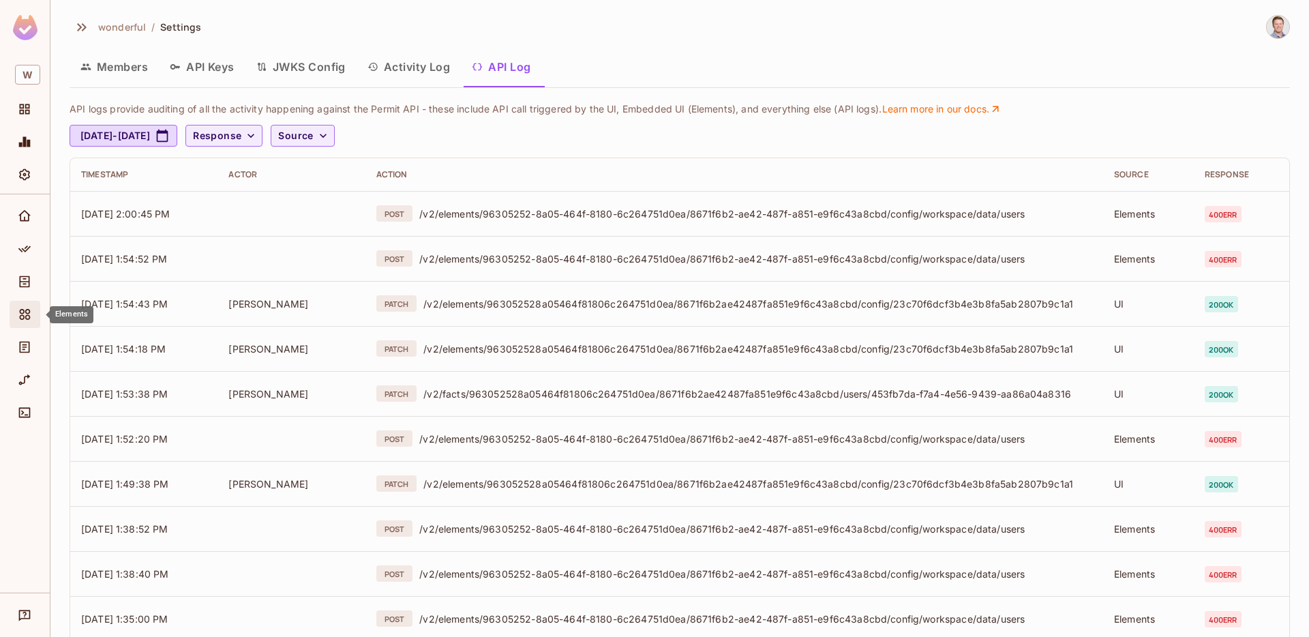
click at [20, 310] on icon "Elements" at bounding box center [25, 314] width 11 height 11
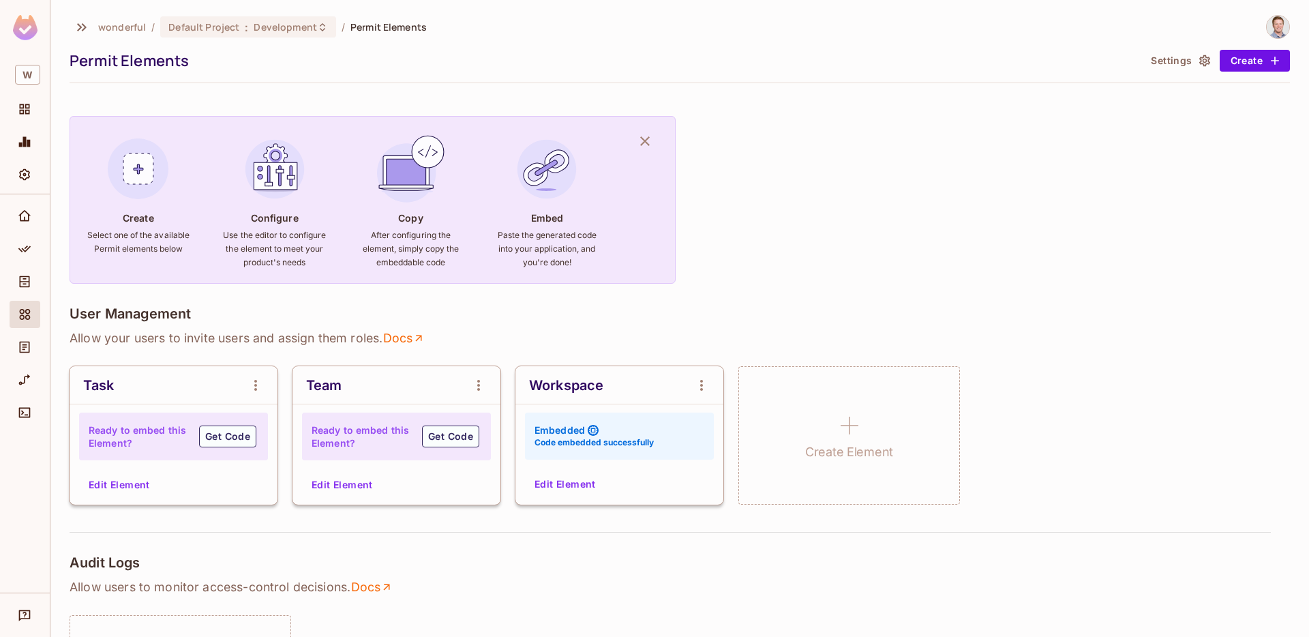
click at [590, 485] on button "Edit Element" at bounding box center [565, 484] width 72 height 22
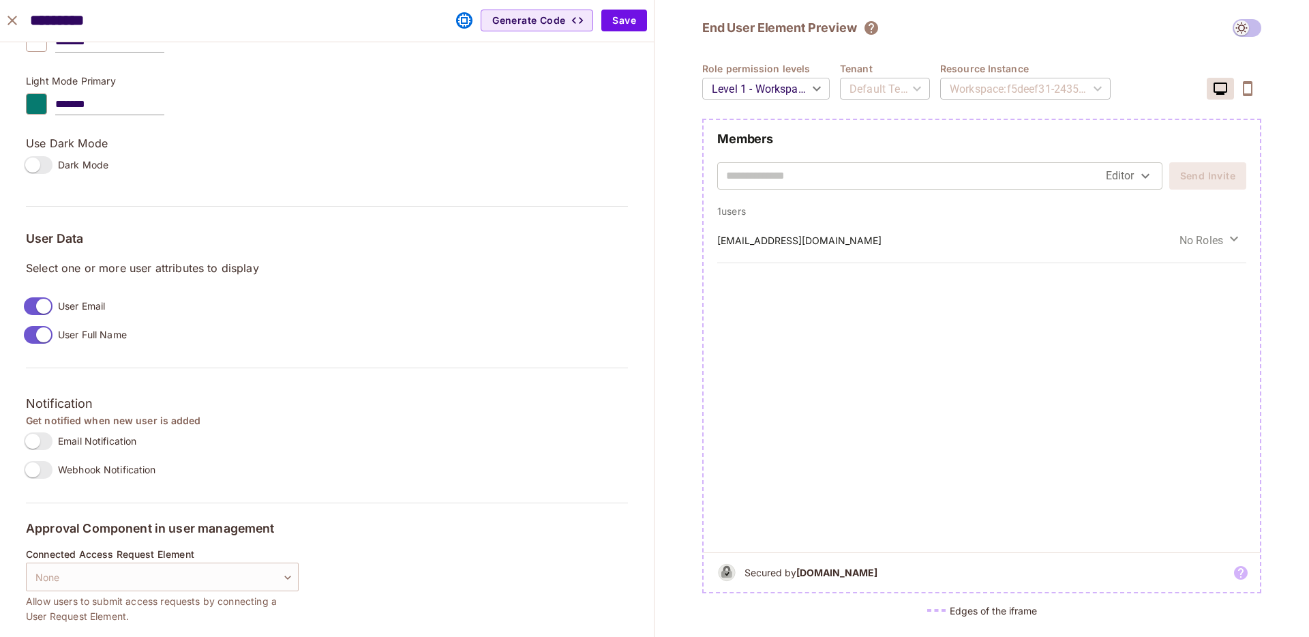
scroll to position [927, 0]
click at [618, 20] on button "Save" at bounding box center [624, 21] width 46 height 22
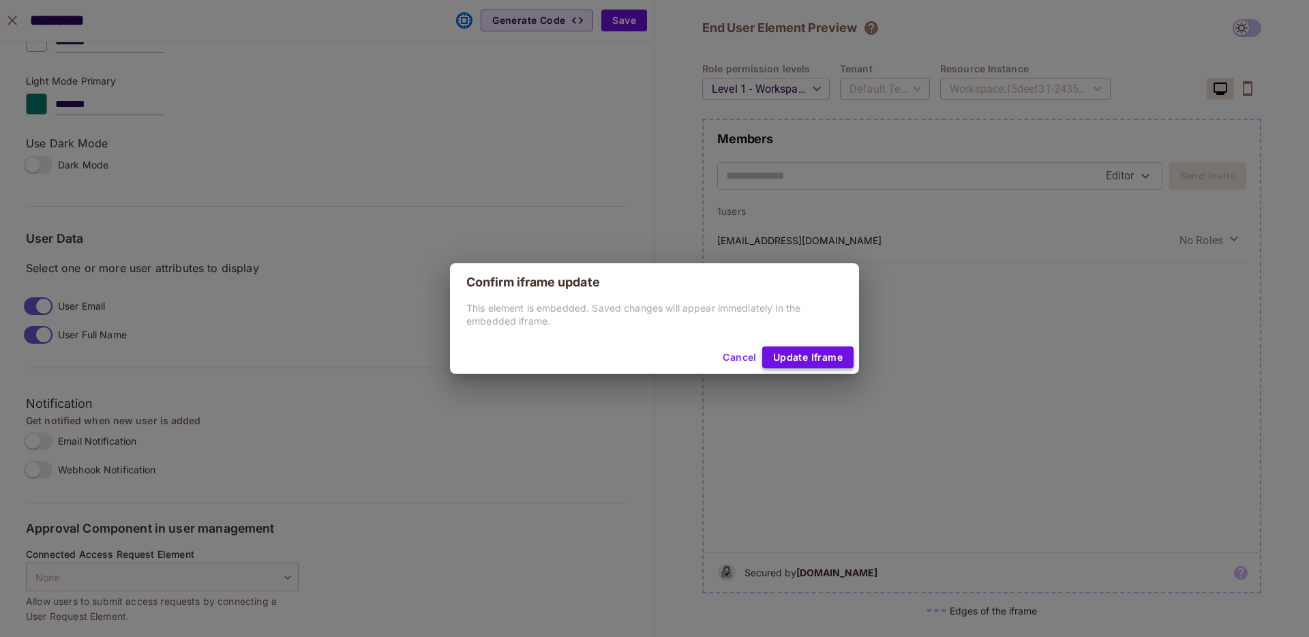
click at [836, 351] on button "Update Iframe" at bounding box center [807, 357] width 91 height 22
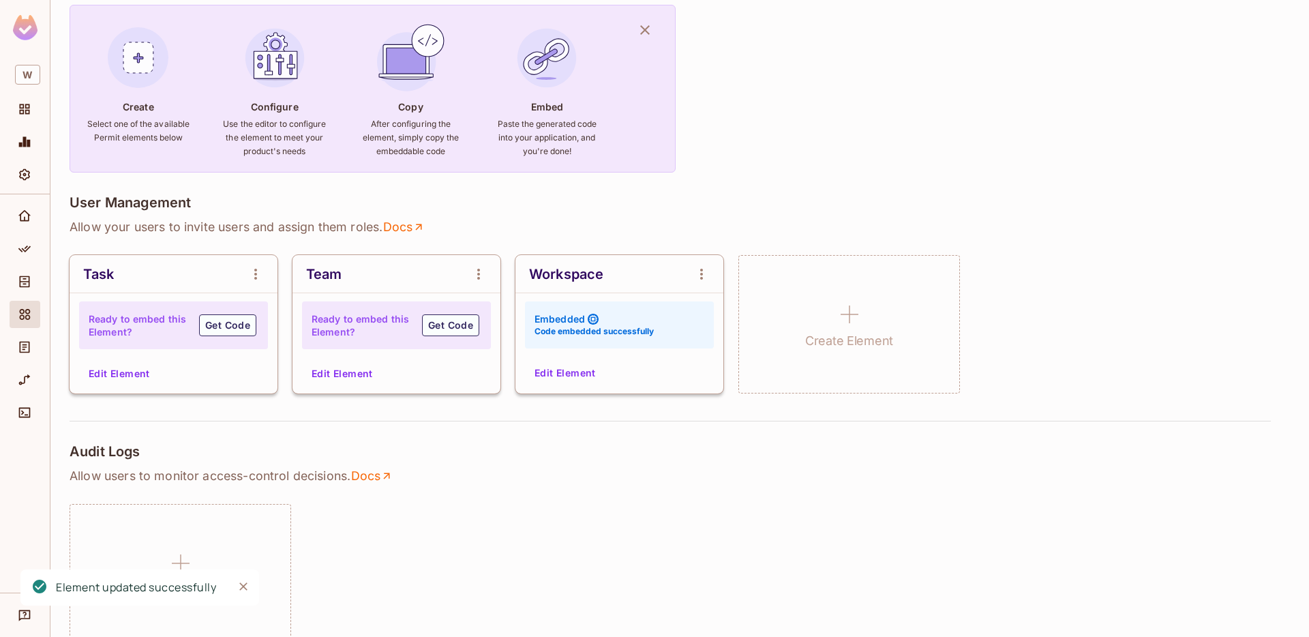
scroll to position [128, 0]
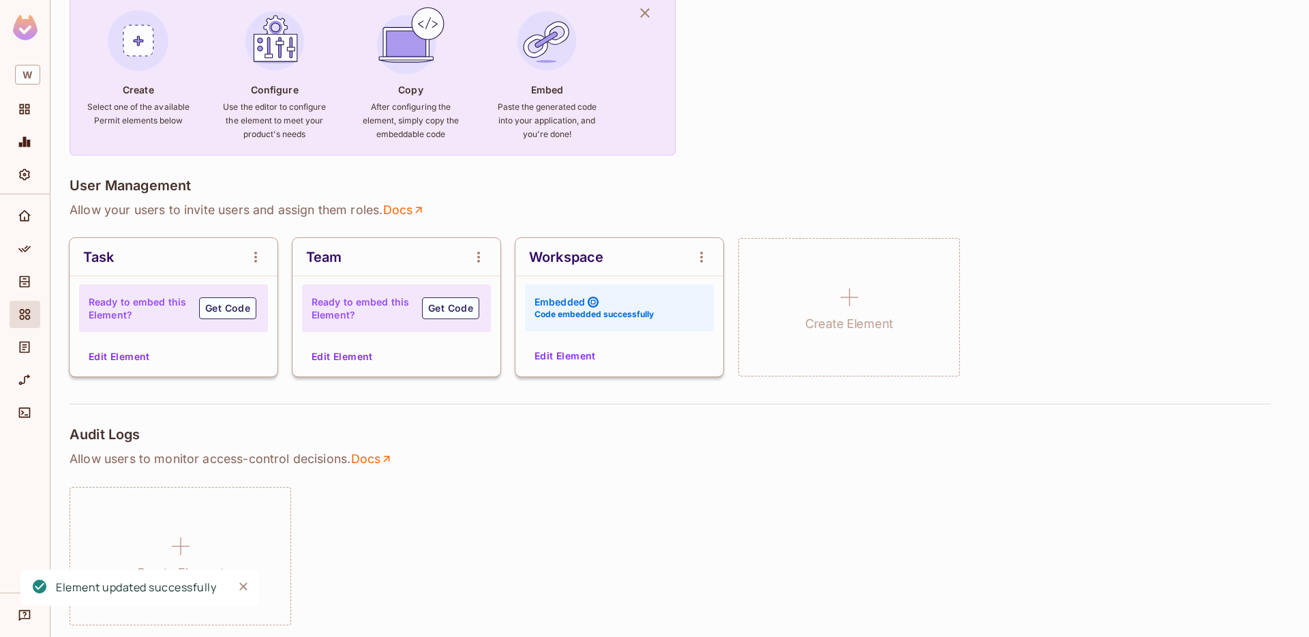
click at [591, 354] on button "Edit Element" at bounding box center [565, 356] width 72 height 22
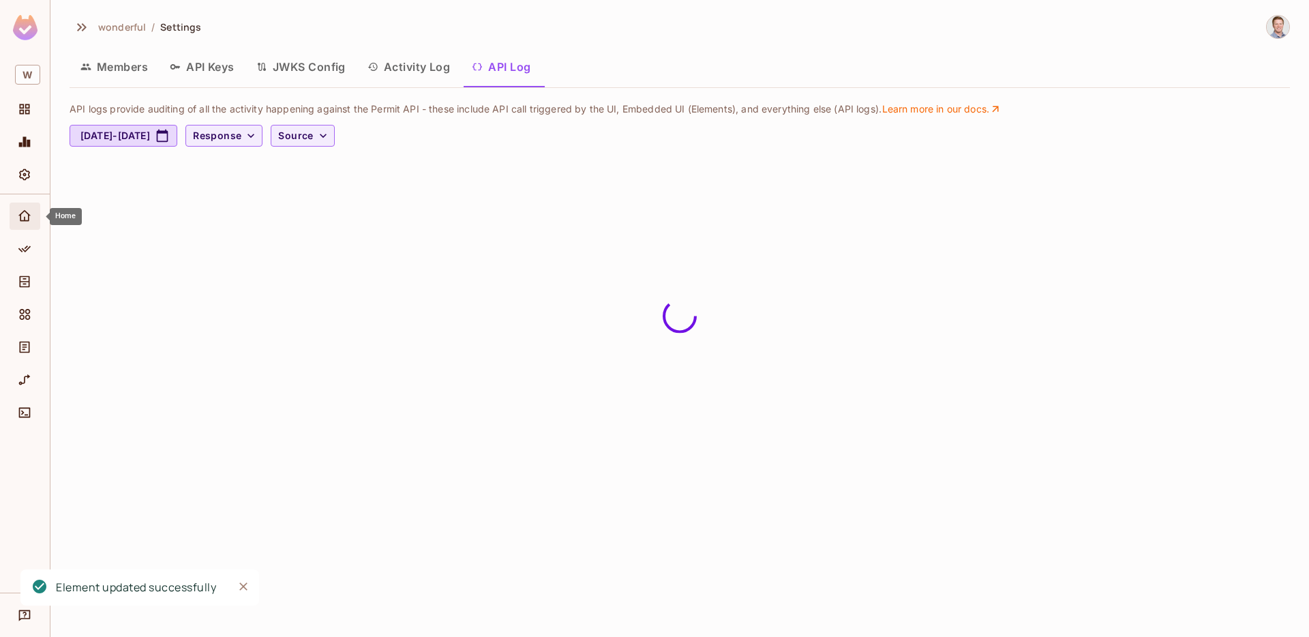
click at [22, 219] on icon "Home" at bounding box center [25, 216] width 14 height 14
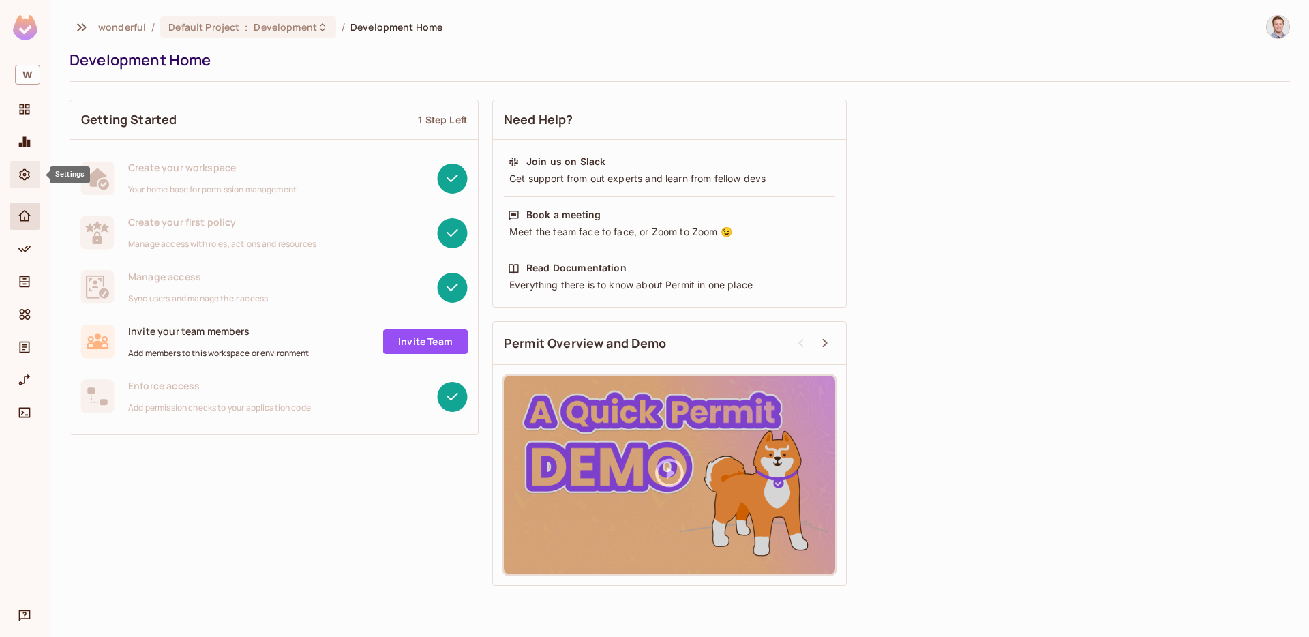
click at [23, 180] on icon "Settings" at bounding box center [24, 175] width 11 height 12
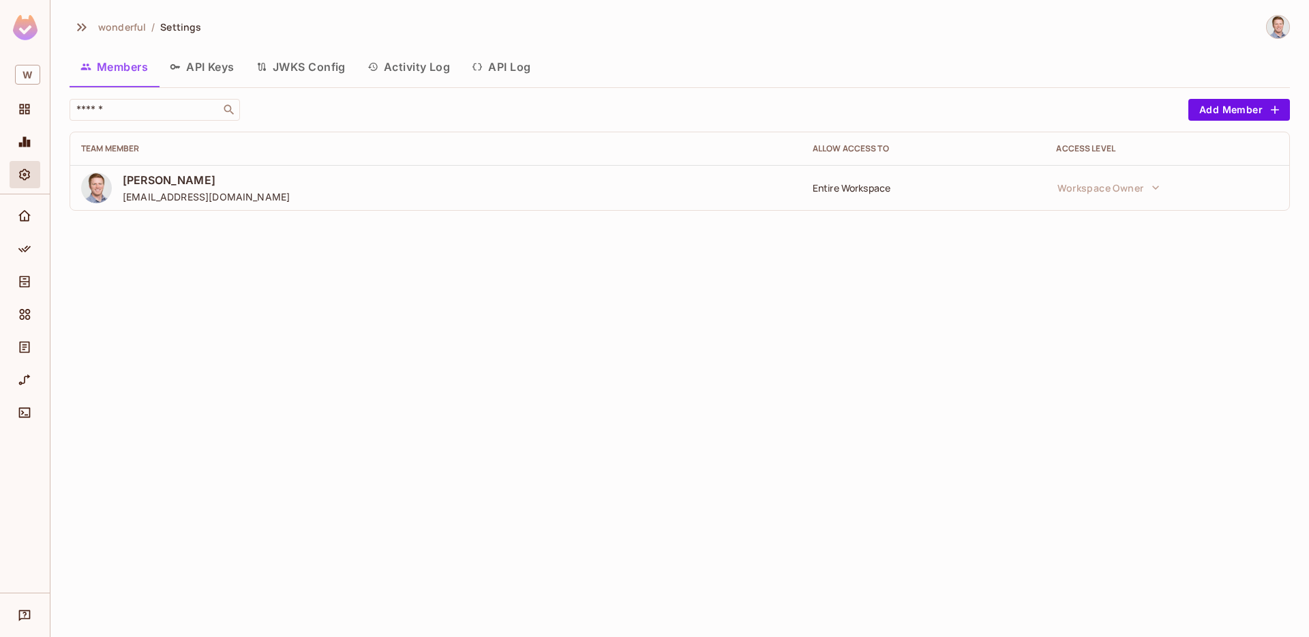
click at [1276, 18] on img at bounding box center [1277, 27] width 22 height 22
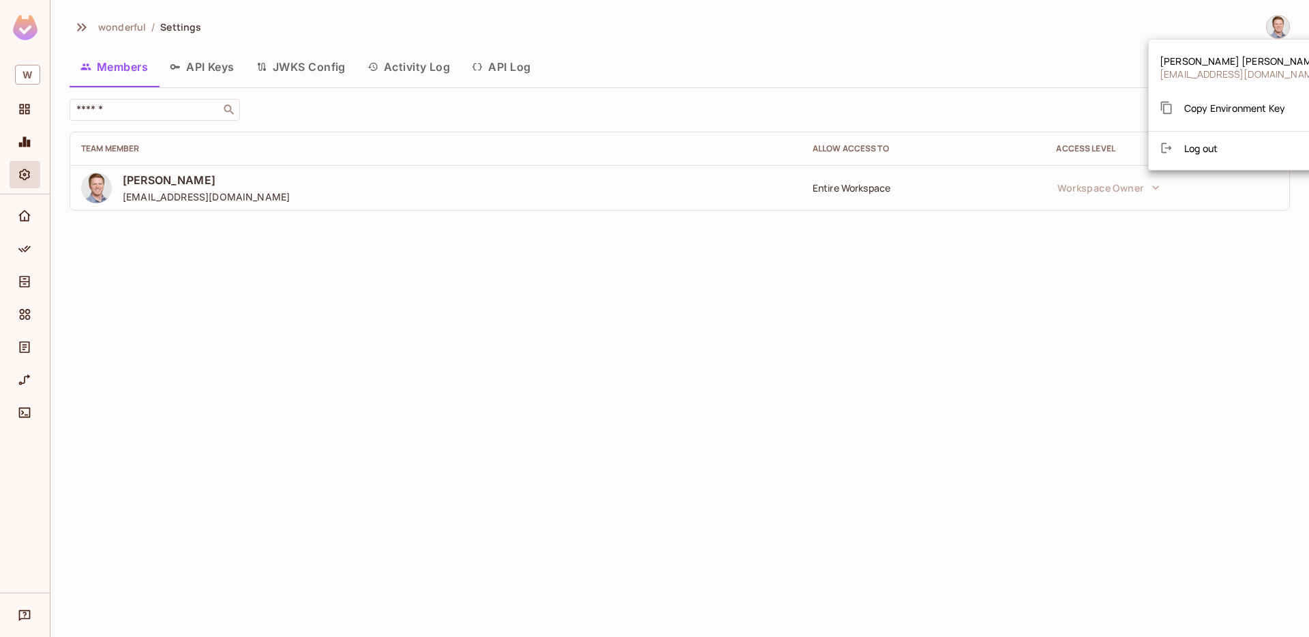
click at [1080, 34] on div at bounding box center [654, 318] width 1309 height 637
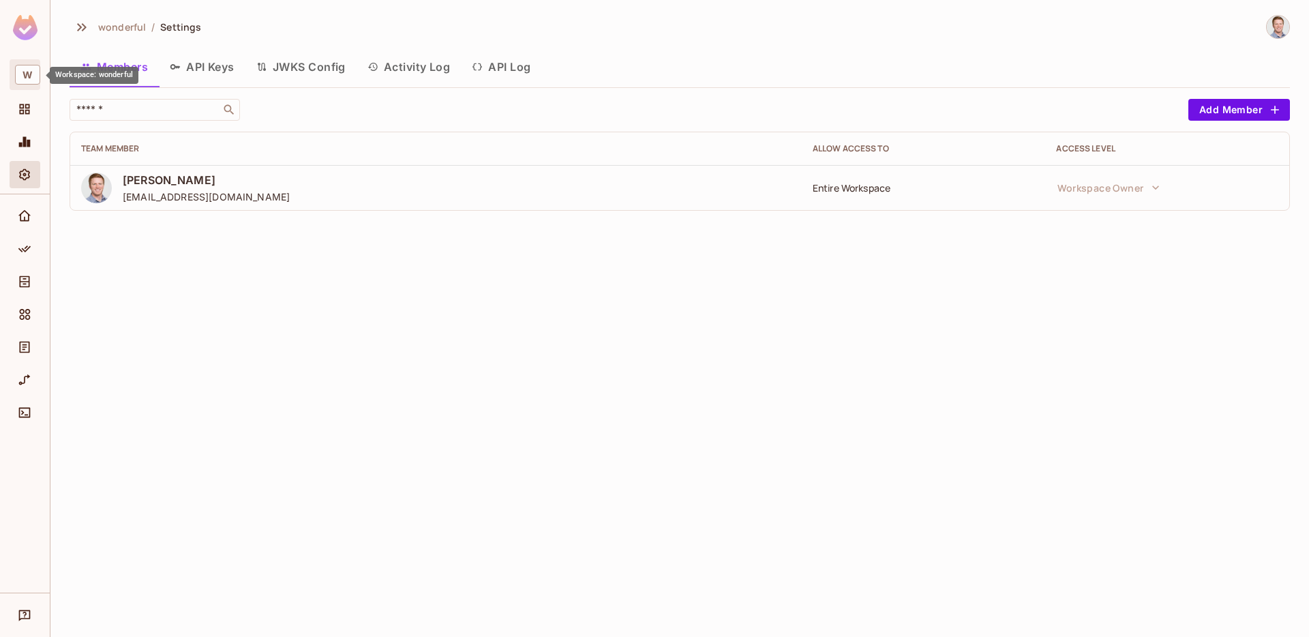
click at [33, 81] on span "W" at bounding box center [27, 75] width 25 height 20
click at [26, 412] on div at bounding box center [654, 318] width 1309 height 637
click at [26, 411] on icon "Connect" at bounding box center [25, 413] width 14 height 14
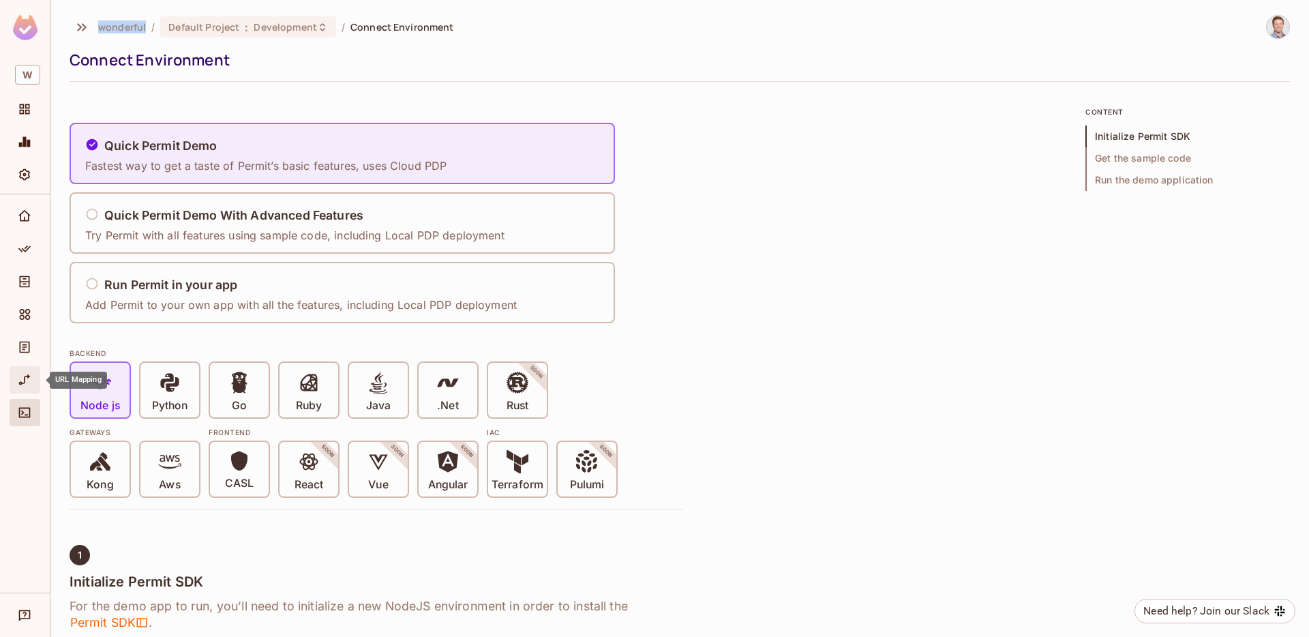
click at [28, 381] on icon "URL Mapping" at bounding box center [25, 380] width 14 height 14
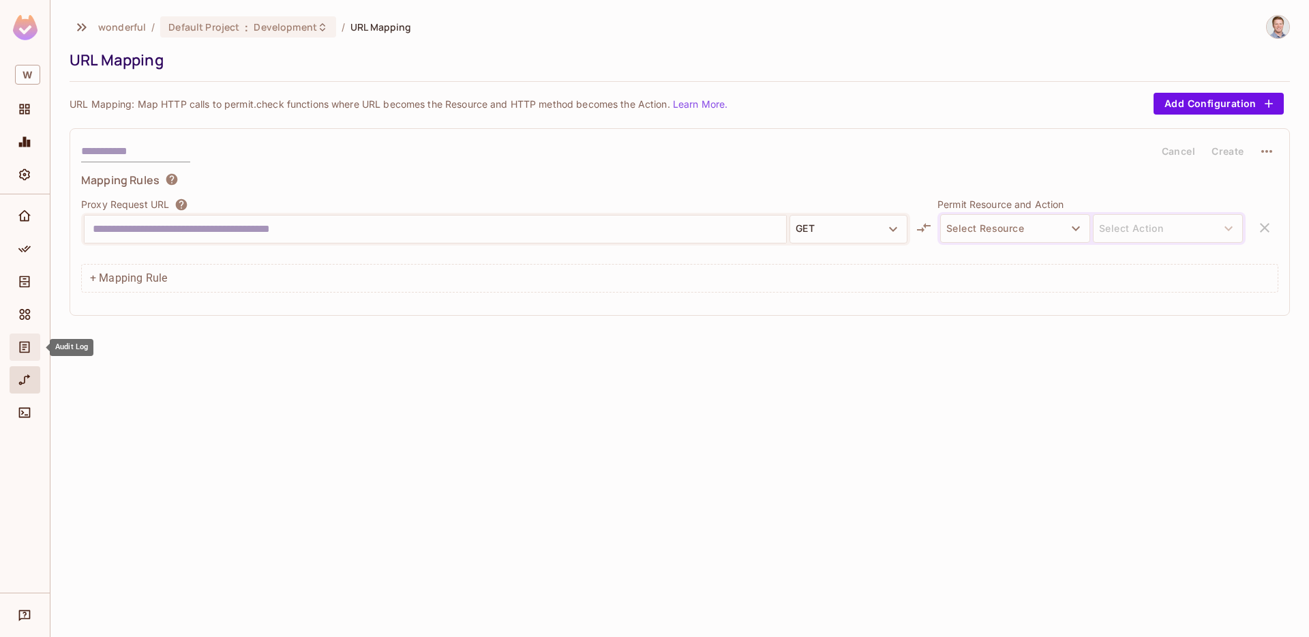
click at [18, 342] on icon "Audit Log" at bounding box center [25, 347] width 14 height 14
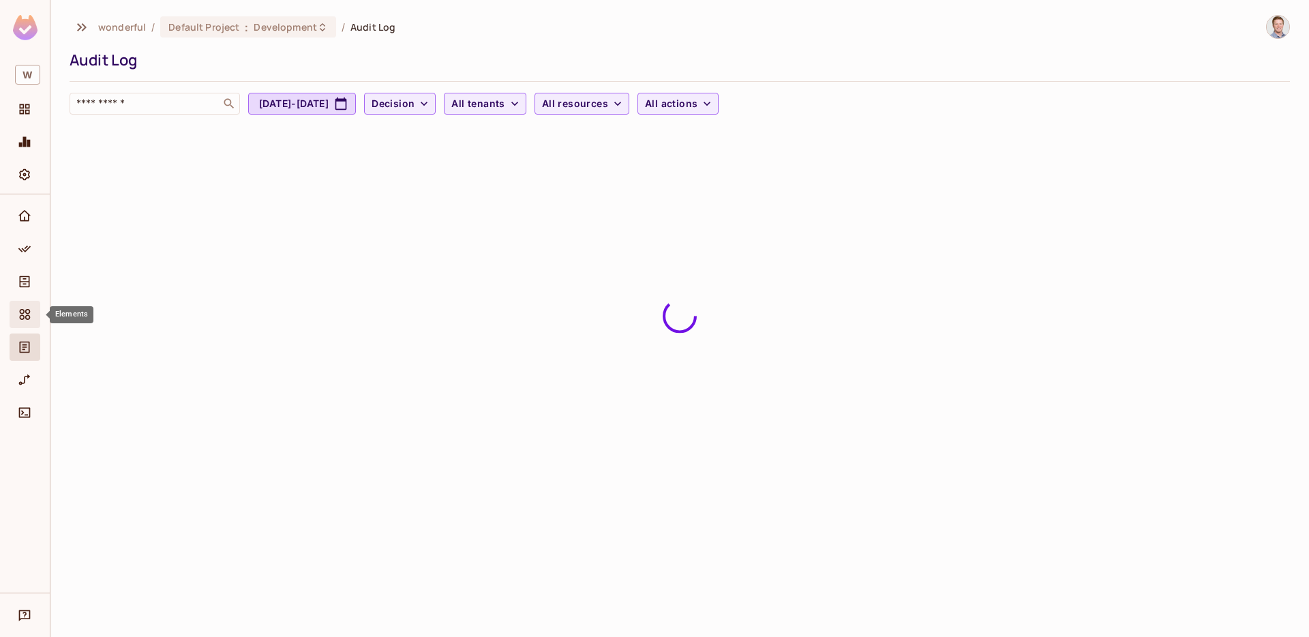
click at [25, 317] on icon "Elements" at bounding box center [25, 314] width 14 height 14
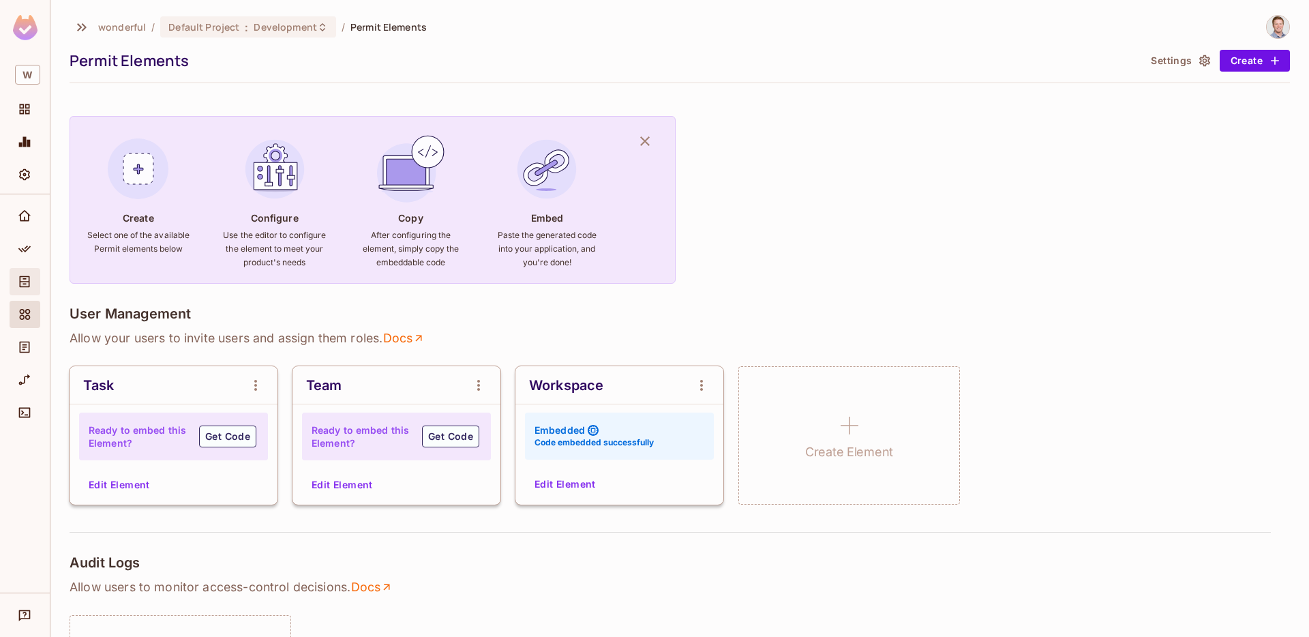
click at [24, 281] on icon "Directory" at bounding box center [25, 282] width 14 height 14
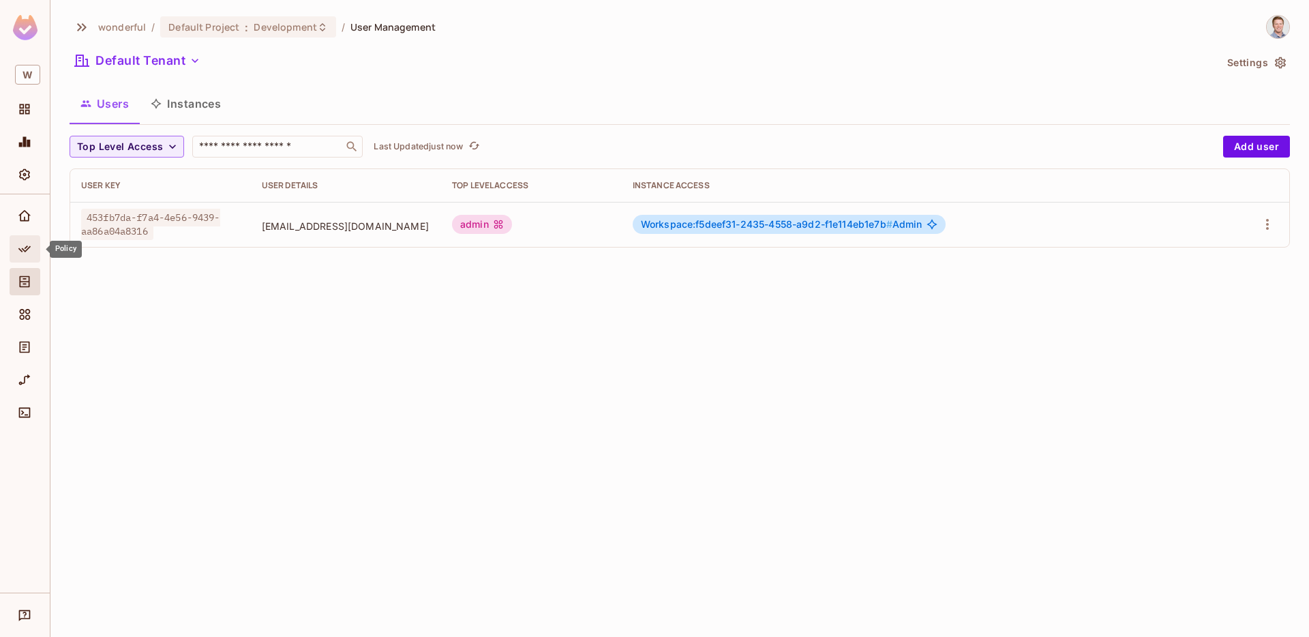
click at [26, 238] on div "Policy" at bounding box center [25, 248] width 31 height 27
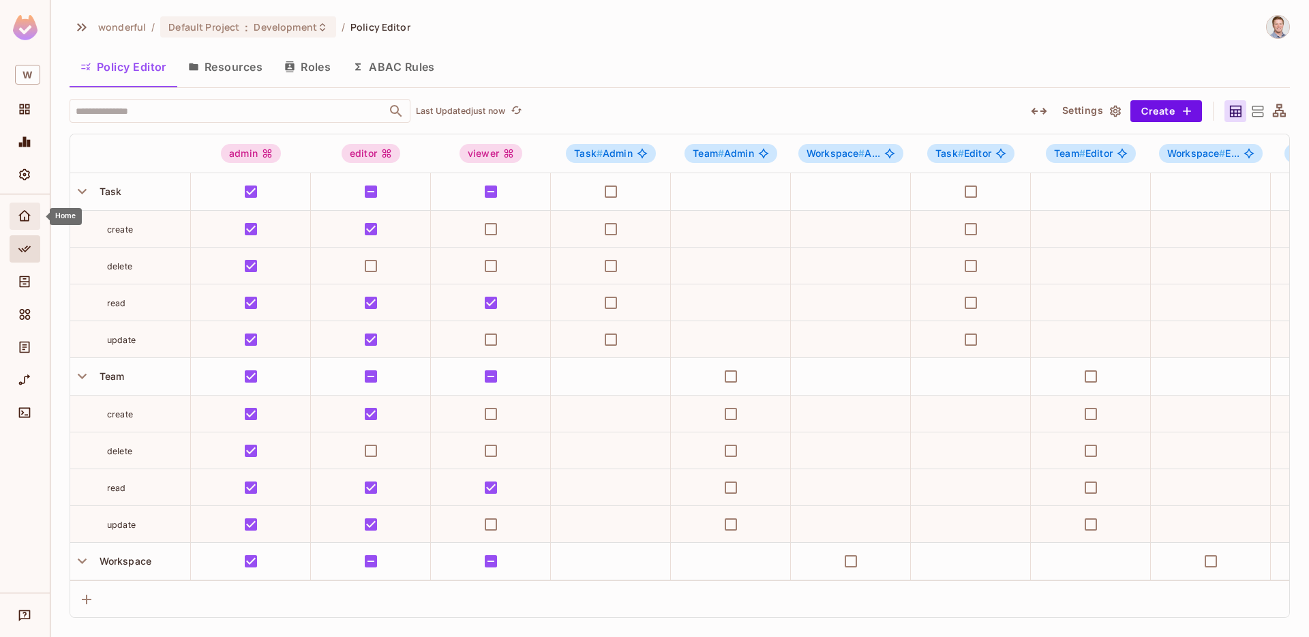
click at [25, 218] on icon "Home" at bounding box center [24, 215] width 12 height 11
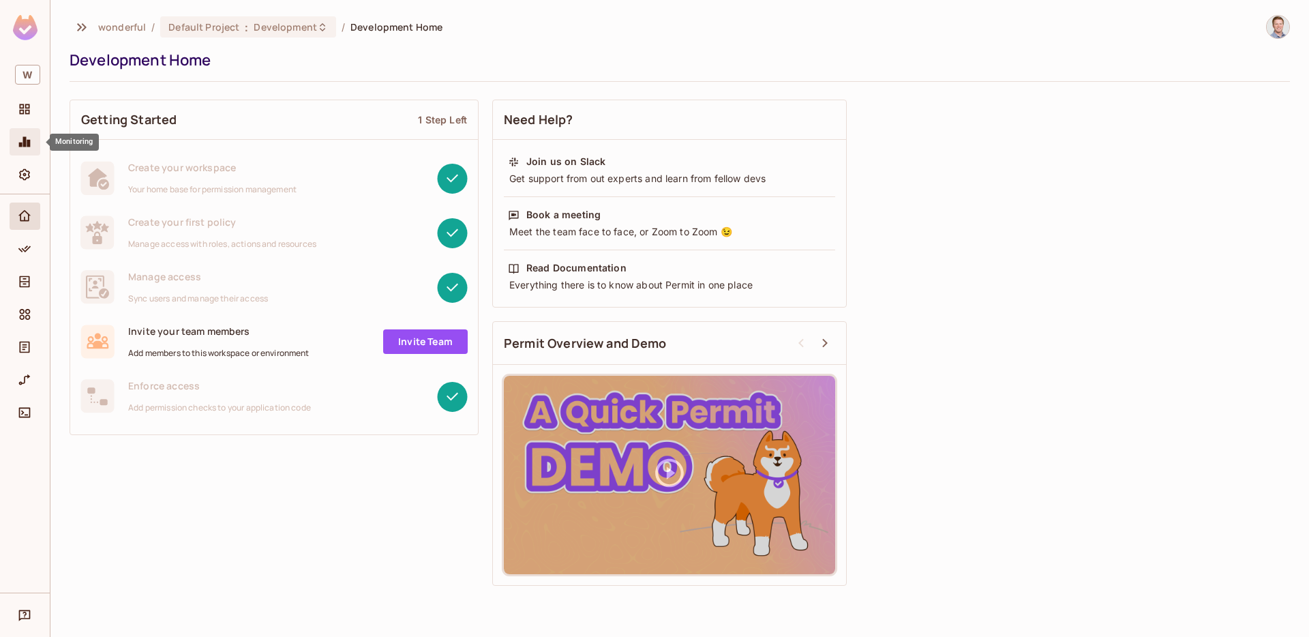
click at [27, 147] on icon "Monitoring" at bounding box center [25, 142] width 12 height 10
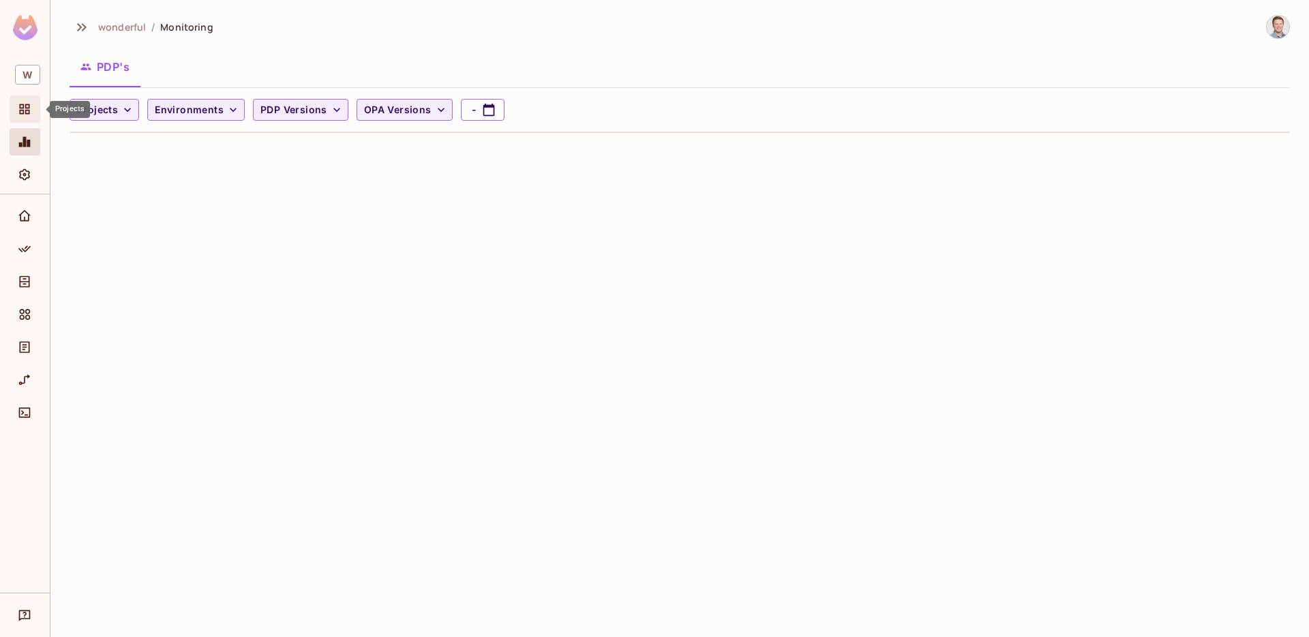
click at [21, 112] on icon "Projects" at bounding box center [25, 109] width 14 height 14
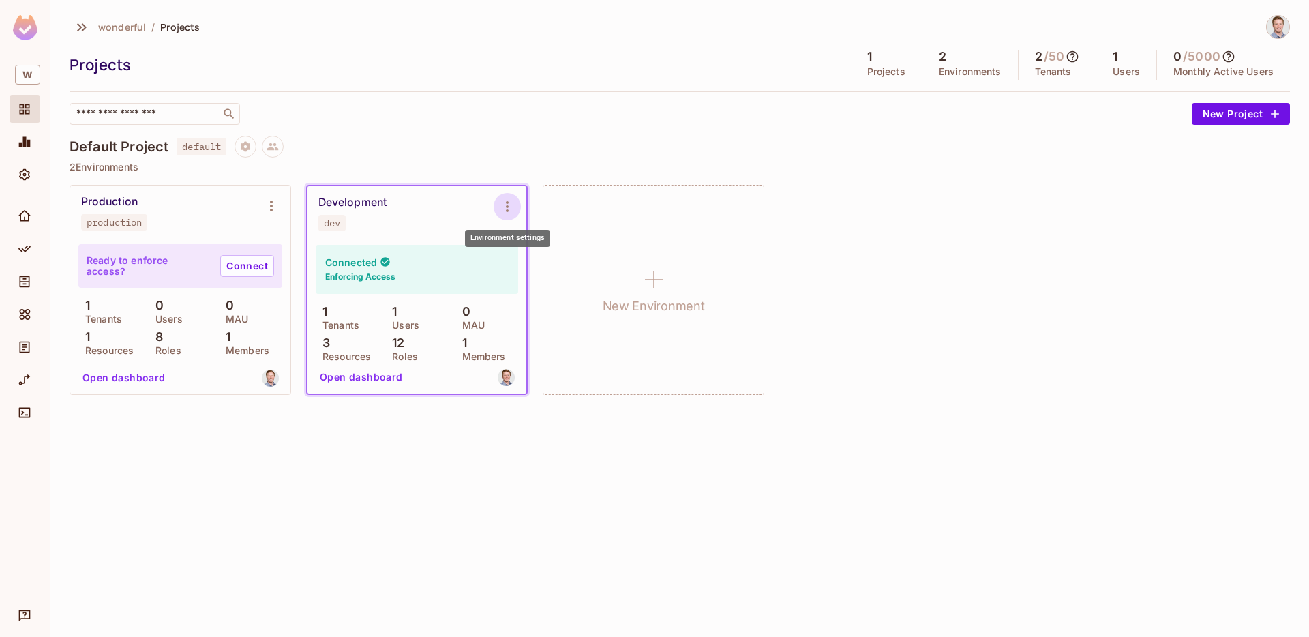
click at [509, 201] on icon "Environment settings" at bounding box center [507, 206] width 16 height 16
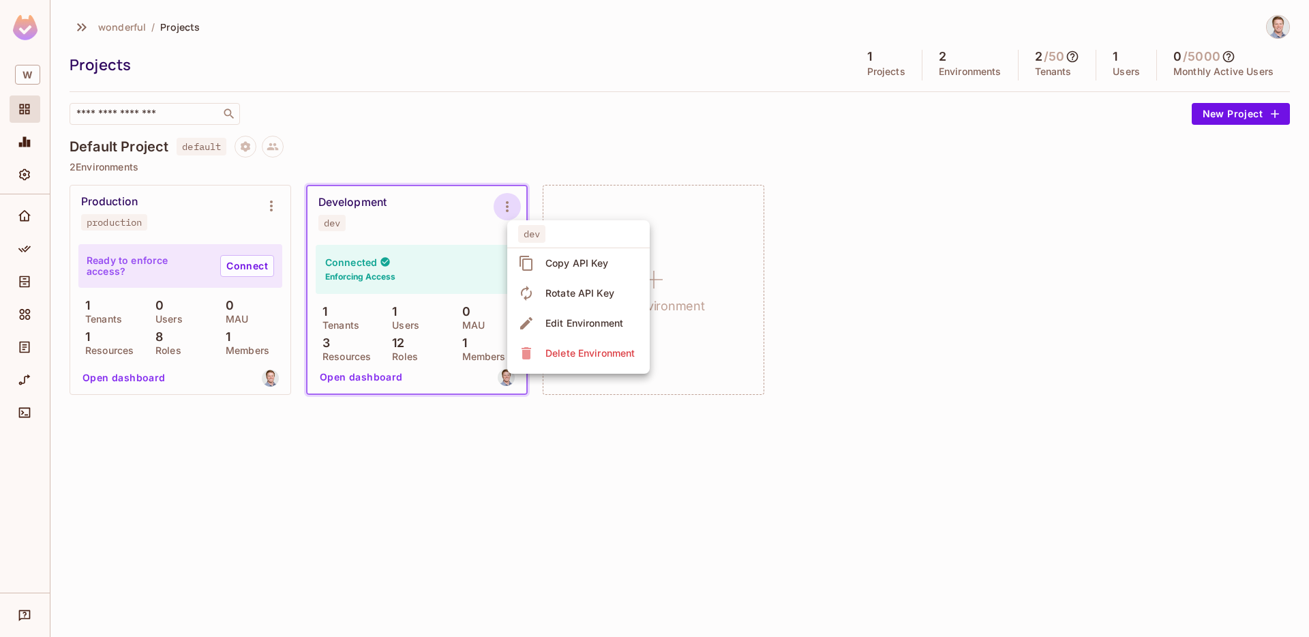
click at [581, 322] on div "Edit Environment" at bounding box center [584, 323] width 78 height 14
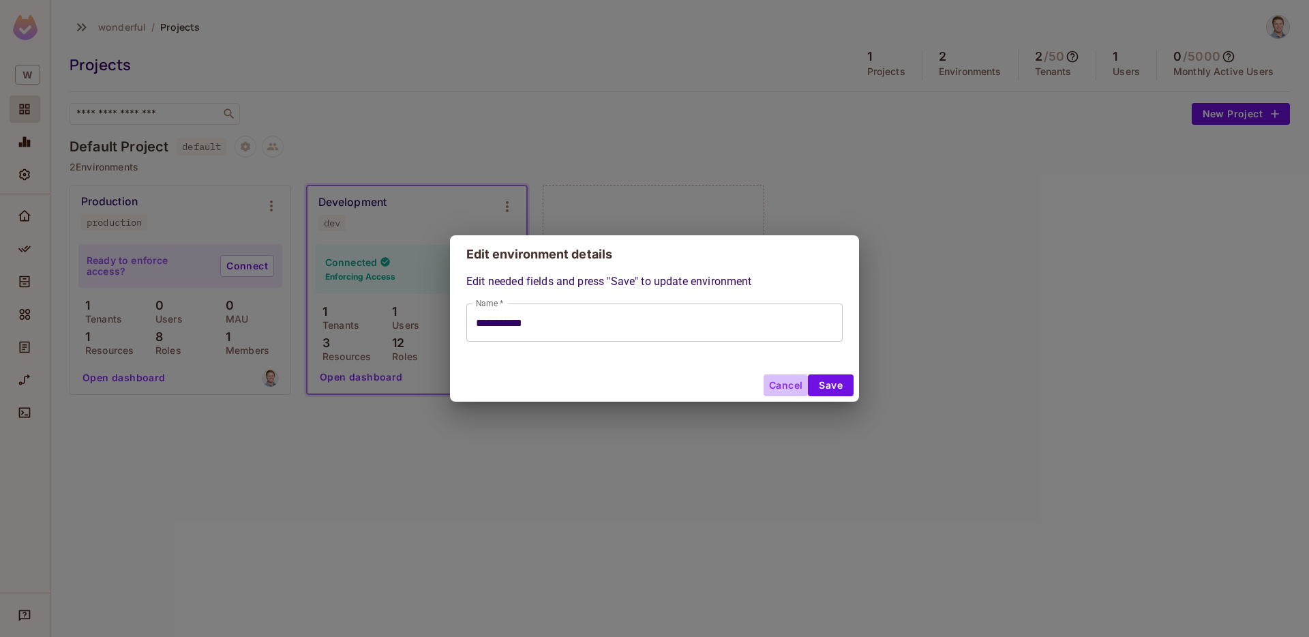
click at [791, 381] on button "Cancel" at bounding box center [785, 385] width 44 height 22
type input "**********"
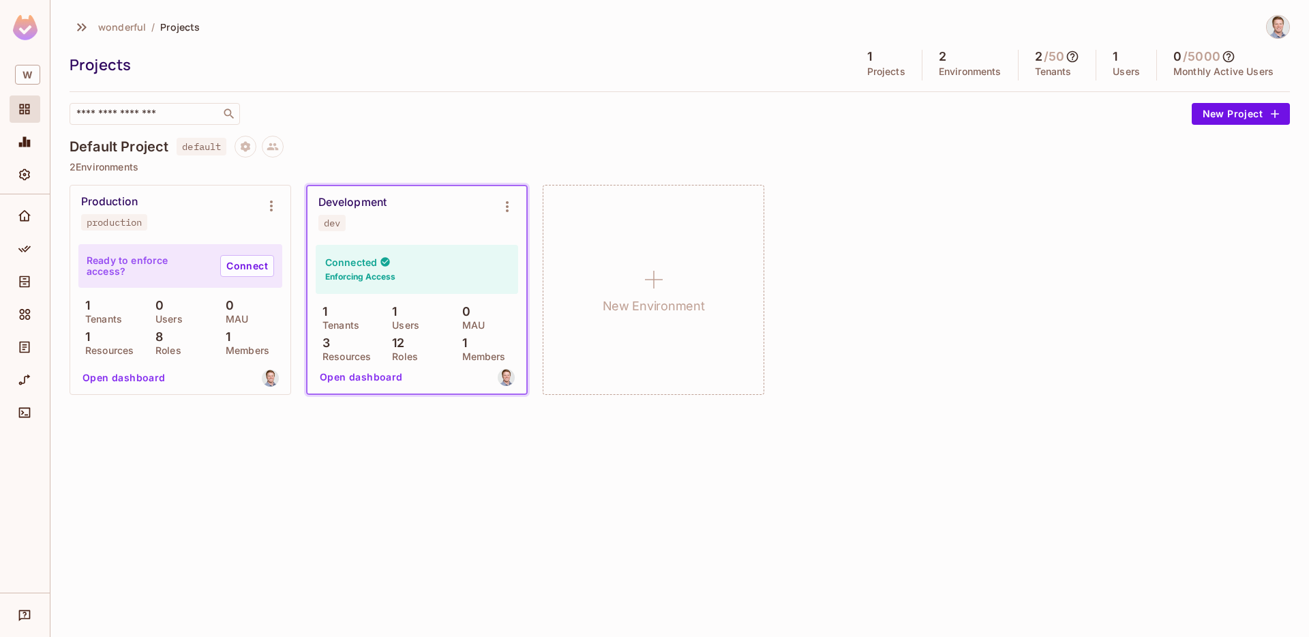
click at [436, 225] on div "Development dev" at bounding box center [405, 213] width 175 height 35
click at [242, 146] on icon "Project settings" at bounding box center [245, 146] width 12 height 12
click at [242, 146] on div at bounding box center [654, 318] width 1309 height 637
click at [25, 172] on icon "Settings" at bounding box center [25, 175] width 14 height 14
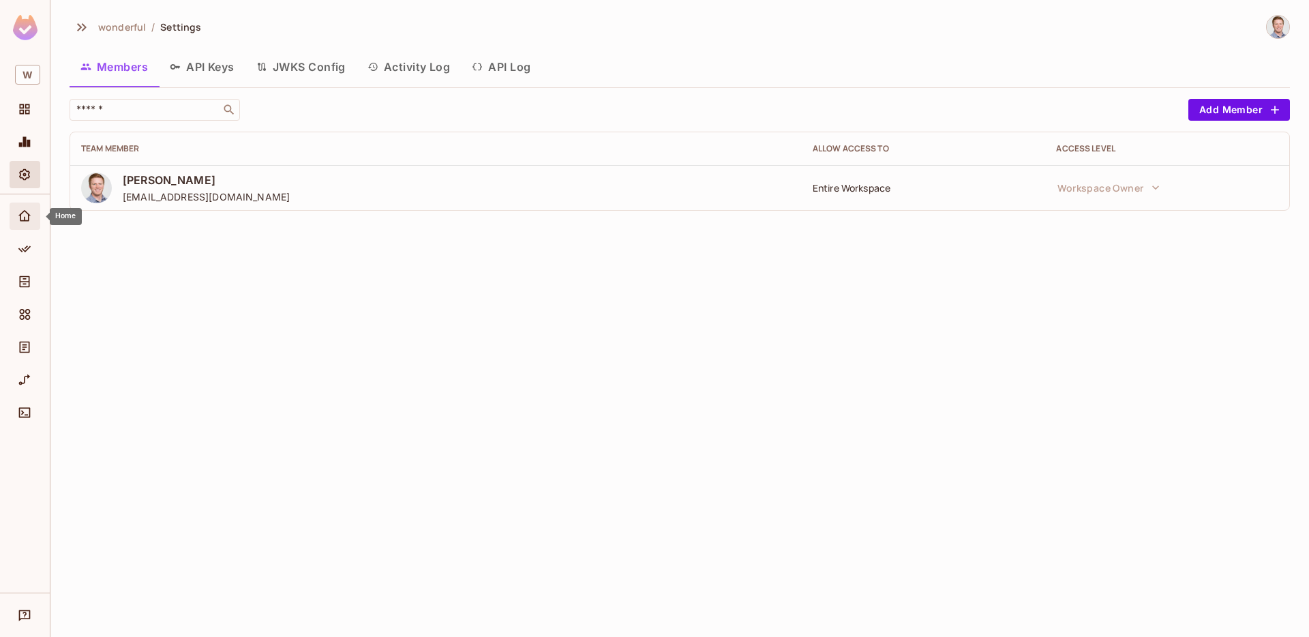
click at [26, 210] on icon "Home" at bounding box center [25, 216] width 14 height 14
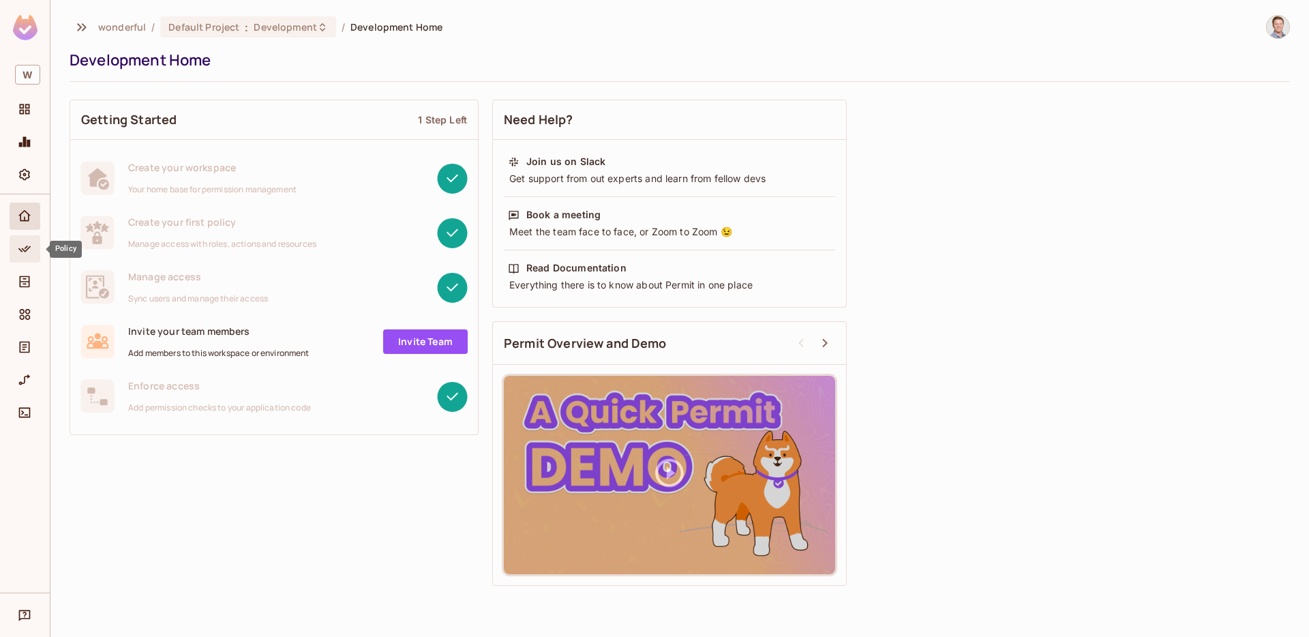
click at [27, 252] on icon "Policy" at bounding box center [25, 249] width 14 height 14
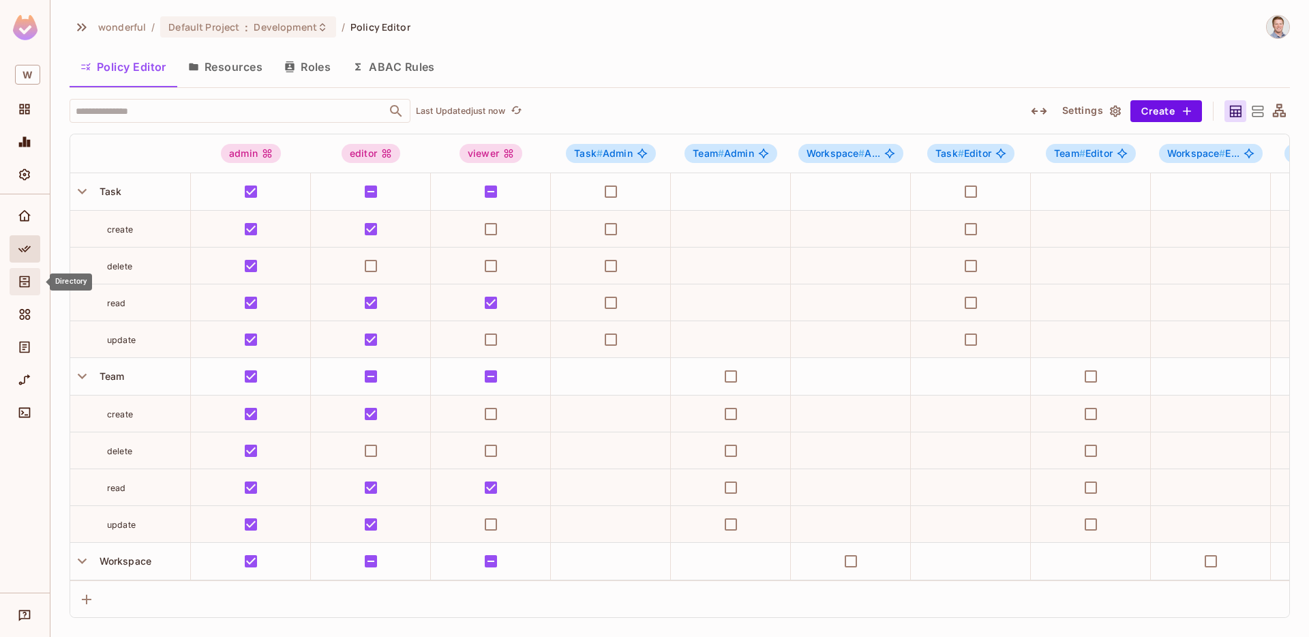
click at [25, 269] on div "Directory" at bounding box center [25, 281] width 31 height 27
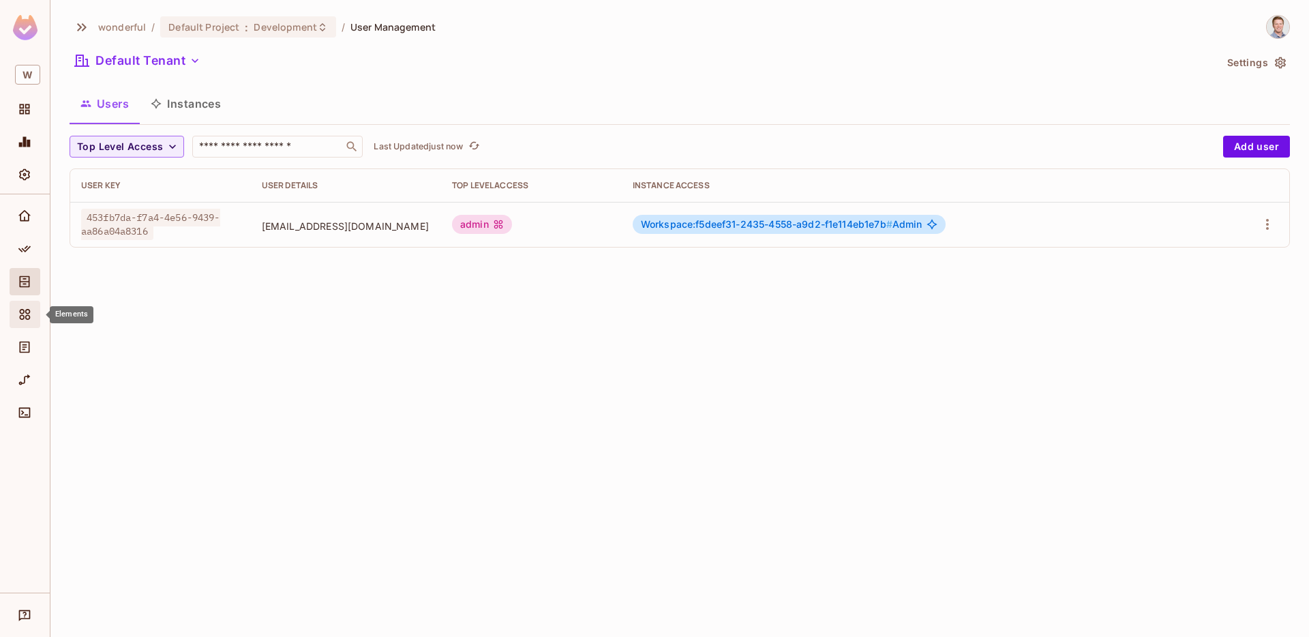
click at [27, 305] on div "Elements" at bounding box center [25, 314] width 31 height 27
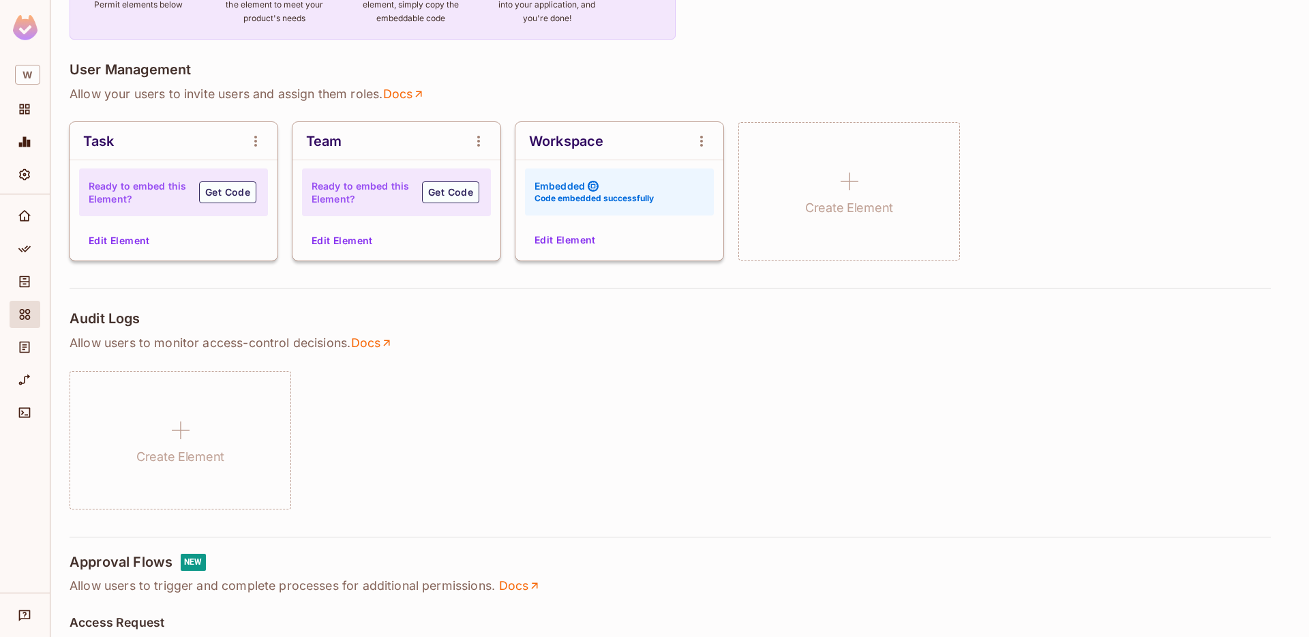
scroll to position [153, 0]
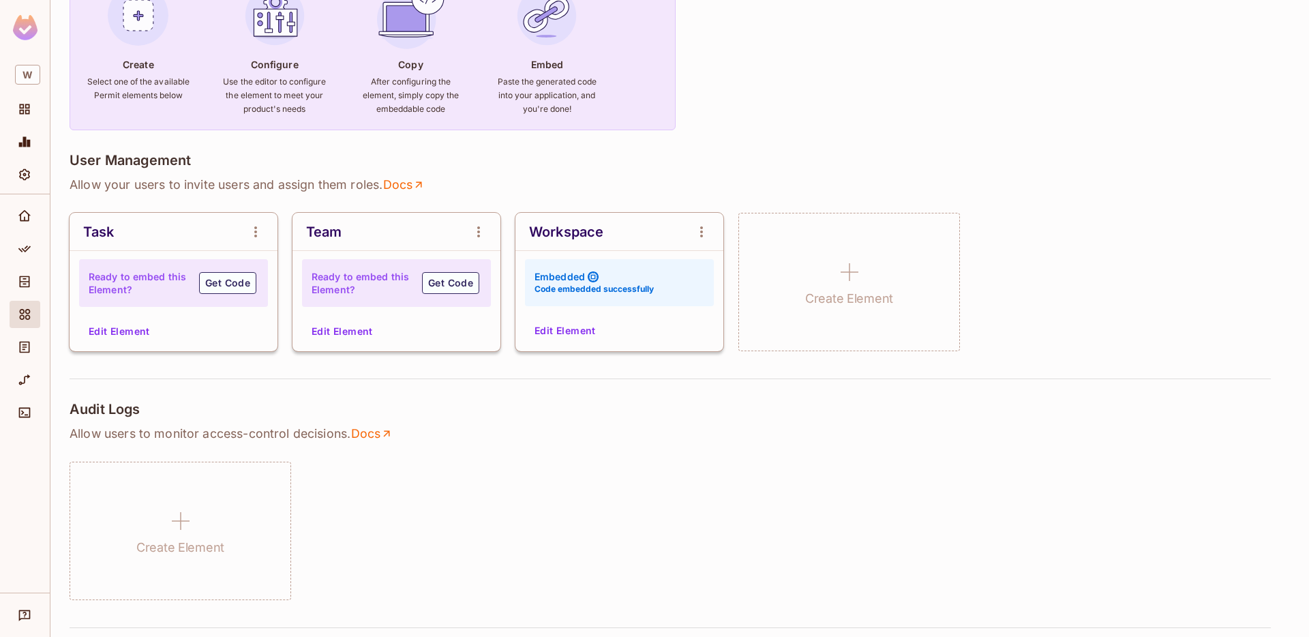
click at [549, 325] on button "Edit Element" at bounding box center [565, 331] width 72 height 22
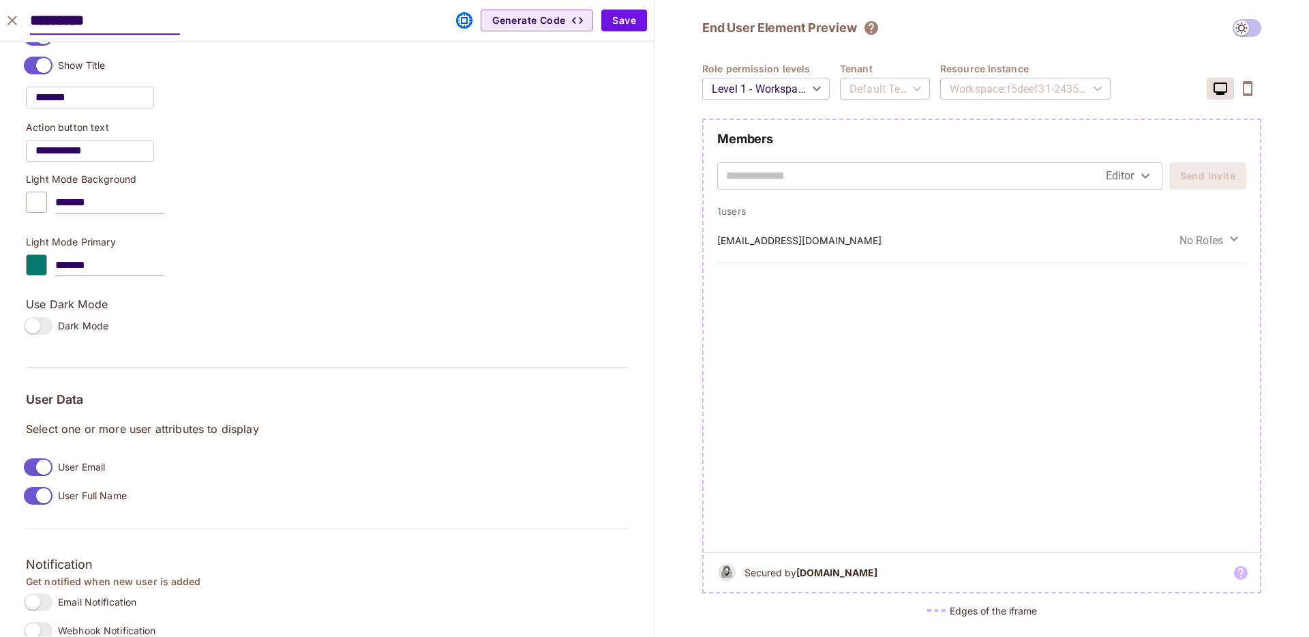
scroll to position [927, 0]
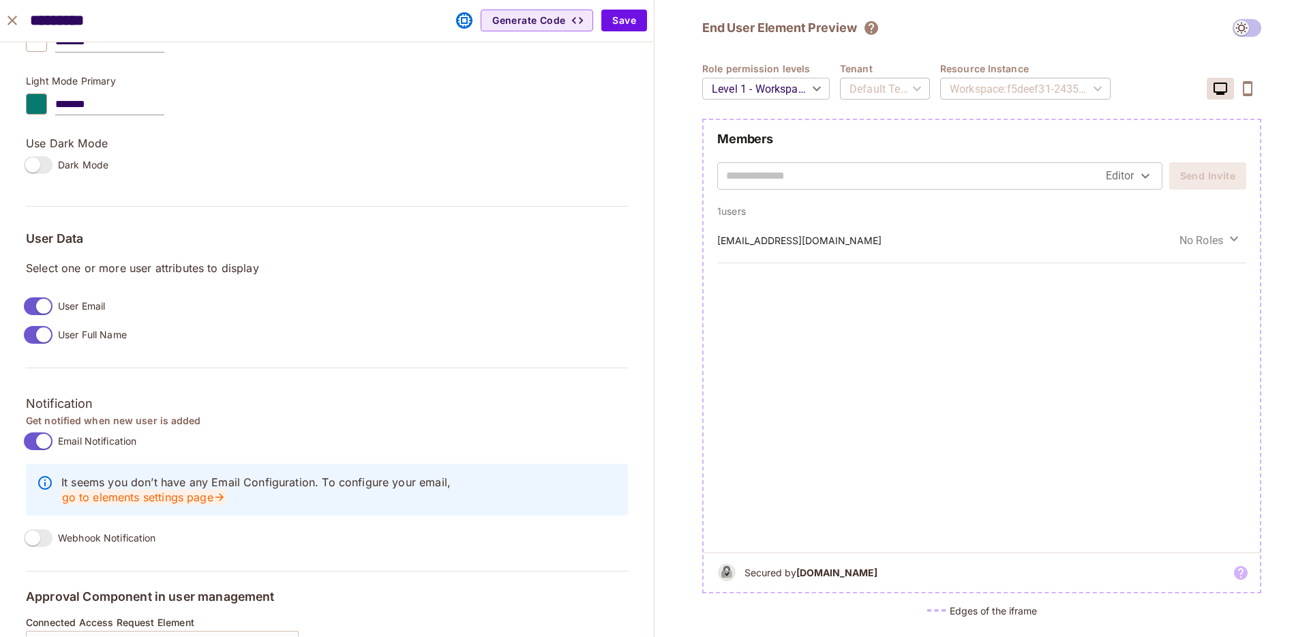
click at [226, 489] on link "go to elements settings page" at bounding box center [143, 496] width 164 height 15
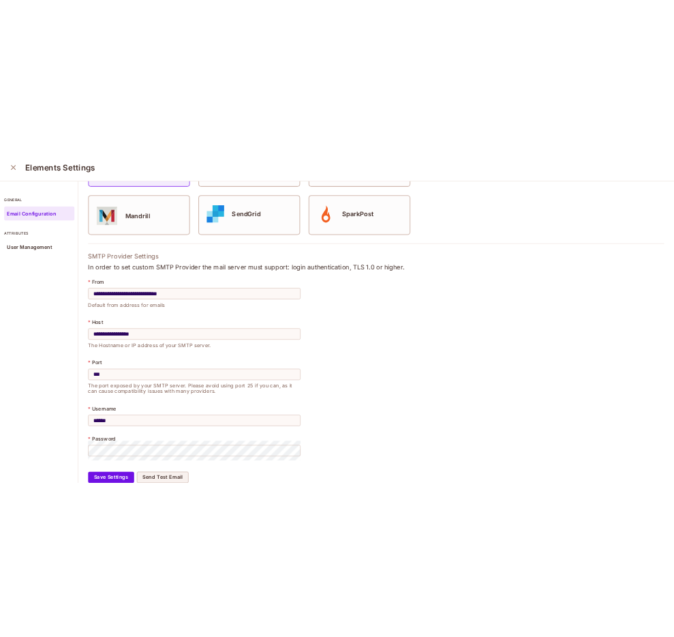
scroll to position [236, 0]
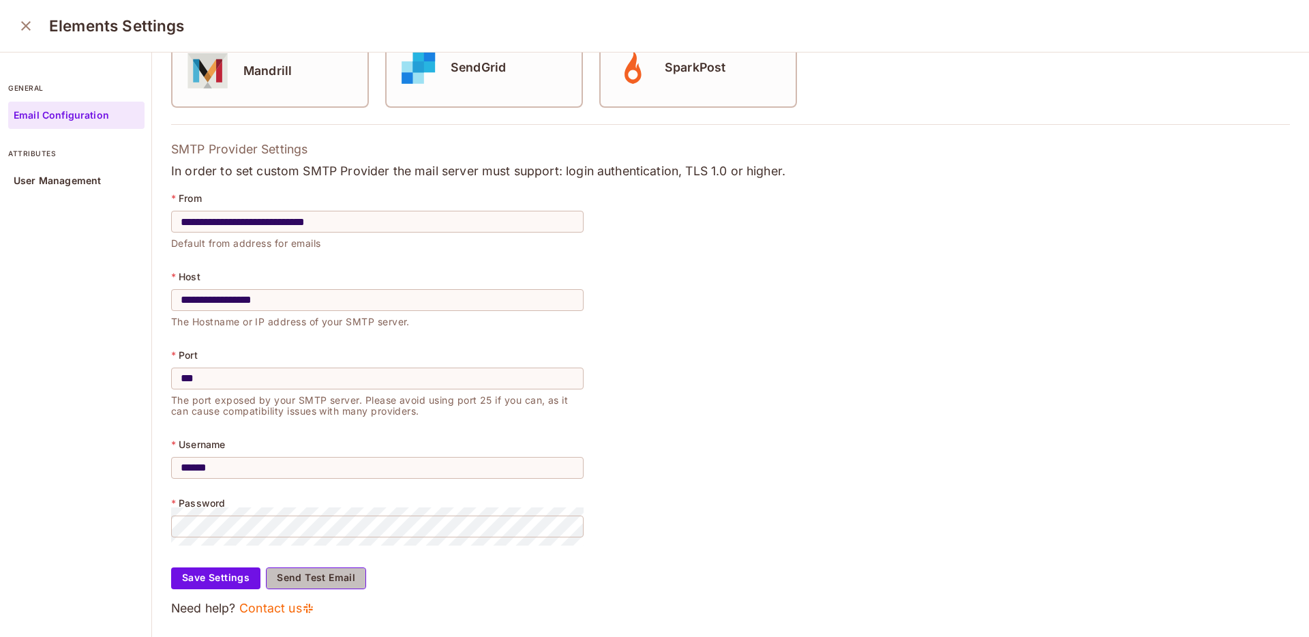
click at [336, 576] on button "Send Test Email" at bounding box center [316, 578] width 100 height 22
click at [829, 487] on form "**********" at bounding box center [730, 368] width 1118 height 363
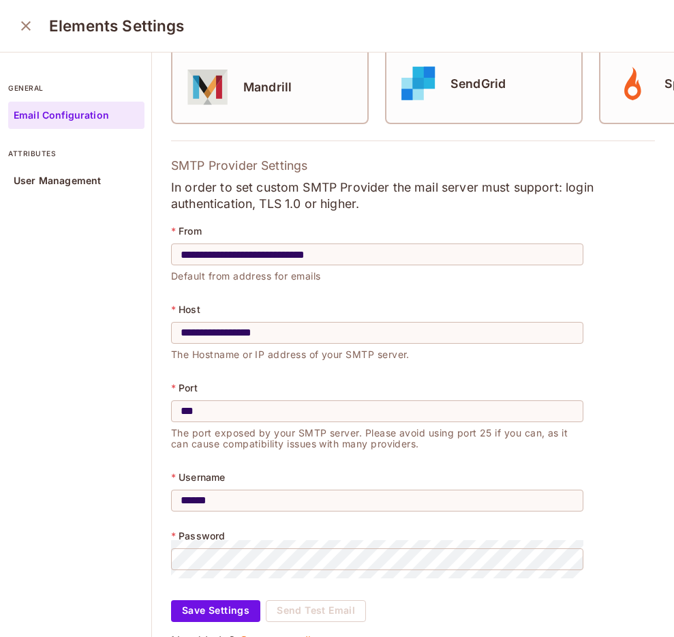
scroll to position [252, 0]
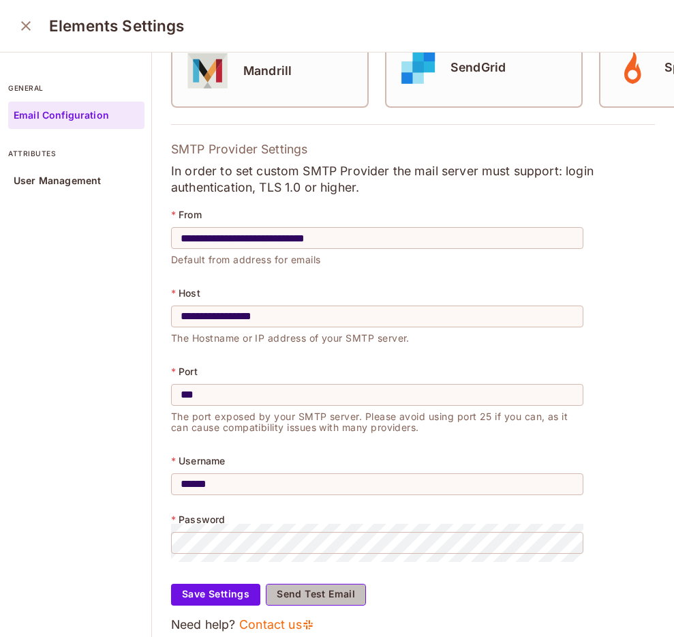
click at [302, 599] on button "Send Test Email" at bounding box center [316, 594] width 100 height 22
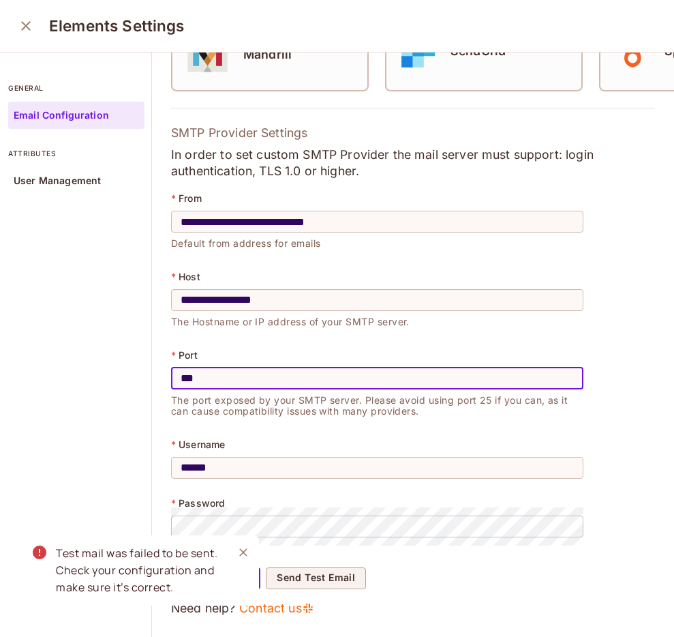
click at [348, 374] on input "***" at bounding box center [377, 378] width 412 height 38
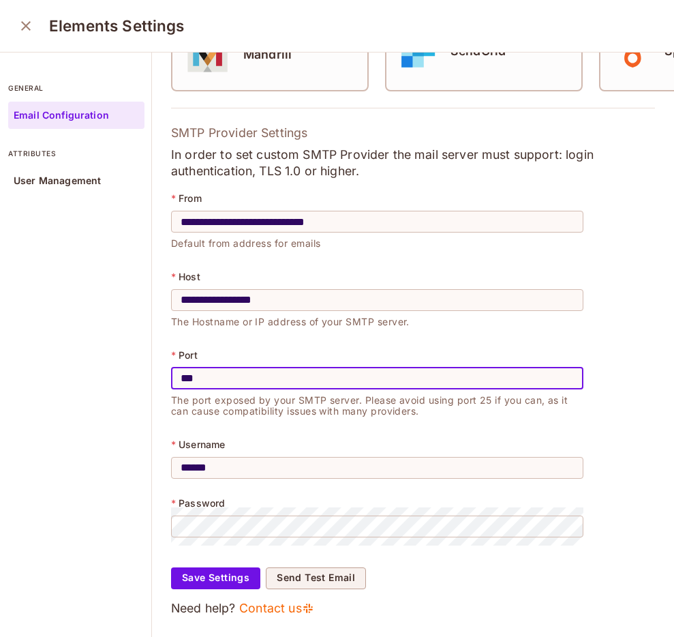
click at [225, 577] on div "Test mail was failed to be sent. Check your configuration and make sure it’s co…" at bounding box center [120, 575] width 218 height 100
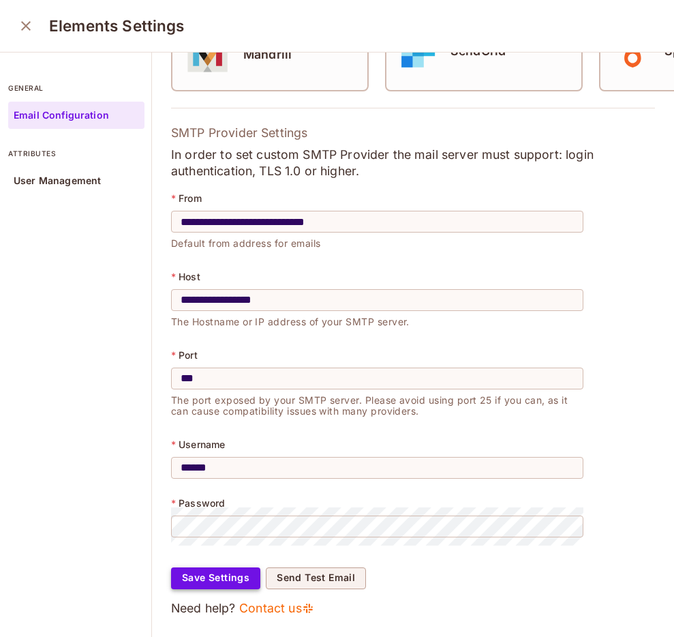
click at [207, 580] on button "Save Settings" at bounding box center [215, 578] width 89 height 22
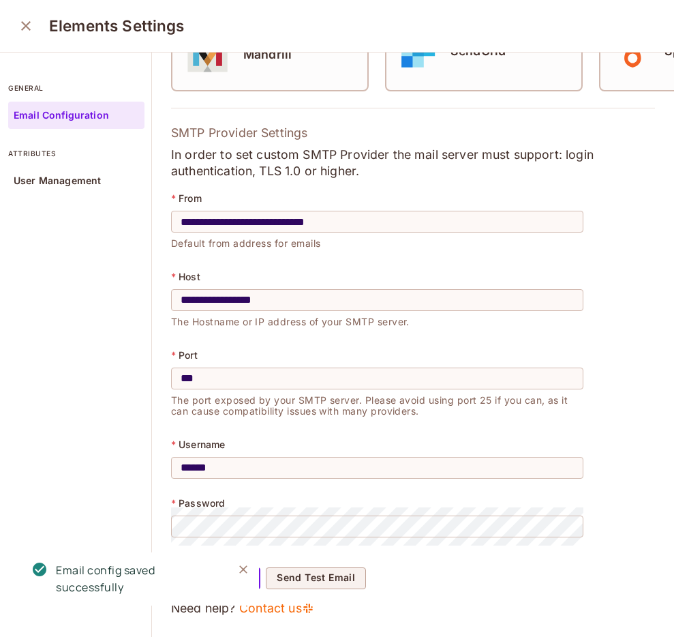
click at [240, 567] on icon "Close" at bounding box center [244, 569] width 14 height 14
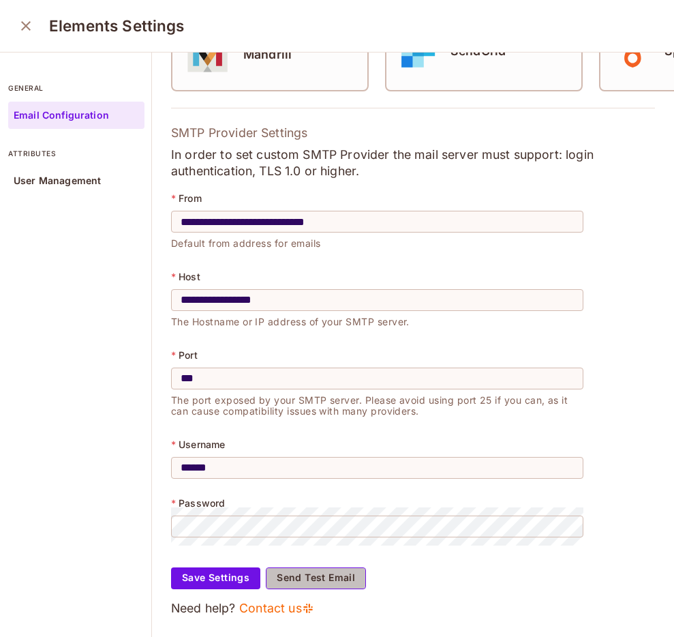
click at [309, 577] on button "Send Test Email" at bounding box center [316, 578] width 100 height 22
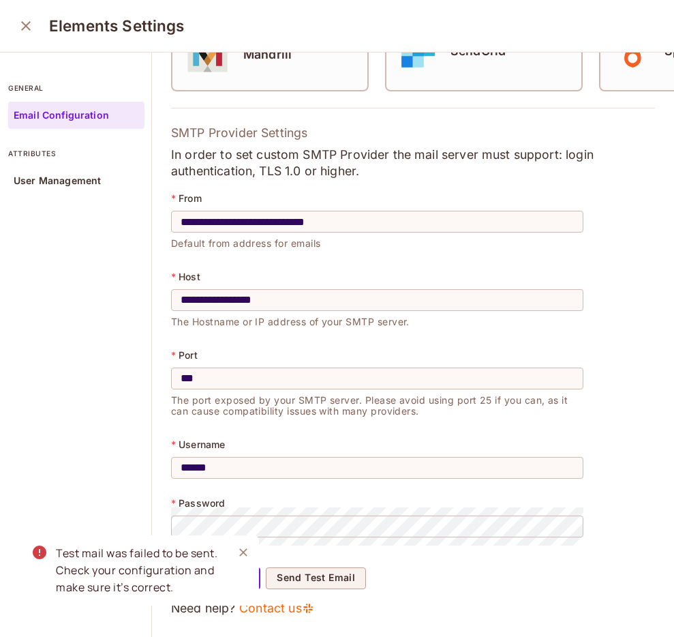
click at [243, 551] on icon "Close" at bounding box center [244, 552] width 14 height 14
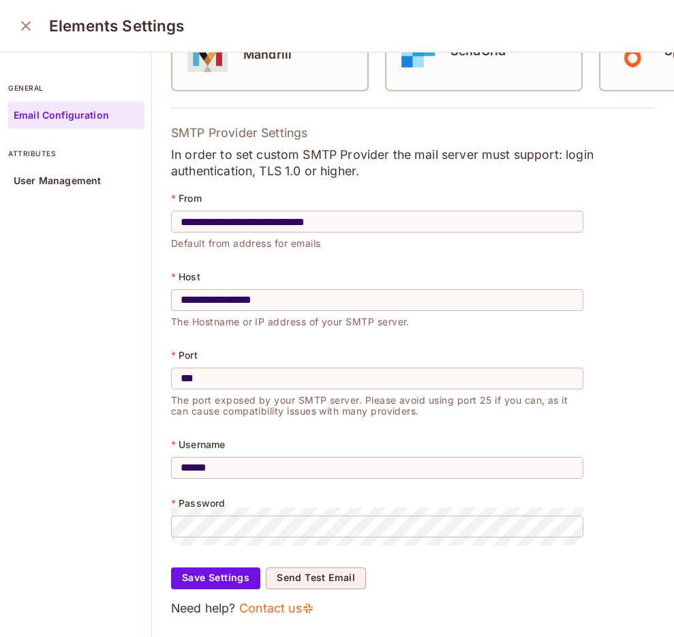
click at [451, 434] on div "**********" at bounding box center [377, 368] width 412 height 363
click at [309, 386] on input "***" at bounding box center [377, 378] width 412 height 38
click at [374, 426] on div "* Port ** ​ The port exposed by your SMTP server. Please avoid using port 25 if…" at bounding box center [377, 392] width 412 height 84
click at [224, 578] on button "Save Settings" at bounding box center [215, 578] width 89 height 22
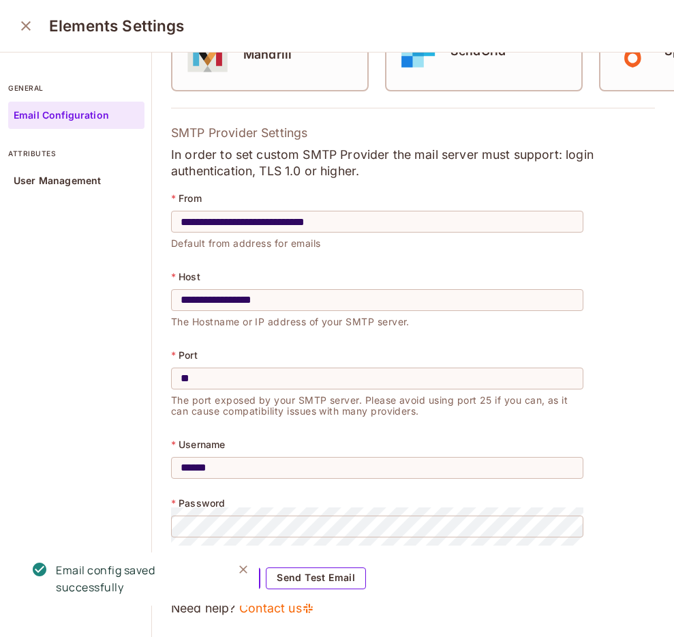
click at [330, 583] on button "Send Test Email" at bounding box center [316, 578] width 100 height 22
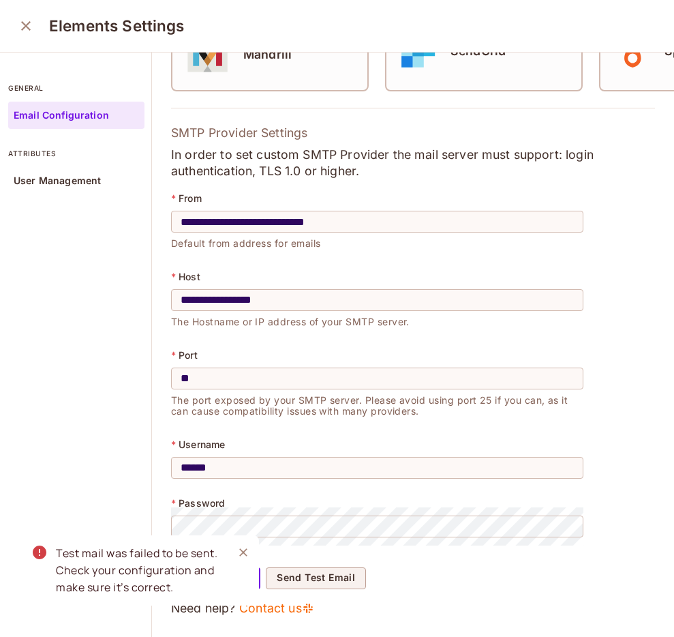
click at [237, 551] on icon "Close" at bounding box center [244, 552] width 14 height 14
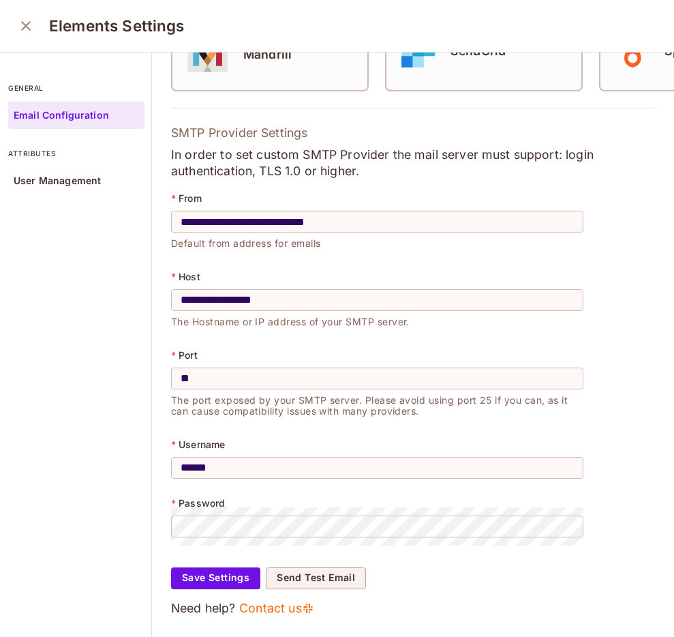
click at [331, 383] on input "**" at bounding box center [377, 378] width 412 height 38
paste input "*"
type input "***"
click at [399, 341] on div "**********" at bounding box center [377, 307] width 412 height 73
click at [229, 572] on button "Save Settings" at bounding box center [215, 578] width 89 height 22
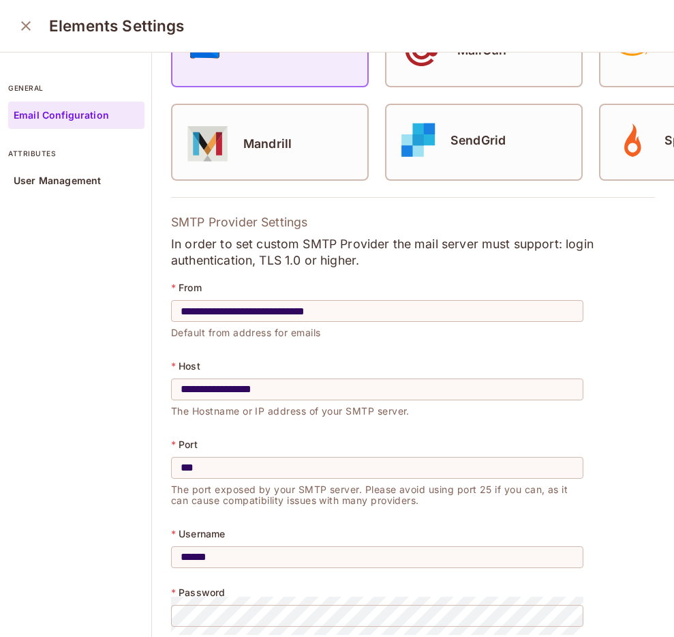
scroll to position [269, 0]
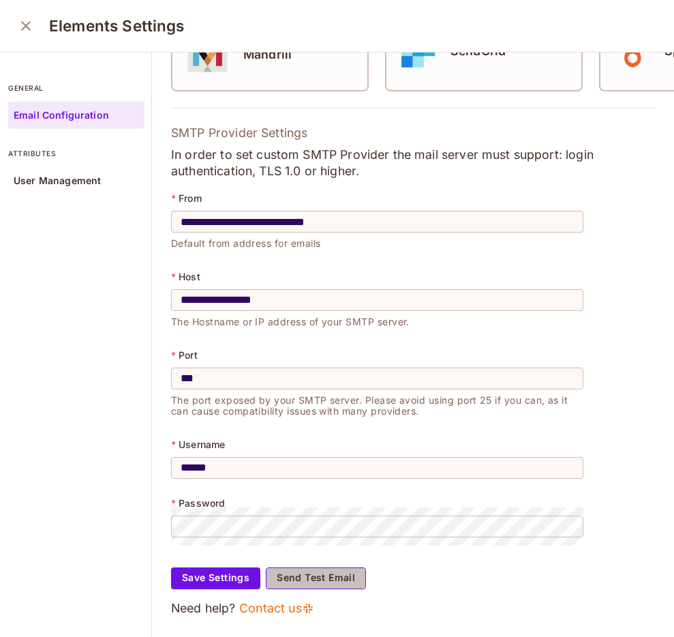
click at [335, 584] on button "Send Test Email" at bounding box center [316, 578] width 100 height 22
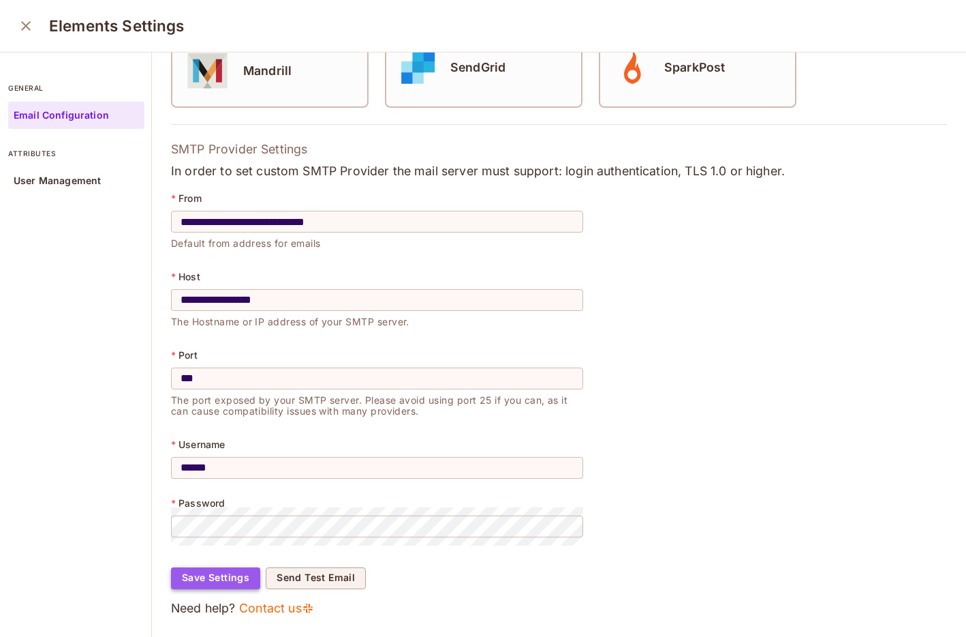
scroll to position [0, 0]
click at [226, 587] on button "Save Settings" at bounding box center [215, 578] width 89 height 22
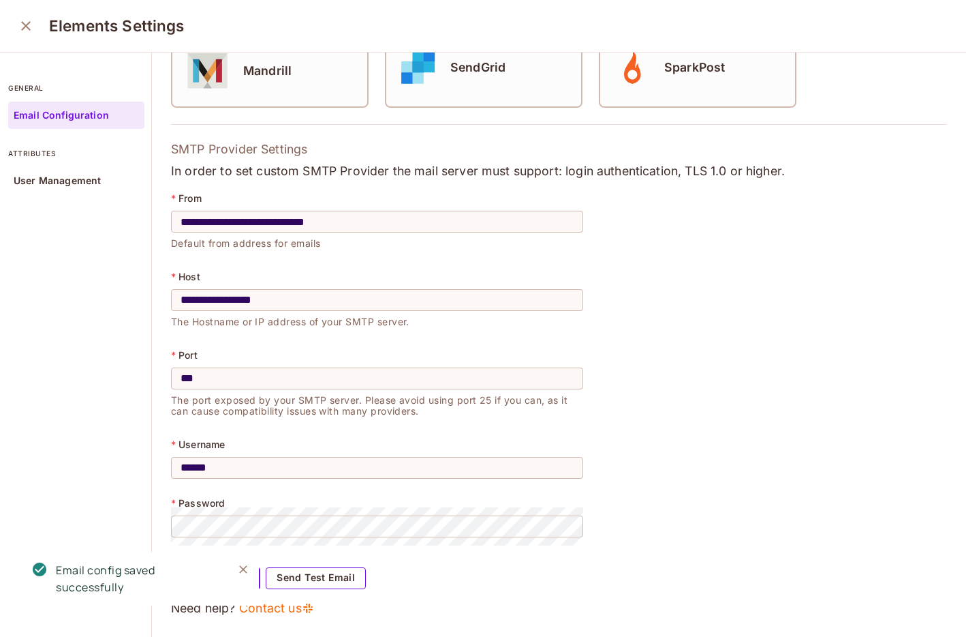
click at [313, 572] on button "Send Test Email" at bounding box center [316, 578] width 100 height 22
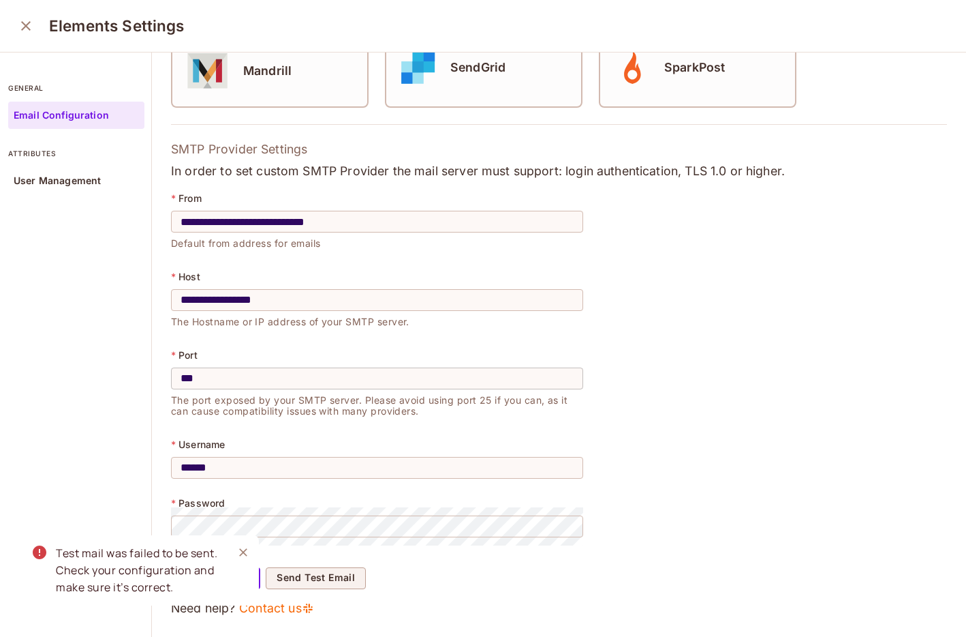
click at [363, 380] on input "***" at bounding box center [377, 378] width 412 height 38
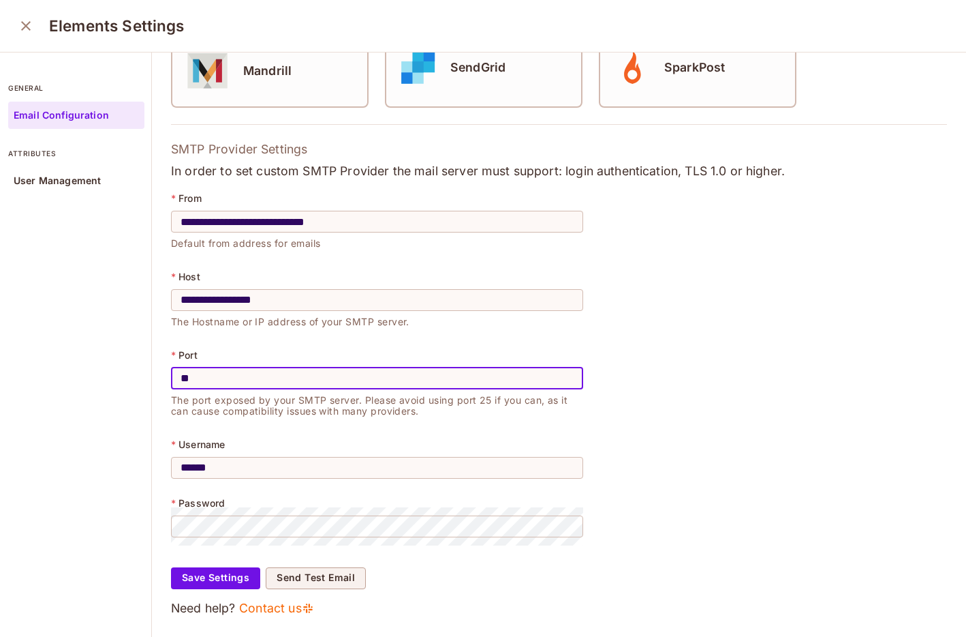
type input "*"
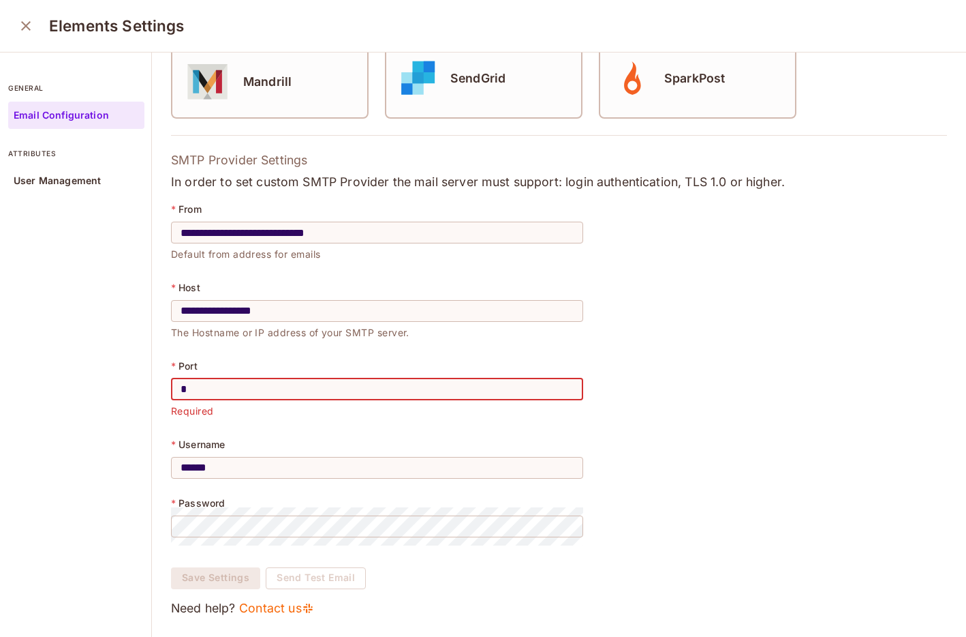
scroll to position [236, 0]
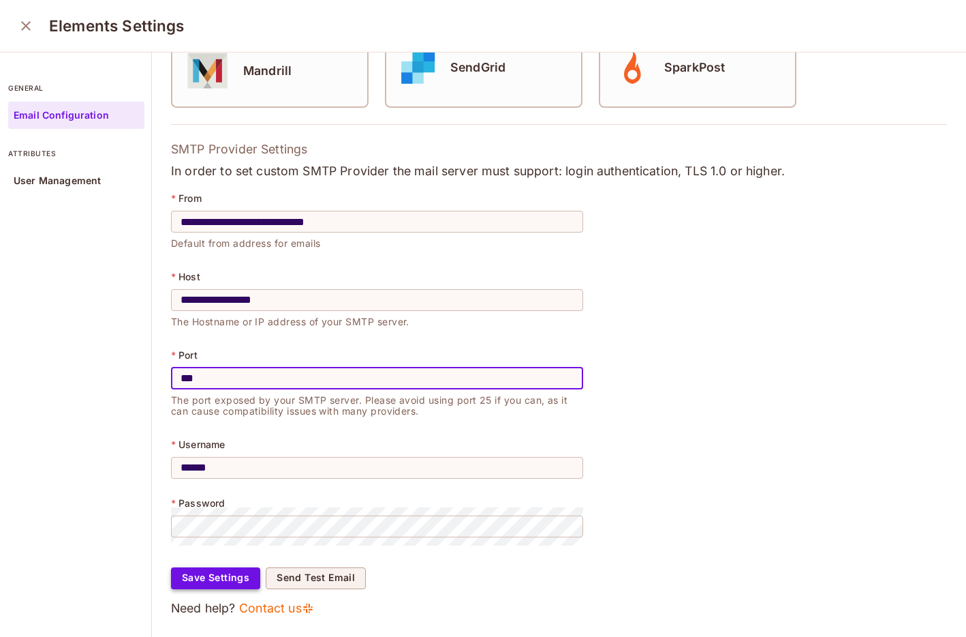
click at [234, 575] on button "Save Settings" at bounding box center [215, 578] width 89 height 22
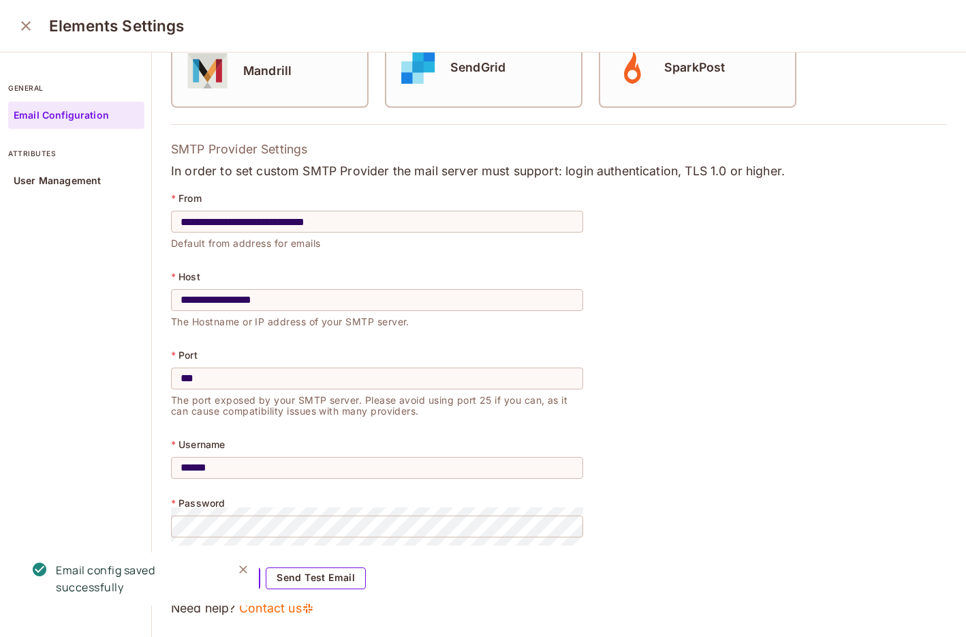
click at [303, 580] on button "Send Test Email" at bounding box center [316, 578] width 100 height 22
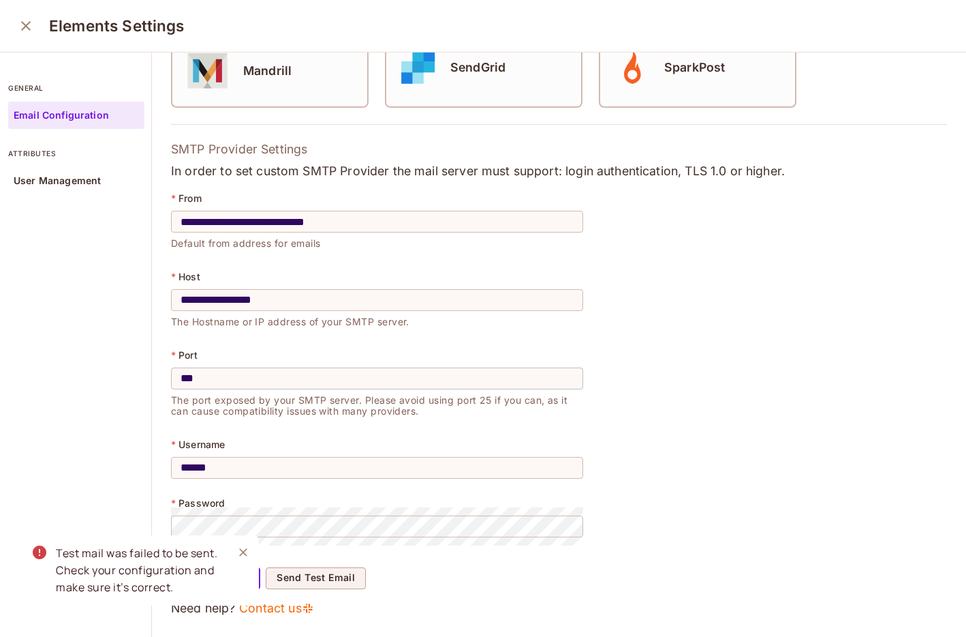
click at [254, 382] on input "***" at bounding box center [377, 378] width 412 height 38
click at [243, 554] on icon "Close" at bounding box center [244, 552] width 14 height 14
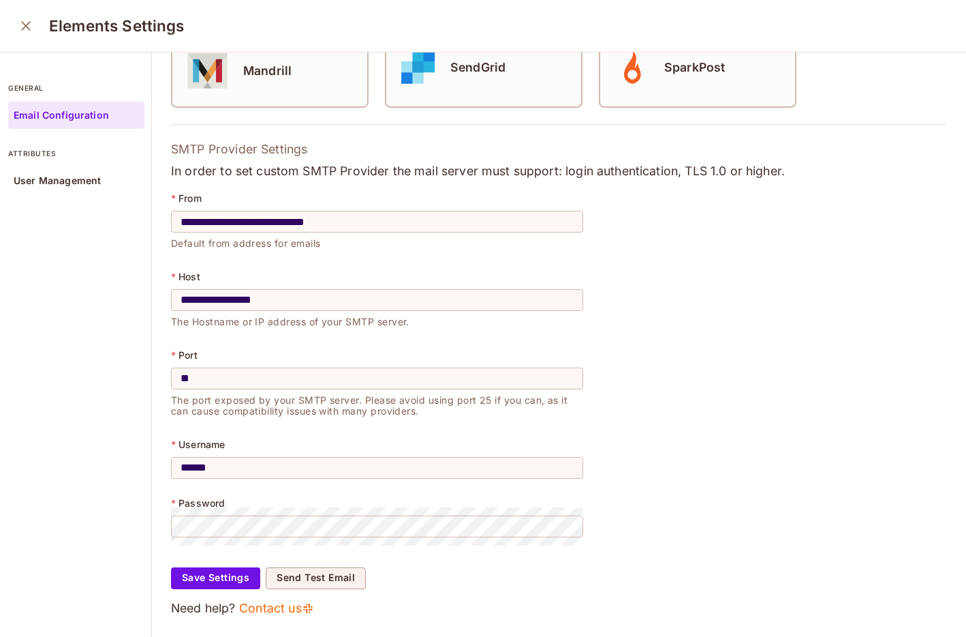
click at [228, 579] on div "Test mail was failed to be sent. Check your configuration and make sure it’s co…" at bounding box center [120, 575] width 218 height 100
click at [215, 581] on button "Save Settings" at bounding box center [215, 578] width 89 height 22
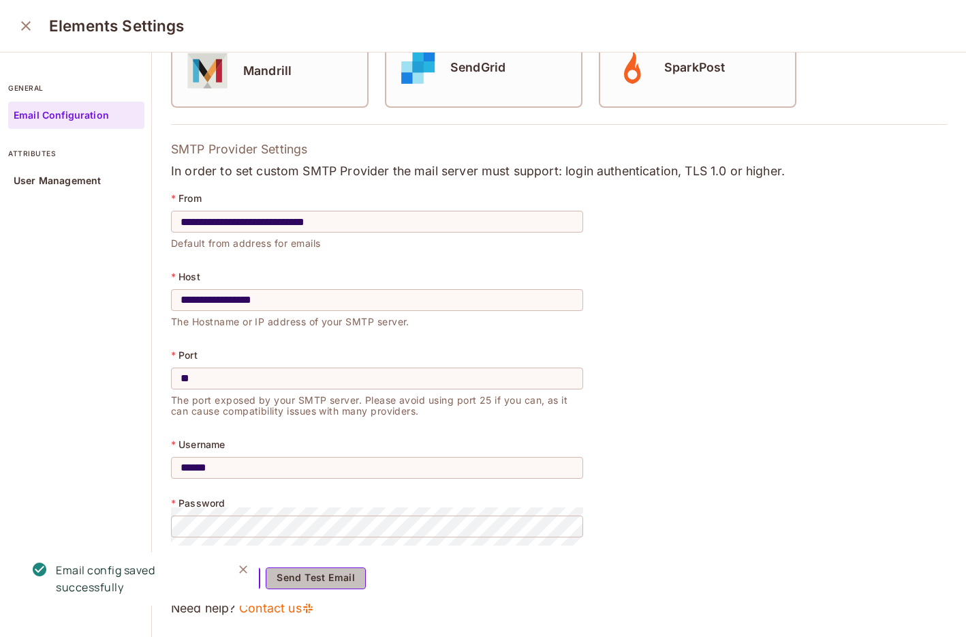
click at [335, 576] on button "Send Test Email" at bounding box center [316, 578] width 100 height 22
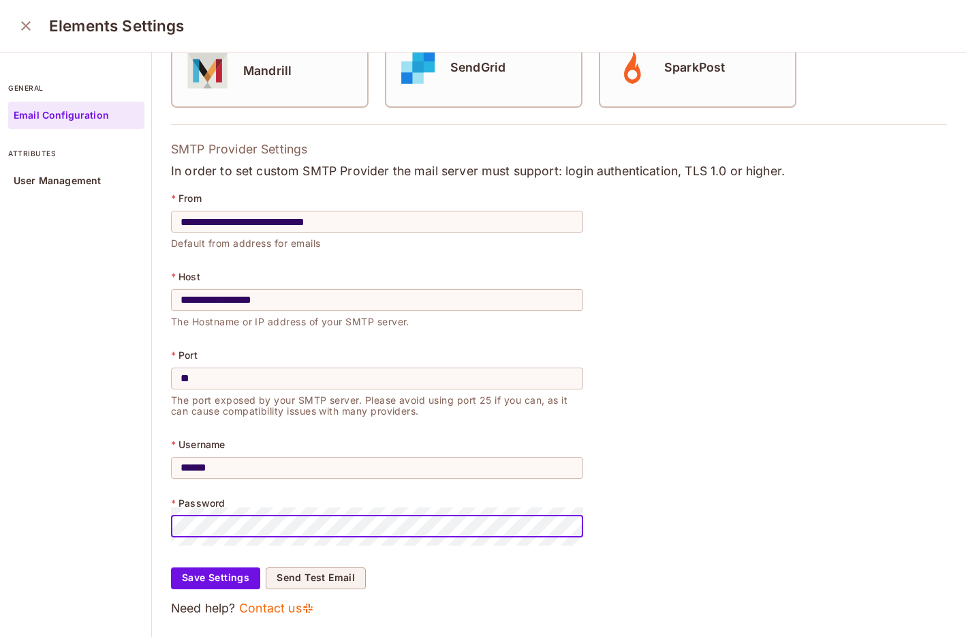
scroll to position [0, 37]
click at [298, 580] on button "Send Test Email" at bounding box center [316, 578] width 100 height 22
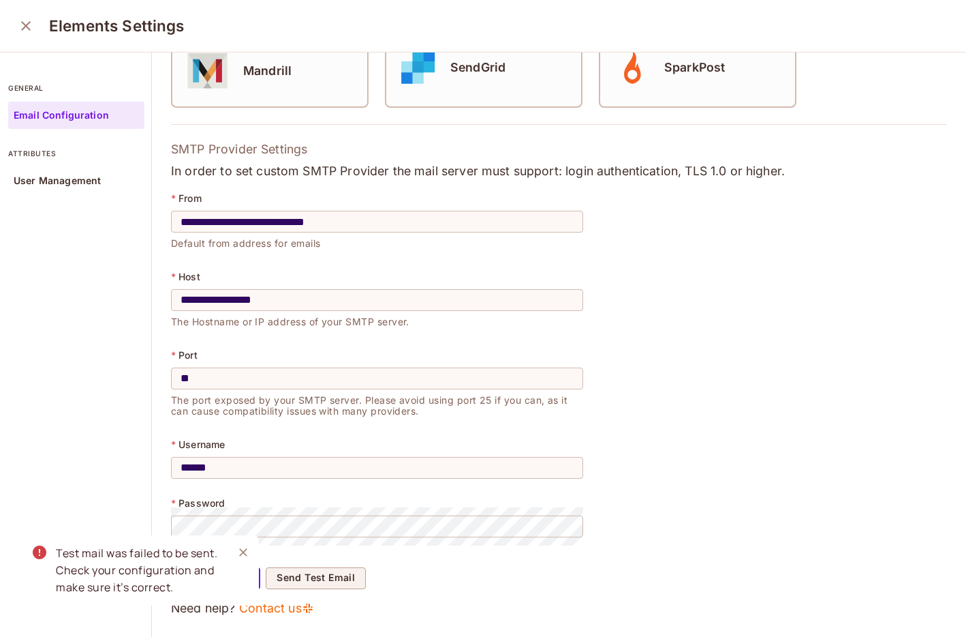
click at [239, 545] on icon "Close" at bounding box center [244, 552] width 14 height 14
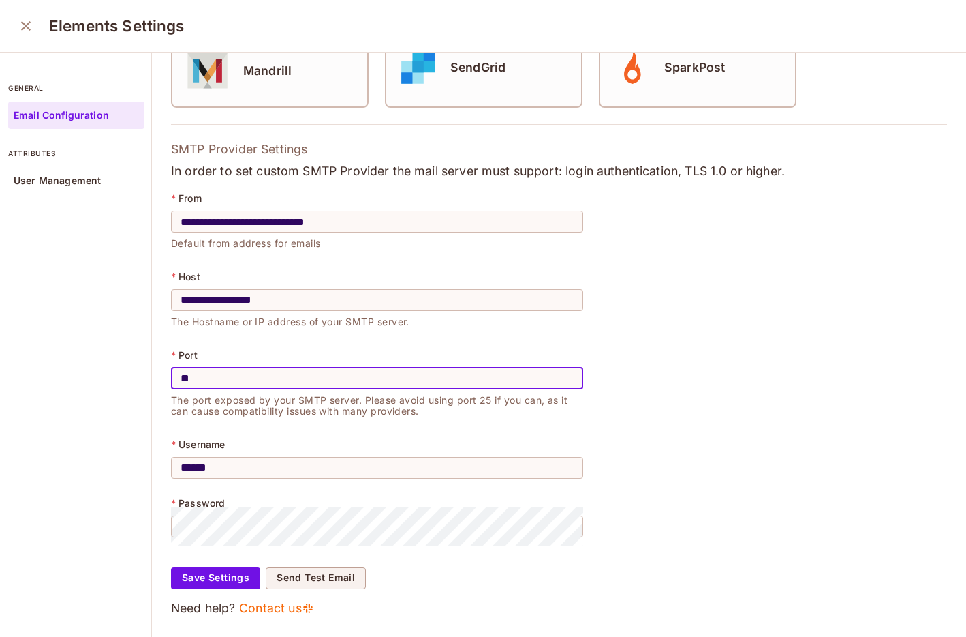
click at [362, 384] on input "**" at bounding box center [377, 378] width 412 height 38
type input "***"
click at [214, 585] on button "Save Settings" at bounding box center [215, 578] width 89 height 22
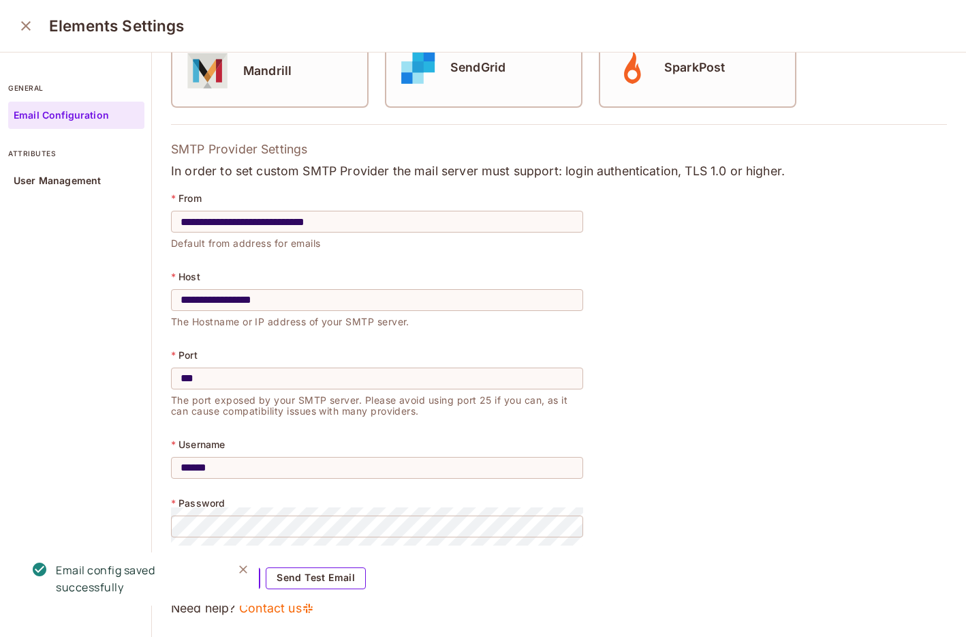
click at [331, 577] on button "Send Test Email" at bounding box center [316, 578] width 100 height 22
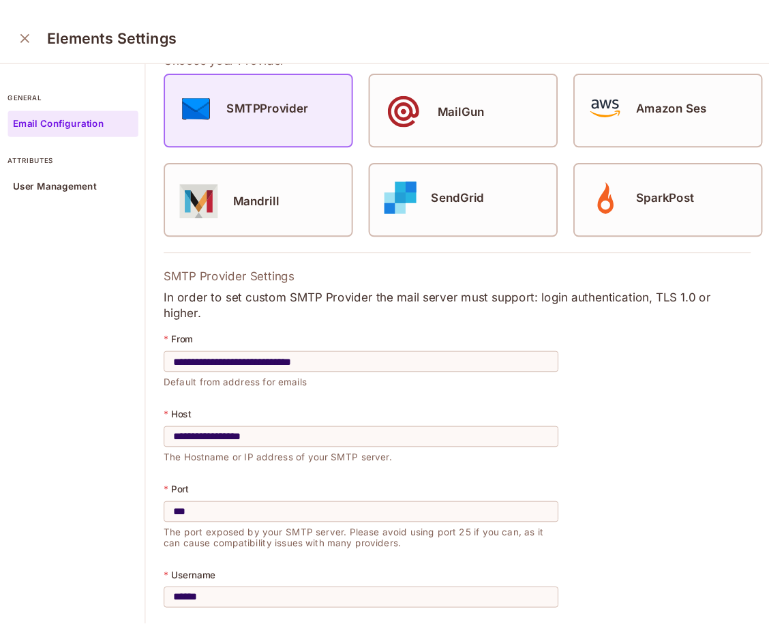
scroll to position [143, 0]
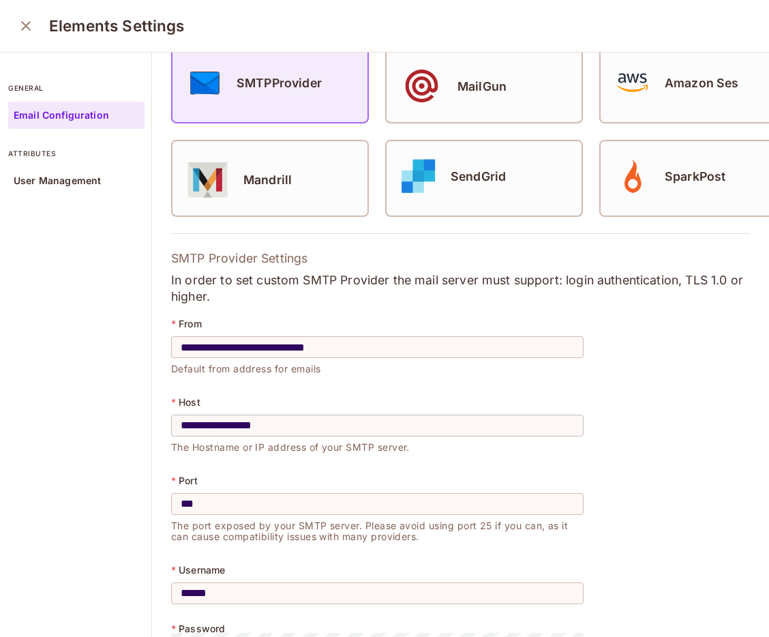
click at [365, 409] on input "**********" at bounding box center [377, 425] width 412 height 38
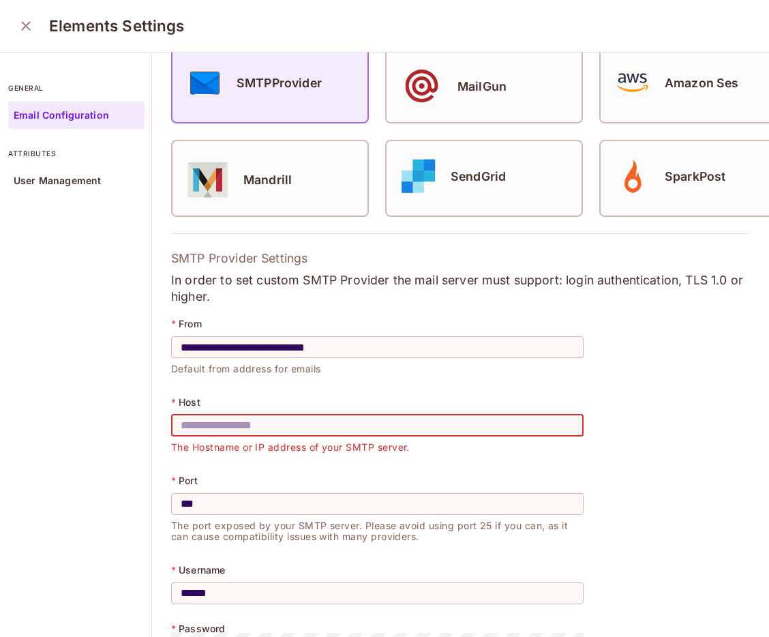
paste input "**********"
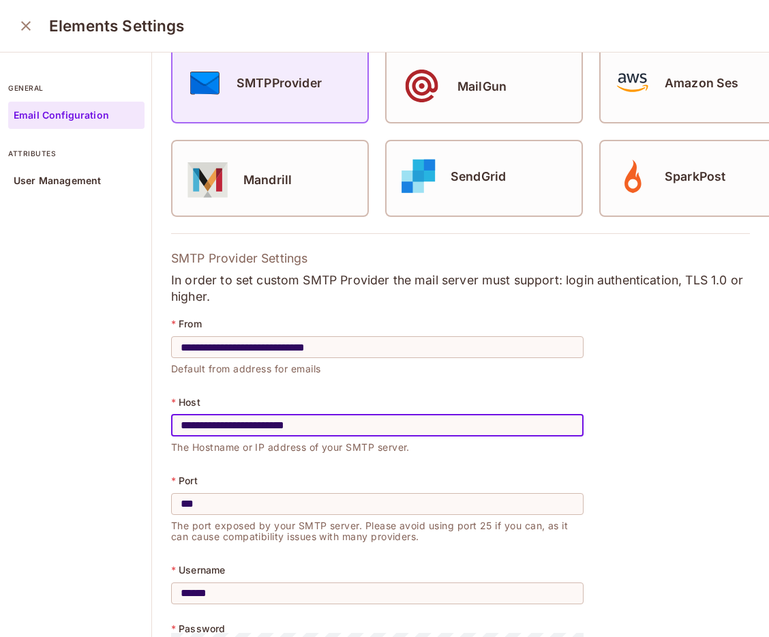
scroll to position [269, 0]
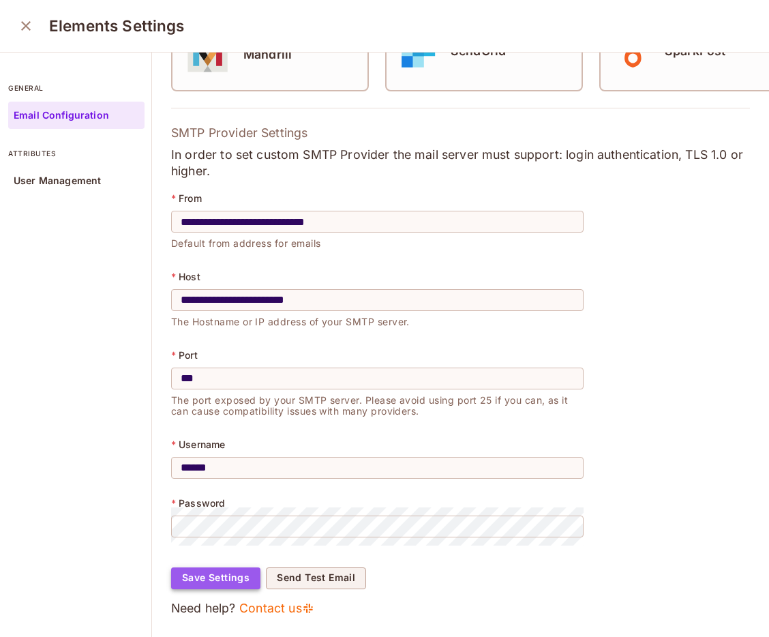
click at [211, 575] on button "Save Settings" at bounding box center [215, 578] width 89 height 22
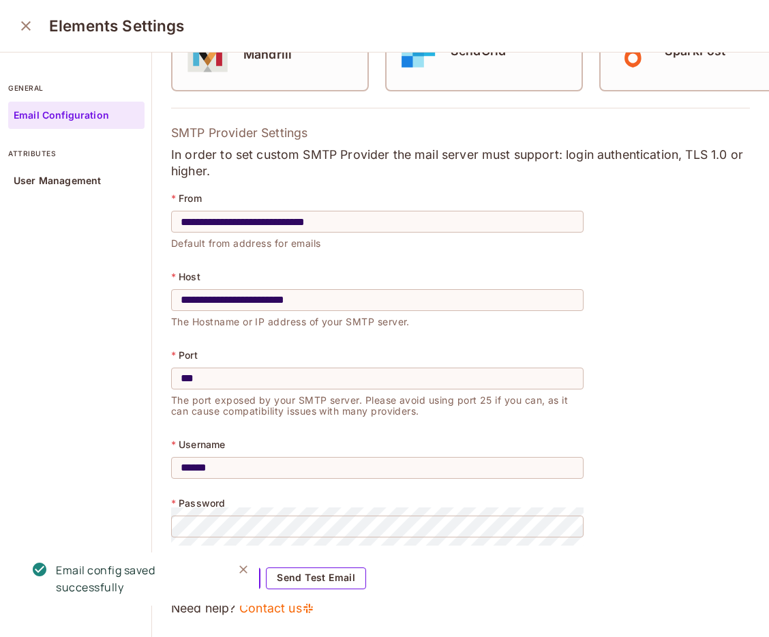
click at [303, 579] on button "Send Test Email" at bounding box center [316, 578] width 100 height 22
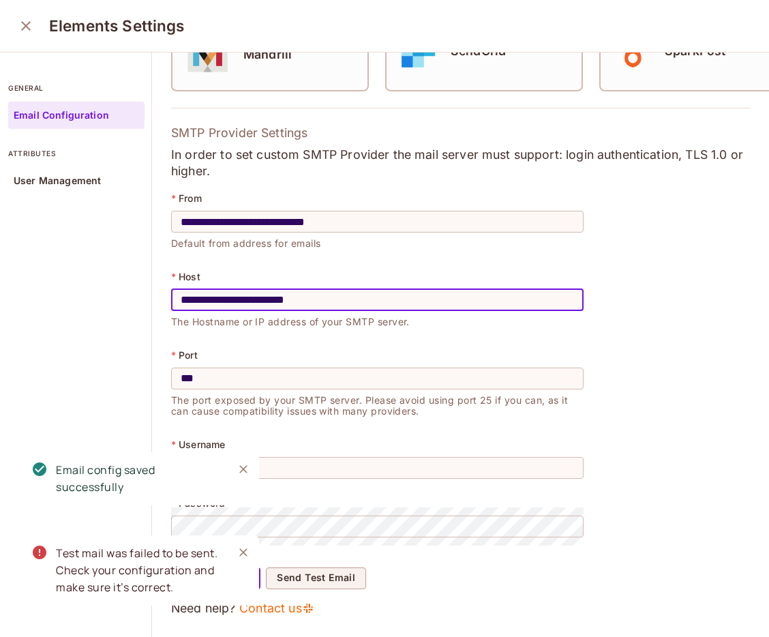
click at [223, 298] on input "**********" at bounding box center [377, 300] width 412 height 38
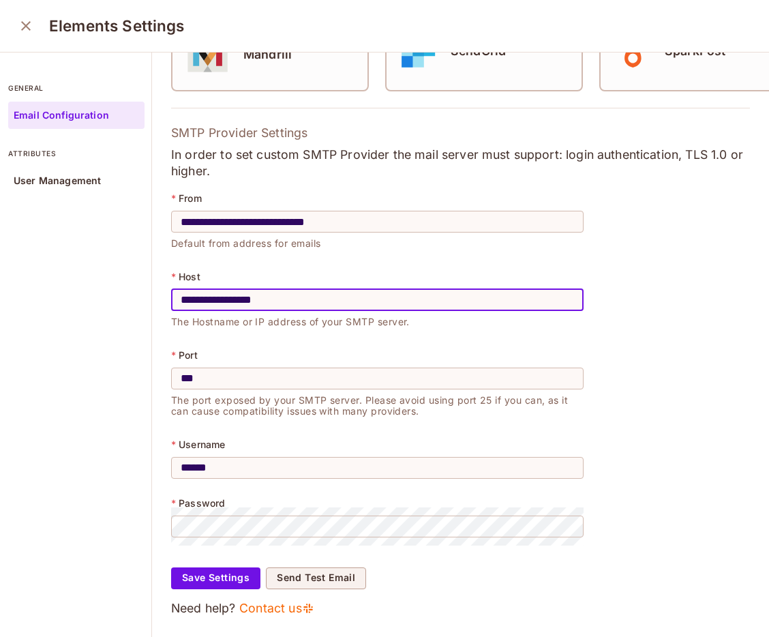
type input "**********"
click at [219, 582] on div "Test mail was failed to be sent. Check your configuration and make sure it’s co…" at bounding box center [120, 575] width 218 height 100
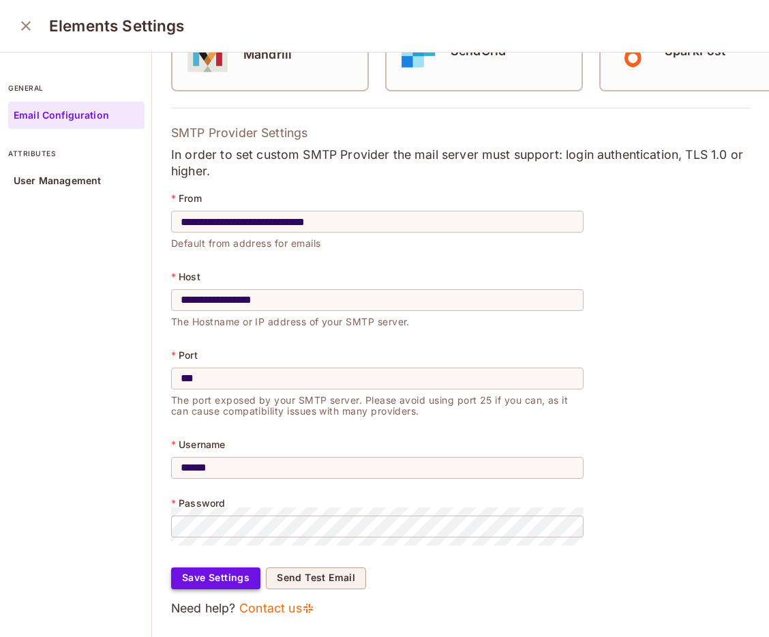
click at [215, 579] on button "Save Settings" at bounding box center [215, 578] width 89 height 22
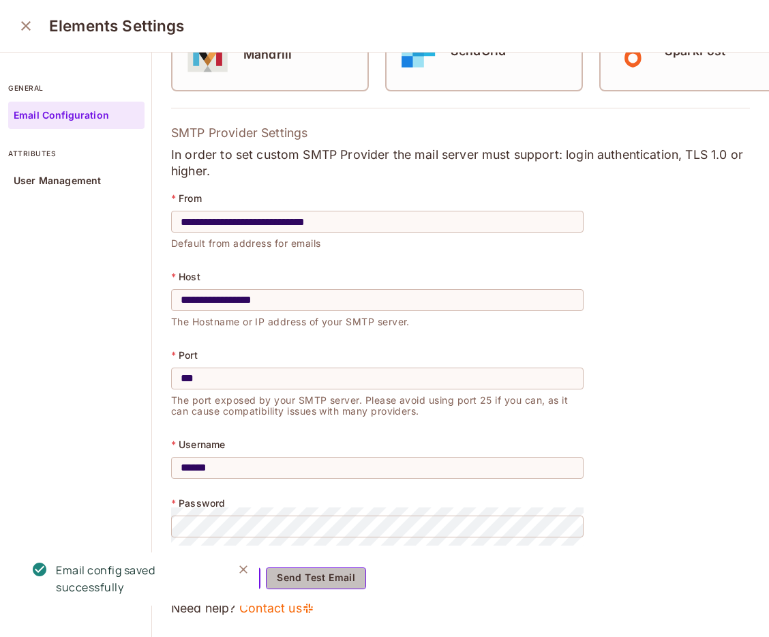
click at [305, 578] on button "Send Test Email" at bounding box center [316, 578] width 100 height 22
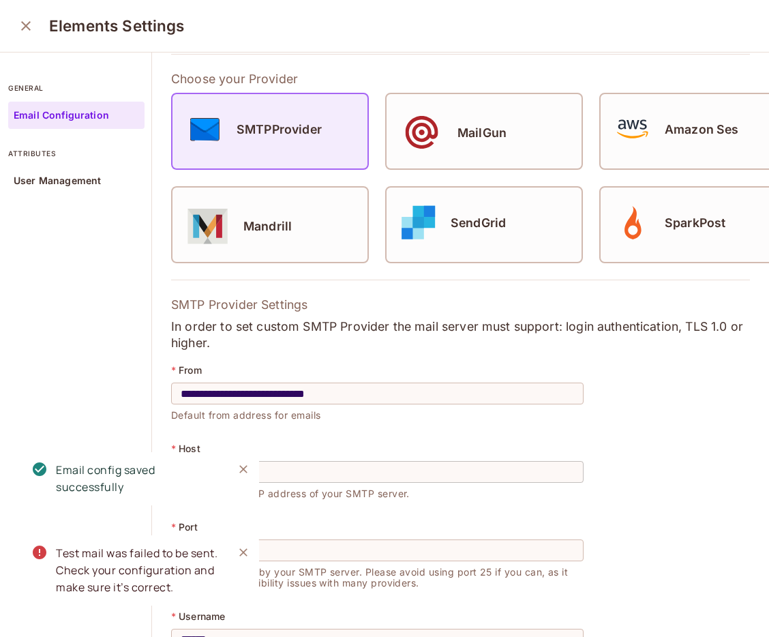
scroll to position [67, 0]
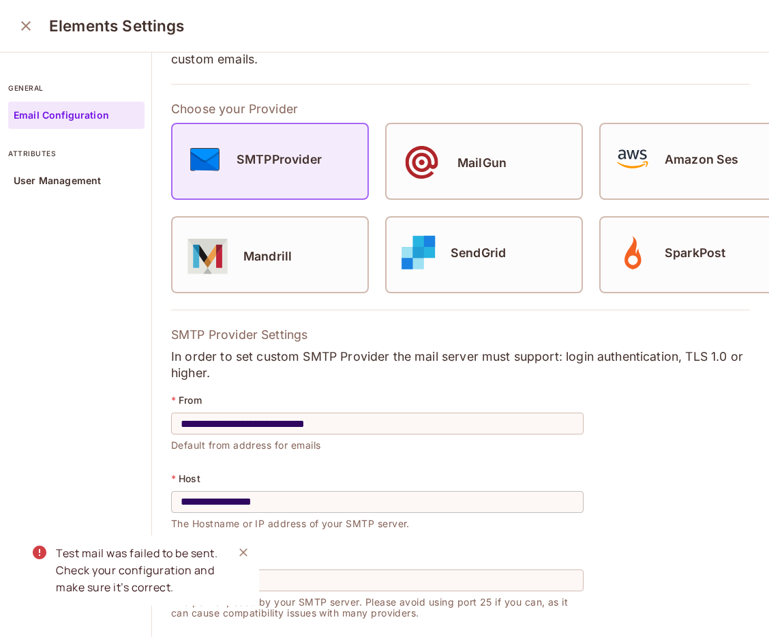
click at [424, 306] on div "**********" at bounding box center [460, 414] width 617 height 857
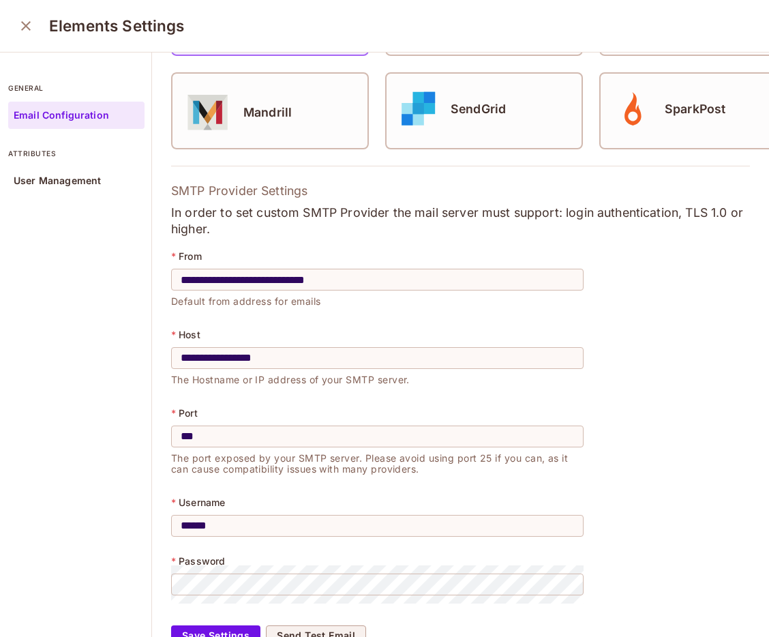
scroll to position [269, 0]
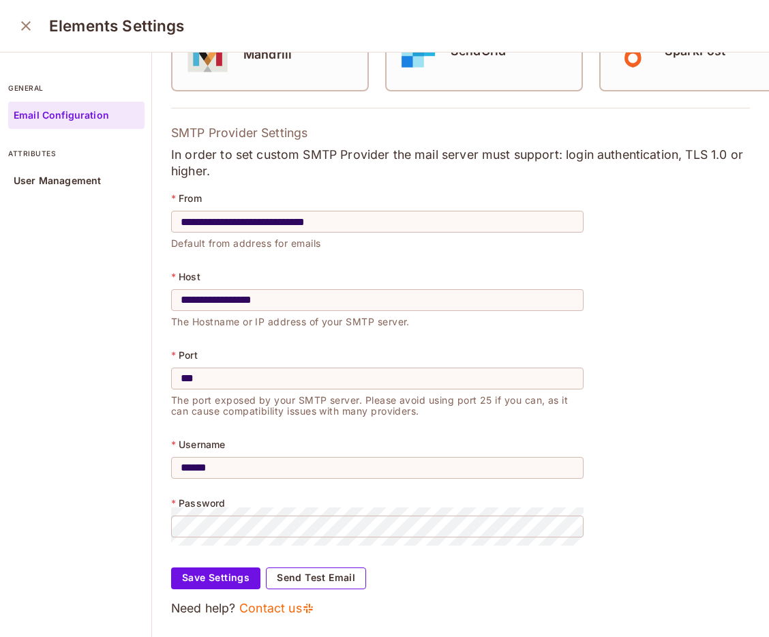
click at [349, 578] on button "Send Test Email" at bounding box center [316, 578] width 100 height 22
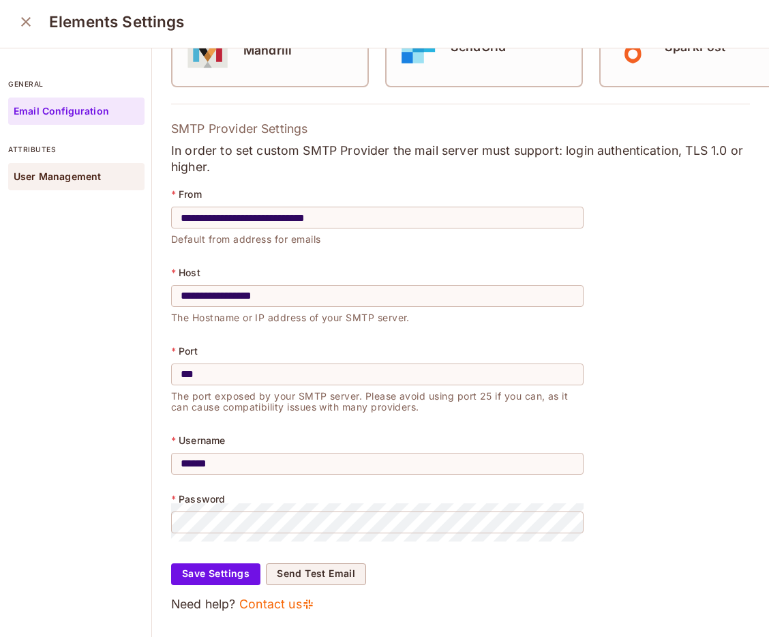
click at [59, 168] on div "User Management" at bounding box center [76, 176] width 136 height 27
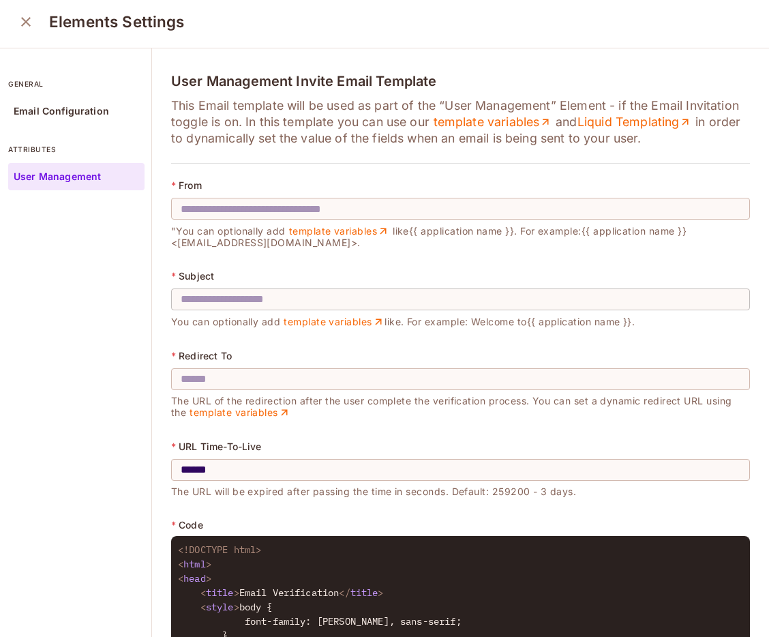
scroll to position [91, 0]
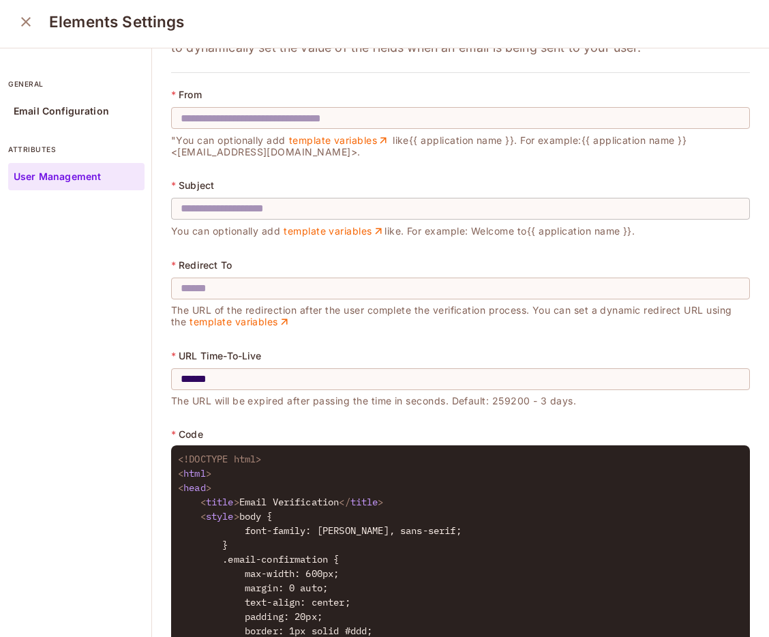
click at [346, 210] on input "text" at bounding box center [460, 208] width 579 height 38
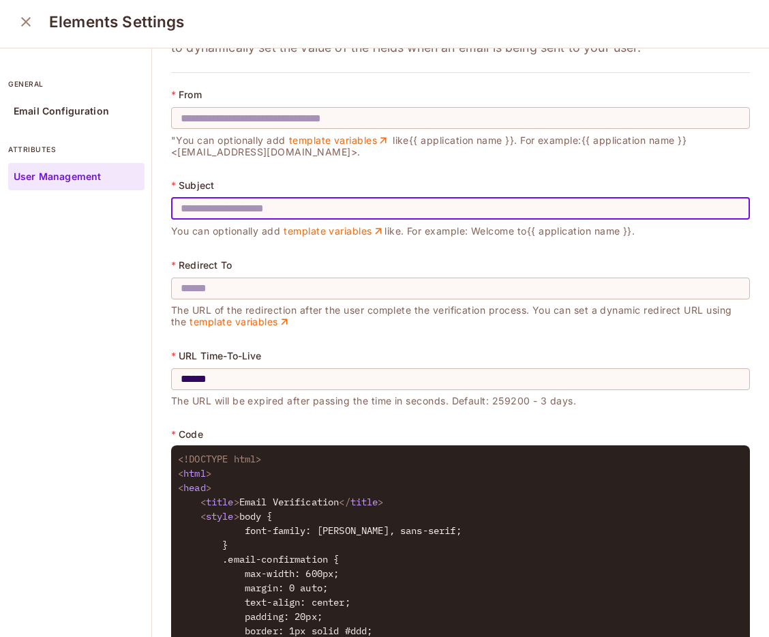
click at [345, 210] on input "text" at bounding box center [460, 208] width 579 height 38
type input "*"
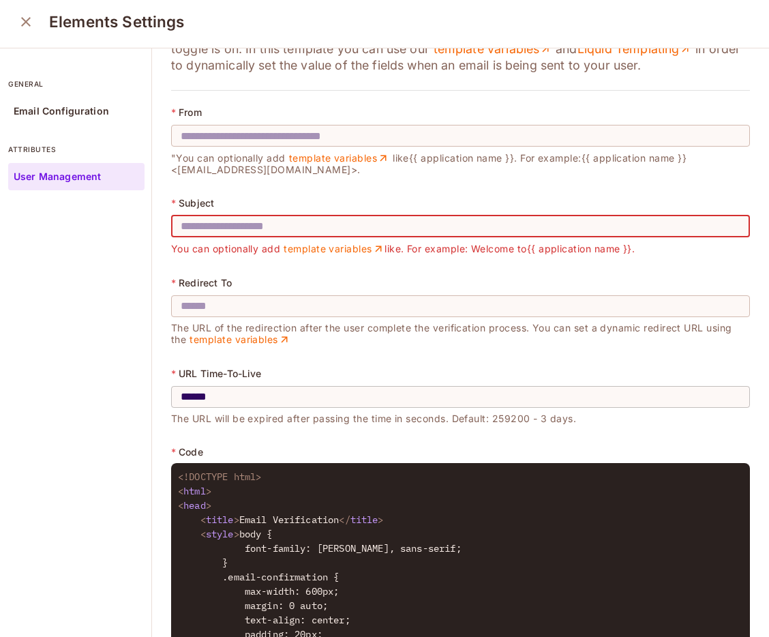
scroll to position [0, 0]
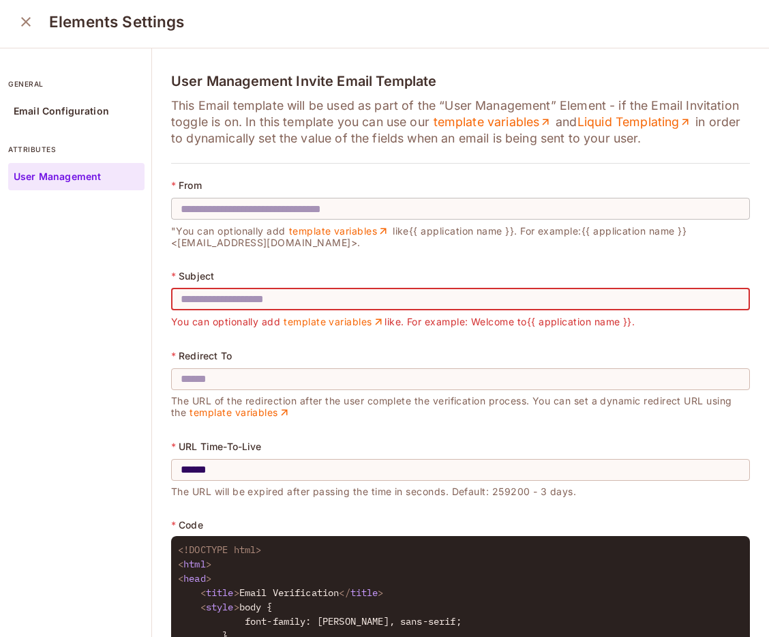
click at [316, 201] on input "text" at bounding box center [460, 208] width 579 height 38
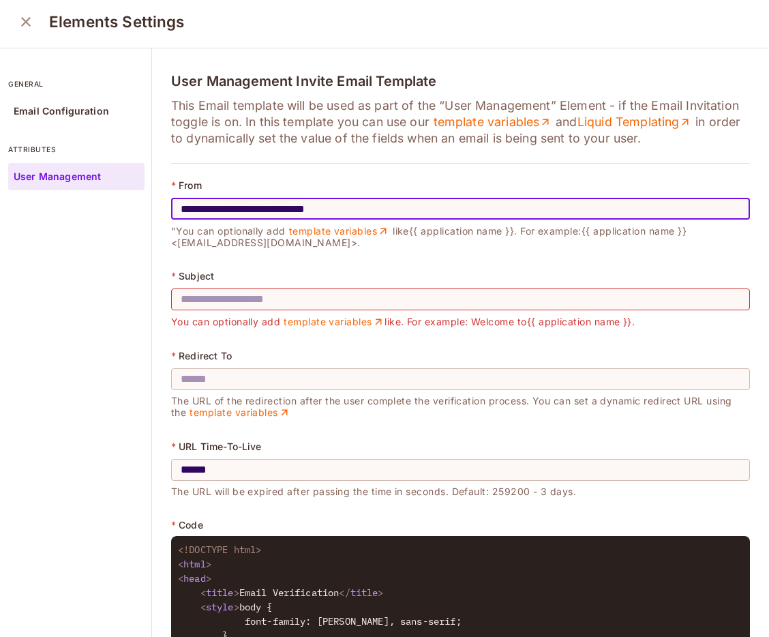
type input "**********"
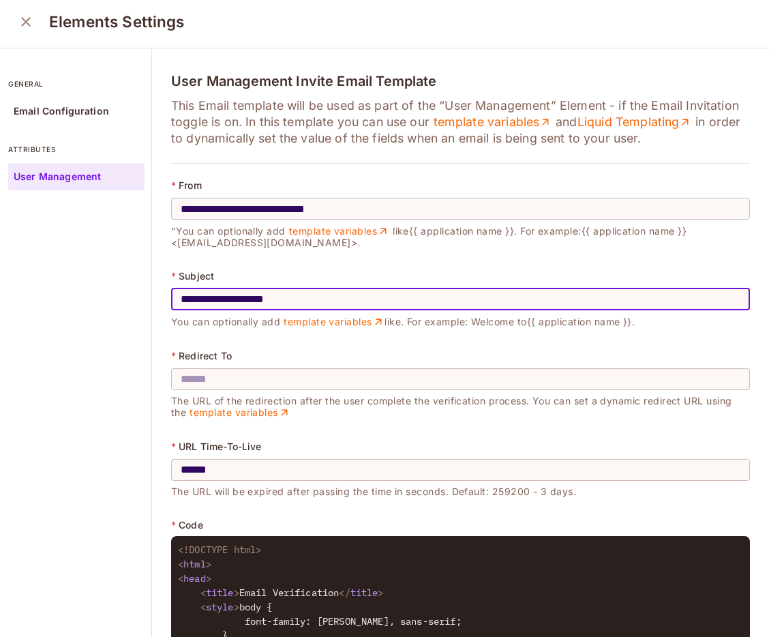
type input "**********"
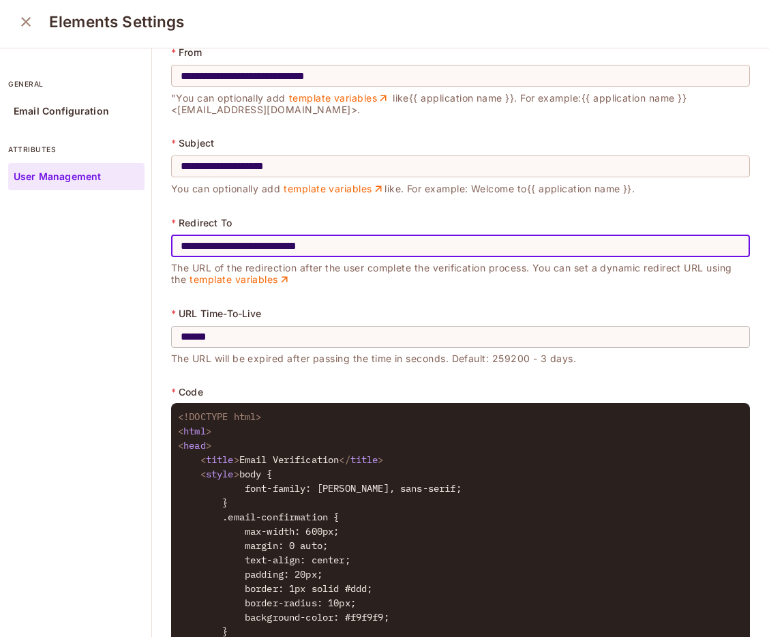
scroll to position [136, 0]
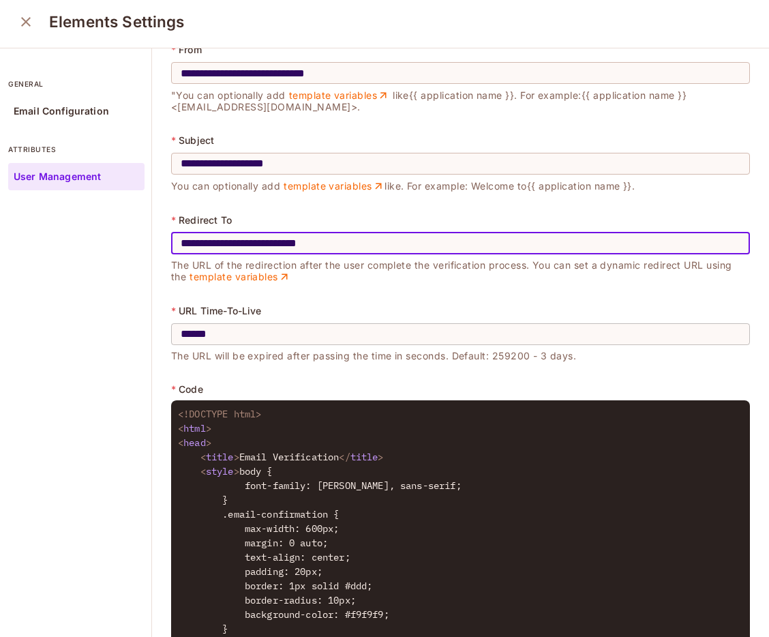
type input "**********"
click at [273, 337] on input "******" at bounding box center [460, 334] width 579 height 38
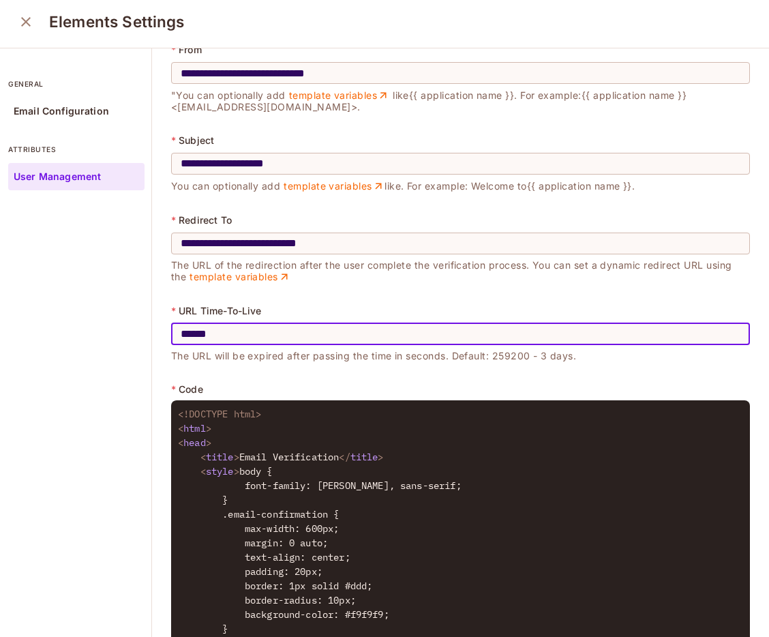
type input "******"
click at [363, 358] on p "The URL will be expired after passing the time in seconds. Default: 259200 - 3 …" at bounding box center [460, 353] width 579 height 16
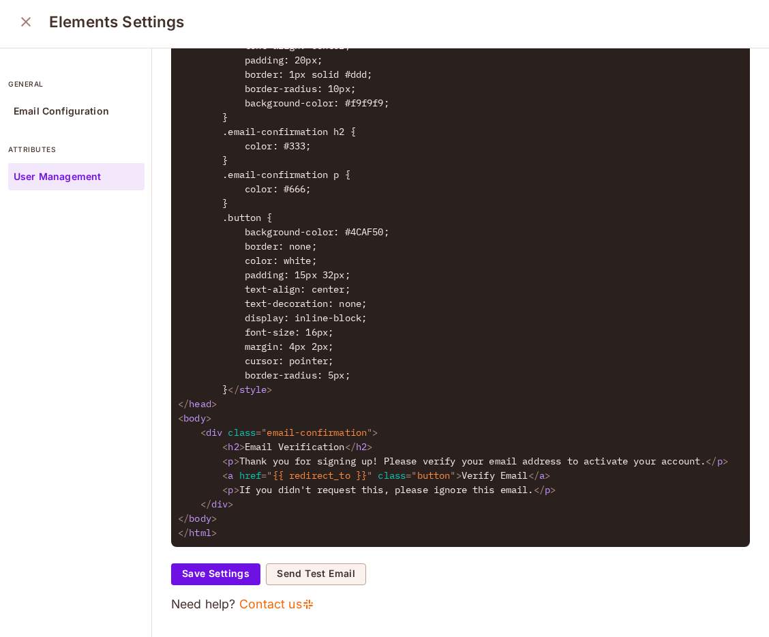
scroll to position [652, 0]
click at [243, 585] on button "Save Settings" at bounding box center [215, 574] width 89 height 22
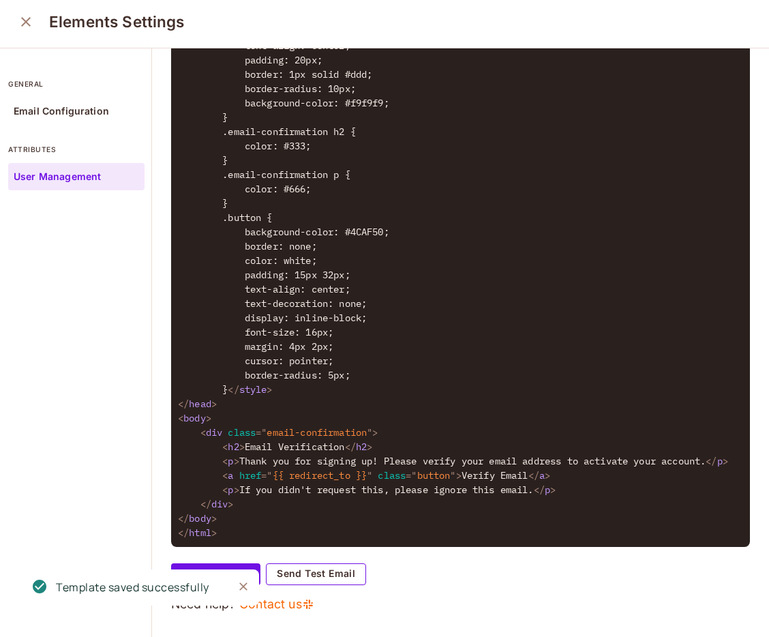
click at [300, 585] on button "Send Test Email" at bounding box center [316, 574] width 100 height 22
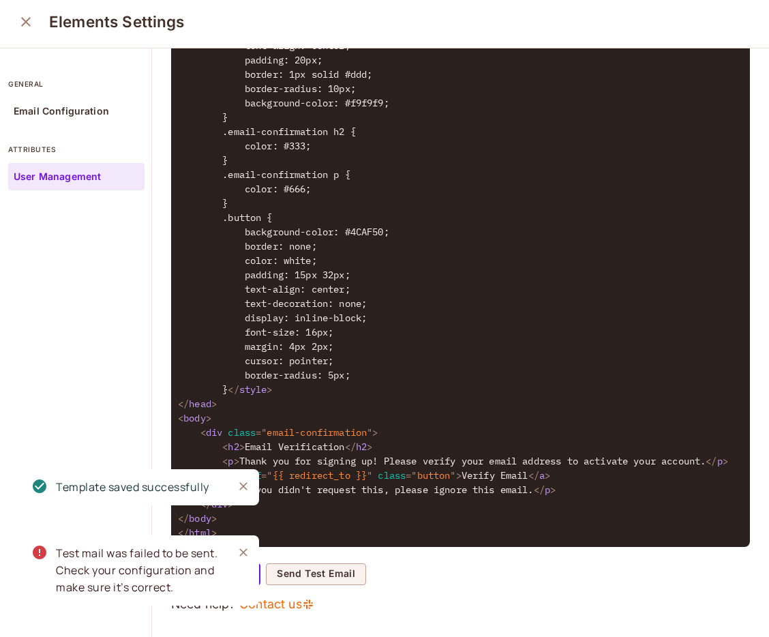
scroll to position [0, 0]
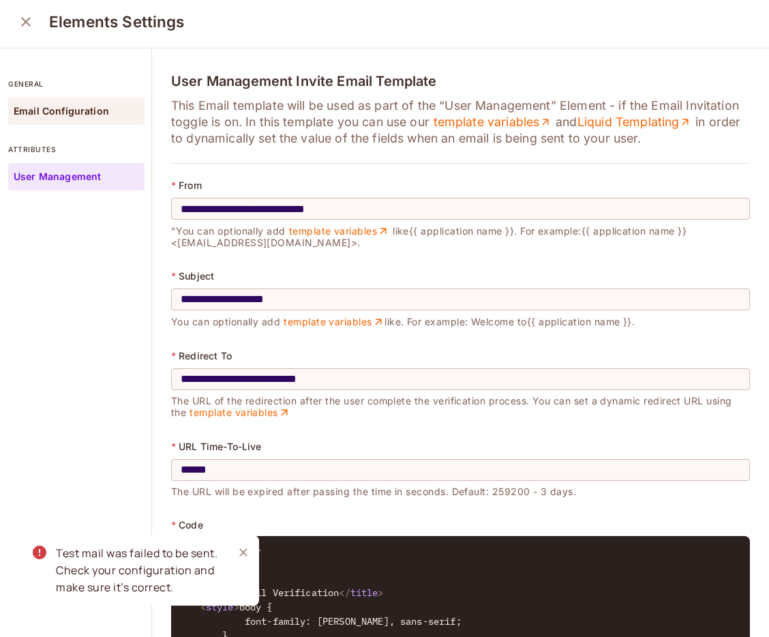
click at [63, 119] on div "Email Configuration" at bounding box center [76, 110] width 136 height 27
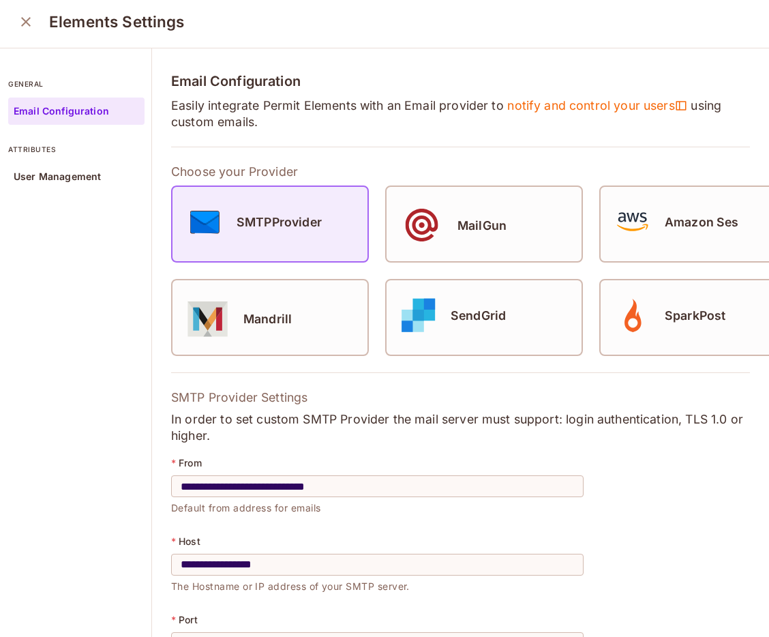
scroll to position [269, 0]
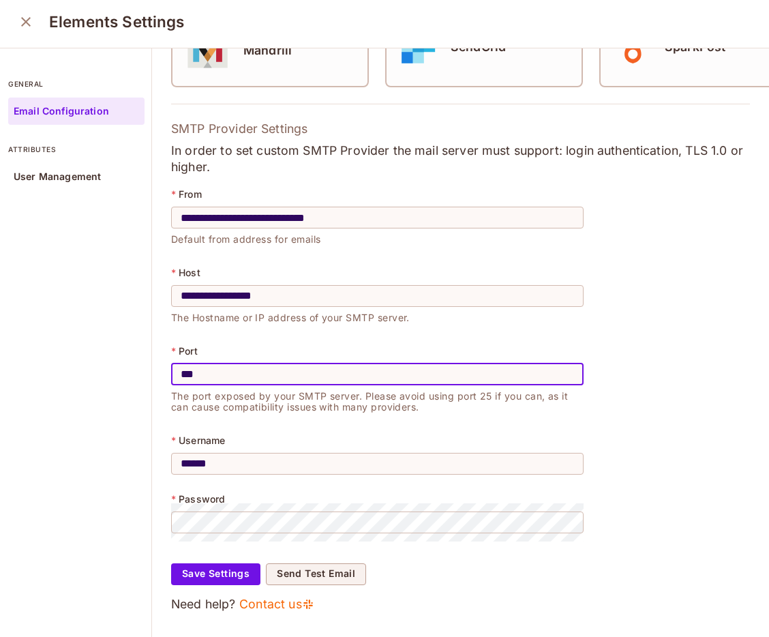
click at [543, 362] on input "***" at bounding box center [377, 374] width 412 height 38
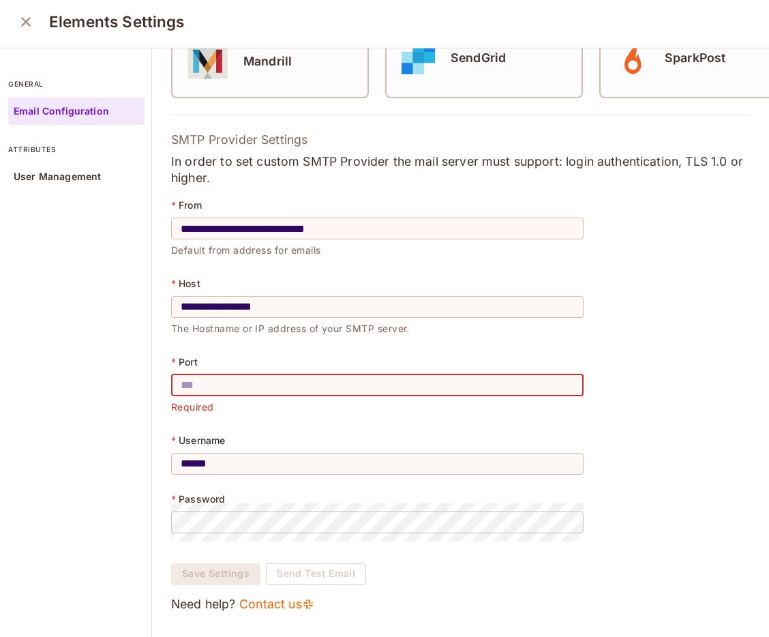
type input "***"
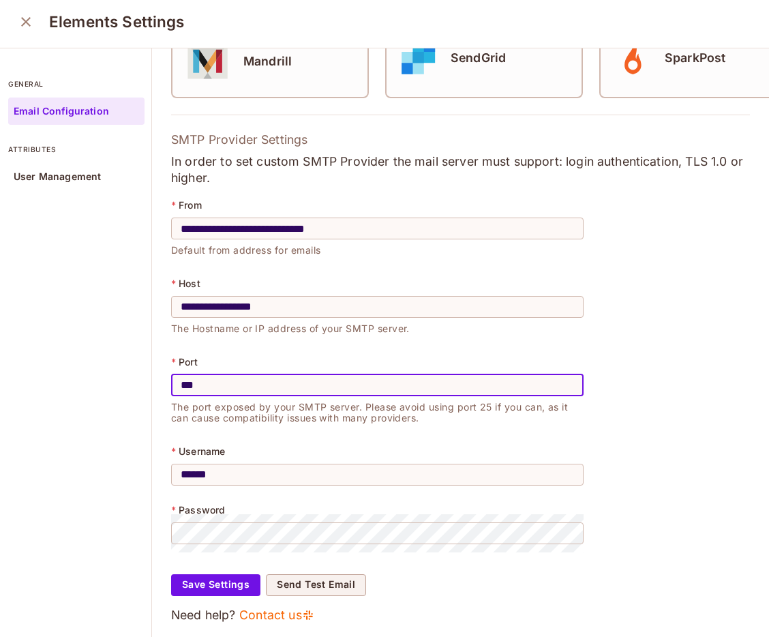
scroll to position [269, 0]
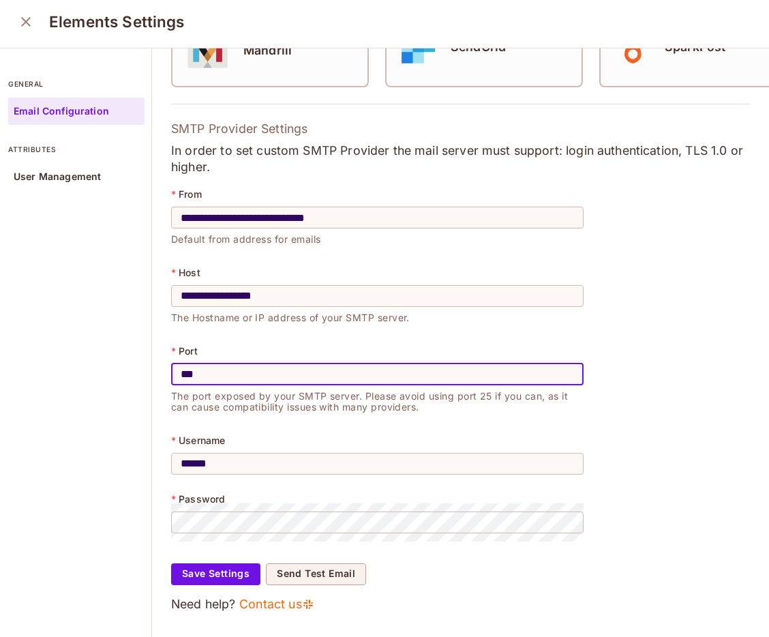
click at [520, 360] on input "***" at bounding box center [377, 374] width 412 height 38
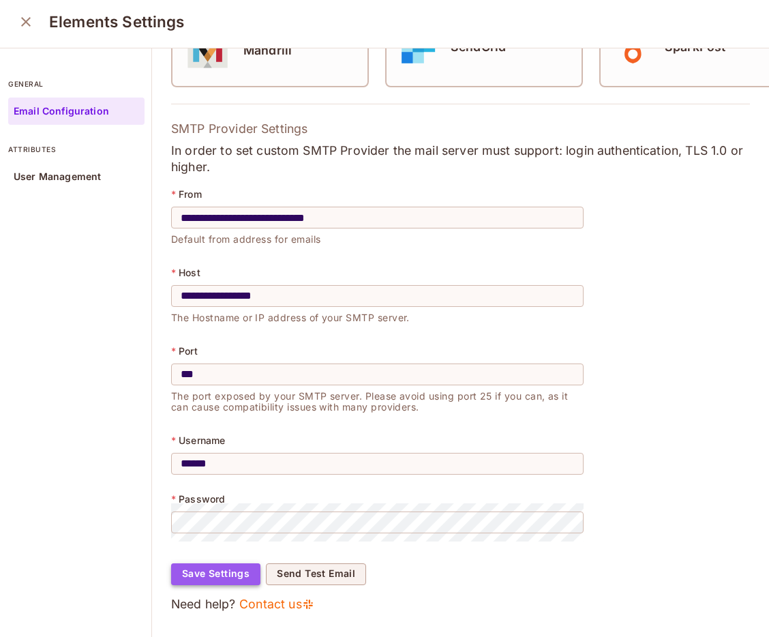
click at [234, 570] on button "Save Settings" at bounding box center [215, 574] width 89 height 22
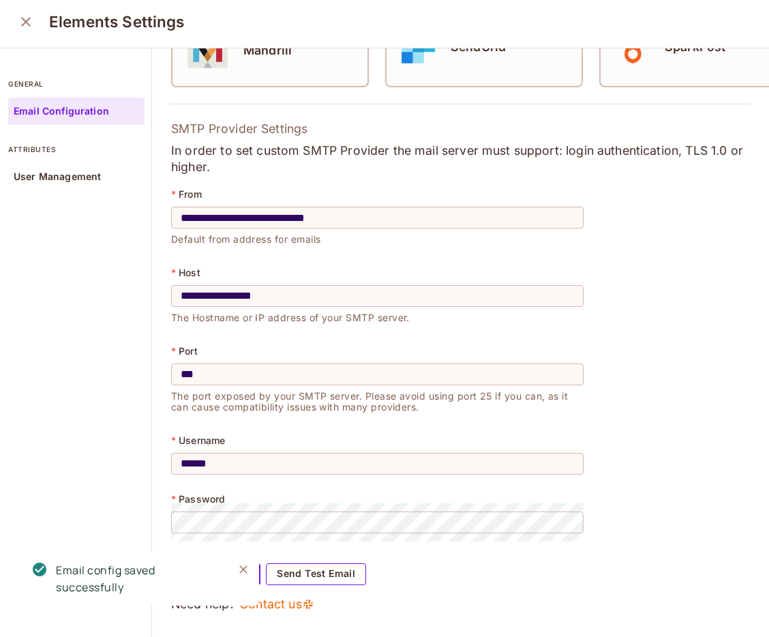
click at [292, 575] on button "Send Test Email" at bounding box center [316, 574] width 100 height 22
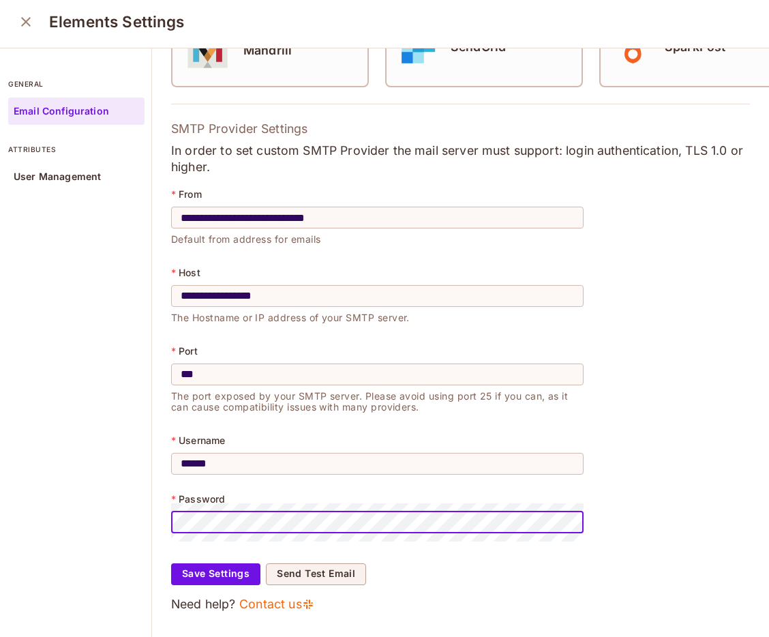
scroll to position [0, 37]
click at [241, 570] on button "Save Settings" at bounding box center [215, 574] width 89 height 22
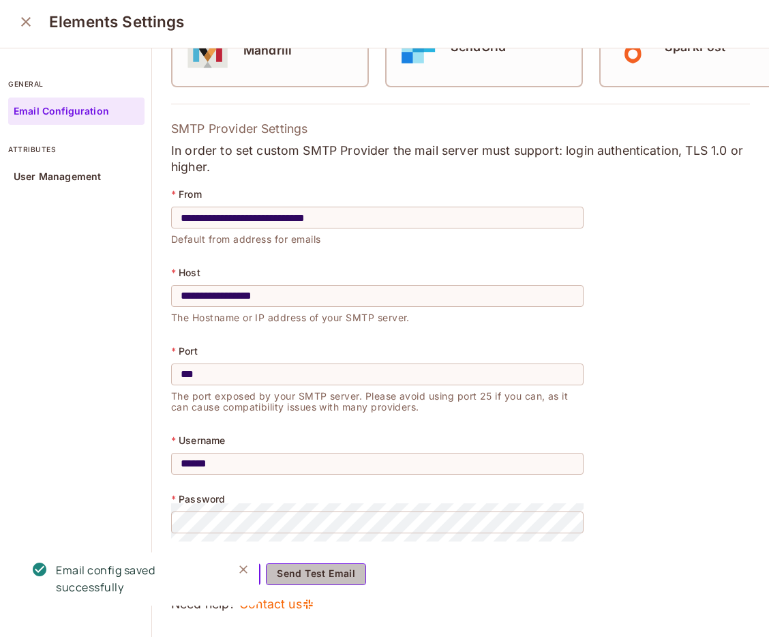
click at [296, 573] on button "Send Test Email" at bounding box center [316, 574] width 100 height 22
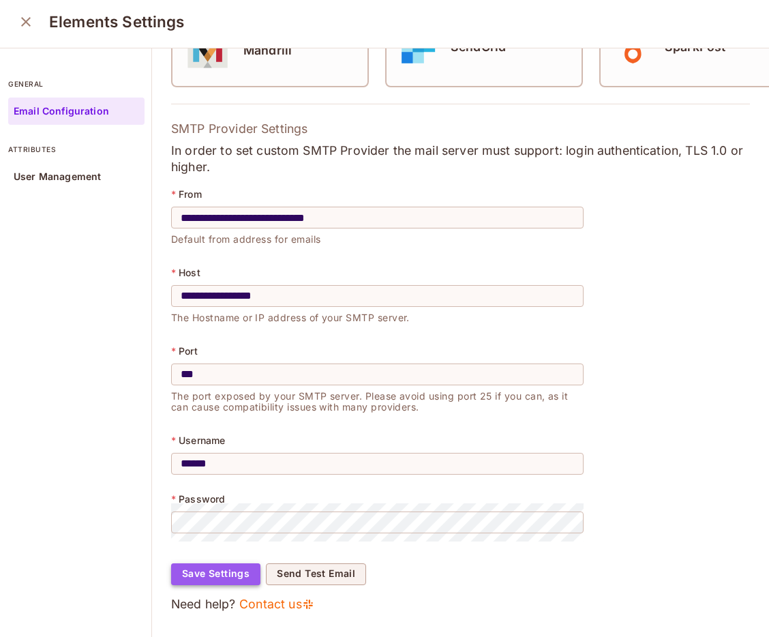
click at [229, 565] on button "Save Settings" at bounding box center [215, 574] width 89 height 22
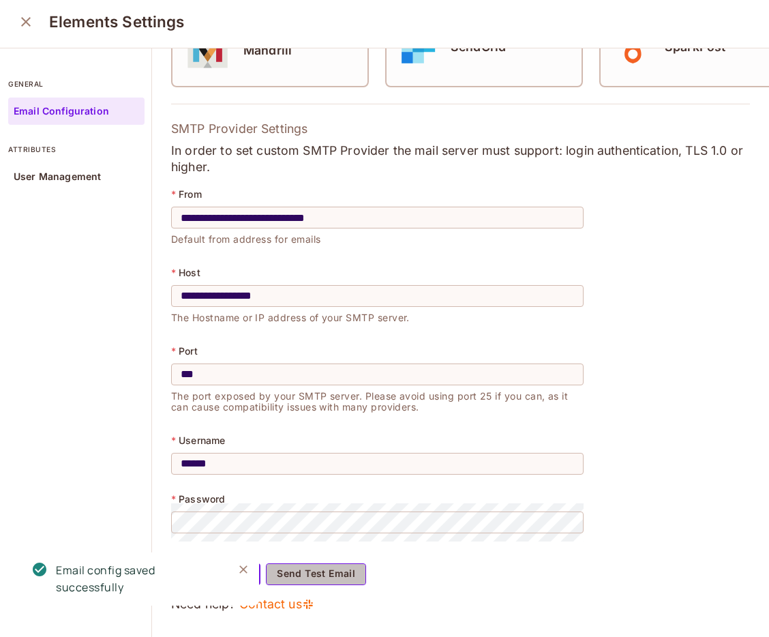
click at [331, 577] on button "Send Test Email" at bounding box center [316, 574] width 100 height 22
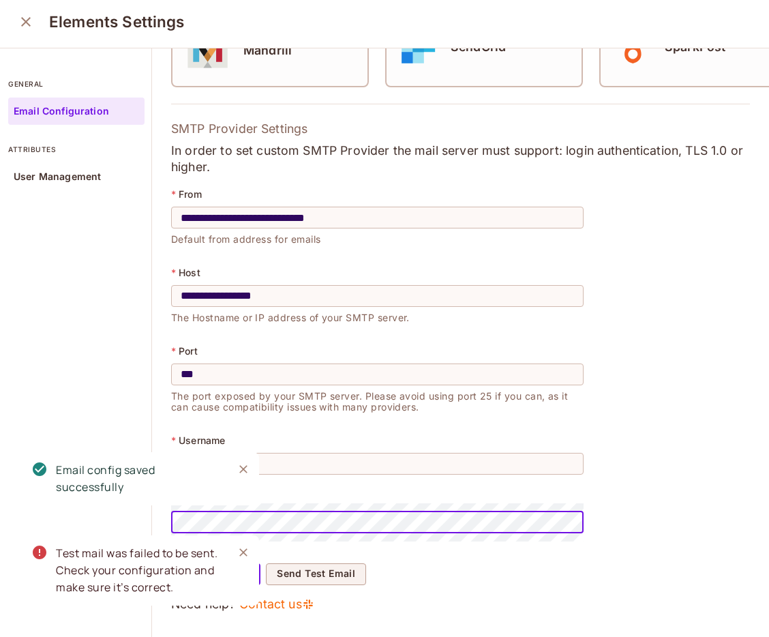
scroll to position [0, 37]
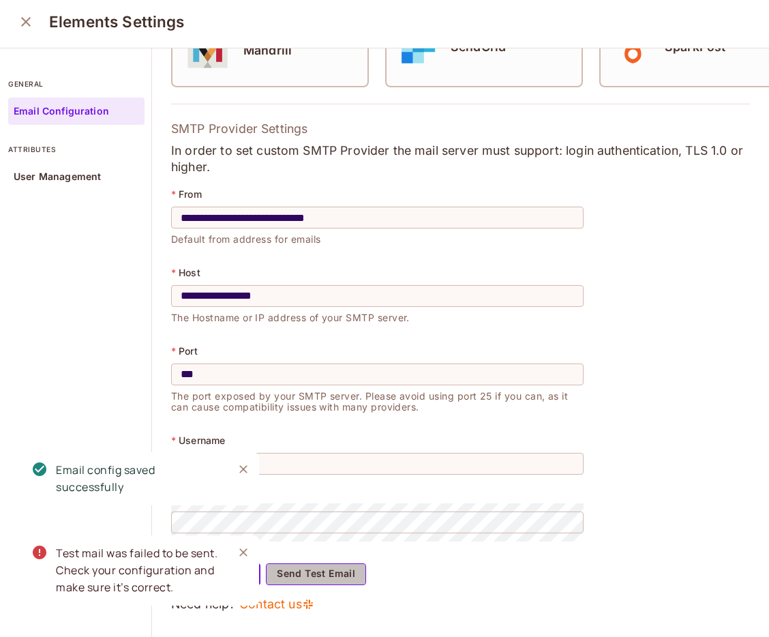
click at [316, 575] on button "Send Test Email" at bounding box center [316, 574] width 100 height 22
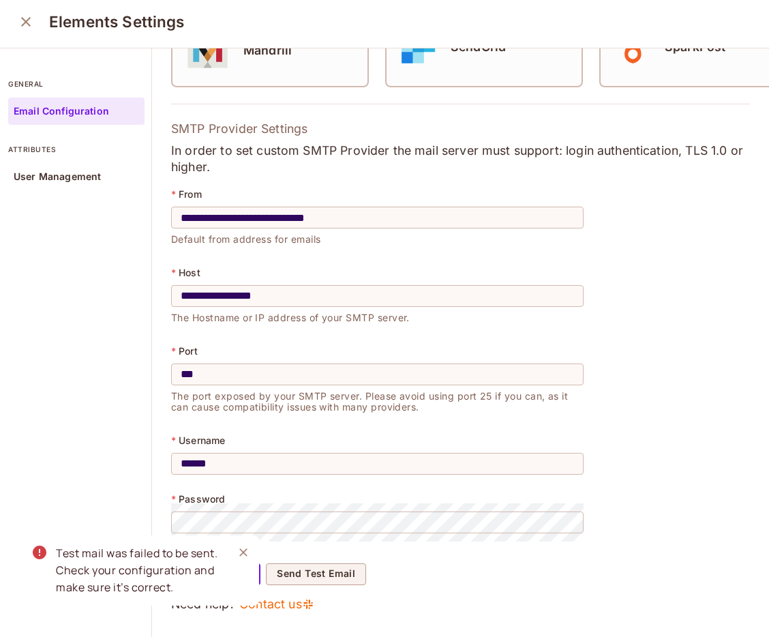
click at [240, 551] on icon "Close" at bounding box center [244, 552] width 14 height 14
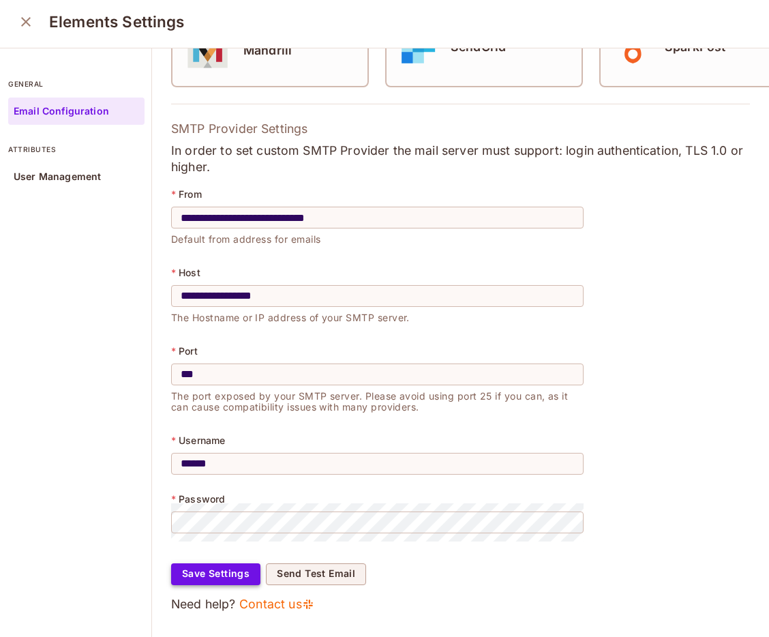
click at [236, 569] on button "Save Settings" at bounding box center [215, 574] width 89 height 22
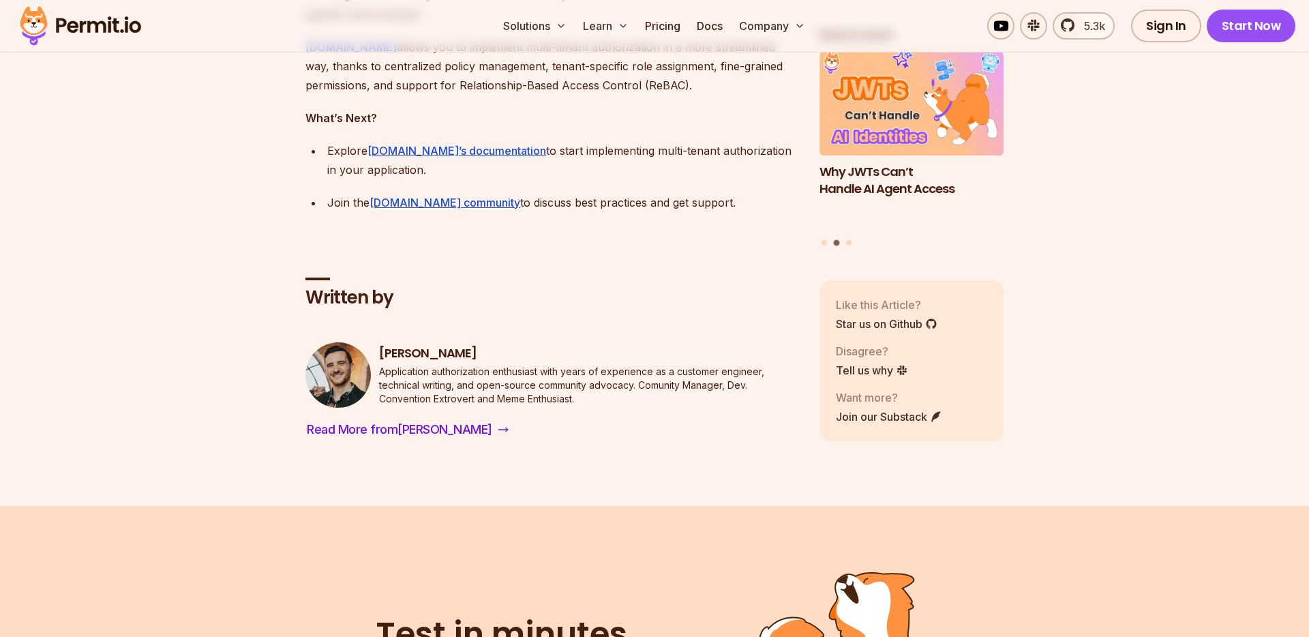
scroll to position [10251, 0]
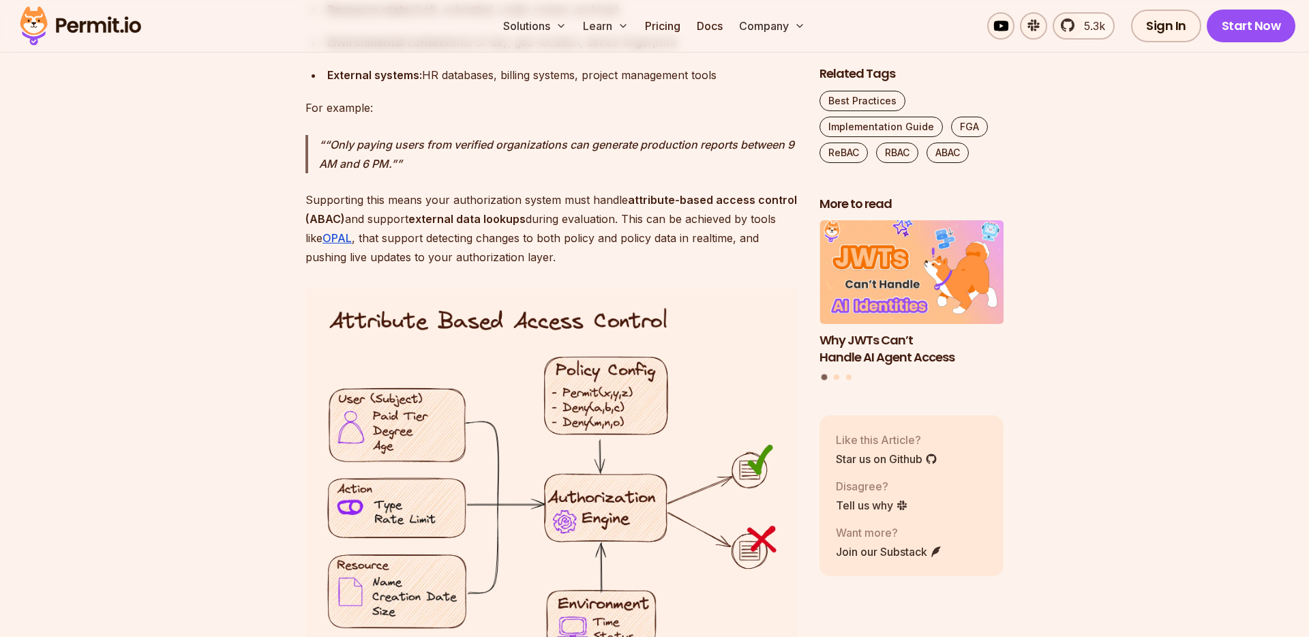
scroll to position [8803, 0]
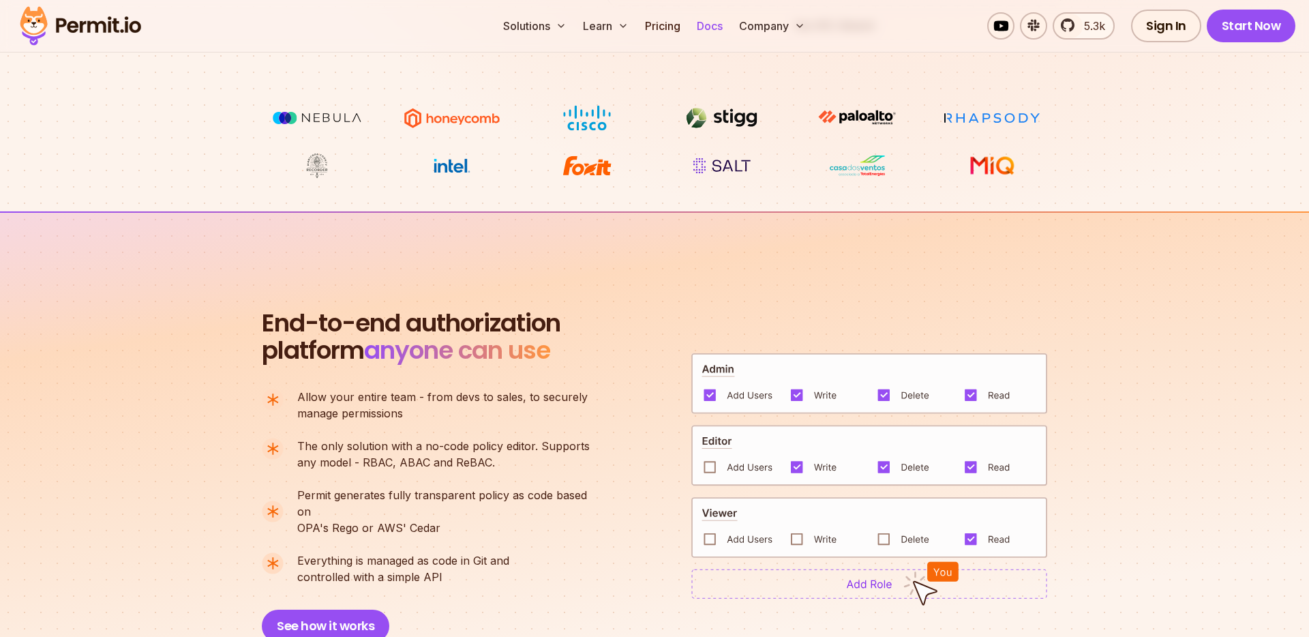
click at [713, 30] on link "Docs" at bounding box center [709, 25] width 37 height 27
